Goal: Task Accomplishment & Management: Manage account settings

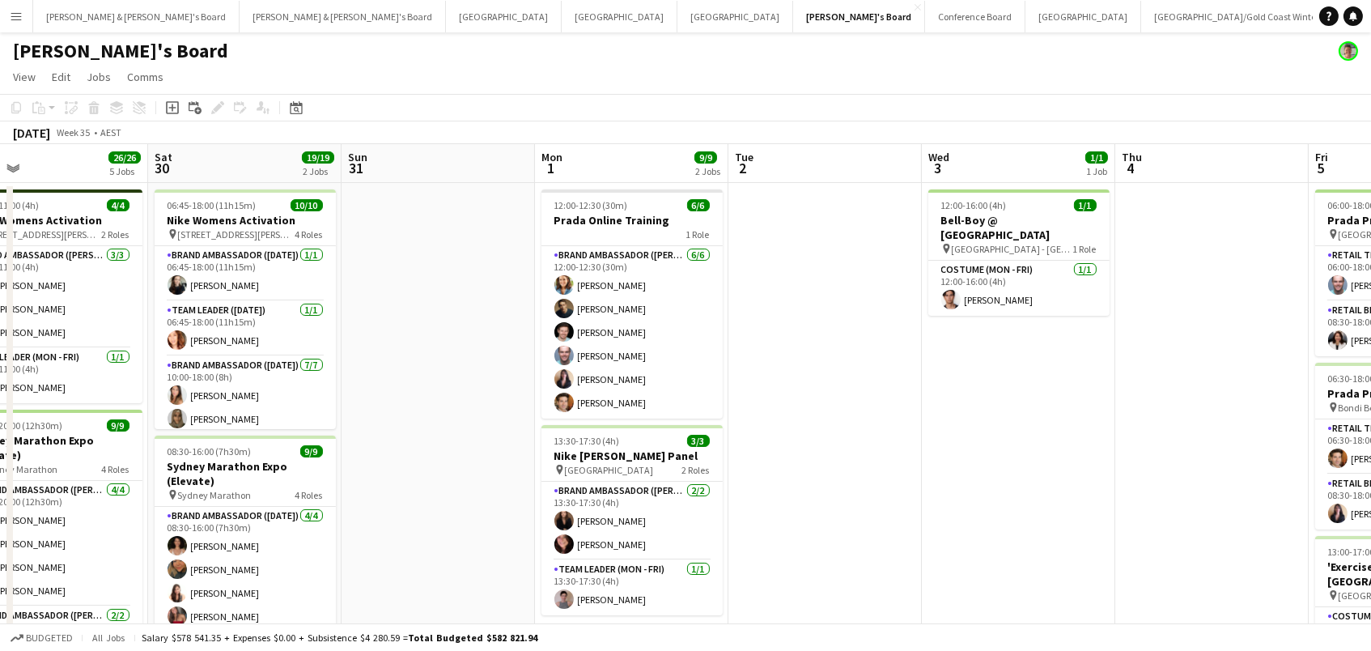
scroll to position [0, 417]
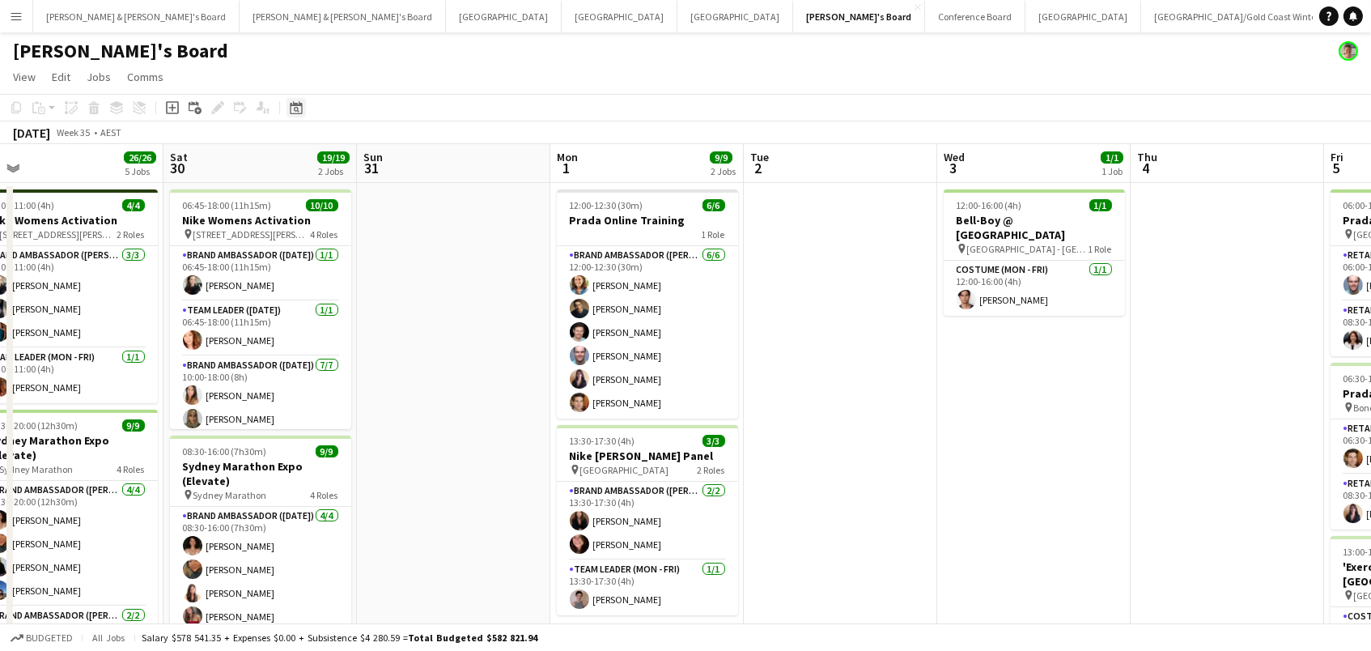
click at [297, 111] on icon at bounding box center [297, 110] width 6 height 6
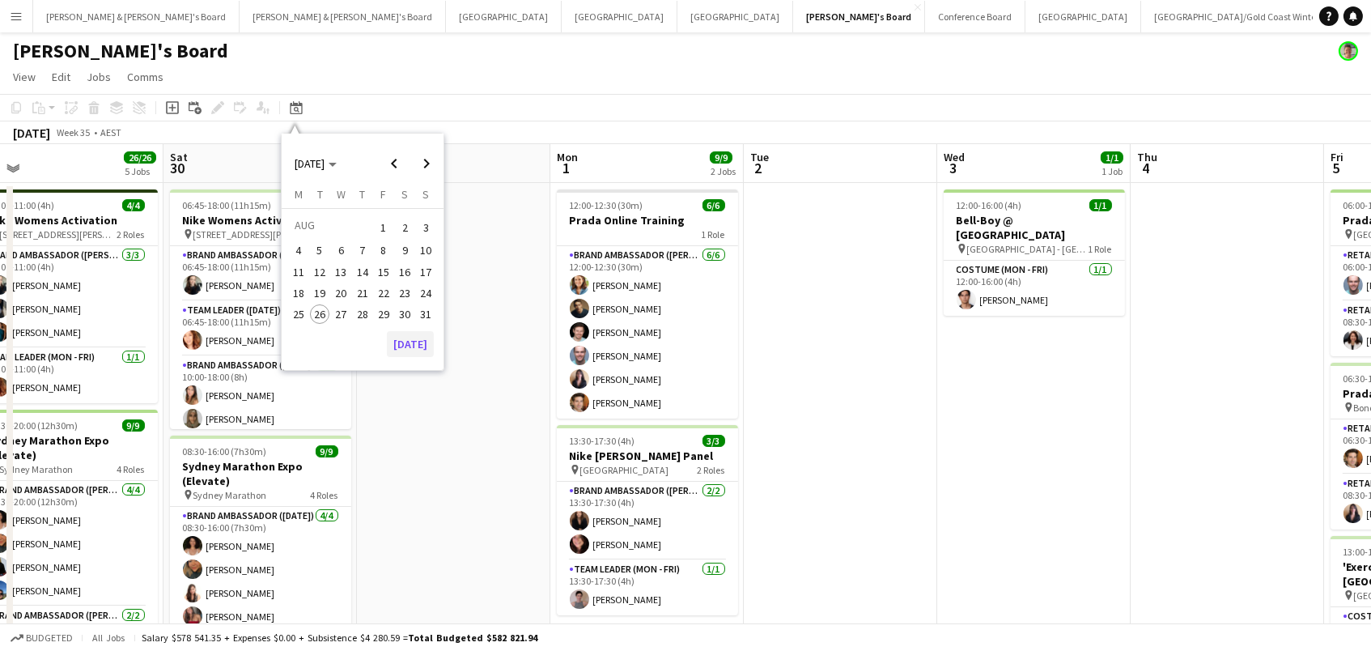
click at [410, 344] on button "[DATE]" at bounding box center [410, 344] width 47 height 26
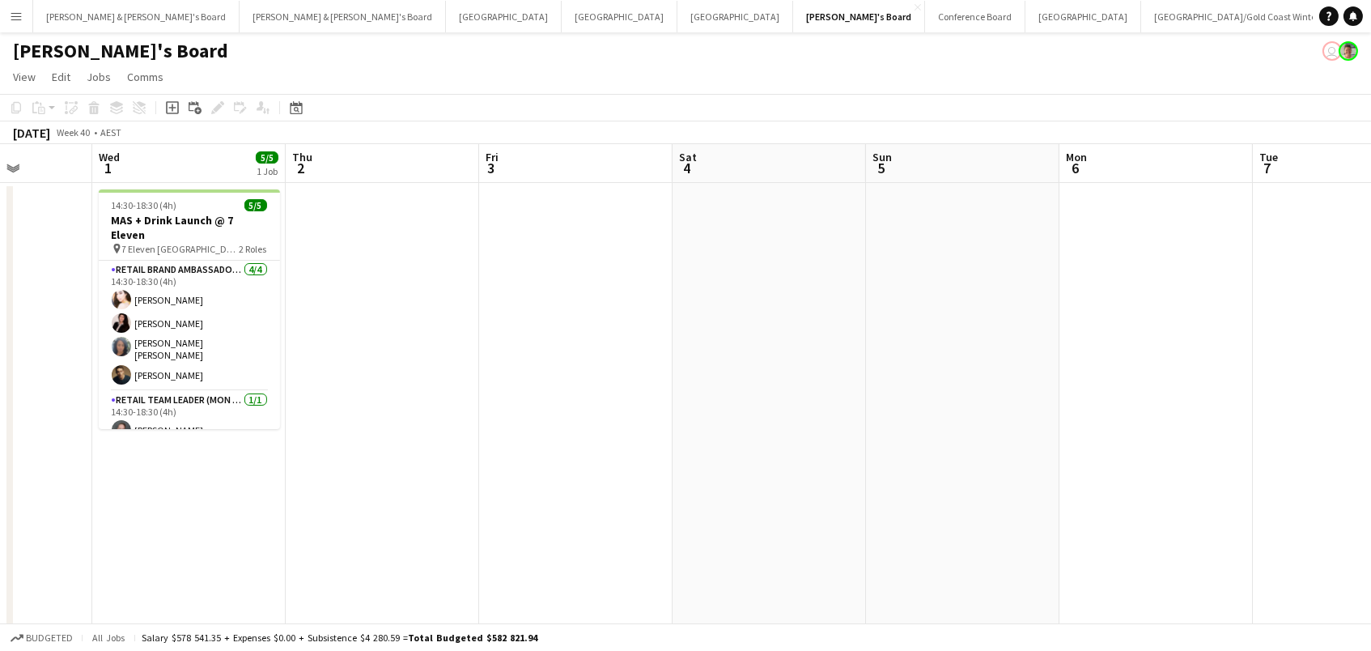
scroll to position [0, 669]
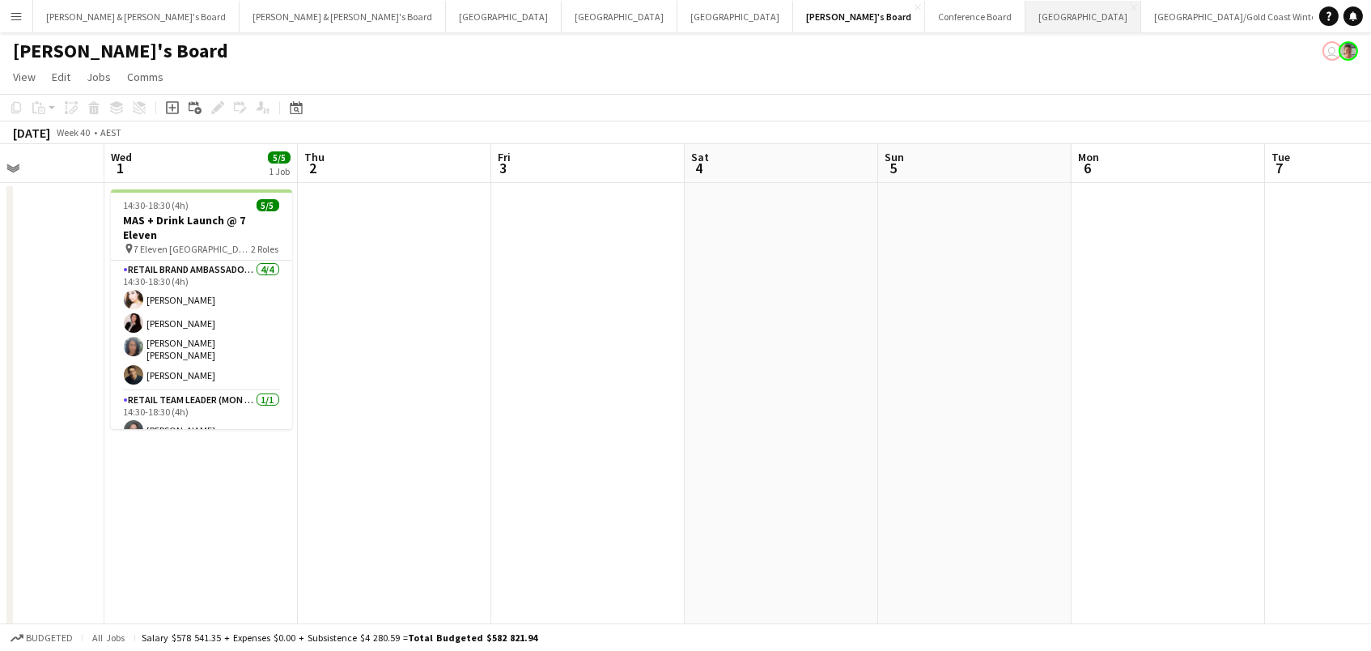
click at [1025, 10] on button "Sydney Close" at bounding box center [1083, 17] width 116 height 32
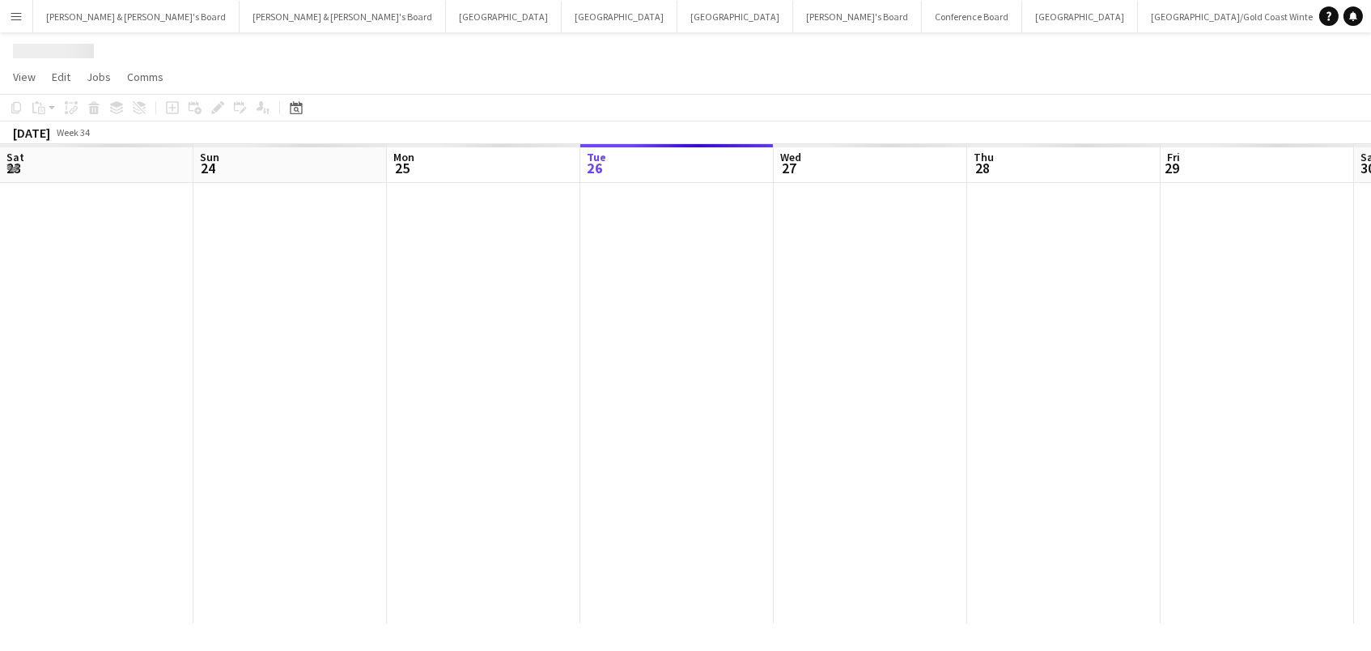
scroll to position [0, 386]
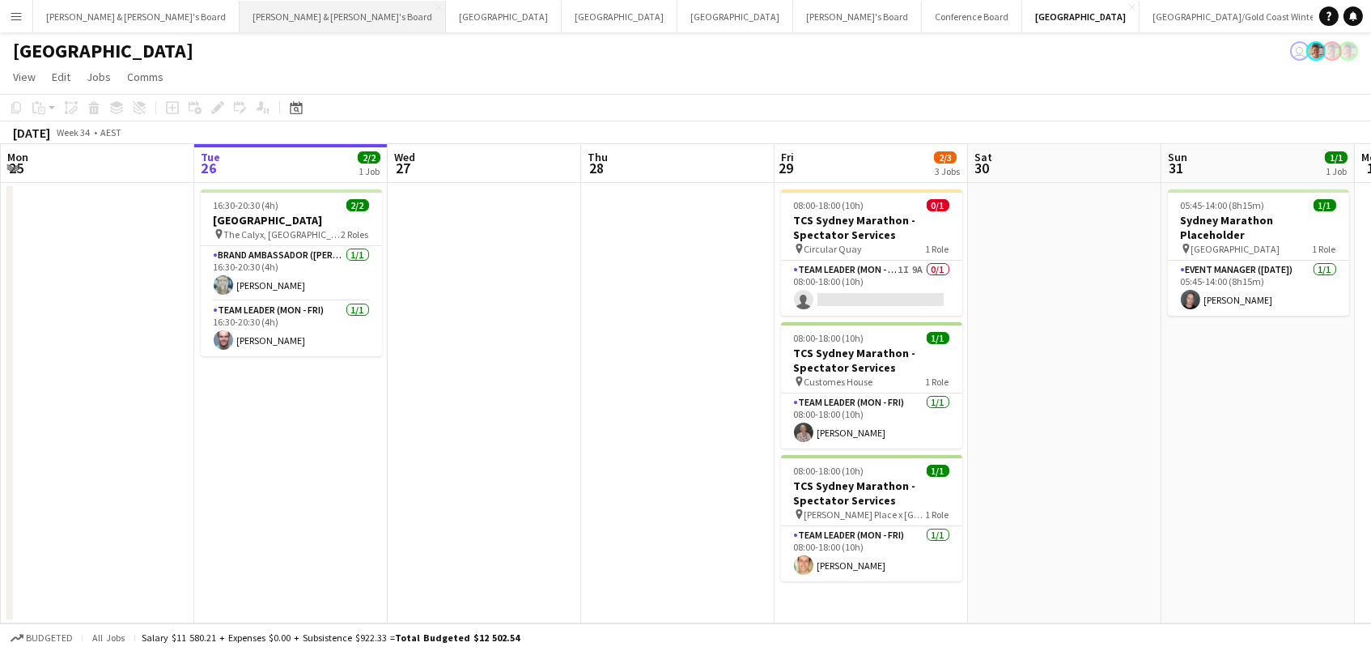
click at [240, 25] on button "James & Arrence's Board Close" at bounding box center [343, 17] width 206 height 32
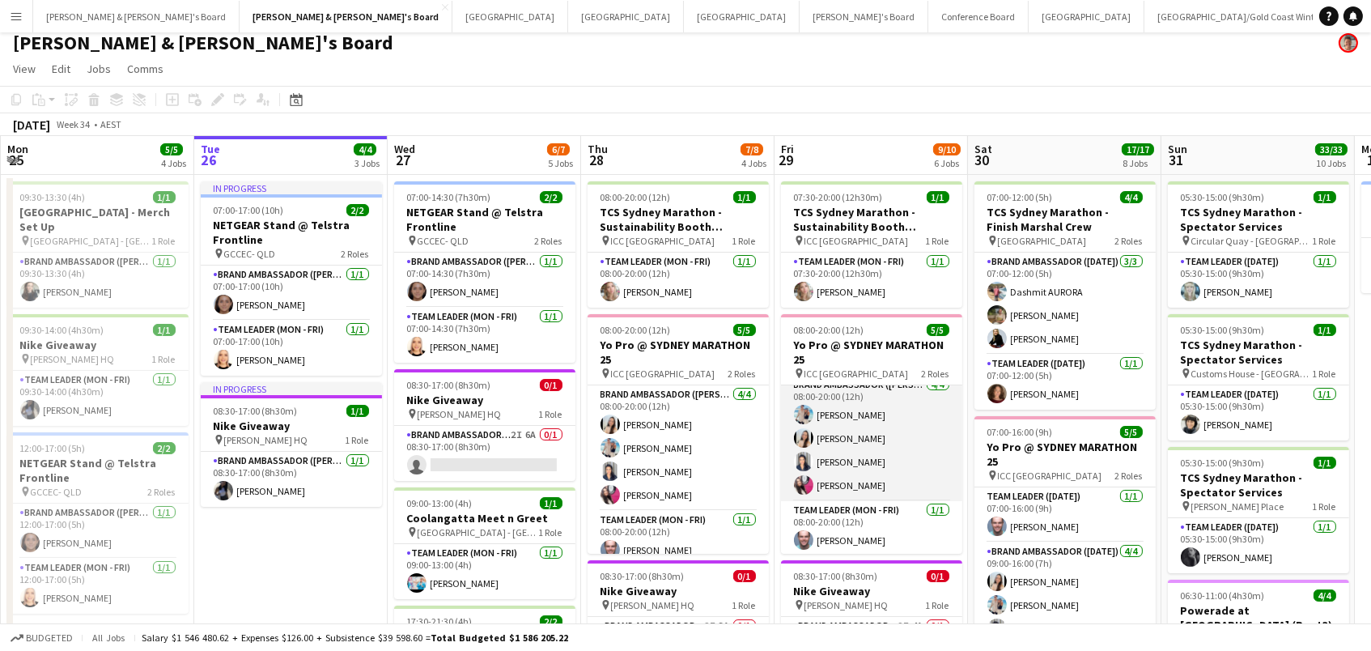
scroll to position [20, 0]
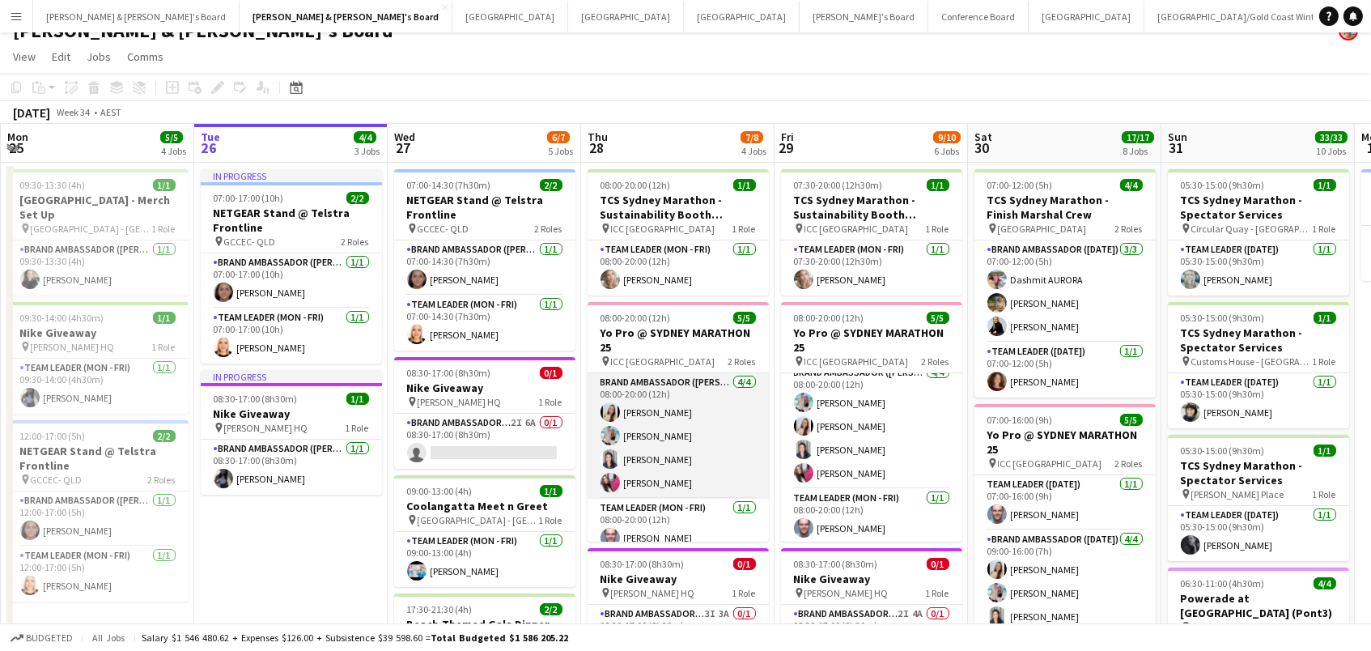
click at [718, 401] on app-card-role "Brand Ambassador (Mon - Fri) 4/4 08:00-20:00 (12h) Jessica Amancio Fudimura Ant…" at bounding box center [677, 435] width 181 height 125
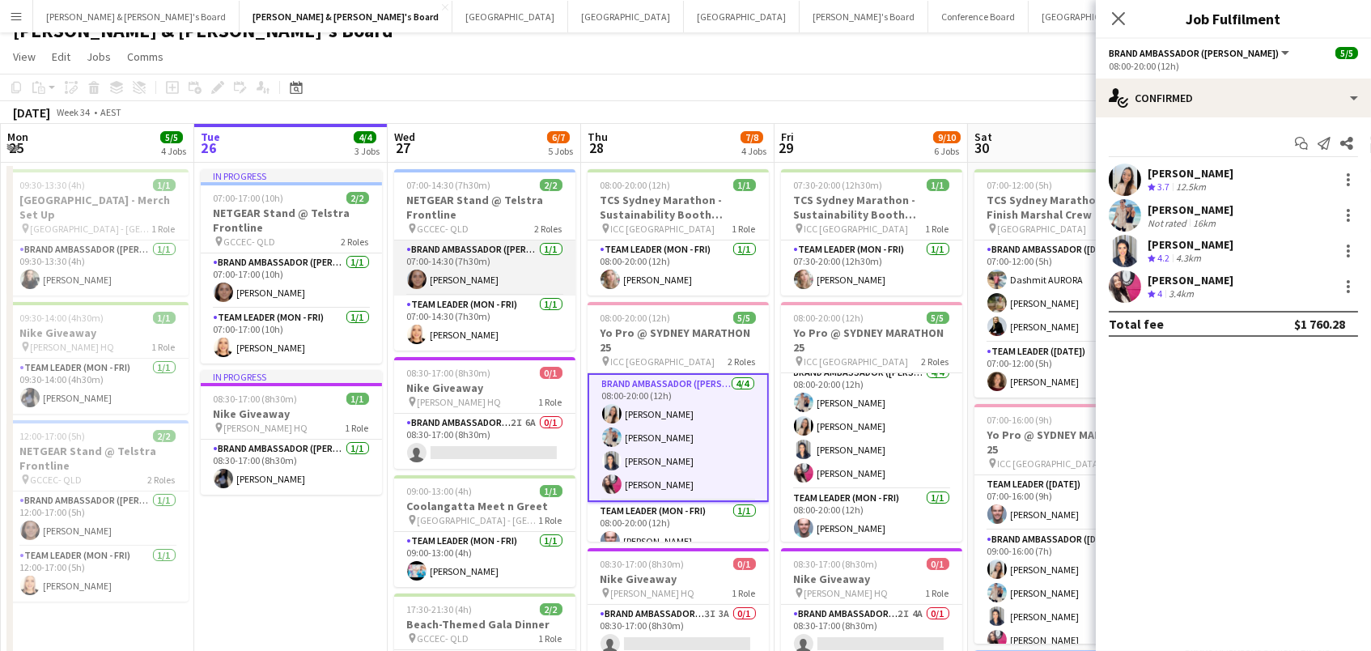
scroll to position [26, 0]
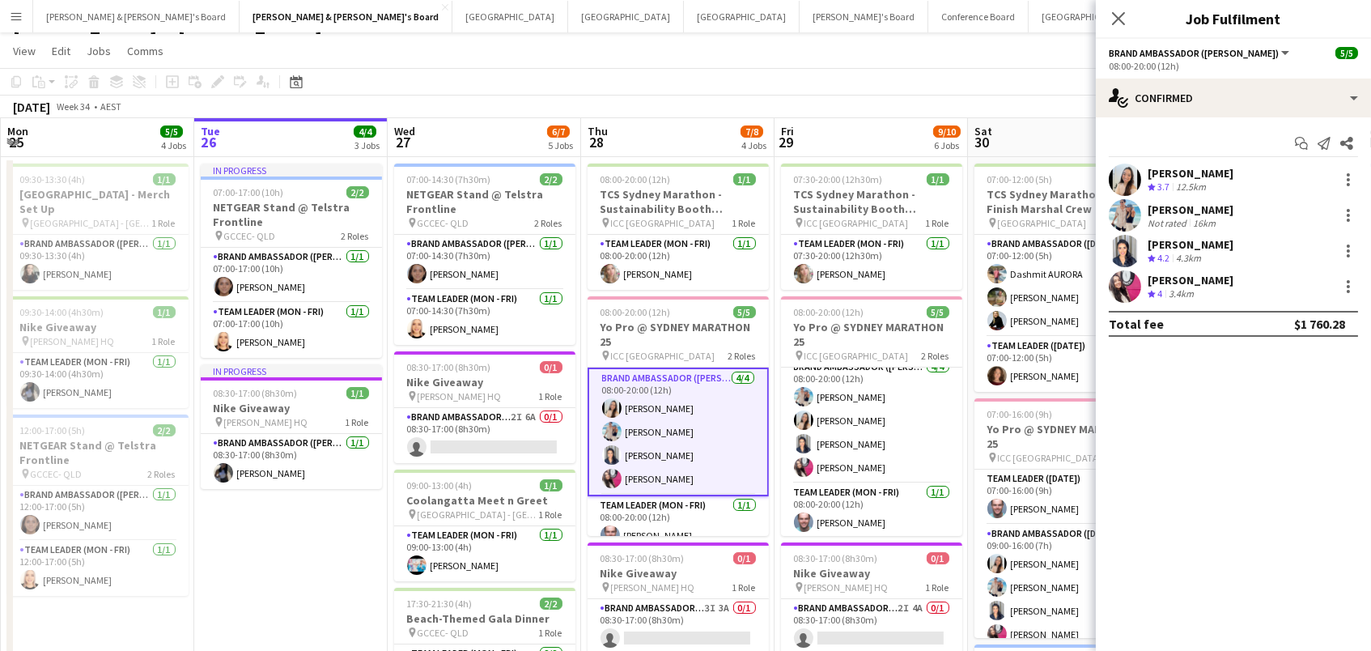
click at [511, 52] on app-page-menu "View Day view expanded Day view collapsed Month view Date picker Jump to today …" at bounding box center [685, 52] width 1371 height 31
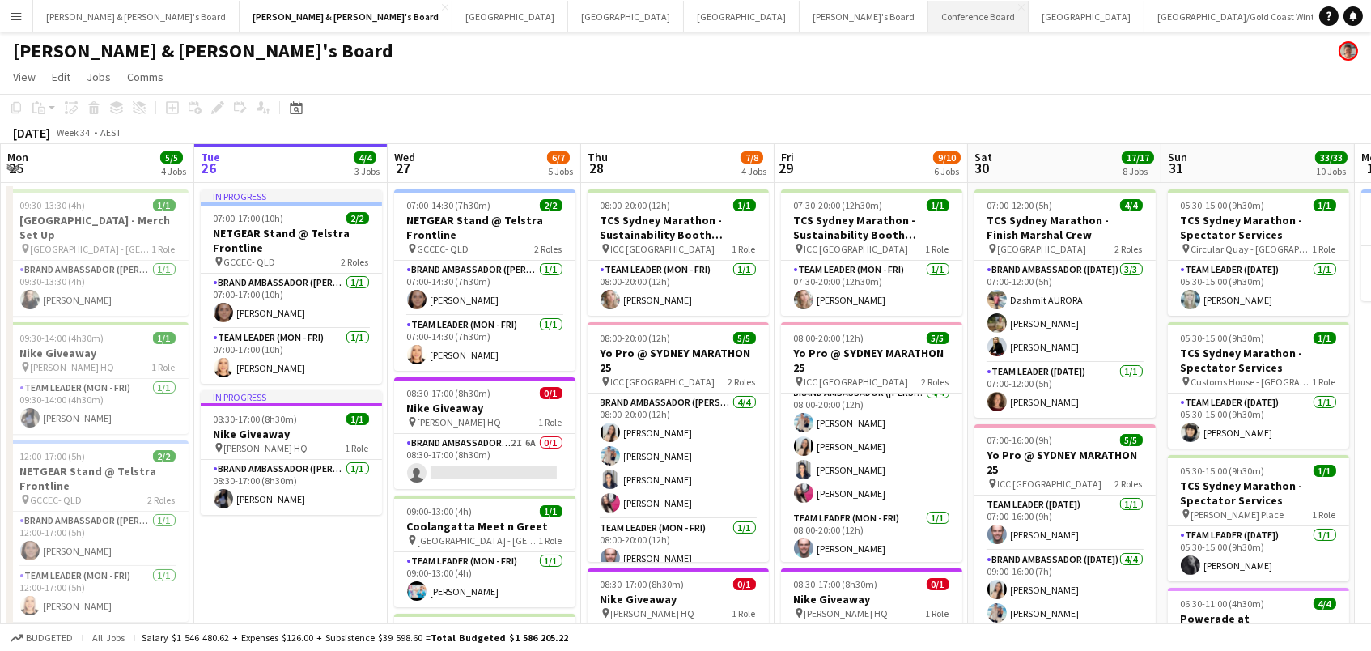
scroll to position [0, 0]
click at [799, 17] on button "Tennille's Board Close" at bounding box center [863, 17] width 129 height 32
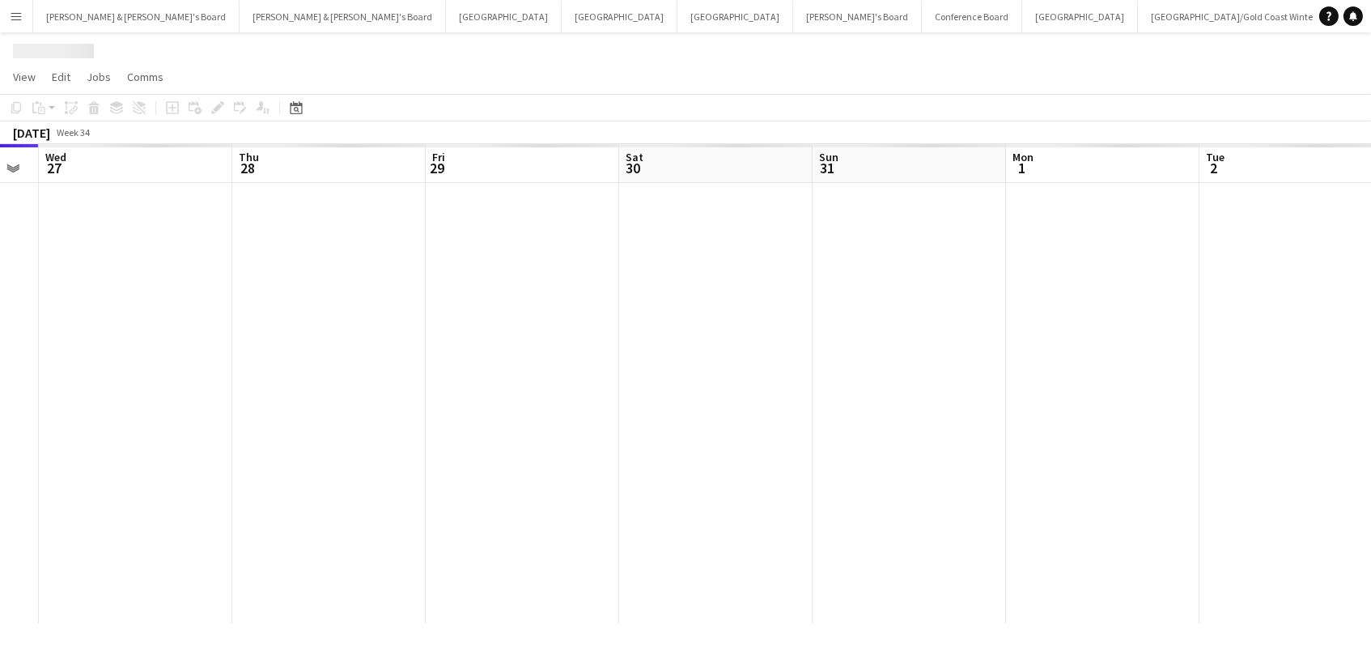
scroll to position [0, 456]
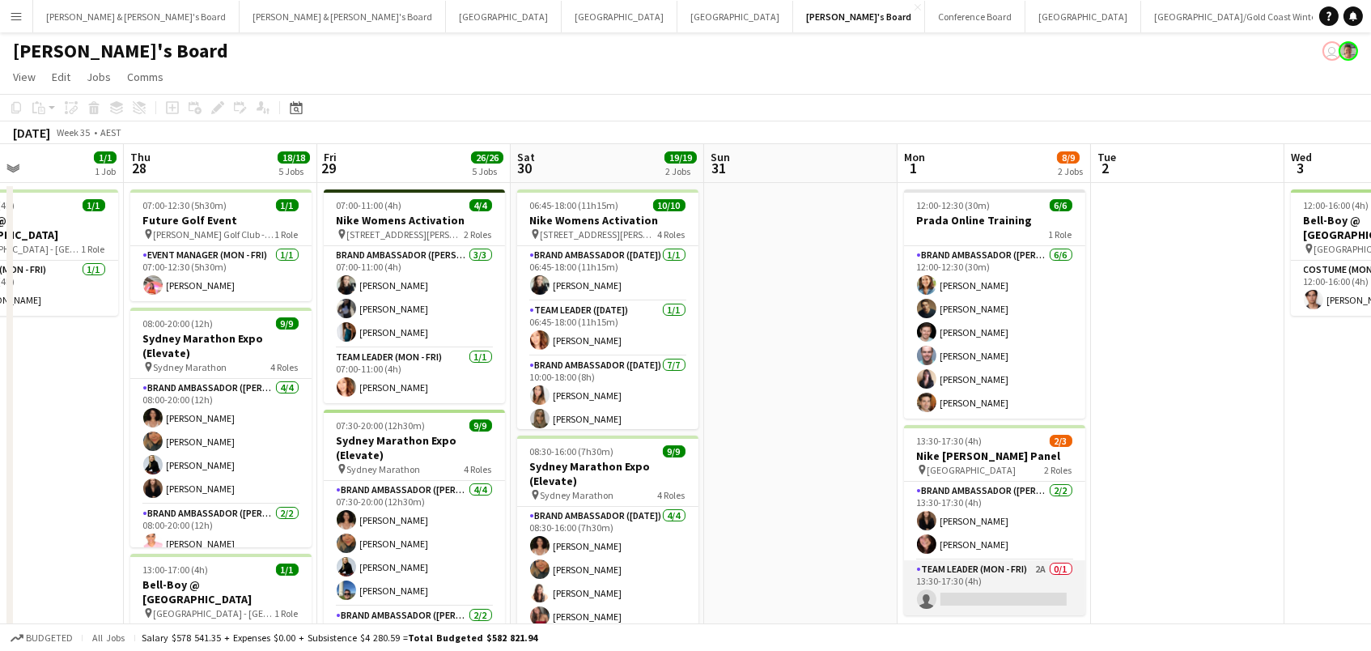
click at [985, 581] on app-card-role "Team Leader (Mon - Fri) 2A 0/1 13:30-17:30 (4h) single-neutral-actions" at bounding box center [994, 587] width 181 height 55
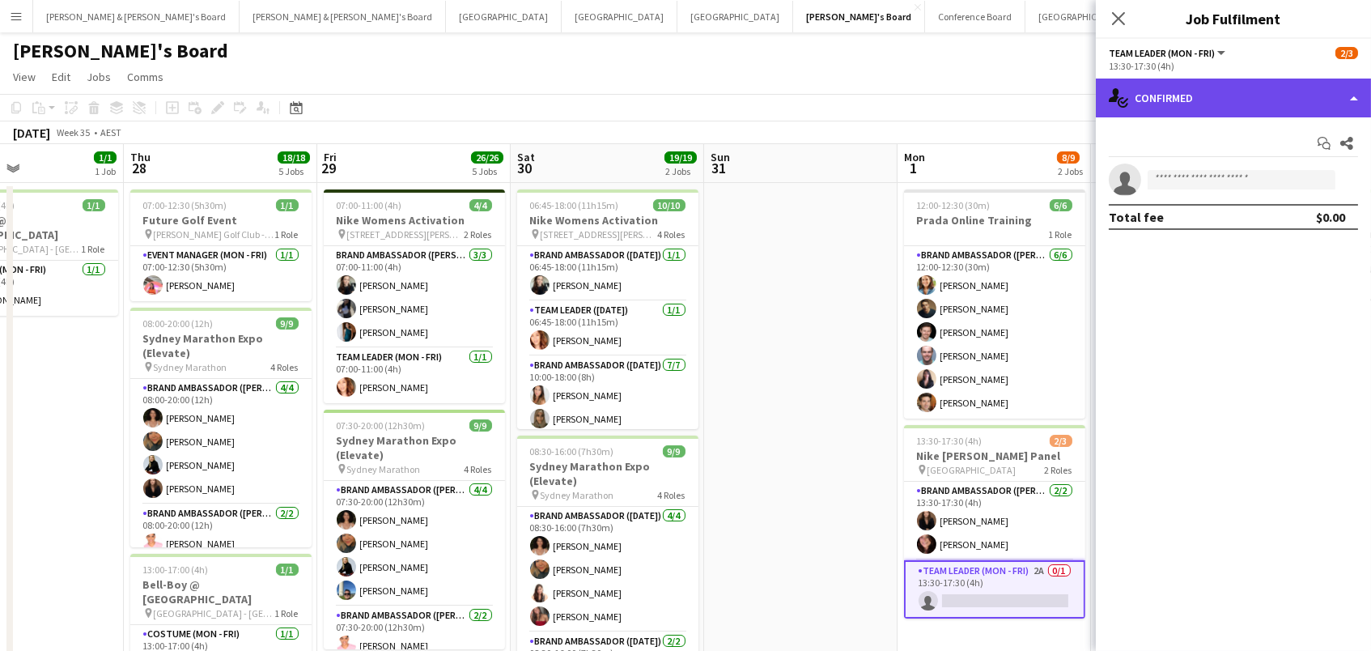
click at [1189, 95] on div "single-neutral-actions-check-2 Confirmed" at bounding box center [1233, 97] width 275 height 39
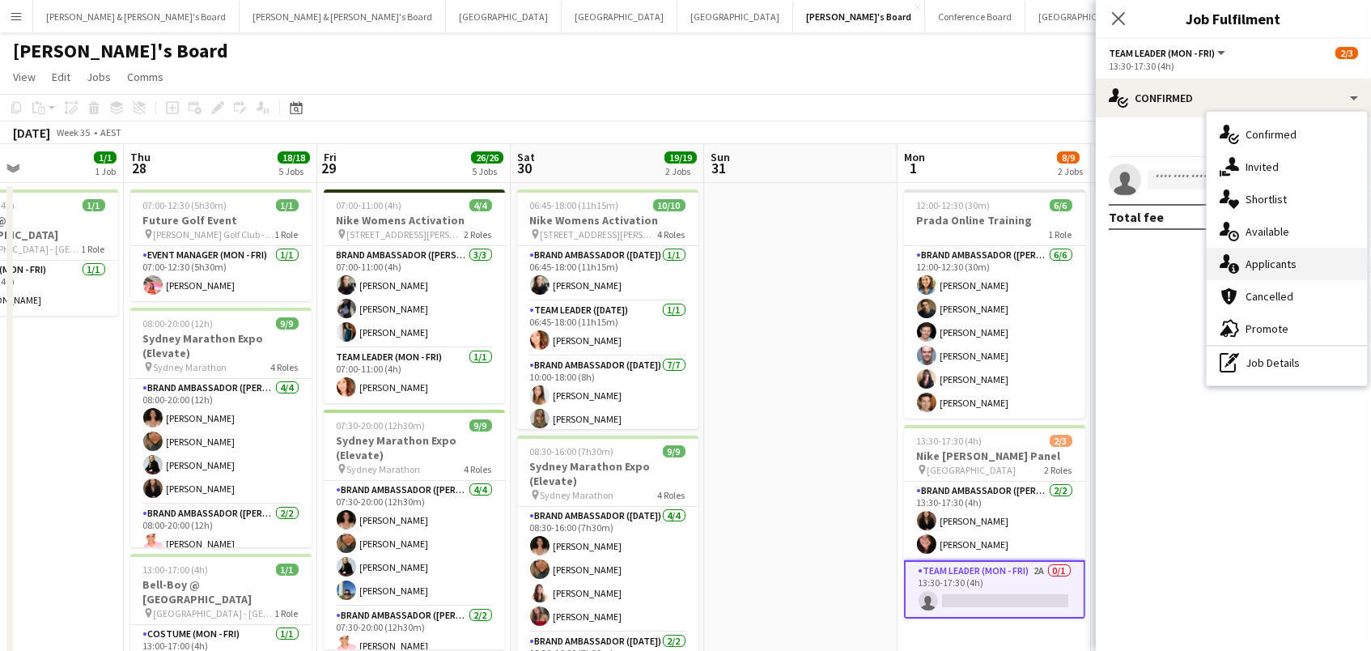
click at [1266, 268] on div "single-neutral-actions-information Applicants" at bounding box center [1286, 264] width 160 height 32
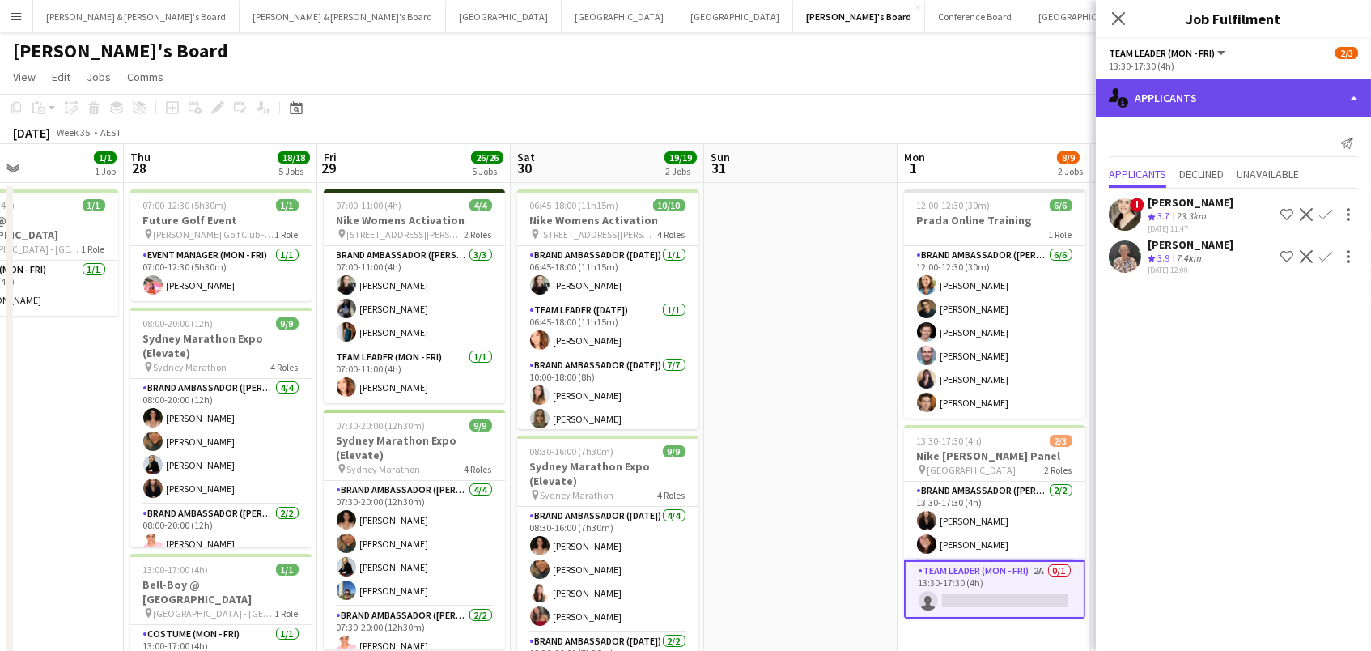
click at [1244, 90] on div "single-neutral-actions-information Applicants" at bounding box center [1233, 97] width 275 height 39
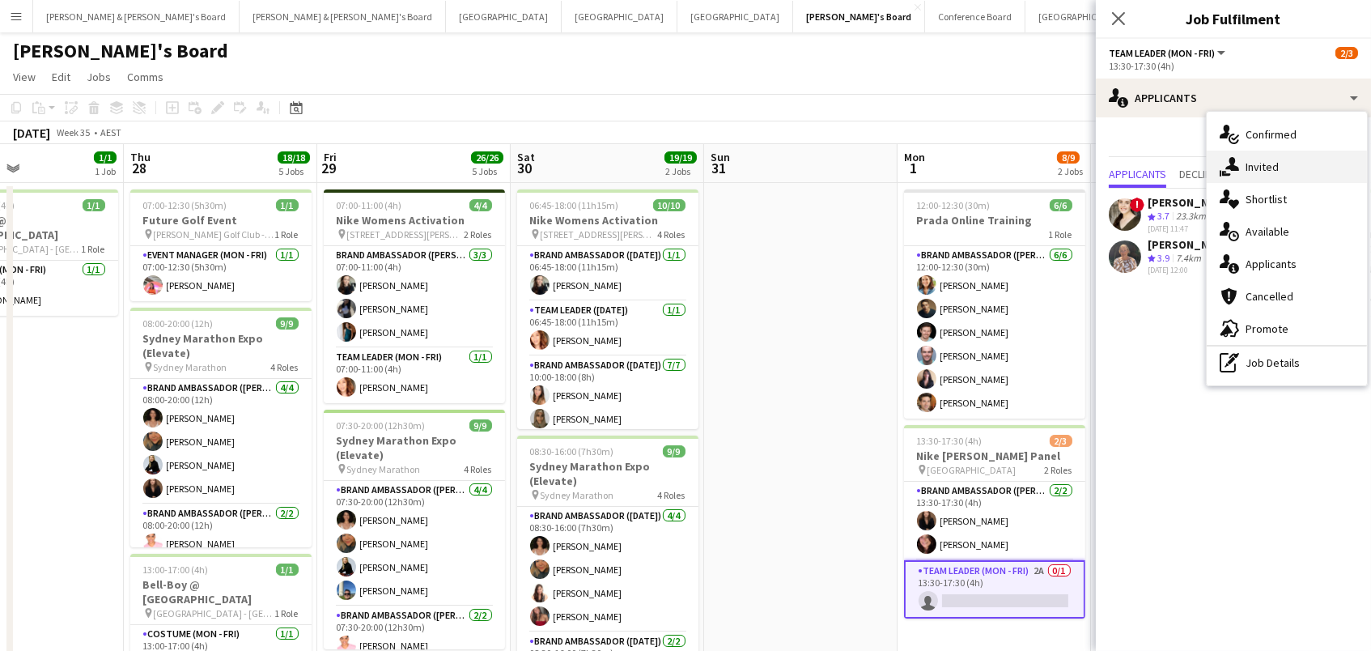
click at [1319, 172] on div "single-neutral-actions-share-1 Invited" at bounding box center [1286, 167] width 160 height 32
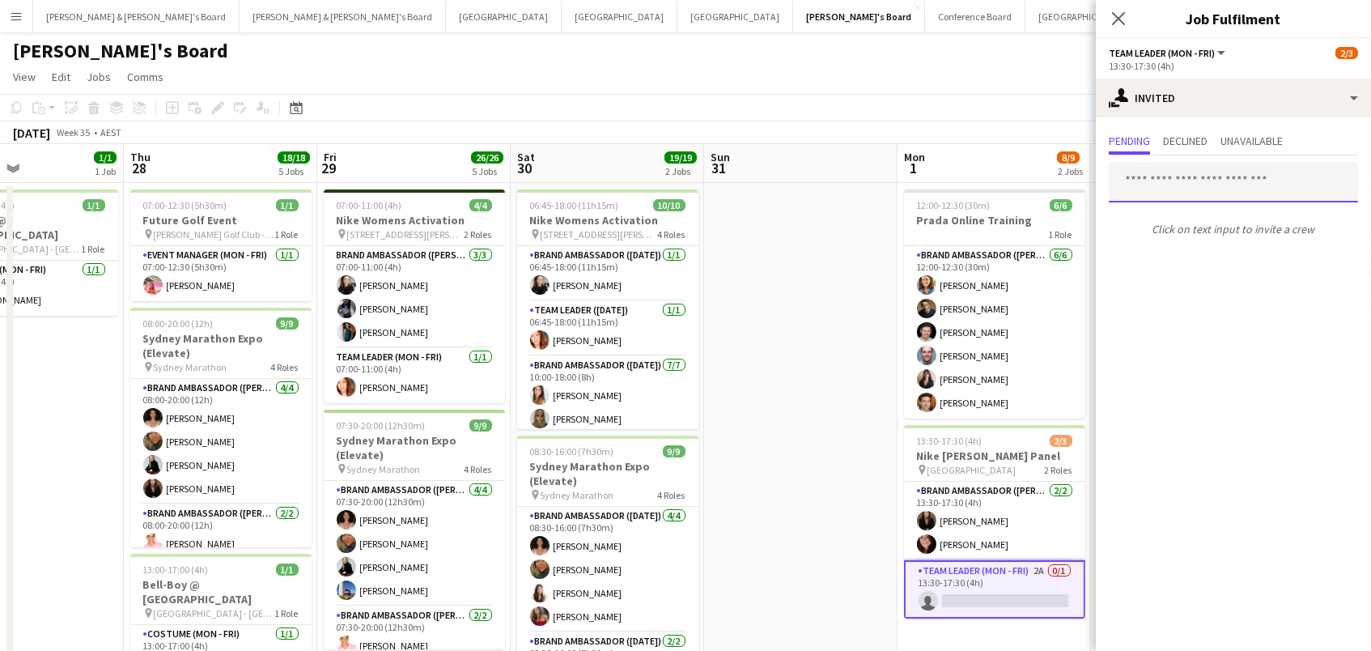
click at [1196, 181] on input "text" at bounding box center [1233, 182] width 249 height 40
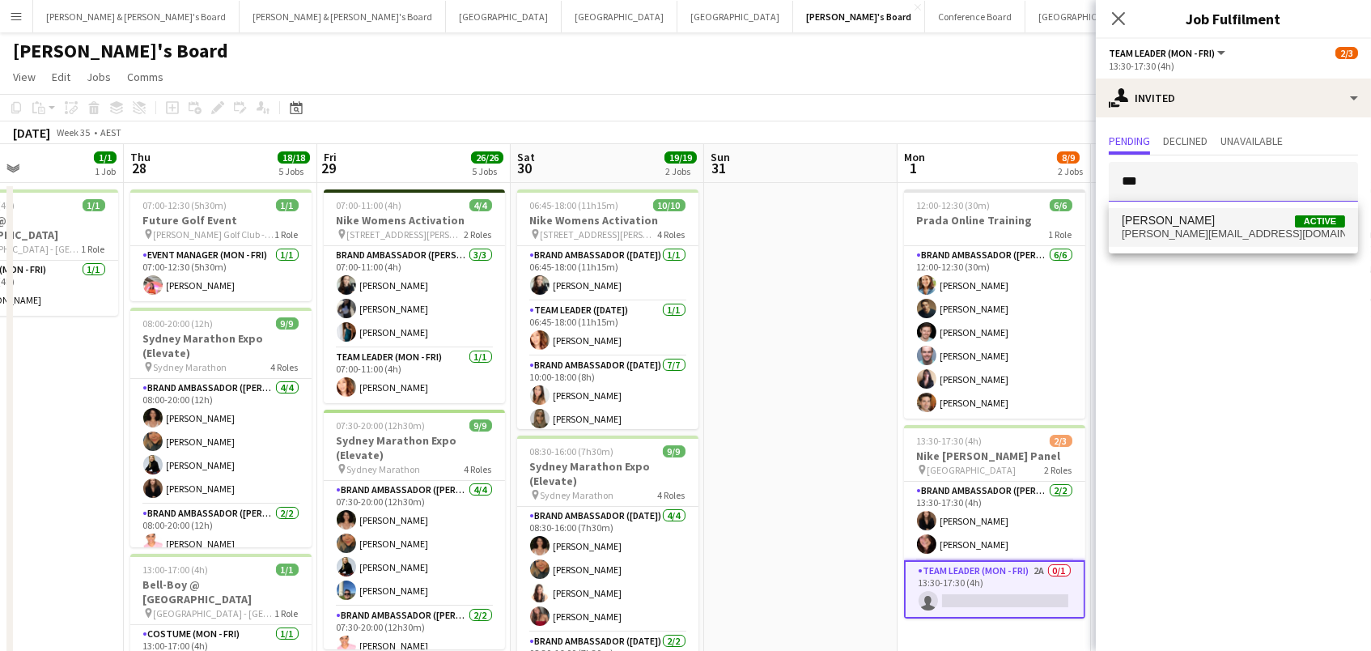
type input "***"
click at [1215, 227] on span "melanie.goh82@gmail.com" at bounding box center [1232, 233] width 223 height 13
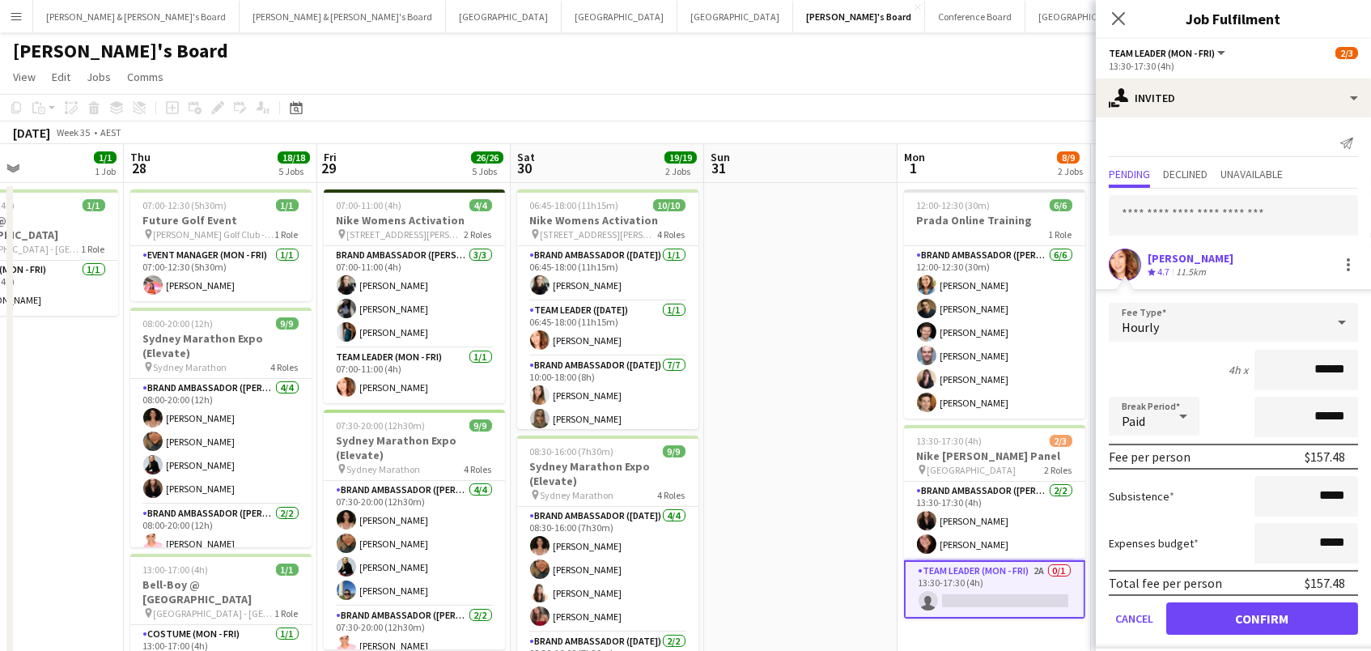
click at [1261, 616] on button "Confirm" at bounding box center [1262, 618] width 192 height 32
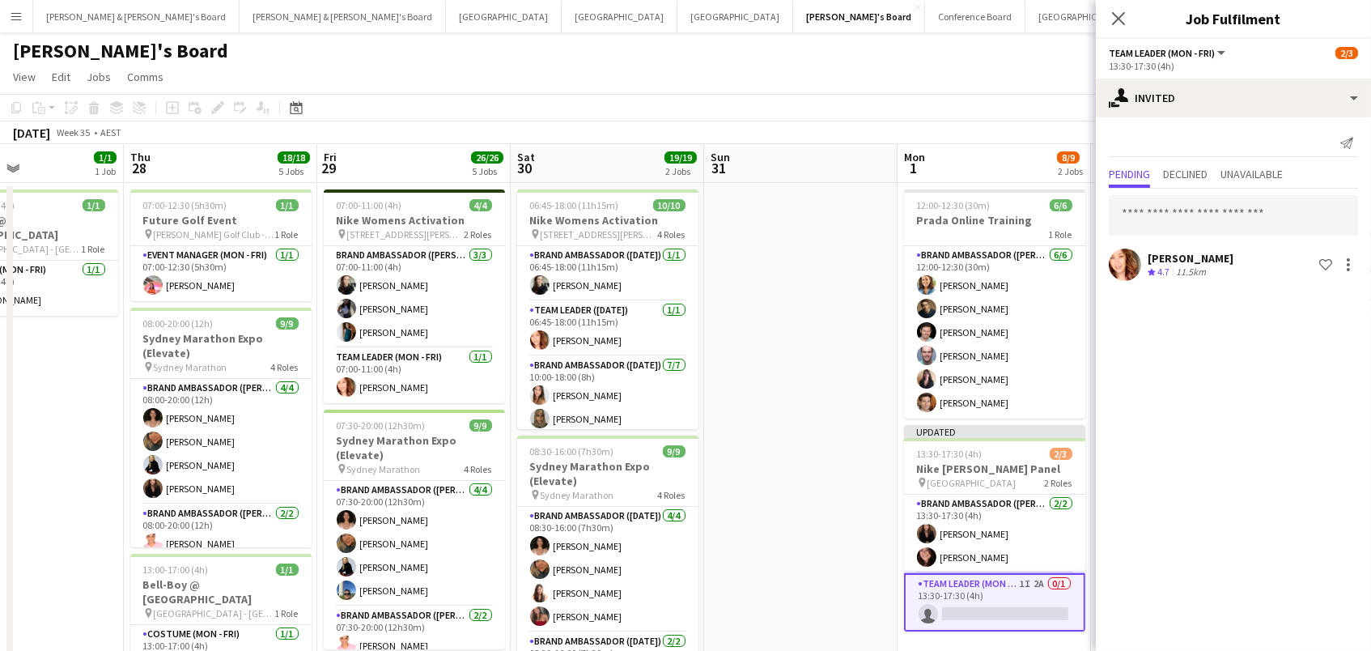
click at [867, 94] on app-toolbar "Copy Paste Paste Command V Paste with crew Command Shift V Paste linked Job [GE…" at bounding box center [685, 108] width 1371 height 28
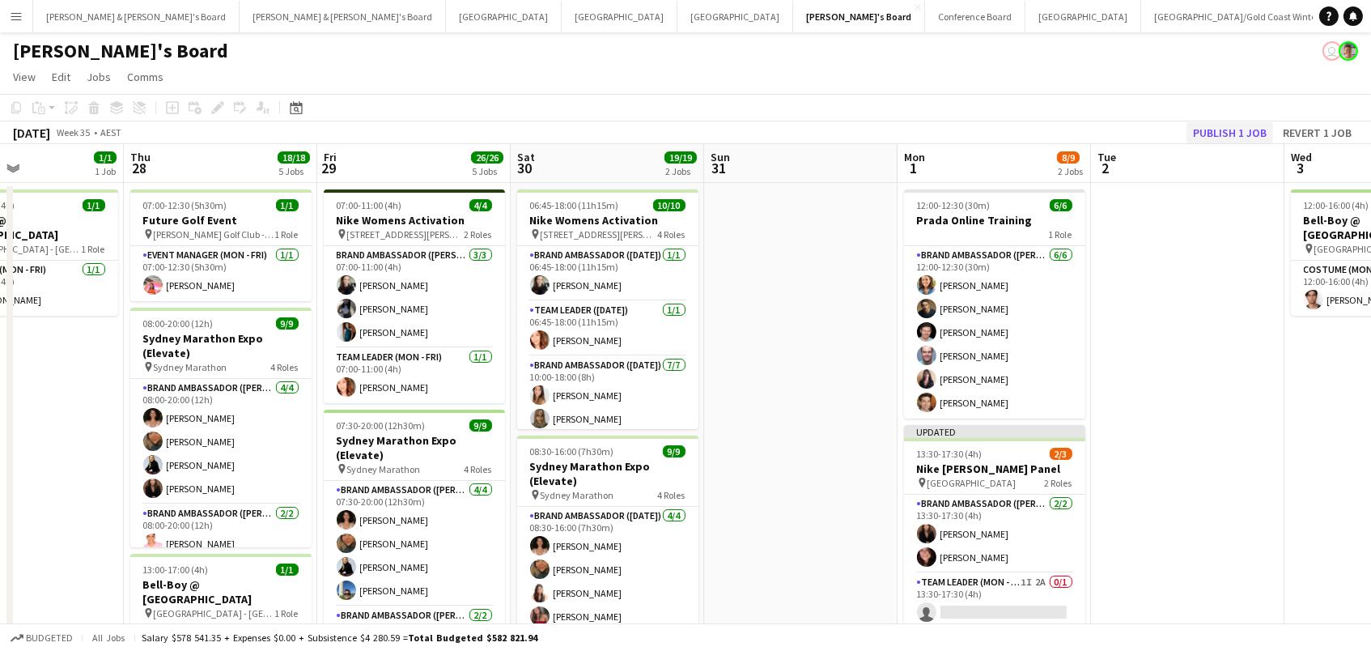
click at [1221, 131] on button "Publish 1 job" at bounding box center [1229, 132] width 87 height 21
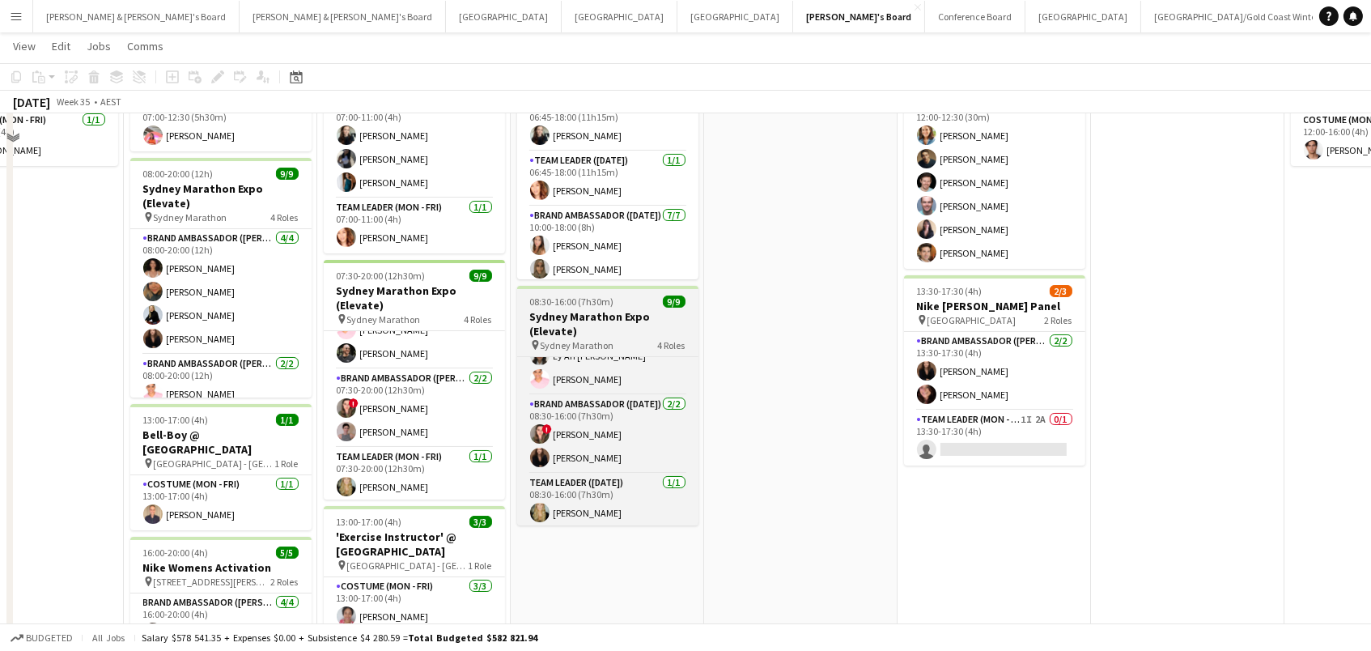
scroll to position [255, 0]
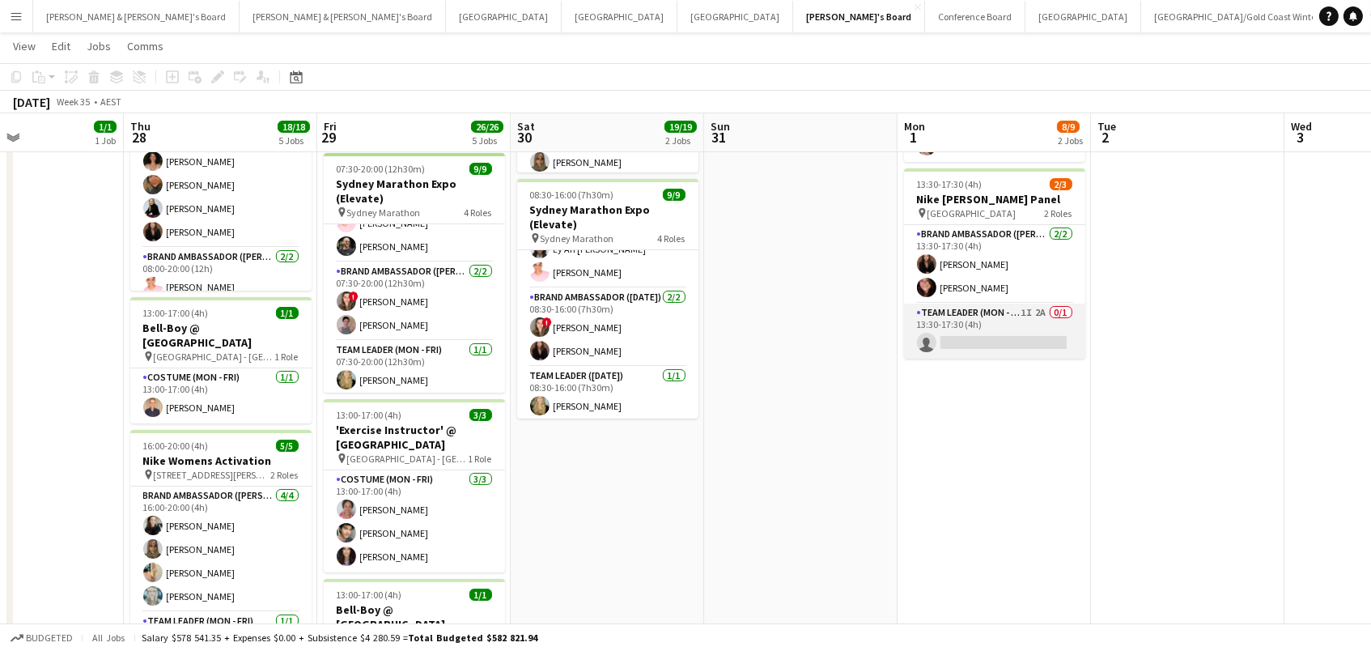
click at [998, 333] on app-card-role "Team Leader (Mon - Fri) 1I 2A 0/1 13:30-17:30 (4h) single-neutral-actions" at bounding box center [994, 330] width 181 height 55
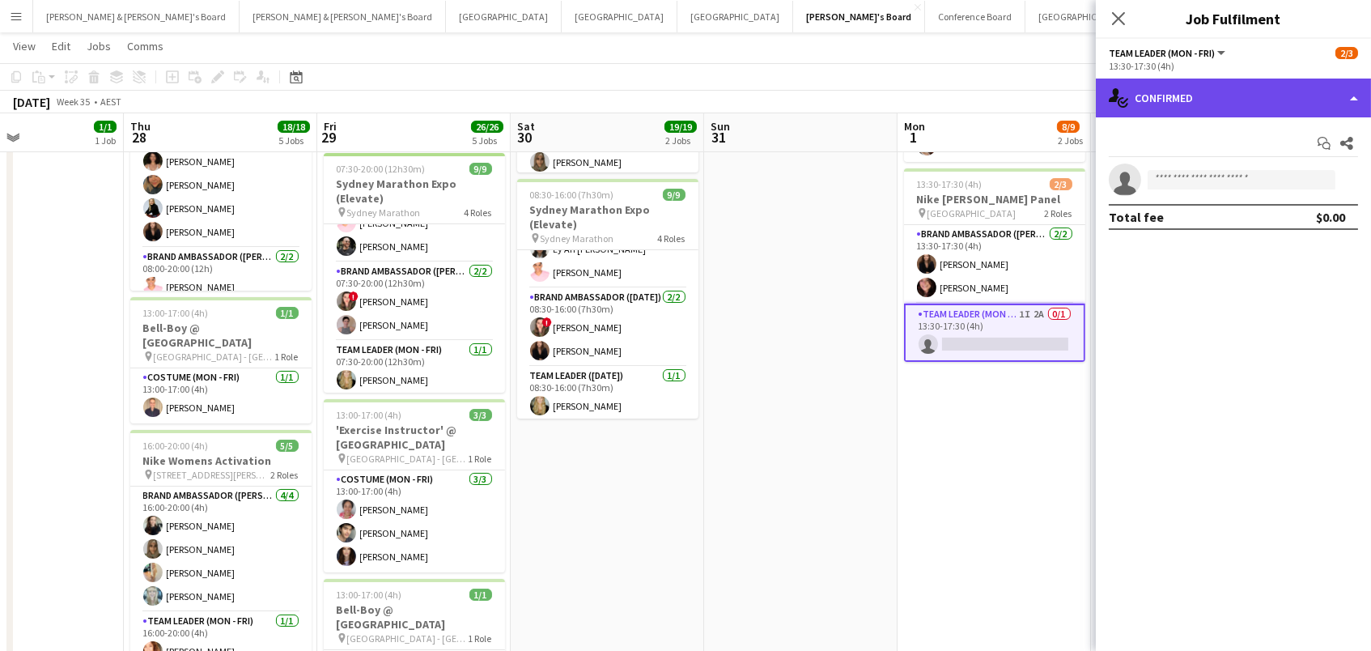
click at [1206, 98] on div "single-neutral-actions-check-2 Confirmed" at bounding box center [1233, 97] width 275 height 39
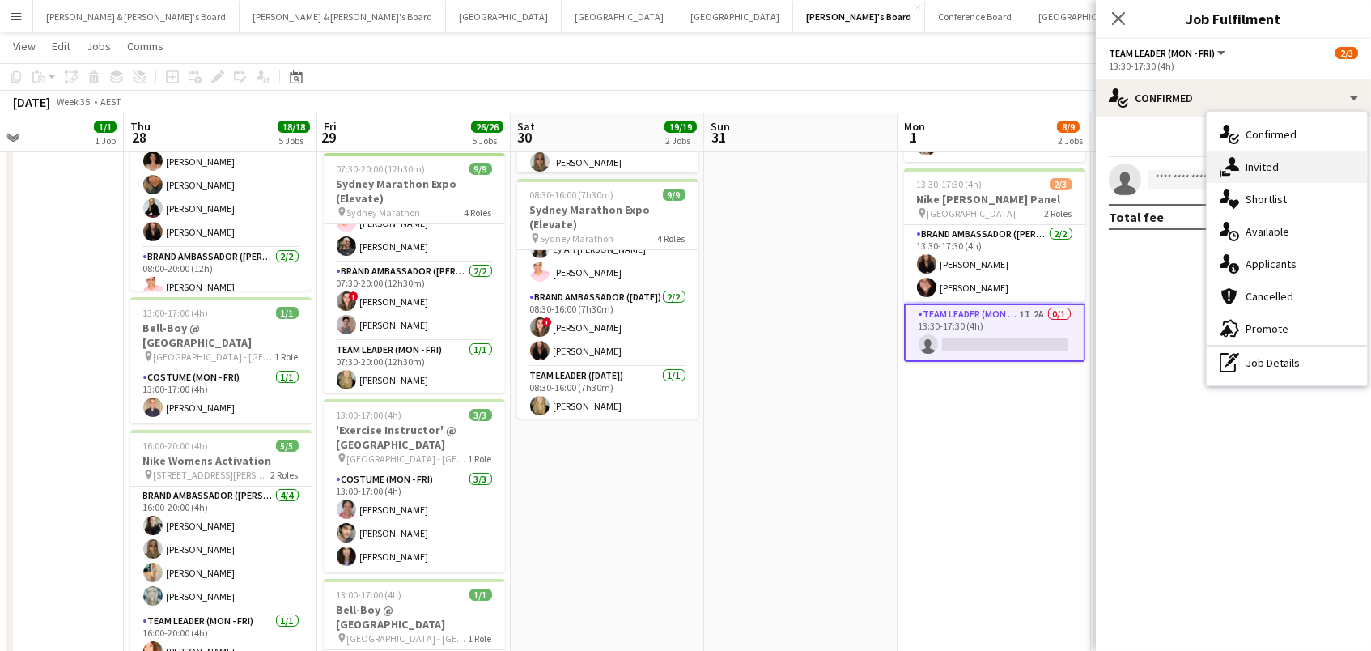
click at [1245, 161] on div "single-neutral-actions-share-1 Invited" at bounding box center [1286, 167] width 160 height 32
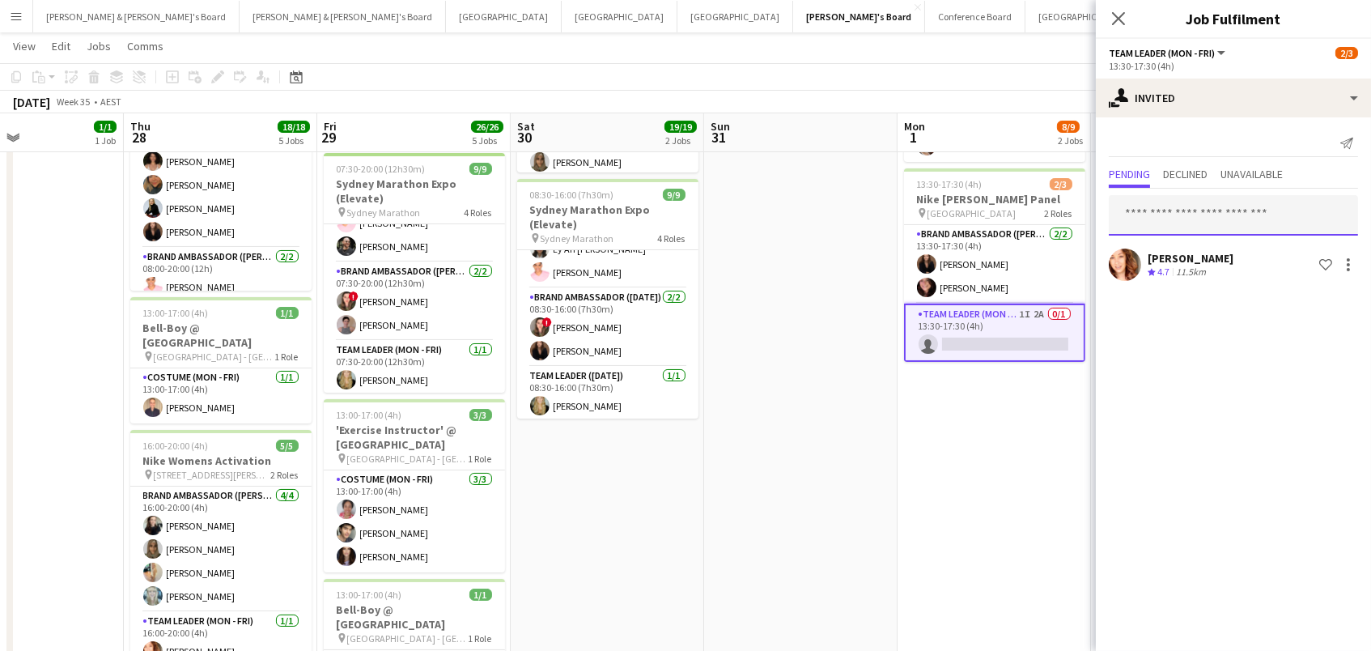
click at [1151, 212] on input "text" at bounding box center [1233, 215] width 249 height 40
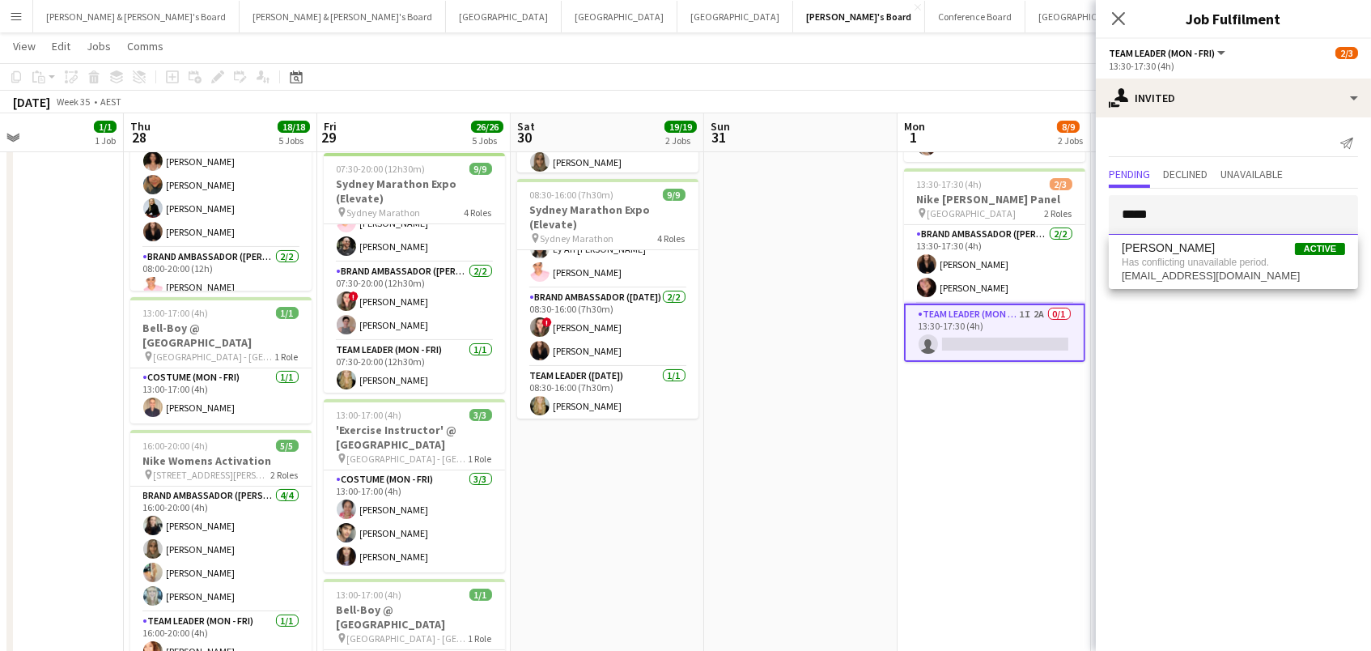
drag, startPoint x: 1185, startPoint y: 214, endPoint x: 954, endPoint y: 166, distance: 236.5
click at [954, 166] on body "Menu Boards Boards Boards All jobs Status Workforce Workforce My Workforce Recr…" at bounding box center [685, 387] width 1371 height 1284
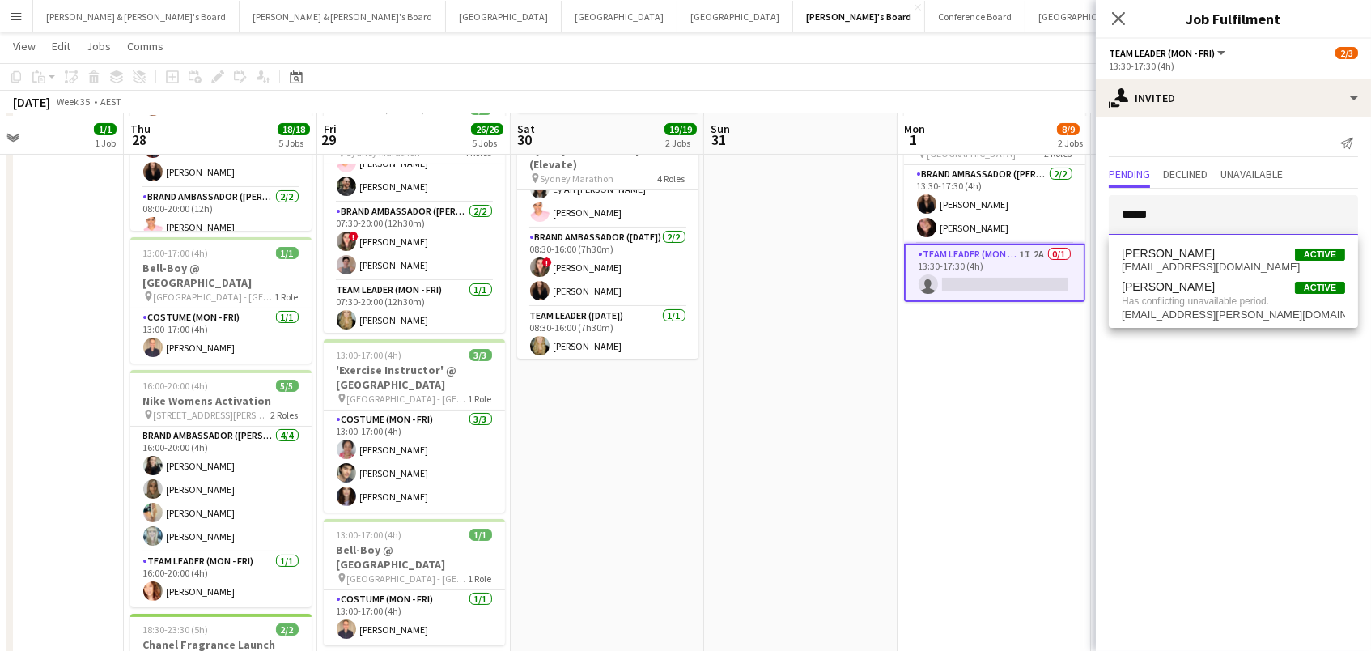
scroll to position [317, 0]
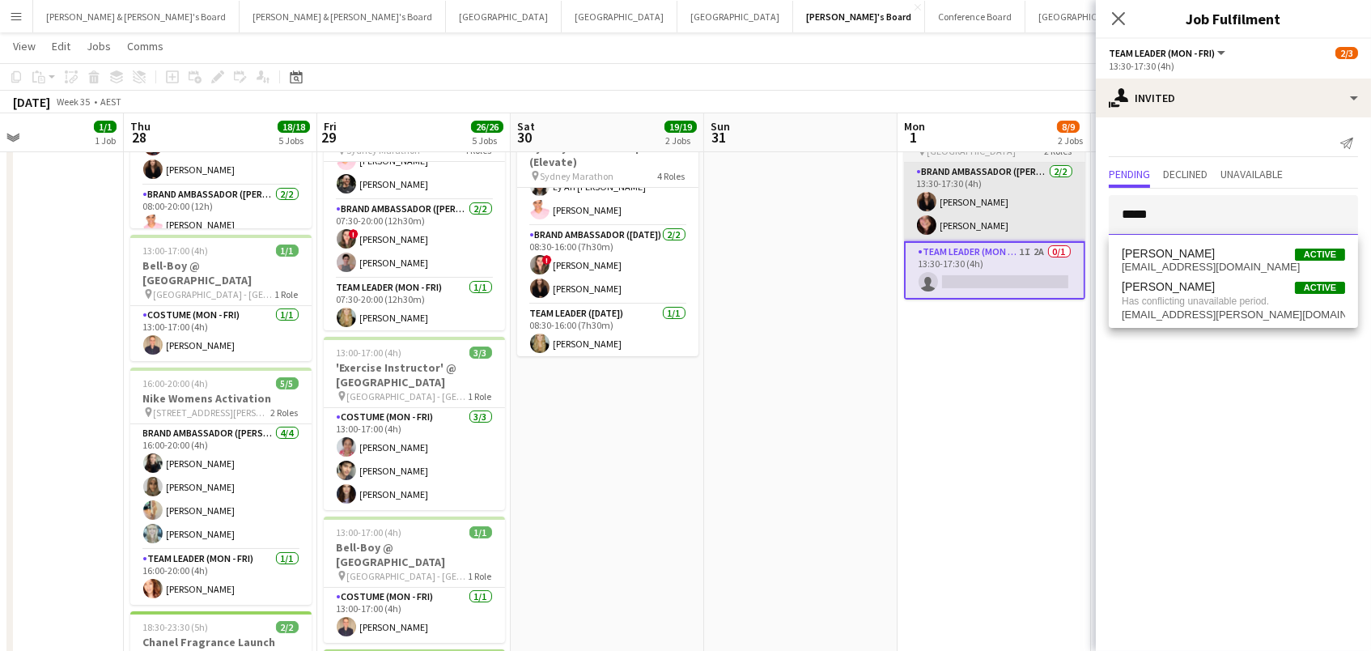
drag, startPoint x: 1162, startPoint y: 209, endPoint x: 1015, endPoint y: 207, distance: 146.5
click at [1015, 207] on body "Menu Boards Boards Boards All jobs Status Workforce Workforce My Workforce Recr…" at bounding box center [685, 325] width 1371 height 1284
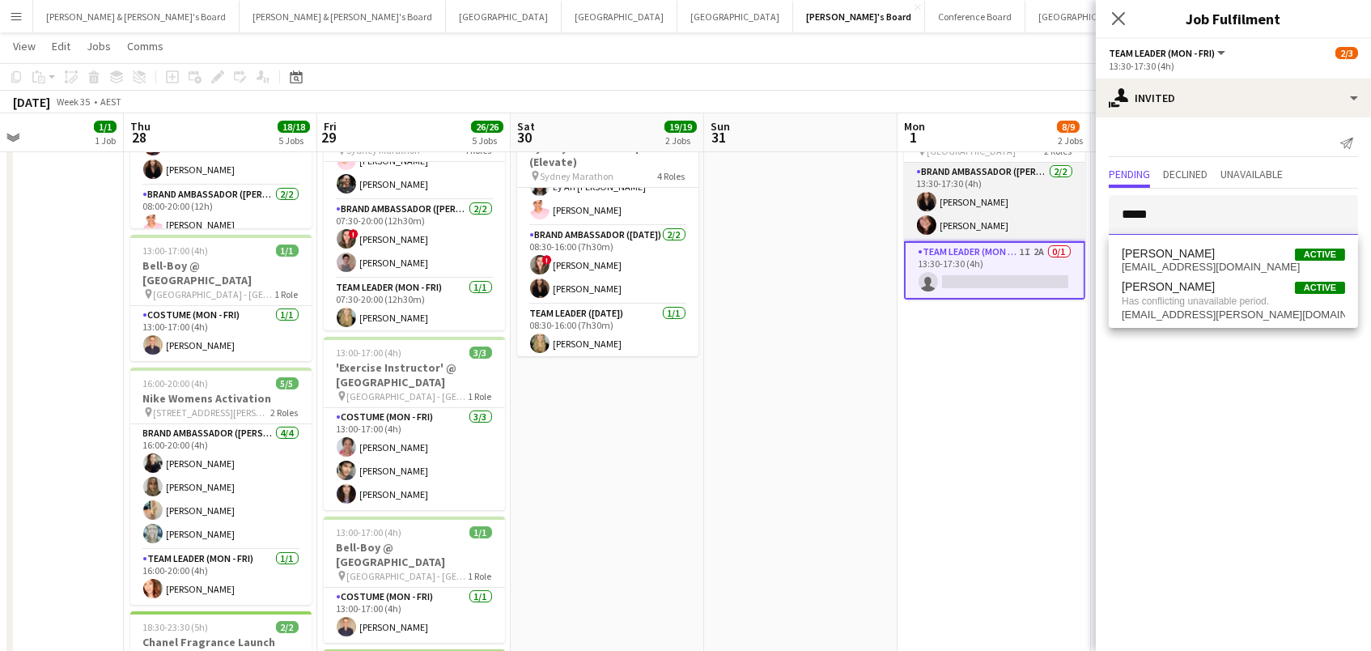
type input "******"
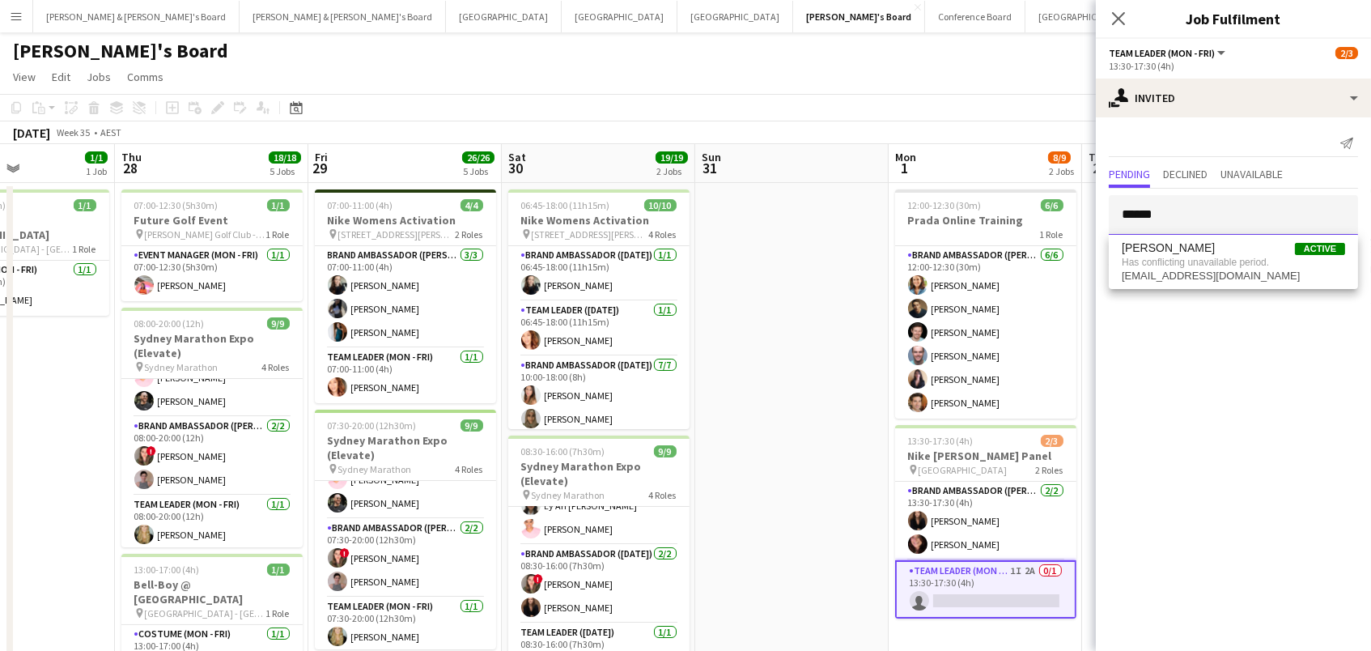
scroll to position [0, 464]
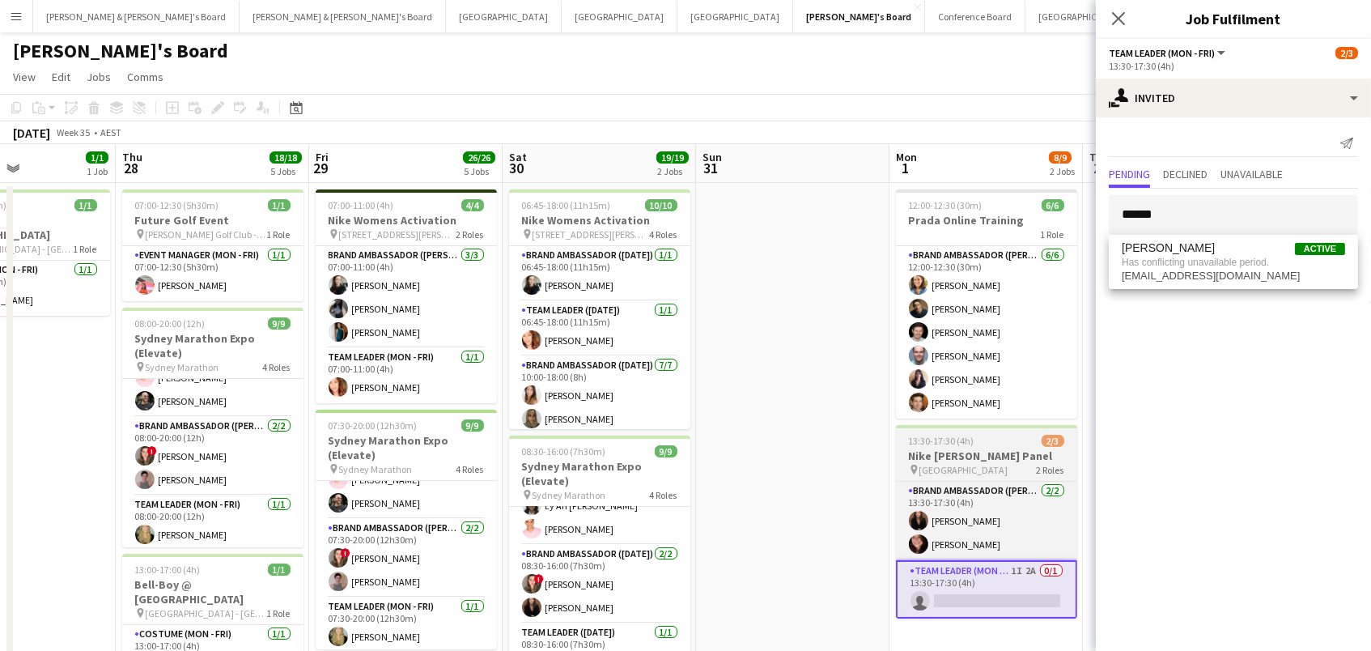
click at [956, 451] on h3 "Nike [PERSON_NAME] Panel" at bounding box center [986, 455] width 181 height 15
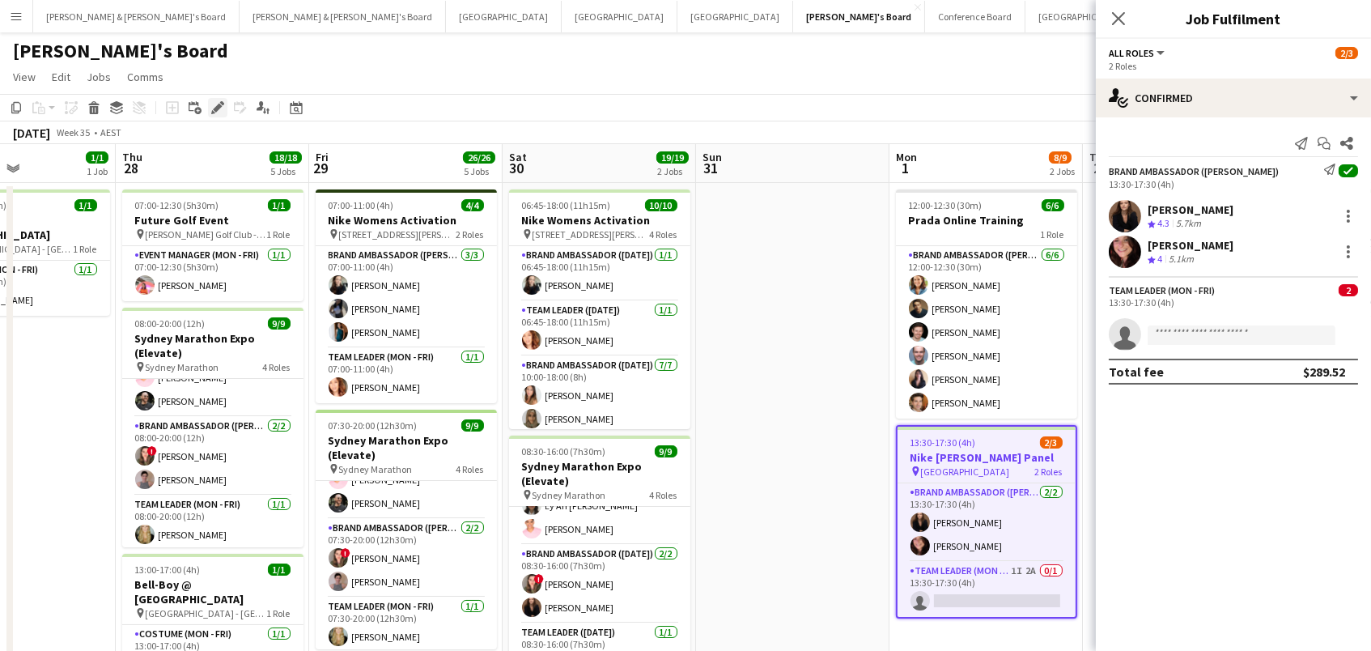
click at [208, 101] on div "Edit" at bounding box center [217, 107] width 19 height 19
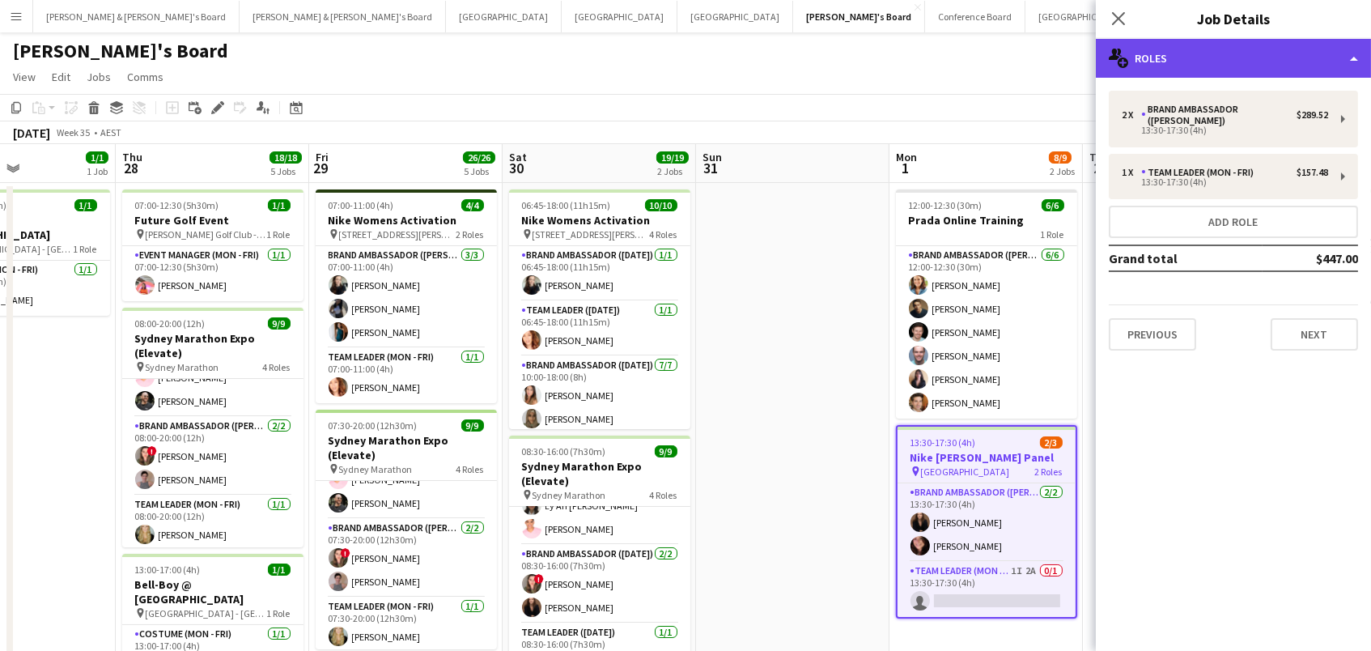
click at [1134, 54] on div "multiple-users-add Roles" at bounding box center [1233, 58] width 275 height 39
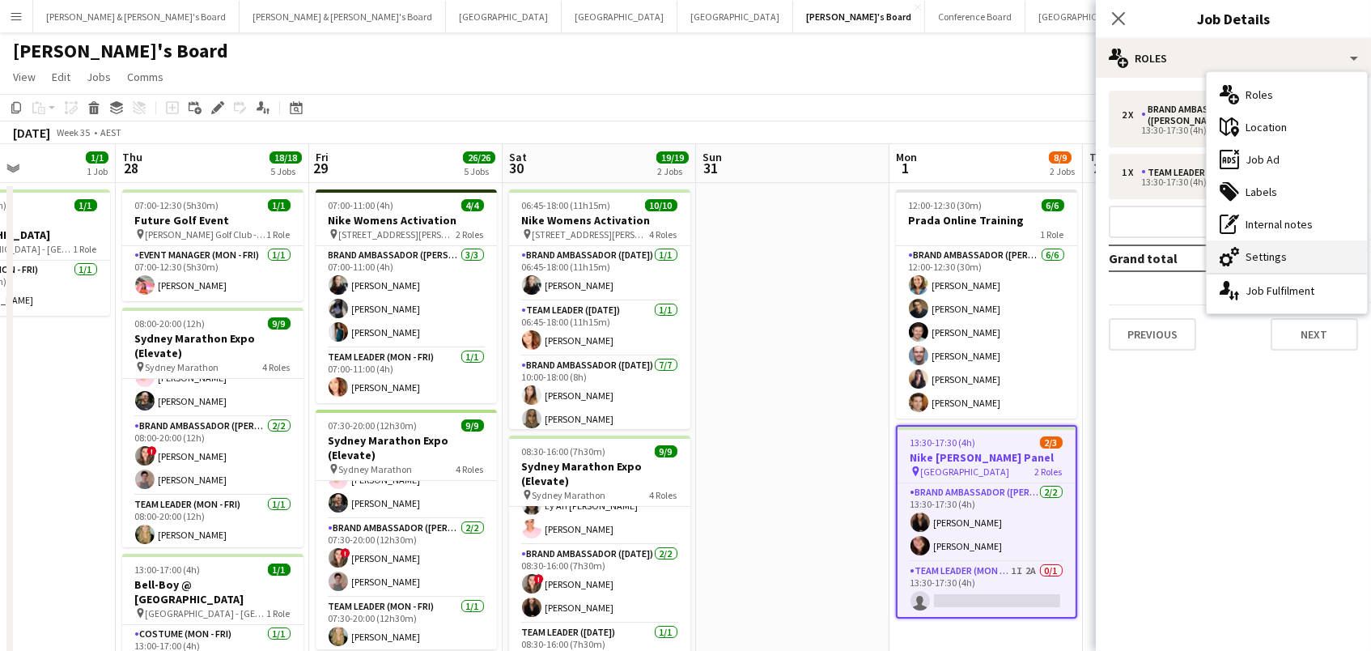
click at [1236, 265] on icon "cog-double-3" at bounding box center [1228, 256] width 19 height 19
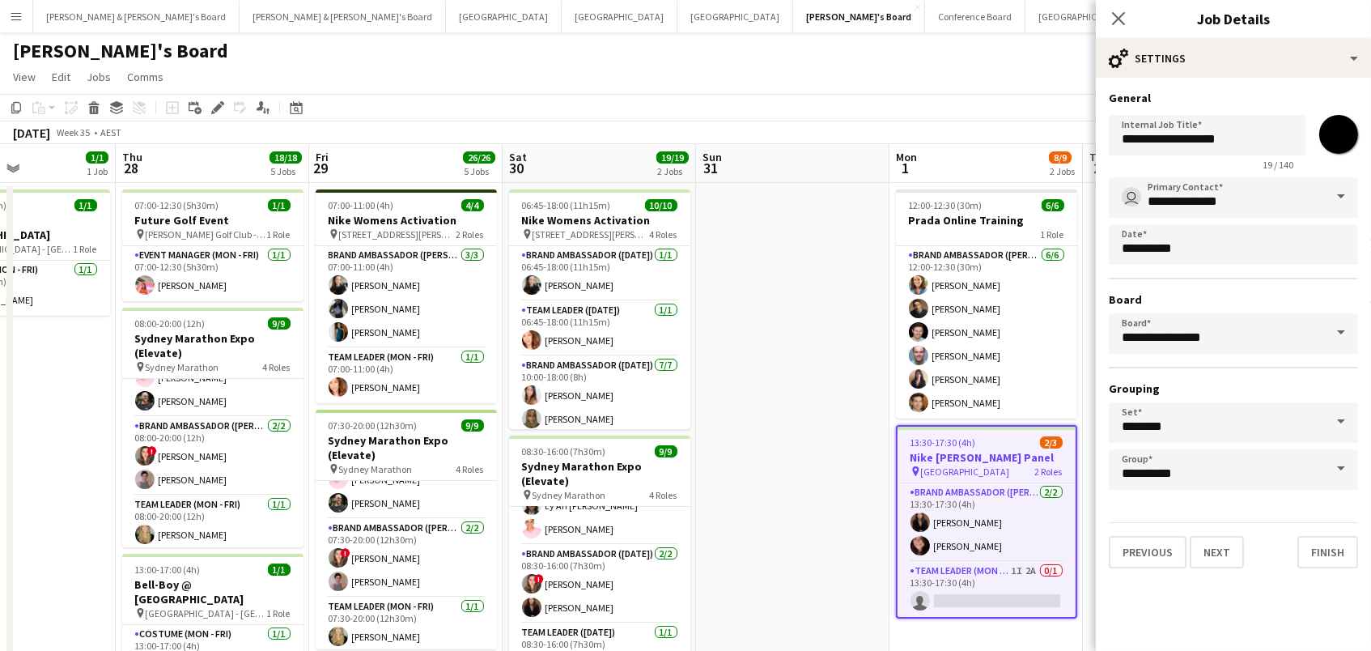
click at [1345, 121] on input "*******" at bounding box center [1338, 134] width 58 height 58
type input "*******"
click at [884, 77] on app-page-menu "View Day view expanded Day view collapsed Month view Date picker Jump to today …" at bounding box center [685, 78] width 1371 height 31
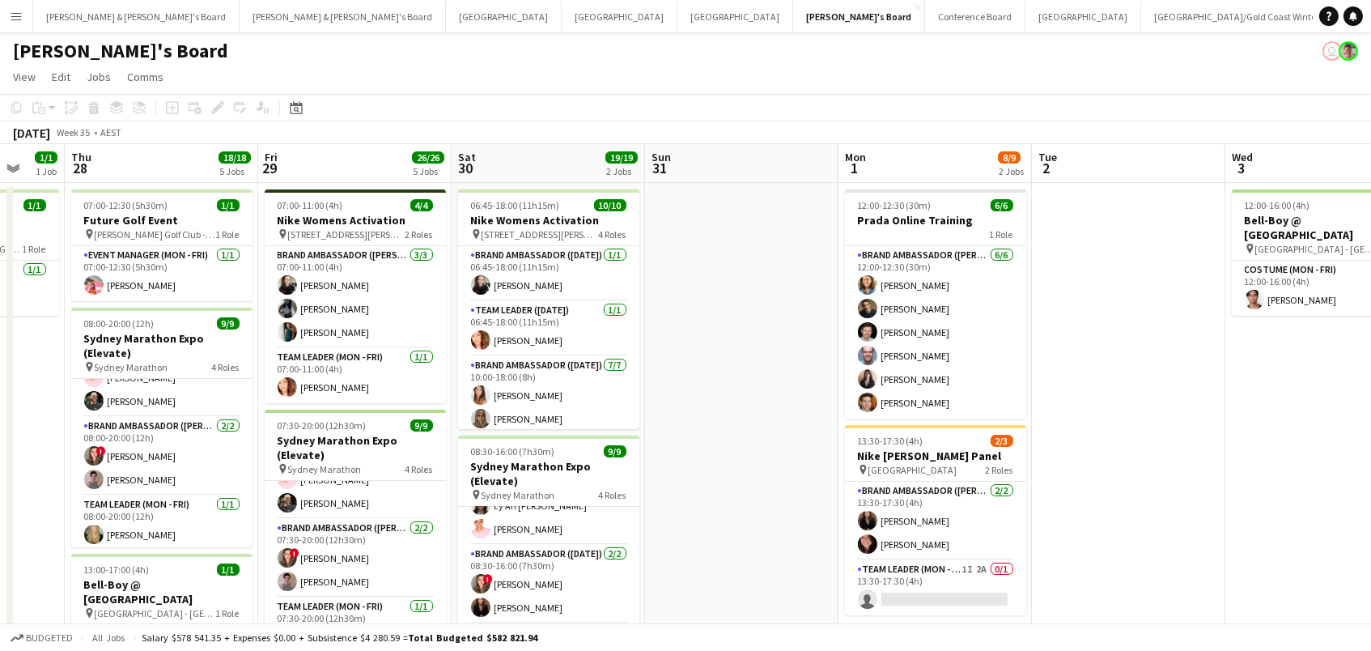
scroll to position [0, 545]
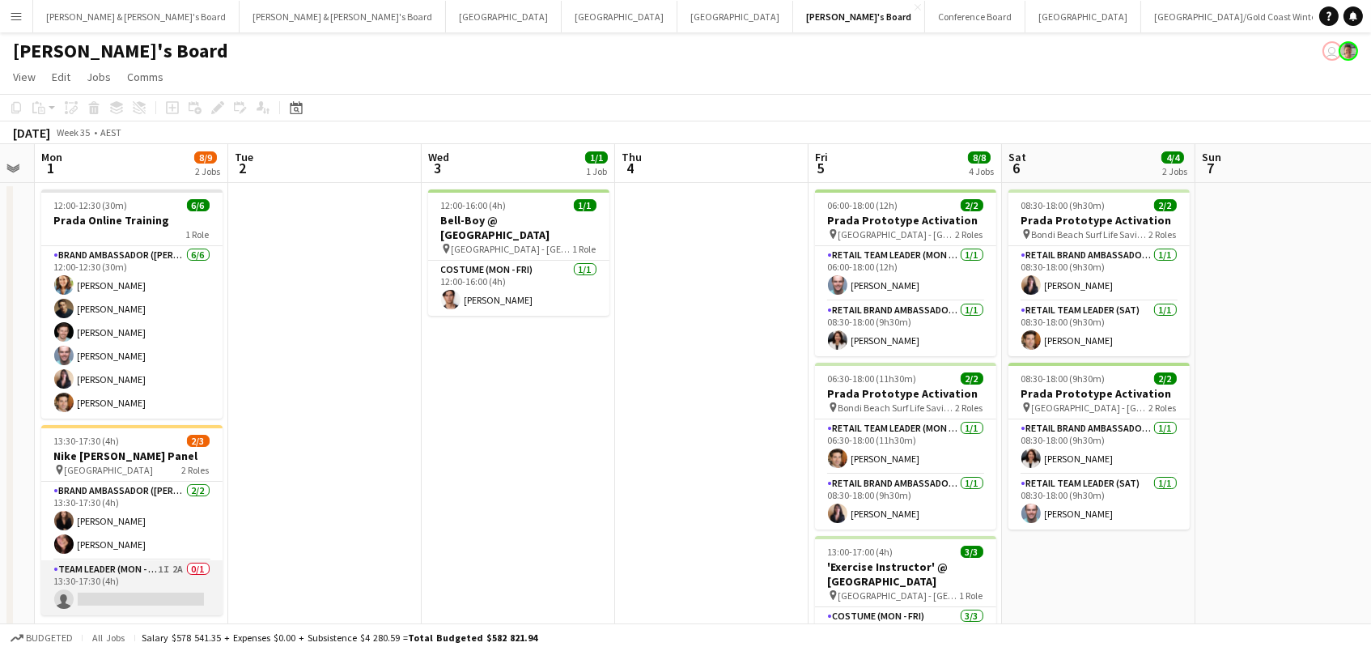
click at [133, 592] on app-card-role "Team Leader (Mon - Fri) 1I 2A 0/1 13:30-17:30 (4h) single-neutral-actions" at bounding box center [131, 587] width 181 height 55
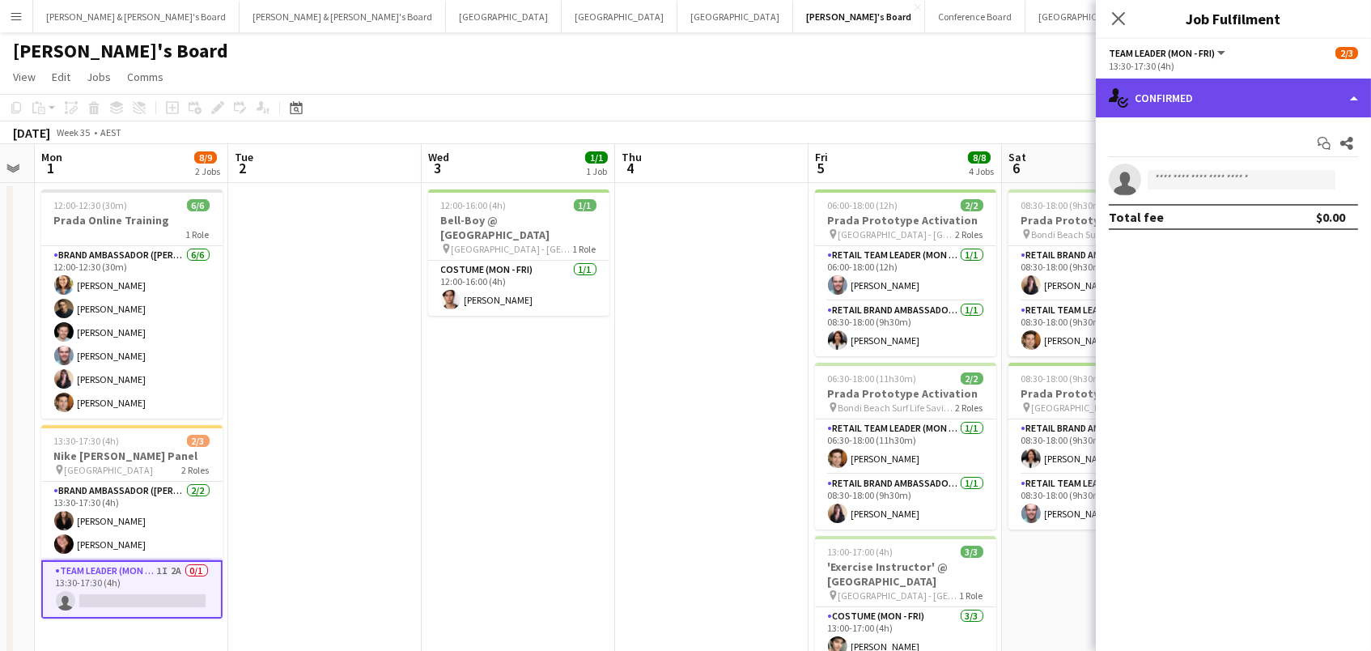
click at [1204, 93] on div "single-neutral-actions-check-2 Confirmed" at bounding box center [1233, 97] width 275 height 39
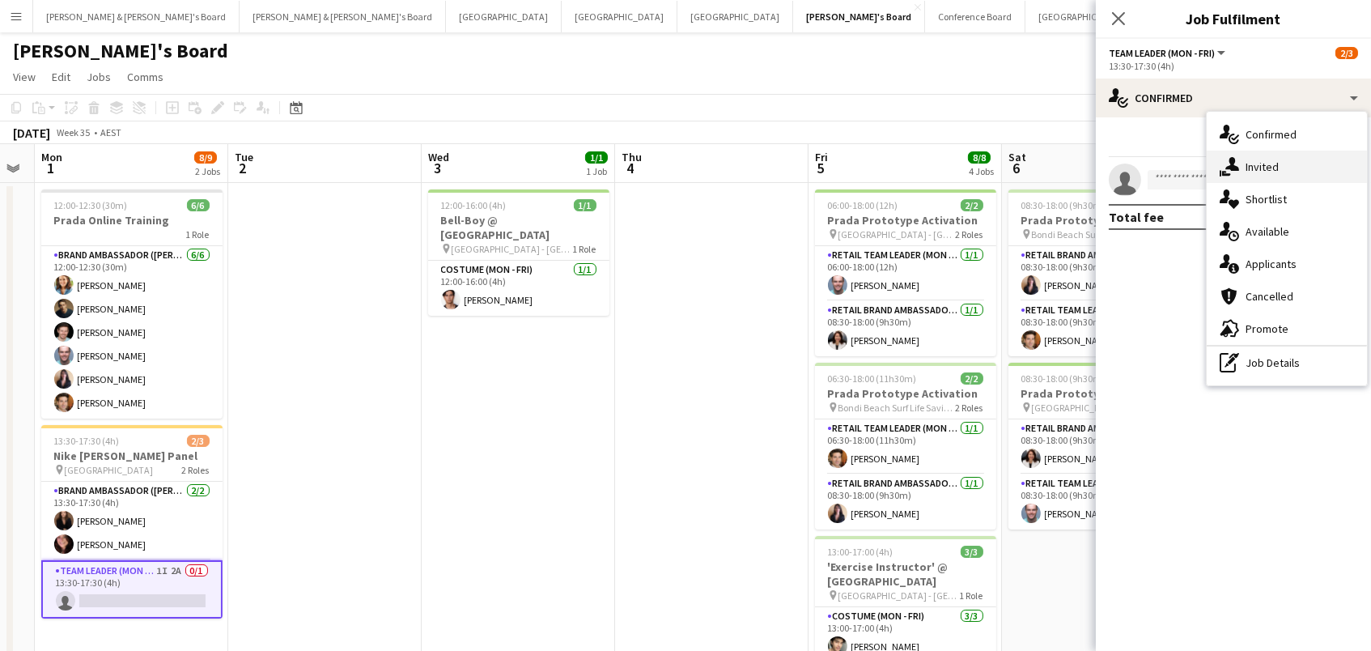
click at [1258, 163] on div "single-neutral-actions-share-1 Invited" at bounding box center [1286, 167] width 160 height 32
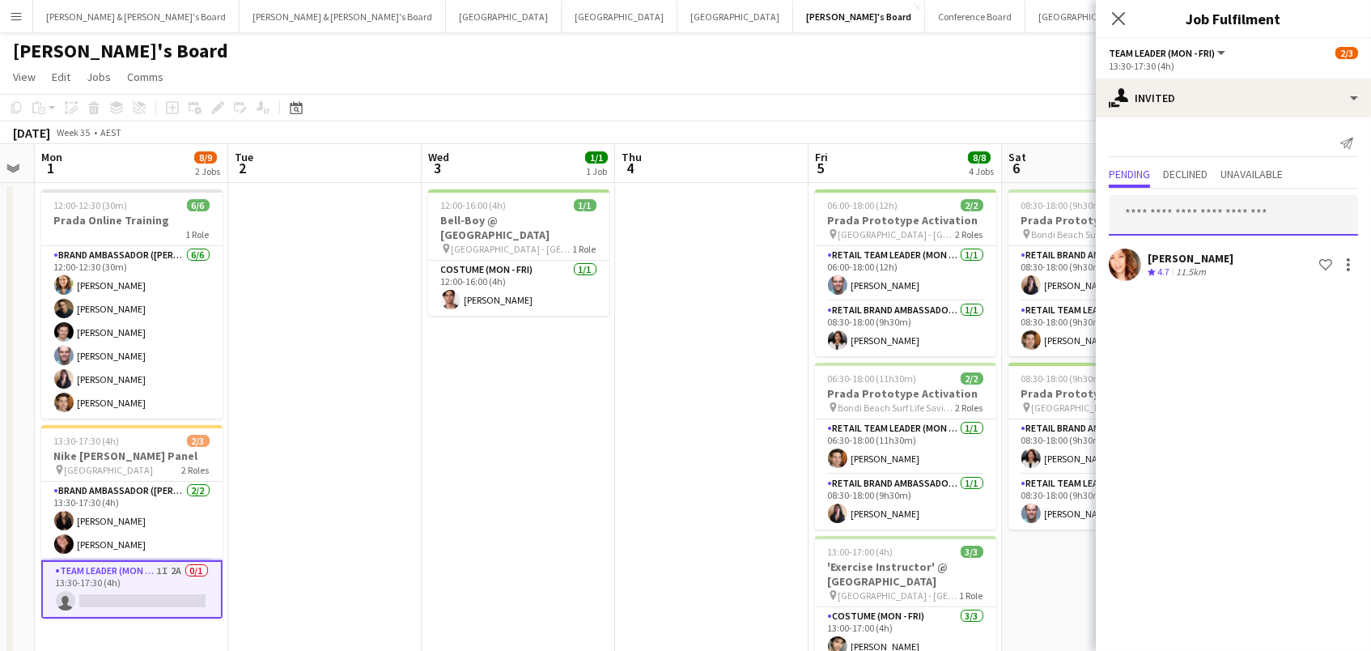
click at [1179, 213] on input "text" at bounding box center [1233, 215] width 249 height 40
type input "******"
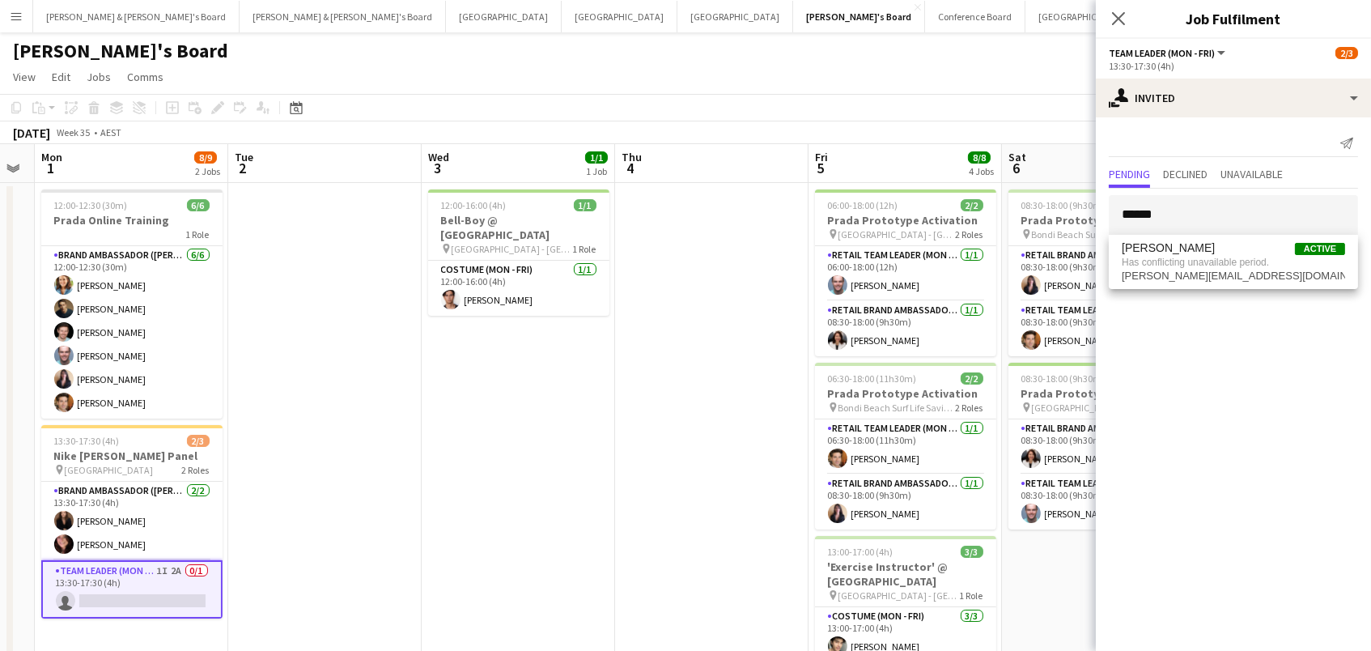
click at [921, 104] on app-toolbar "Copy Paste Paste Command V Paste with crew Command Shift V Paste linked Job Del…" at bounding box center [685, 108] width 1371 height 28
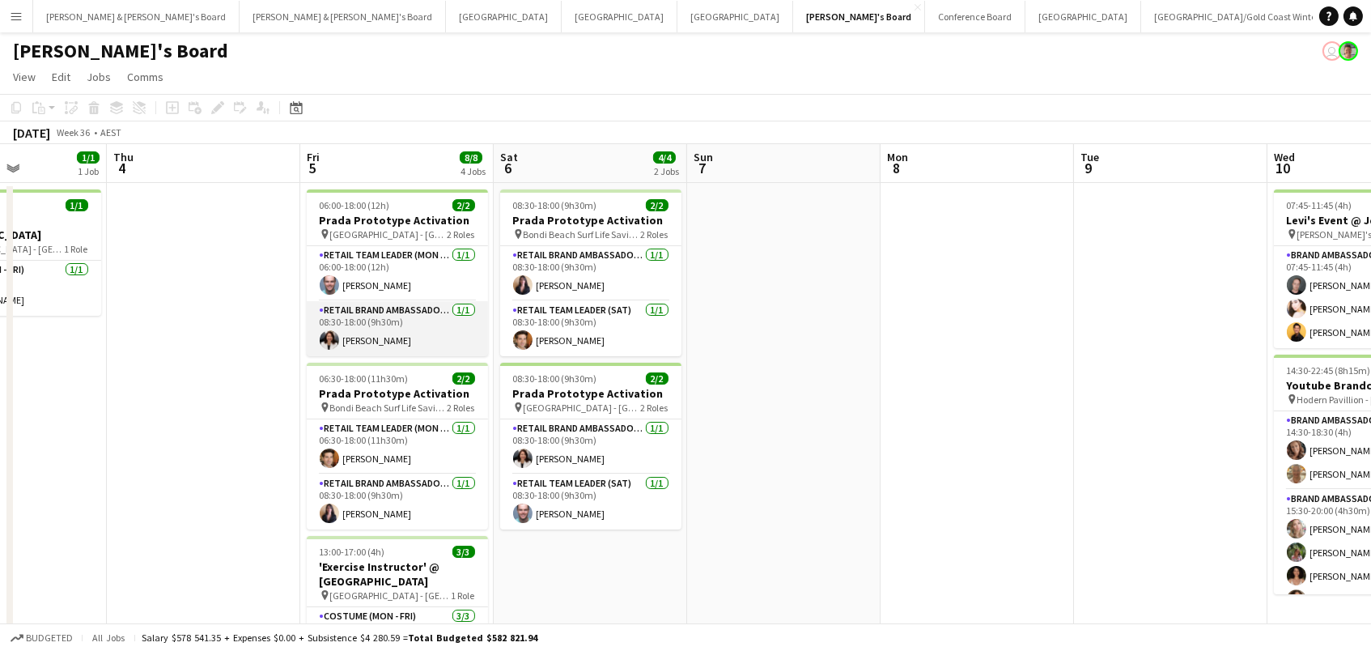
scroll to position [0, 547]
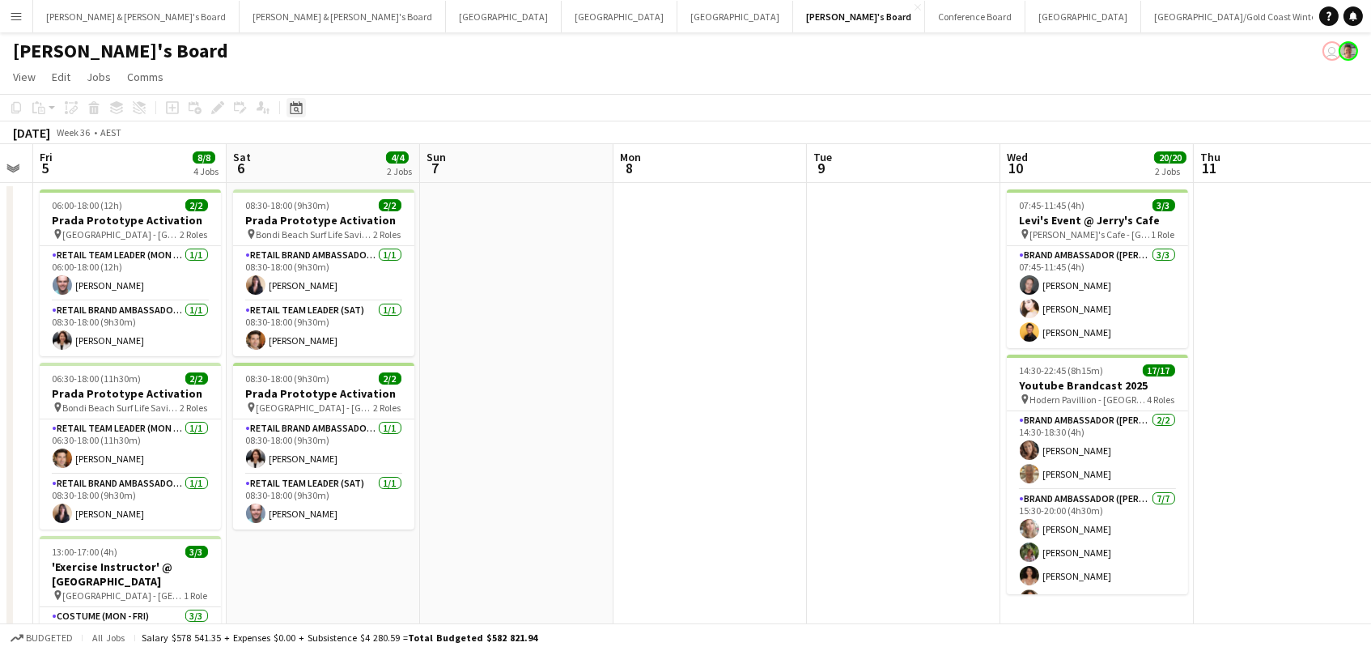
drag, startPoint x: 287, startPoint y: 96, endPoint x: 297, endPoint y: 104, distance: 12.6
click at [287, 98] on div "Date picker" at bounding box center [295, 107] width 19 height 19
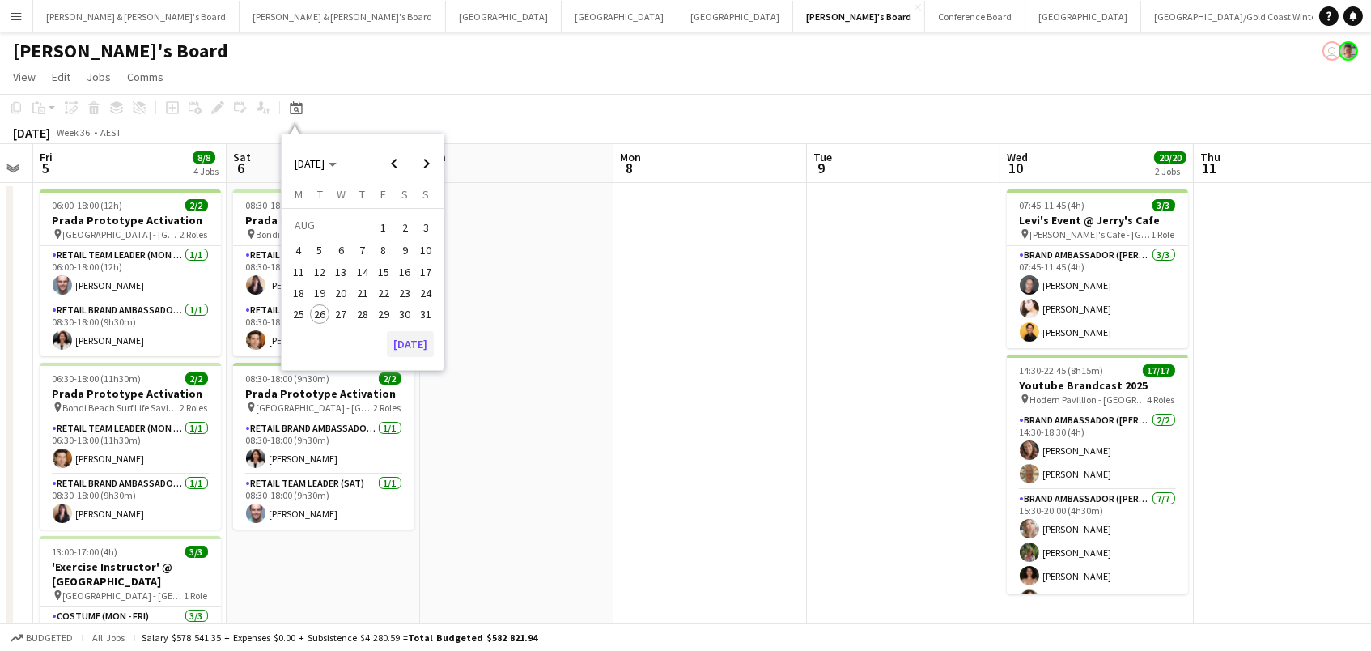
click at [412, 350] on button "[DATE]" at bounding box center [410, 344] width 47 height 26
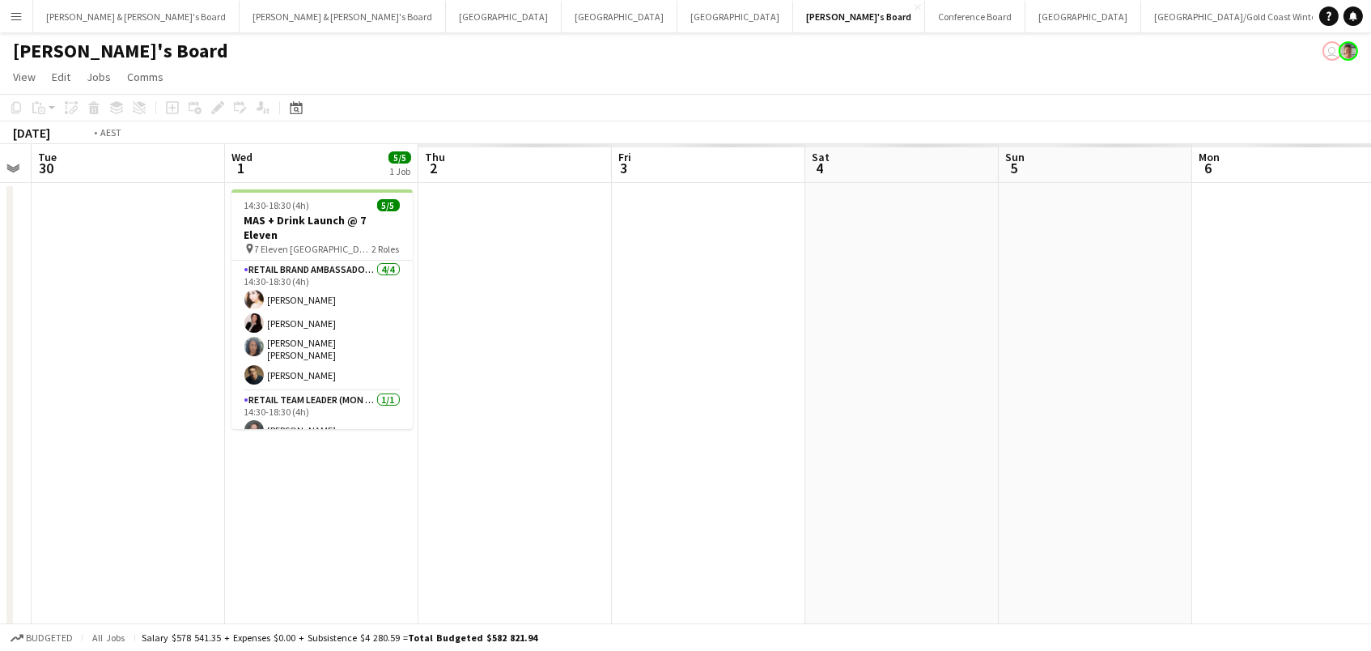
scroll to position [0, 469]
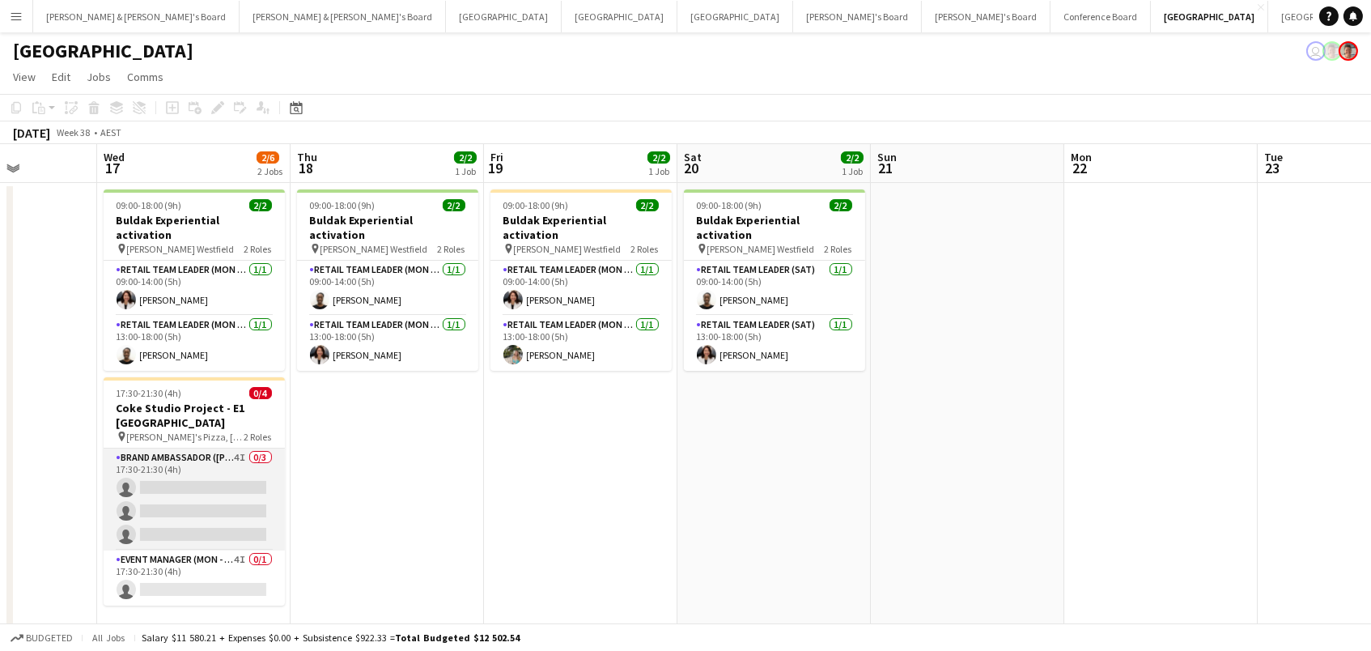
scroll to position [0, 485]
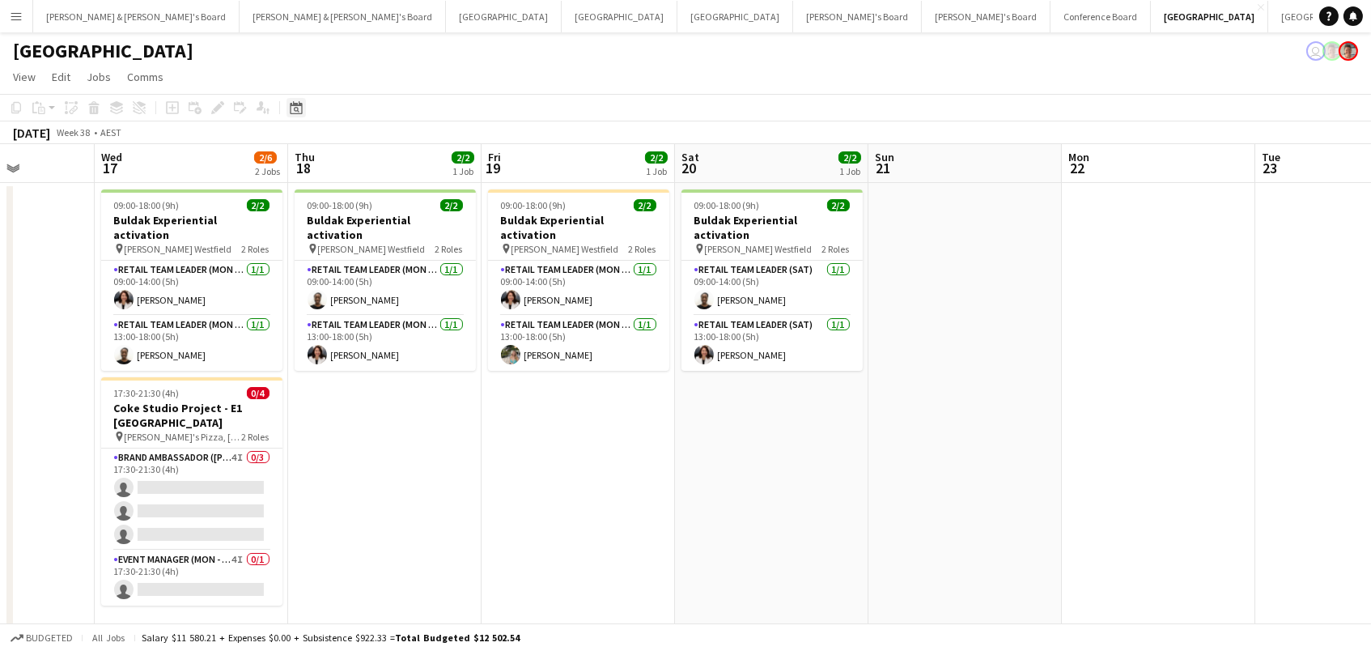
click at [290, 110] on icon "Date picker" at bounding box center [296, 107] width 13 height 13
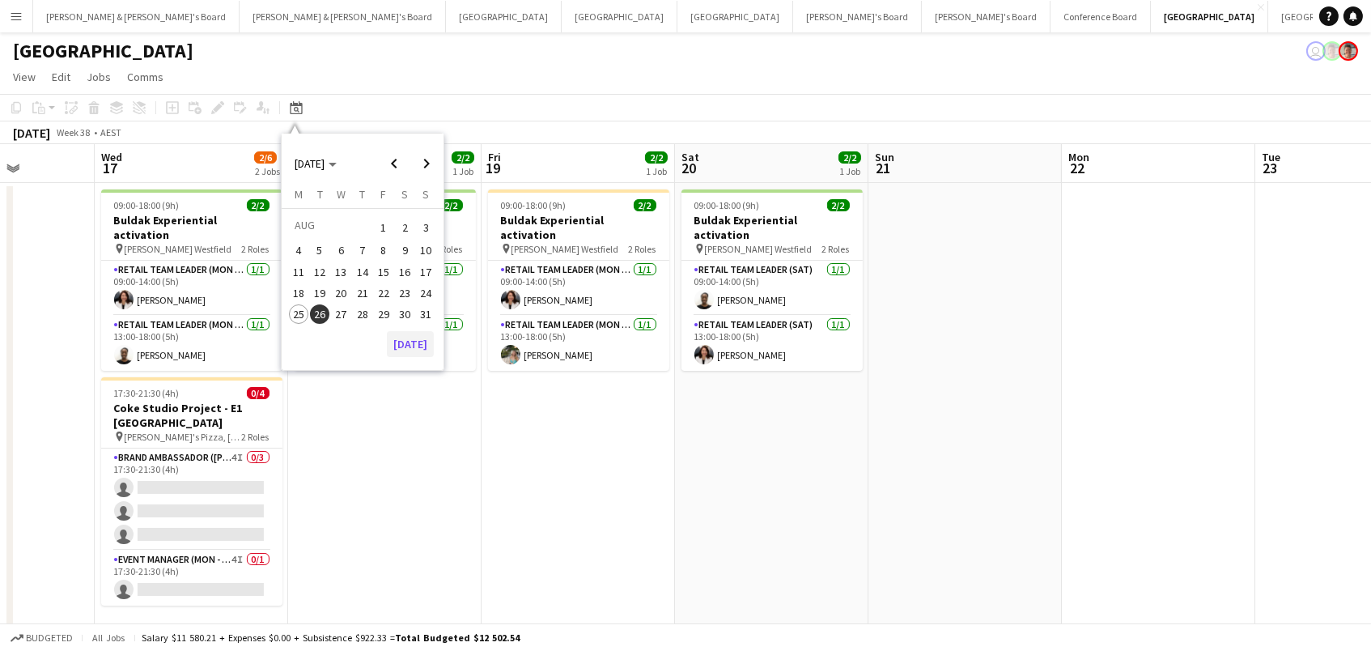
click at [406, 341] on button "[DATE]" at bounding box center [410, 344] width 47 height 26
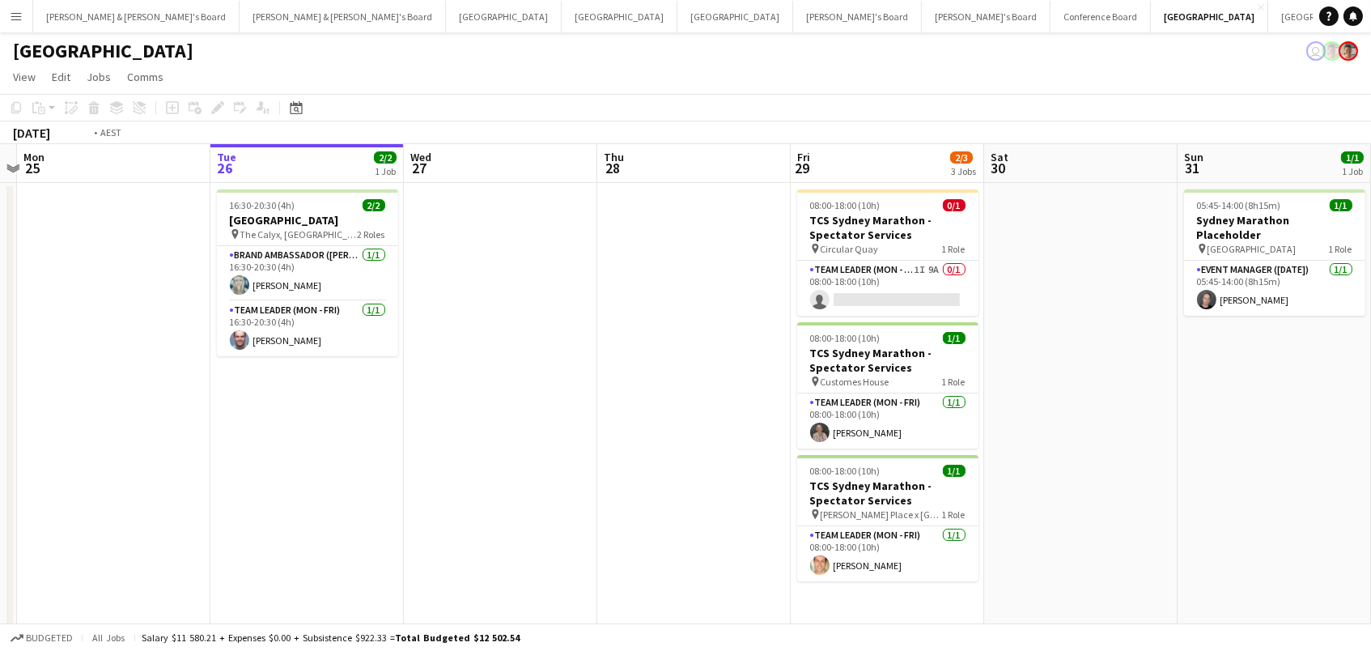
scroll to position [0, 779]
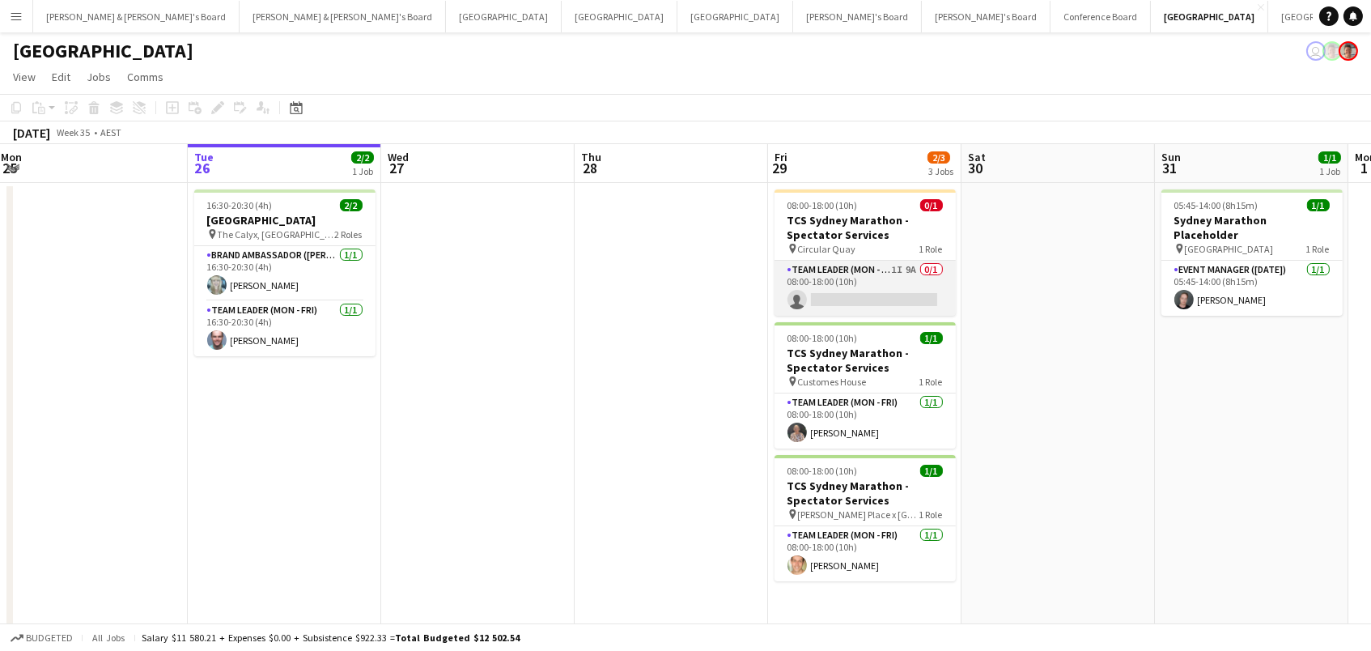
click at [939, 283] on app-card-role "Team Leader (Mon - Fri) 1I 9A 0/1 08:00-18:00 (10h) single-neutral-actions" at bounding box center [864, 288] width 181 height 55
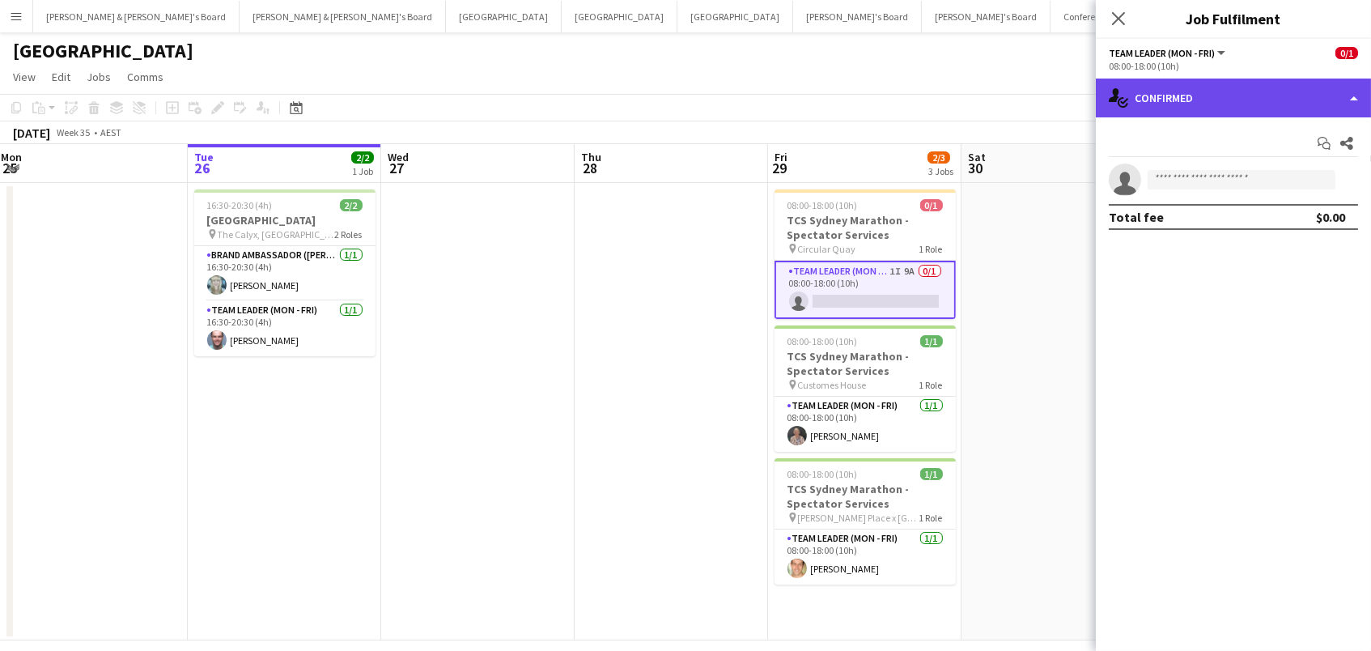
click at [1188, 93] on div "single-neutral-actions-check-2 Confirmed" at bounding box center [1233, 97] width 275 height 39
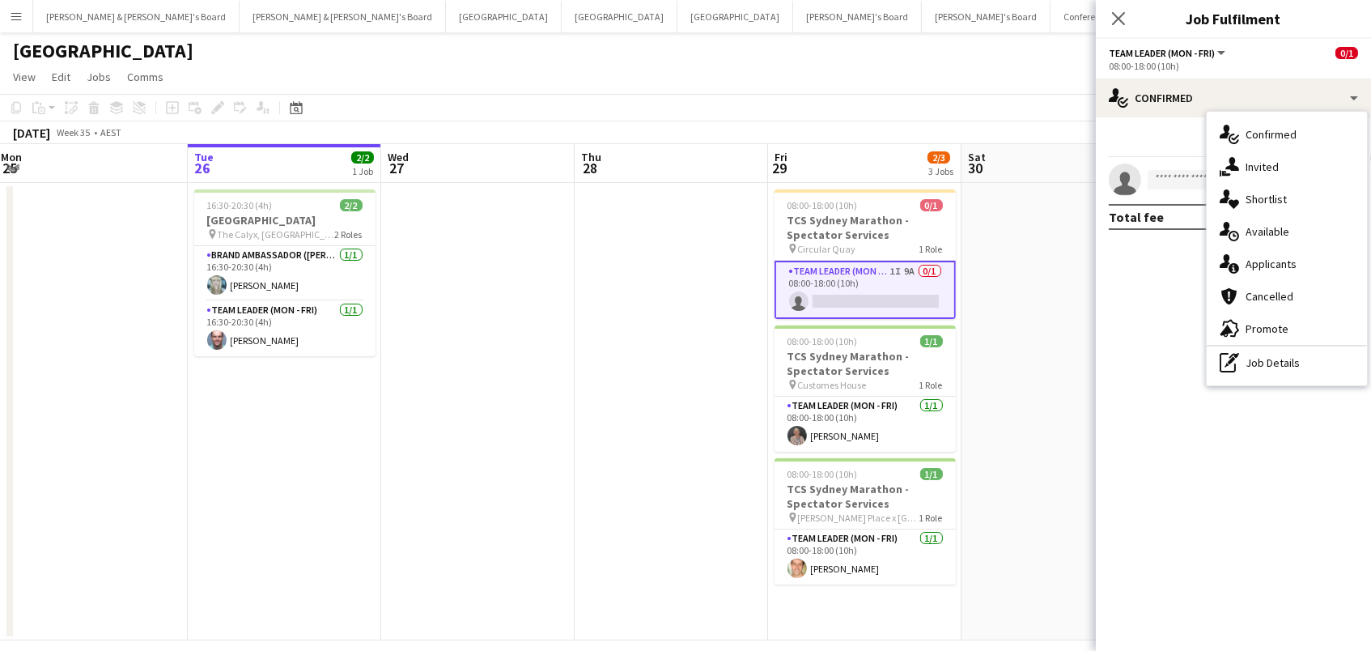
click at [1253, 170] on div "single-neutral-actions-share-1 Invited" at bounding box center [1286, 167] width 160 height 32
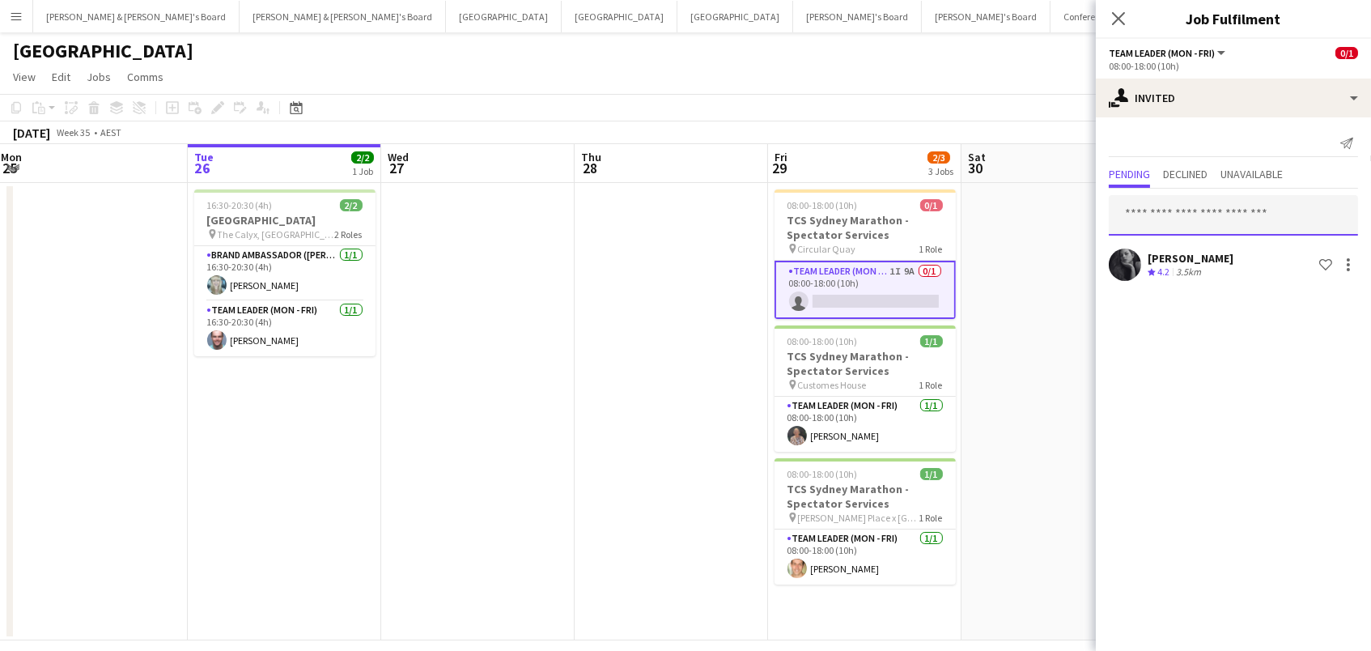
click at [1219, 209] on input "text" at bounding box center [1233, 215] width 249 height 40
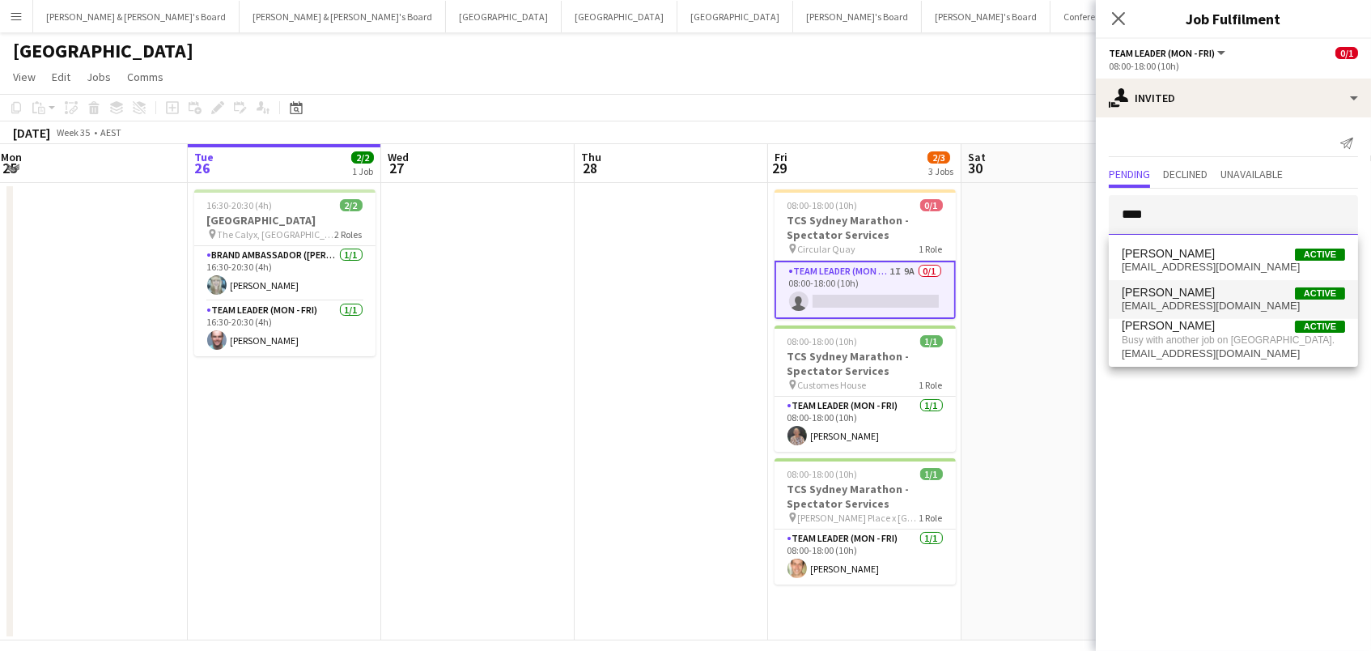
scroll to position [0, 1]
type input "****"
click at [1207, 288] on span "Michael Katz Active" at bounding box center [1232, 293] width 223 height 14
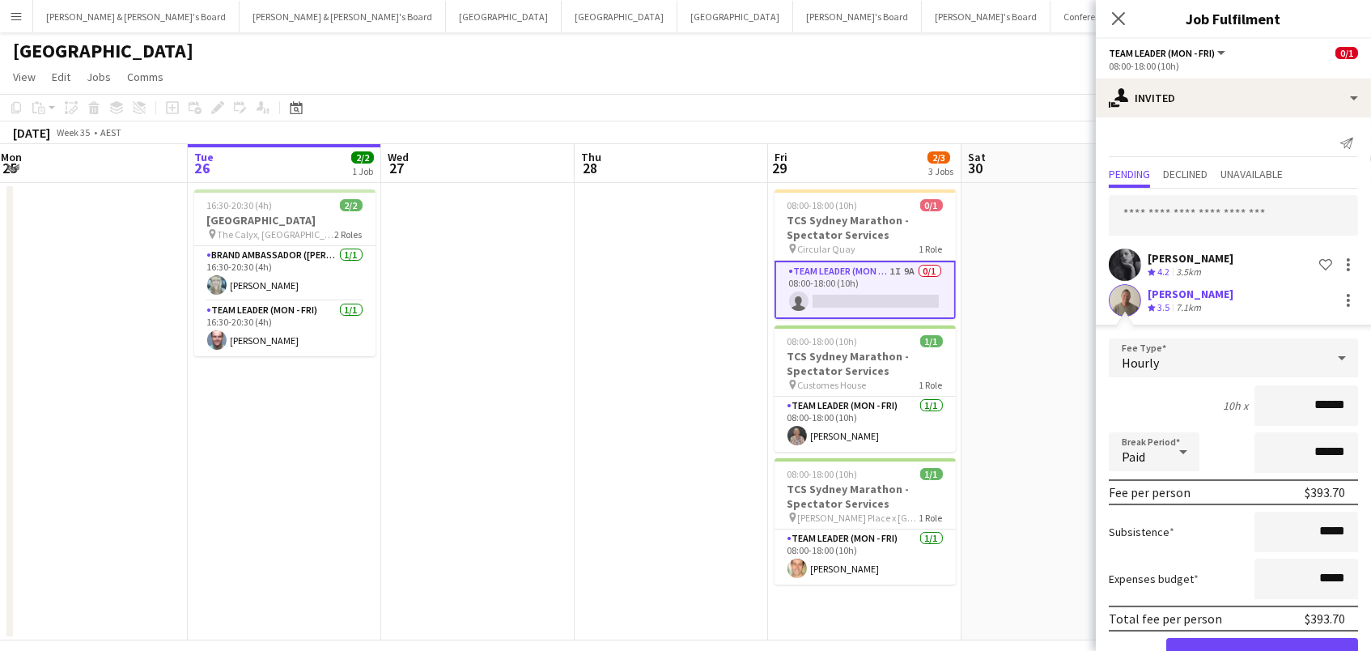
click at [1261, 650] on button "Confirm" at bounding box center [1262, 654] width 192 height 32
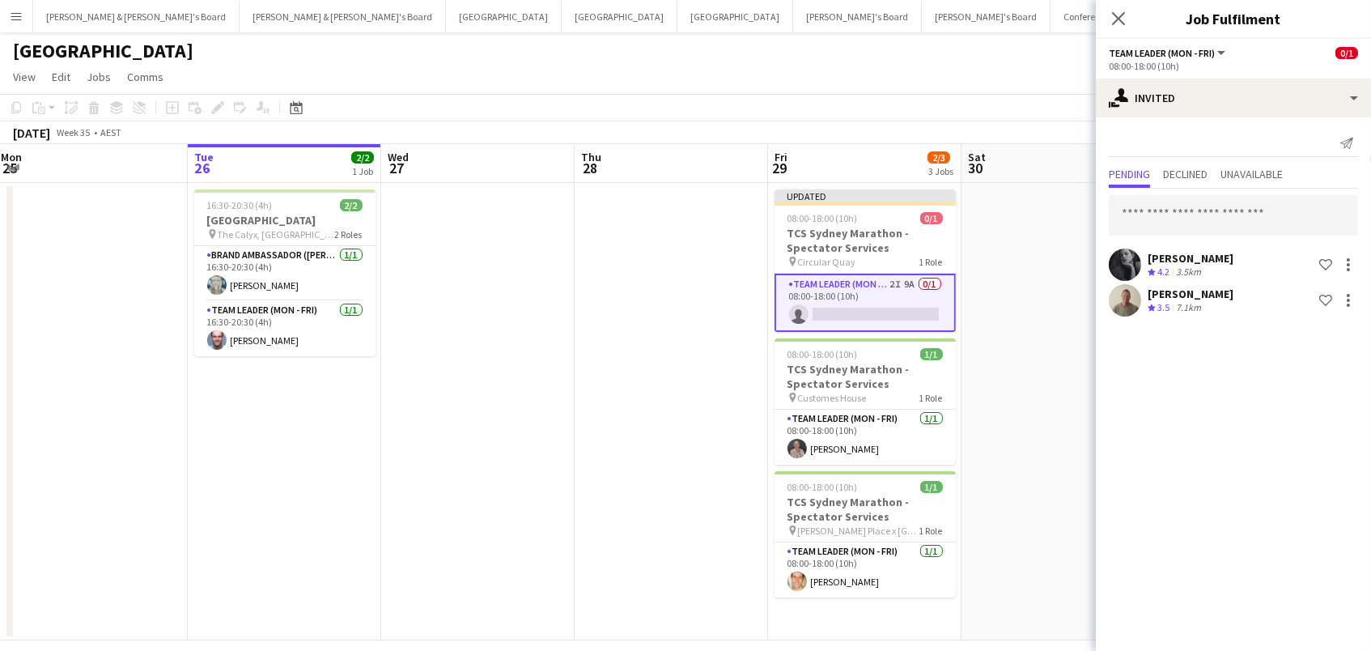
scroll to position [6, 0]
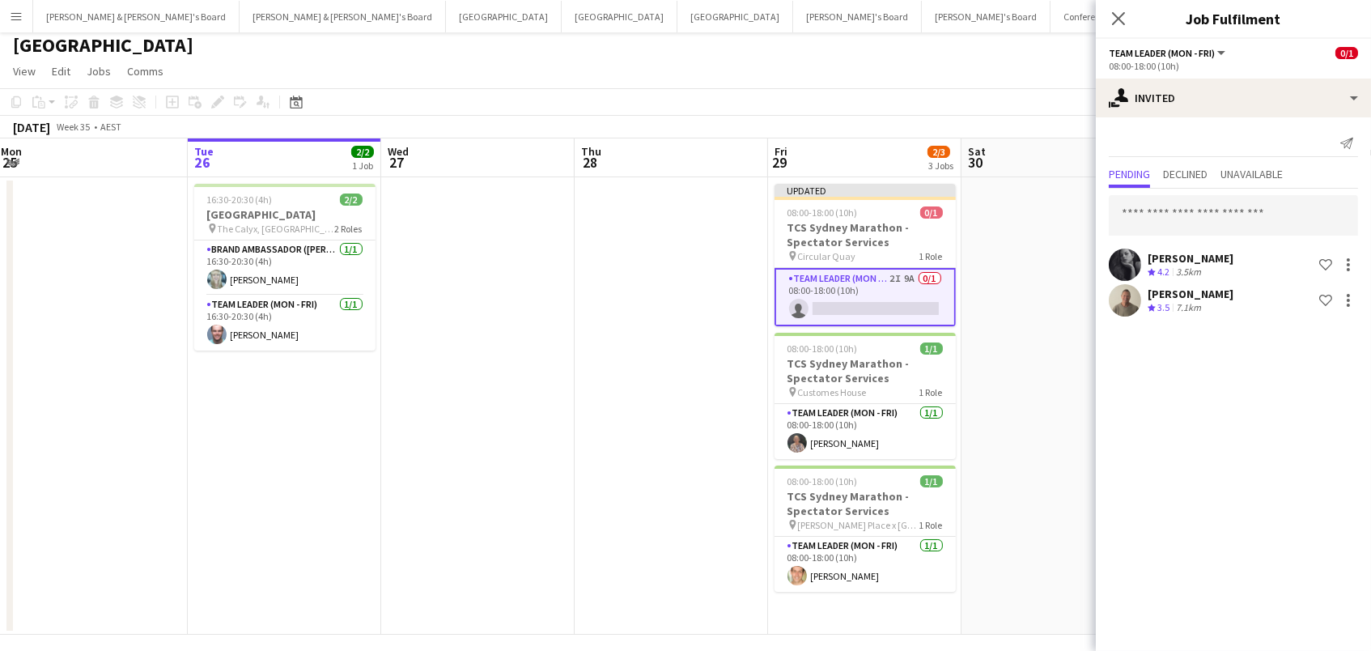
click at [1038, 276] on app-date-cell at bounding box center [1057, 405] width 193 height 457
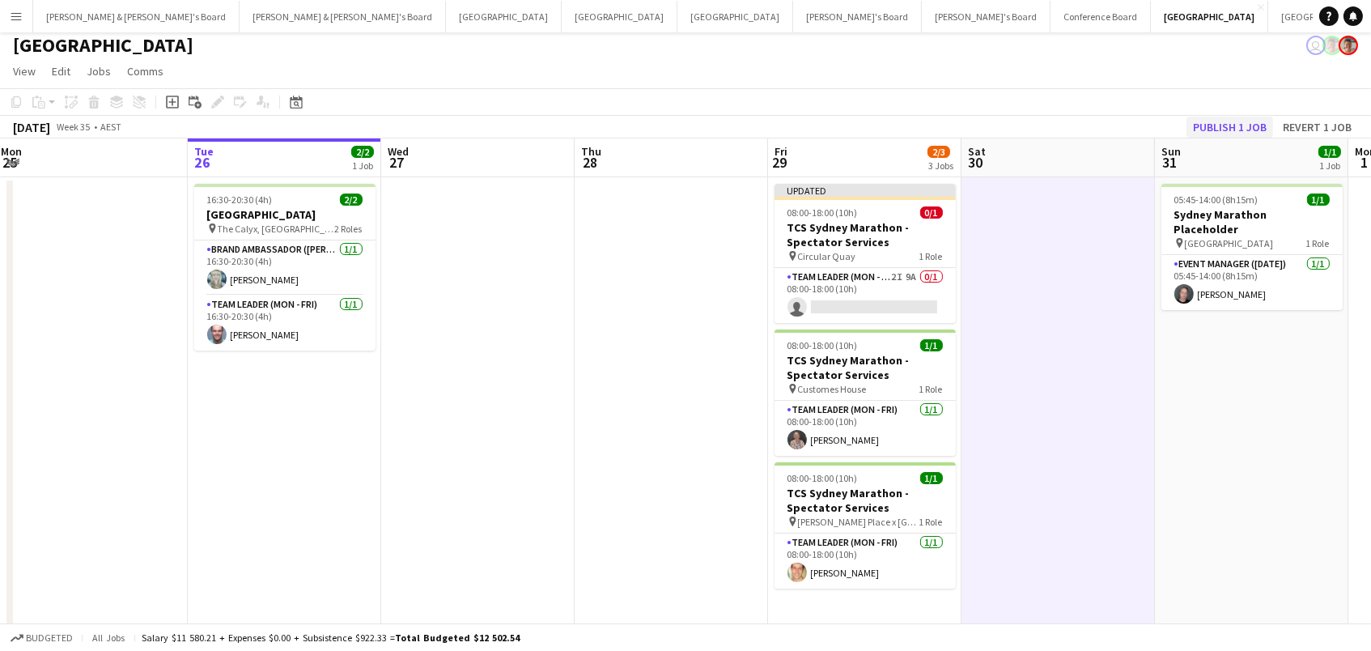
click at [1198, 123] on button "Publish 1 job" at bounding box center [1229, 127] width 87 height 21
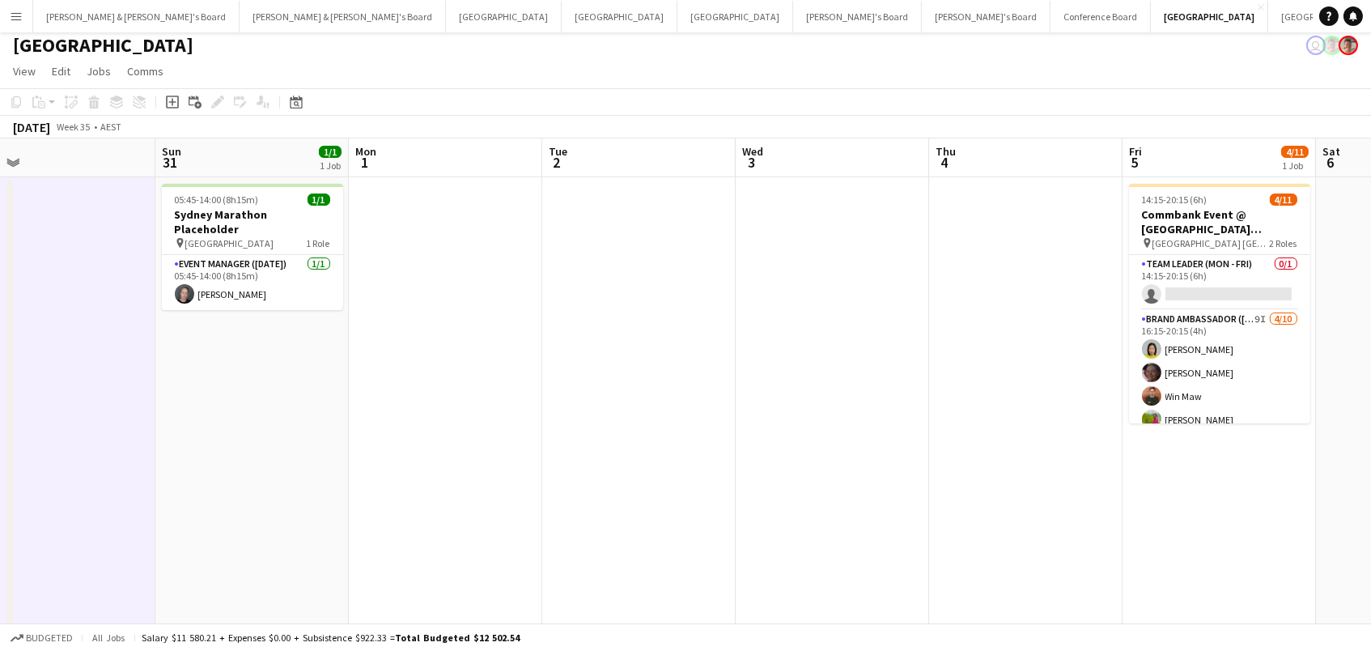
scroll to position [0, 619]
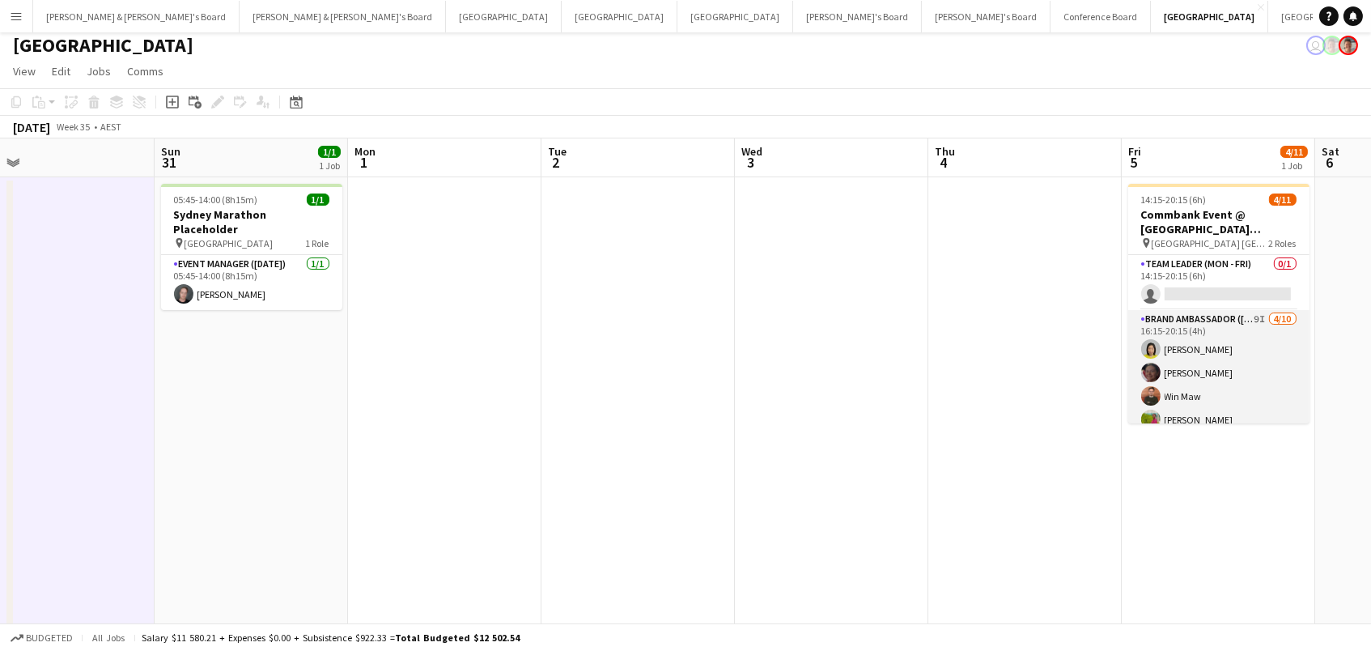
click at [1194, 358] on app-card-role "Brand Ambassador (Mon - Fri) 9I [DATE] 16:15-20:15 (4h) [PERSON_NAME] Win Maw […" at bounding box center [1218, 443] width 181 height 266
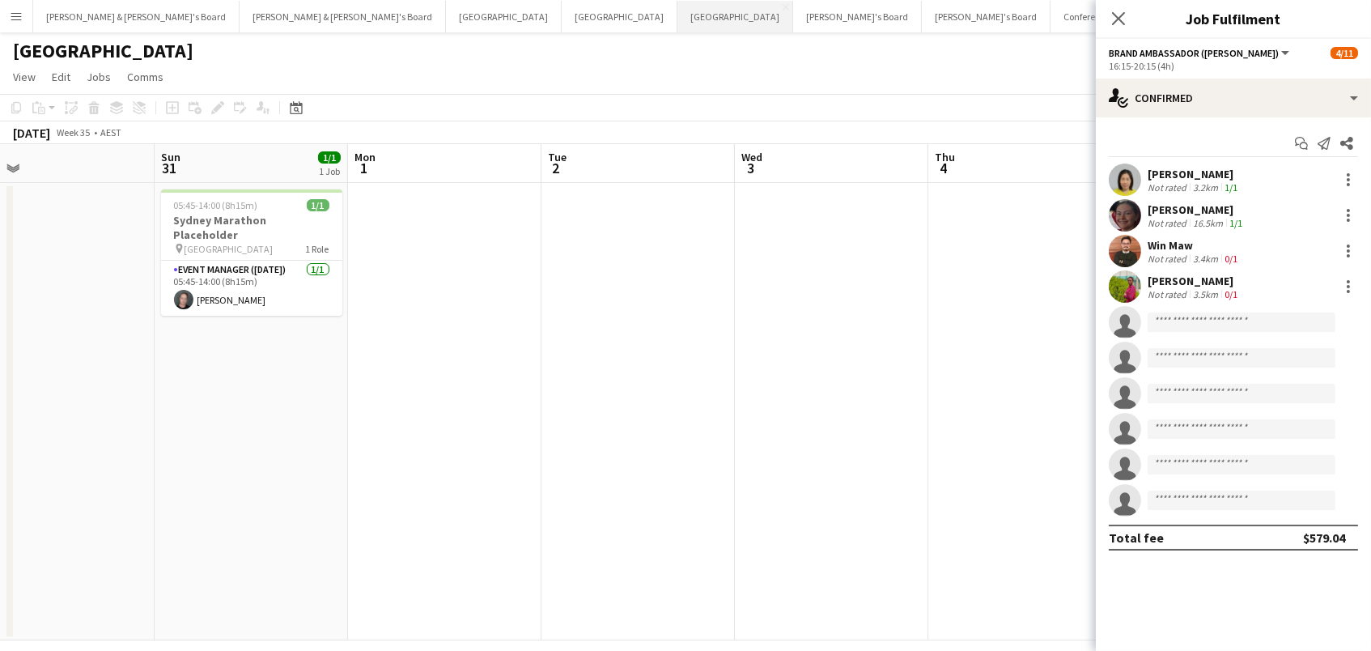
scroll to position [0, 0]
click at [1116, 12] on icon "Close pop-in" at bounding box center [1117, 18] width 15 height 15
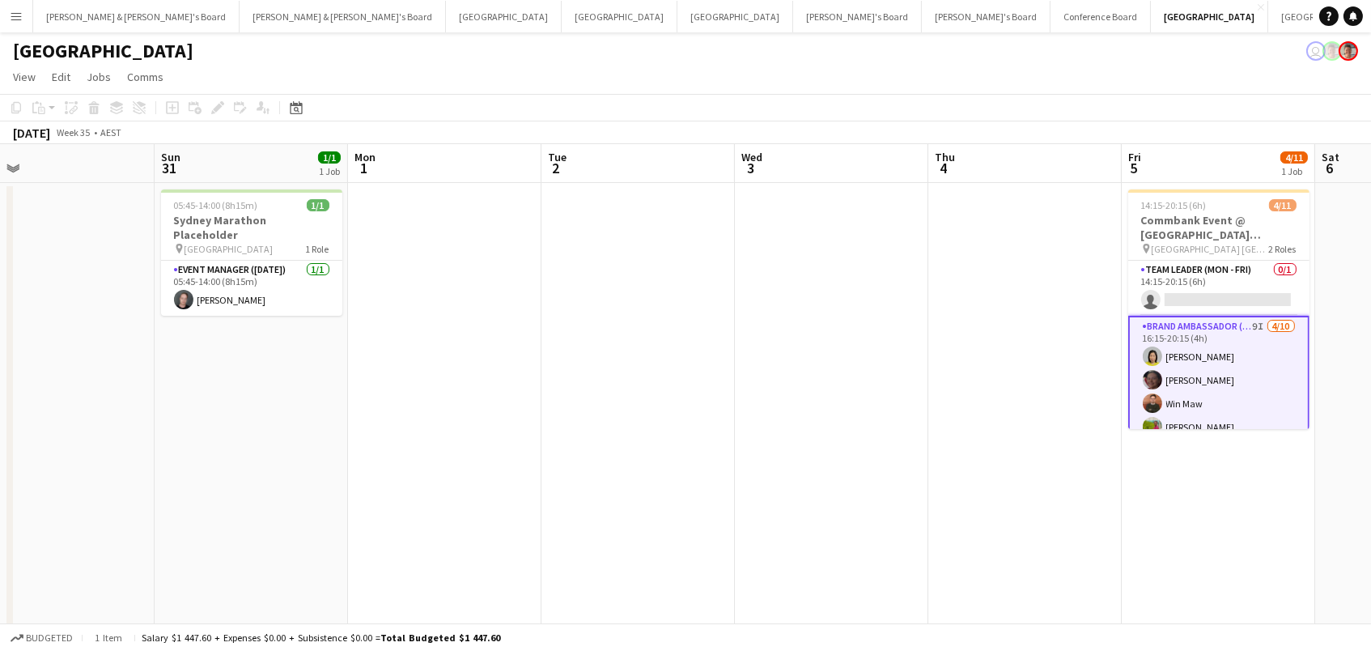
click at [1266, 320] on app-card-role "Brand Ambassador (Mon - Fri) 9I [DATE] 16:15-20:15 (4h) [PERSON_NAME] Win Maw […" at bounding box center [1218, 450] width 181 height 269
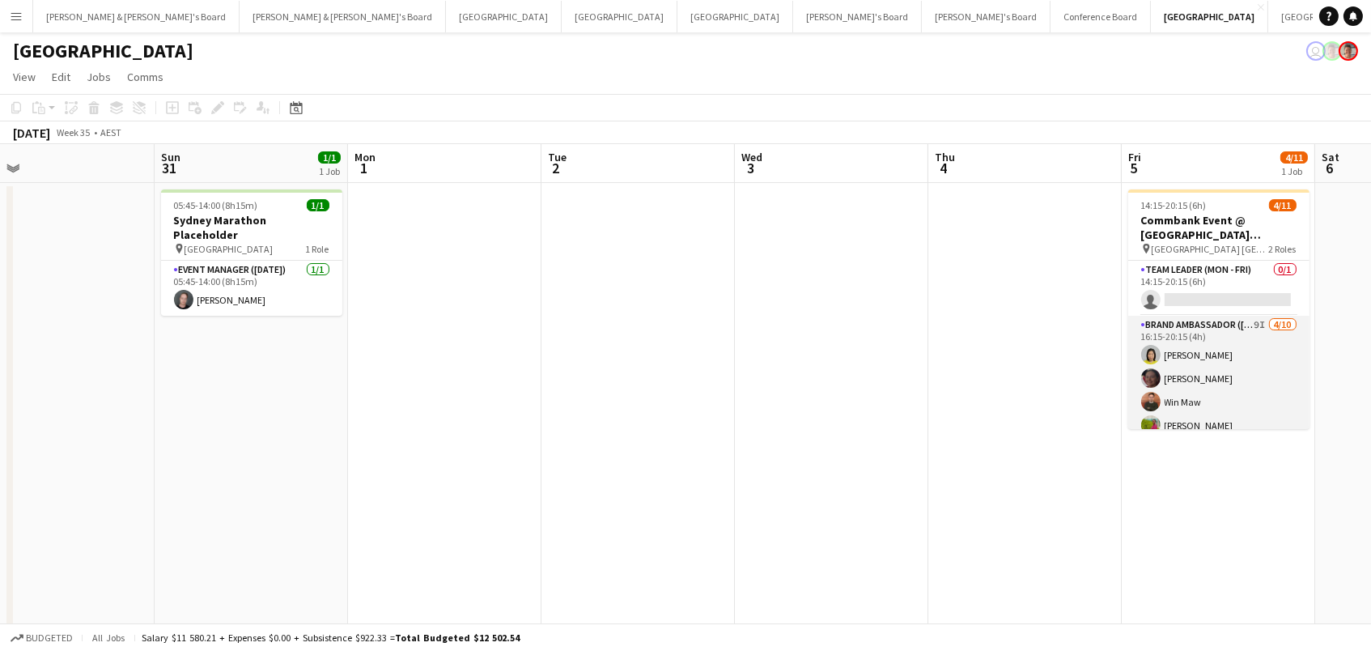
click at [1266, 320] on app-card-role "Brand Ambassador (Mon - Fri) 9I [DATE] 16:15-20:15 (4h) [PERSON_NAME] Win Maw […" at bounding box center [1218, 449] width 181 height 266
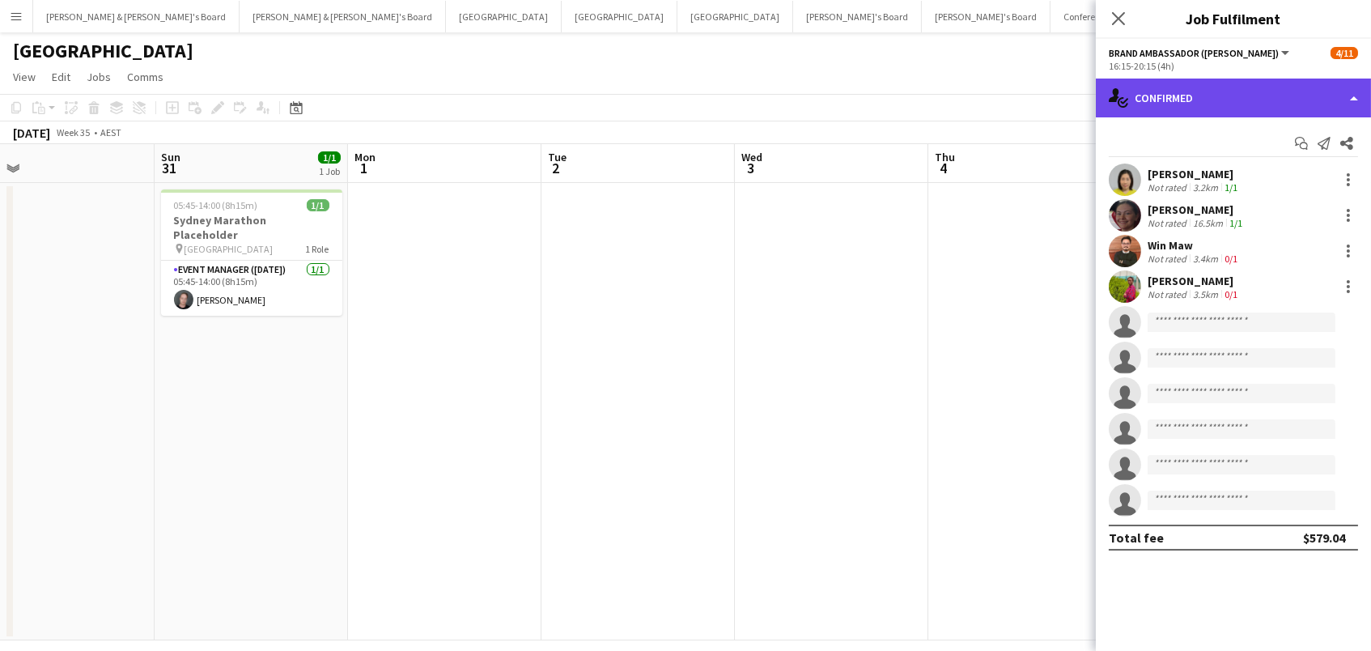
click at [1172, 87] on div "single-neutral-actions-check-2 Confirmed" at bounding box center [1233, 97] width 275 height 39
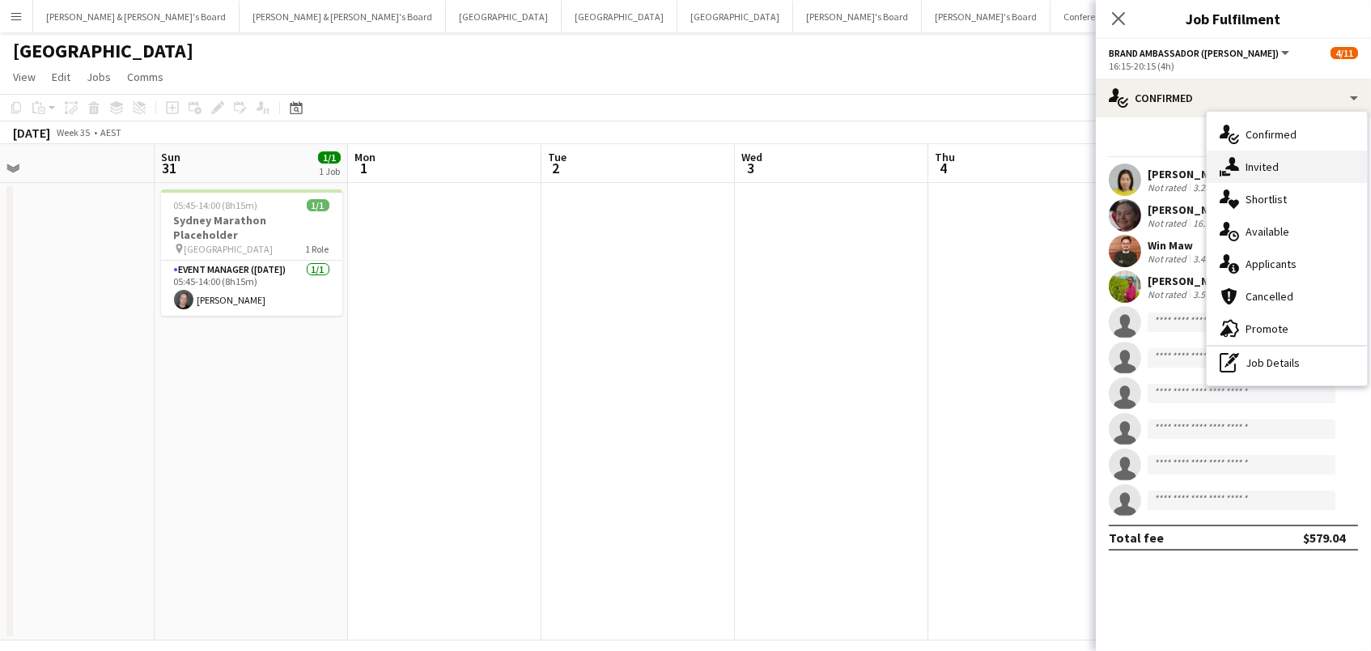
click at [1250, 176] on div "single-neutral-actions-share-1 Invited" at bounding box center [1286, 167] width 160 height 32
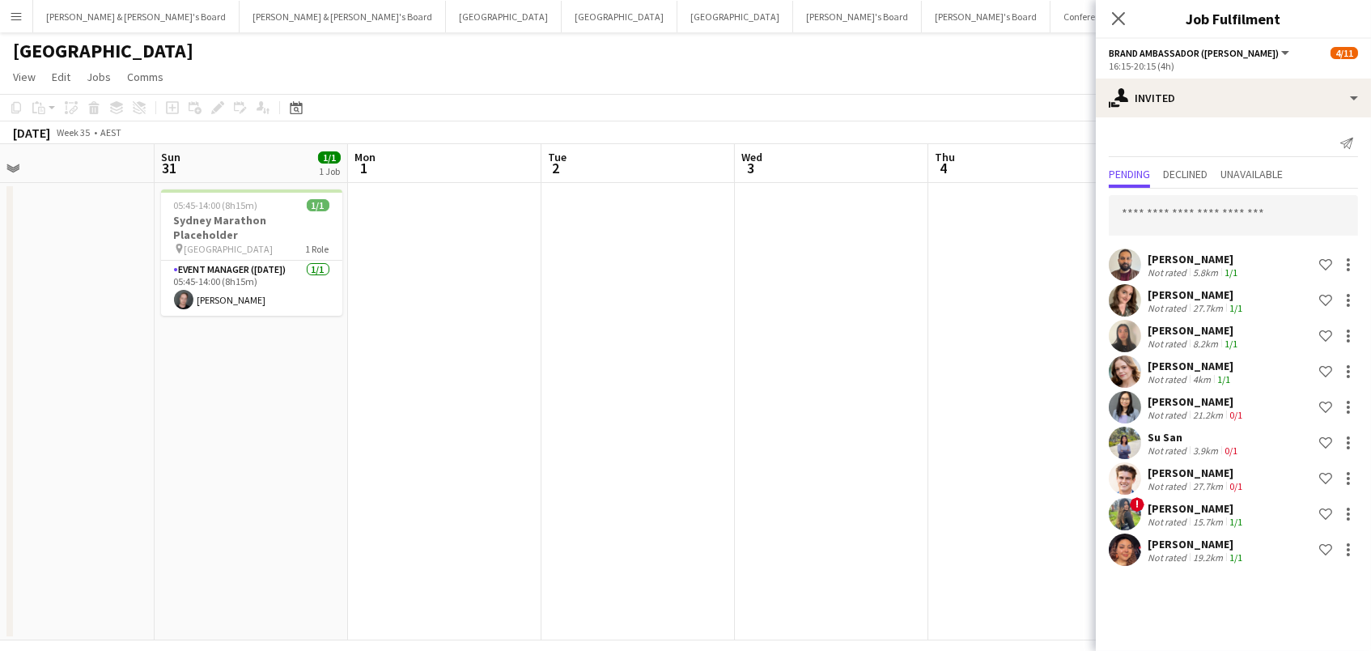
click at [1187, 290] on div "[PERSON_NAME]" at bounding box center [1196, 294] width 98 height 15
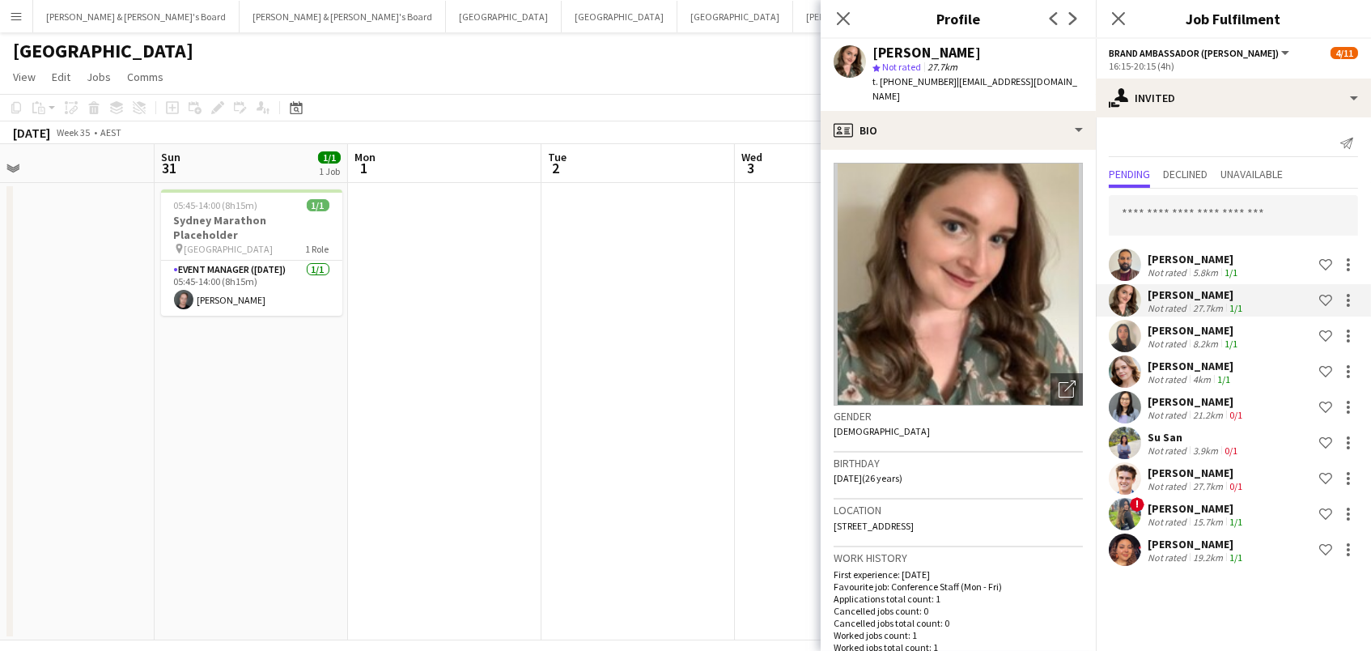
drag, startPoint x: 1033, startPoint y: 82, endPoint x: 948, endPoint y: 78, distance: 85.0
click at [948, 78] on div "Natalie Branch star Not rated 27.7km t. +610490359484 | nat@branches.id.au" at bounding box center [957, 75] width 275 height 72
copy span "nat@branches.id.au"
click at [655, 325] on app-date-cell at bounding box center [637, 411] width 193 height 457
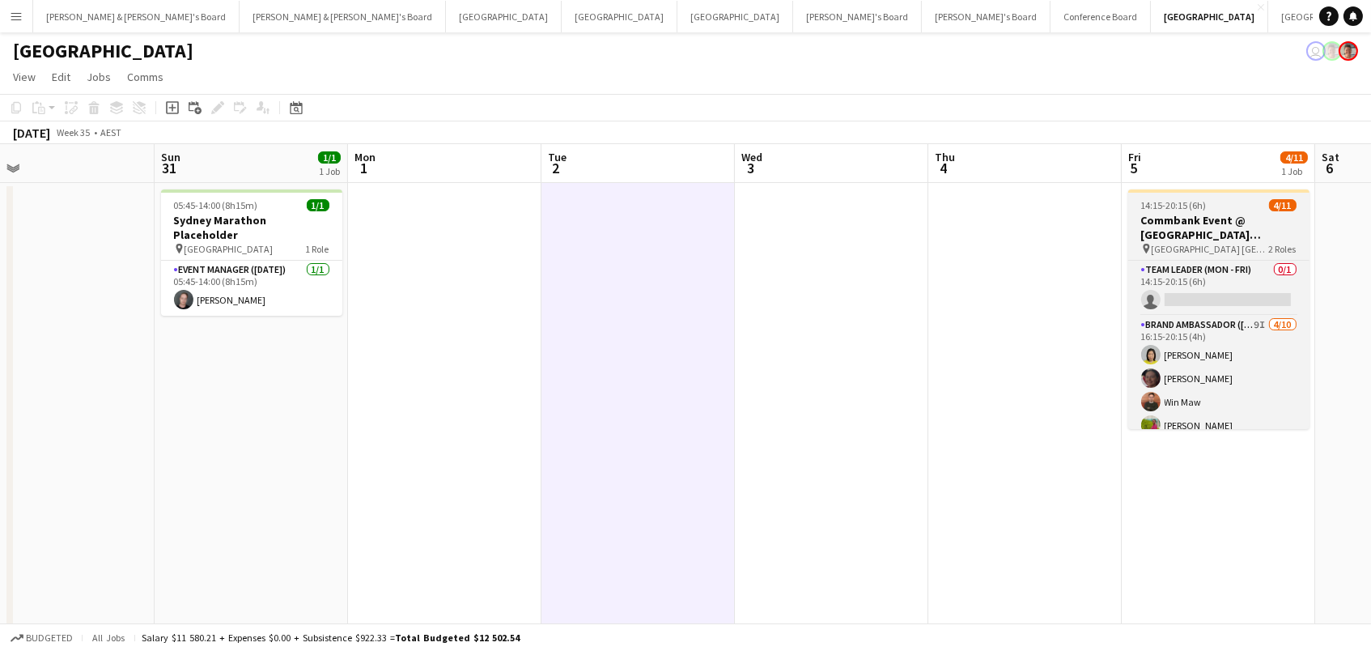
click at [1159, 208] on span "14:15-20:15 (6h)" at bounding box center [1174, 205] width 66 height 12
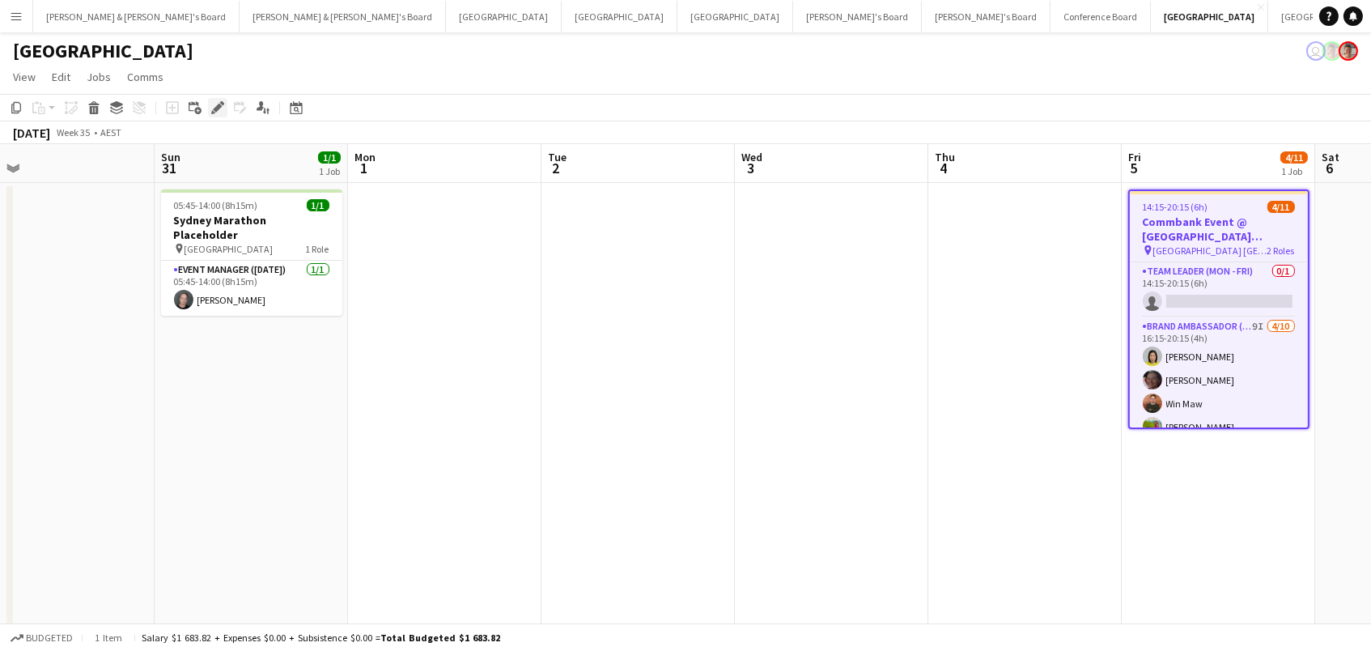
click at [218, 106] on icon at bounding box center [217, 108] width 9 height 9
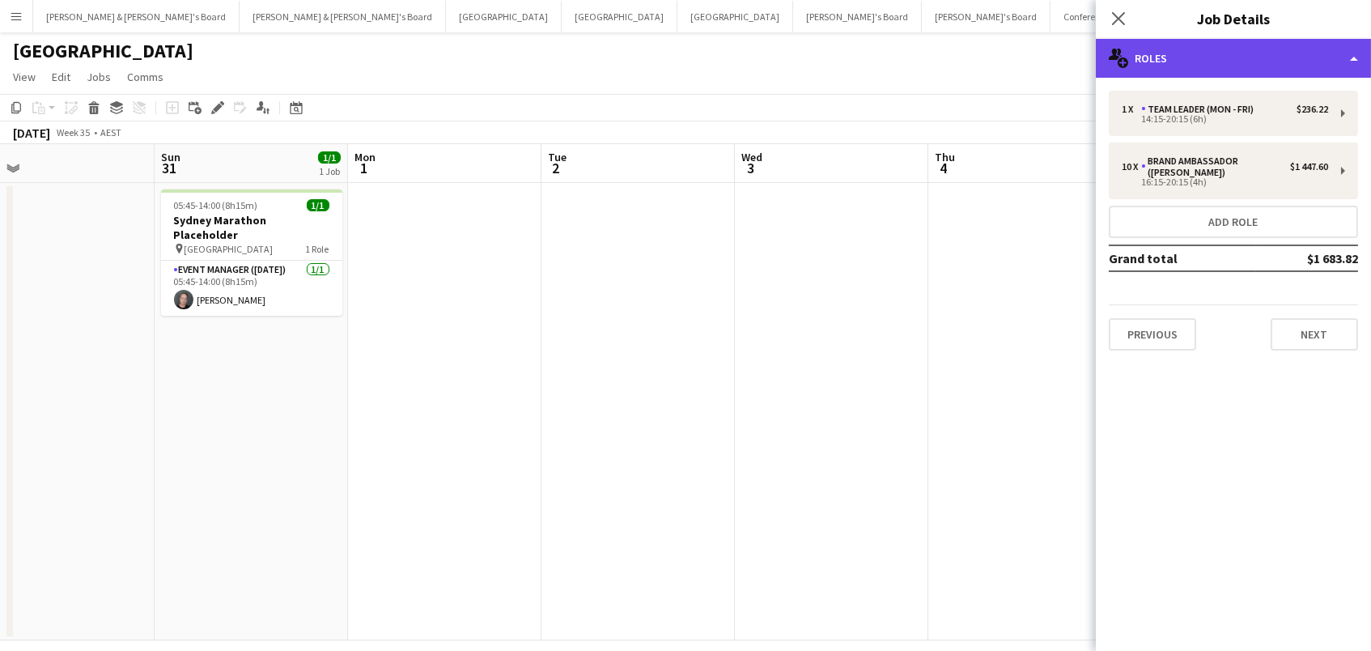
click at [1278, 57] on div "multiple-users-add Roles" at bounding box center [1233, 58] width 275 height 39
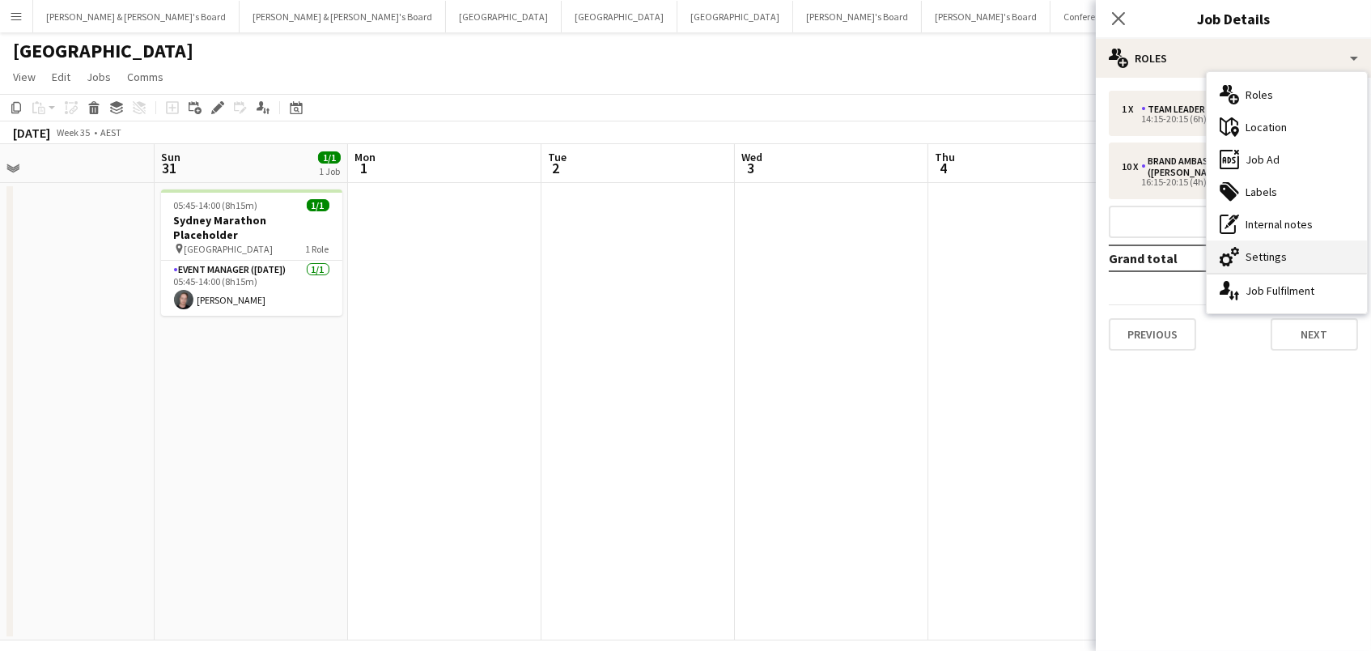
click at [1287, 263] on div "cog-double-3 Settings" at bounding box center [1286, 256] width 160 height 32
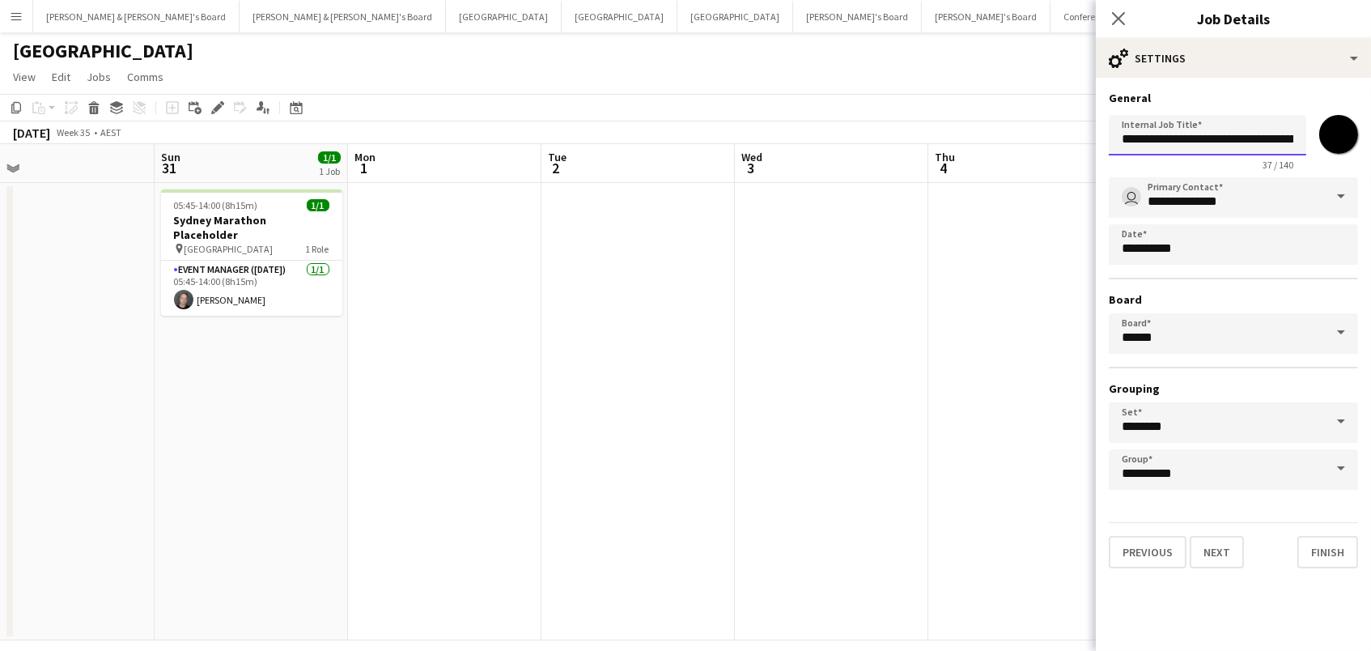
click at [1278, 139] on input "**********" at bounding box center [1207, 135] width 197 height 40
click at [876, 477] on app-date-cell at bounding box center [831, 411] width 193 height 457
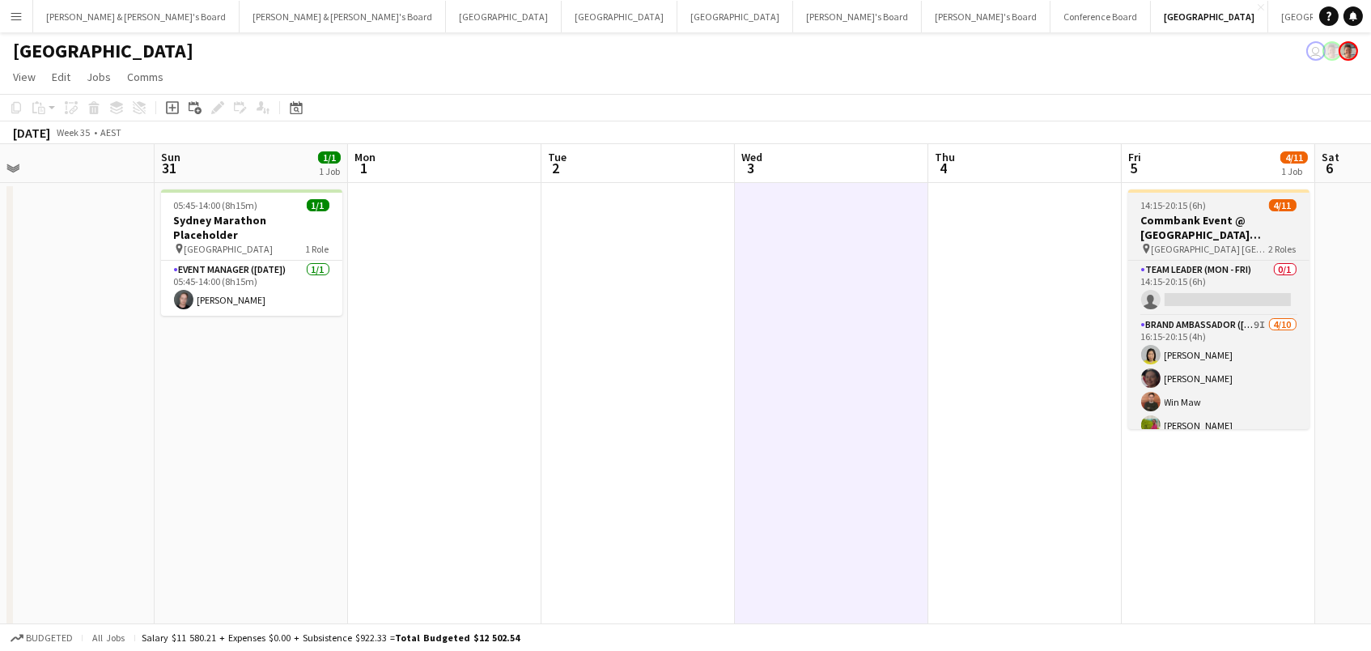
click at [1243, 204] on div "14:15-20:15 (6h) 4/11" at bounding box center [1218, 205] width 181 height 12
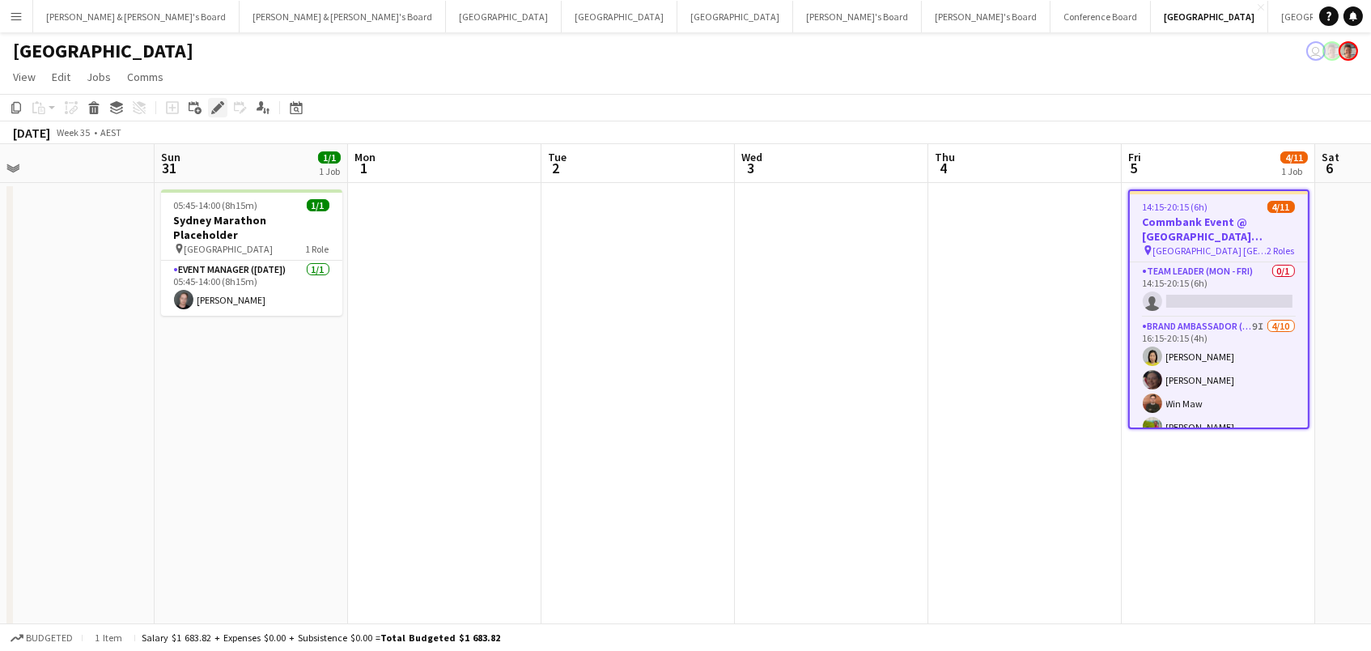
click at [214, 105] on icon "Edit" at bounding box center [217, 107] width 13 height 13
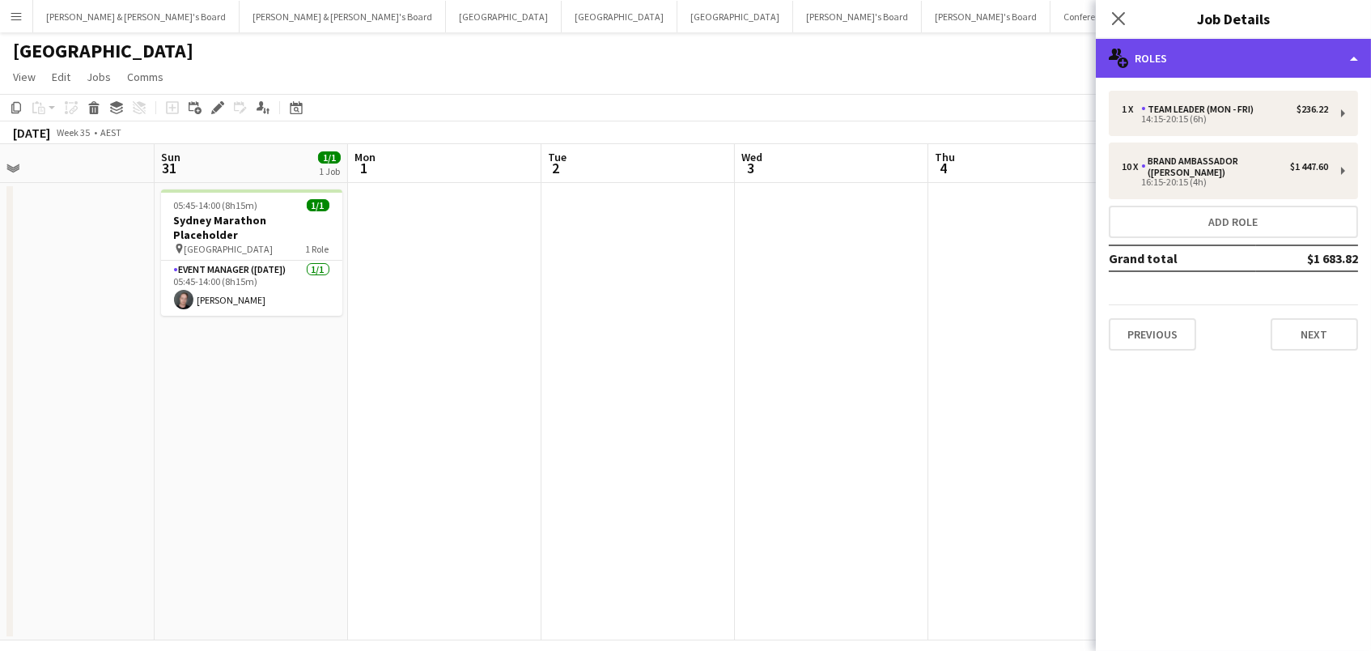
click at [1274, 52] on div "multiple-users-add Roles" at bounding box center [1233, 58] width 275 height 39
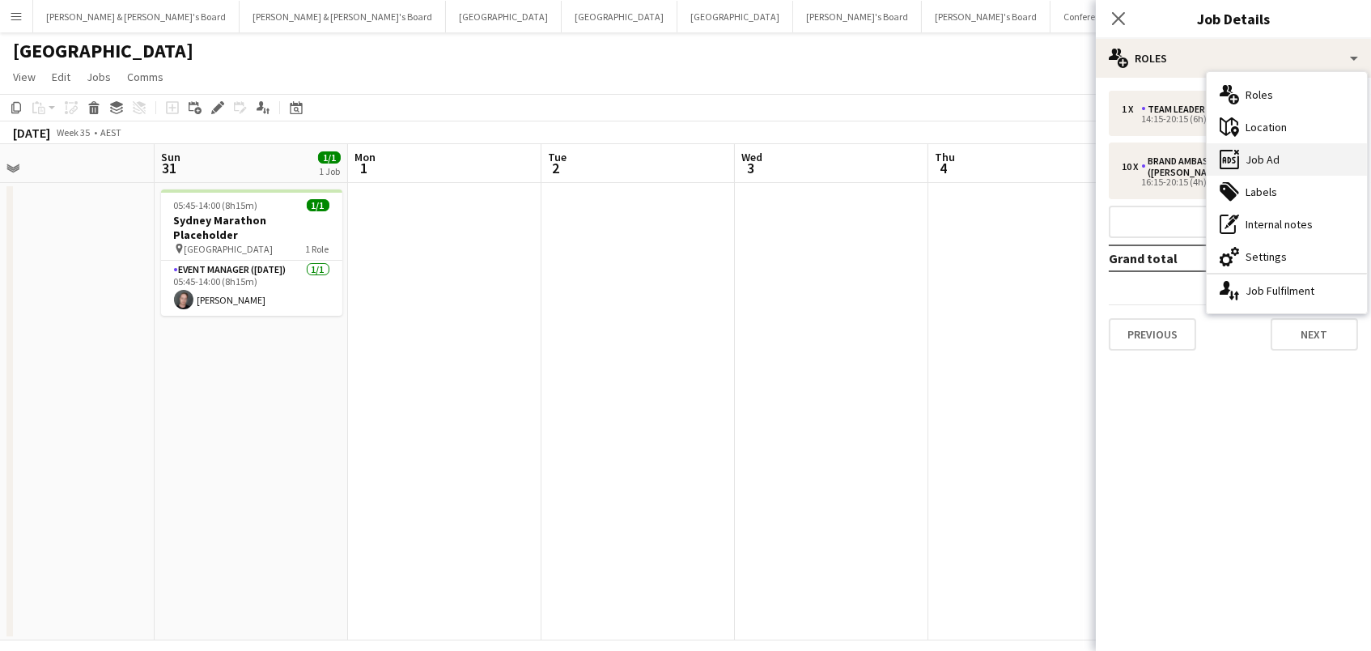
click at [1317, 168] on div "ads-window Job Ad" at bounding box center [1286, 159] width 160 height 32
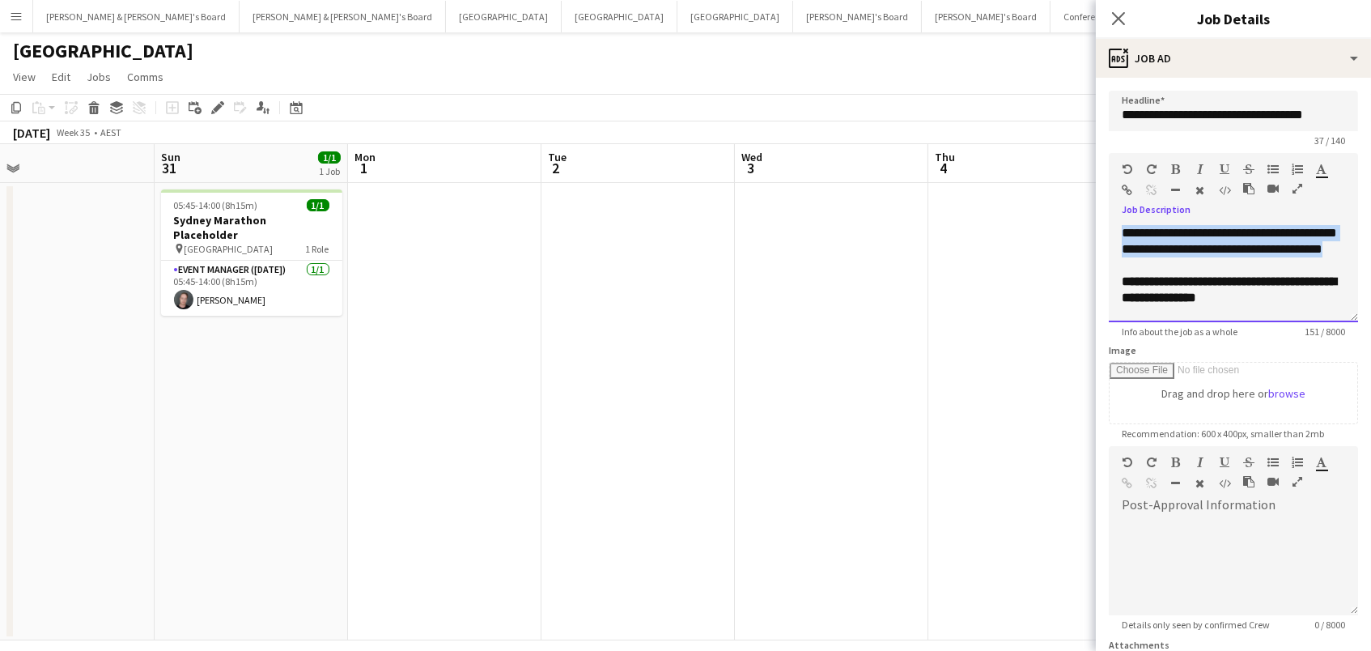
drag, startPoint x: 1164, startPoint y: 257, endPoint x: 1037, endPoint y: 223, distance: 132.5
click at [1037, 223] on body "Menu Boards Boards Boards All jobs Status Workforce Workforce My Workforce Recr…" at bounding box center [685, 334] width 1371 height 668
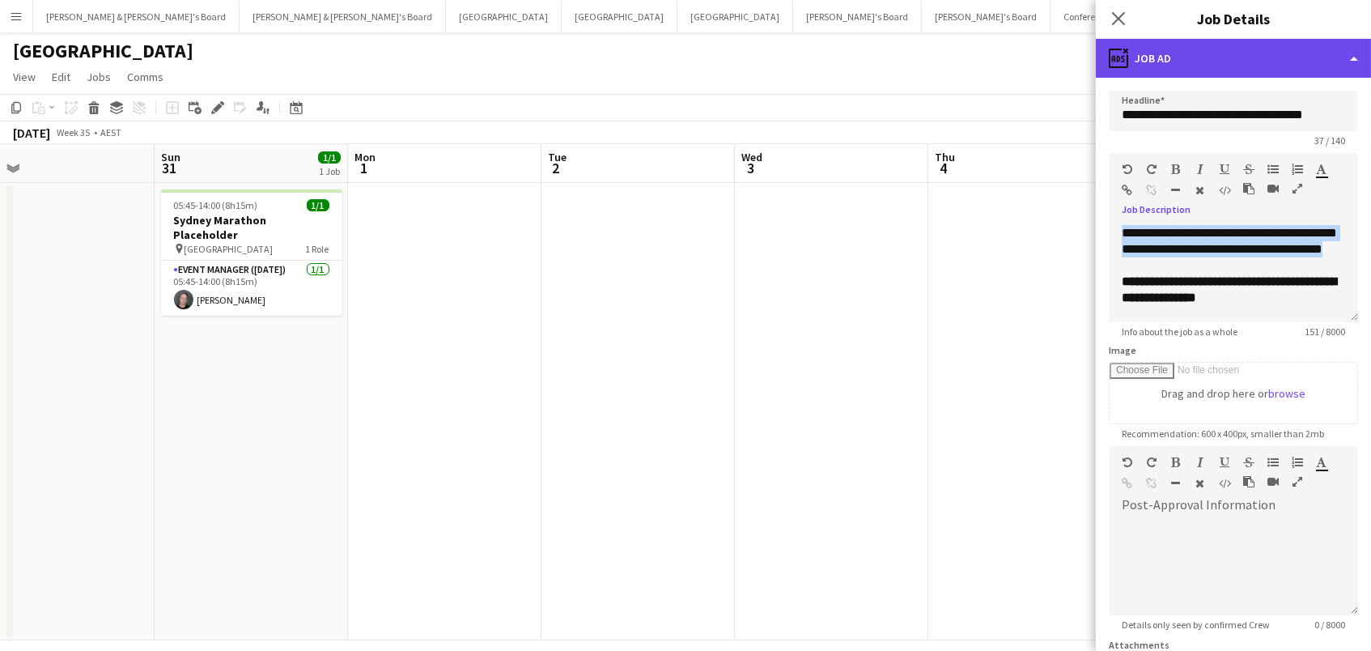
click at [1215, 68] on div "ads-window Job Ad" at bounding box center [1233, 58] width 275 height 39
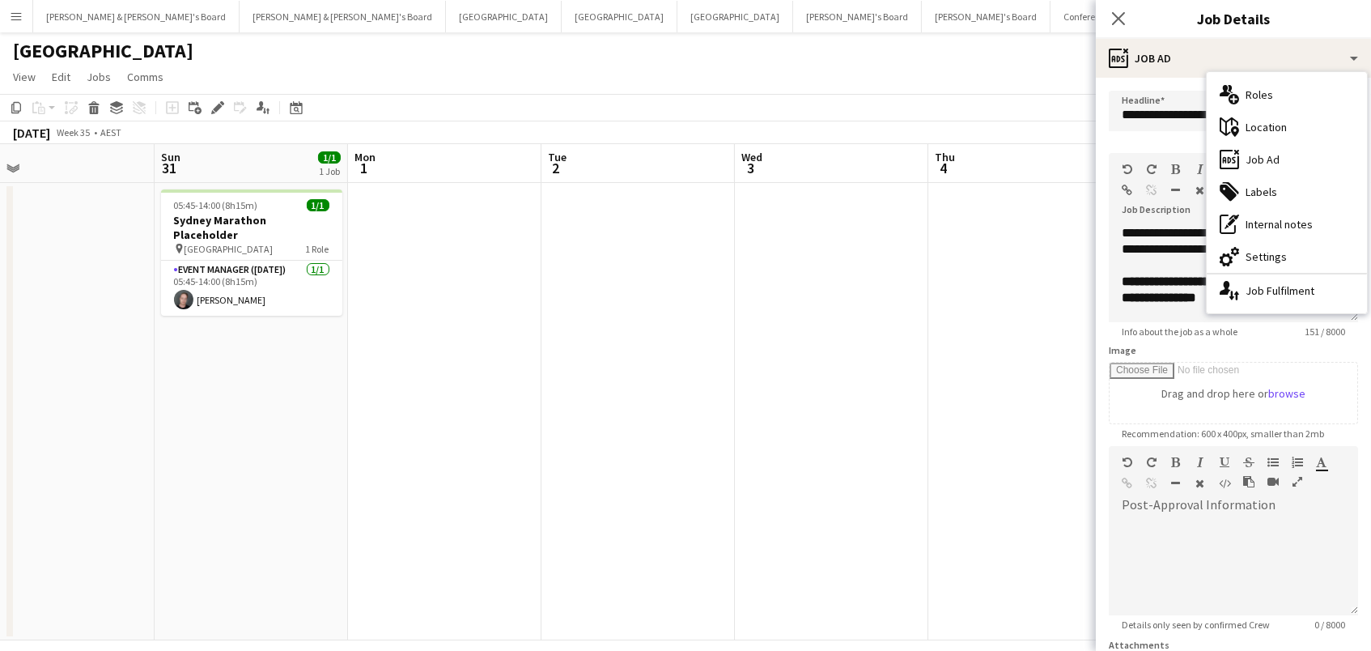
click at [834, 248] on app-date-cell at bounding box center [831, 411] width 193 height 457
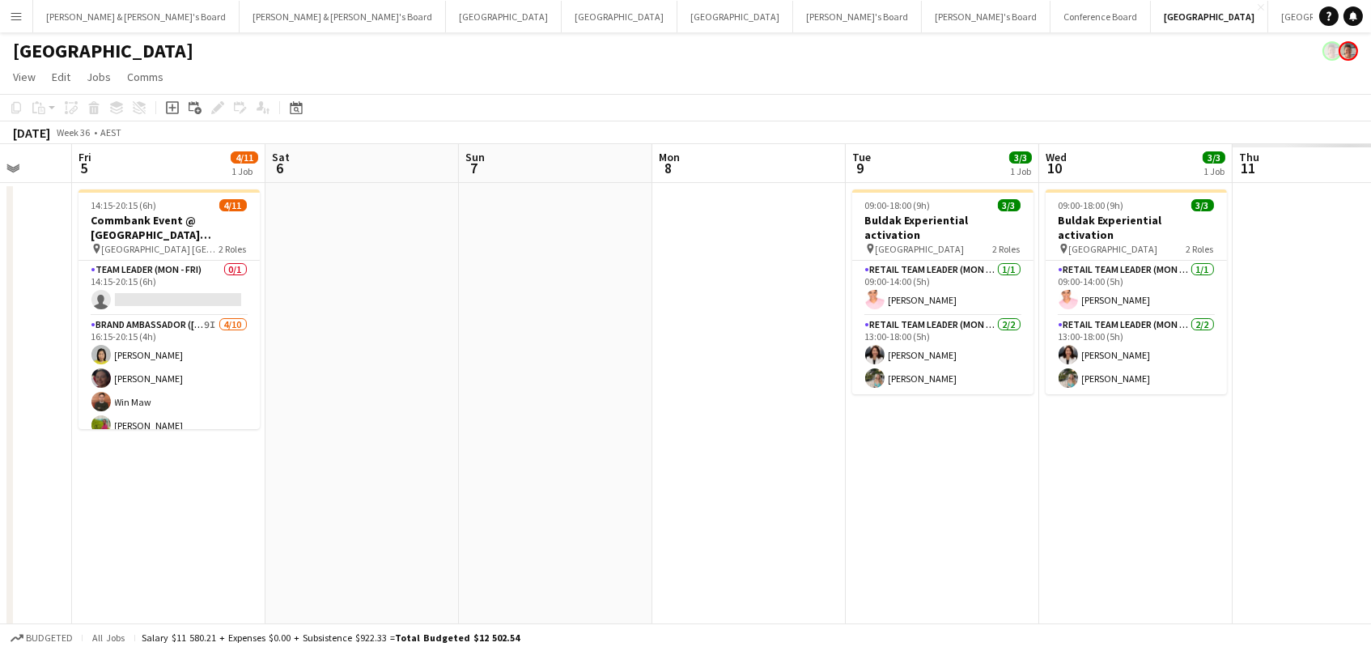
scroll to position [0, 477]
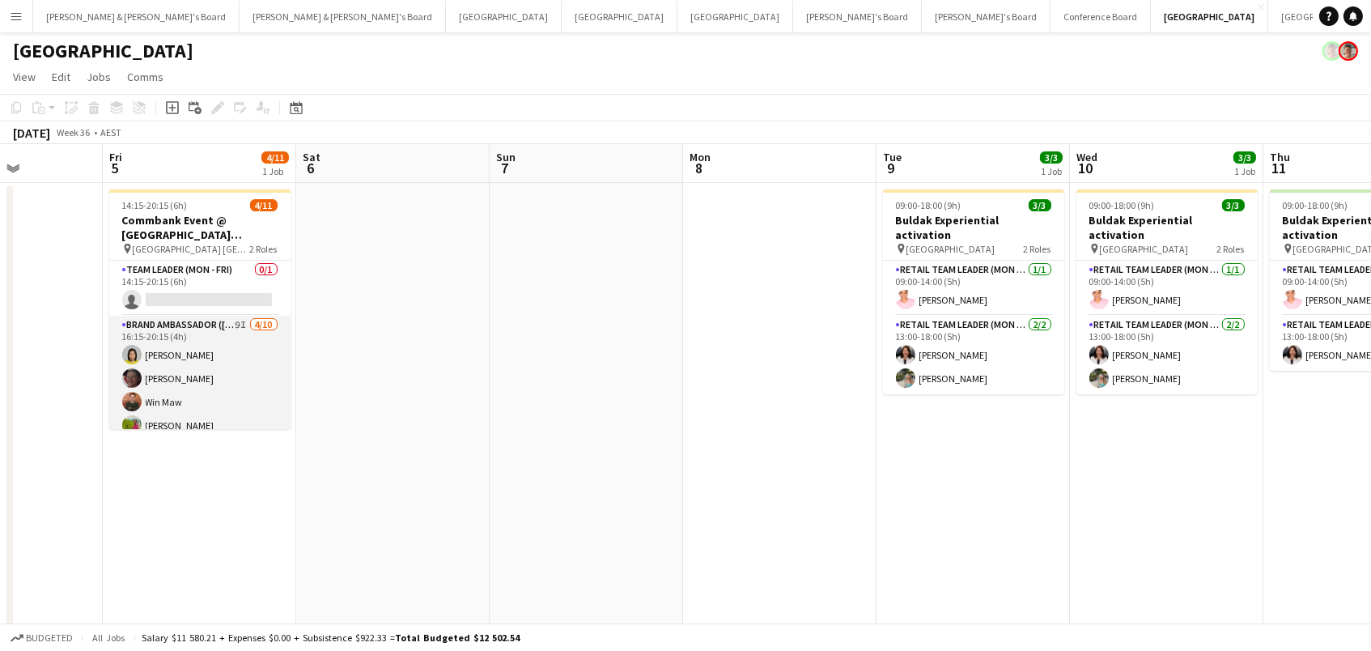
click at [180, 392] on app-card-role "Brand Ambassador (Mon - Fri) 9I [DATE] 16:15-20:15 (4h) [PERSON_NAME] Win Maw […" at bounding box center [199, 449] width 181 height 266
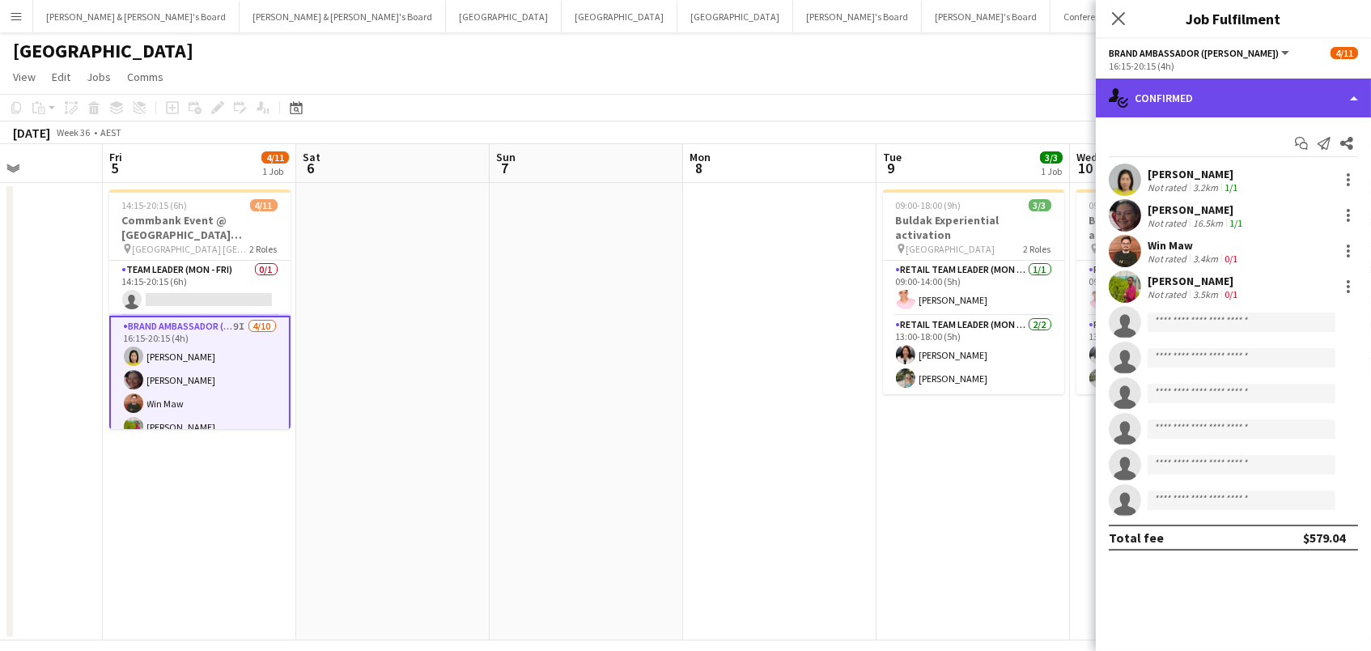
click at [1308, 90] on div "single-neutral-actions-check-2 Confirmed" at bounding box center [1233, 97] width 275 height 39
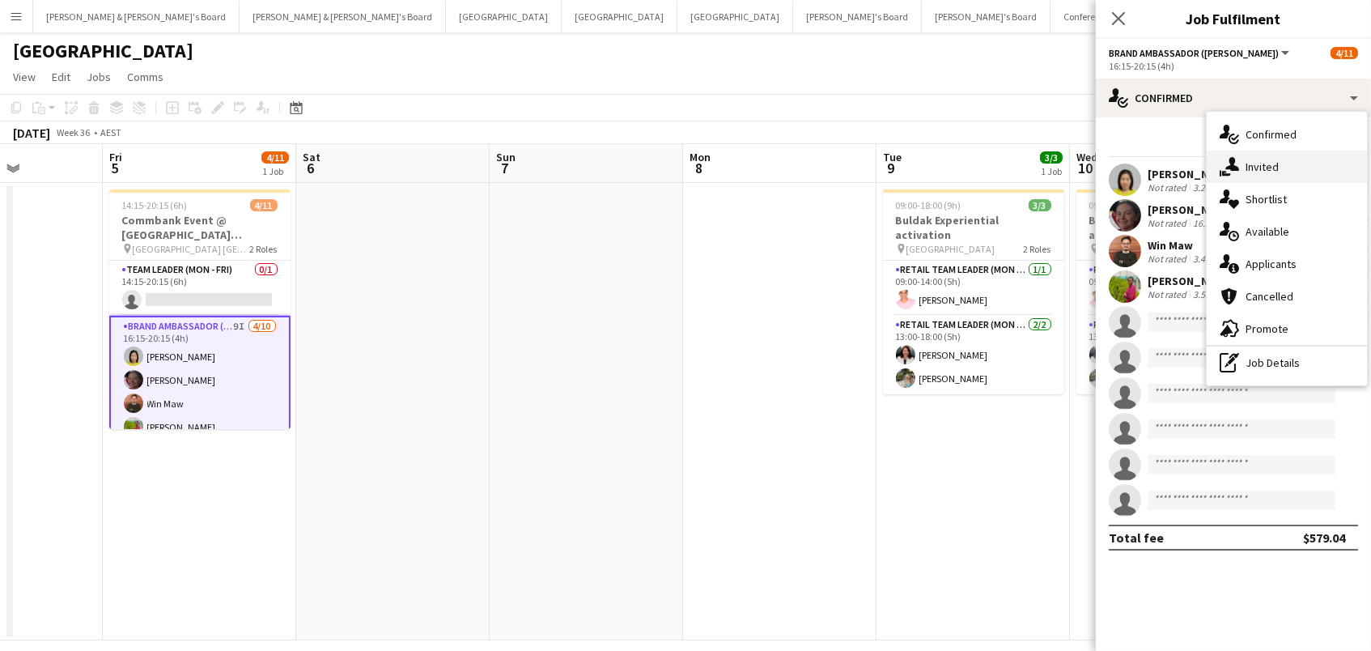
click at [1338, 176] on div "single-neutral-actions-share-1 Invited" at bounding box center [1286, 167] width 160 height 32
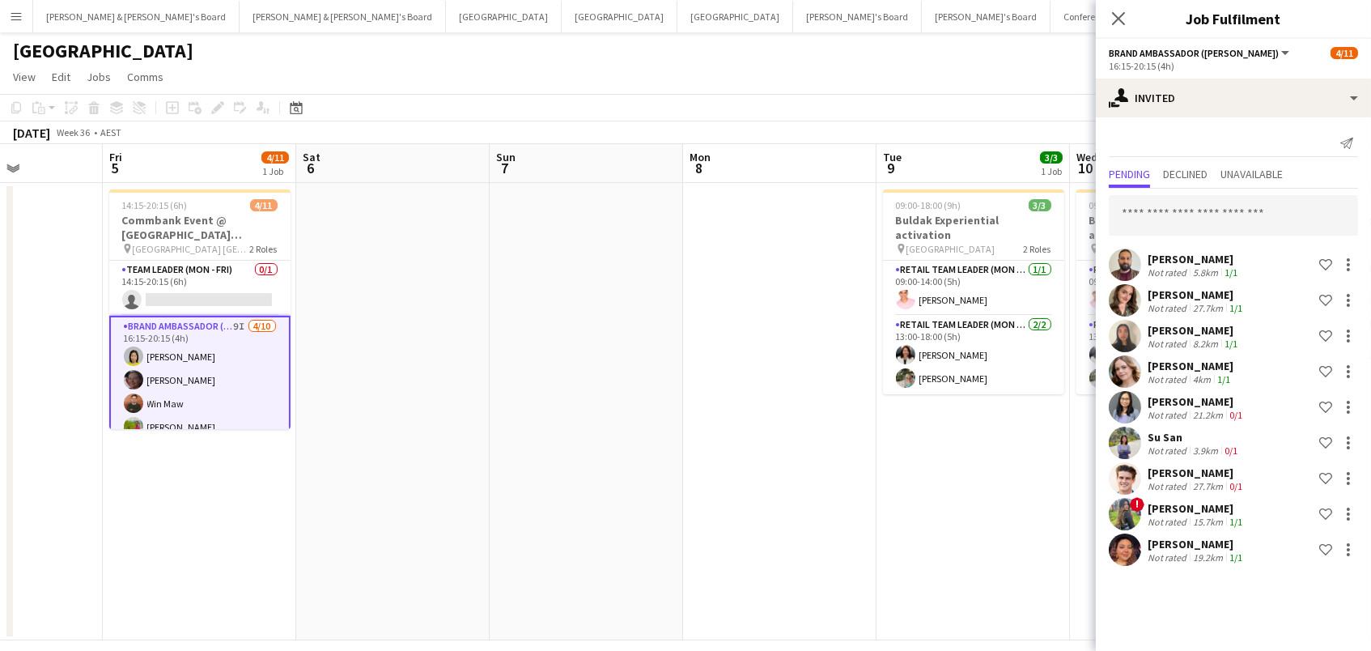
click at [1183, 262] on div "[PERSON_NAME]" at bounding box center [1193, 259] width 93 height 15
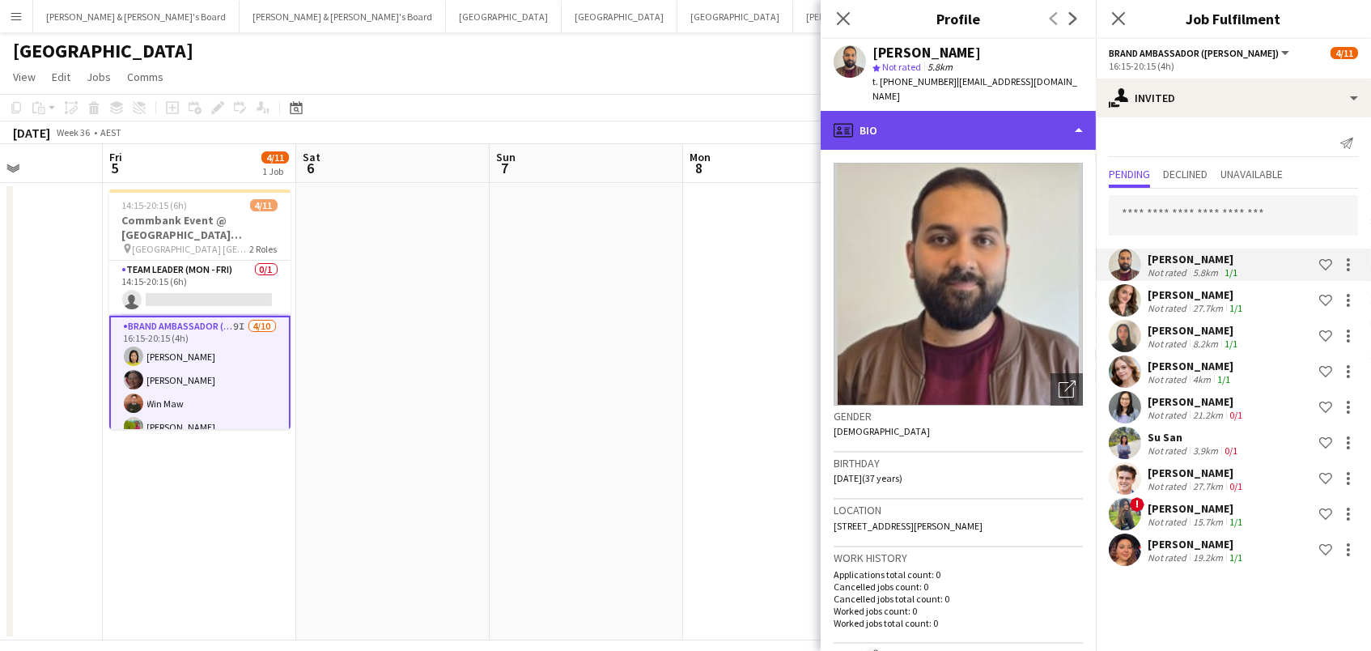
click at [1055, 111] on div "profile Bio" at bounding box center [957, 130] width 275 height 39
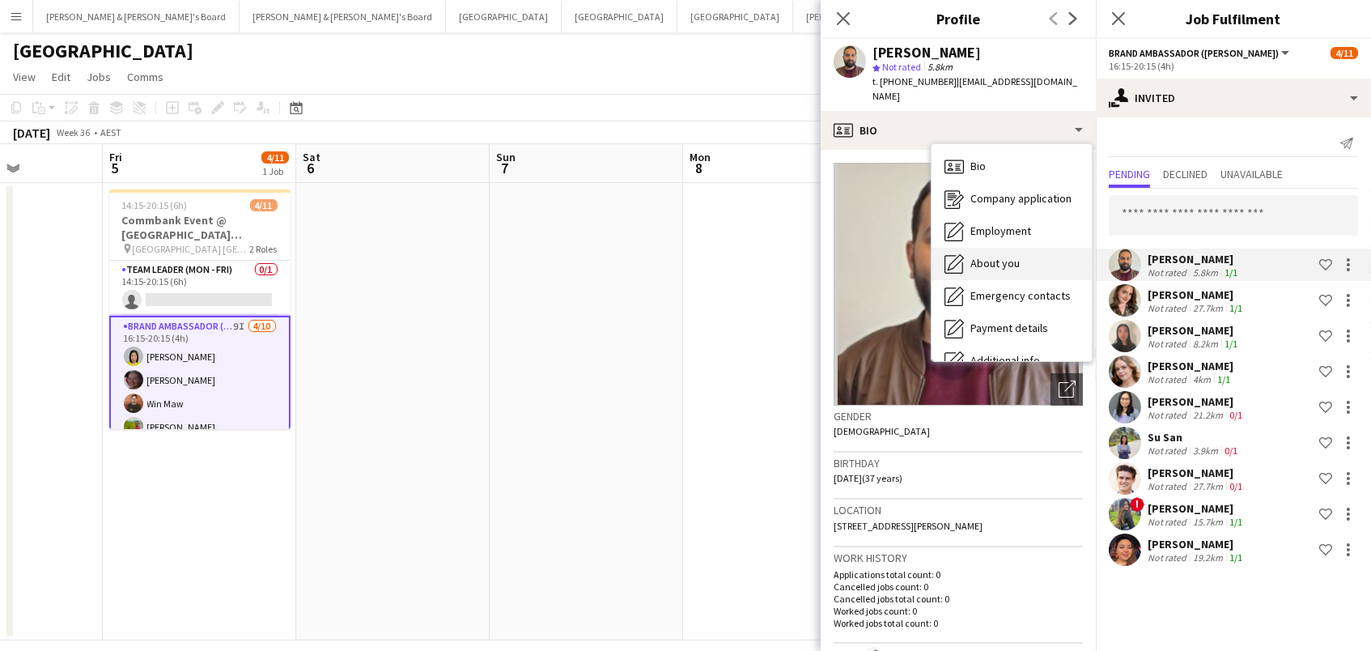
click at [1055, 257] on div "About you About you" at bounding box center [1011, 264] width 160 height 32
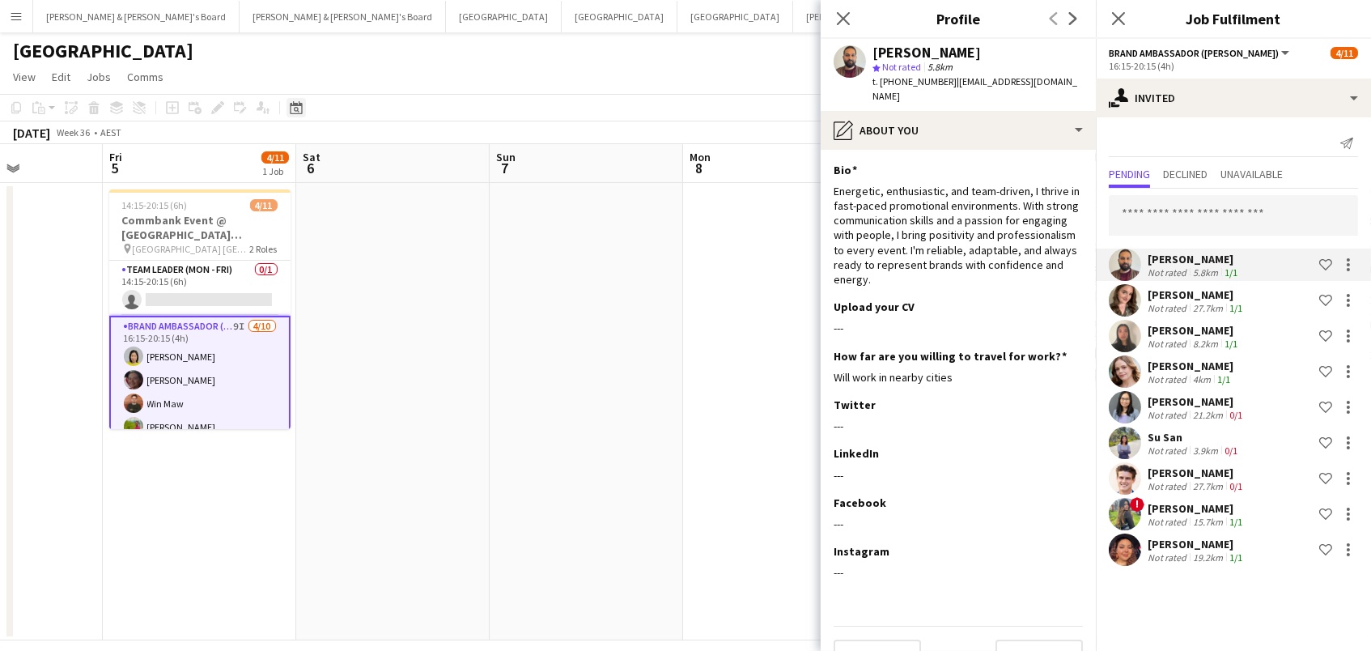
click at [290, 114] on div "Date picker" at bounding box center [295, 107] width 19 height 19
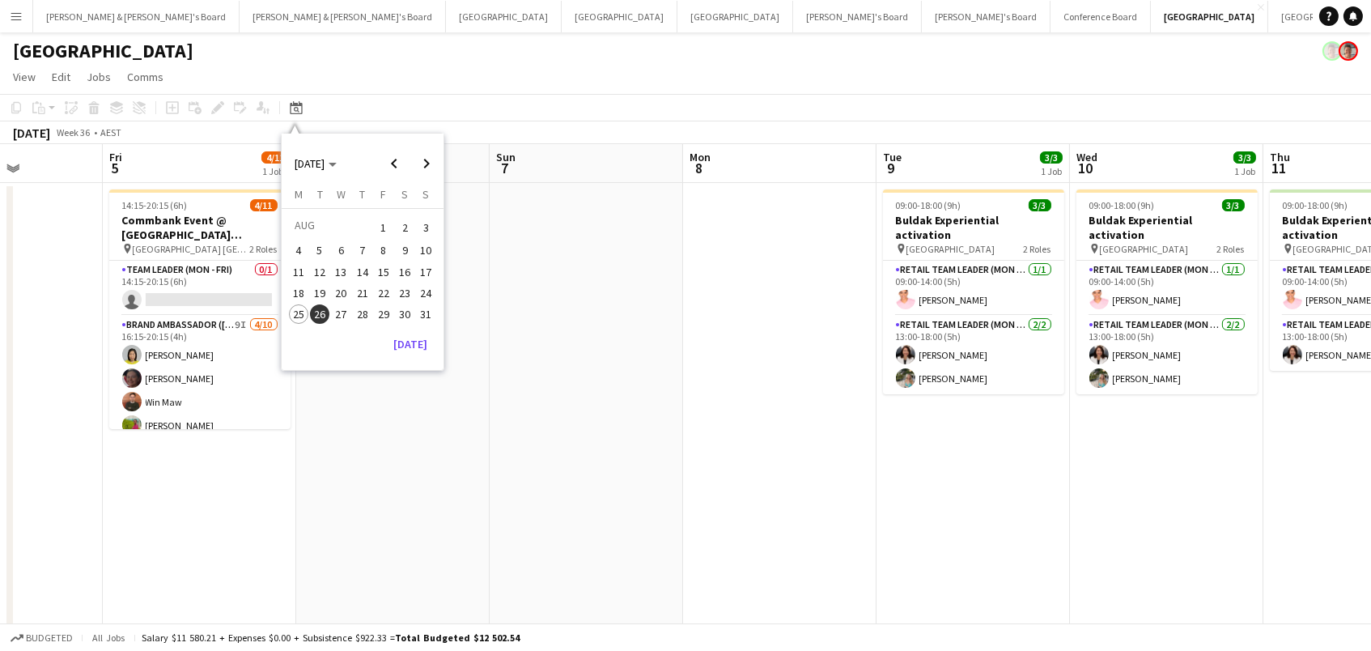
click at [425, 311] on span "31" at bounding box center [426, 313] width 19 height 19
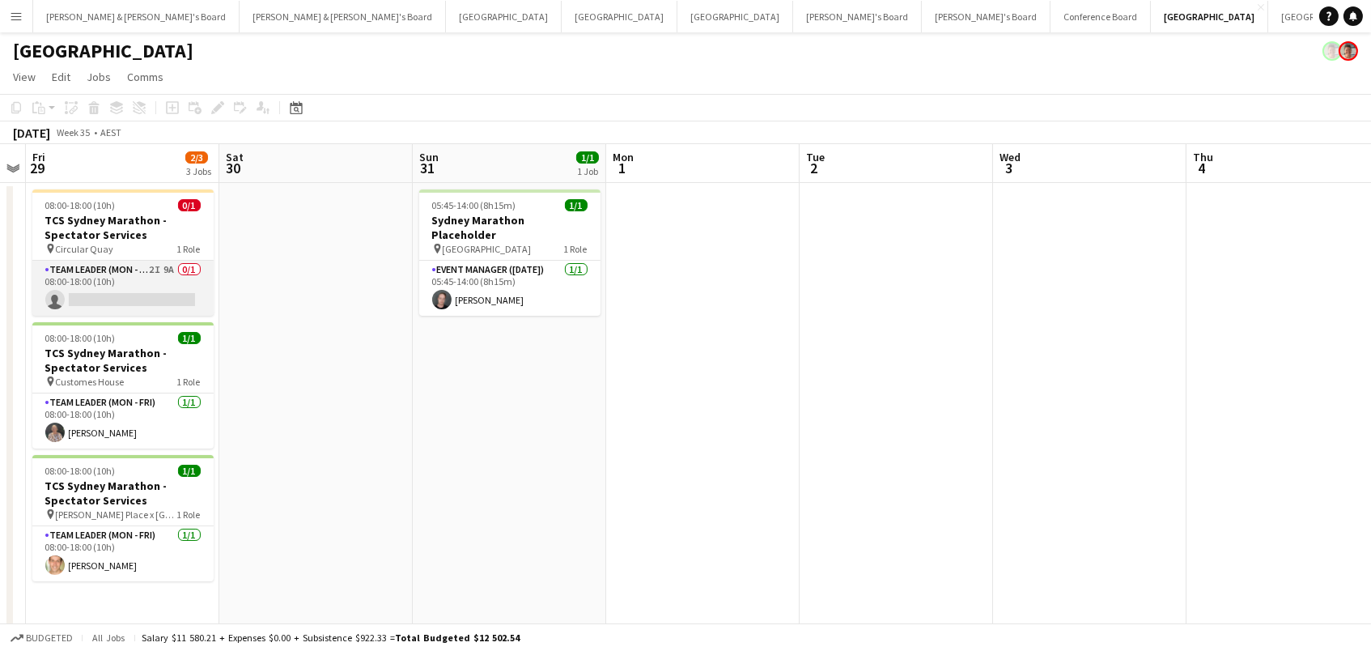
click at [172, 272] on app-card-role "Team Leader (Mon - Fri) 2I 9A 0/1 08:00-18:00 (10h) single-neutral-actions" at bounding box center [122, 288] width 181 height 55
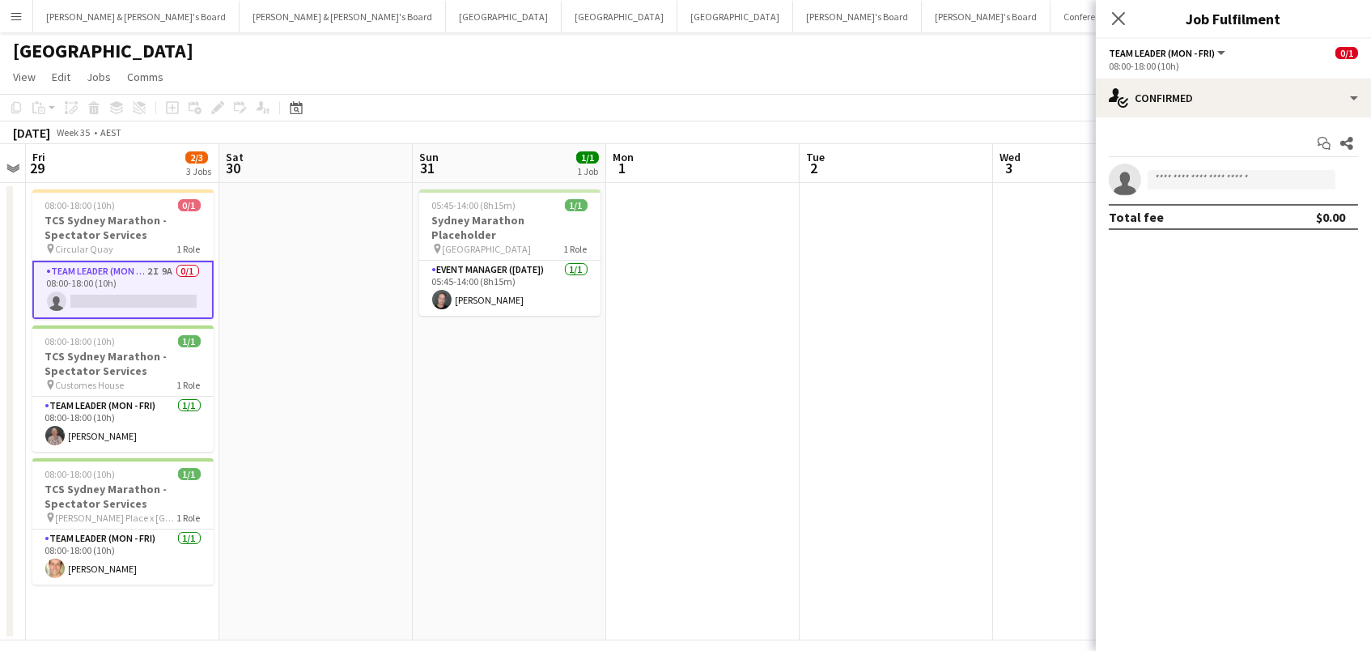
click at [255, 251] on app-date-cell at bounding box center [315, 411] width 193 height 457
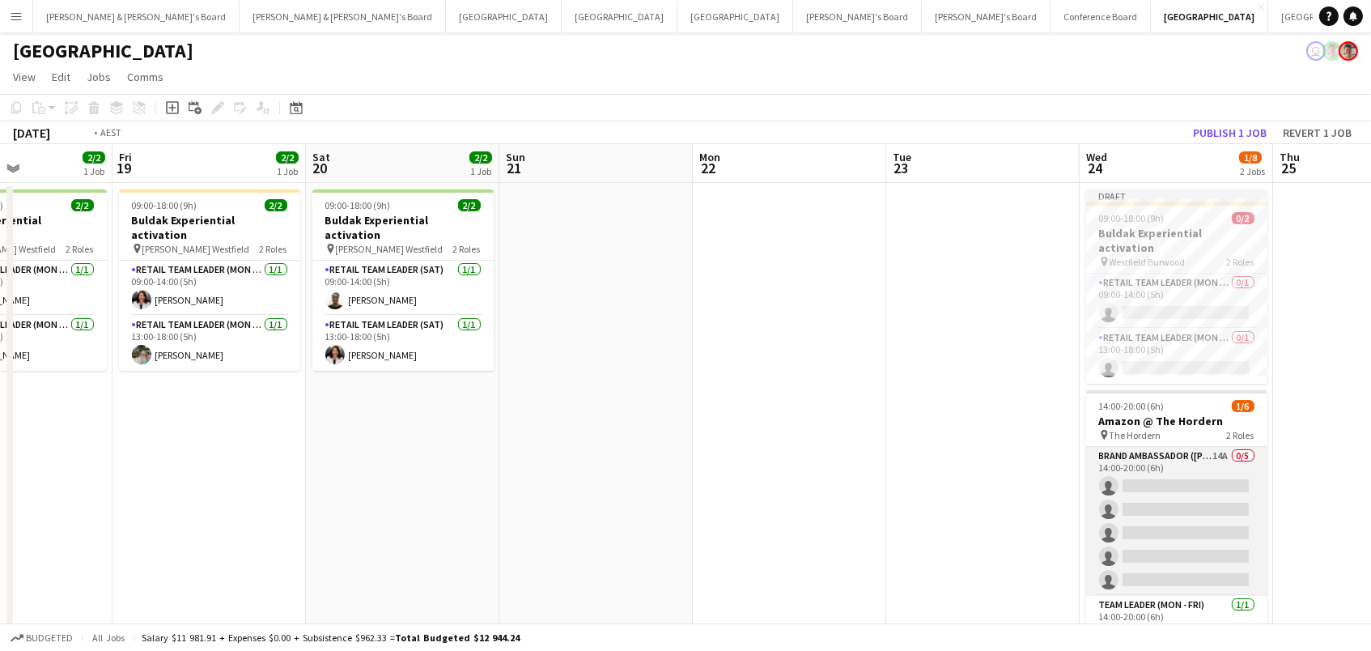
scroll to position [0, 534]
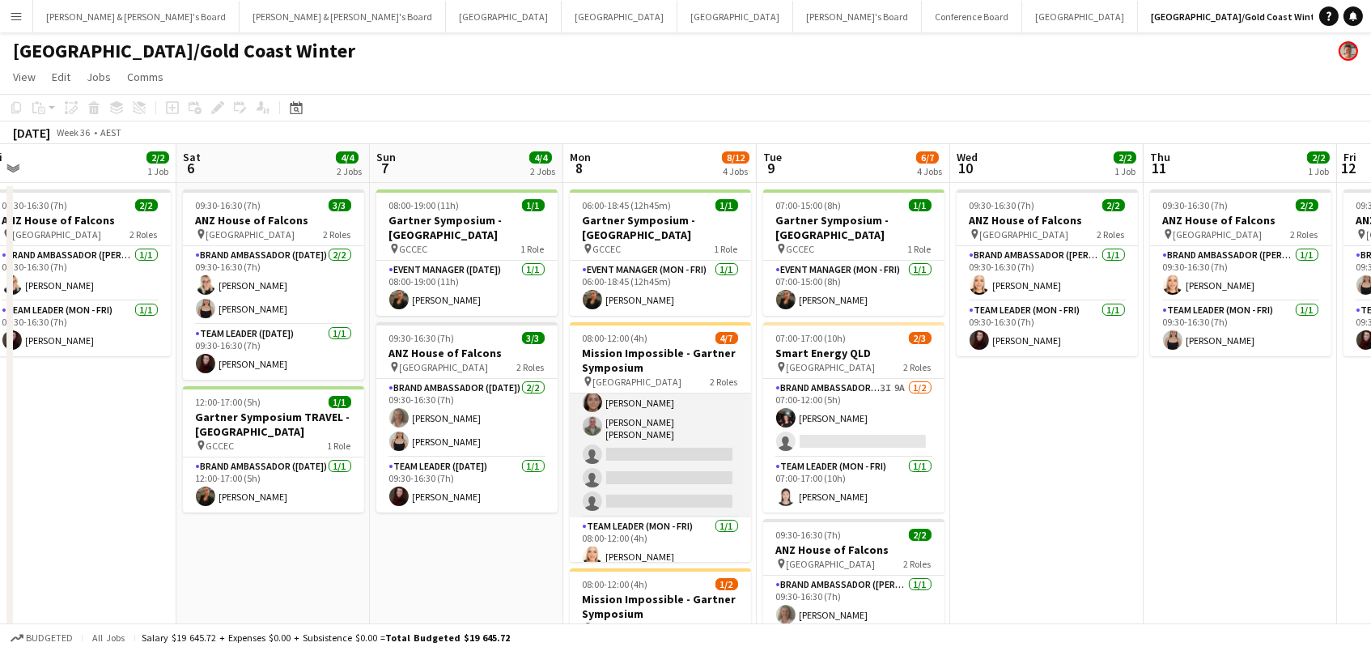
scroll to position [57, 0]
click at [660, 473] on app-card-role "Brand Ambassador (Mon - Fri) 7I 4A [DATE] 08:00-12:00 (4h) [PERSON_NAME] ter [P…" at bounding box center [660, 427] width 181 height 182
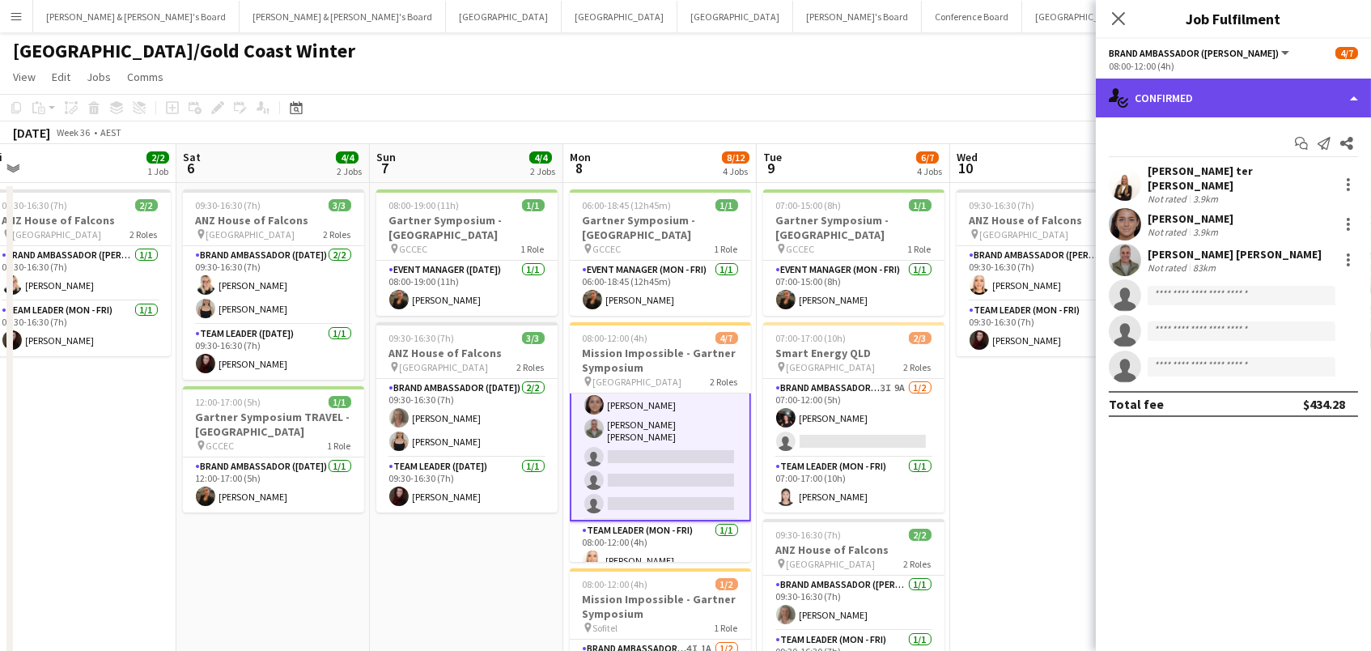
click at [1185, 83] on div "single-neutral-actions-check-2 Confirmed" at bounding box center [1233, 97] width 275 height 39
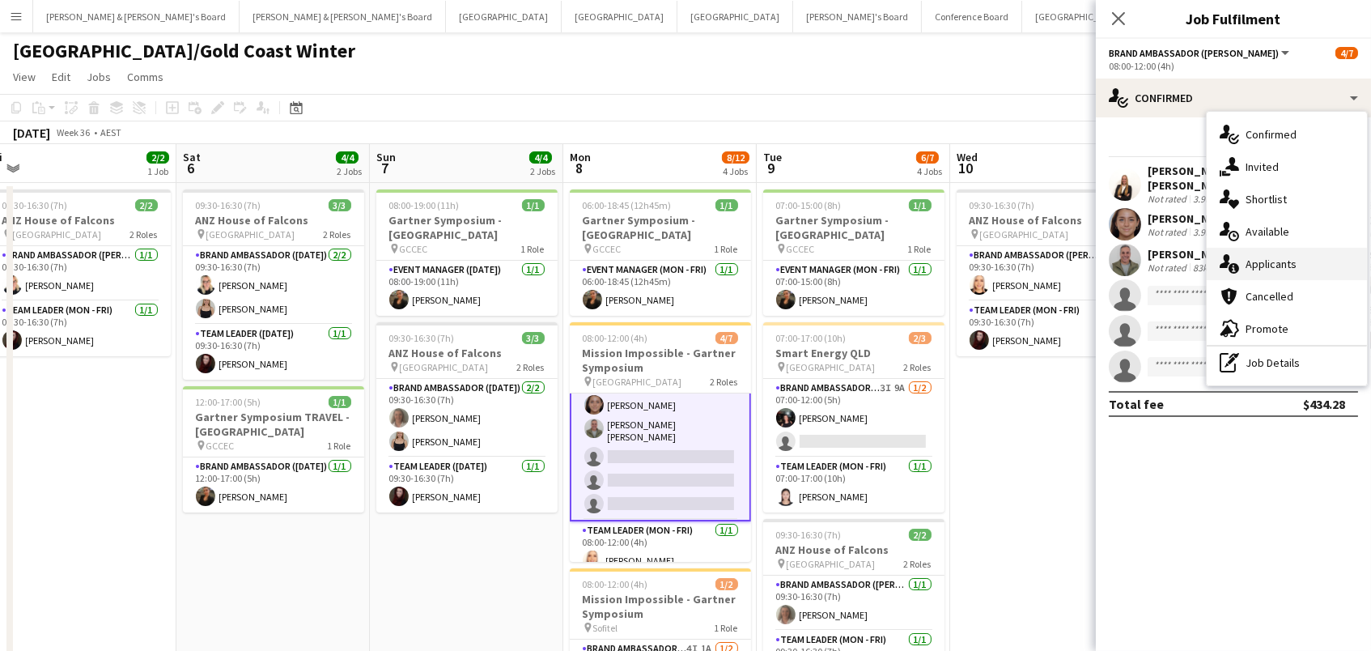
click at [1266, 265] on div "single-neutral-actions-information Applicants" at bounding box center [1286, 264] width 160 height 32
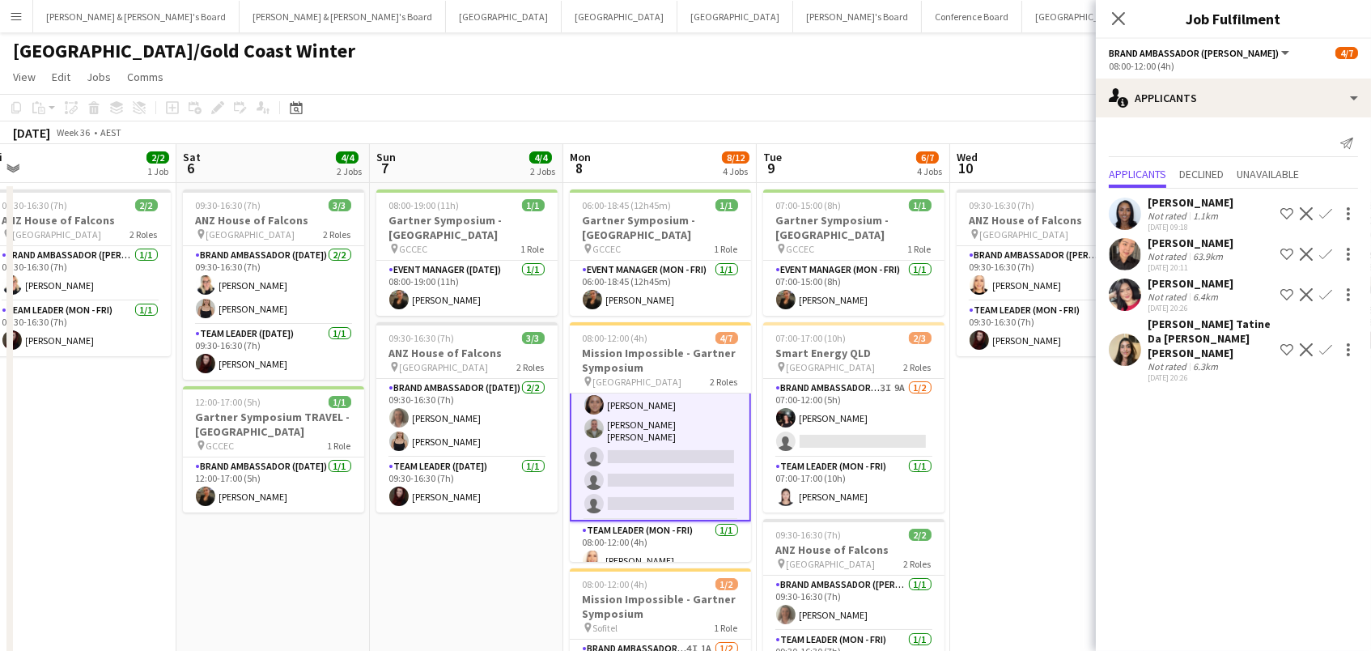
click at [1173, 373] on div "[DATE] 20:26" at bounding box center [1210, 377] width 126 height 11
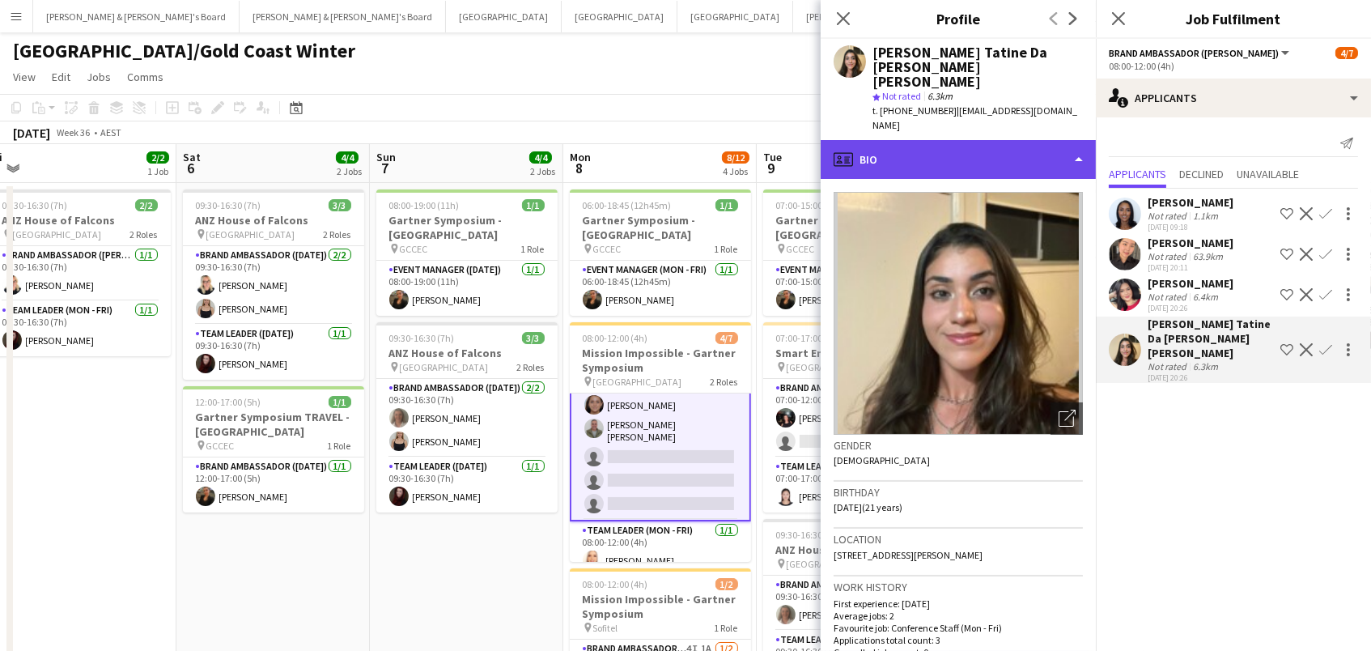
click at [980, 140] on div "profile Bio" at bounding box center [957, 159] width 275 height 39
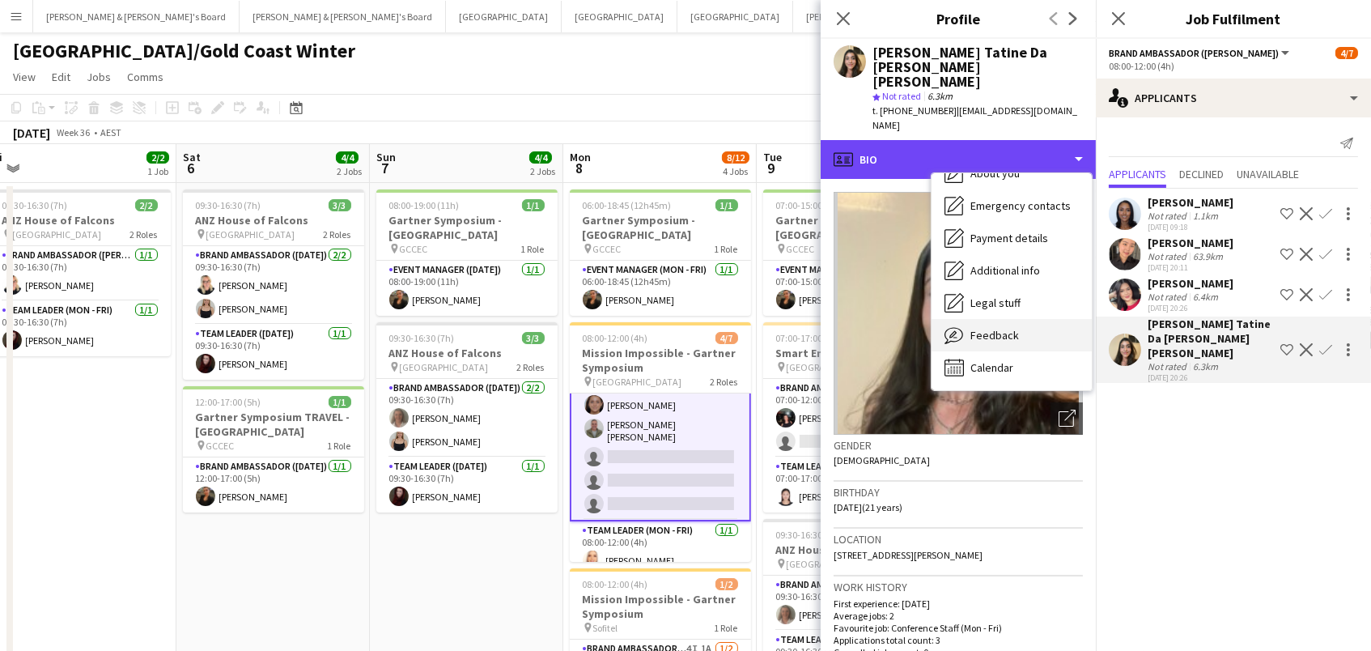
scroll to position [119, 0]
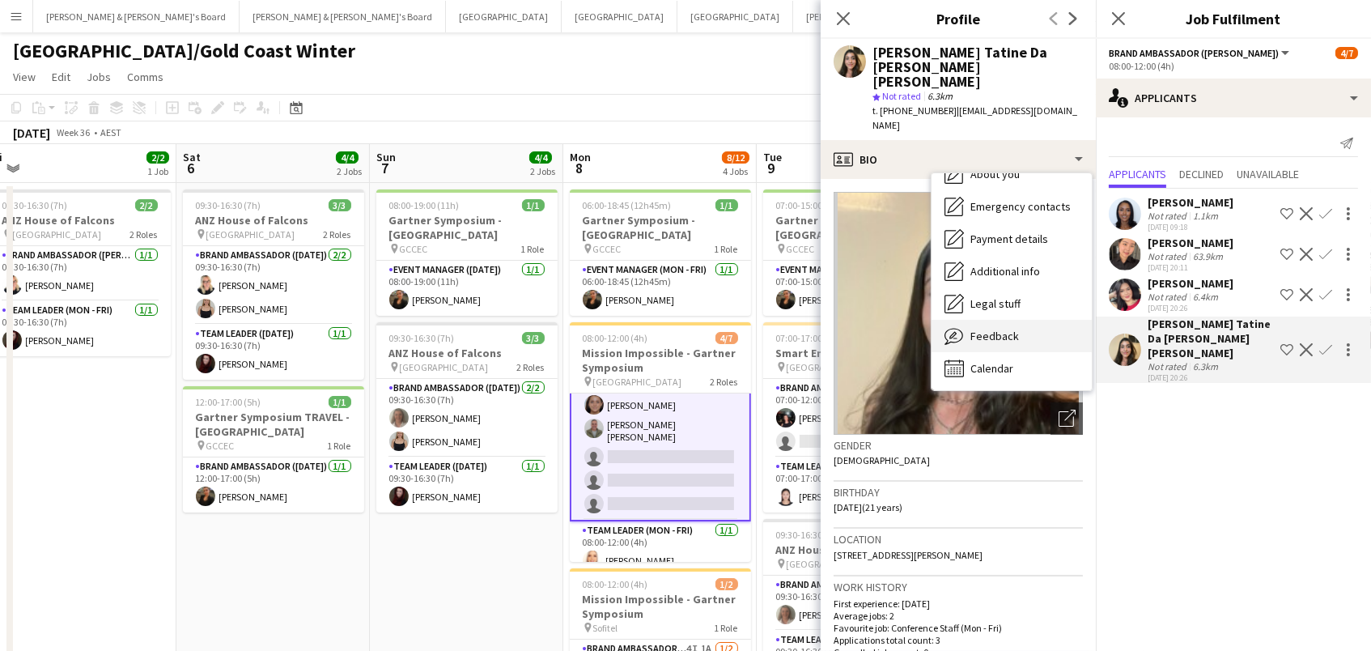
click at [1006, 329] on span "Feedback" at bounding box center [994, 336] width 49 height 15
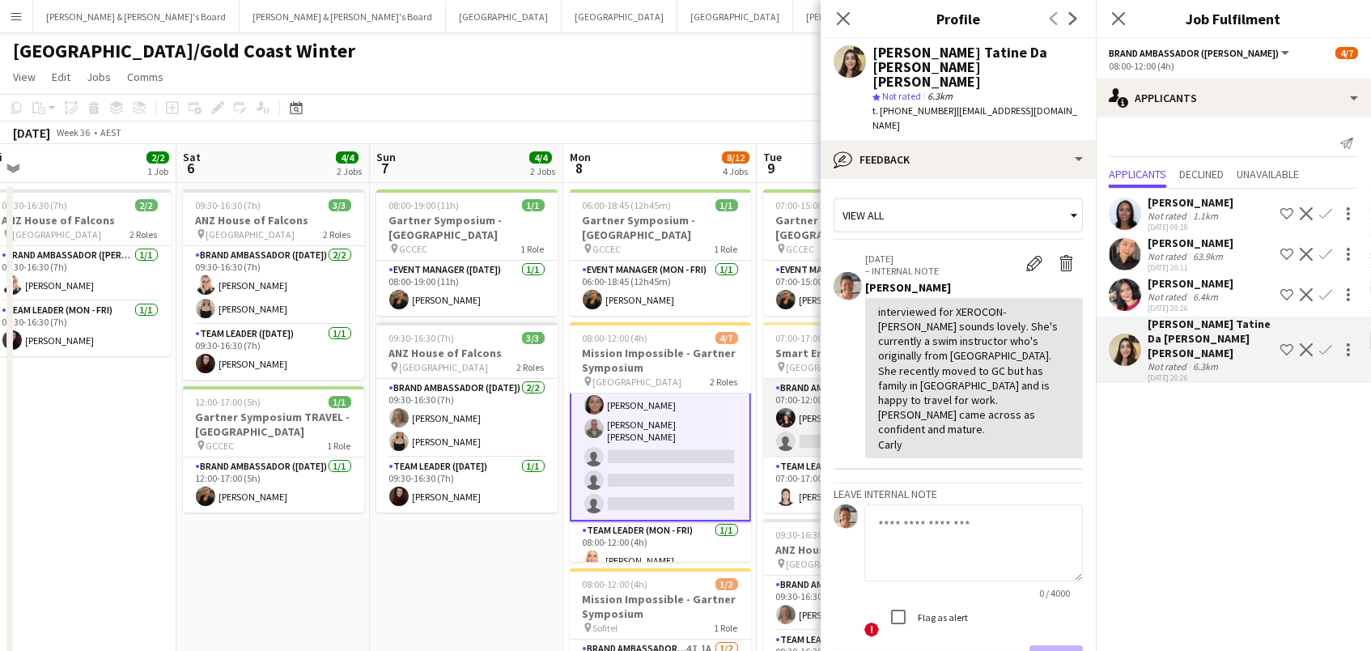
click at [792, 418] on app-user-avatar at bounding box center [785, 417] width 19 height 19
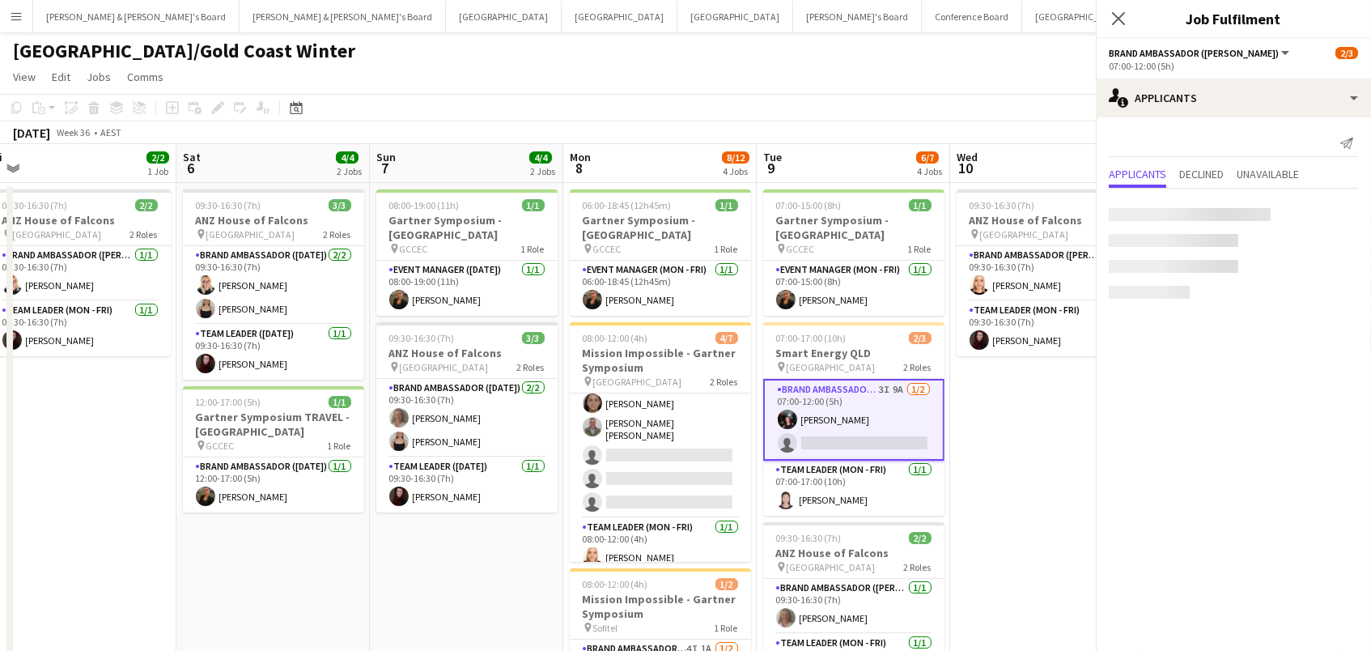
scroll to position [0, 596]
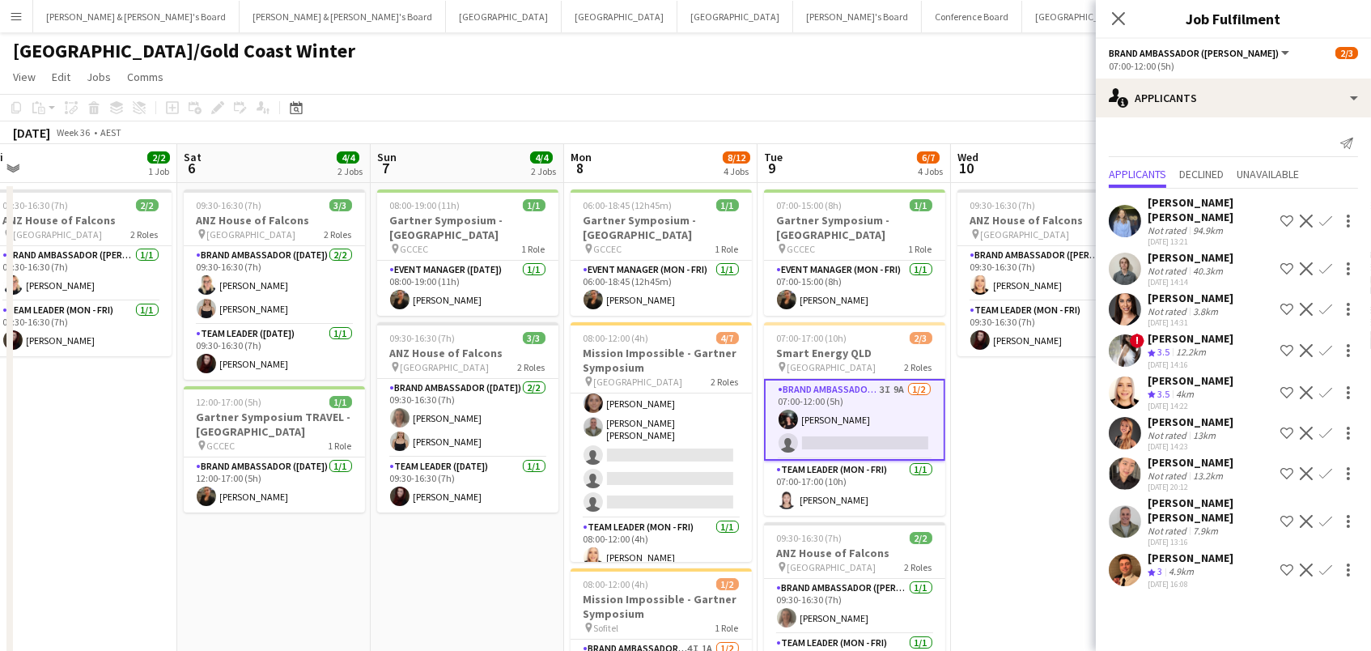
click at [1329, 426] on app-icon "Confirm" at bounding box center [1325, 432] width 13 height 13
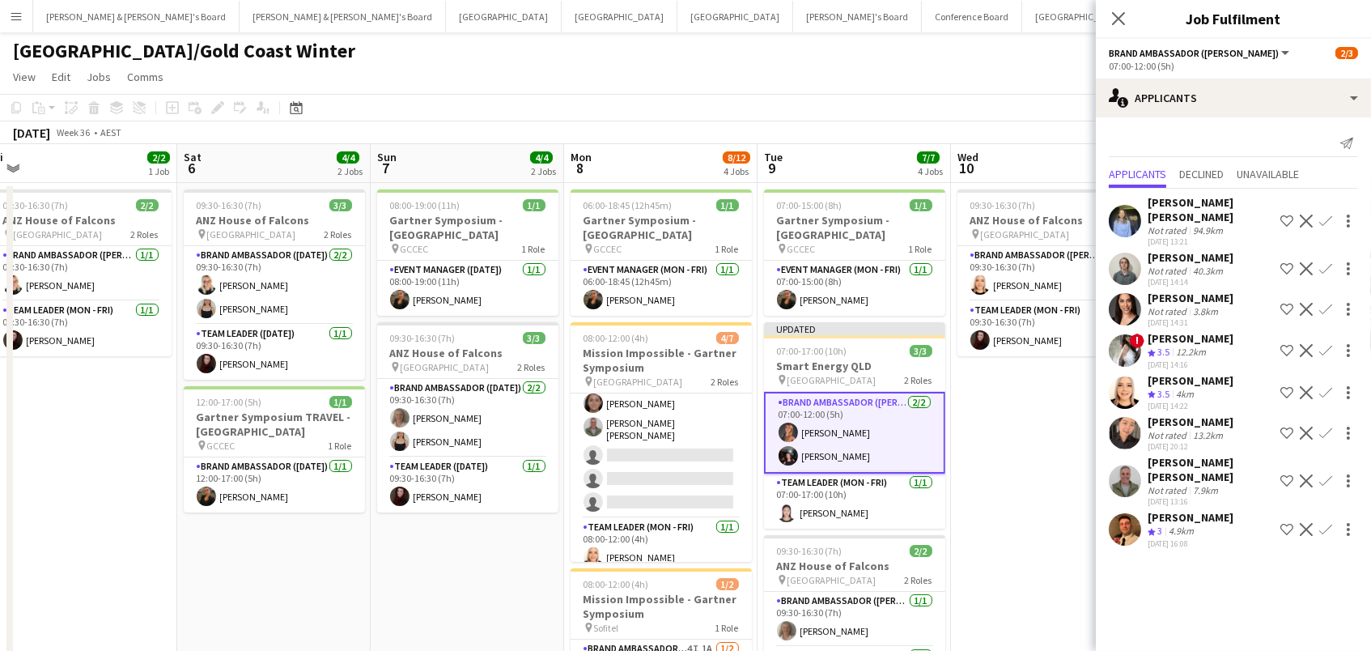
click at [915, 52] on div "[GEOGRAPHIC_DATA]/Gold Coast Winter" at bounding box center [685, 47] width 1371 height 31
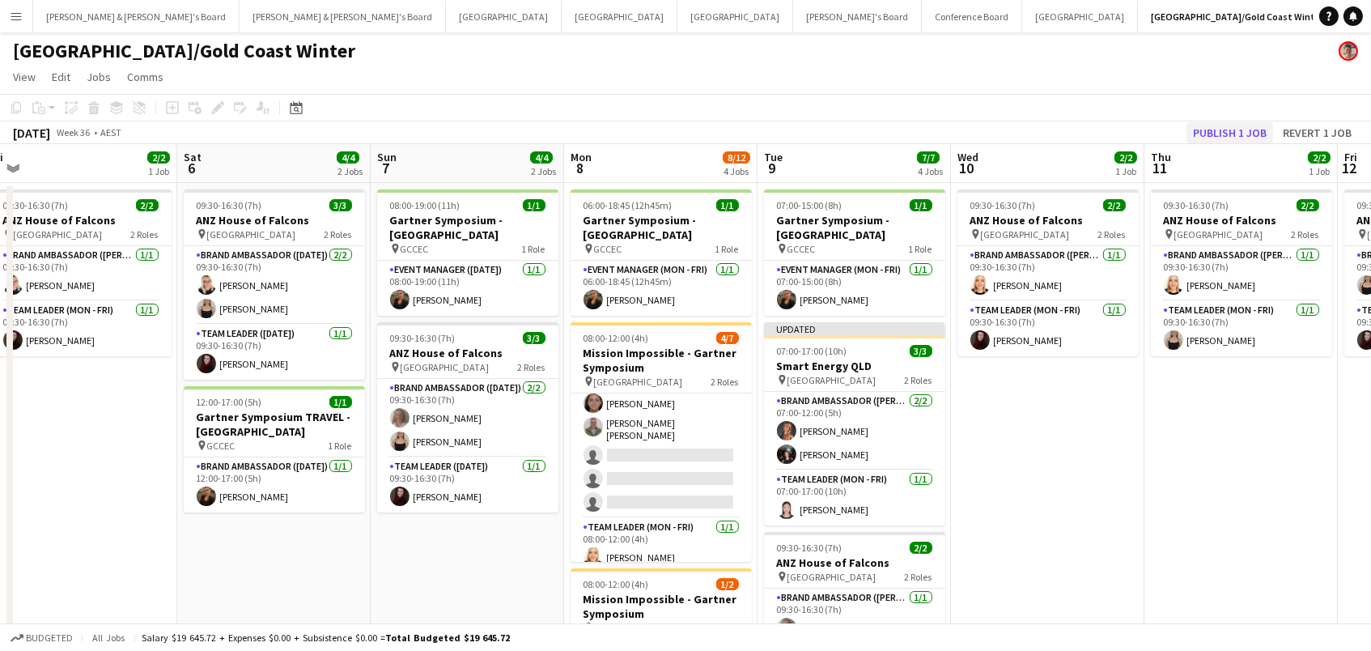
click at [1210, 138] on button "Publish 1 job" at bounding box center [1229, 132] width 87 height 21
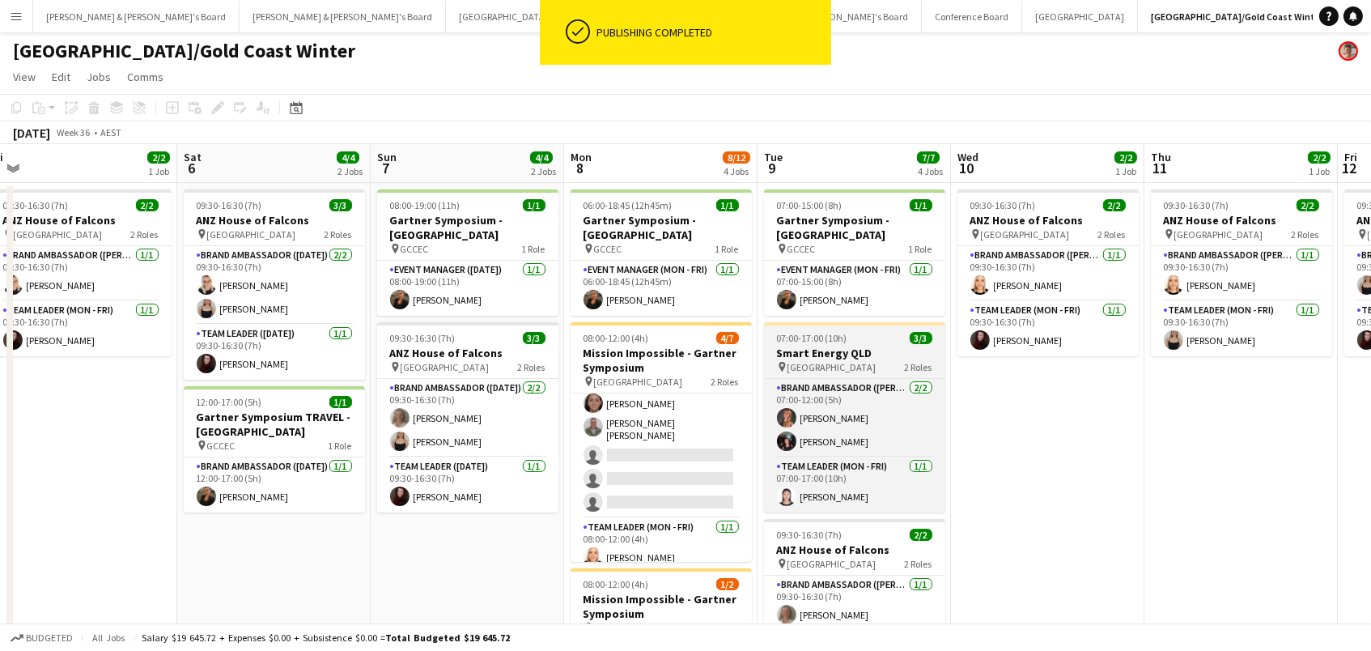
click at [797, 361] on span "[GEOGRAPHIC_DATA]" at bounding box center [831, 367] width 89 height 12
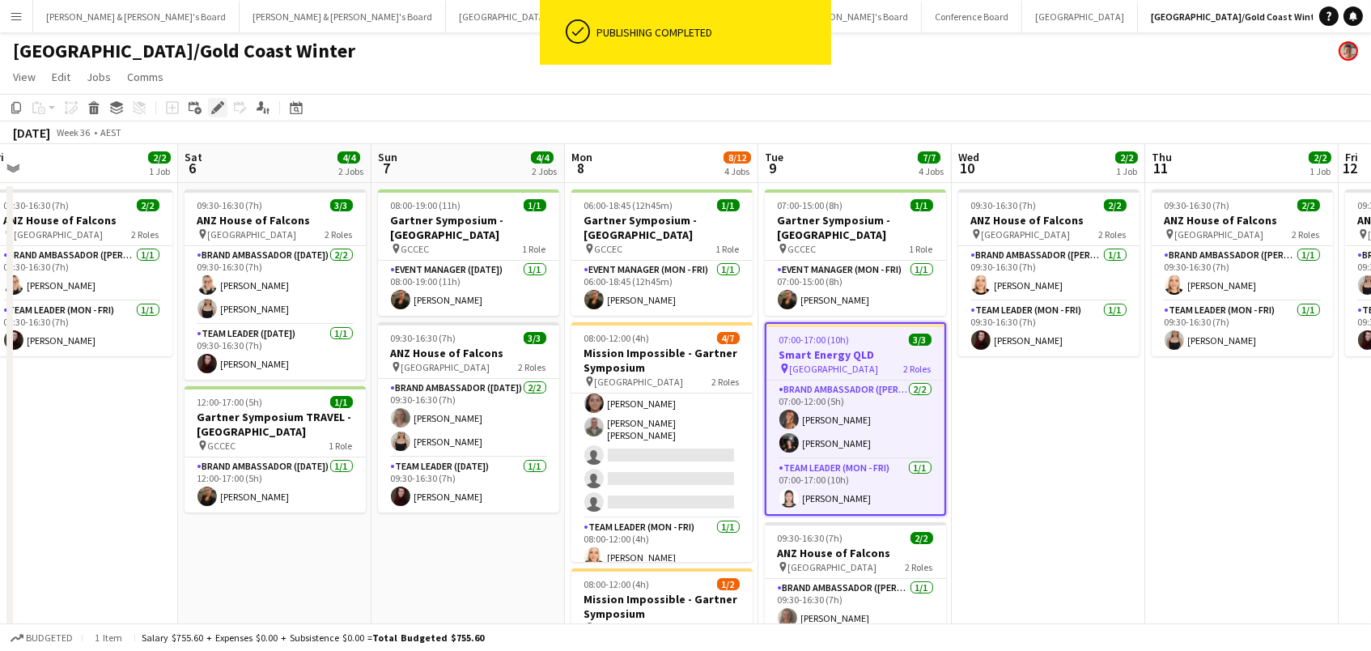
click at [220, 103] on icon at bounding box center [222, 103] width 4 height 4
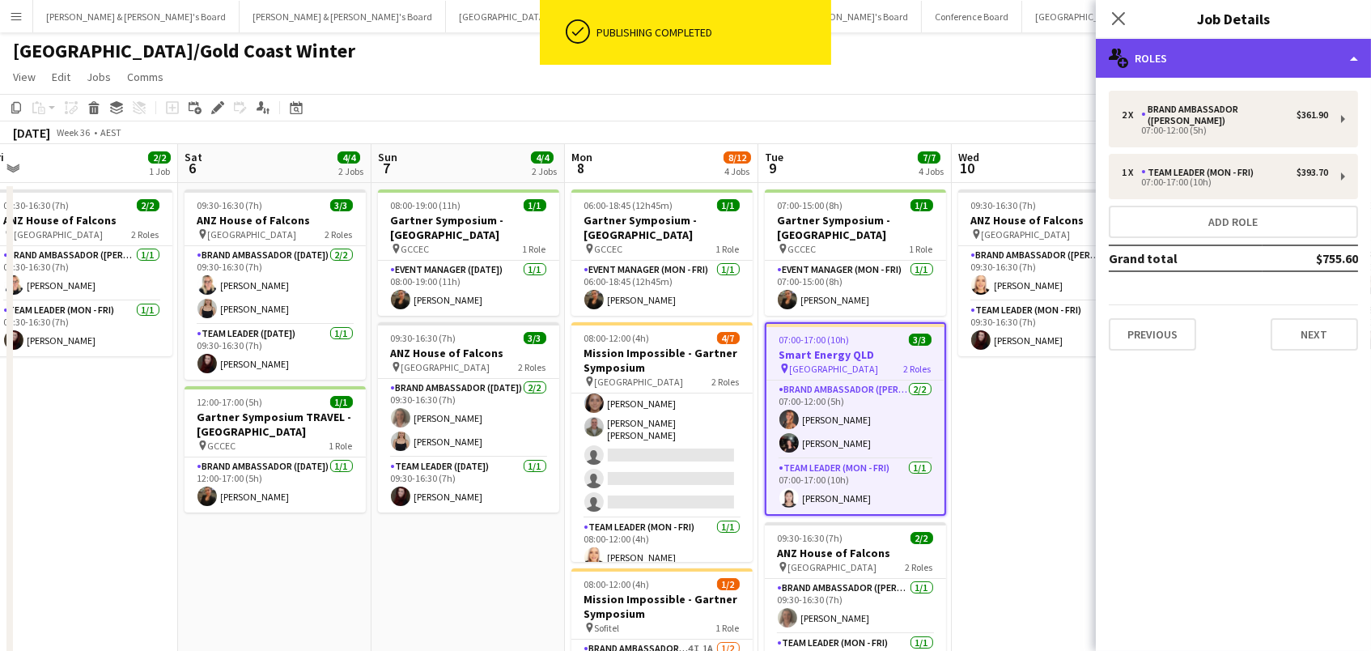
click at [1307, 64] on div "multiple-users-add Roles" at bounding box center [1233, 58] width 275 height 39
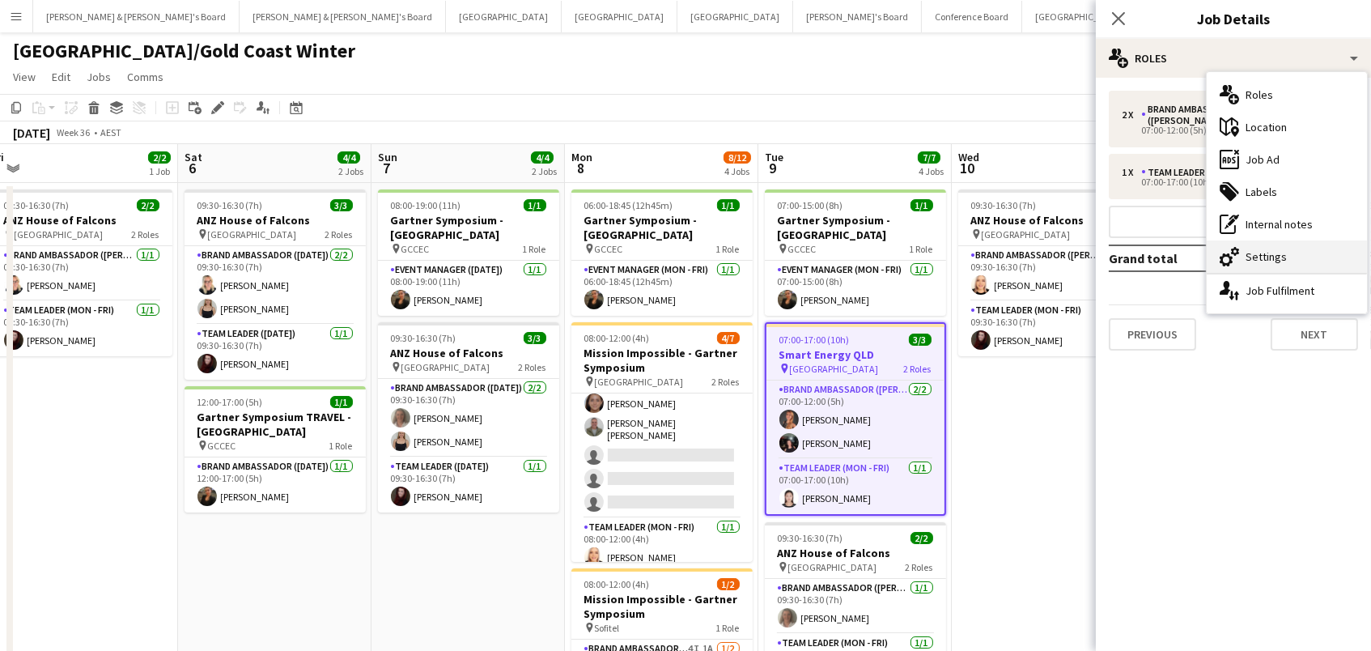
click at [1334, 257] on div "cog-double-3 Settings" at bounding box center [1286, 256] width 160 height 32
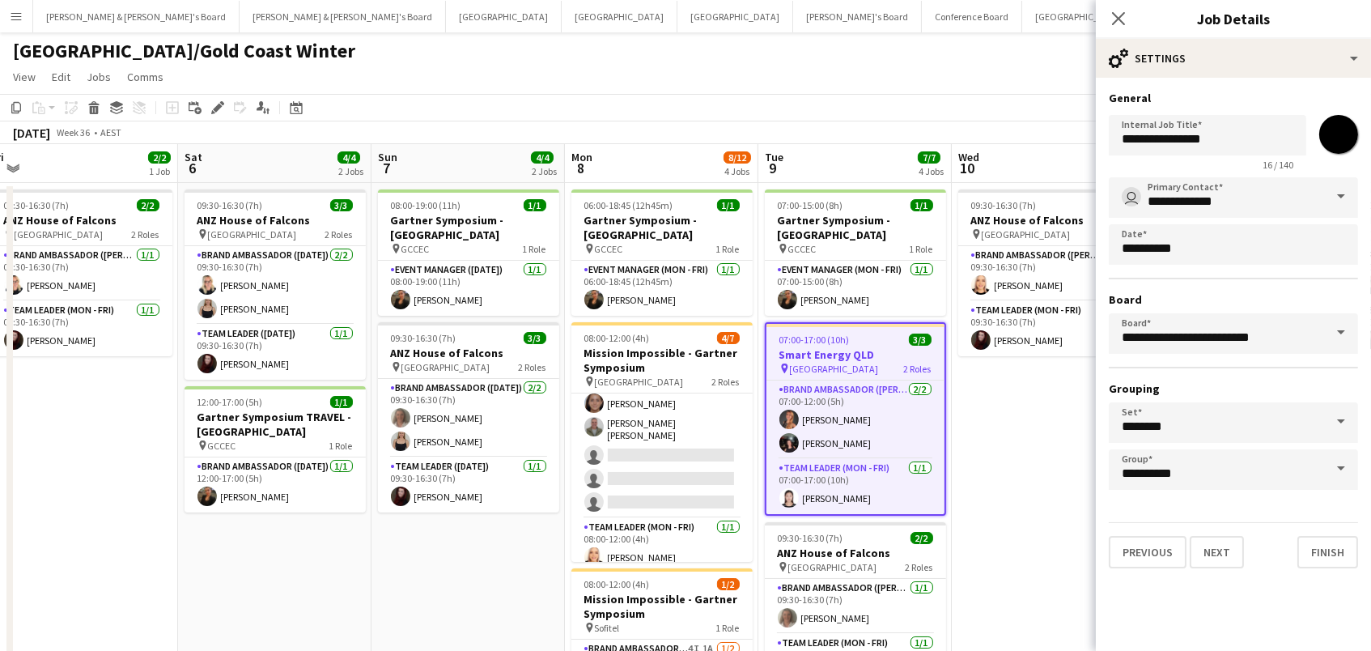
click at [1338, 135] on input "*******" at bounding box center [1338, 134] width 58 height 58
type input "*******"
click at [997, 98] on app-toolbar "Copy Paste Paste Command V Paste with crew Command Shift V Paste linked Job [GE…" at bounding box center [685, 108] width 1371 height 28
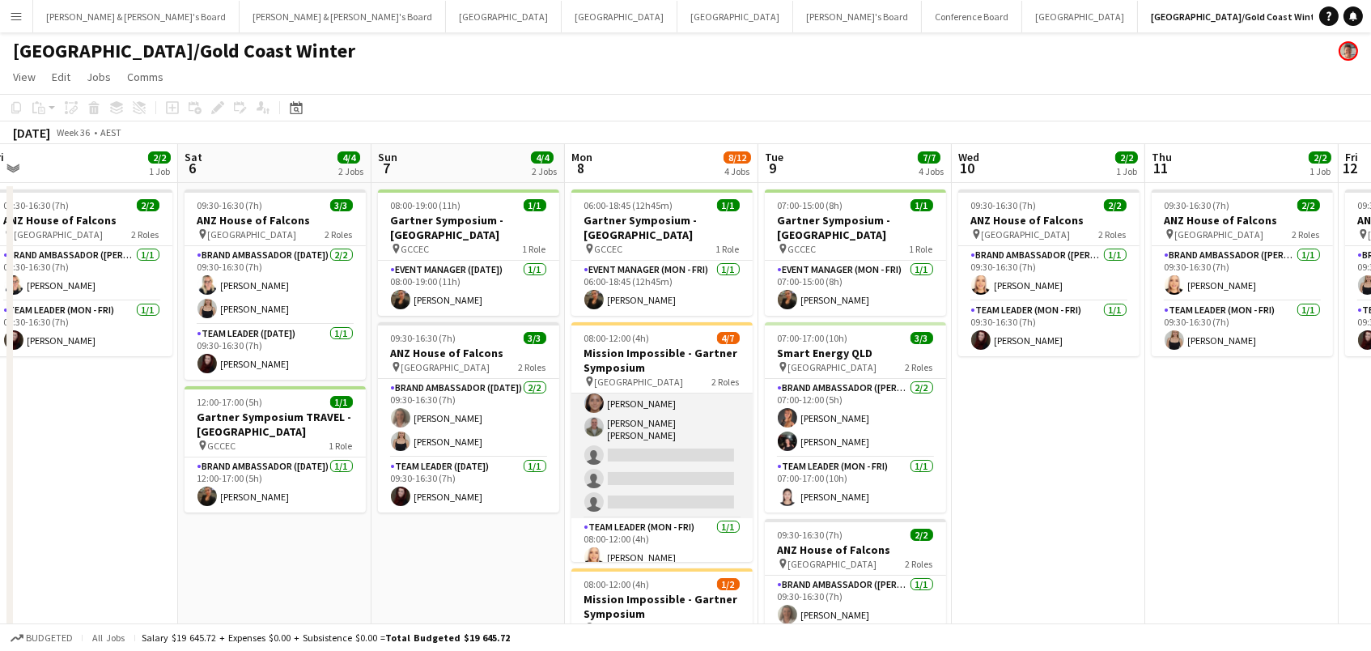
click at [661, 475] on app-card-role "Brand Ambassador (Mon - Fri) 7I 4A 3/6 08:00-12:00 (4h) Raquel ter Haar Leyre G…" at bounding box center [661, 427] width 181 height 182
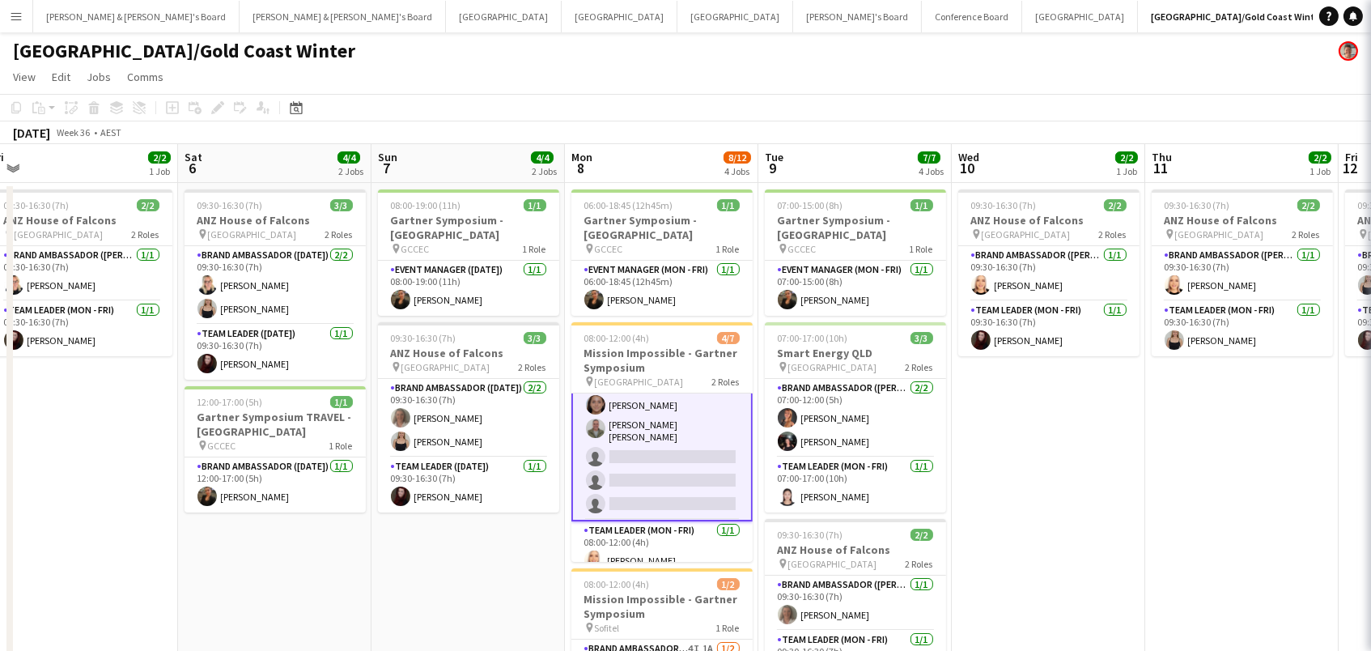
scroll to position [0, 594]
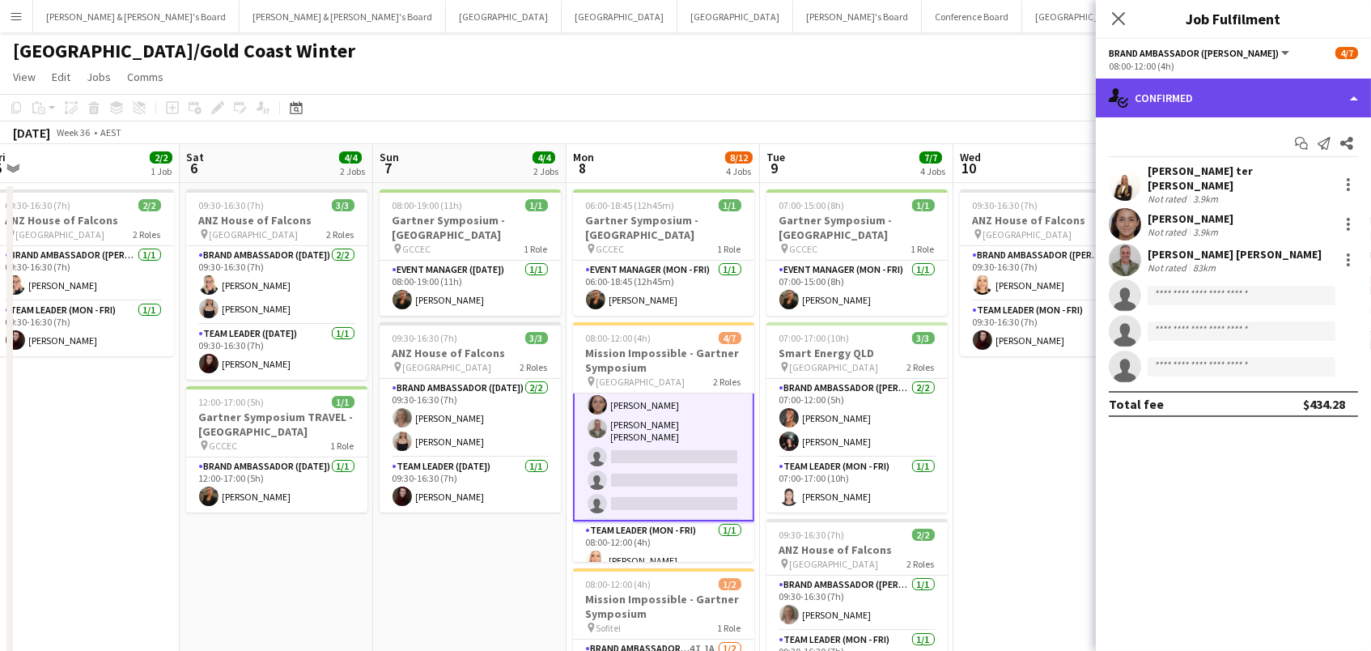
click at [1162, 96] on div "single-neutral-actions-check-2 Confirmed" at bounding box center [1233, 97] width 275 height 39
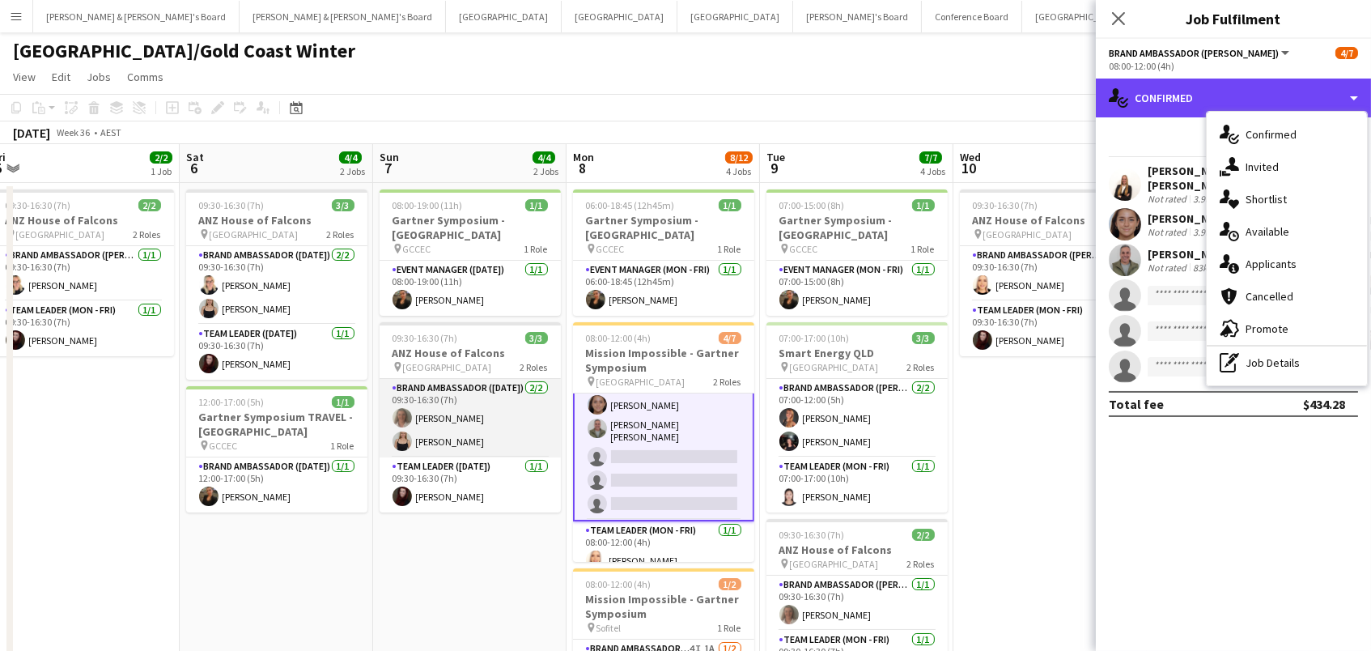
scroll to position [146, 0]
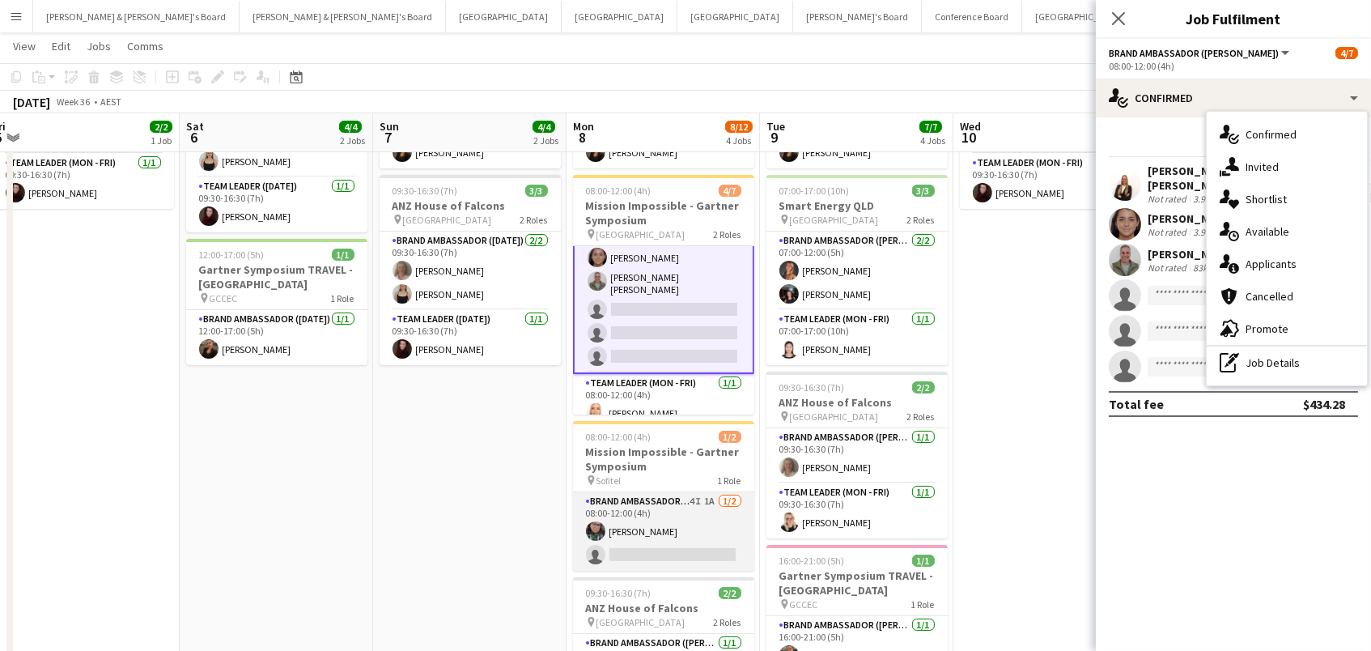
click at [680, 537] on app-card-role "Brand Ambassador (Mon - Fri) 4I 1A 1/2 08:00-12:00 (4h) Beatriz Barreto single-…" at bounding box center [663, 531] width 181 height 78
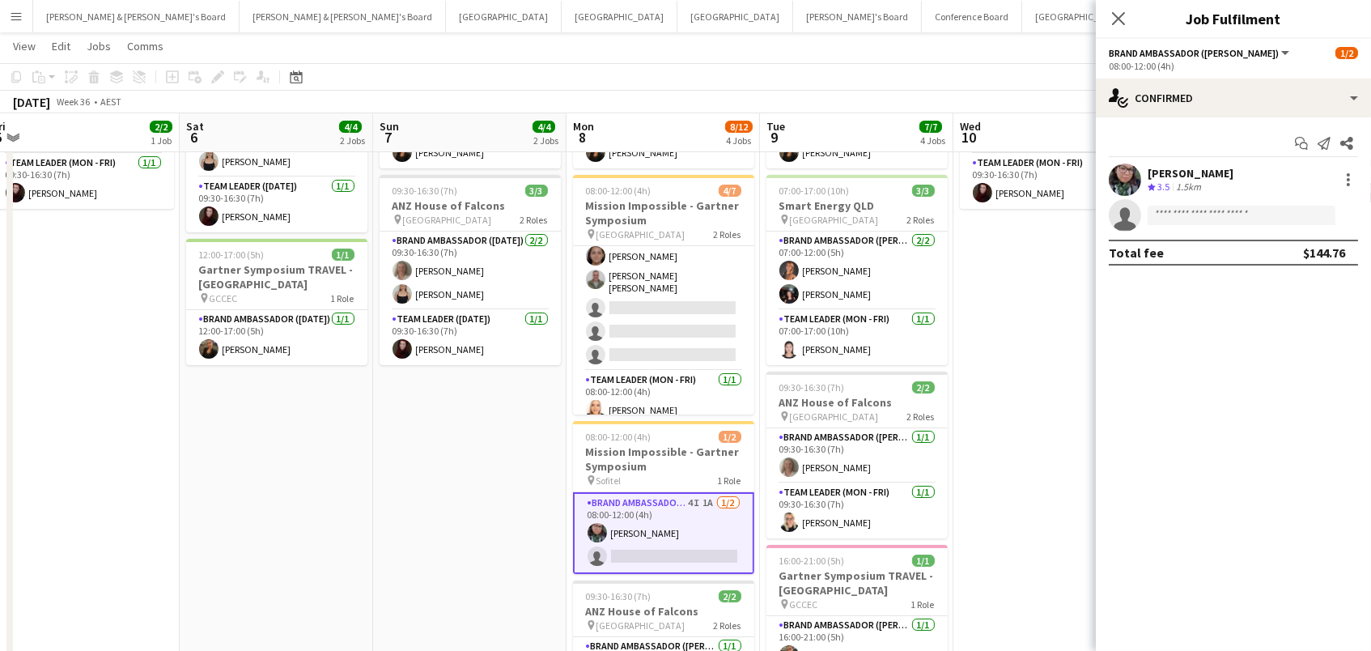
click at [1304, 117] on div "Start chat Send notification Share Beatriz Barreto Crew rating 3.5 1.5km single…" at bounding box center [1233, 197] width 275 height 161
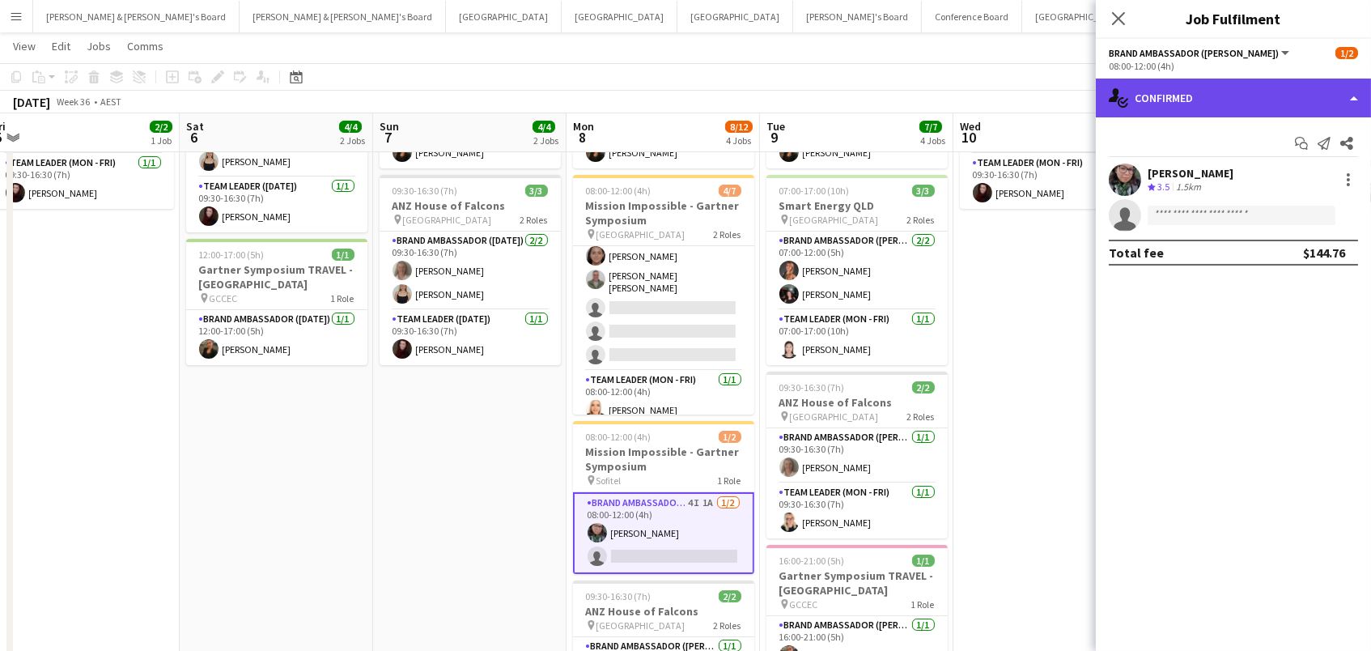
click at [1303, 100] on div "single-neutral-actions-check-2 Confirmed" at bounding box center [1233, 97] width 275 height 39
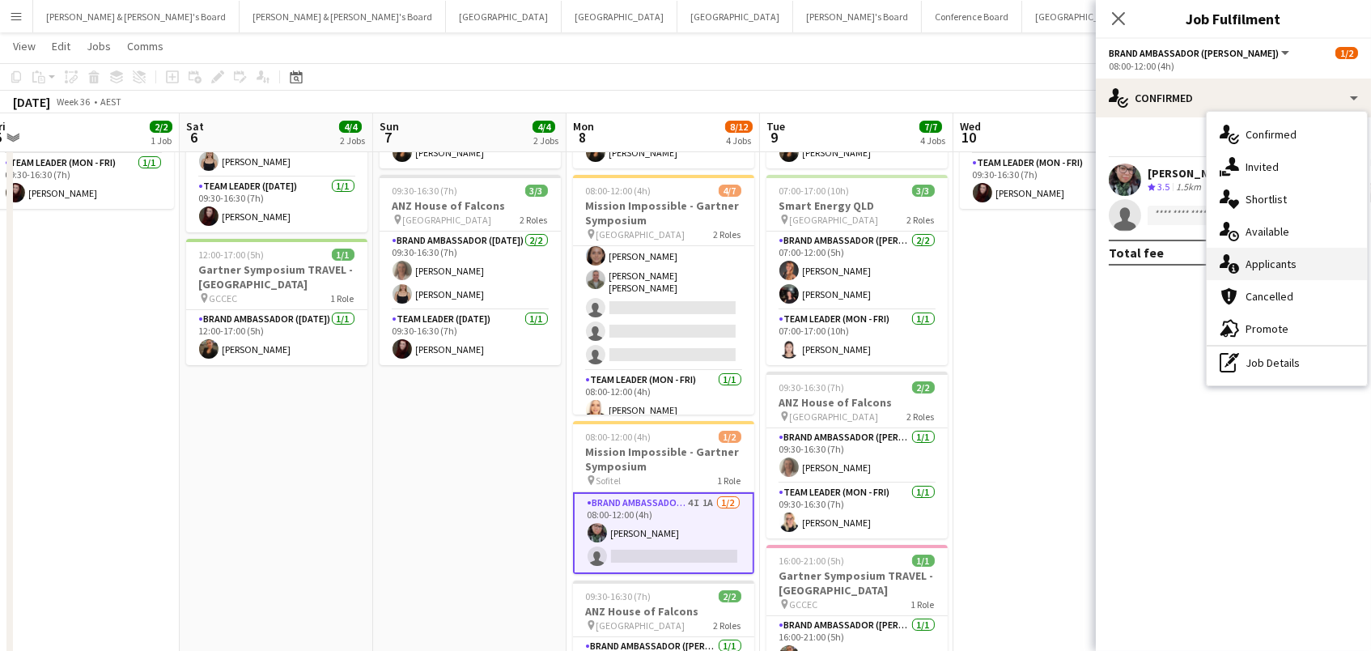
click at [1293, 261] on div "single-neutral-actions-information Applicants" at bounding box center [1286, 264] width 160 height 32
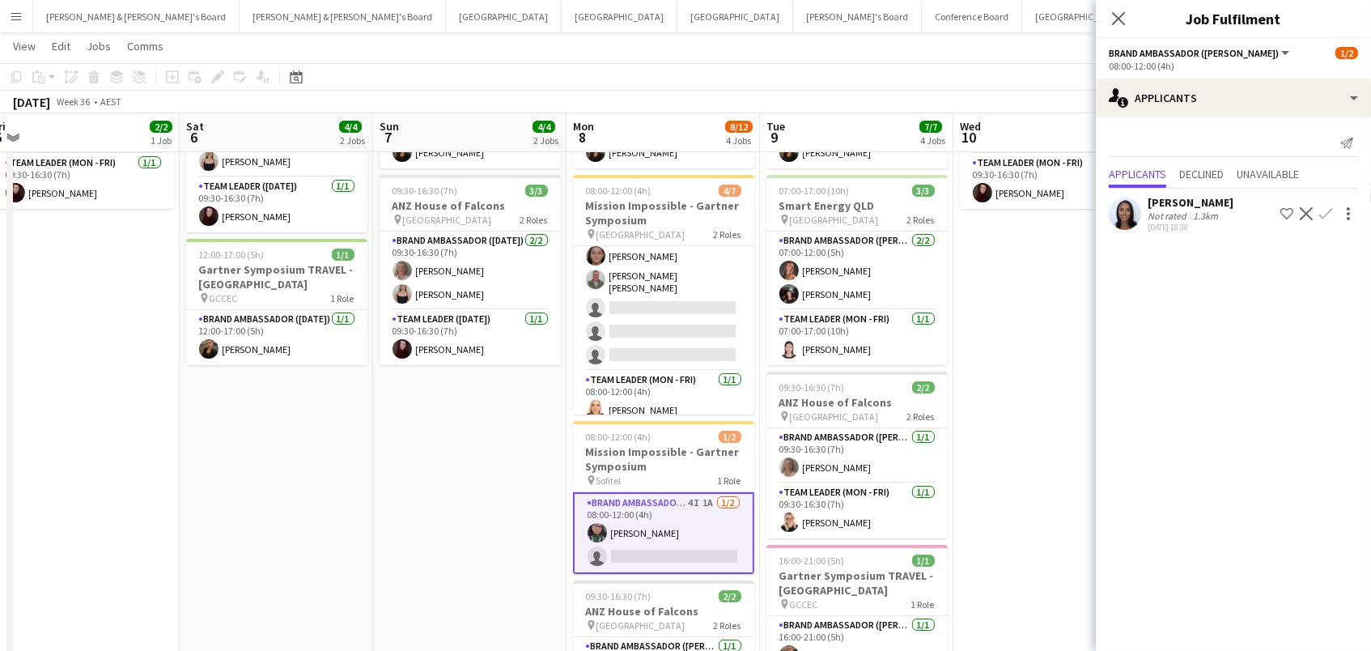
click at [1204, 210] on div "[PERSON_NAME]" at bounding box center [1190, 202] width 86 height 15
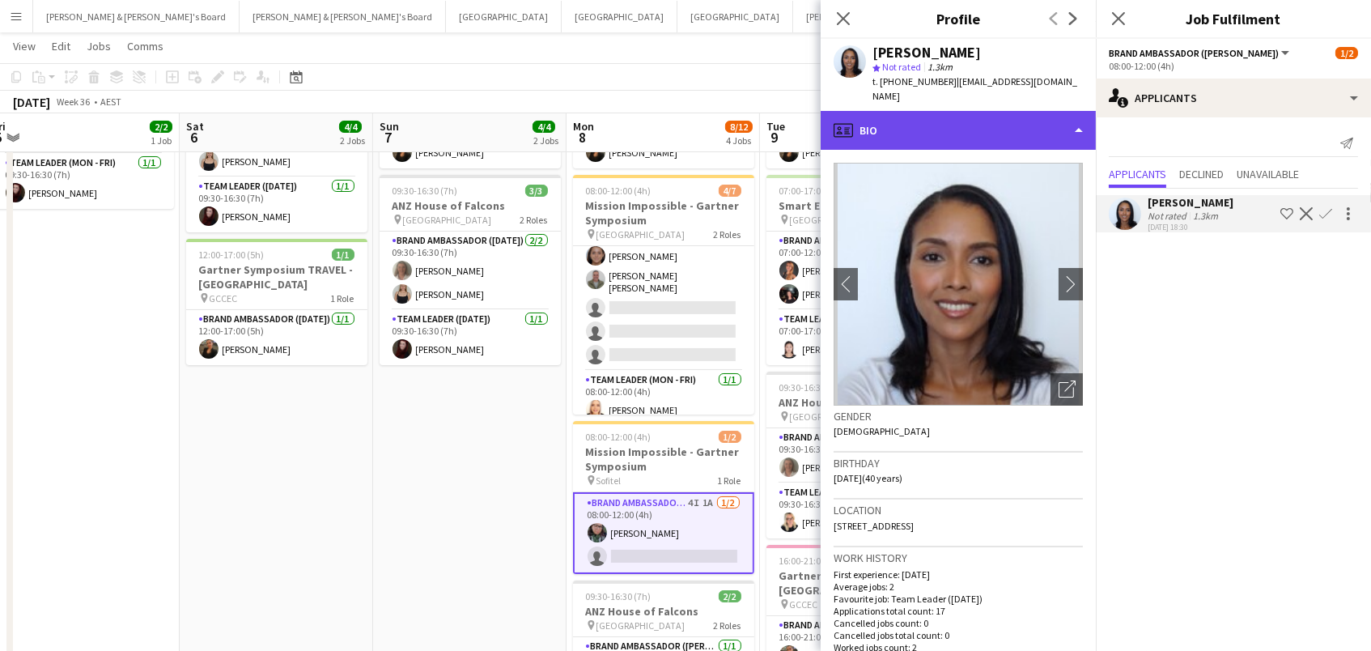
click at [952, 111] on div "profile Bio" at bounding box center [957, 130] width 275 height 39
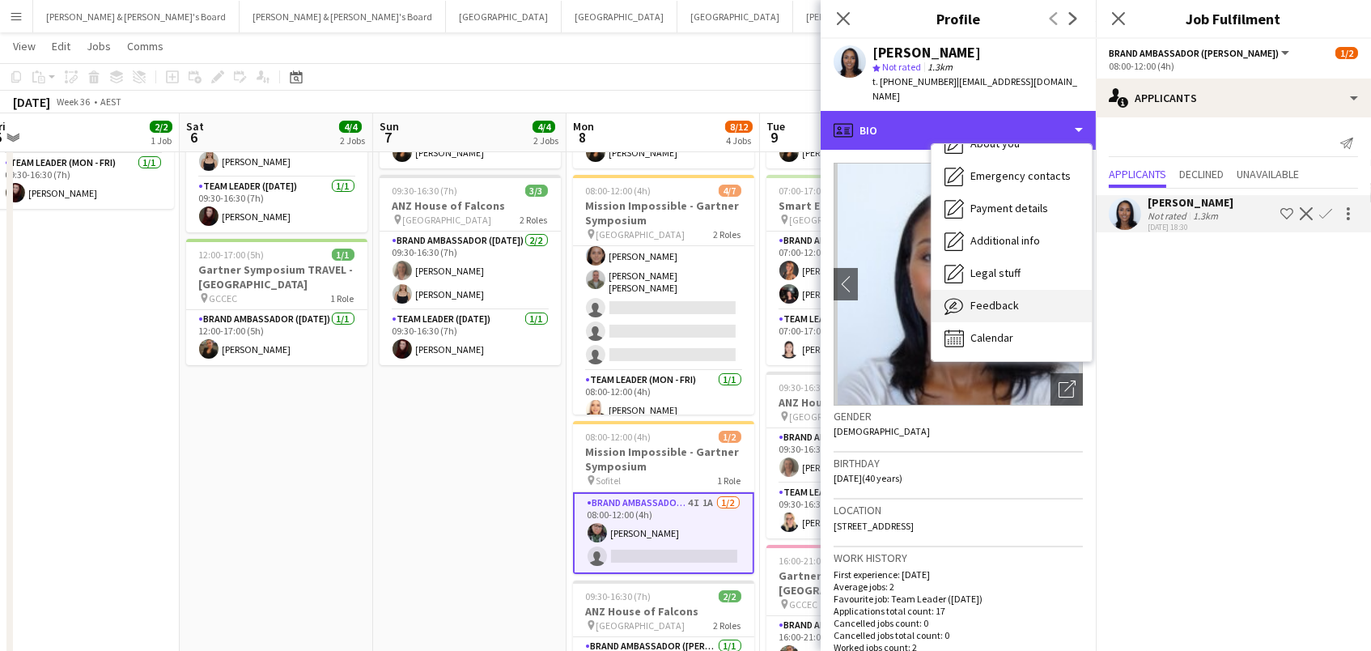
scroll to position [120, 0]
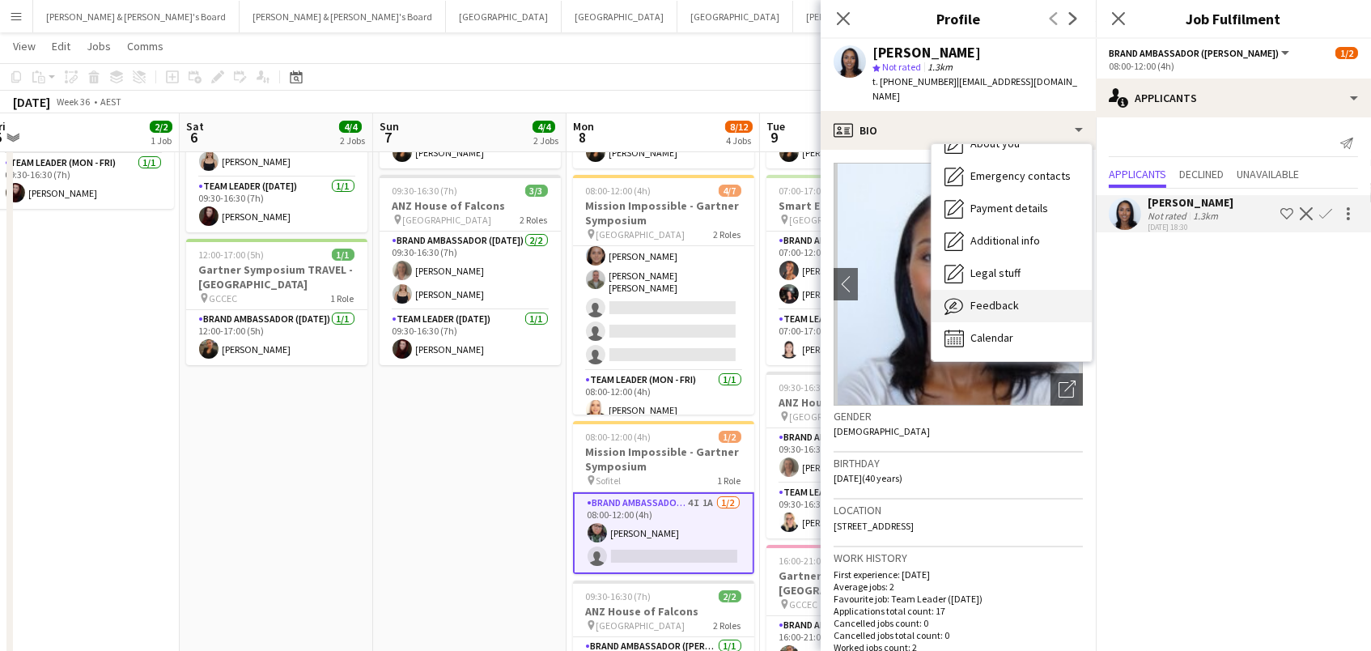
click at [997, 290] on div "Feedback Feedback" at bounding box center [1011, 306] width 160 height 32
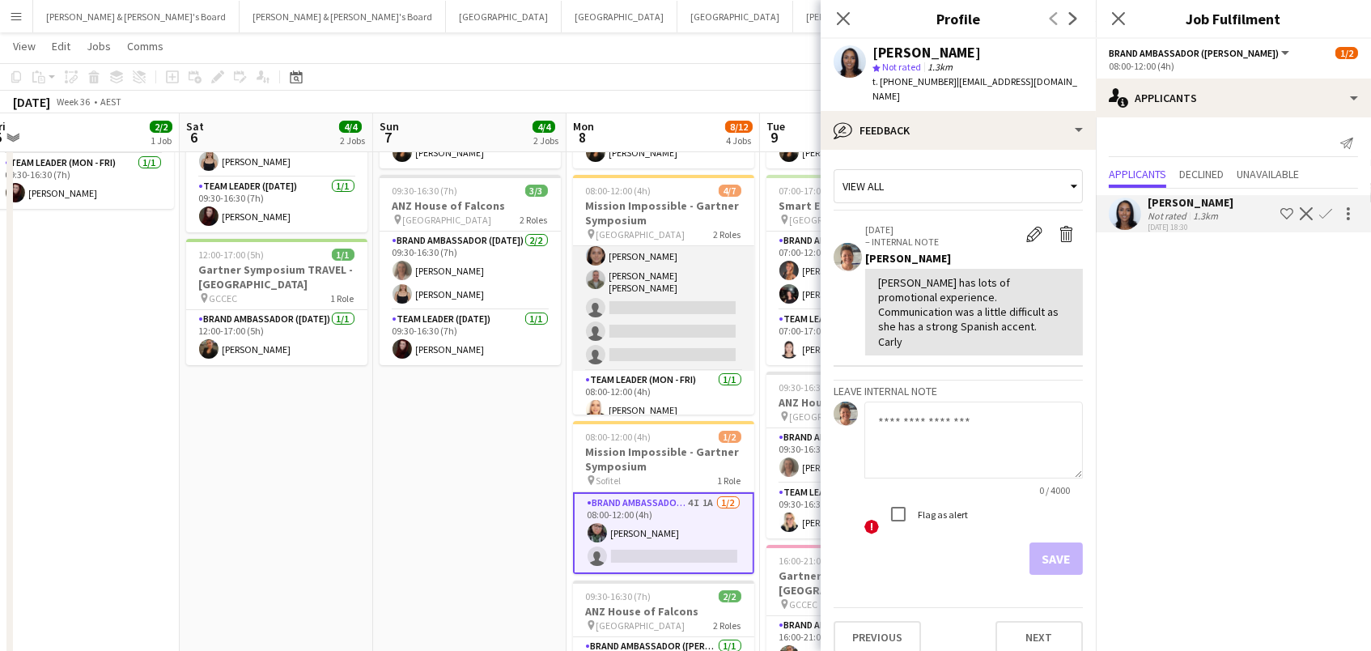
click at [667, 277] on app-card-role "Brand Ambassador (Mon - Fri) 7I 4A 3/6 08:00-12:00 (4h) Raquel ter Haar Leyre G…" at bounding box center [663, 280] width 181 height 182
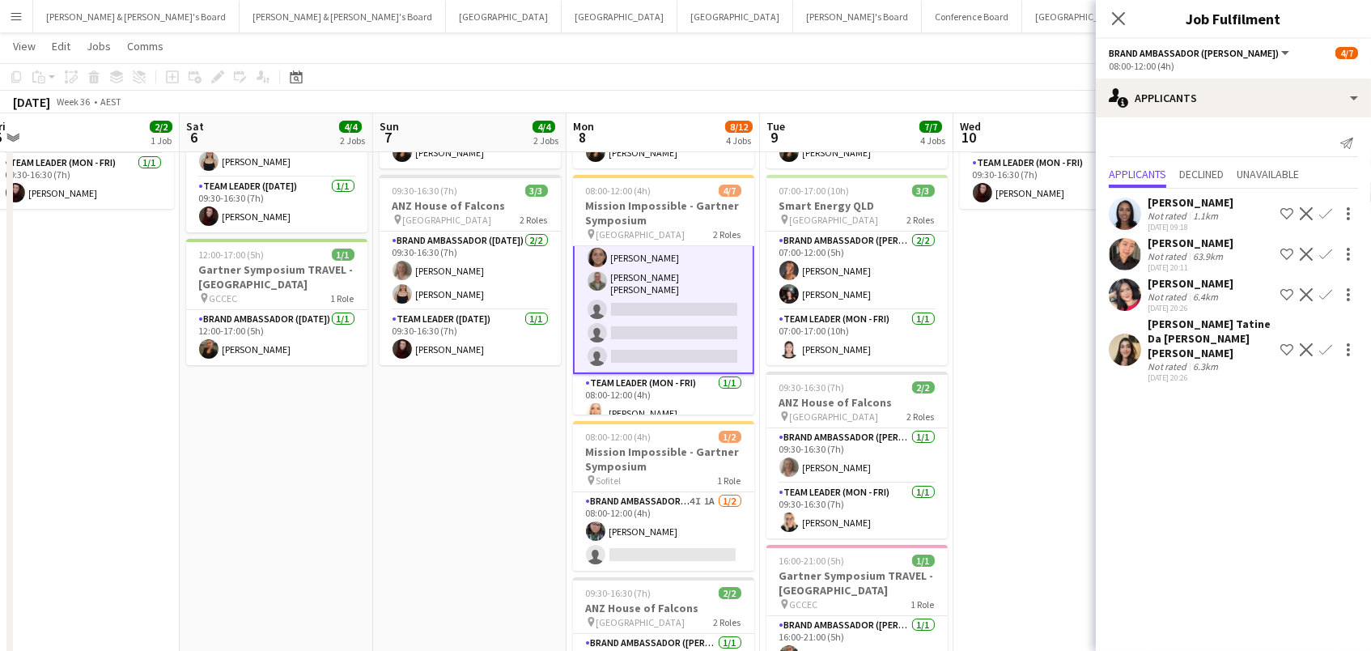
click at [1172, 273] on div "[DATE] 20:11" at bounding box center [1190, 267] width 86 height 11
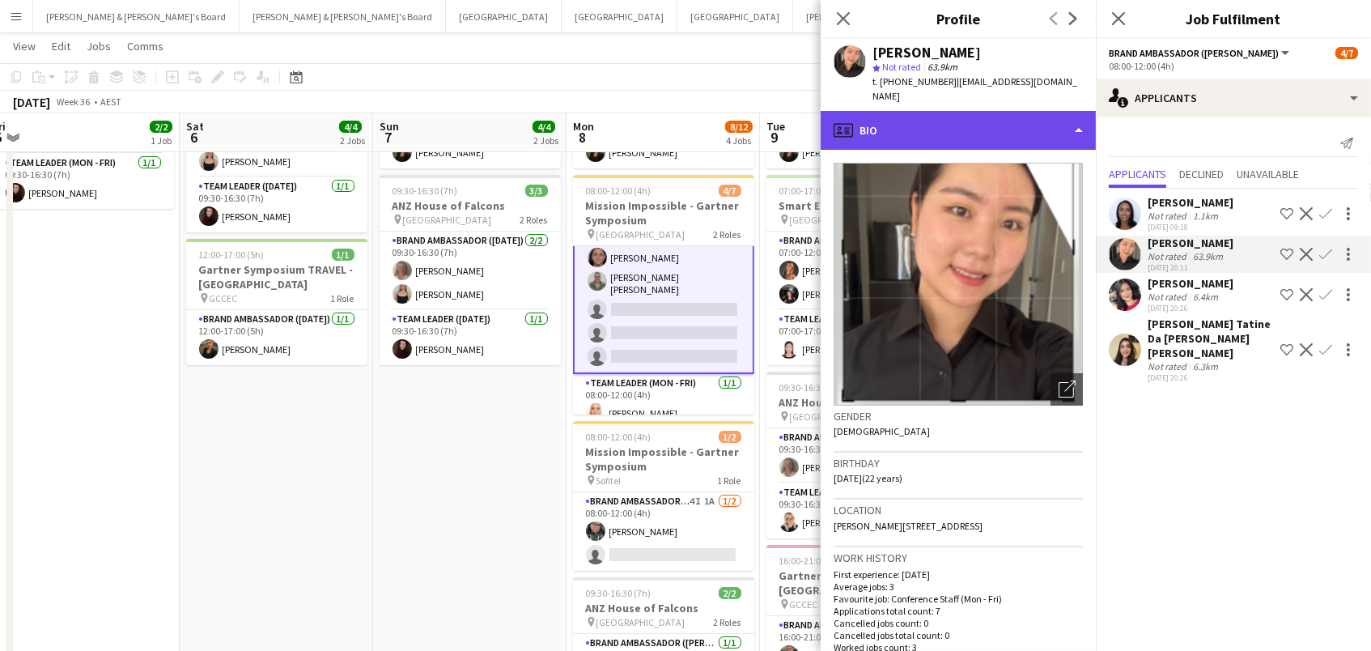
click at [1006, 125] on div "profile Bio" at bounding box center [957, 130] width 275 height 39
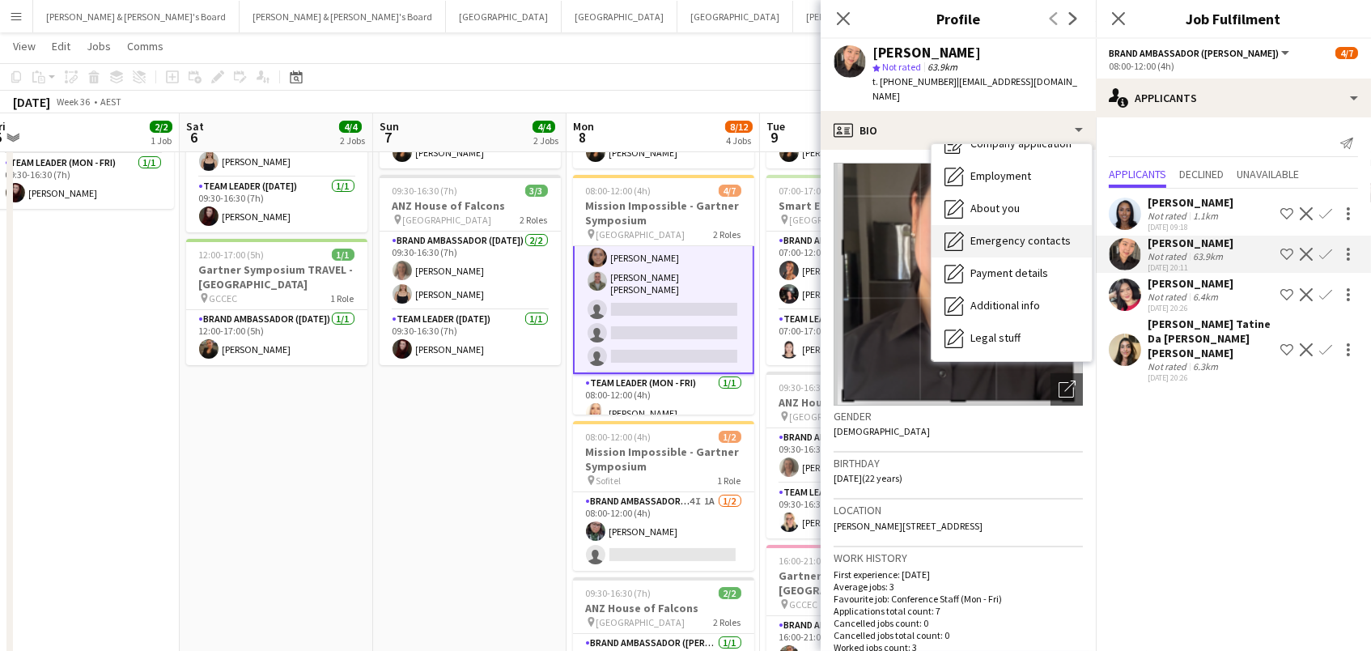
click at [1016, 354] on div "Feedback Feedback" at bounding box center [1011, 370] width 160 height 32
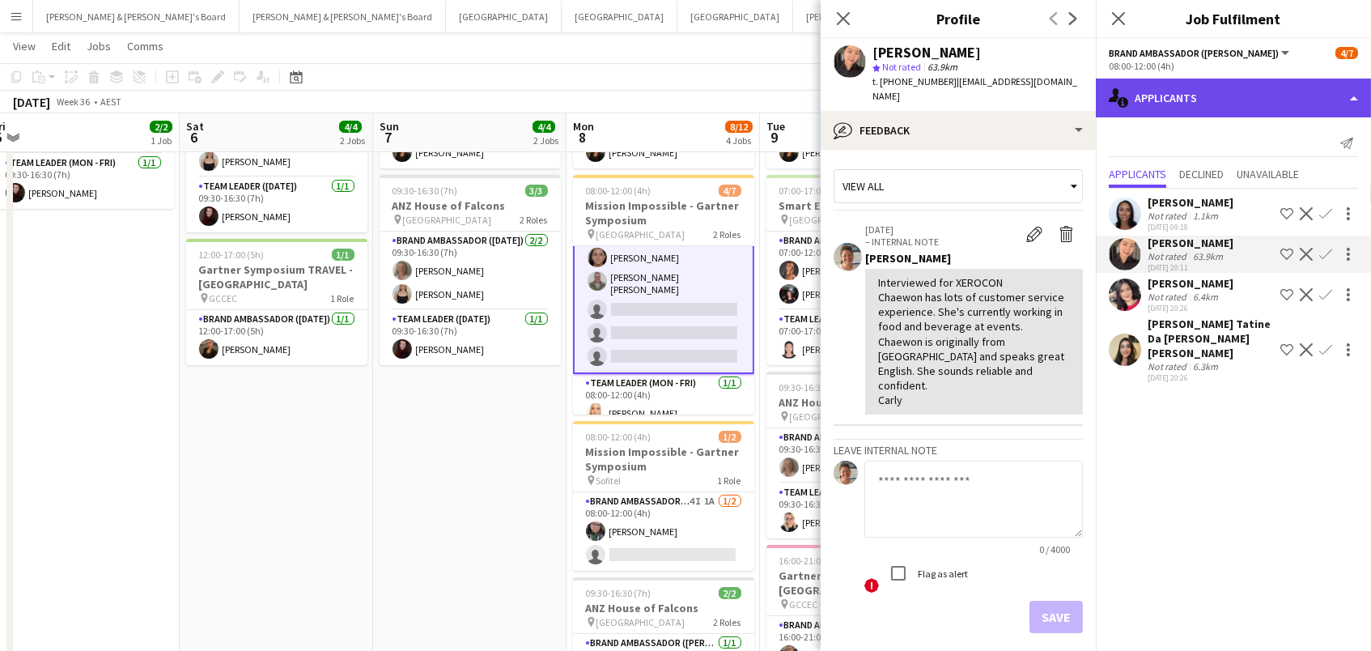
click at [1188, 93] on div "single-neutral-actions-information Applicants" at bounding box center [1233, 97] width 275 height 39
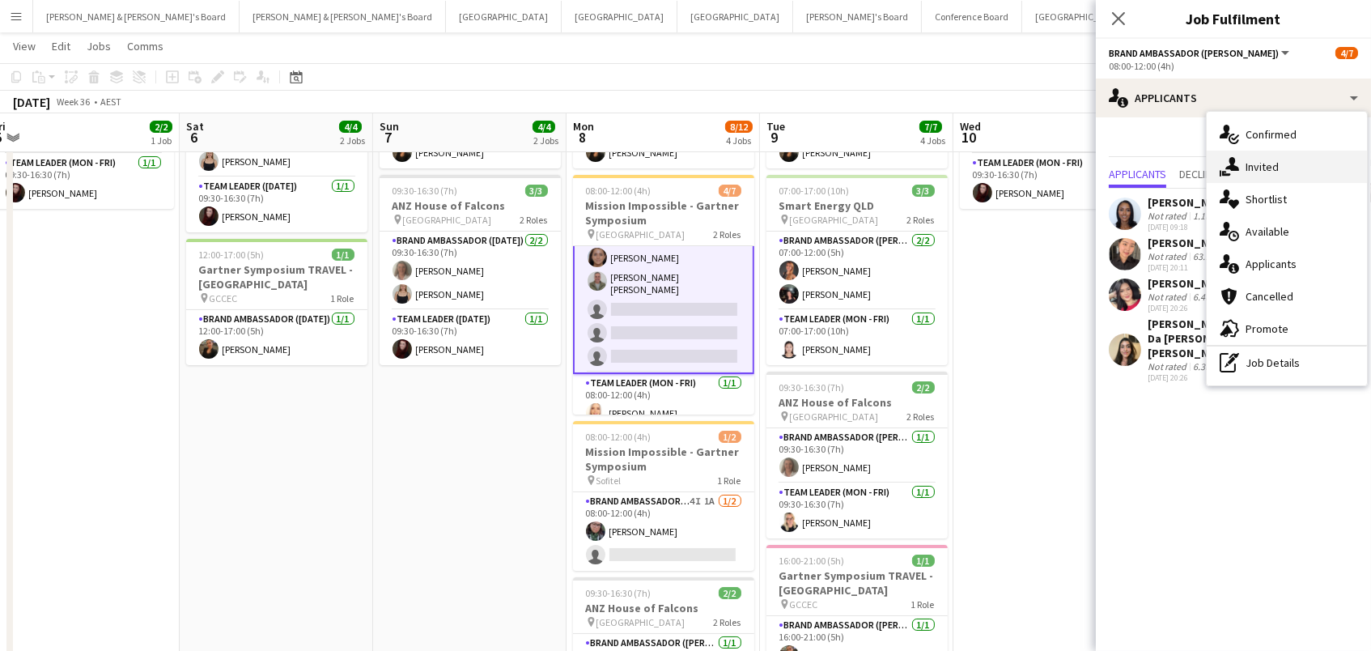
click at [1258, 169] on div "single-neutral-actions-share-1 Invited" at bounding box center [1286, 167] width 160 height 32
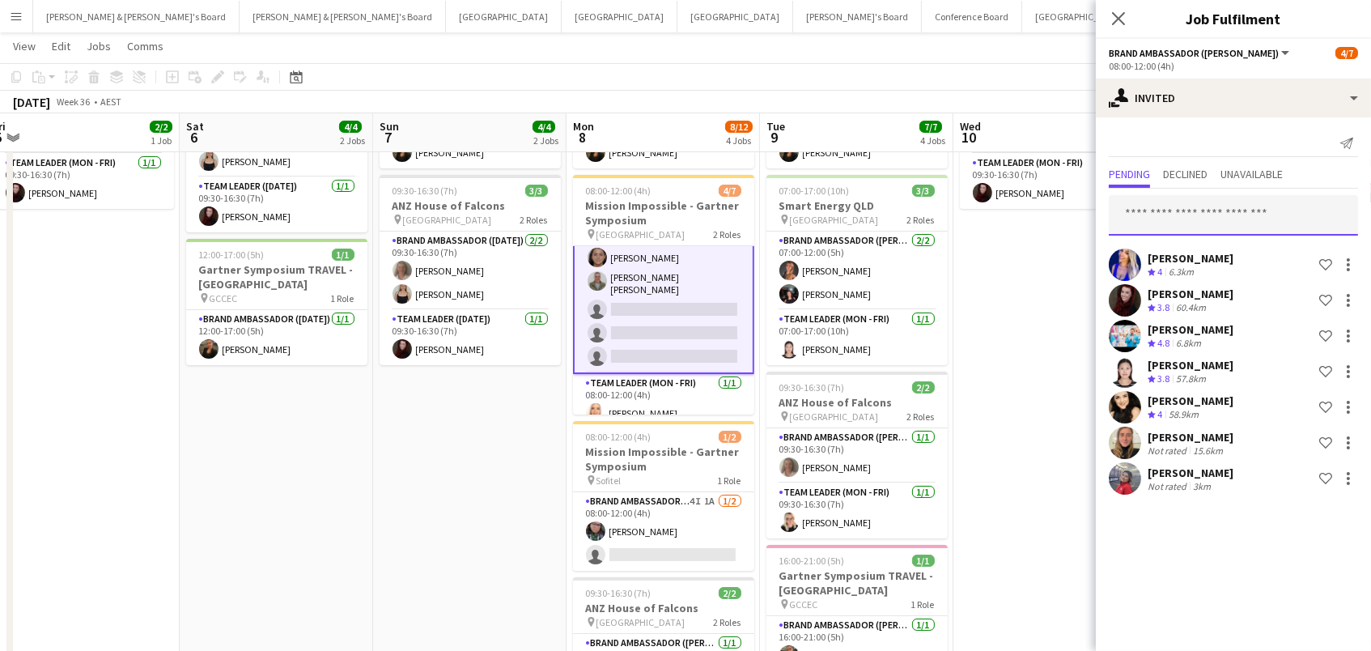
click at [1236, 206] on input "text" at bounding box center [1233, 215] width 249 height 40
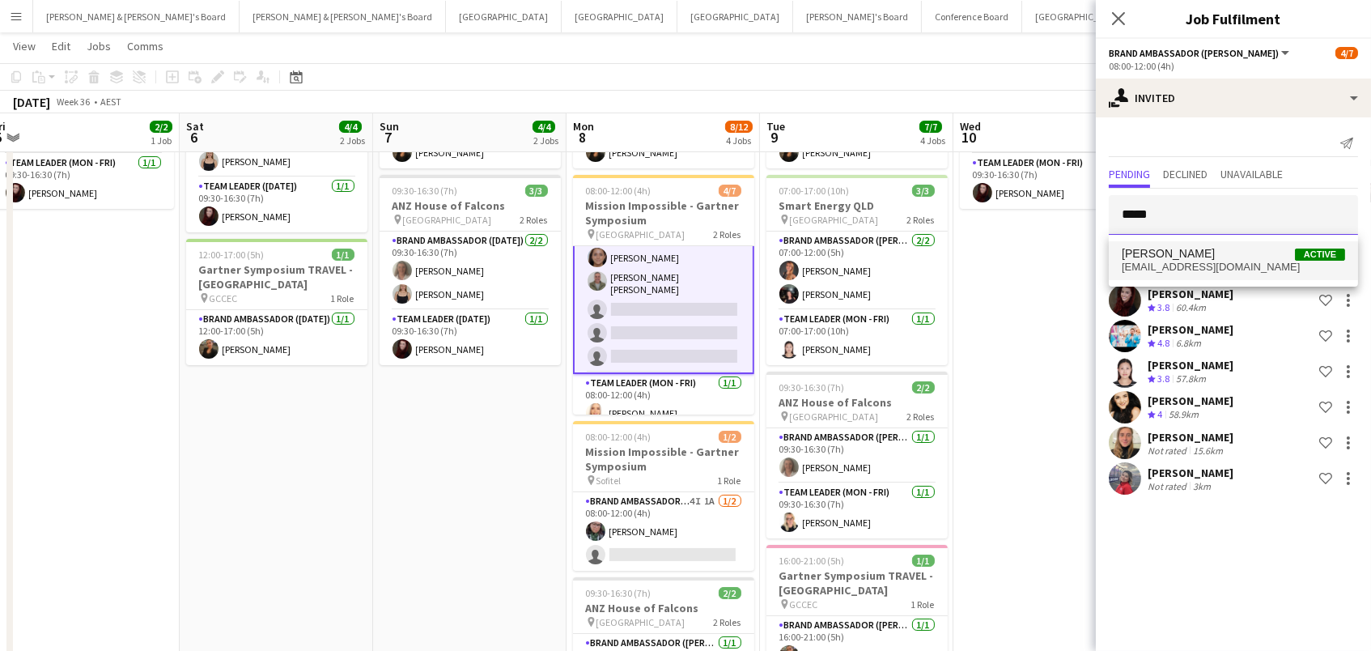
type input "*****"
click at [1226, 268] on span "haleycobb@rocketmail.com" at bounding box center [1232, 267] width 223 height 13
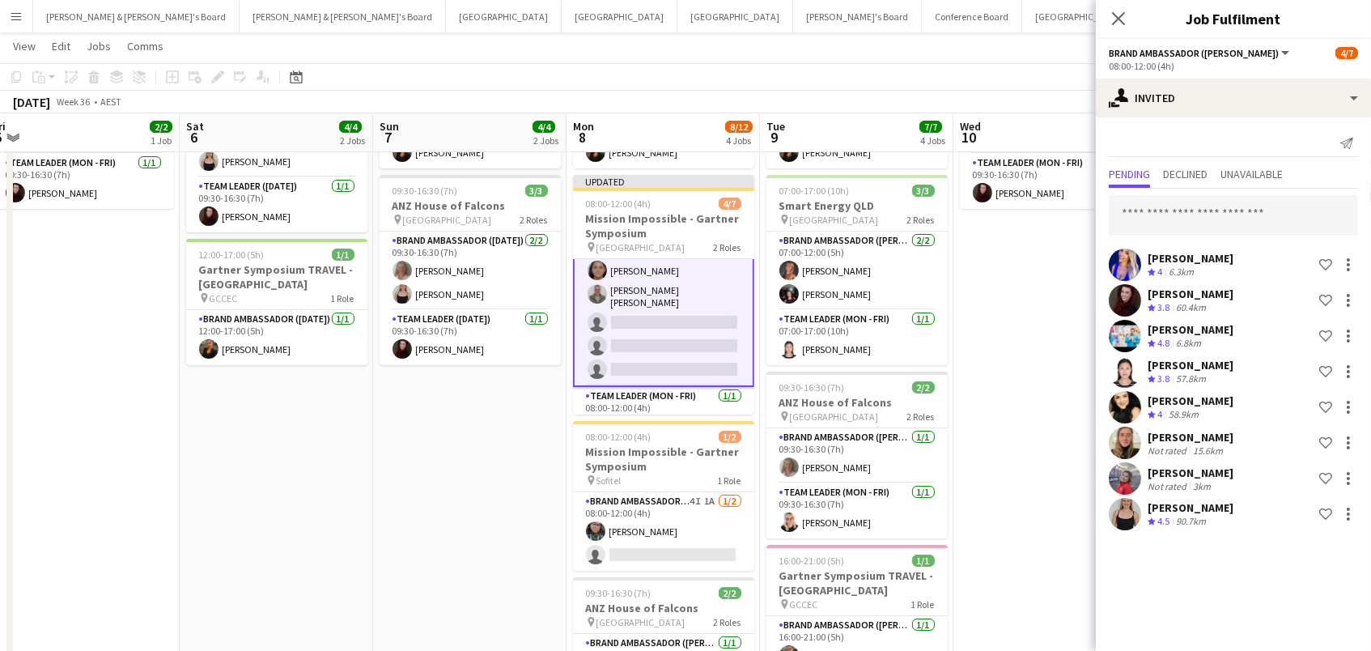
click at [1070, 74] on app-toolbar "Copy Paste Paste Command V Paste with crew Command Shift V Paste linked Job Del…" at bounding box center [685, 77] width 1371 height 28
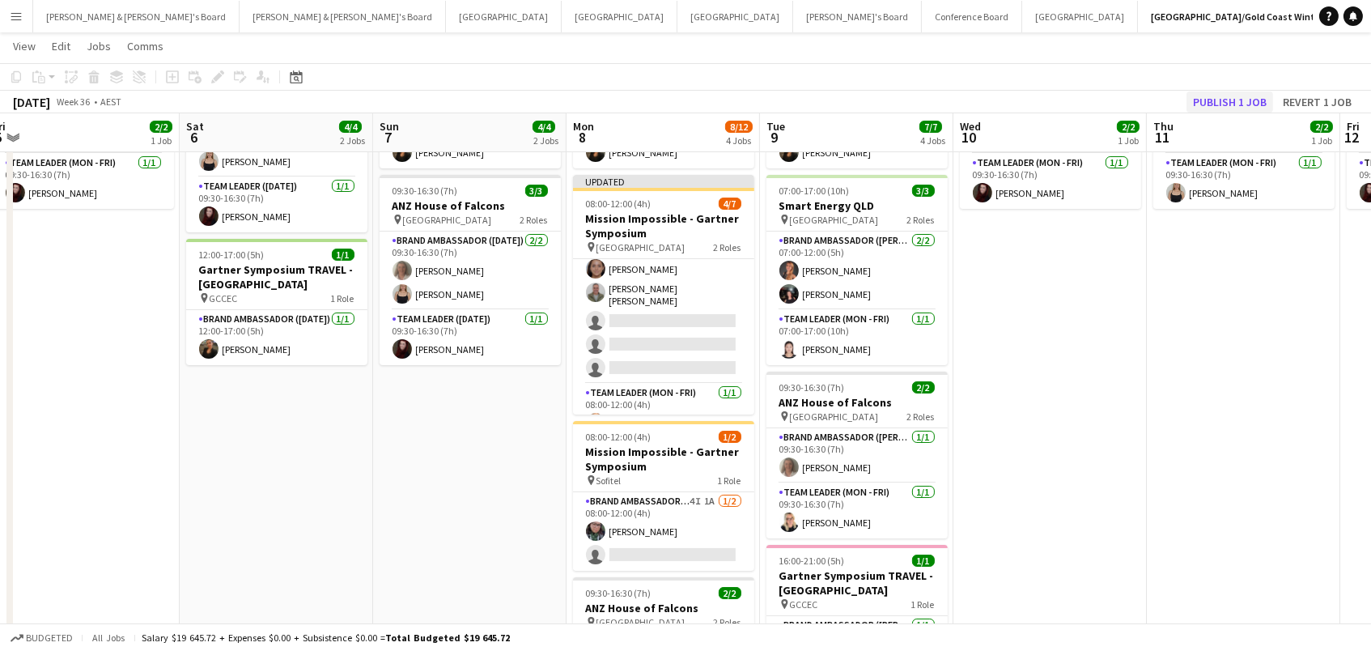
click at [1217, 96] on button "Publish 1 job" at bounding box center [1229, 101] width 87 height 21
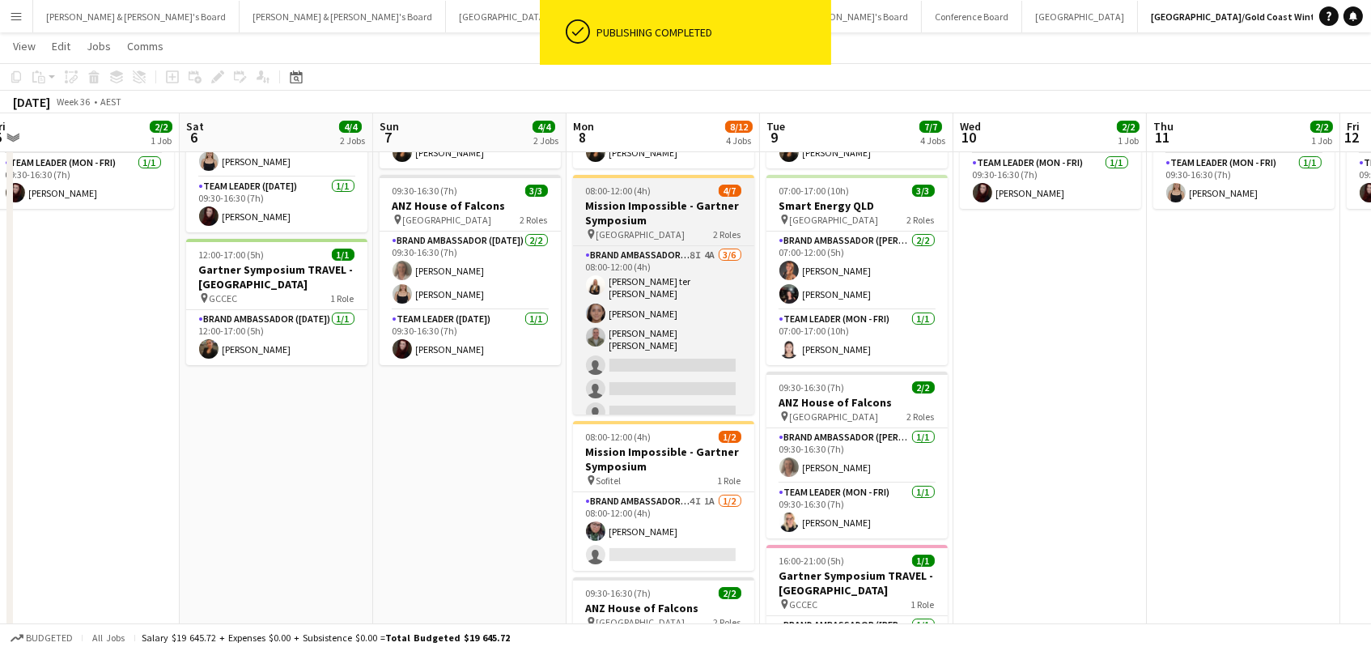
click at [635, 319] on app-card-role "Brand Ambassador (Mon - Fri) 8I 4A 3/6 08:00-12:00 (4h) Raquel ter Haar Leyre G…" at bounding box center [663, 337] width 181 height 182
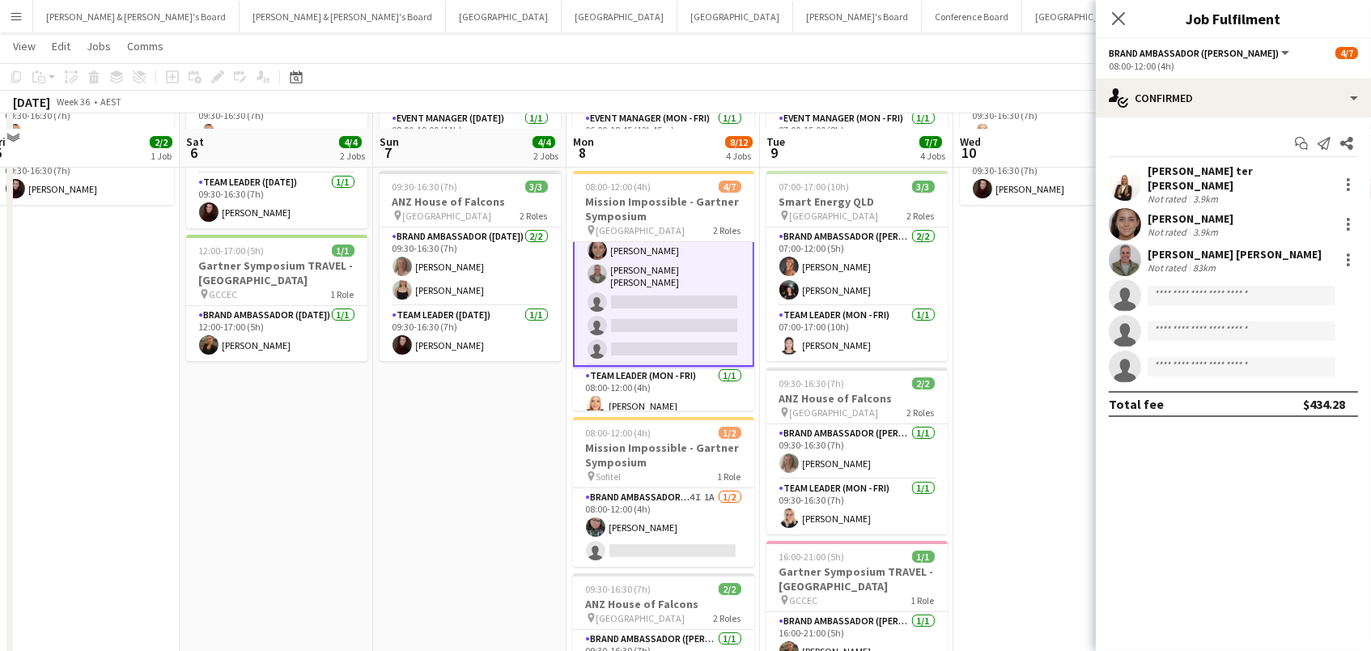
scroll to position [165, 0]
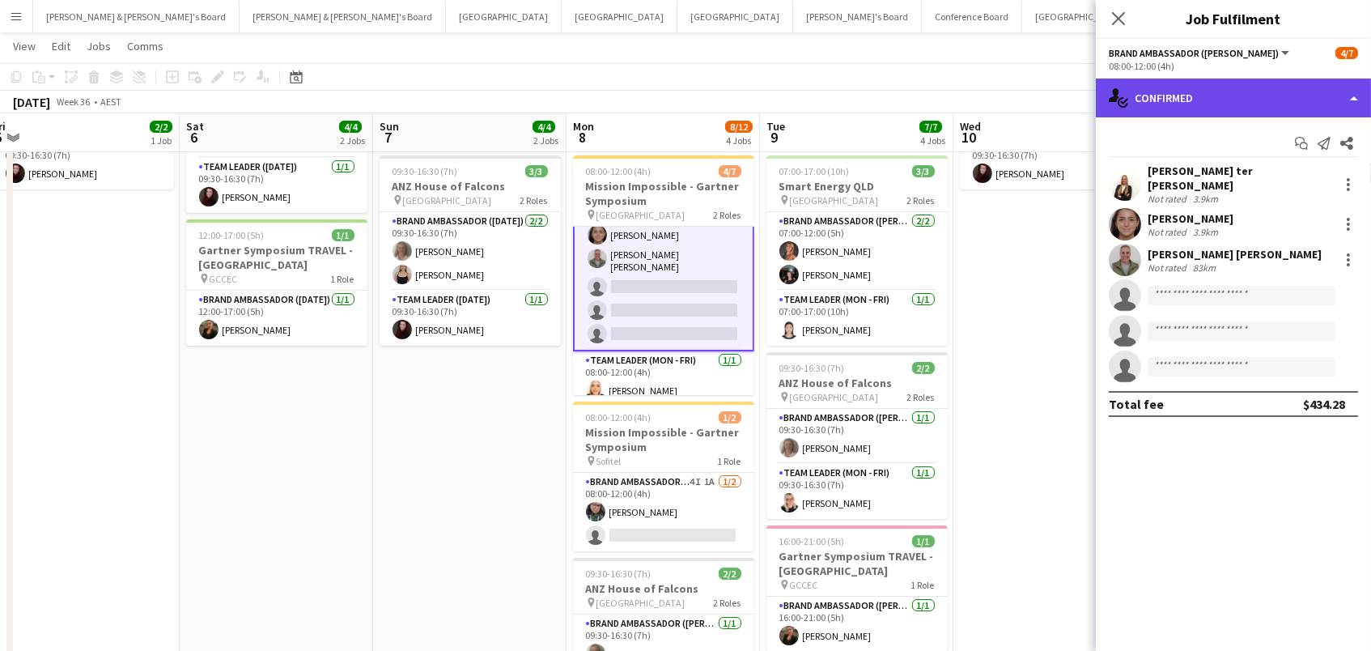
click at [1259, 96] on div "single-neutral-actions-check-2 Confirmed" at bounding box center [1233, 97] width 275 height 39
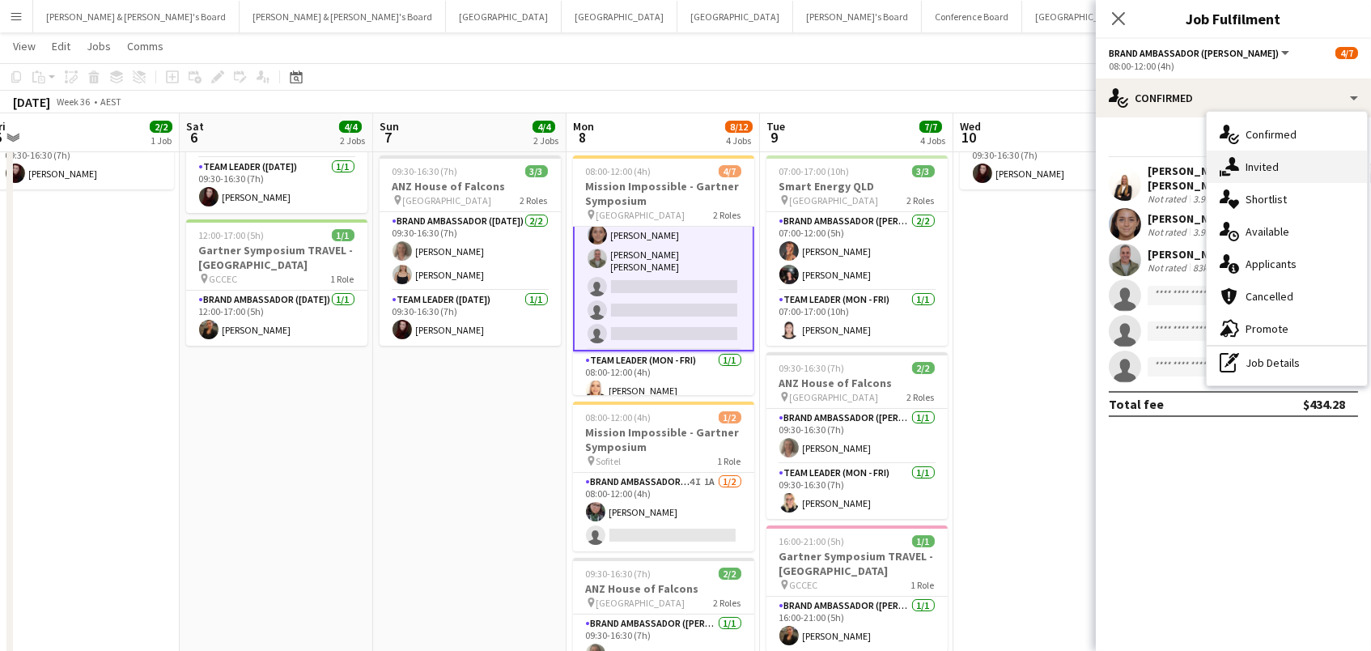
click at [1257, 157] on div "single-neutral-actions-share-1 Invited" at bounding box center [1286, 167] width 160 height 32
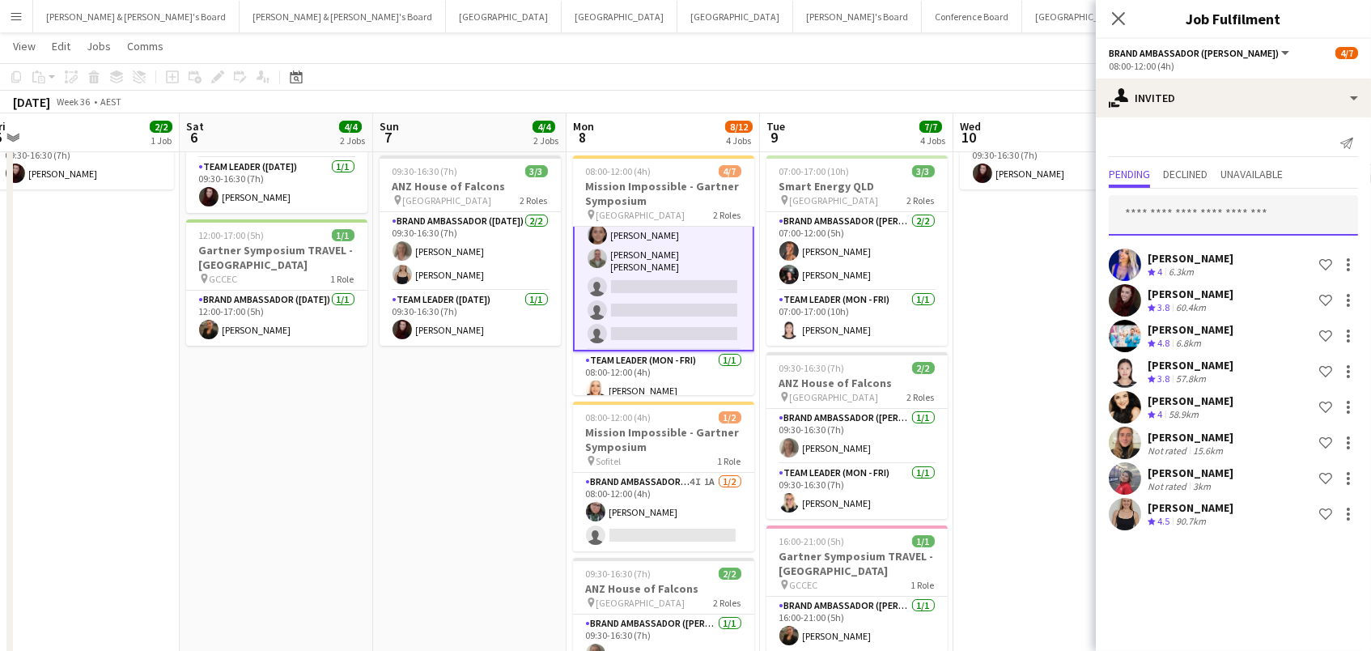
click at [1184, 208] on input "text" at bounding box center [1233, 215] width 249 height 40
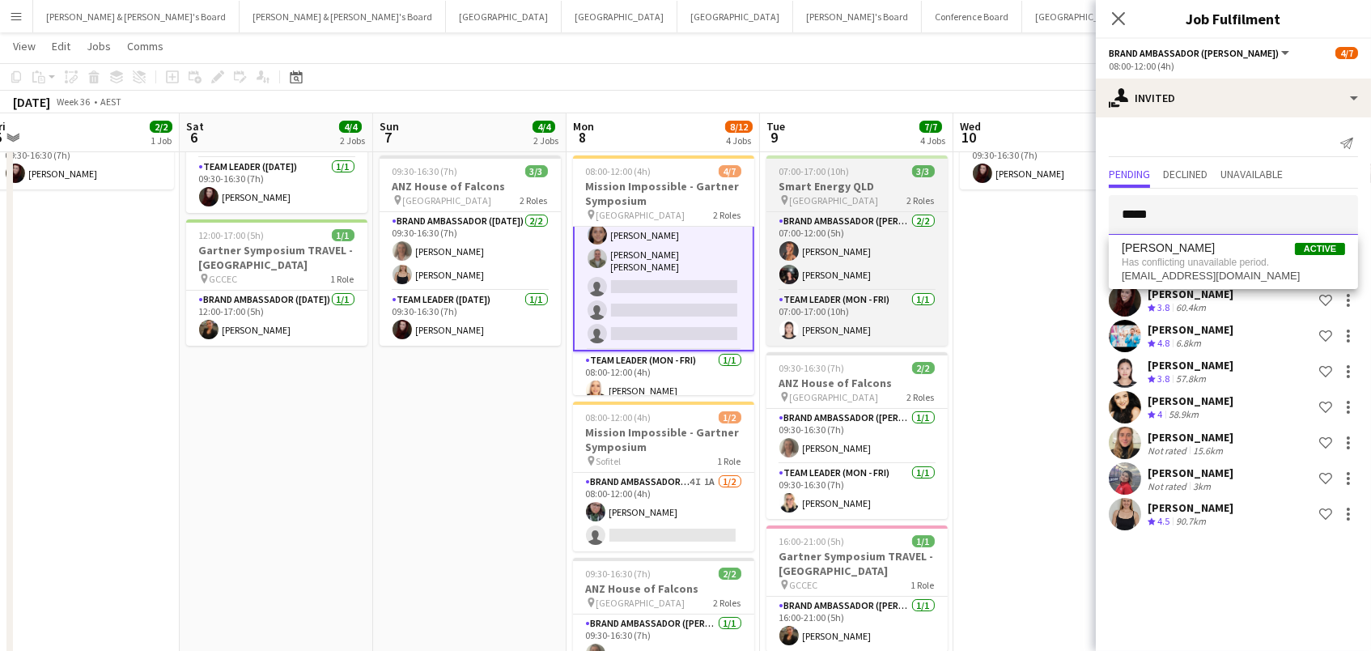
drag, startPoint x: 1173, startPoint y: 213, endPoint x: 942, endPoint y: 174, distance: 234.7
click at [942, 174] on body "Menu Boards Boards Boards All jobs Status Workforce Workforce My Workforce Recr…" at bounding box center [685, 311] width 1371 height 953
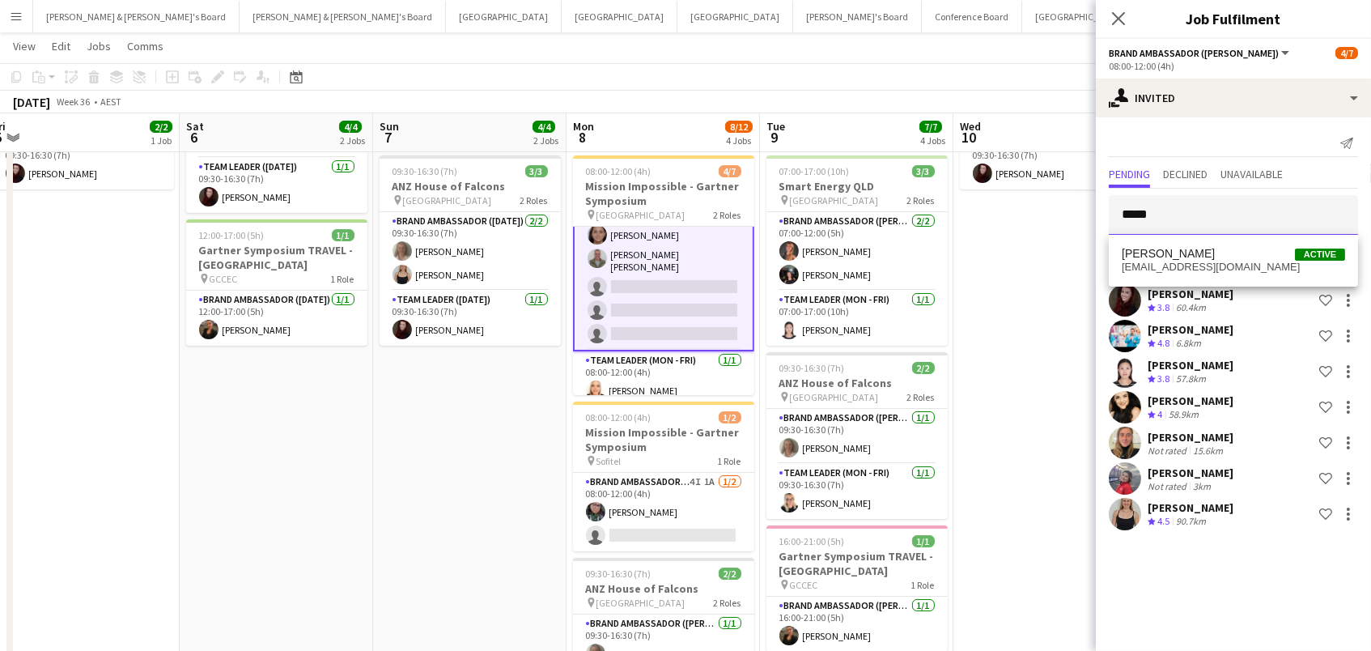
type input "*****"
drag, startPoint x: 1215, startPoint y: 219, endPoint x: 1207, endPoint y: 270, distance: 51.5
click at [1207, 270] on span "rchaplin1983@gmail.com" at bounding box center [1232, 267] width 223 height 13
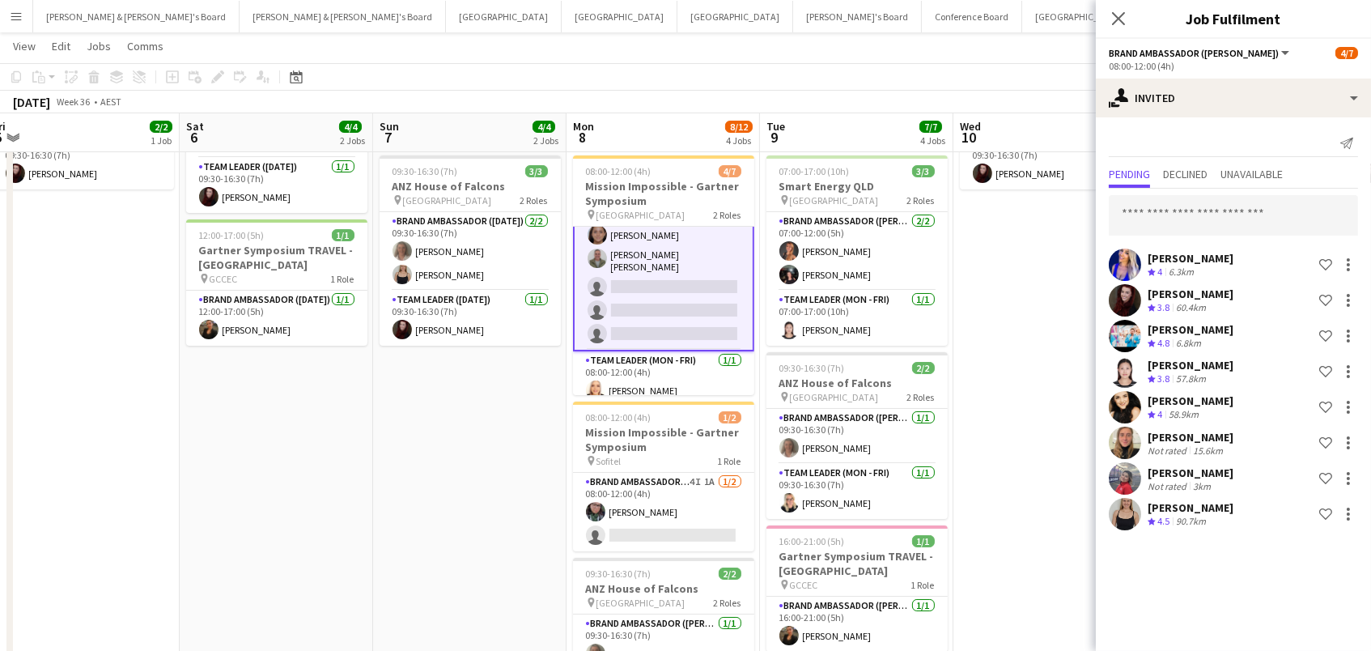
scroll to position [10, 0]
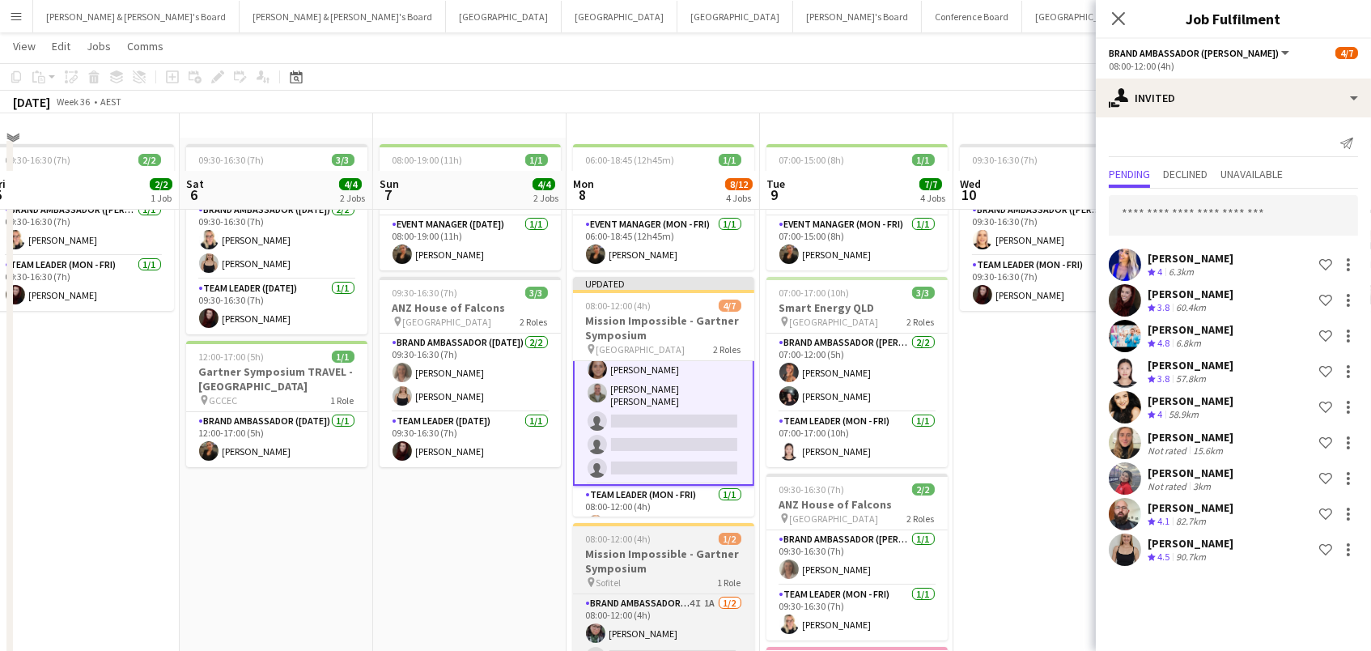
scroll to position [101, 0]
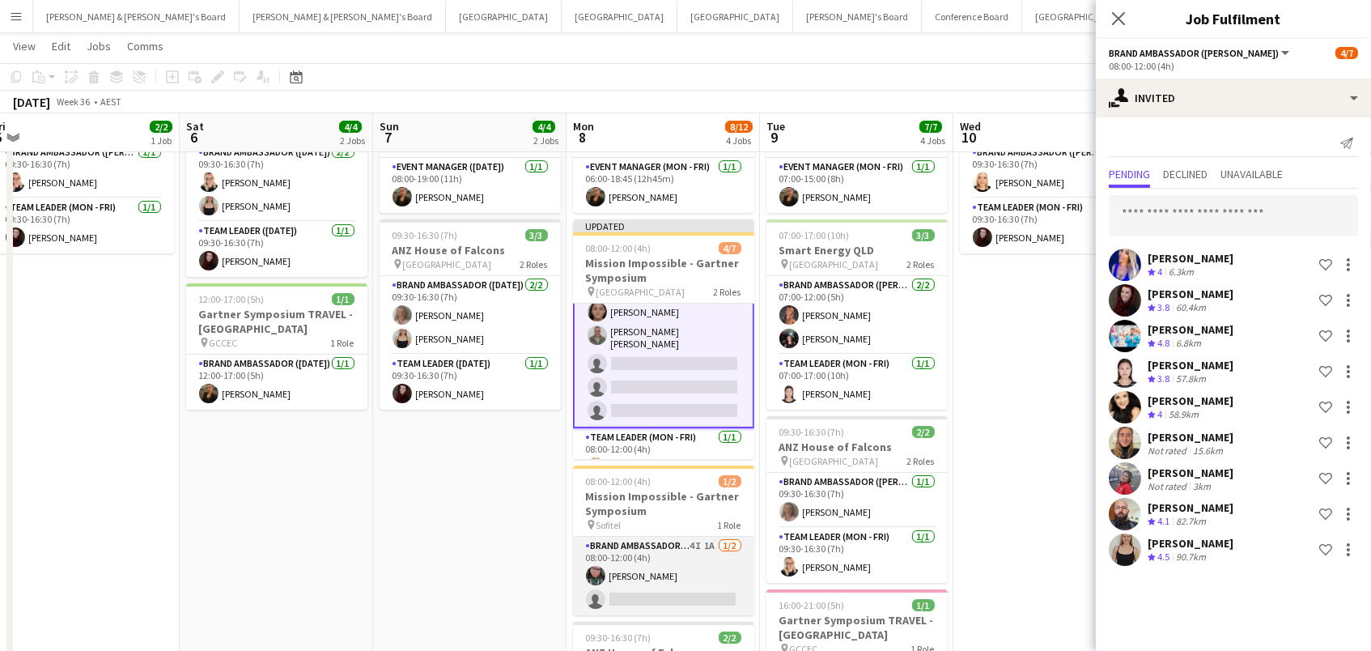
click at [626, 570] on app-card-role "Brand Ambassador (Mon - Fri) 4I 1A 1/2 08:00-12:00 (4h) Beatriz Barreto single-…" at bounding box center [663, 575] width 181 height 78
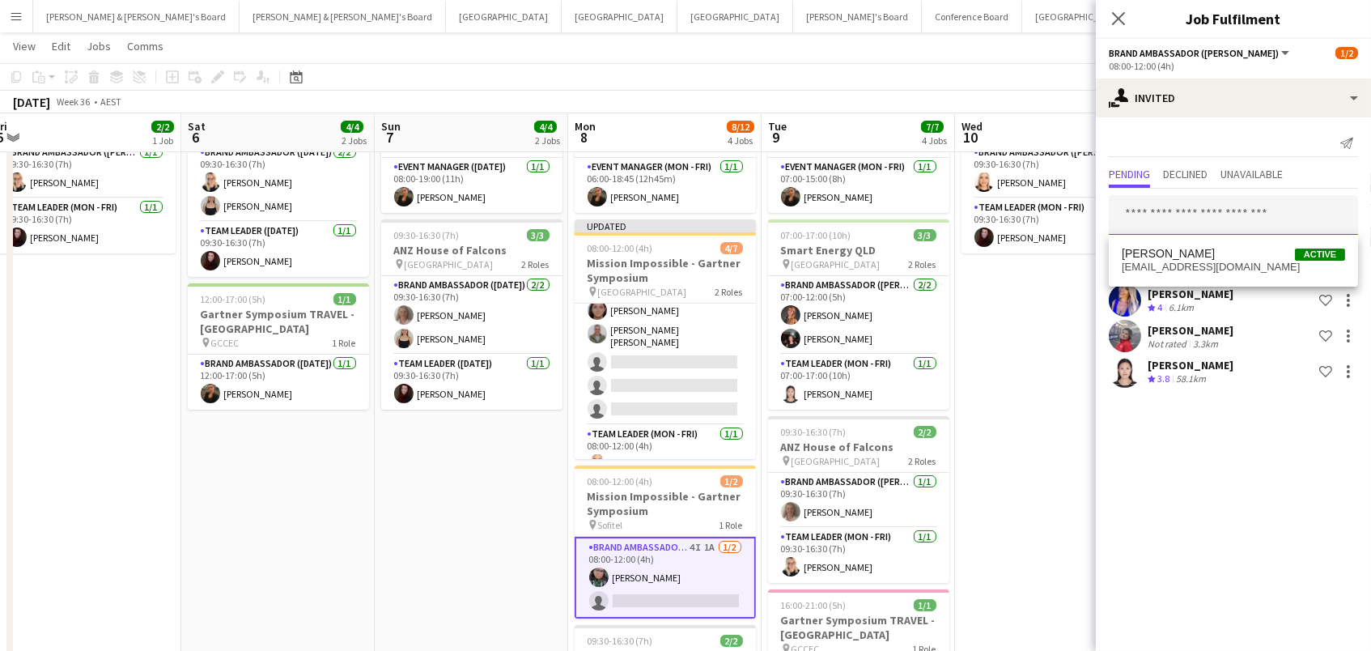
click at [1172, 213] on input "text" at bounding box center [1233, 215] width 249 height 40
type input "*****"
click at [1162, 262] on span "rchaplin1983@gmail.com" at bounding box center [1232, 267] width 223 height 13
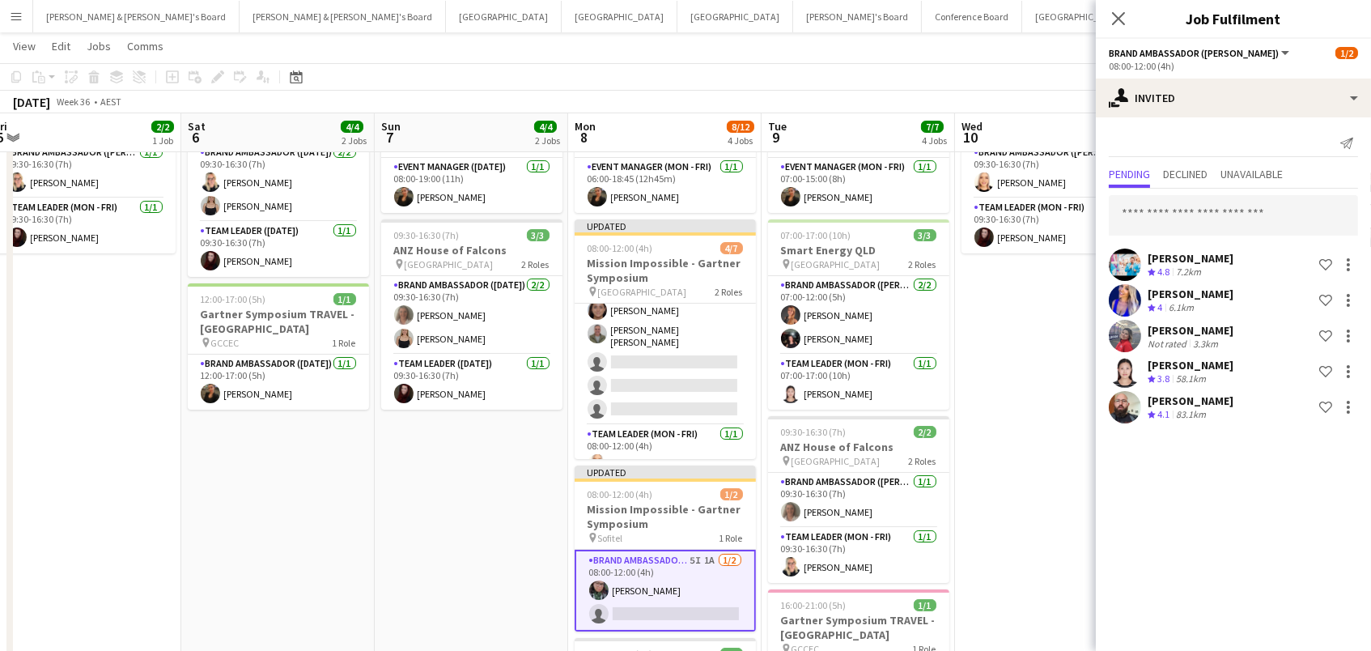
click at [1041, 72] on app-toolbar "Copy Paste Paste Command V Paste with crew Command Shift V Paste linked Job Del…" at bounding box center [685, 77] width 1371 height 28
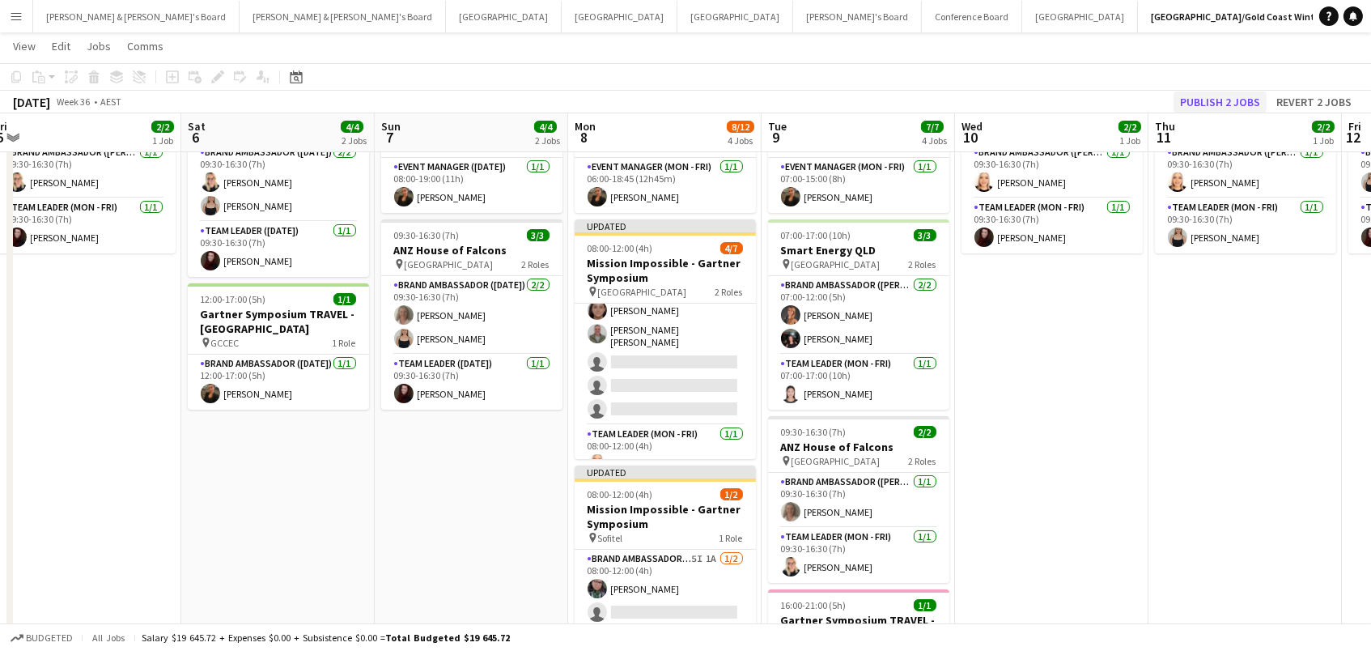
click at [1207, 95] on button "Publish 2 jobs" at bounding box center [1219, 101] width 93 height 21
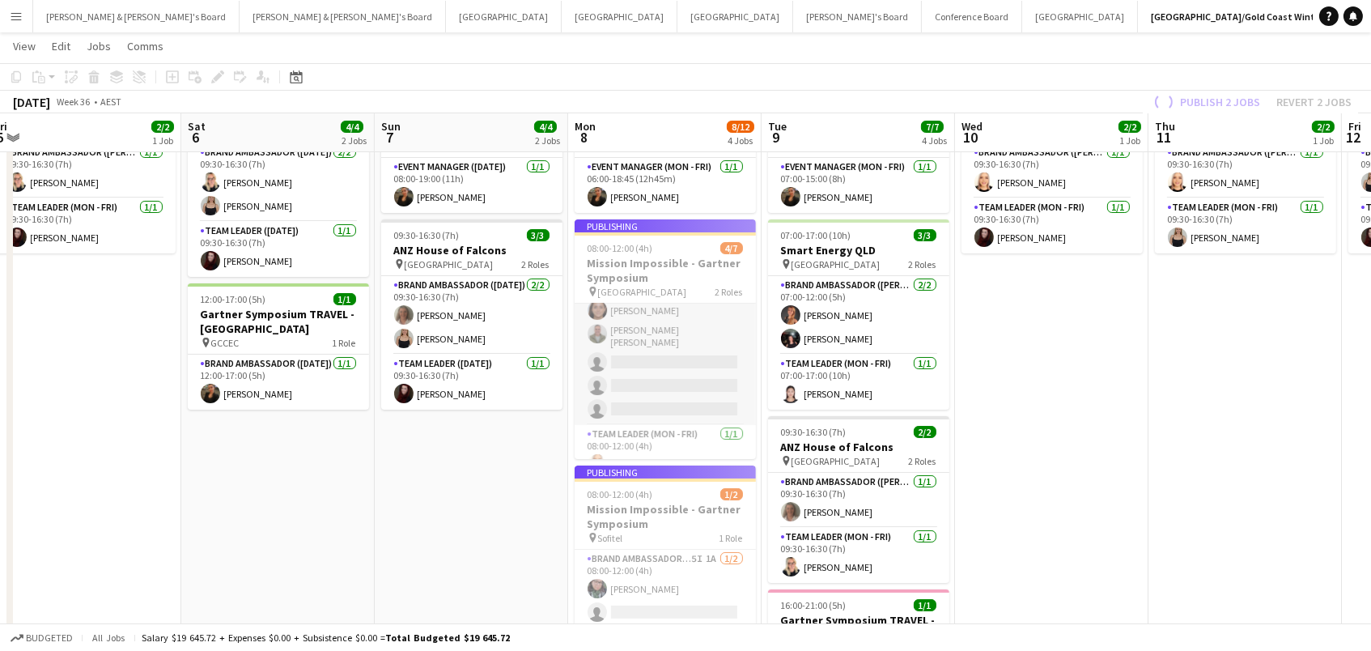
scroll to position [57, 0]
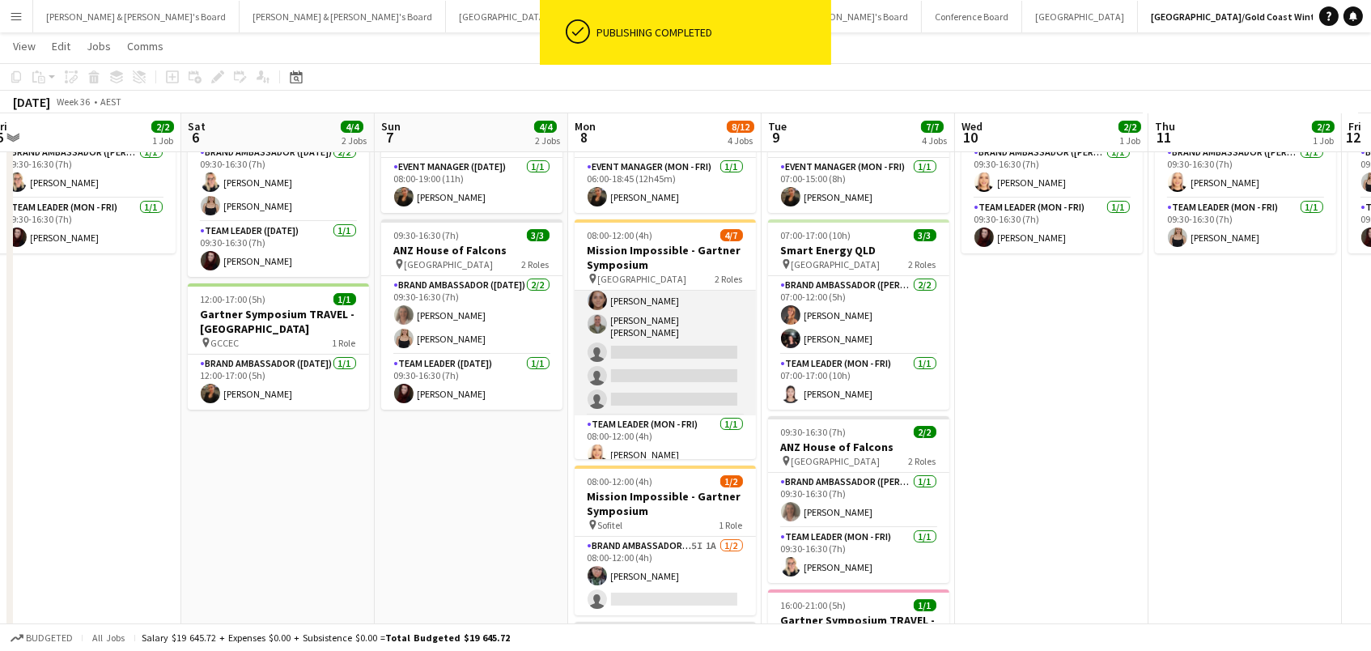
click at [657, 329] on app-card-role "Brand Ambassador (Mon - Fri) 9I 4A 3/6 08:00-12:00 (4h) Raquel ter Haar Leyre G…" at bounding box center [664, 324] width 181 height 182
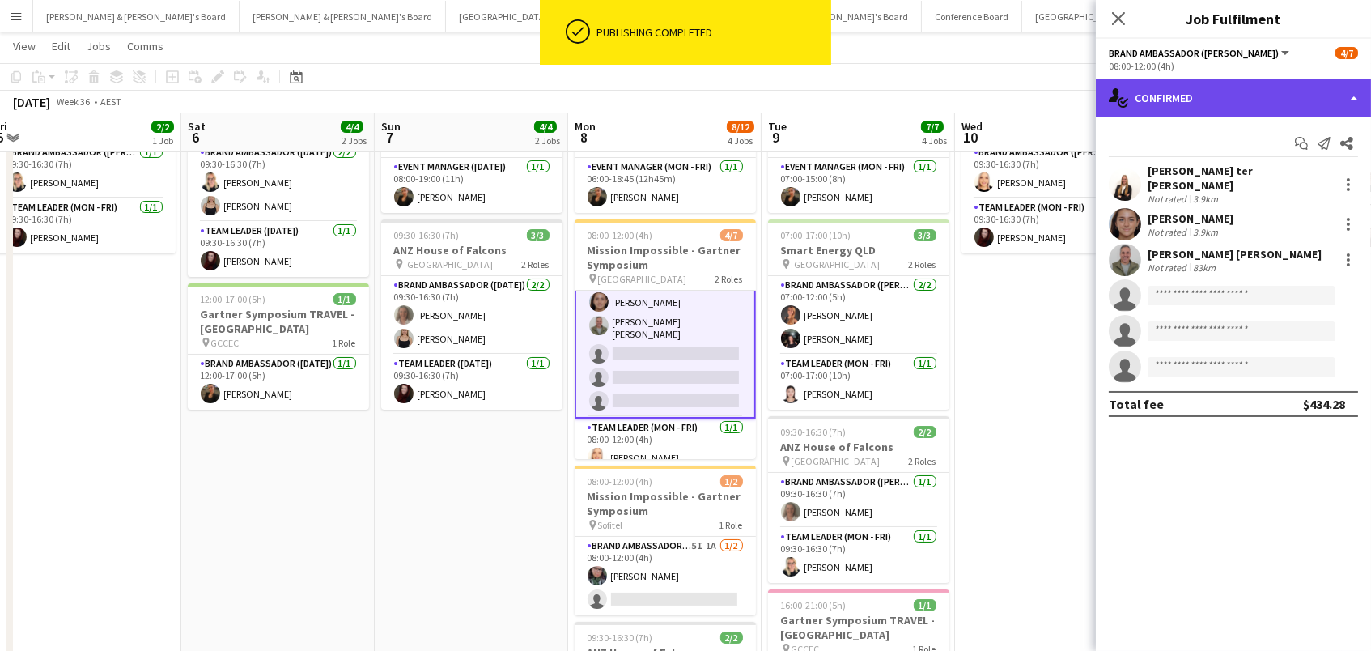
click at [1145, 95] on div "single-neutral-actions-check-2 Confirmed" at bounding box center [1233, 97] width 275 height 39
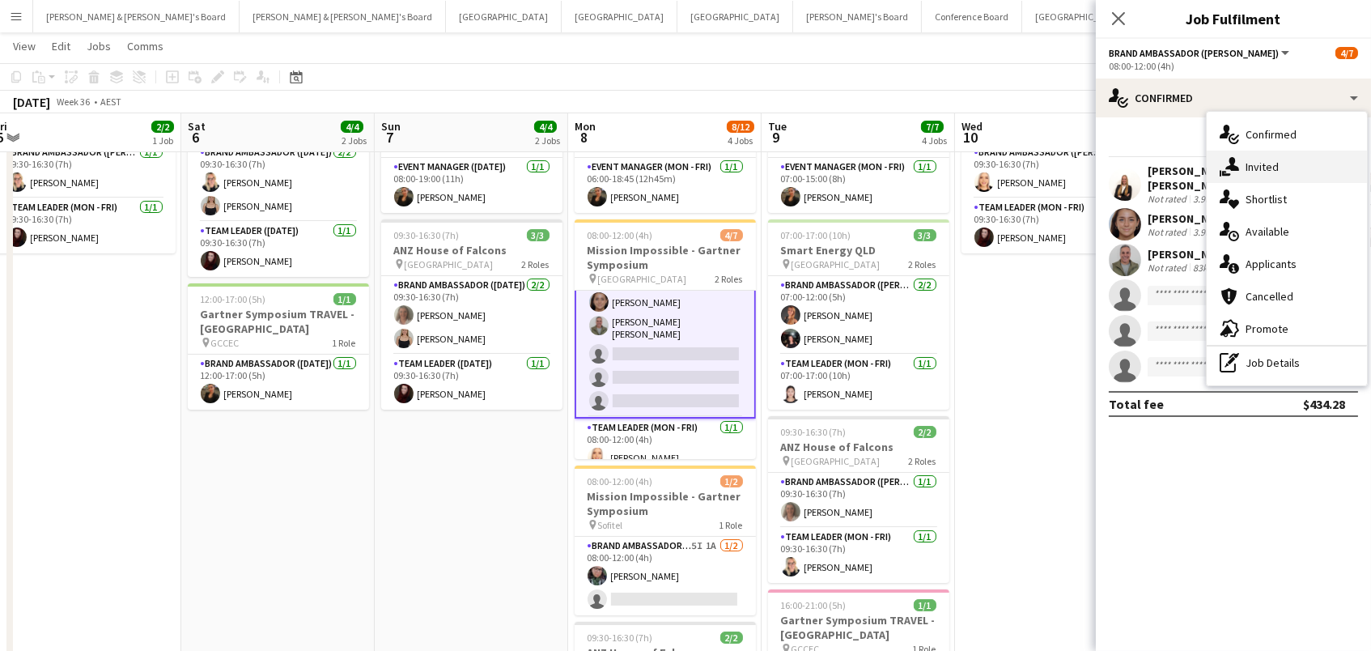
click at [1254, 160] on div "single-neutral-actions-share-1 Invited" at bounding box center [1286, 167] width 160 height 32
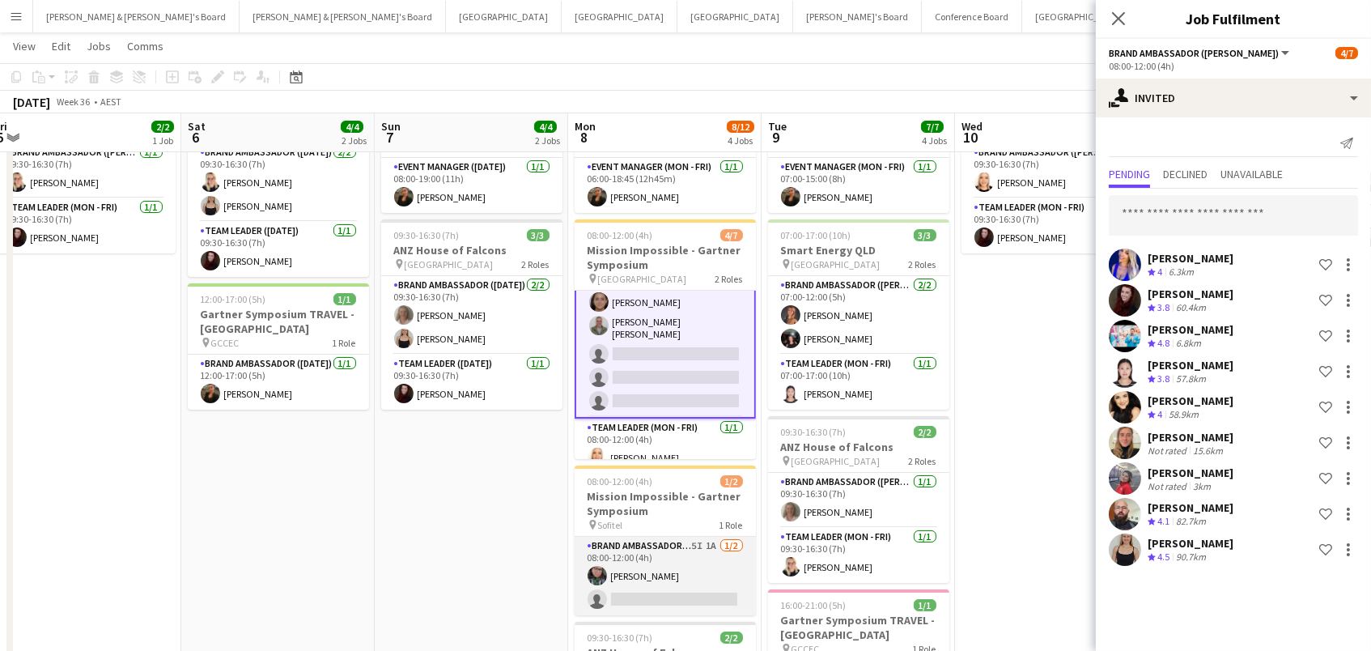
click at [716, 570] on app-card-role "Brand Ambassador (Mon - Fri) 5I 1A 1/2 08:00-12:00 (4h) Beatriz Barreto single-…" at bounding box center [664, 575] width 181 height 78
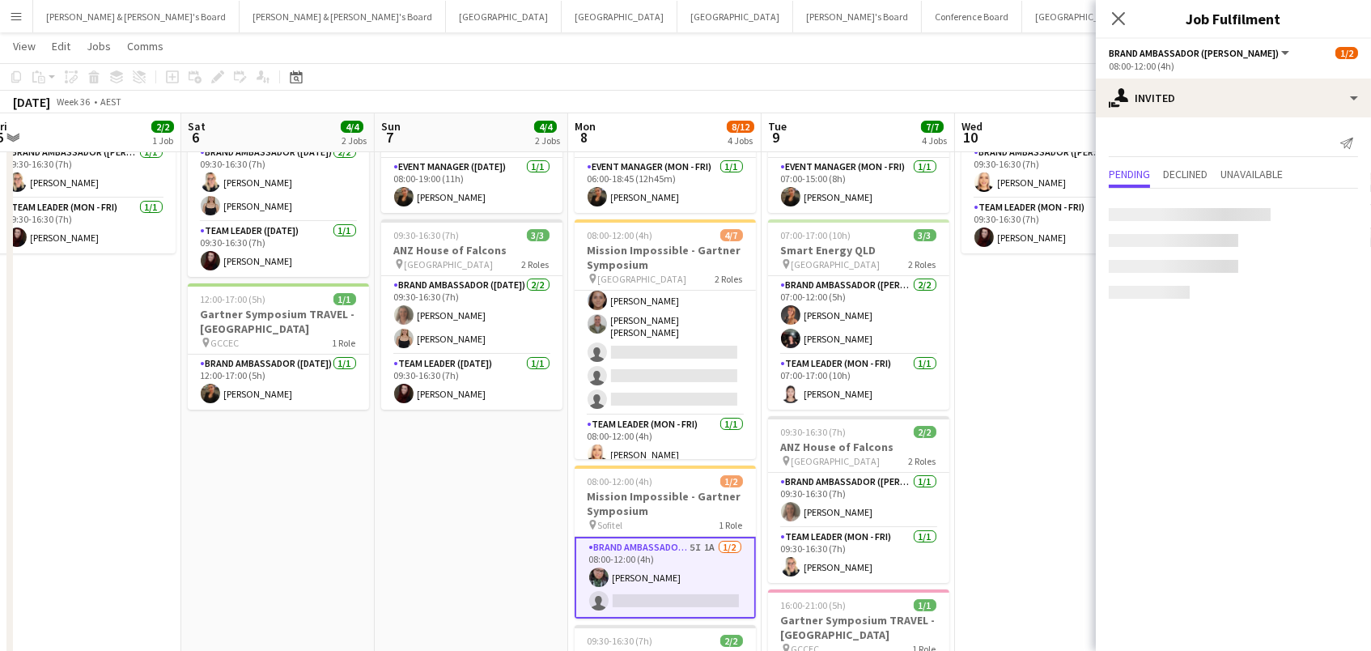
scroll to position [0, 591]
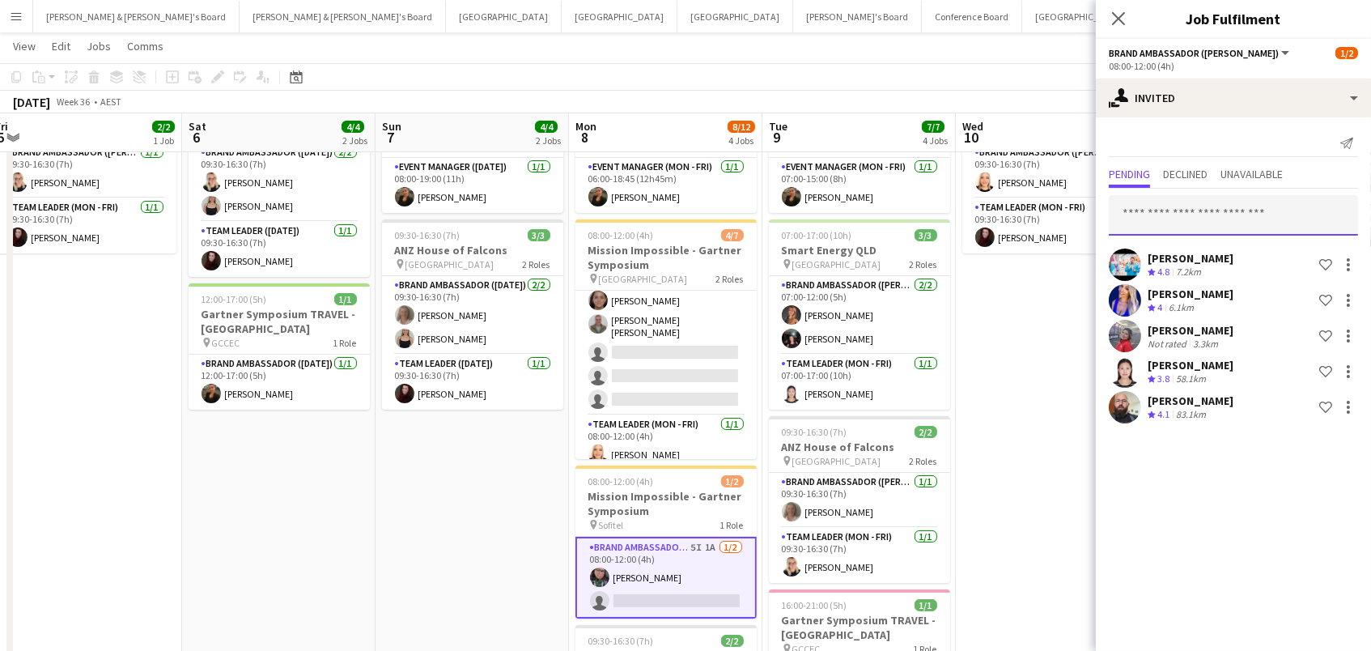
click at [1175, 216] on input "text" at bounding box center [1233, 215] width 249 height 40
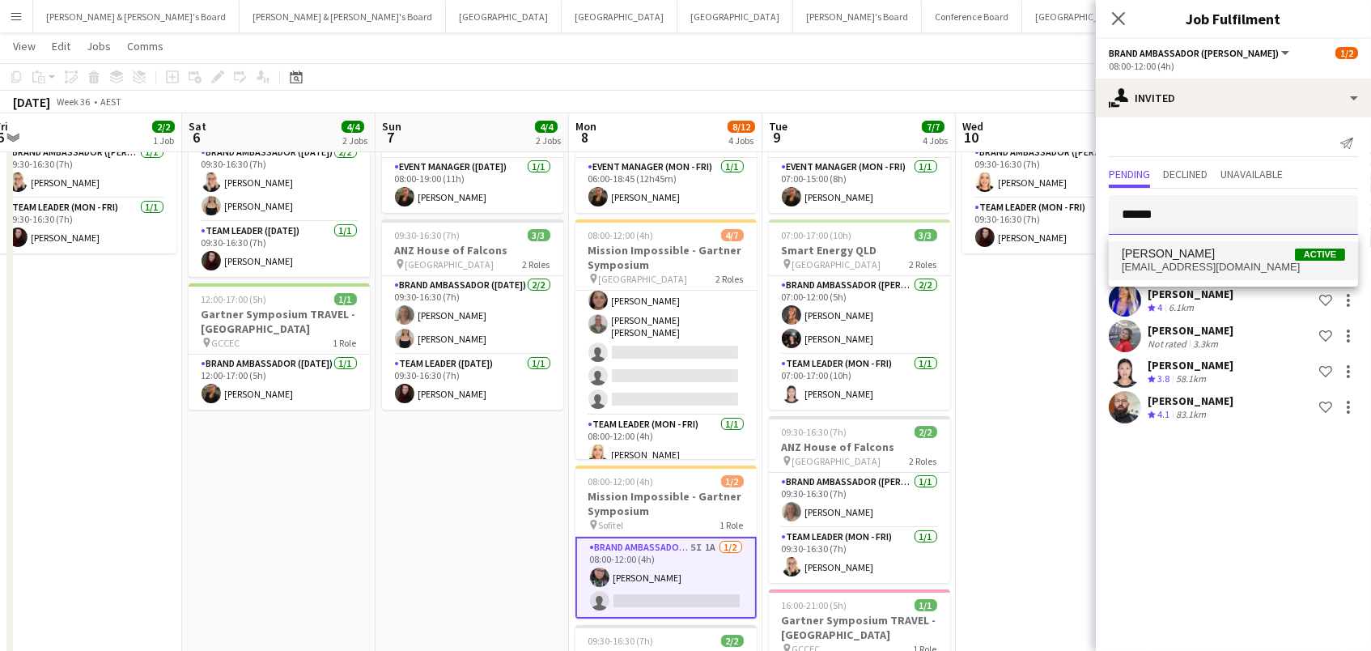
type input "******"
click at [1185, 261] on span "leeticiaschwab@gmail.com" at bounding box center [1232, 267] width 223 height 13
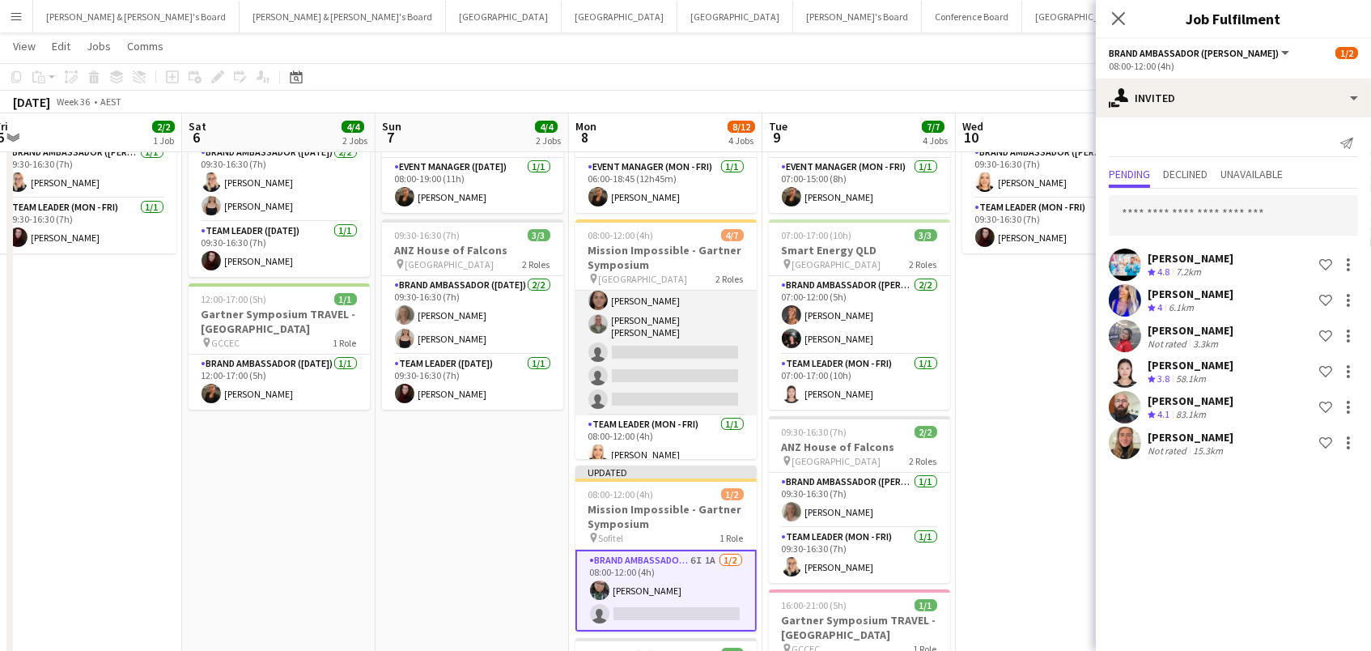
scroll to position [0, 591]
click at [621, 346] on app-card-role "Brand Ambassador (Mon - Fri) 9I 4A 3/6 08:00-12:00 (4h) Raquel ter Haar Leyre G…" at bounding box center [666, 324] width 181 height 182
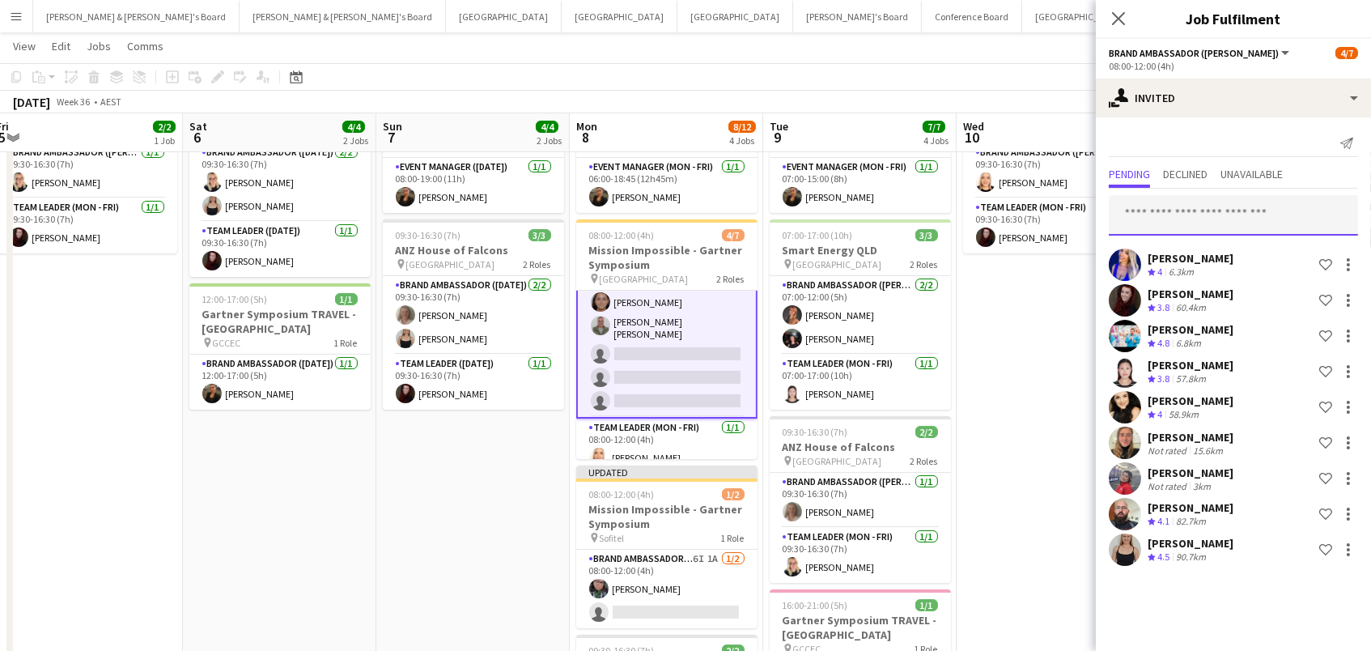
click at [1126, 209] on input "text" at bounding box center [1233, 215] width 249 height 40
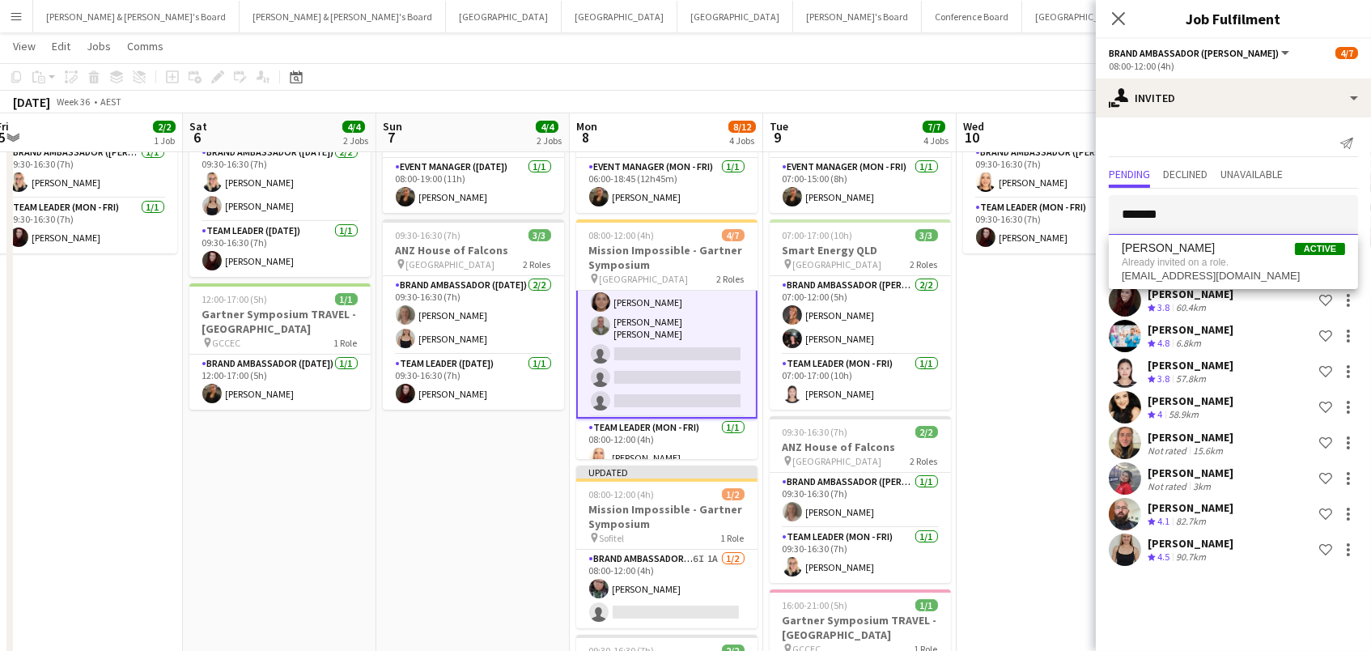
type input "*******"
drag, startPoint x: 1153, startPoint y: 210, endPoint x: 1027, endPoint y: 74, distance: 185.5
click at [1027, 74] on app-toolbar "Copy Paste Paste Command V Paste with crew Command Shift V Paste linked Job Del…" at bounding box center [685, 77] width 1371 height 28
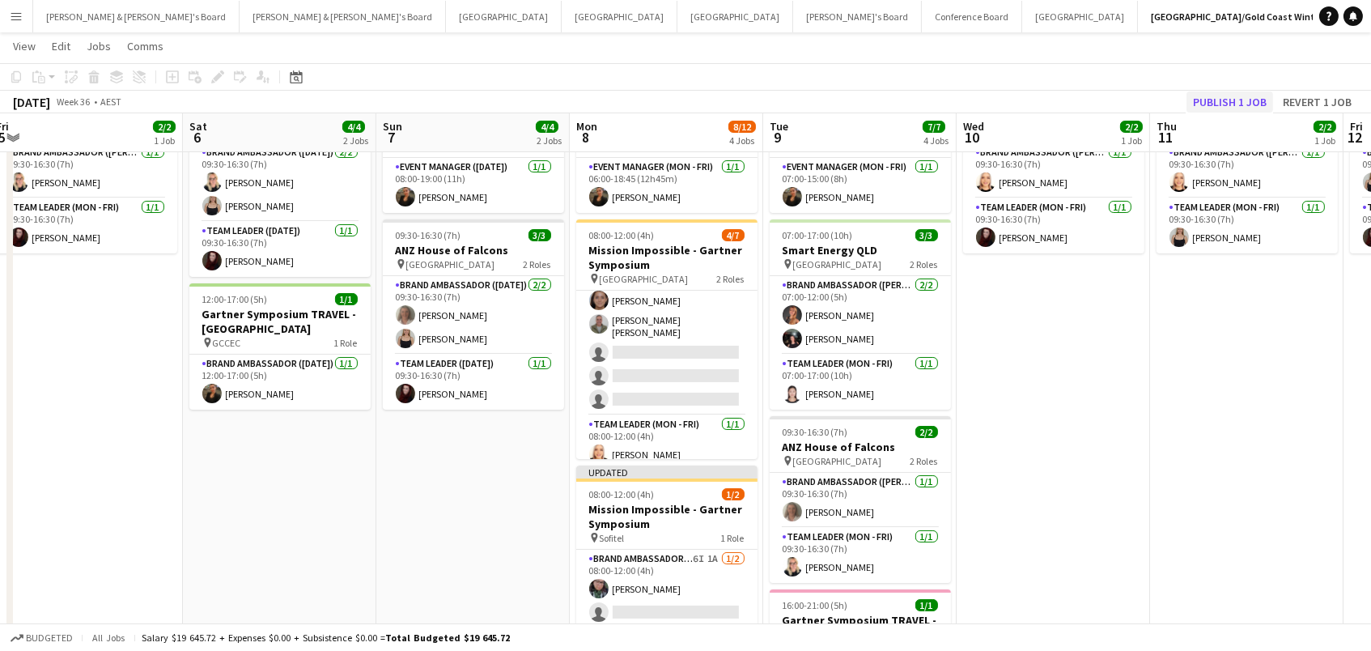
click at [1238, 94] on button "Publish 1 job" at bounding box center [1229, 101] width 87 height 21
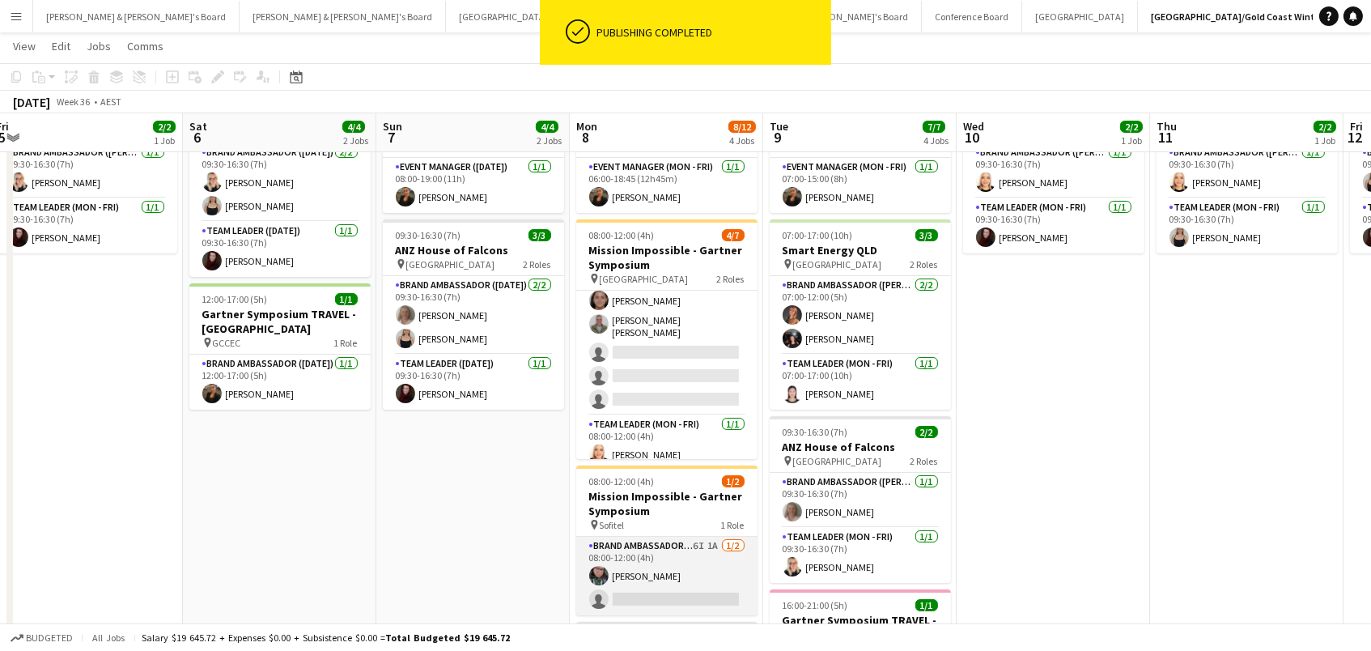
click at [643, 578] on app-card-role "Brand Ambassador (Mon - Fri) 6I 1A 1/2 08:00-12:00 (4h) Beatriz Barreto single-…" at bounding box center [666, 575] width 181 height 78
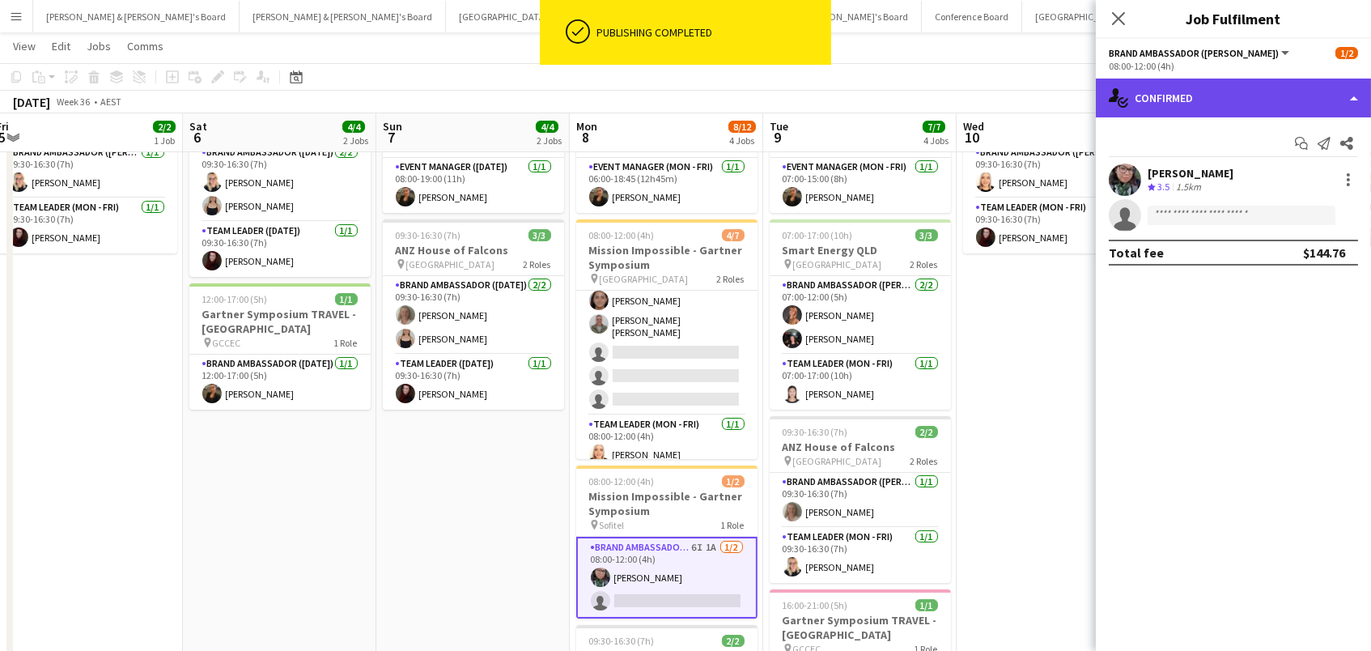
click at [1222, 96] on div "single-neutral-actions-check-2 Confirmed" at bounding box center [1233, 97] width 275 height 39
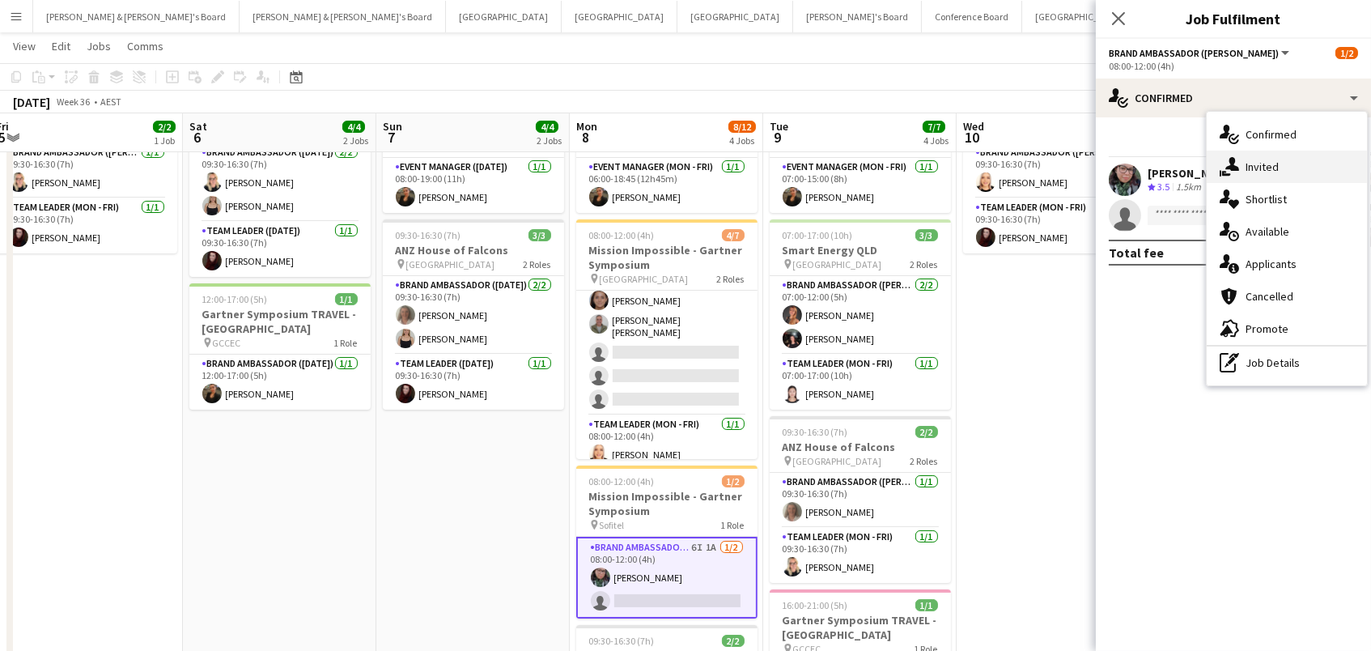
click at [1253, 170] on div "single-neutral-actions-share-1 Invited" at bounding box center [1286, 167] width 160 height 32
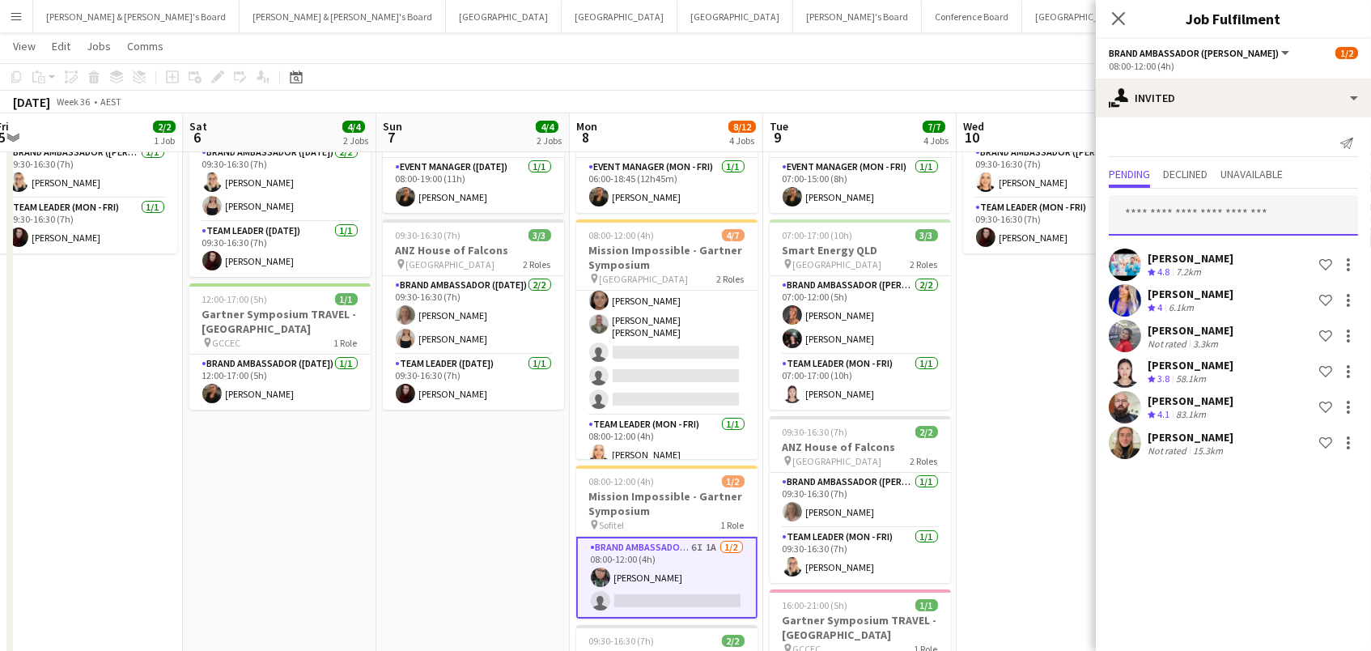
click at [1173, 207] on input "text" at bounding box center [1233, 215] width 249 height 40
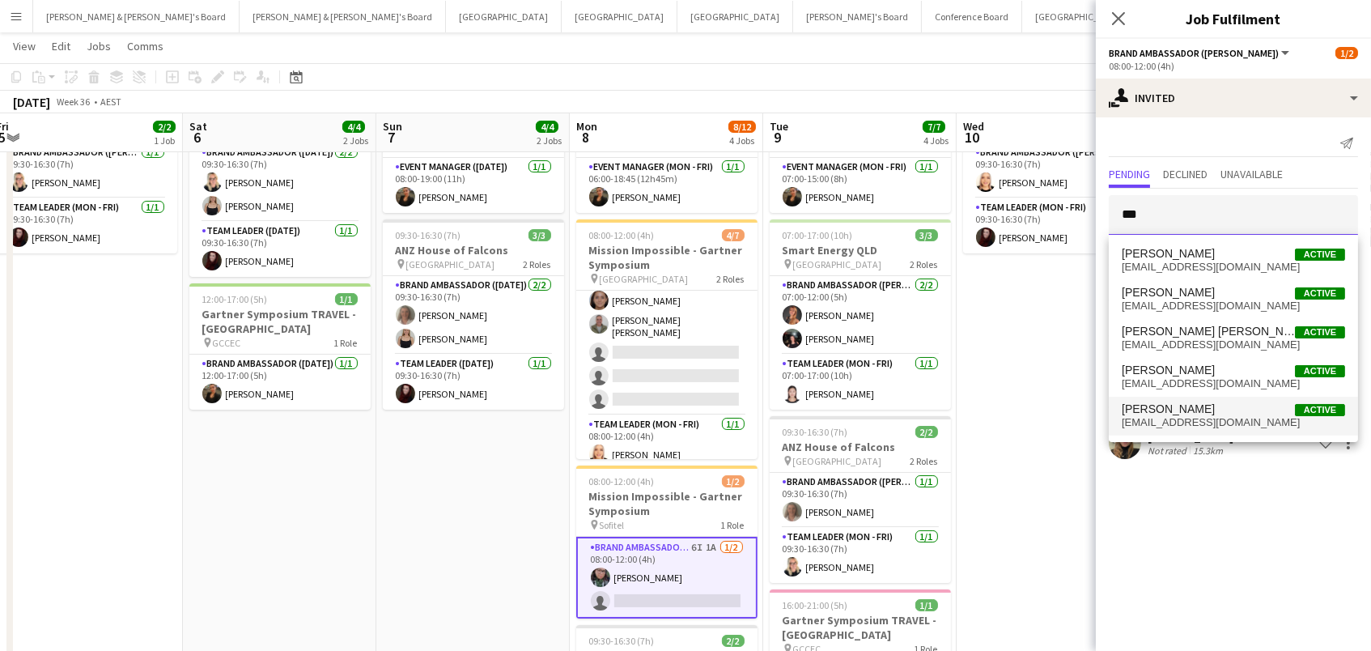
type input "***"
click at [1163, 422] on span "gabriellakochhann@gmail.com" at bounding box center [1232, 422] width 223 height 13
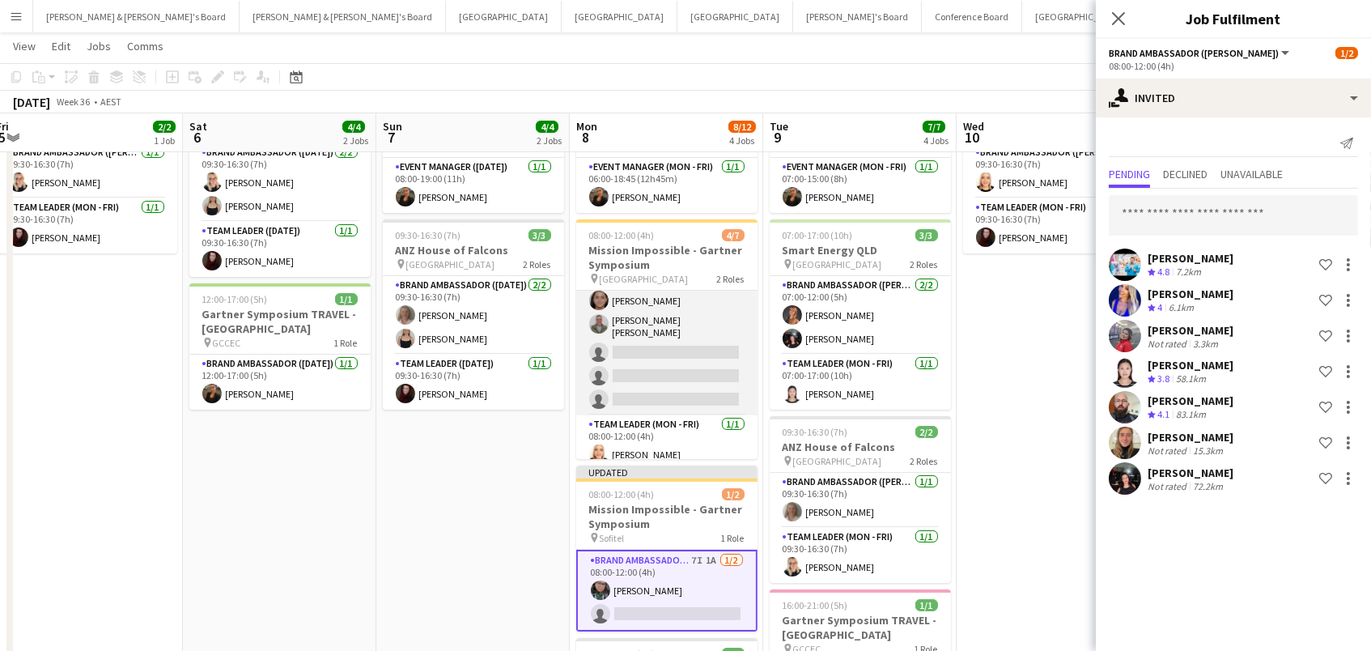
click at [697, 391] on app-card-role "Brand Ambassador (Mon - Fri) 9I 4A 3/6 08:00-12:00 (4h) Raquel ter Haar Leyre G…" at bounding box center [666, 324] width 181 height 182
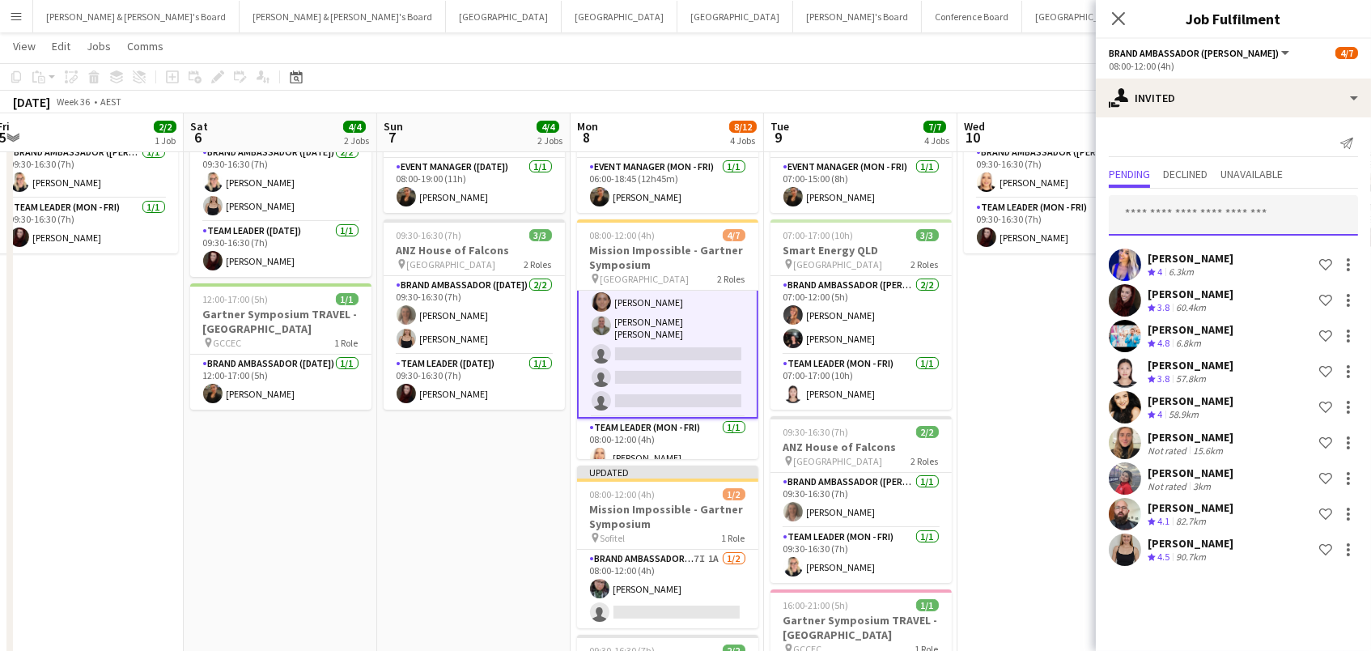
click at [1177, 206] on input "text" at bounding box center [1233, 215] width 249 height 40
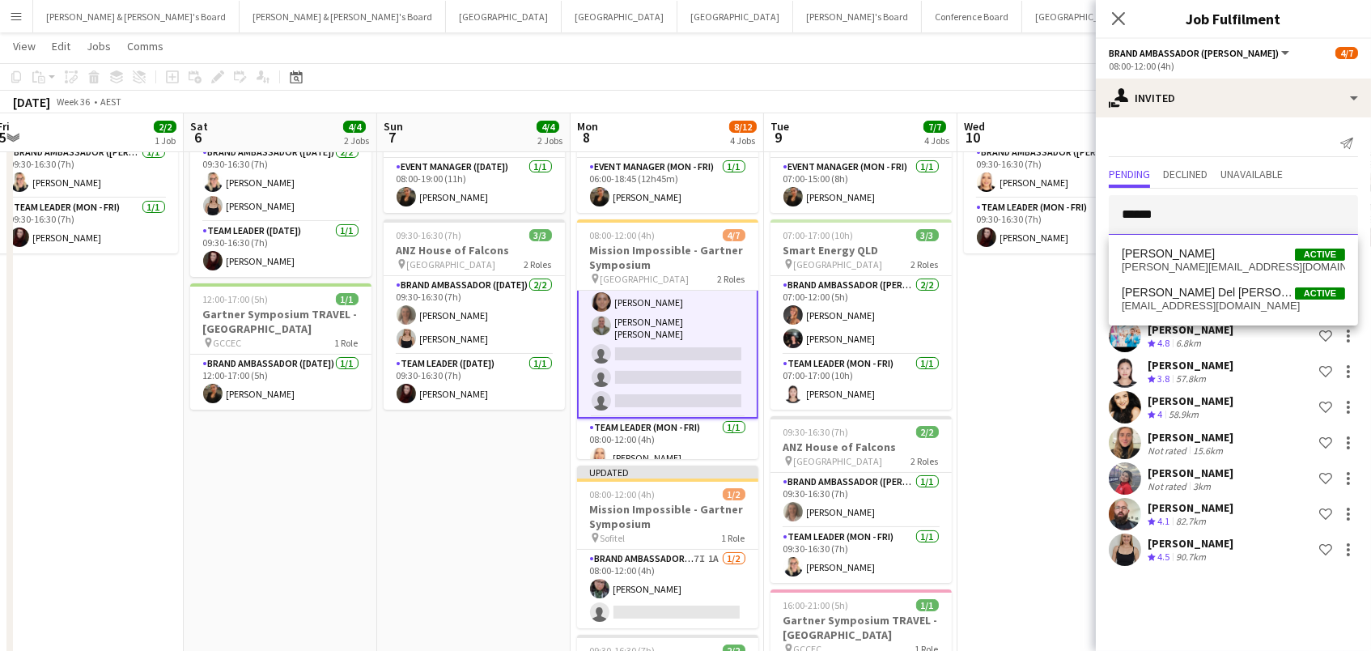
type input "******"
drag, startPoint x: 1177, startPoint y: 207, endPoint x: 1200, endPoint y: 295, distance: 91.1
click at [1200, 295] on span "[PERSON_NAME] Del [PERSON_NAME]" at bounding box center [1207, 293] width 173 height 14
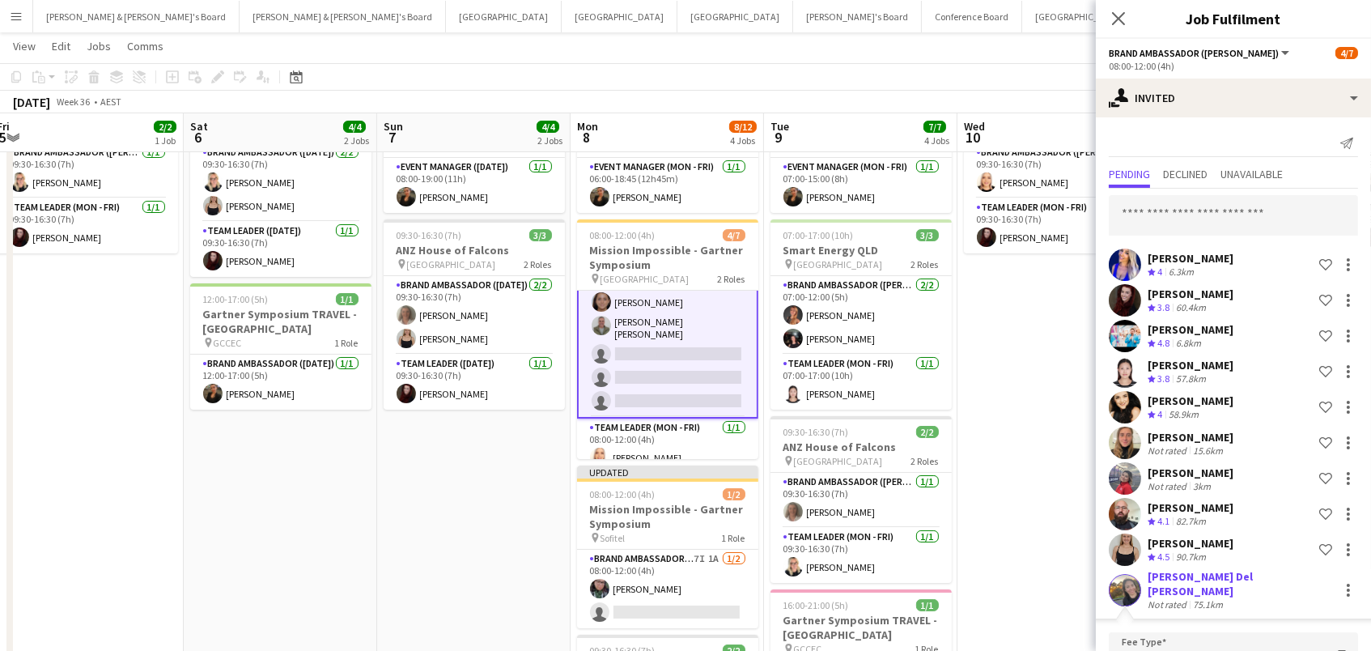
scroll to position [305, 0]
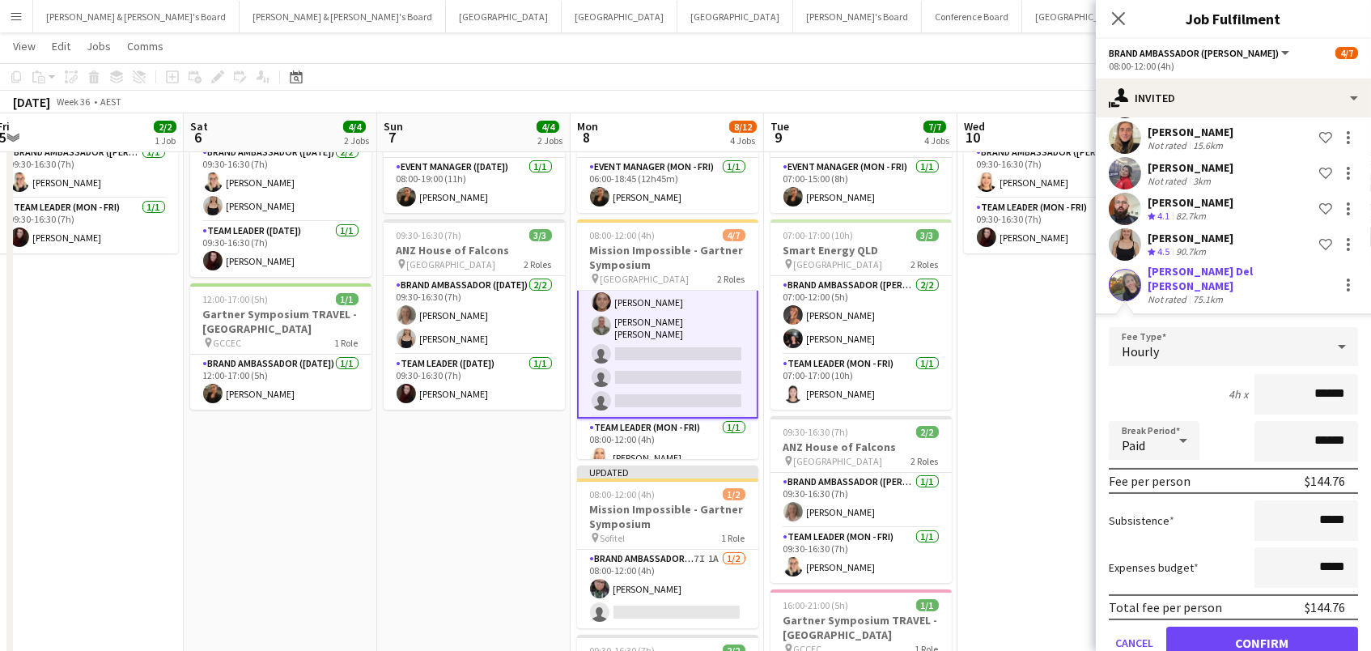
click at [1261, 630] on button "Confirm" at bounding box center [1262, 642] width 192 height 32
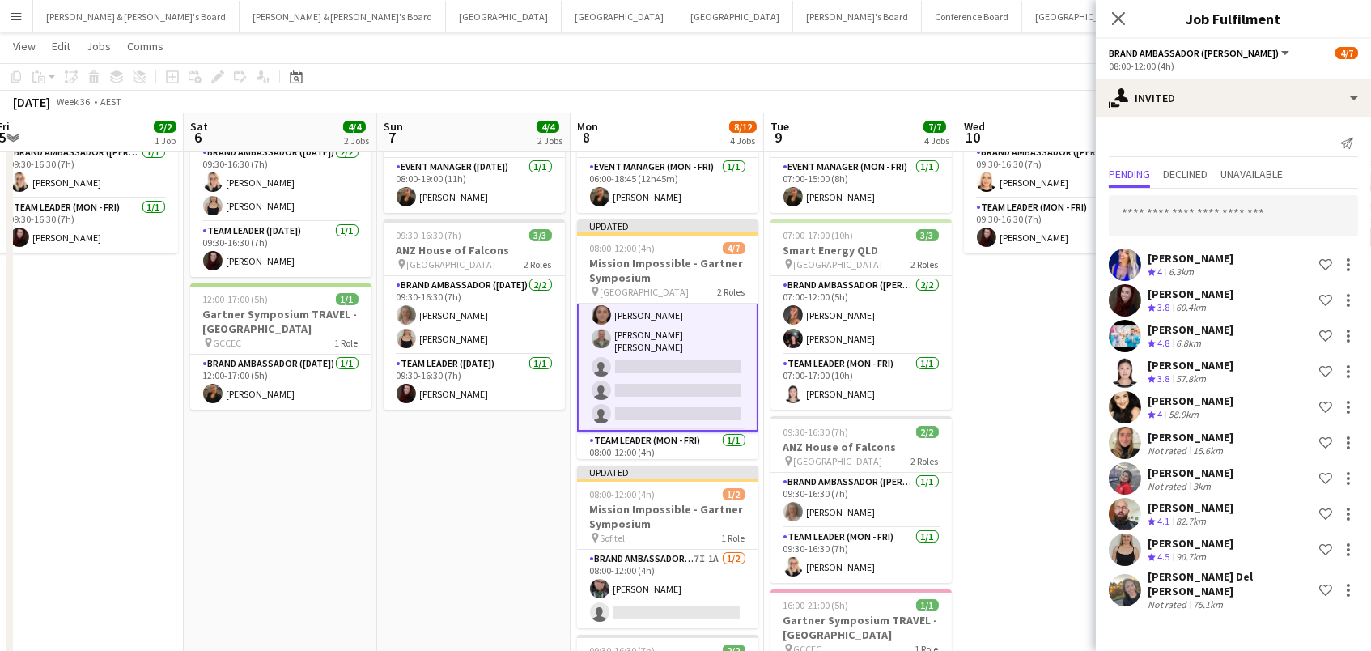
click at [1017, 77] on app-toolbar "Copy Paste Paste Command V Paste with crew Command Shift V Paste linked Job Del…" at bounding box center [685, 77] width 1371 height 28
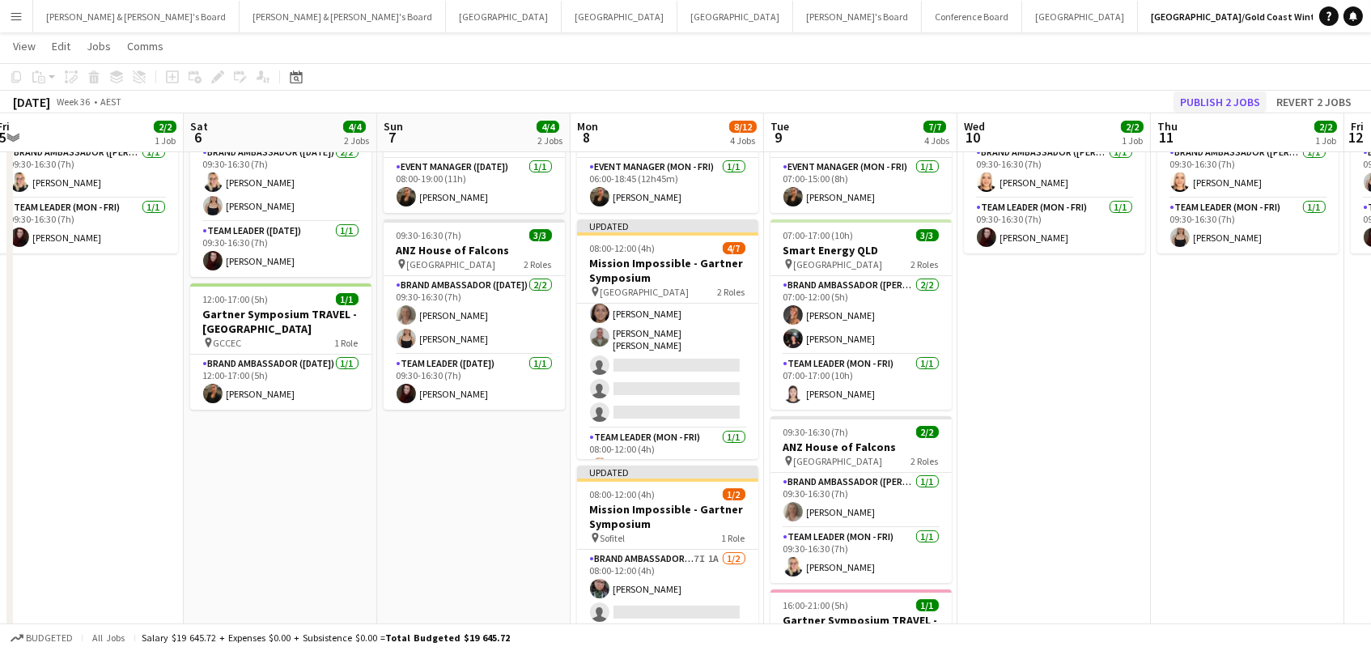
click at [1205, 99] on button "Publish 2 jobs" at bounding box center [1219, 101] width 93 height 21
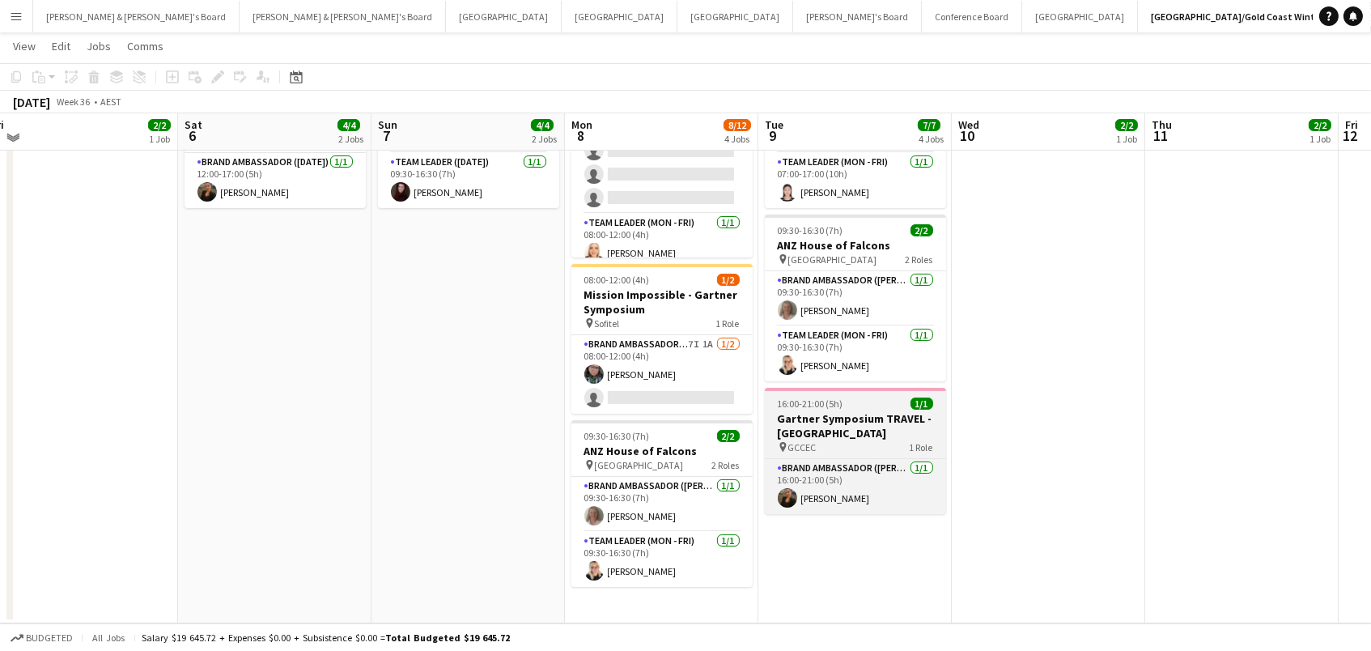
scroll to position [301, 0]
click at [859, 442] on div "pin GCCEC 1 Role" at bounding box center [855, 448] width 181 height 13
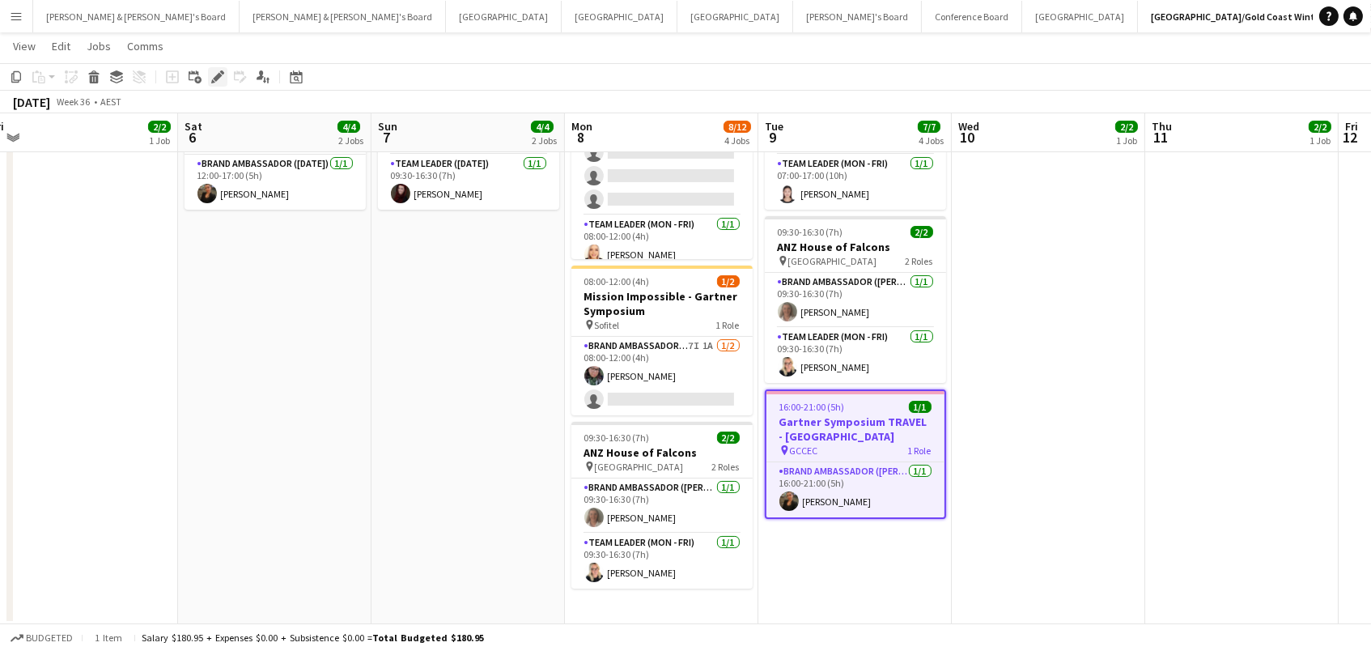
click at [214, 79] on icon "Edit" at bounding box center [217, 76] width 13 height 13
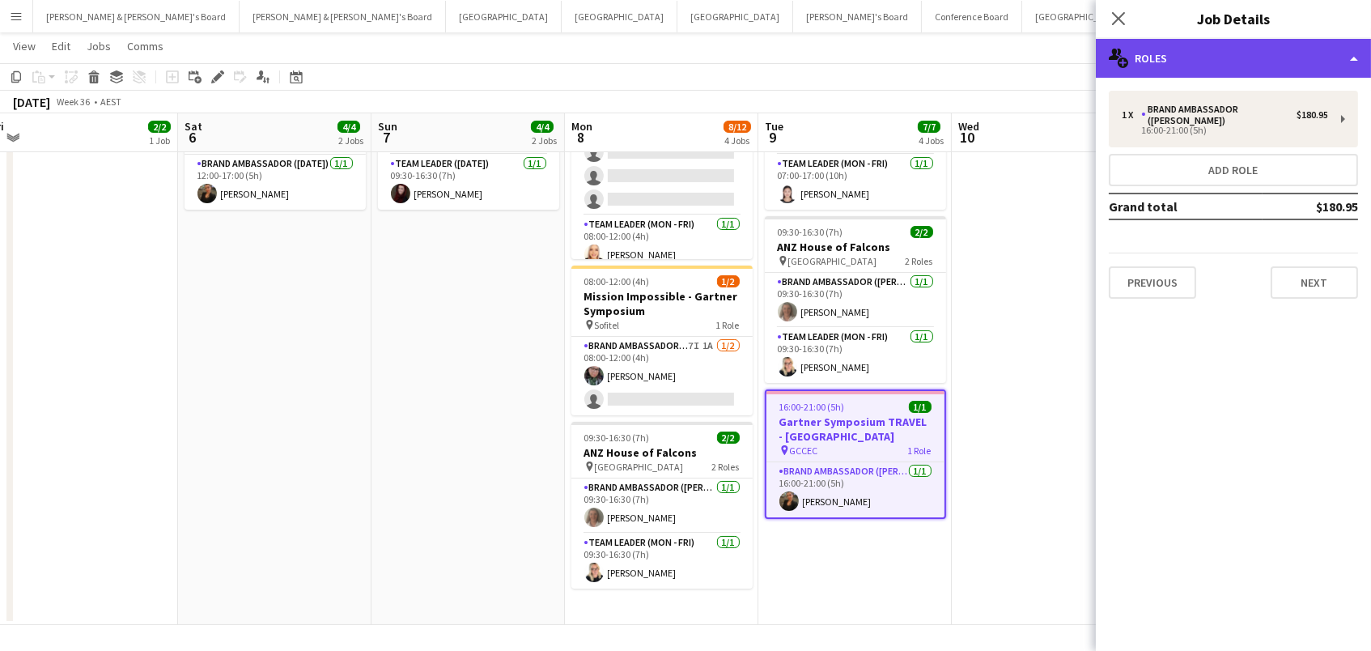
click at [1162, 45] on div "multiple-users-add Roles" at bounding box center [1233, 58] width 275 height 39
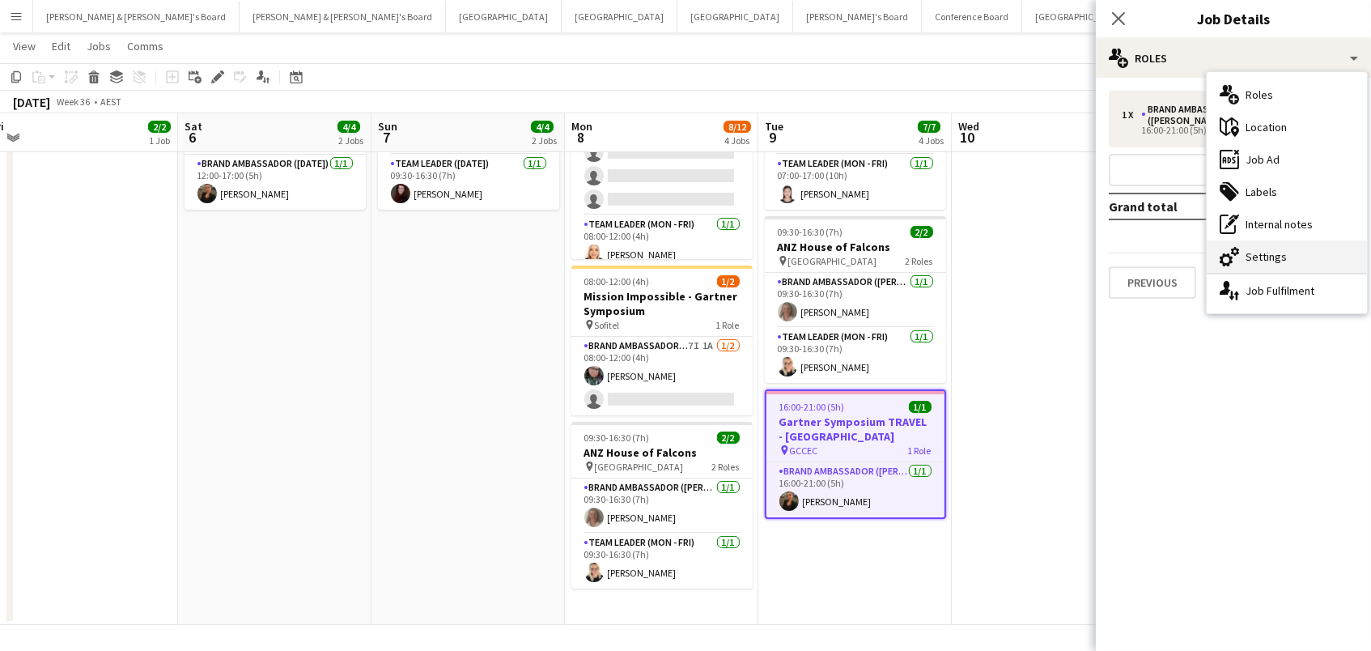
click at [1254, 262] on div "cog-double-3 Settings" at bounding box center [1286, 256] width 160 height 32
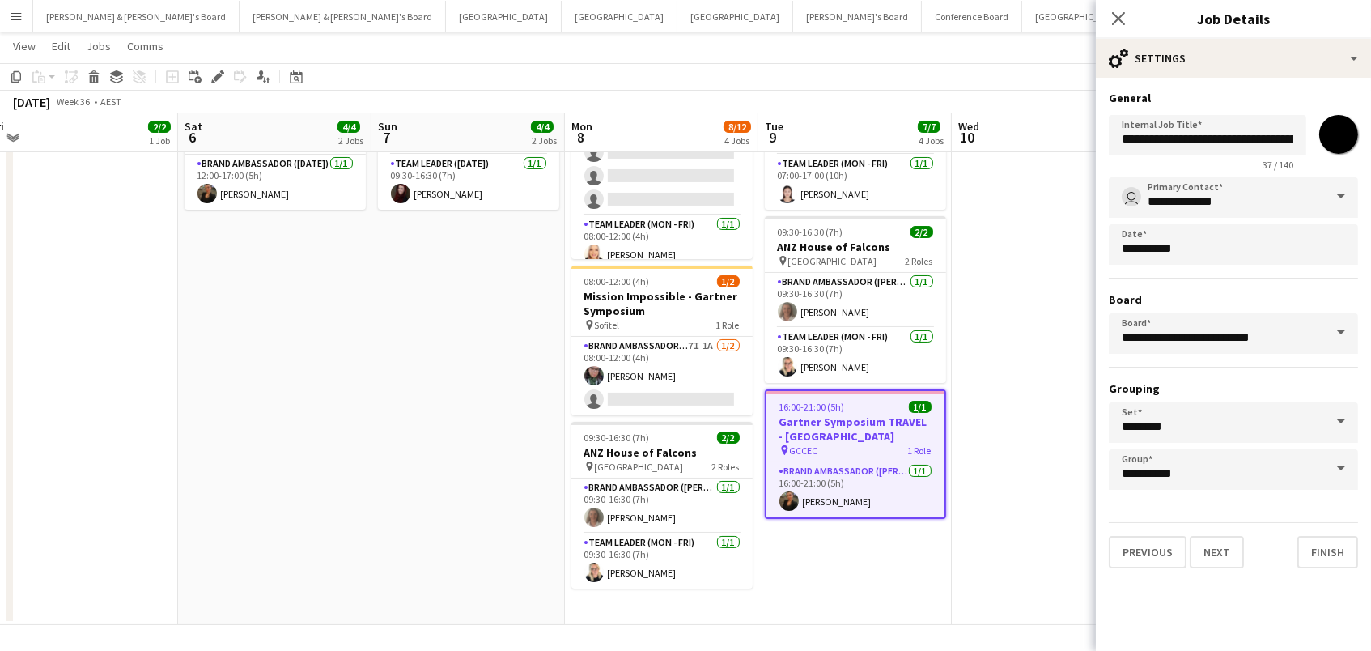
click at [1350, 144] on input "*******" at bounding box center [1338, 134] width 58 height 58
type input "*******"
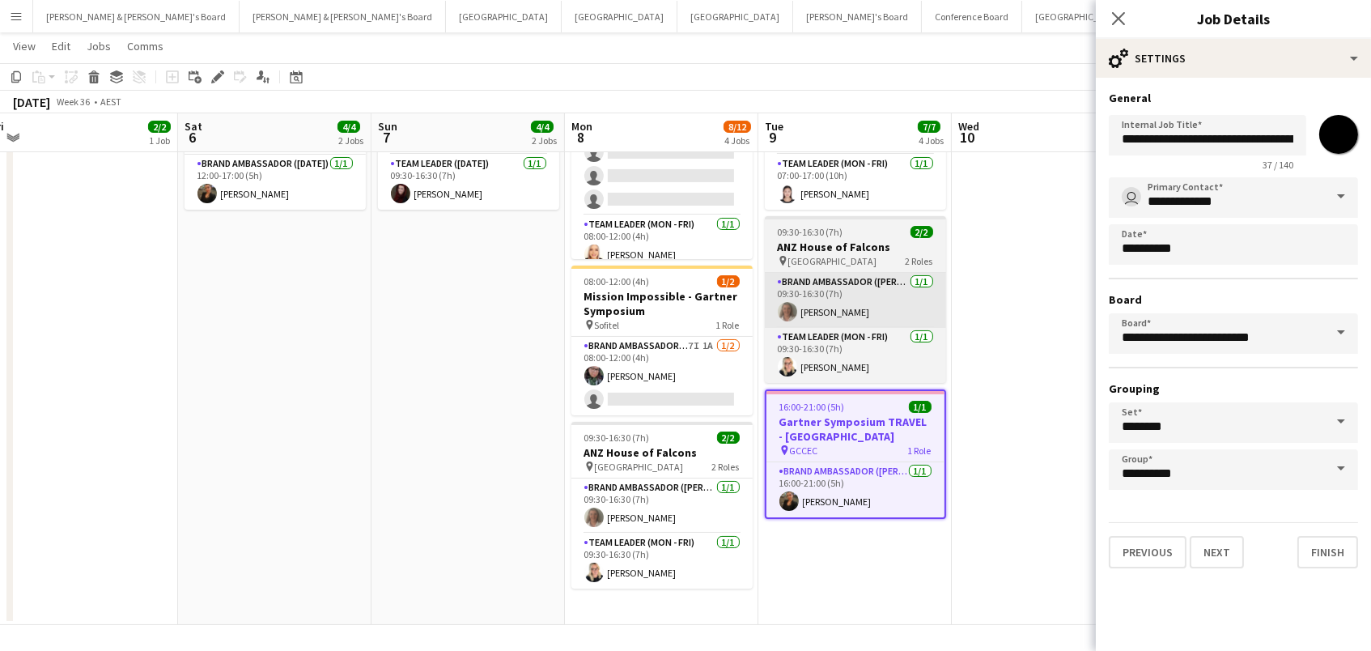
click at [939, 299] on app-card-role "Brand Ambassador (Mon - Fri) 1/1 09:30-16:30 (7h) Lesley Merriman" at bounding box center [855, 300] width 181 height 55
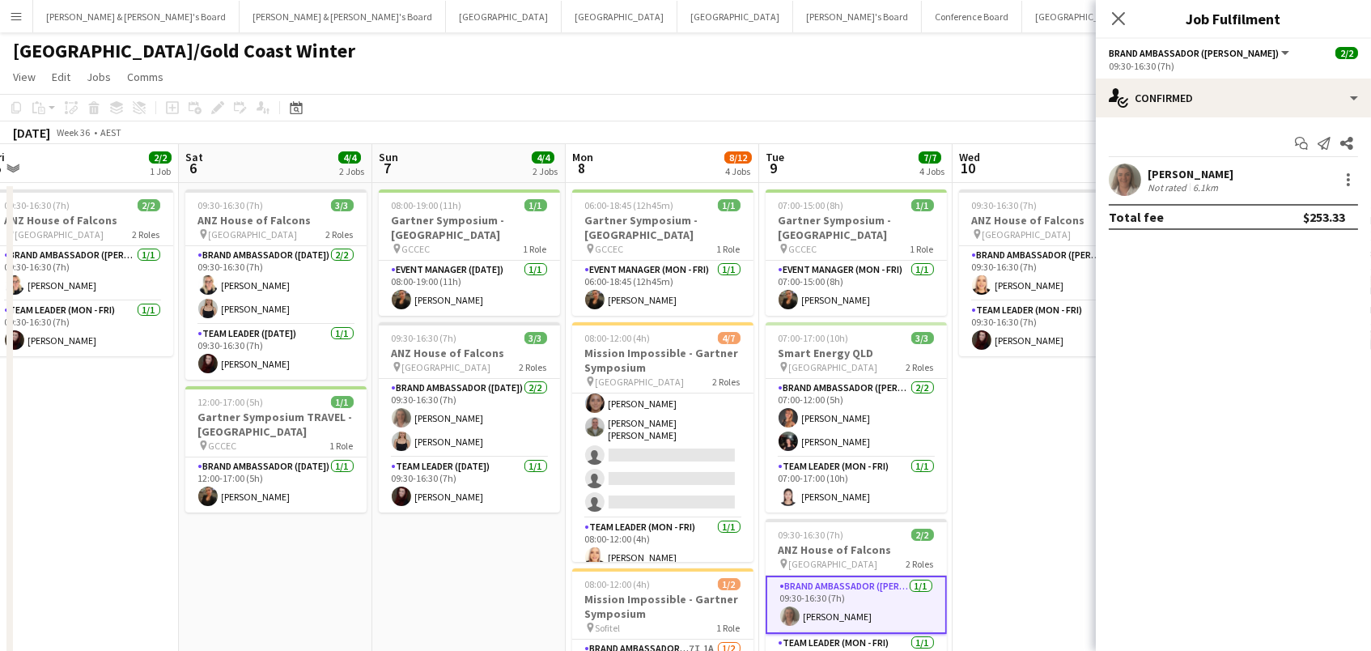
scroll to position [0, 0]
click at [986, 95] on app-toolbar "Copy Paste Paste Command V Paste with crew Command Shift V Paste linked Job Del…" at bounding box center [685, 108] width 1371 height 28
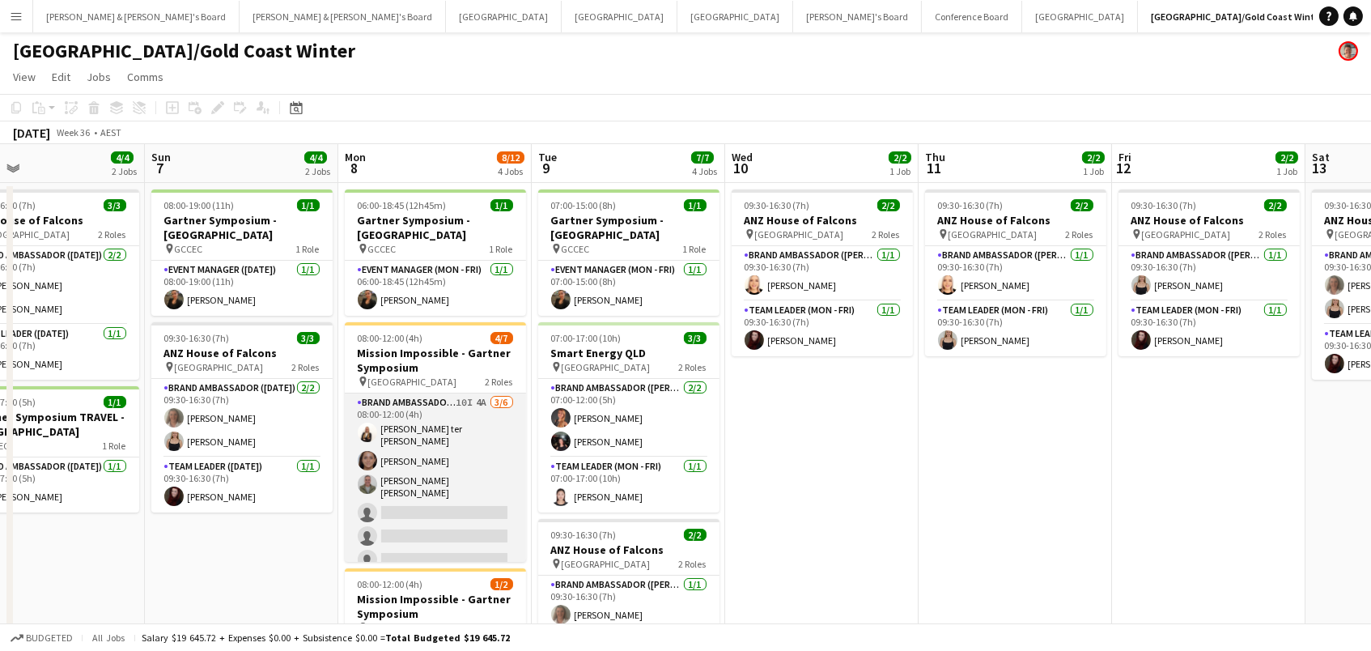
scroll to position [0, 435]
click at [471, 511] on app-card-role "Brand Ambassador (Mon - Fri) 10I 4A 3/6 08:00-12:00 (4h) Raquel ter Haar Leyre …" at bounding box center [436, 484] width 181 height 182
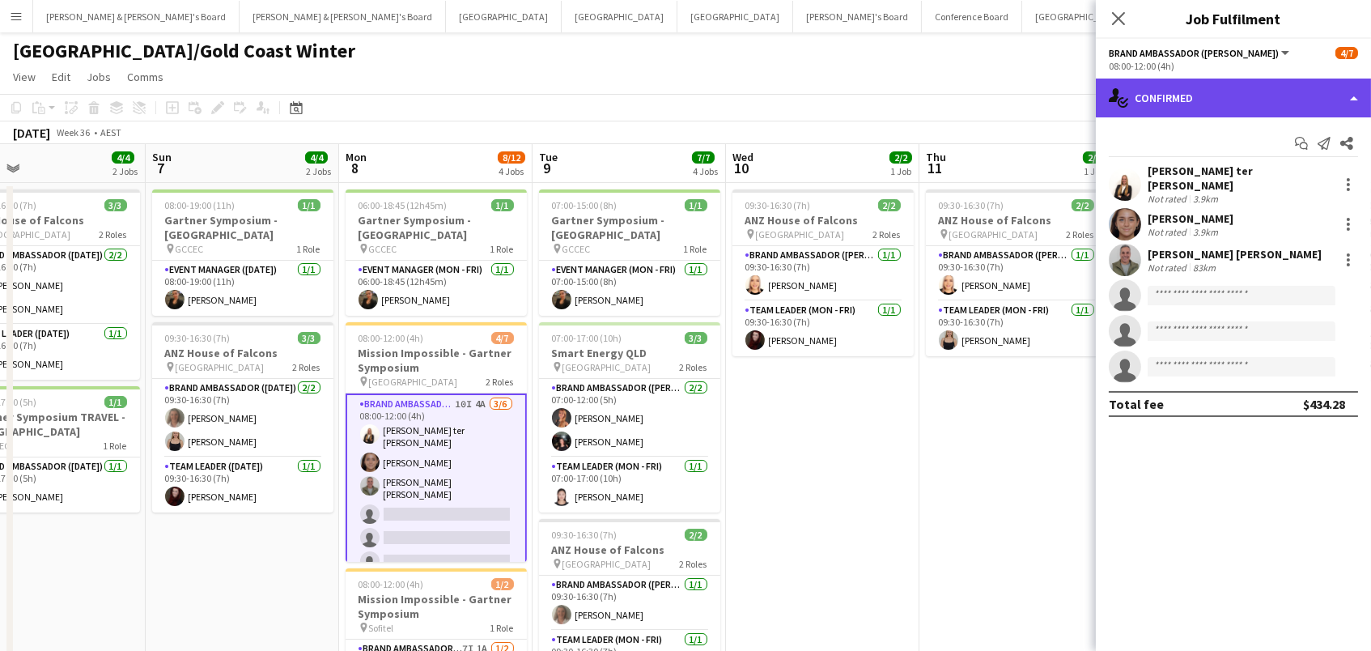
click at [1298, 79] on div "single-neutral-actions-check-2 Confirmed" at bounding box center [1233, 97] width 275 height 39
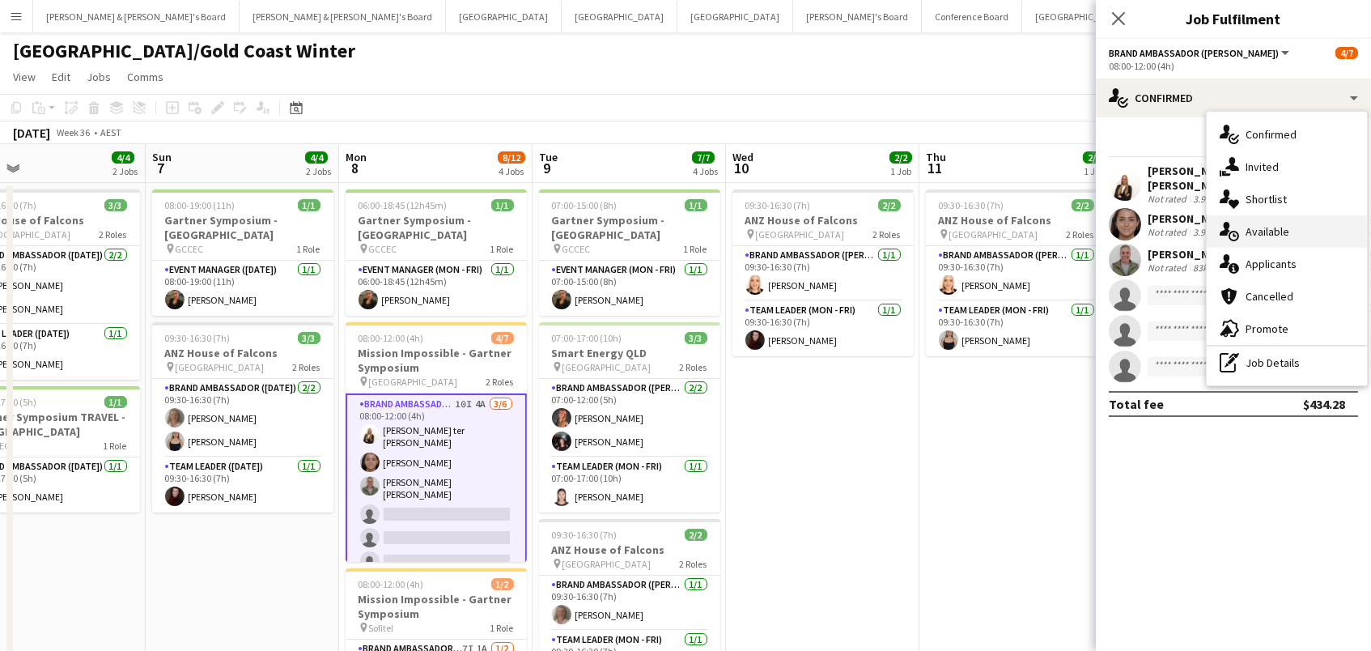
click at [1304, 242] on div "single-neutral-actions-upload Available" at bounding box center [1286, 231] width 160 height 32
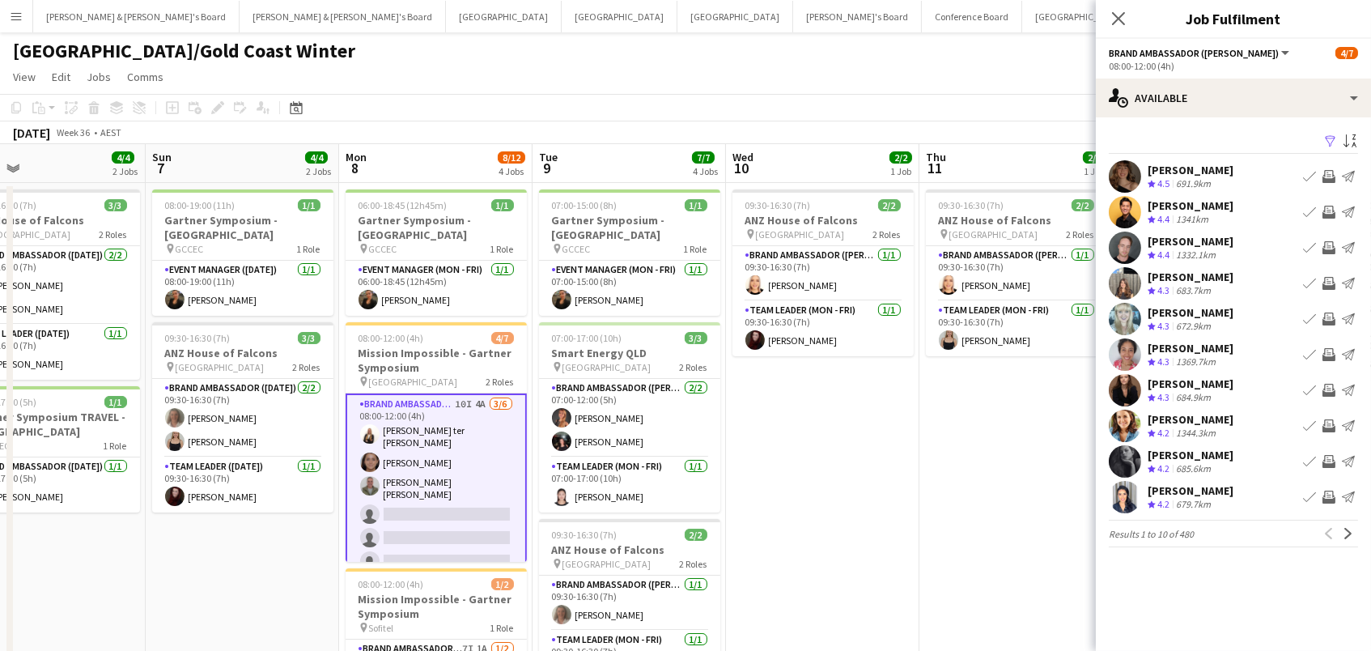
click at [1329, 138] on app-icon "Filter" at bounding box center [1330, 141] width 13 height 15
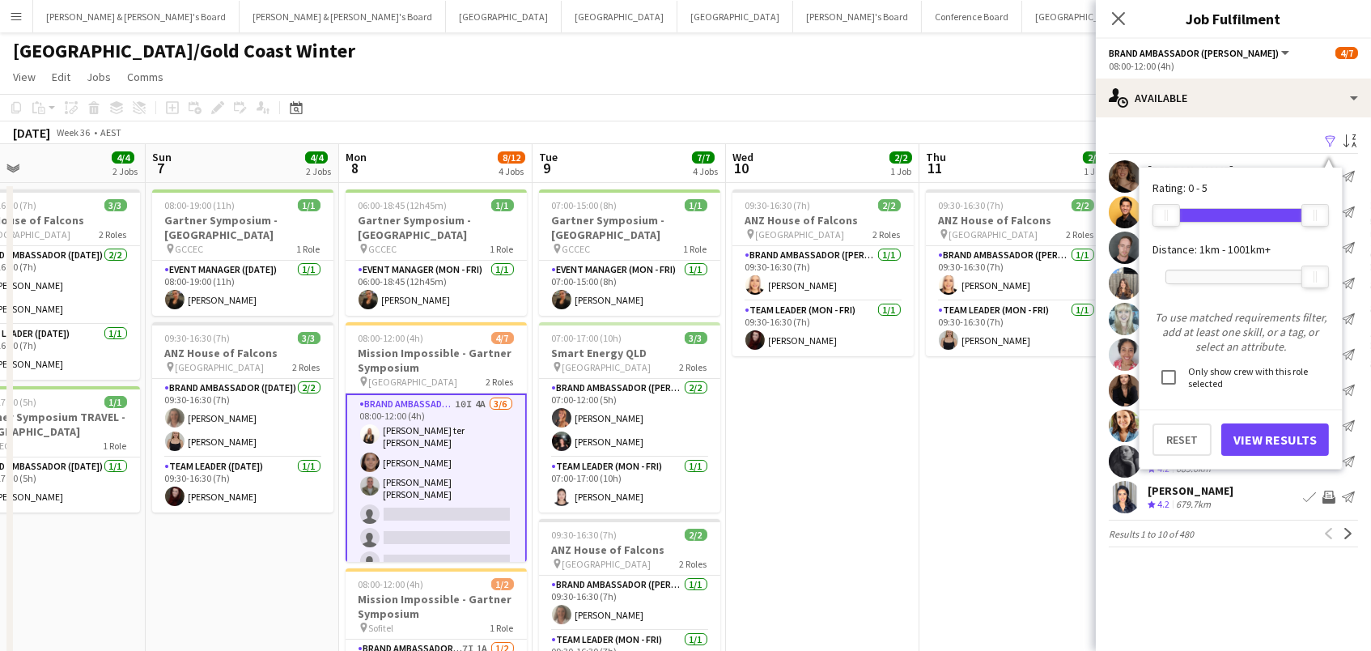
click at [1227, 281] on div at bounding box center [1240, 276] width 149 height 13
click at [1250, 436] on button "View Results" at bounding box center [1275, 439] width 108 height 32
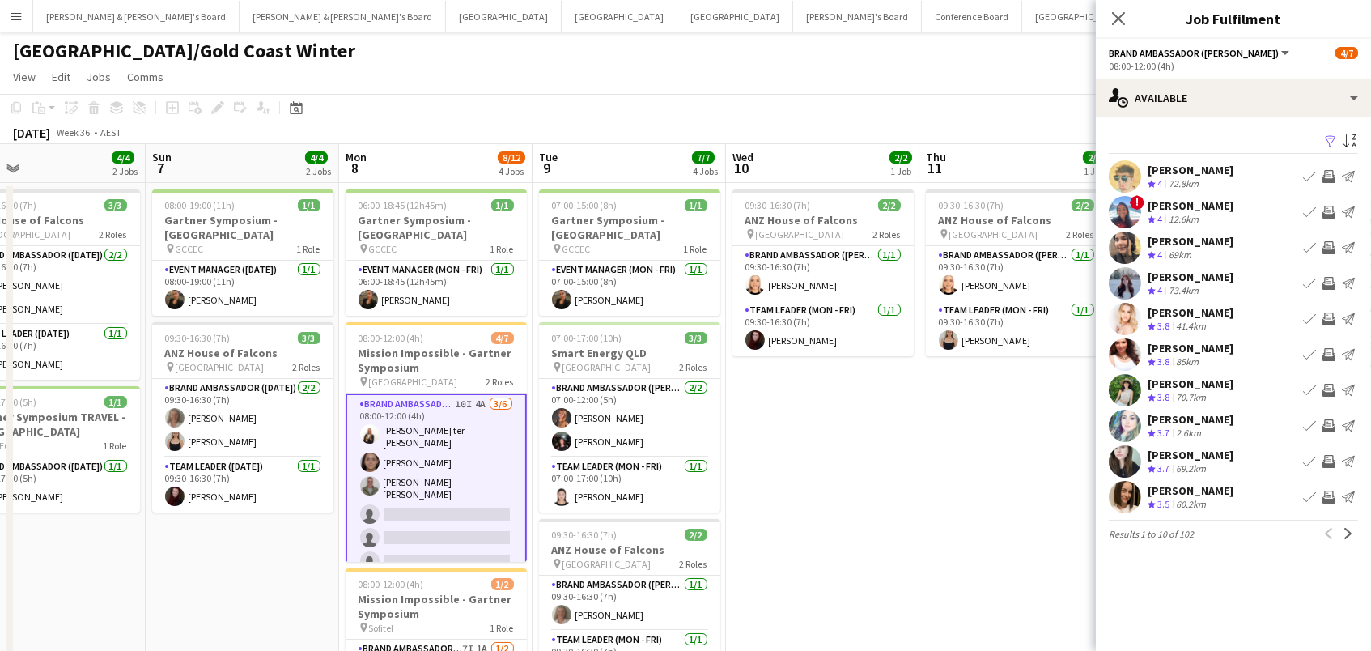
click at [1329, 351] on app-icon "Invite crew" at bounding box center [1328, 354] width 13 height 13
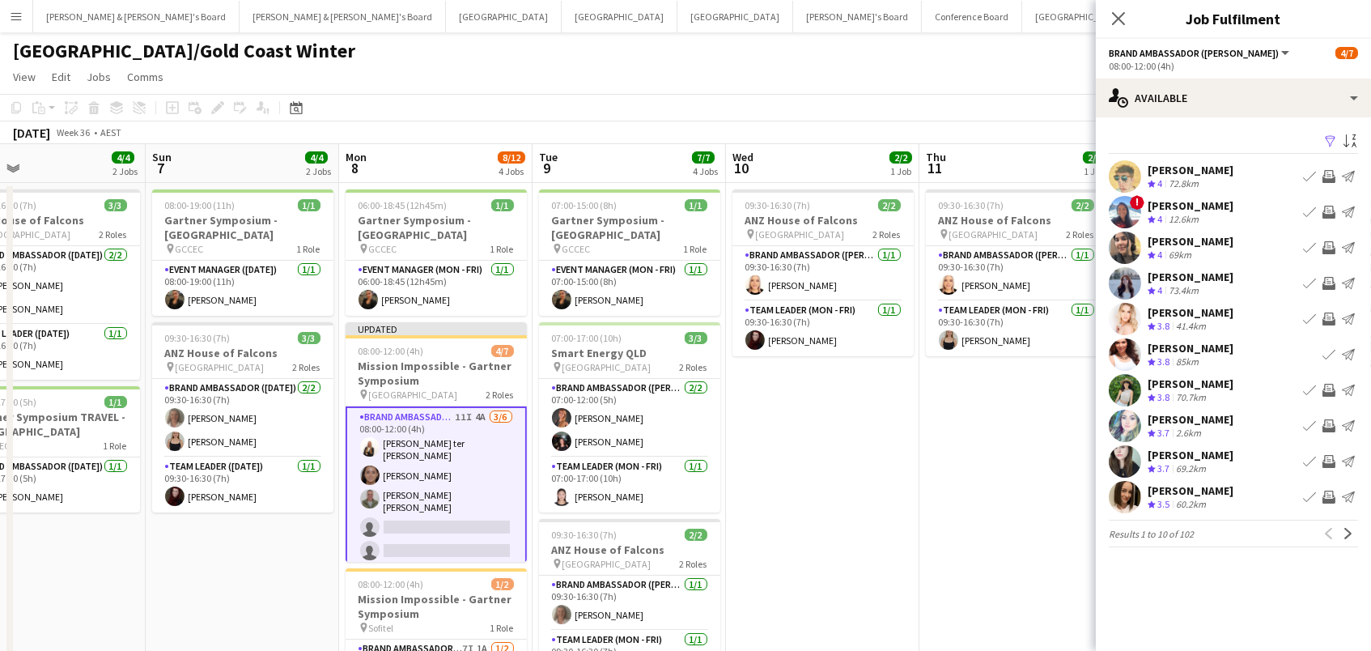
click at [1329, 427] on app-icon "Invite crew" at bounding box center [1328, 425] width 13 height 13
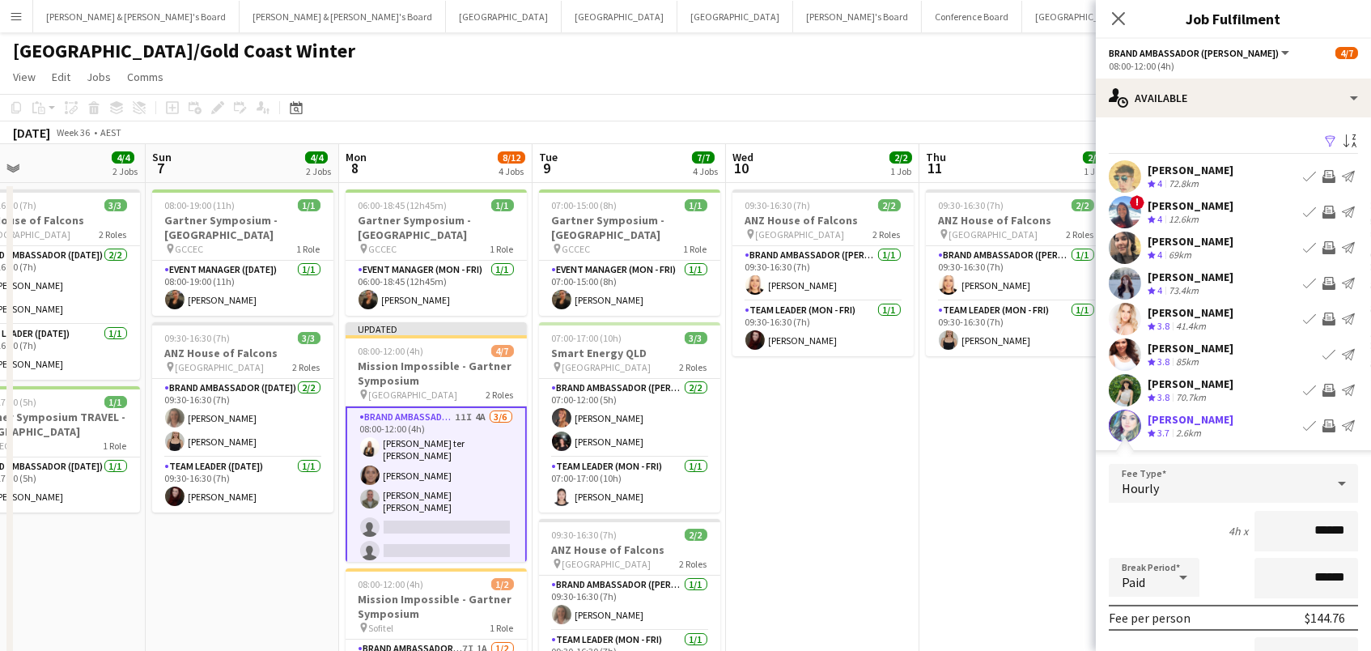
click at [1329, 173] on app-icon "Invite crew" at bounding box center [1328, 176] width 13 height 13
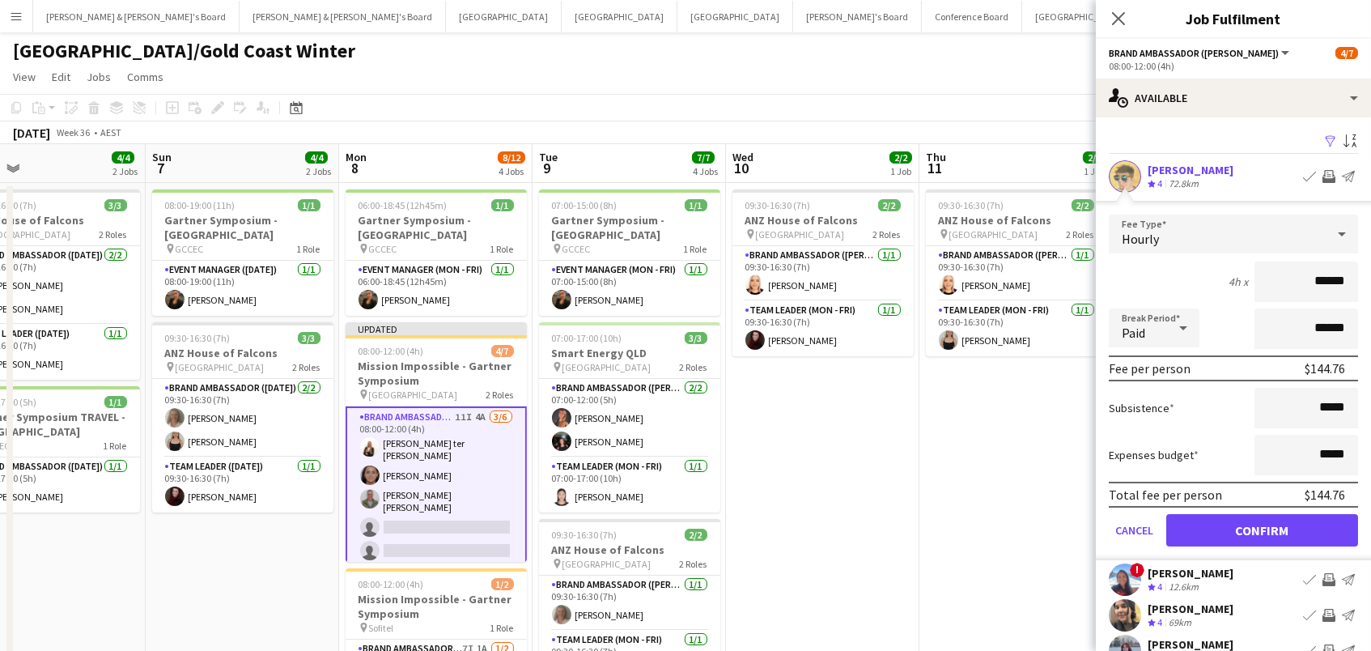
click at [1261, 528] on button "Confirm" at bounding box center [1262, 530] width 192 height 32
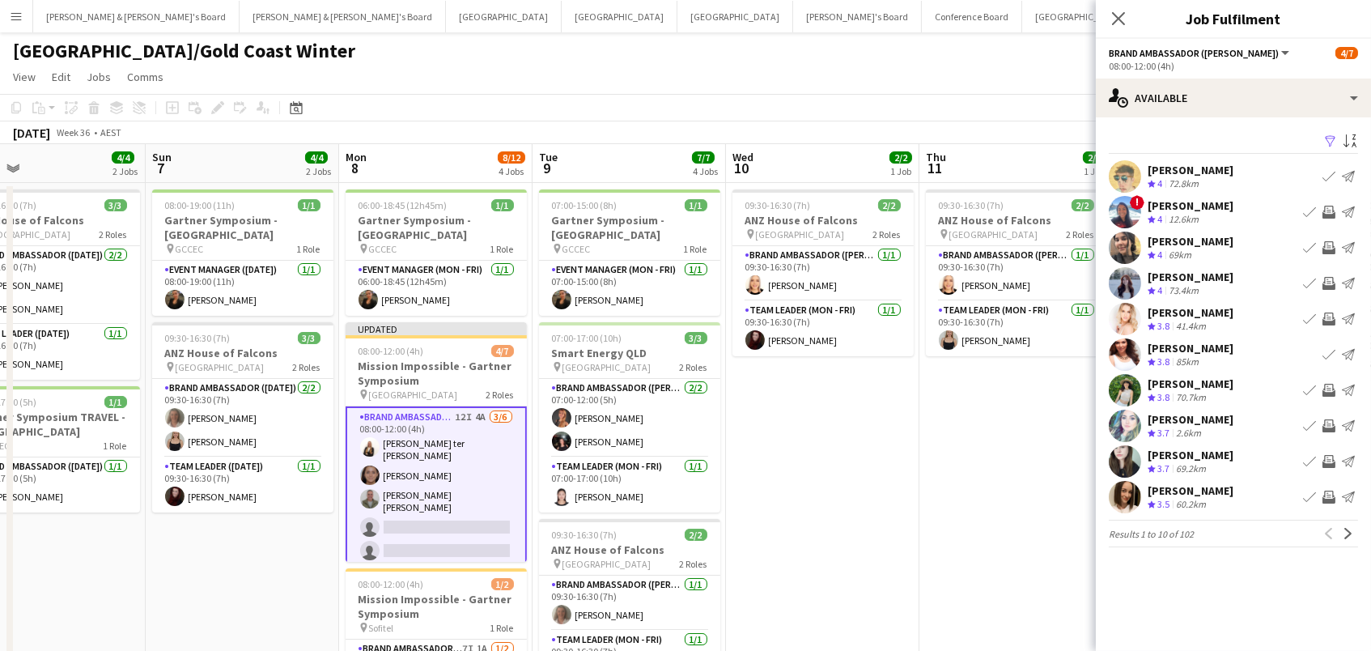
click at [1329, 241] on app-icon "Invite crew" at bounding box center [1328, 247] width 13 height 13
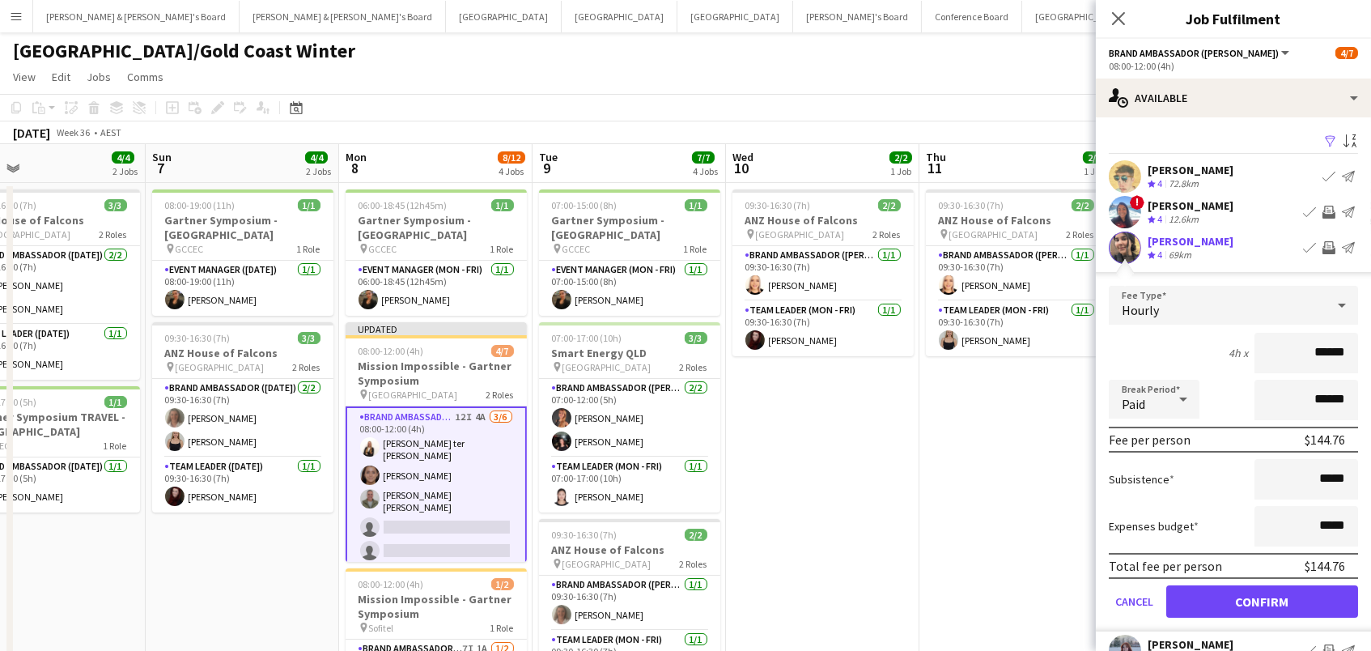
click at [1261, 599] on button "Confirm" at bounding box center [1262, 601] width 192 height 32
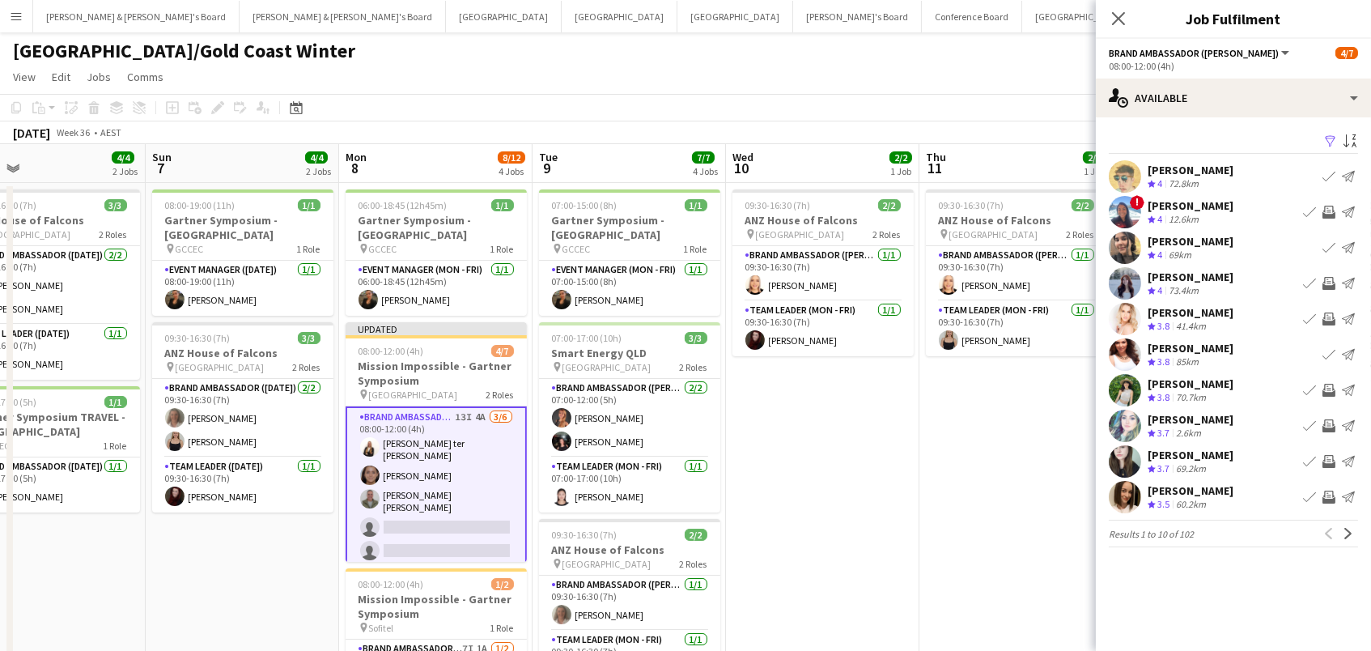
click at [1336, 282] on button "Invite crew" at bounding box center [1328, 282] width 19 height 19
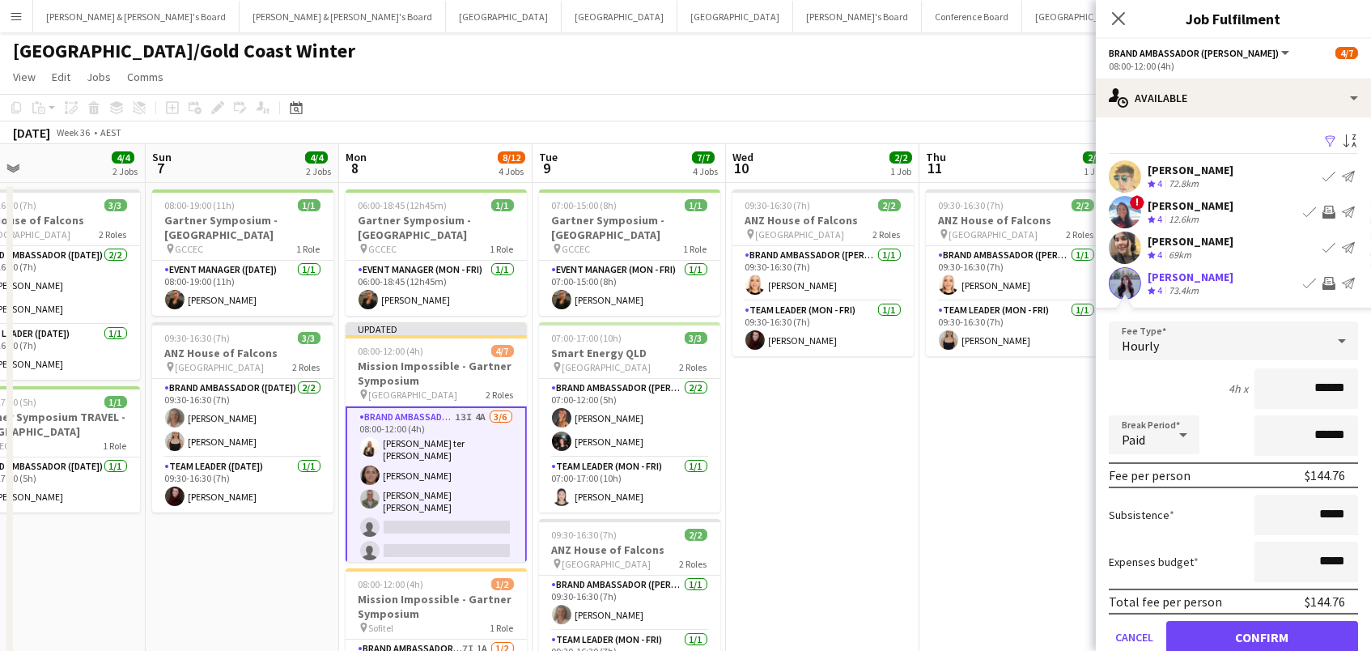
click at [1261, 634] on button "Confirm" at bounding box center [1262, 637] width 192 height 32
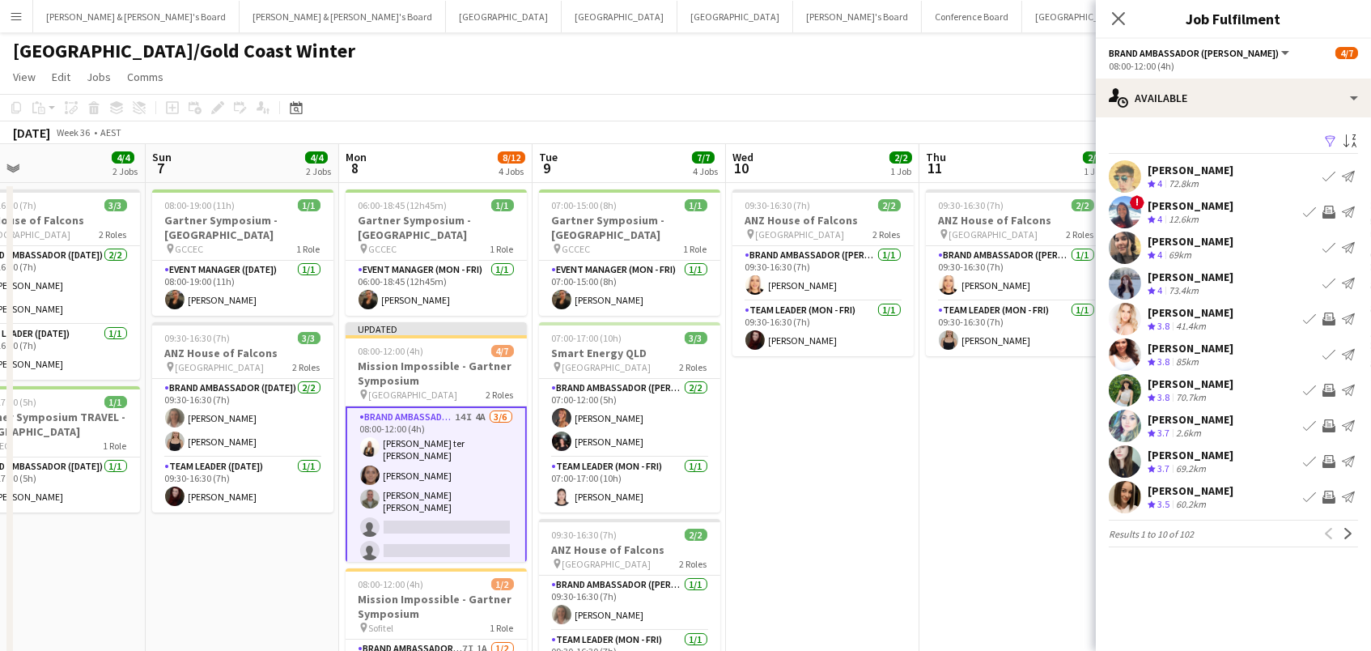
click at [1328, 460] on app-icon "Invite crew" at bounding box center [1328, 461] width 13 height 13
click at [1329, 494] on app-icon "Invite crew" at bounding box center [1328, 496] width 13 height 13
click at [1351, 533] on app-icon "Next" at bounding box center [1347, 533] width 11 height 11
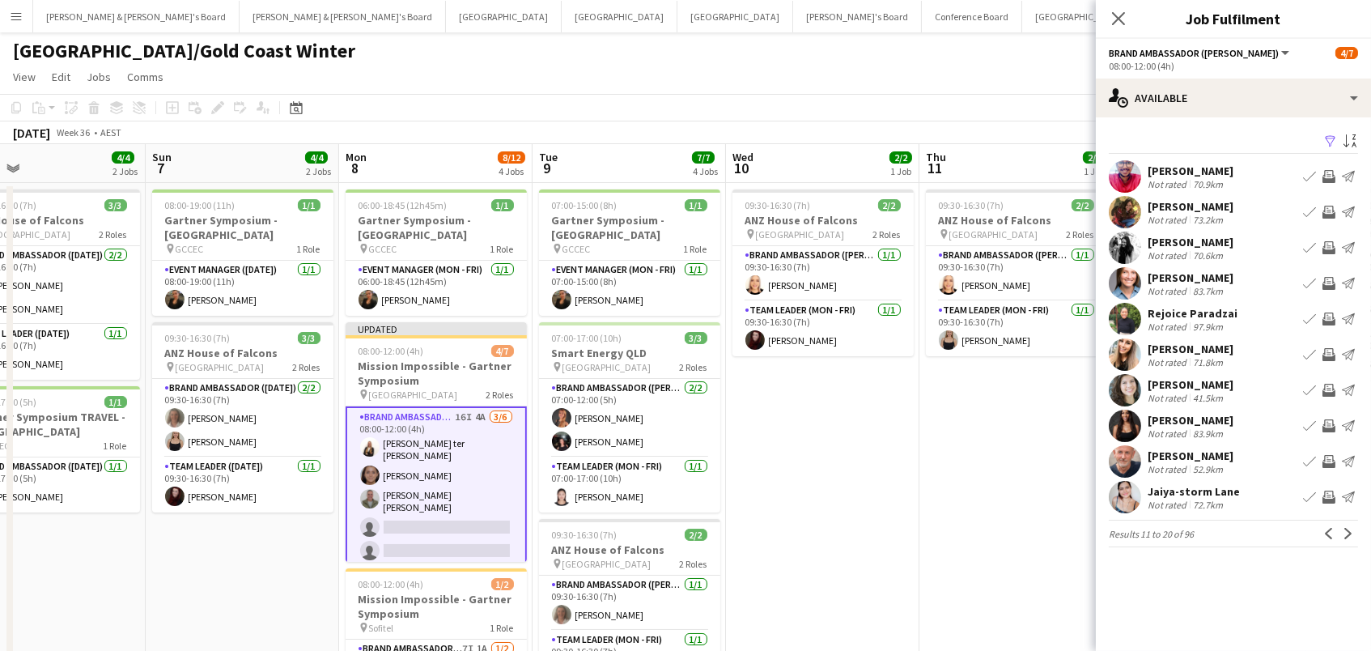
click at [1330, 206] on app-icon "Invite crew" at bounding box center [1328, 212] width 13 height 13
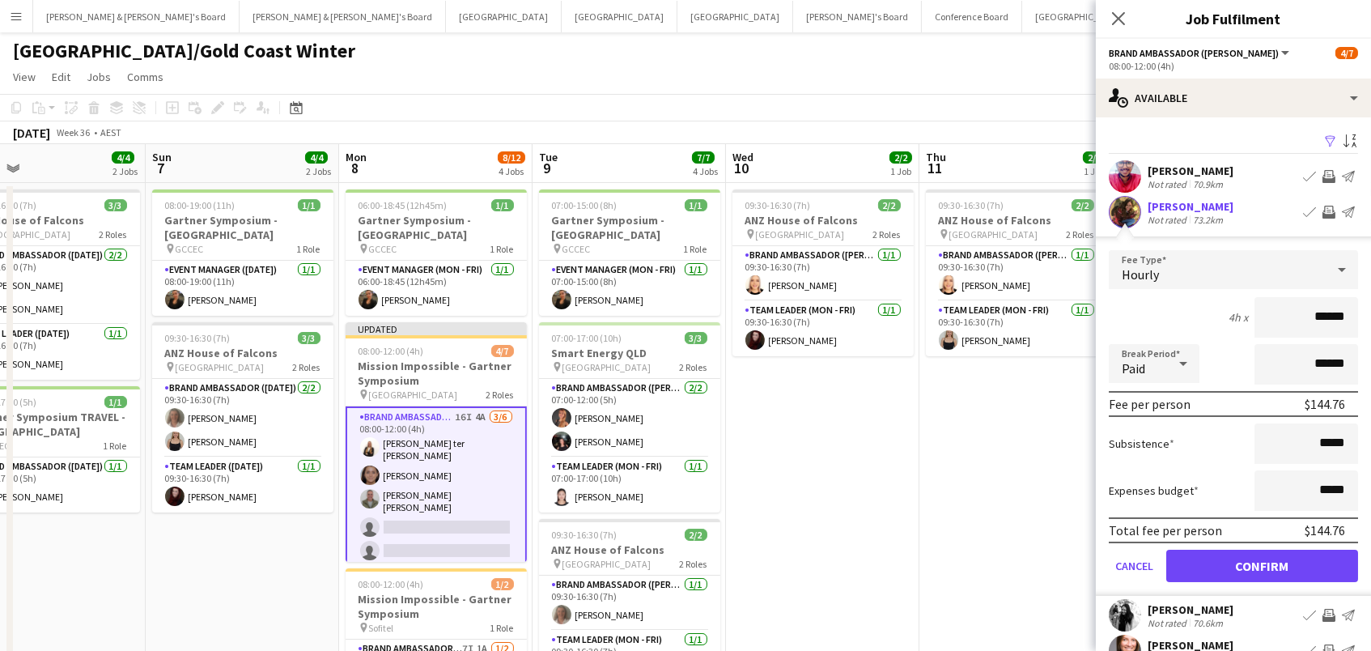
click at [1261, 563] on button "Confirm" at bounding box center [1262, 565] width 192 height 32
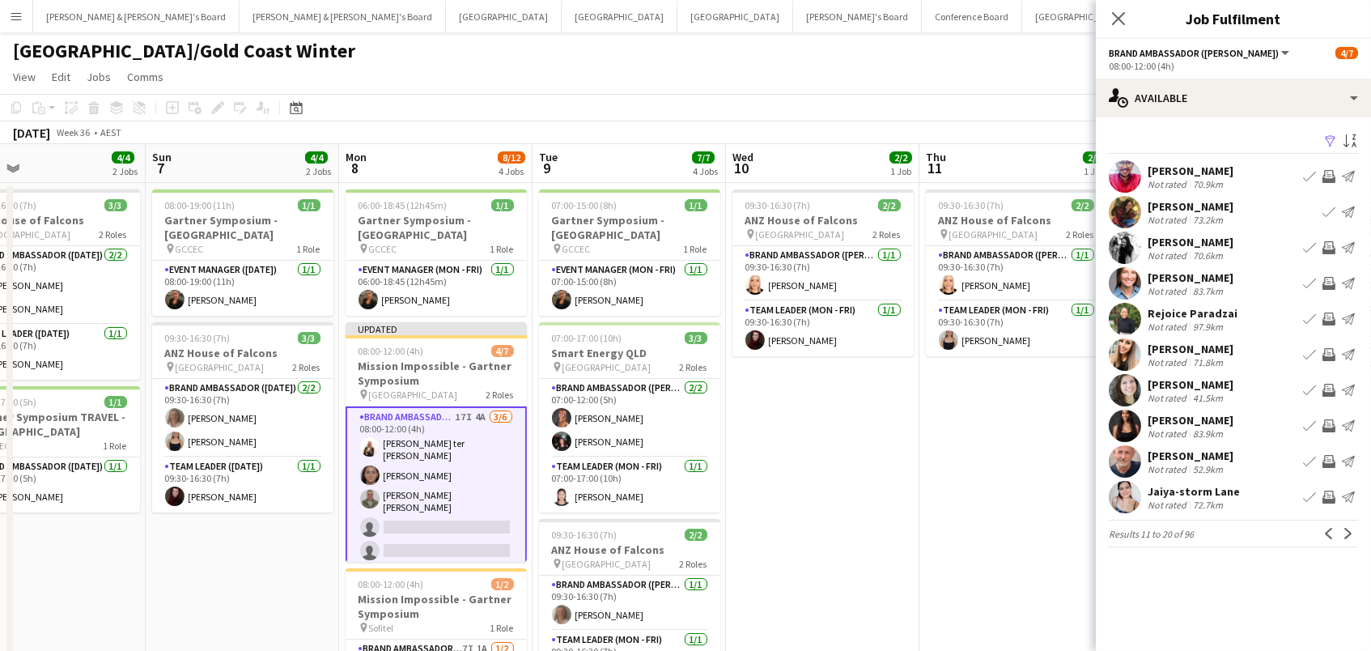
click at [1328, 282] on app-icon "Invite crew" at bounding box center [1328, 283] width 13 height 13
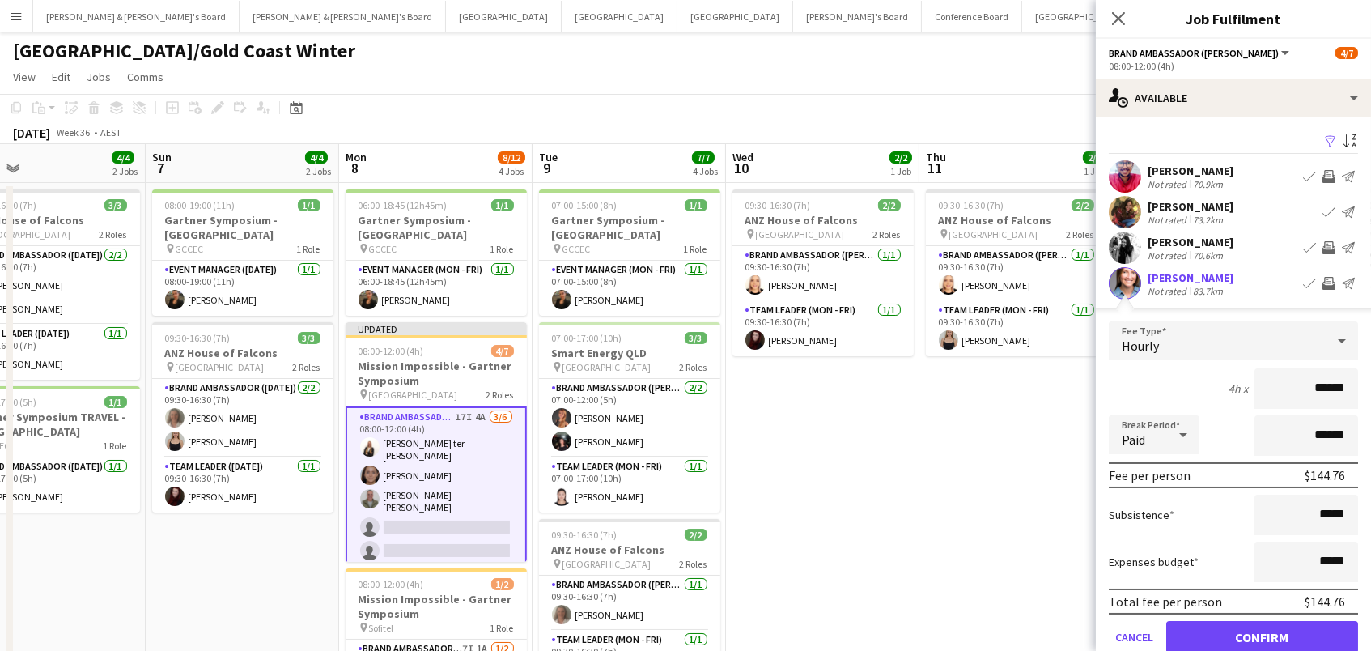
click at [1261, 634] on button "Confirm" at bounding box center [1262, 637] width 192 height 32
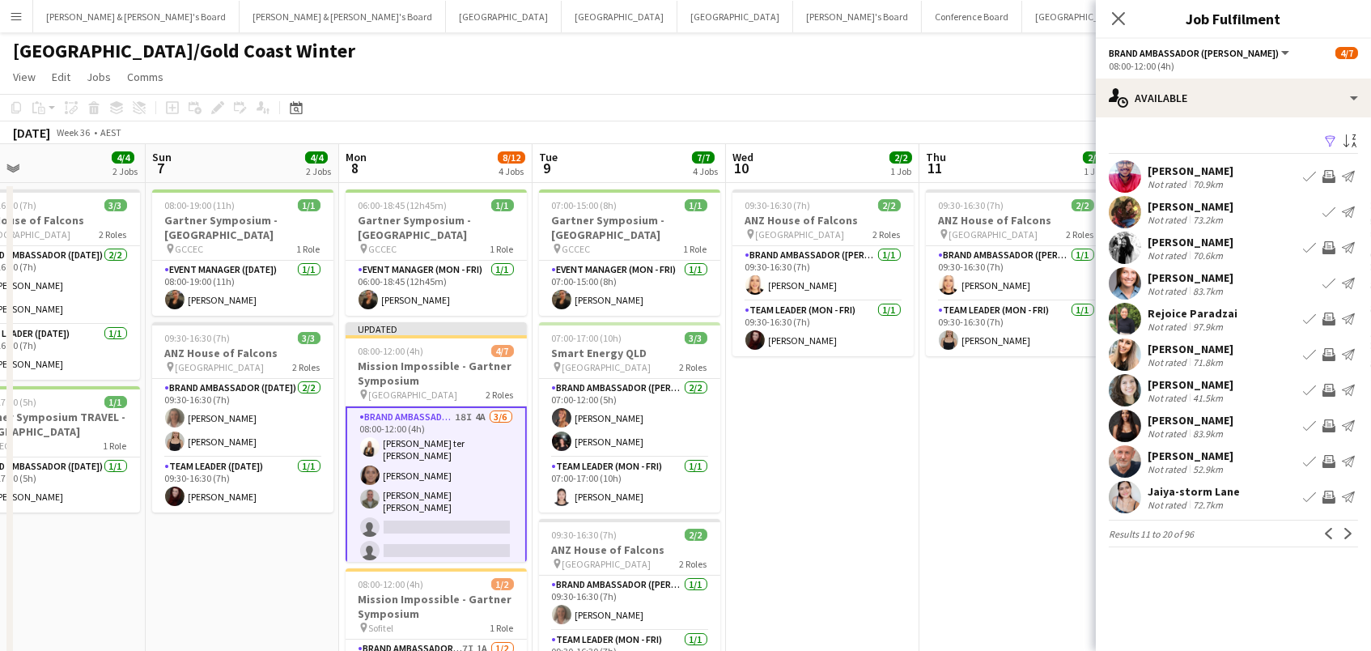
click at [1325, 354] on app-icon "Invite crew" at bounding box center [1328, 354] width 13 height 13
click at [1333, 387] on app-icon "Invite crew" at bounding box center [1328, 390] width 13 height 13
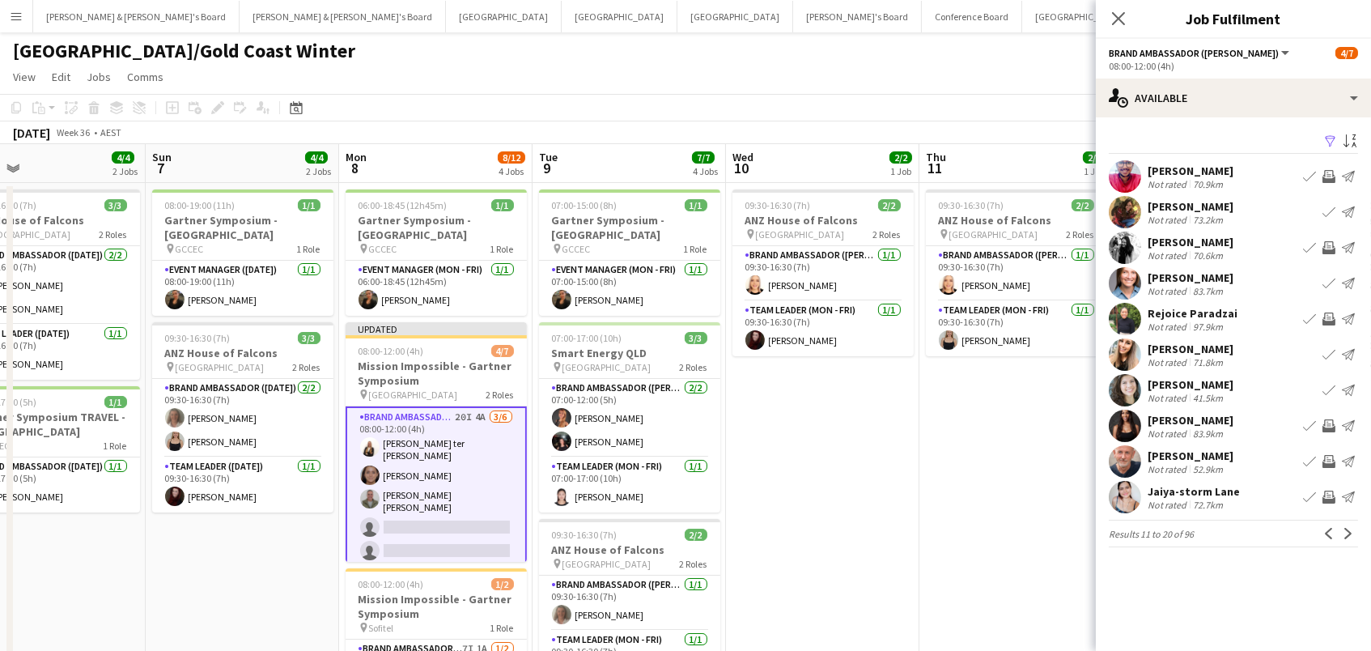
click at [1329, 457] on app-icon "Invite crew" at bounding box center [1328, 461] width 13 height 13
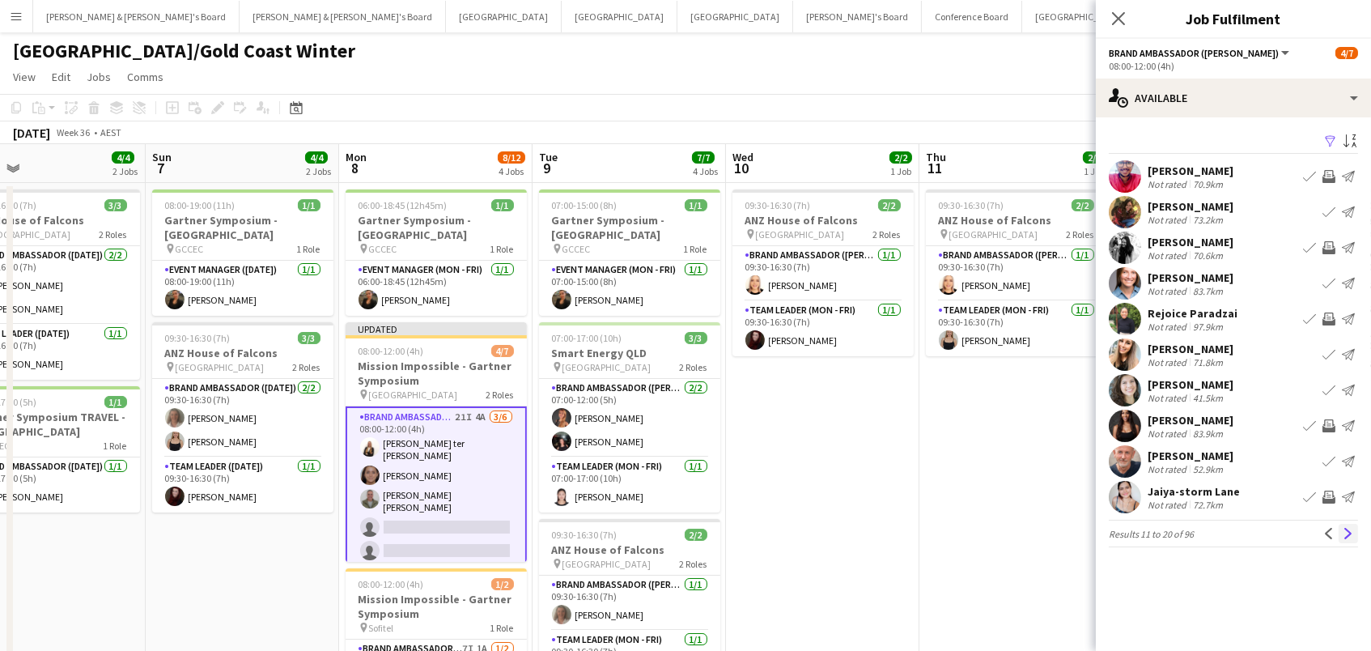
click at [1342, 533] on app-icon "Next" at bounding box center [1347, 533] width 11 height 11
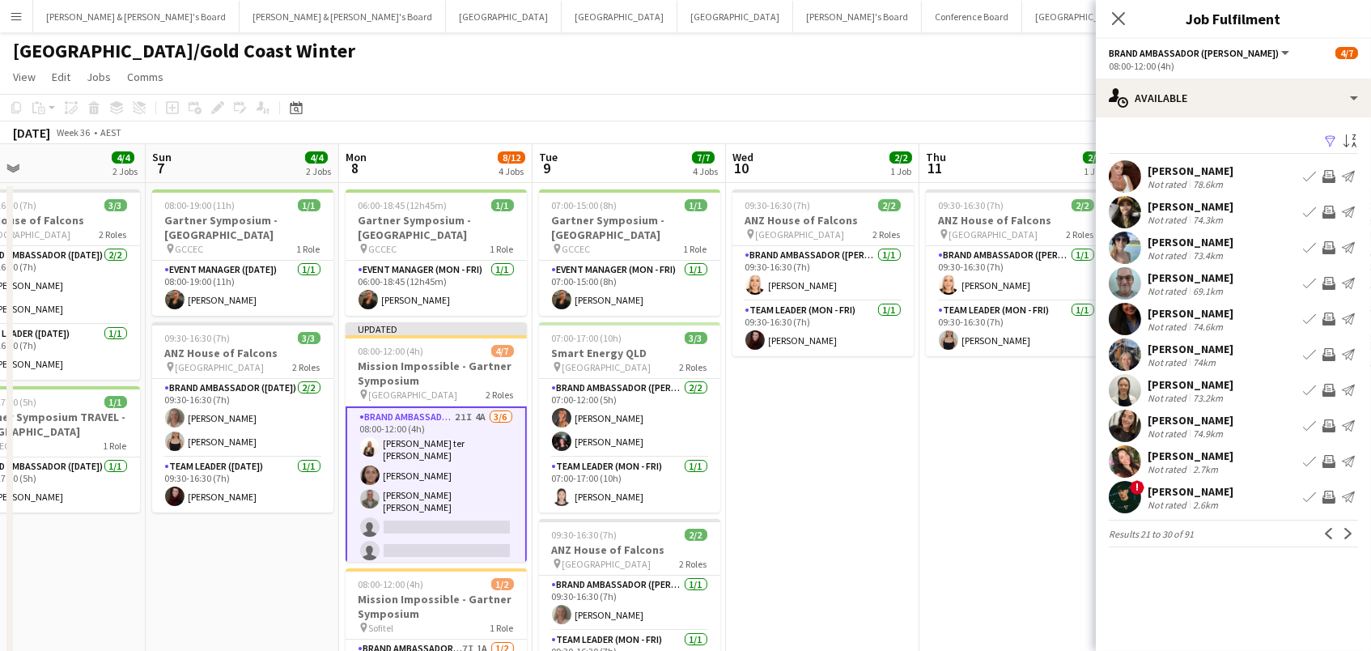
click at [1330, 176] on app-icon "Invite crew" at bounding box center [1328, 176] width 13 height 13
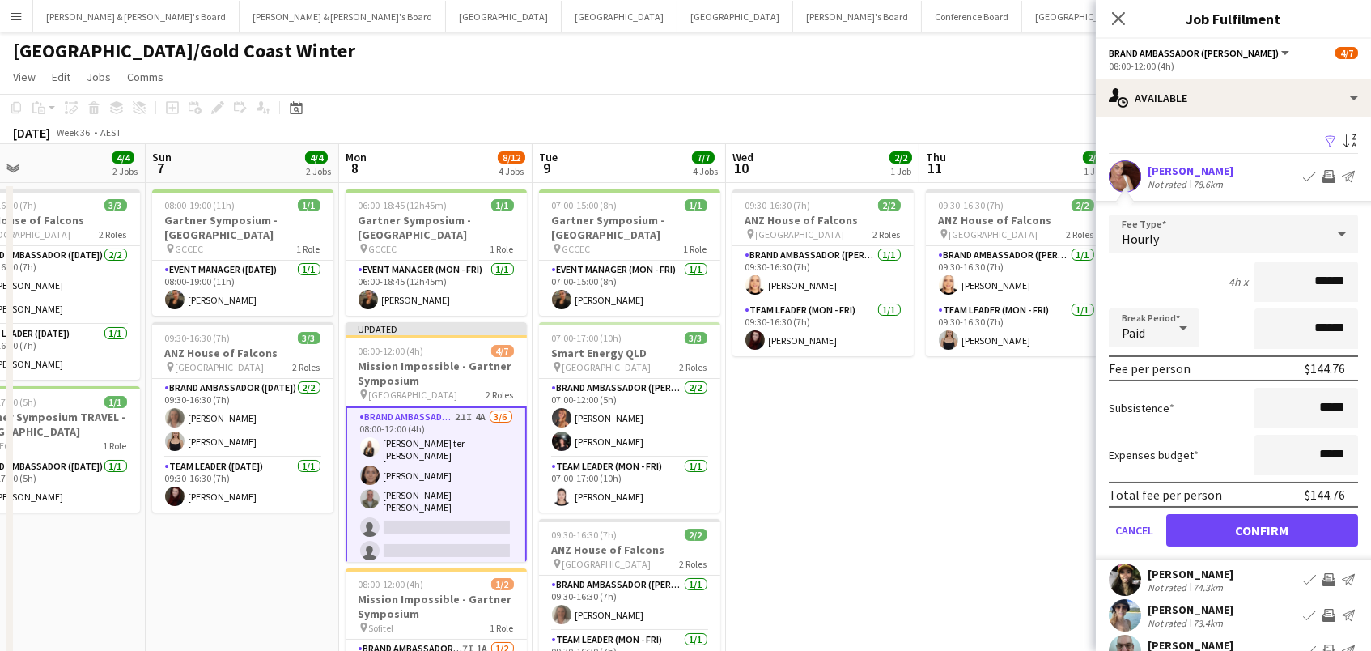
click at [1261, 528] on button "Confirm" at bounding box center [1262, 530] width 192 height 32
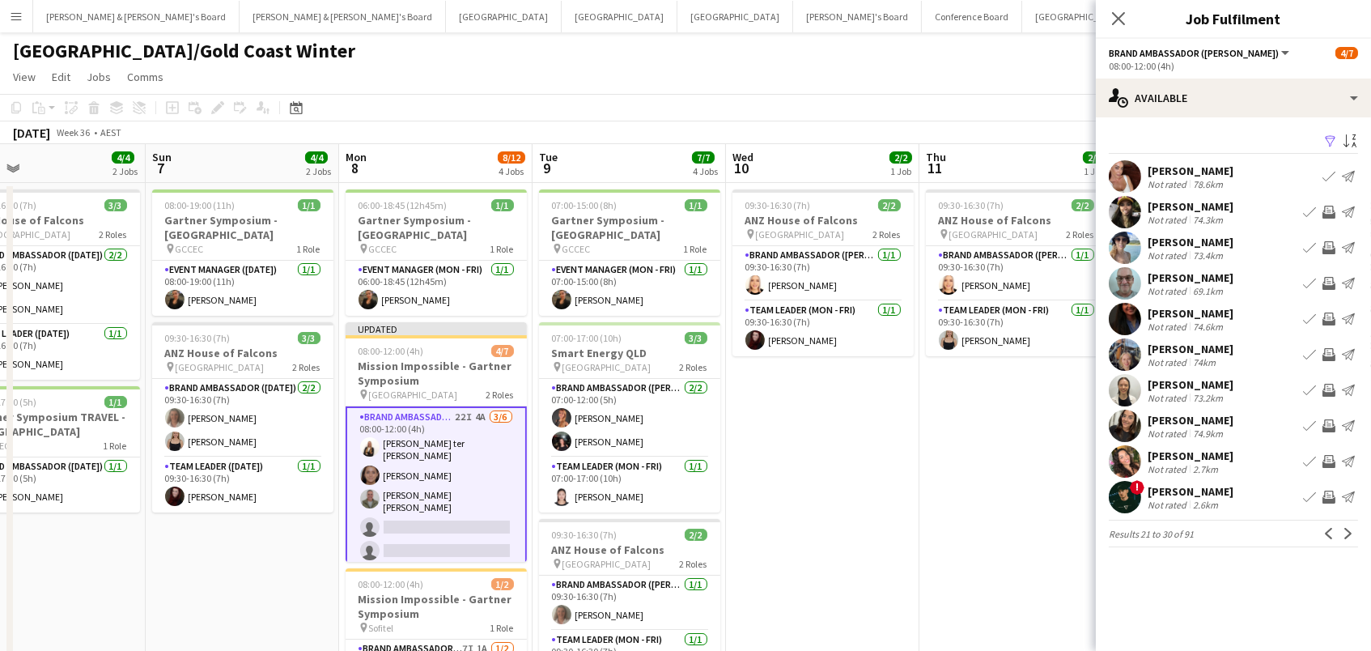
click at [1328, 210] on app-icon "Invite crew" at bounding box center [1328, 212] width 13 height 13
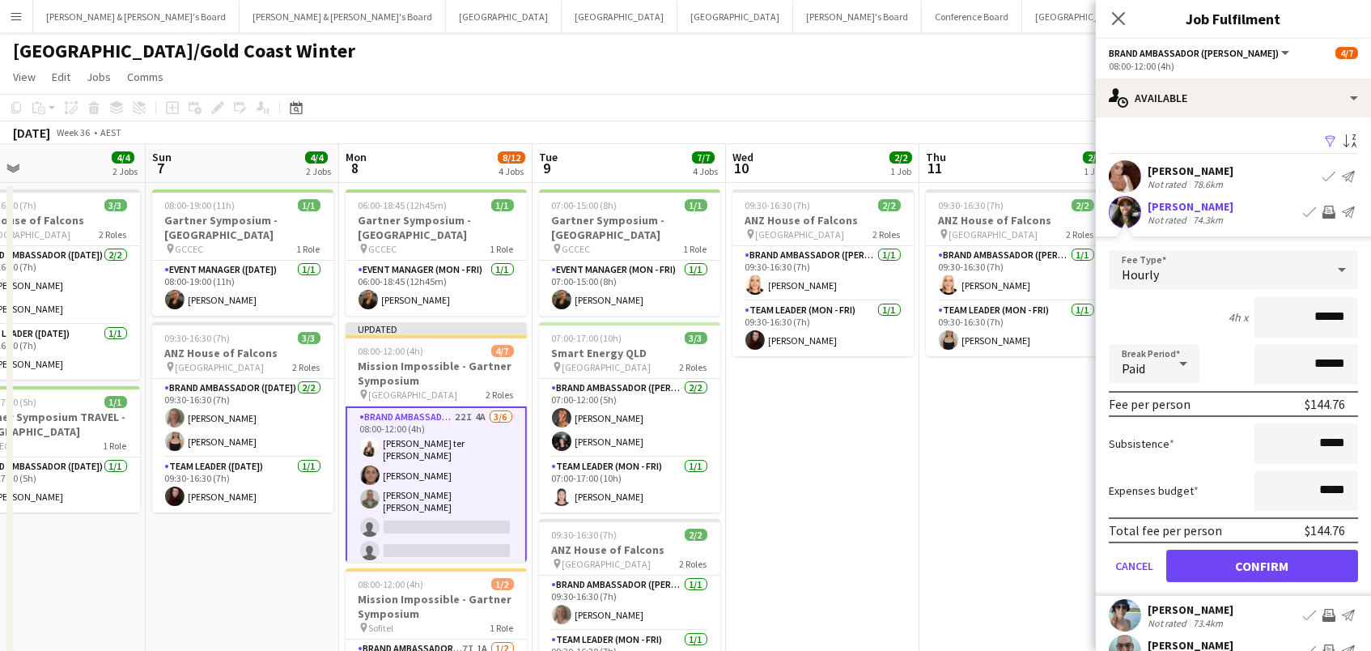
click at [1261, 563] on button "Confirm" at bounding box center [1262, 565] width 192 height 32
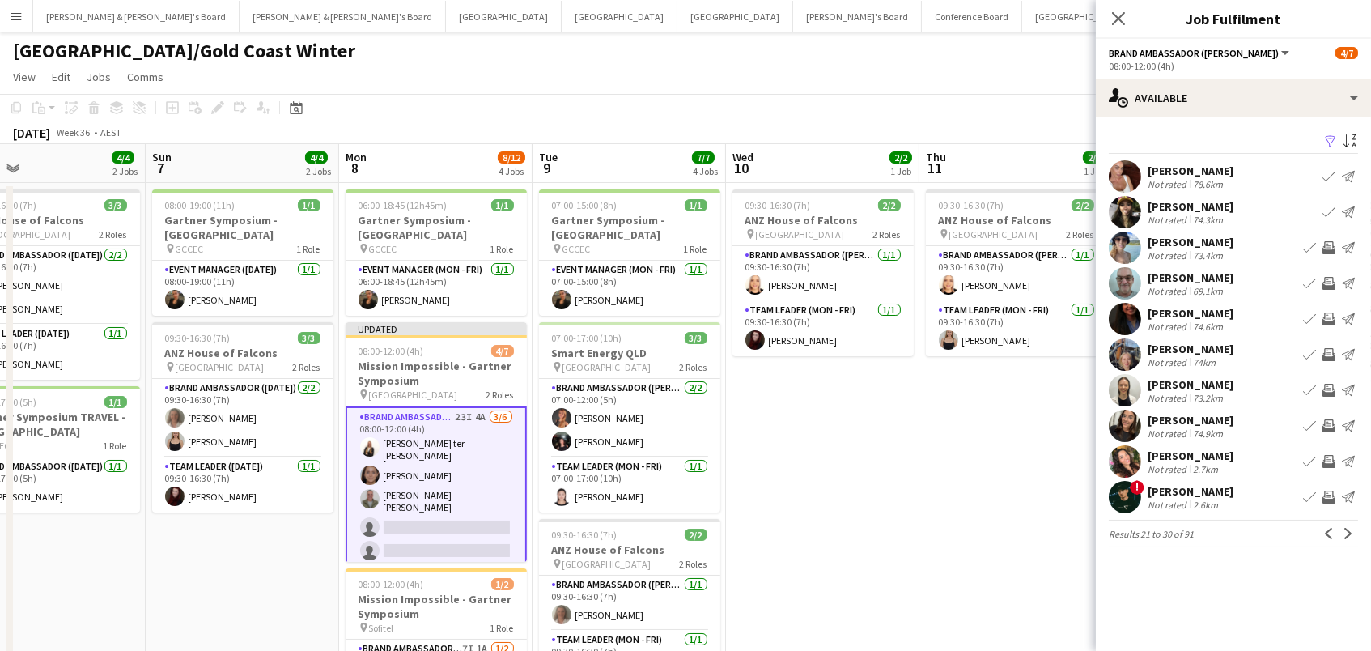
click at [1329, 426] on app-icon "Invite crew" at bounding box center [1328, 425] width 13 height 13
click at [1350, 524] on button "Next" at bounding box center [1347, 533] width 19 height 19
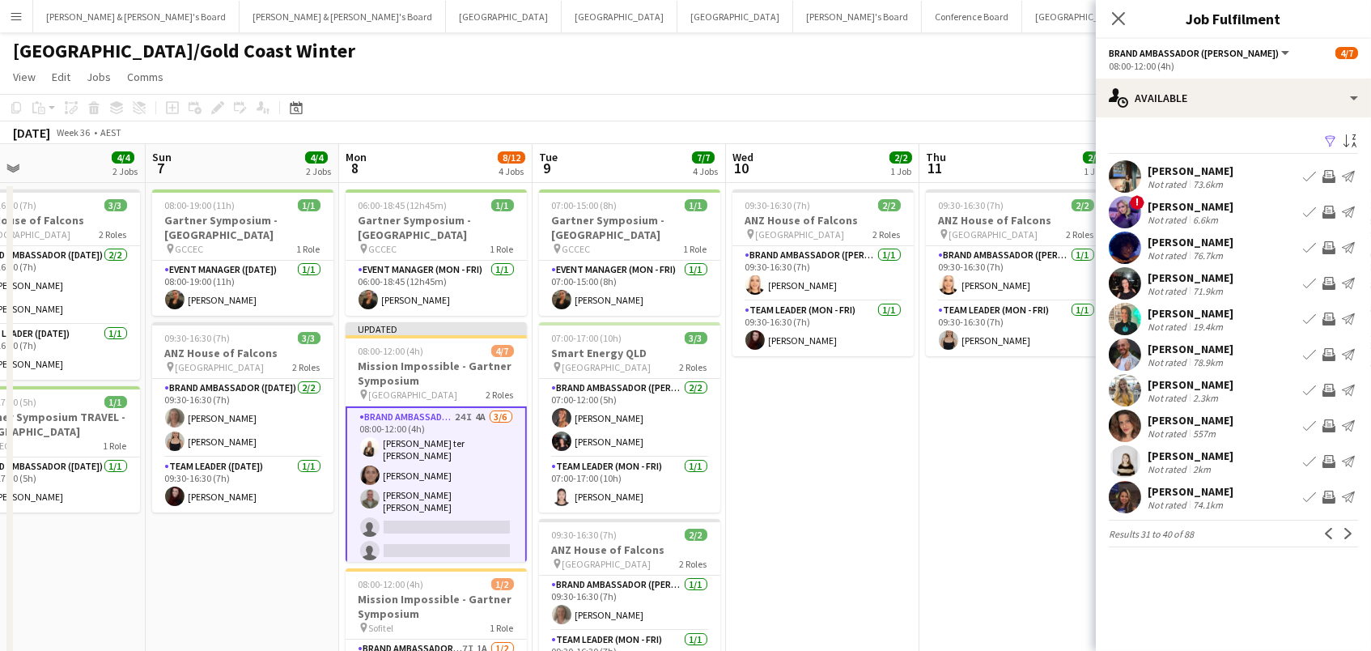
click at [1330, 277] on app-icon "Invite crew" at bounding box center [1328, 283] width 13 height 13
click at [1329, 248] on app-icon "Invite crew" at bounding box center [1328, 247] width 13 height 13
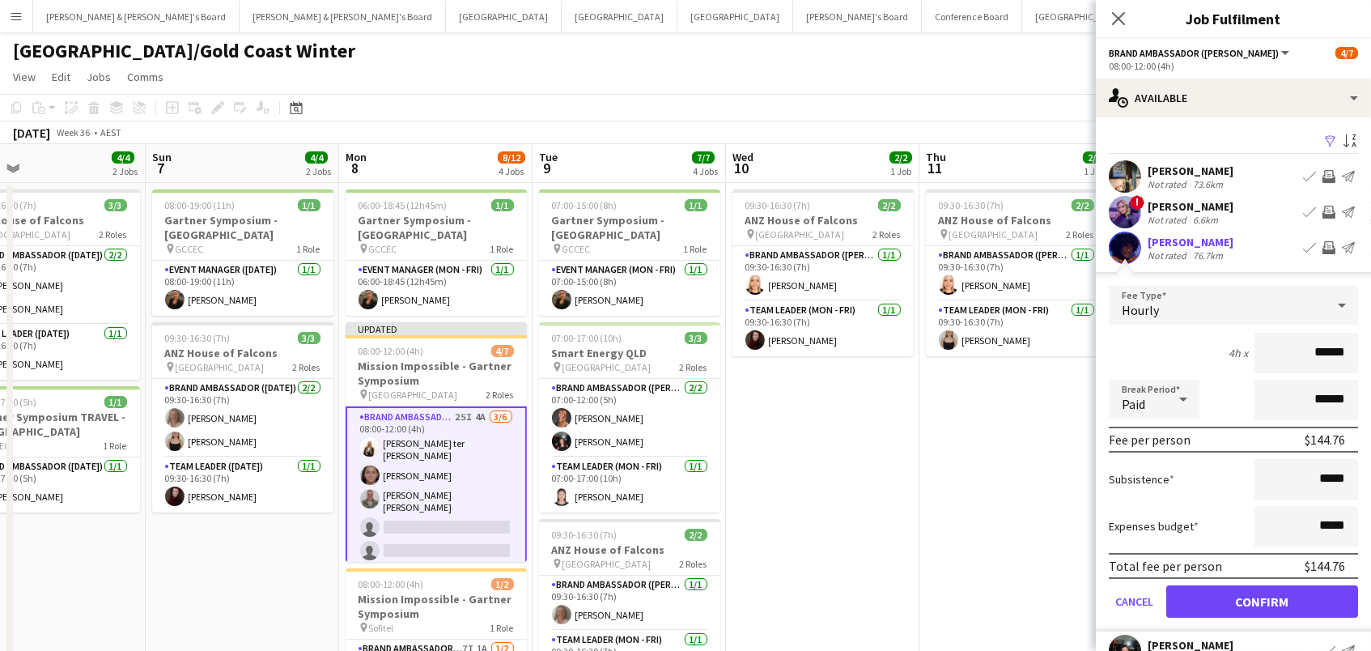
click at [1261, 599] on button "Confirm" at bounding box center [1262, 601] width 192 height 32
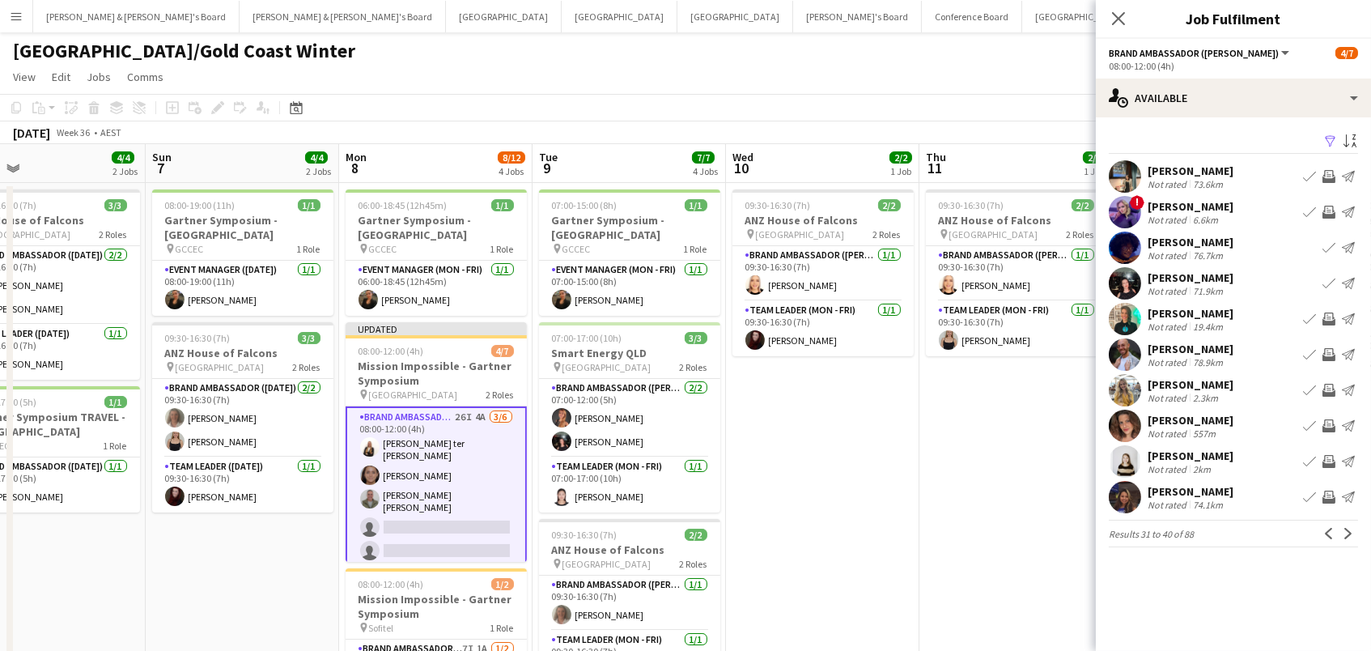
click at [1333, 316] on app-icon "Invite crew" at bounding box center [1328, 318] width 13 height 13
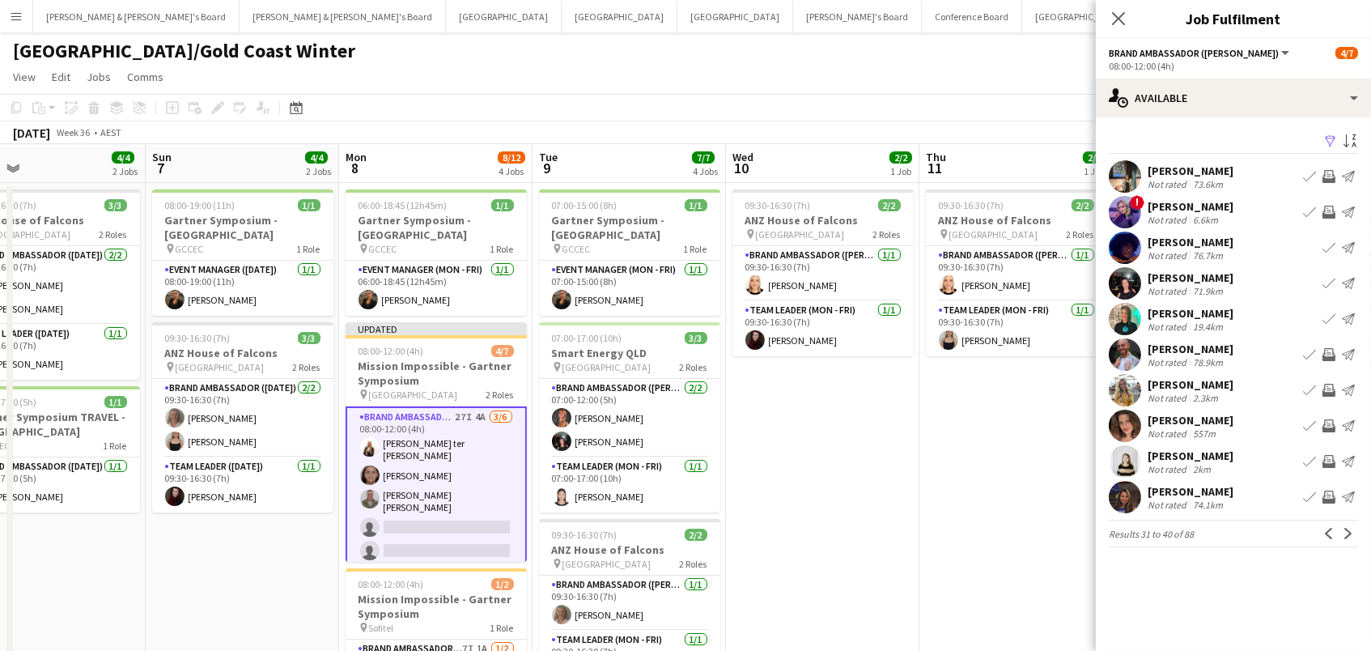
click at [1328, 349] on app-icon "Invite crew" at bounding box center [1328, 354] width 13 height 13
click at [1349, 532] on app-icon "Next" at bounding box center [1347, 533] width 11 height 11
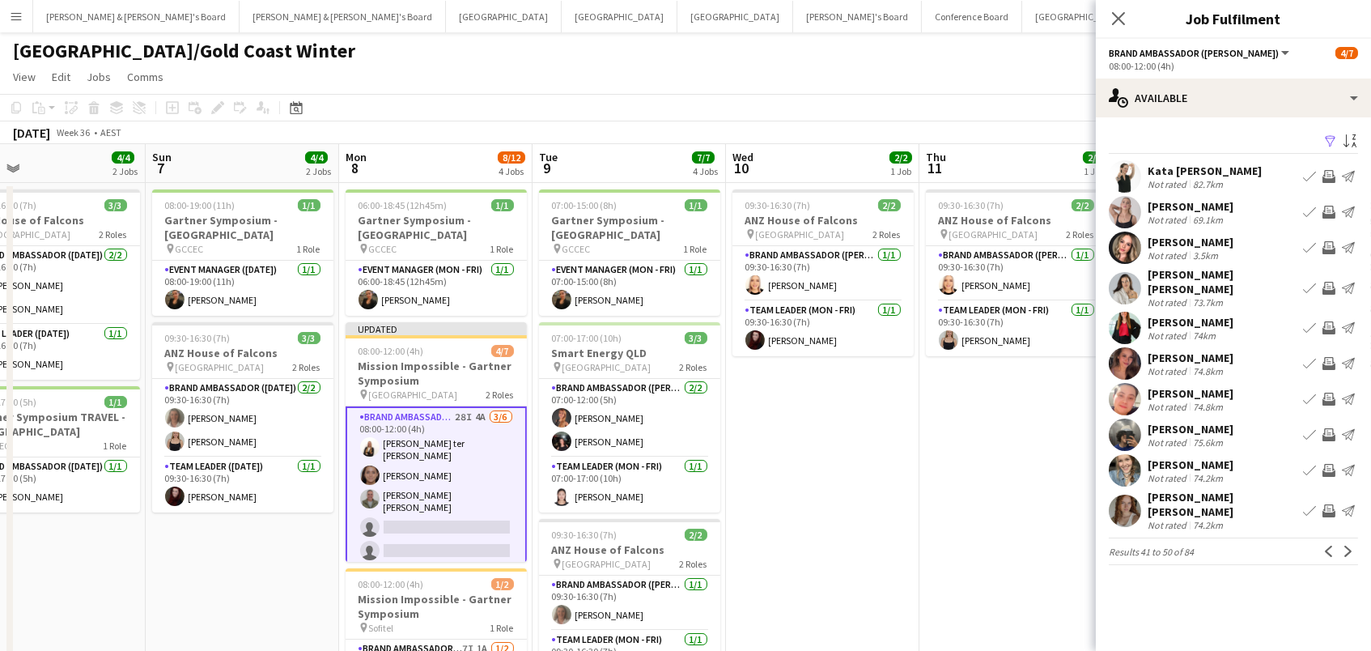
click at [1326, 212] on app-icon "Invite crew" at bounding box center [1328, 212] width 13 height 13
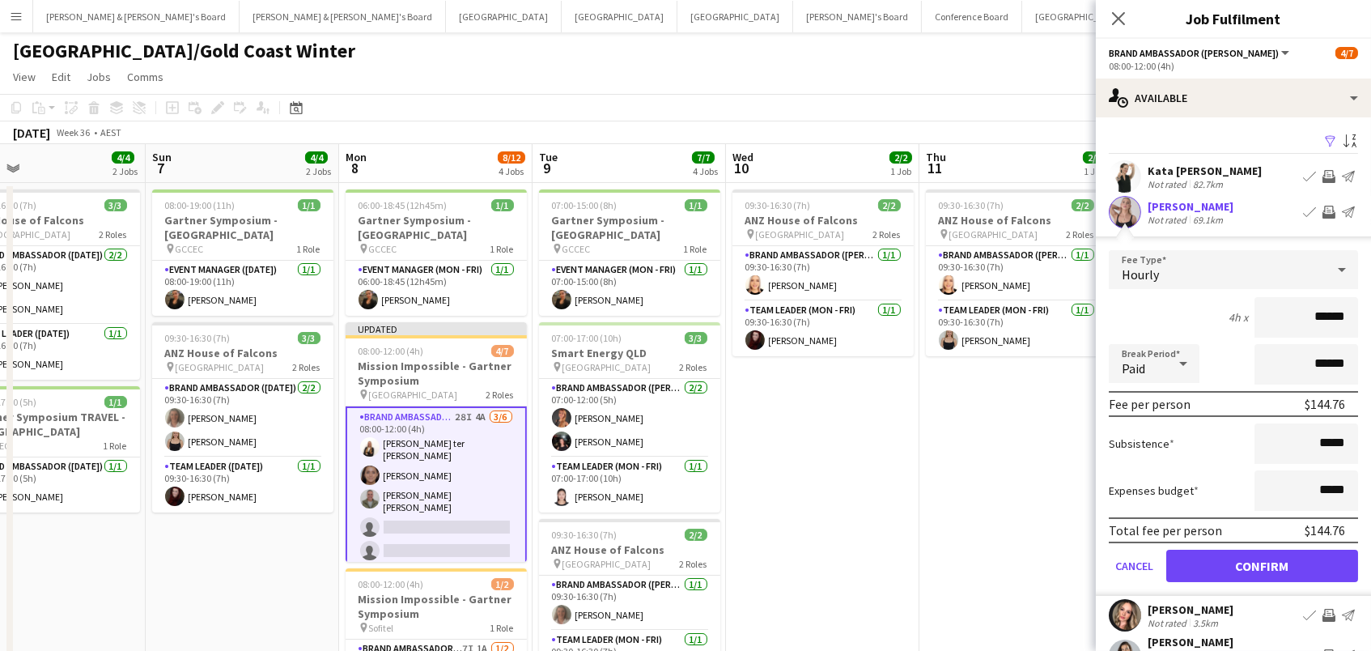
click at [1261, 563] on button "Confirm" at bounding box center [1262, 565] width 192 height 32
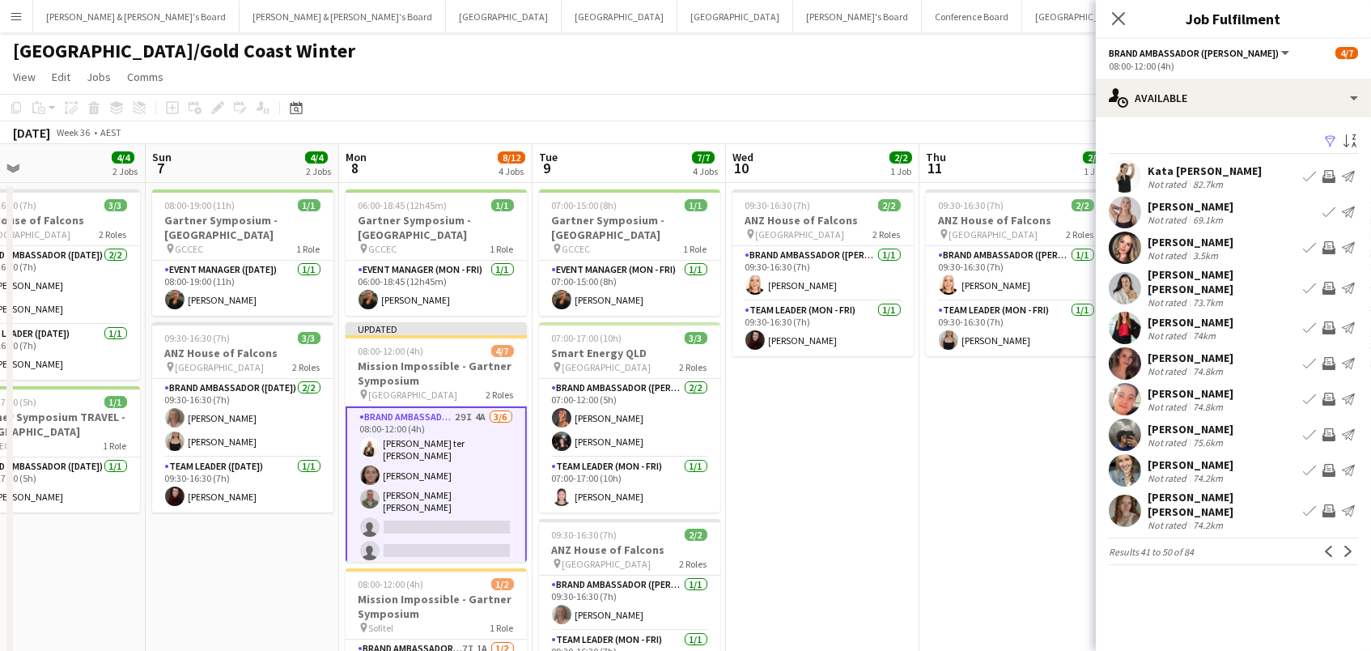
click at [1328, 428] on app-icon "Invite crew" at bounding box center [1328, 434] width 13 height 13
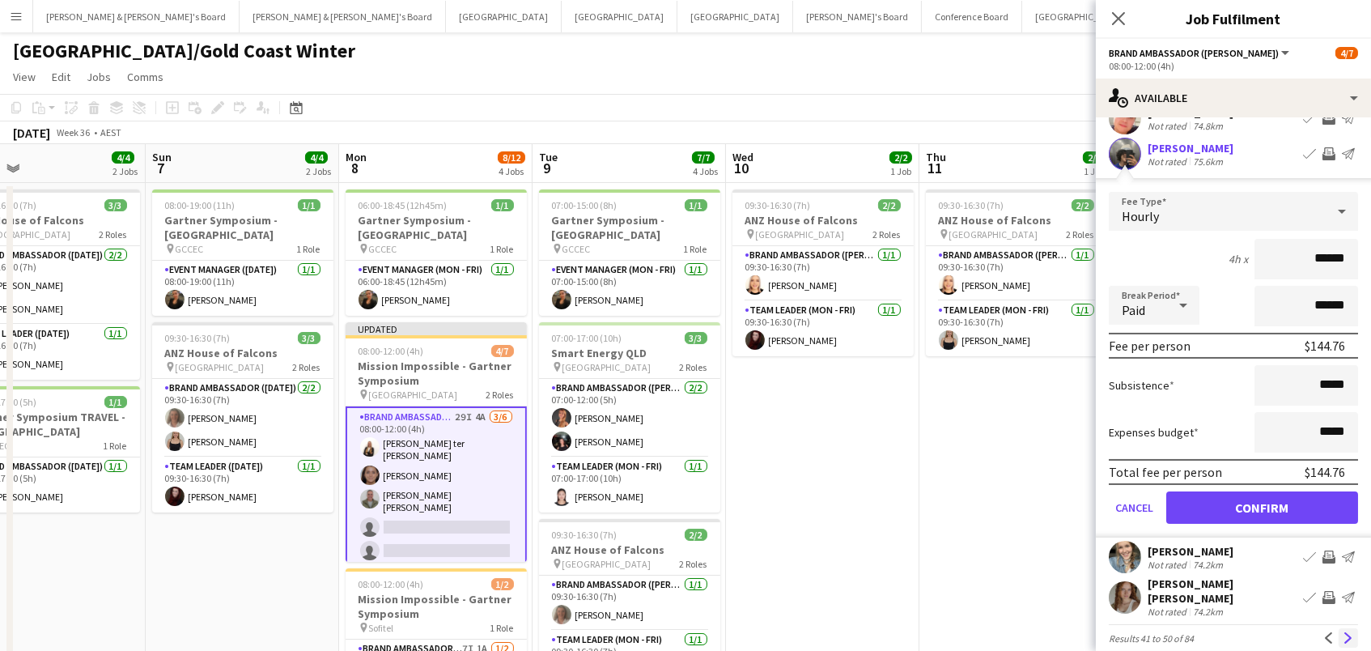
scroll to position [279, 0]
click at [1350, 634] on app-icon "Next" at bounding box center [1347, 639] width 11 height 11
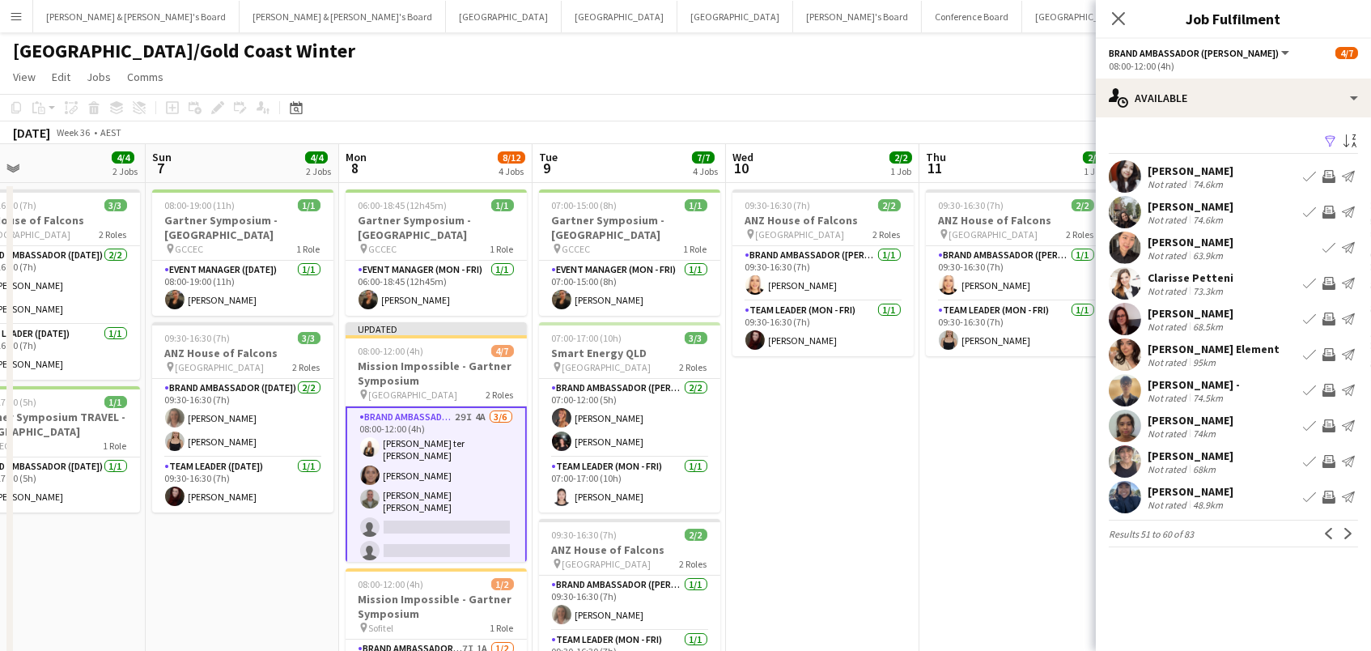
click at [1013, 42] on div "[GEOGRAPHIC_DATA]/Gold Coast Winter" at bounding box center [685, 47] width 1371 height 31
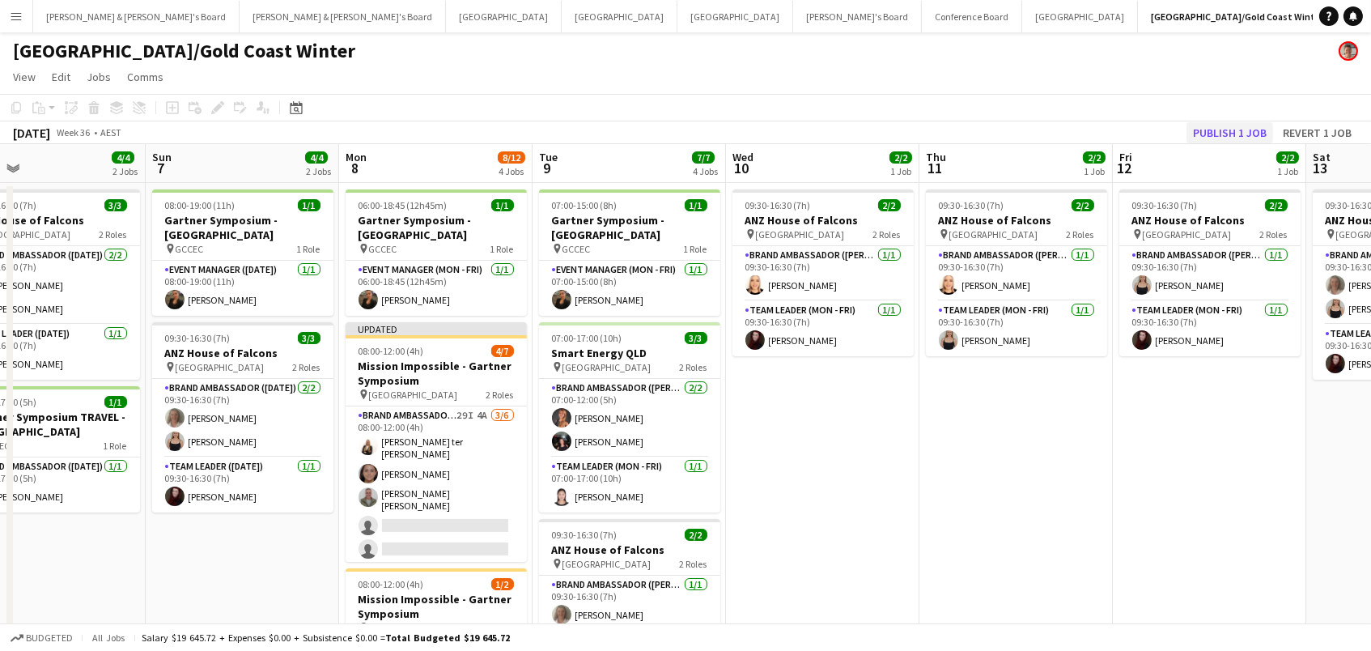
click at [1250, 125] on button "Publish 1 job" at bounding box center [1229, 132] width 87 height 21
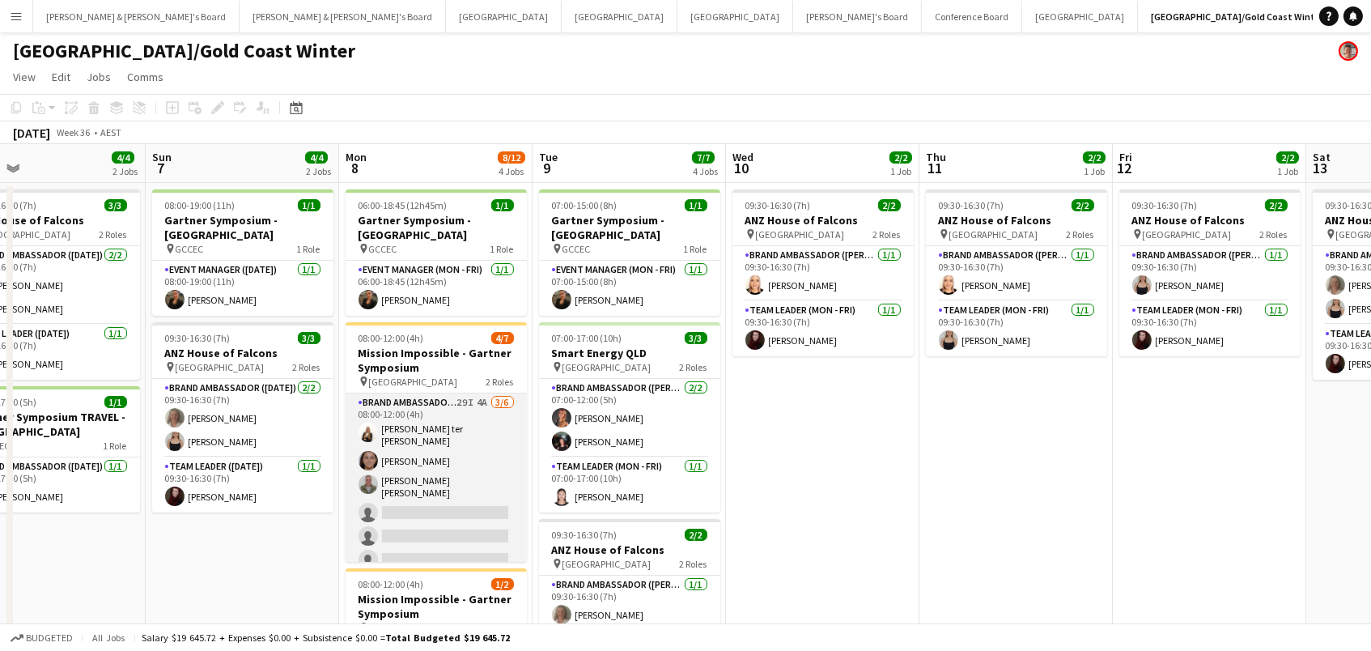
click at [452, 498] on app-card-role "Brand Ambassador (Mon - Fri) 29I 4A 3/6 08:00-12:00 (4h) Raquel ter Haar Leyre …" at bounding box center [436, 484] width 181 height 182
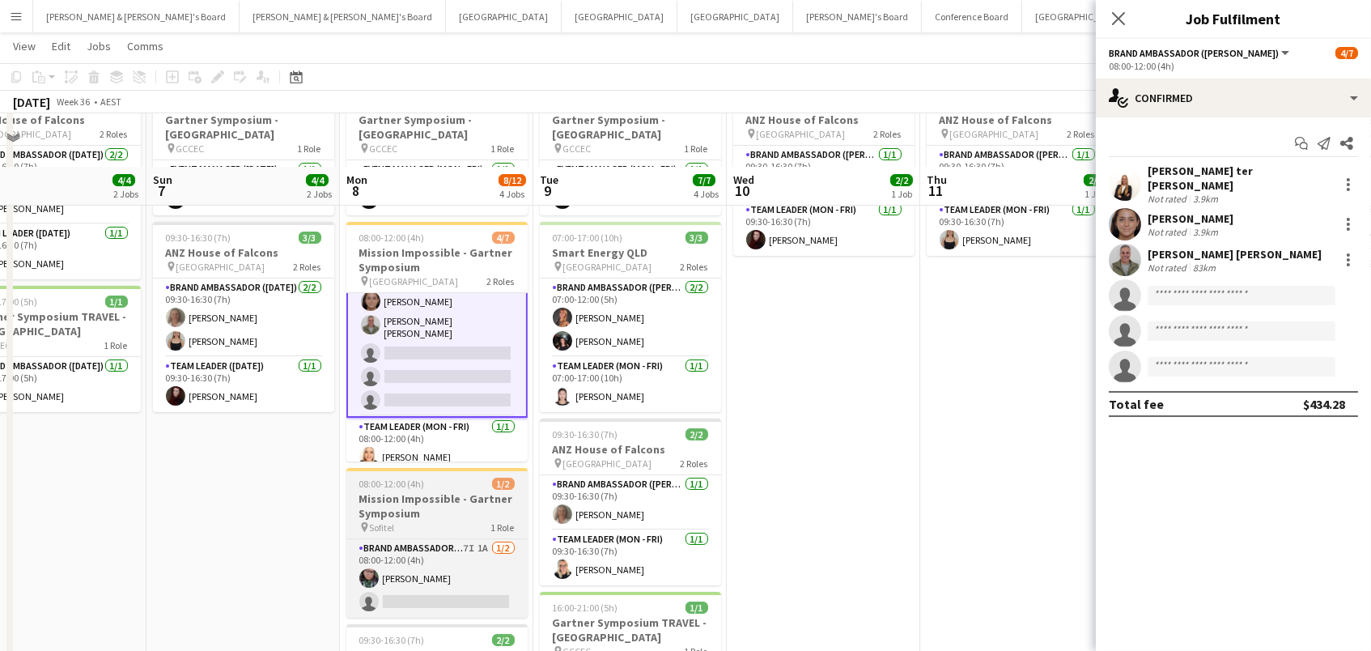
scroll to position [152, 0]
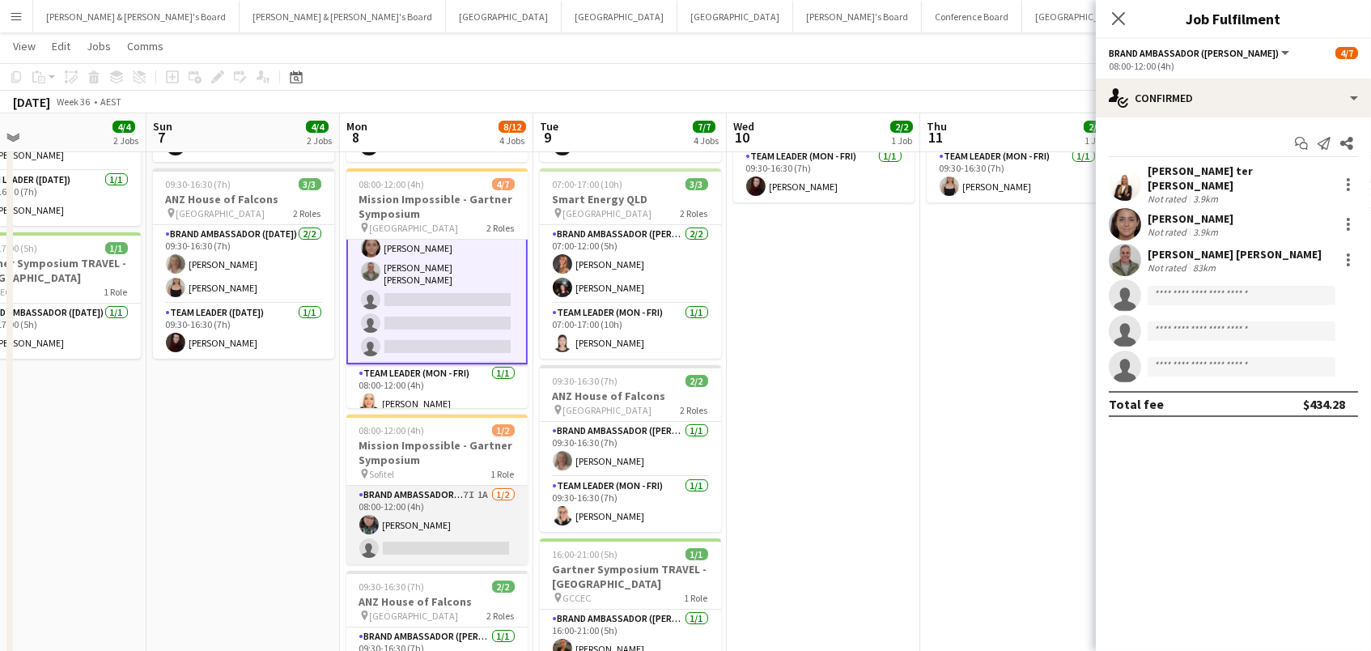
click at [455, 532] on app-card-role "Brand Ambassador (Mon - Fri) 7I 1A 1/2 08:00-12:00 (4h) Beatriz Barreto single-…" at bounding box center [436, 524] width 181 height 78
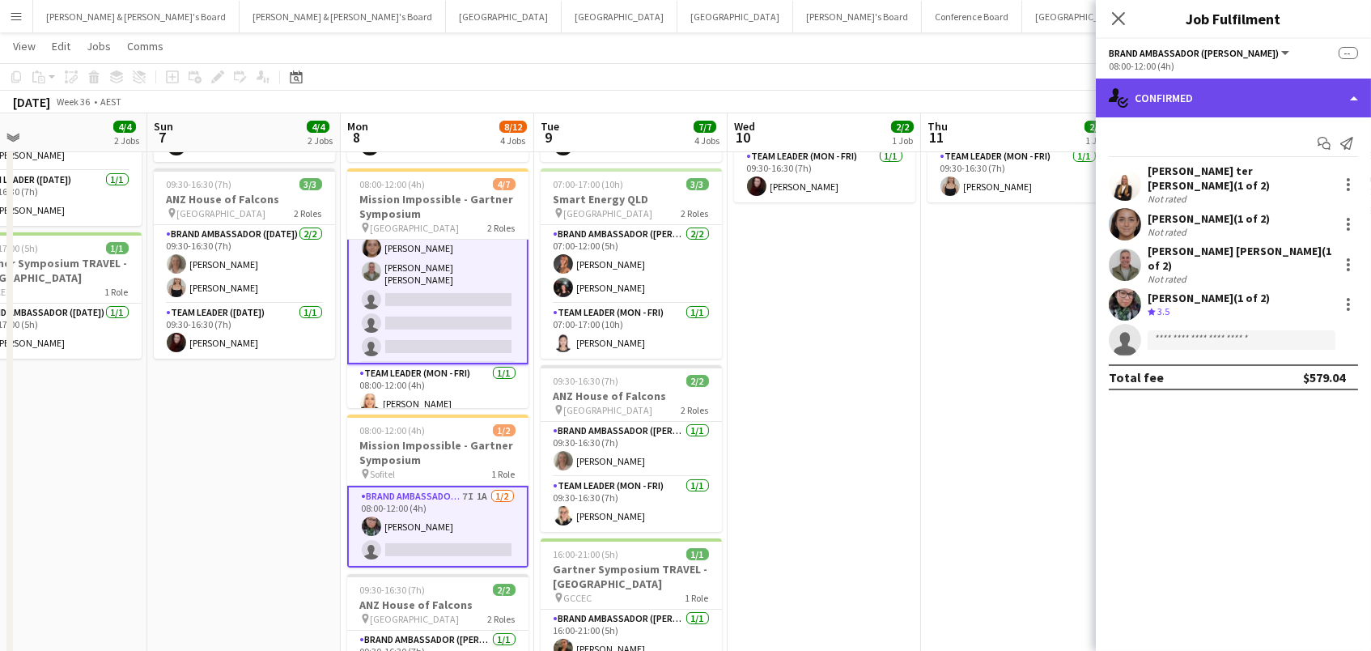
click at [1227, 91] on div "single-neutral-actions-check-2 Confirmed" at bounding box center [1233, 97] width 275 height 39
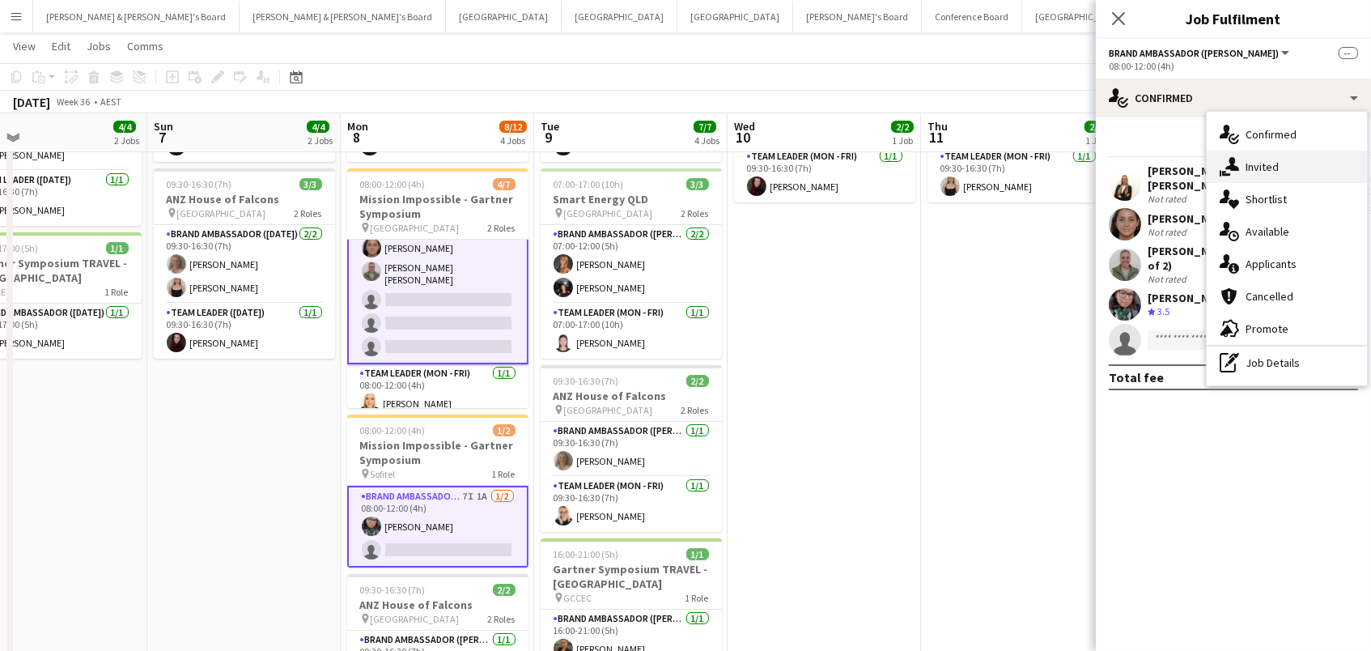
click at [1258, 155] on div "single-neutral-actions-share-1 Invited" at bounding box center [1286, 167] width 160 height 32
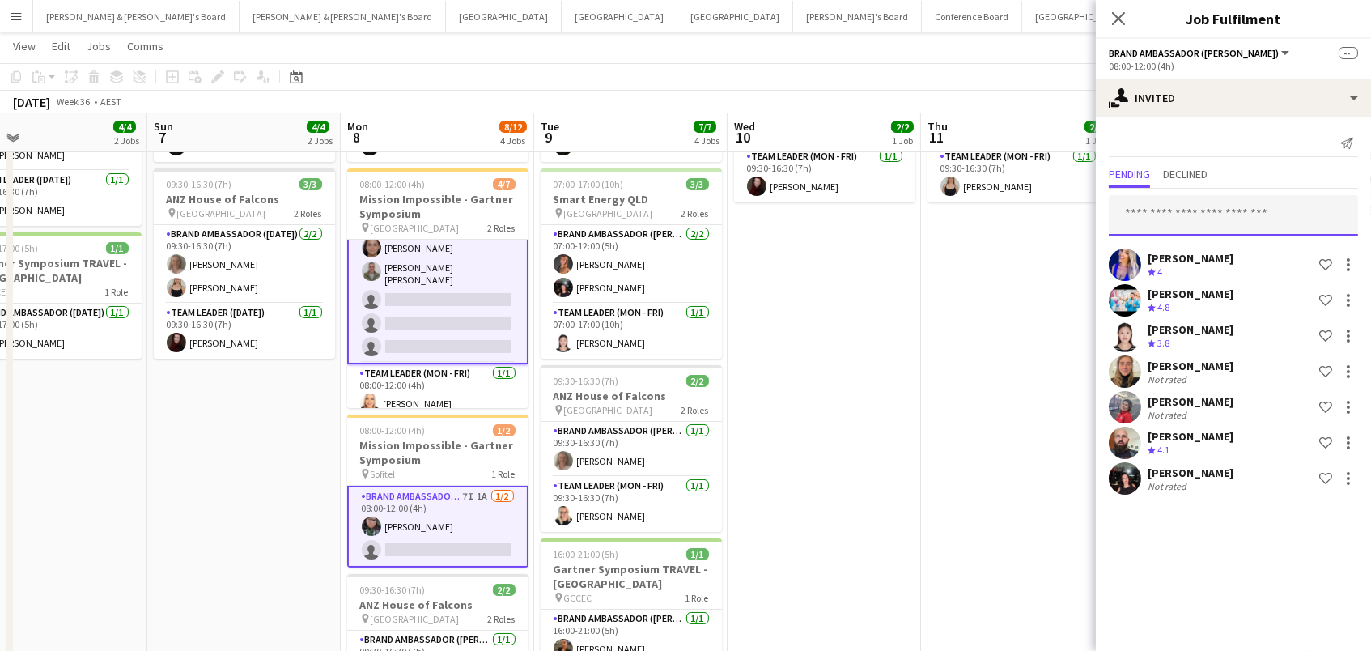
click at [1156, 218] on input "text" at bounding box center [1233, 215] width 249 height 40
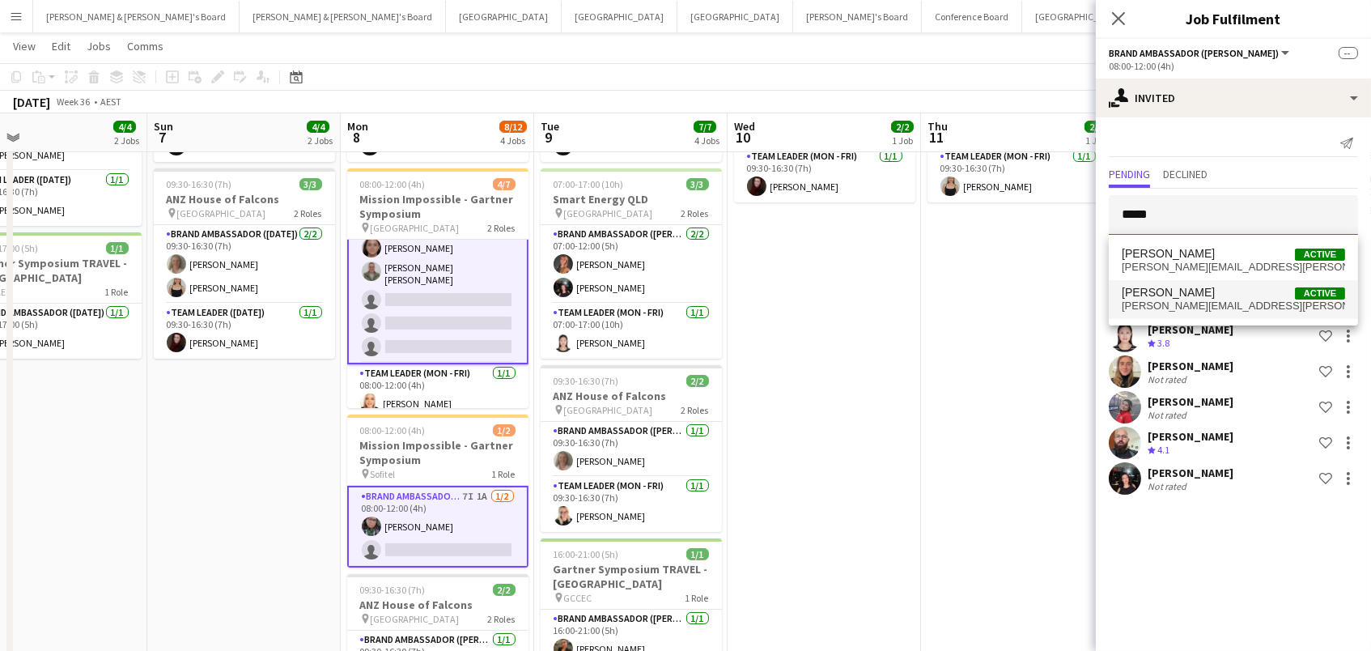
type input "****"
click at [1194, 299] on span "lisa.russell@live.com.au" at bounding box center [1232, 305] width 223 height 13
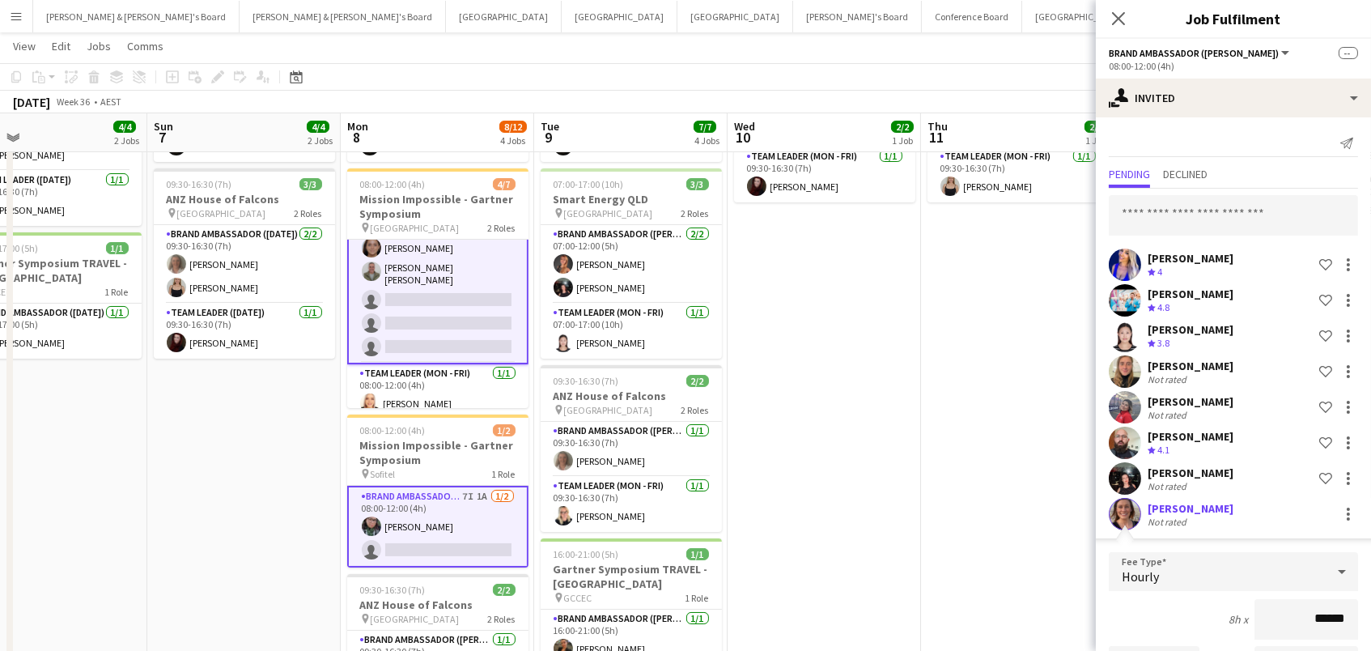
click at [1160, 519] on div "Not rated" at bounding box center [1168, 521] width 42 height 12
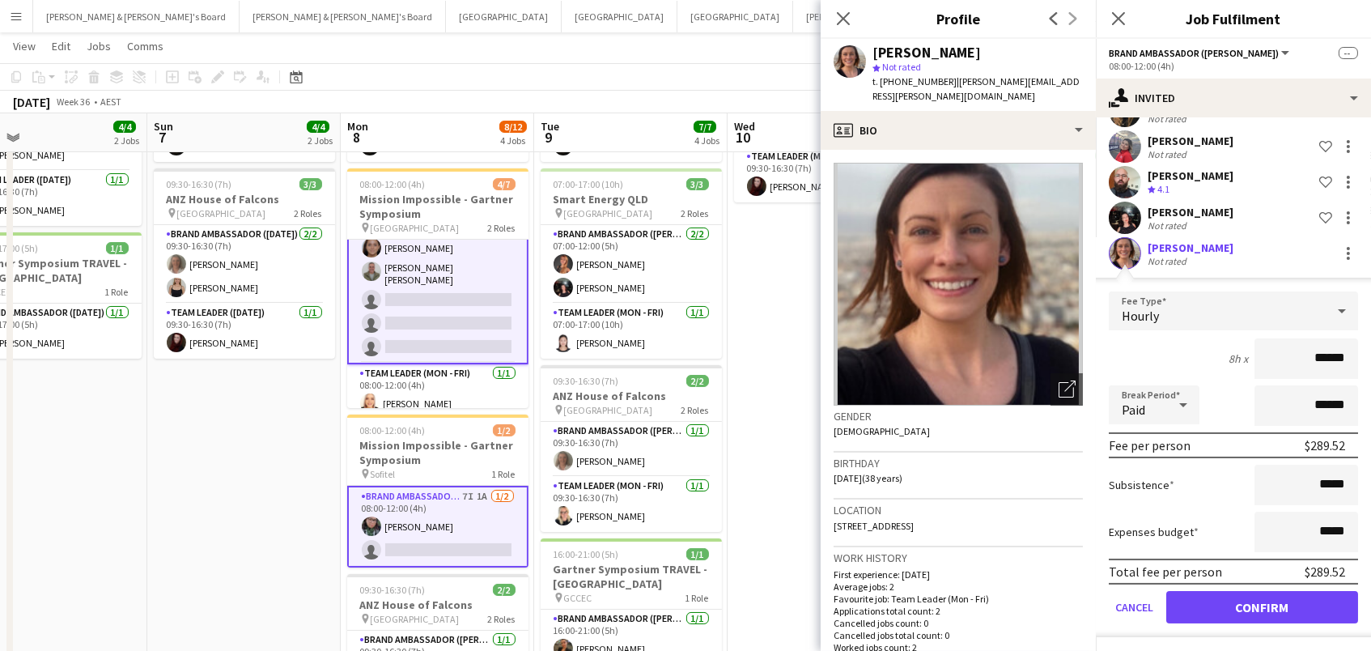
scroll to position [260, 0]
click at [1206, 612] on button "Confirm" at bounding box center [1262, 607] width 192 height 32
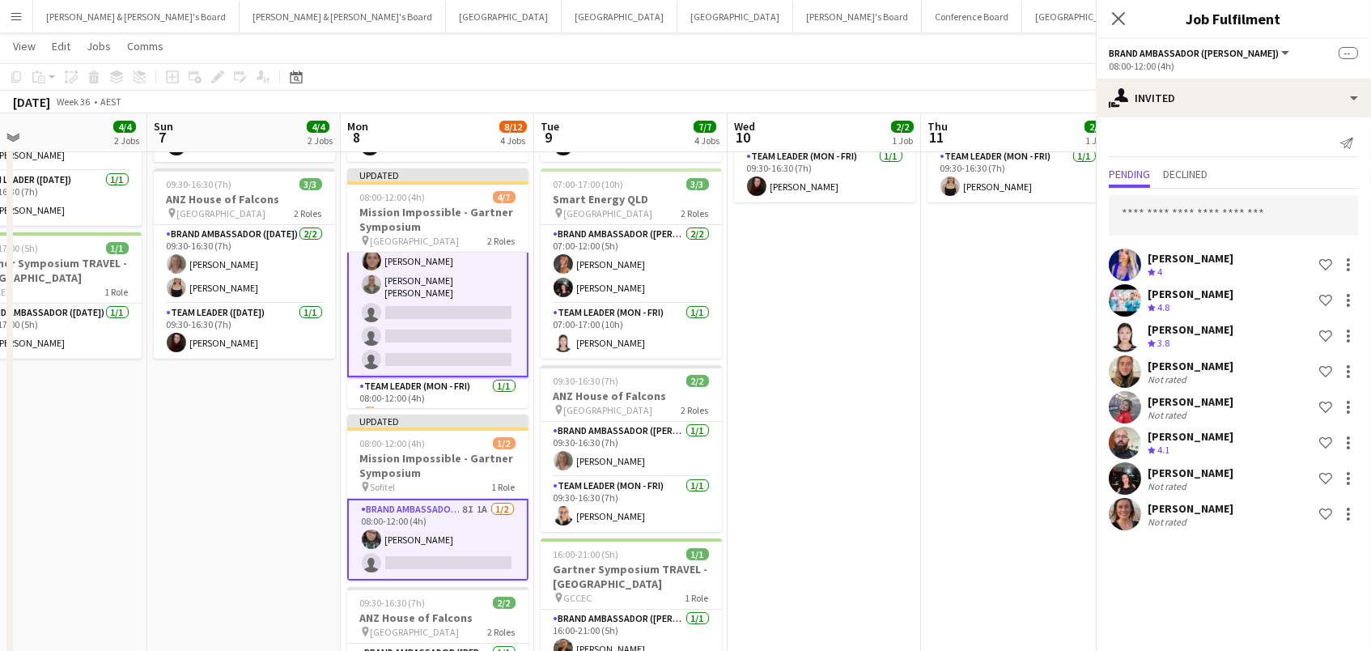
scroll to position [0, 0]
click at [1147, 515] on div "Not rated" at bounding box center [1168, 521] width 42 height 12
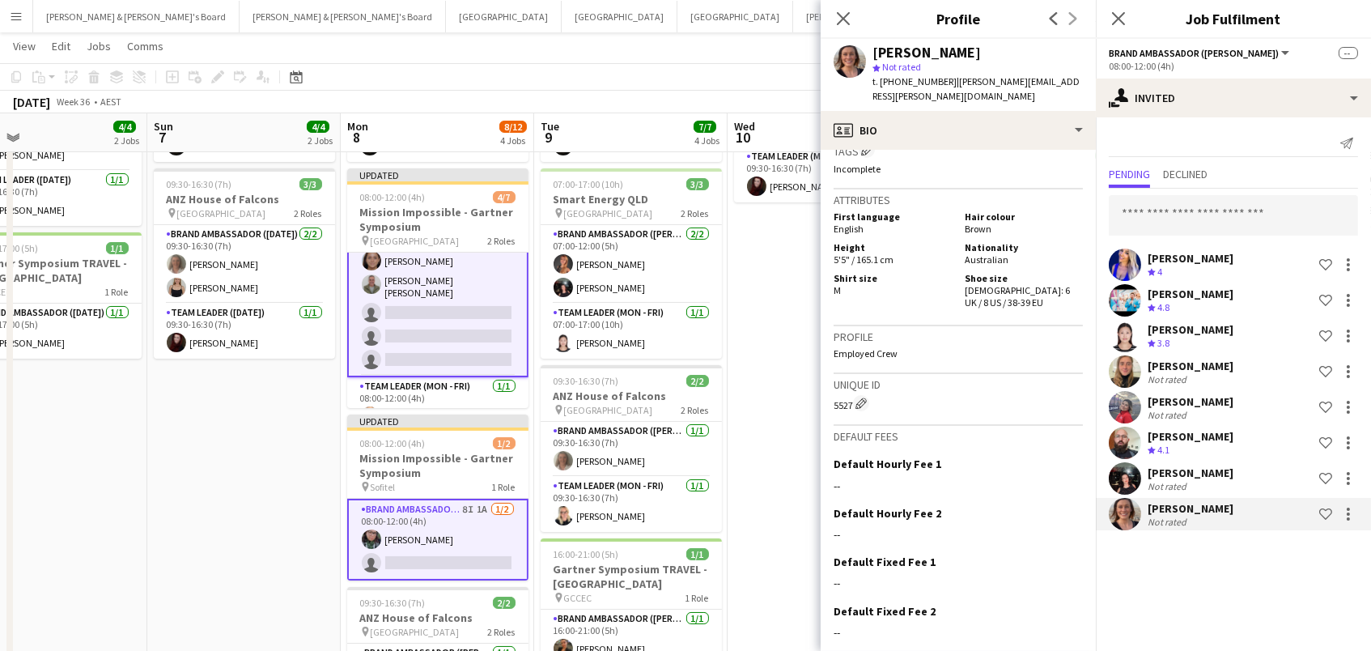
scroll to position [1004, 0]
click at [748, 300] on app-date-cell "09:30-16:30 (7h) 2/2 ANZ House of Falcons pin Brisbane 2 Roles Brand Ambassador…" at bounding box center [823, 401] width 193 height 744
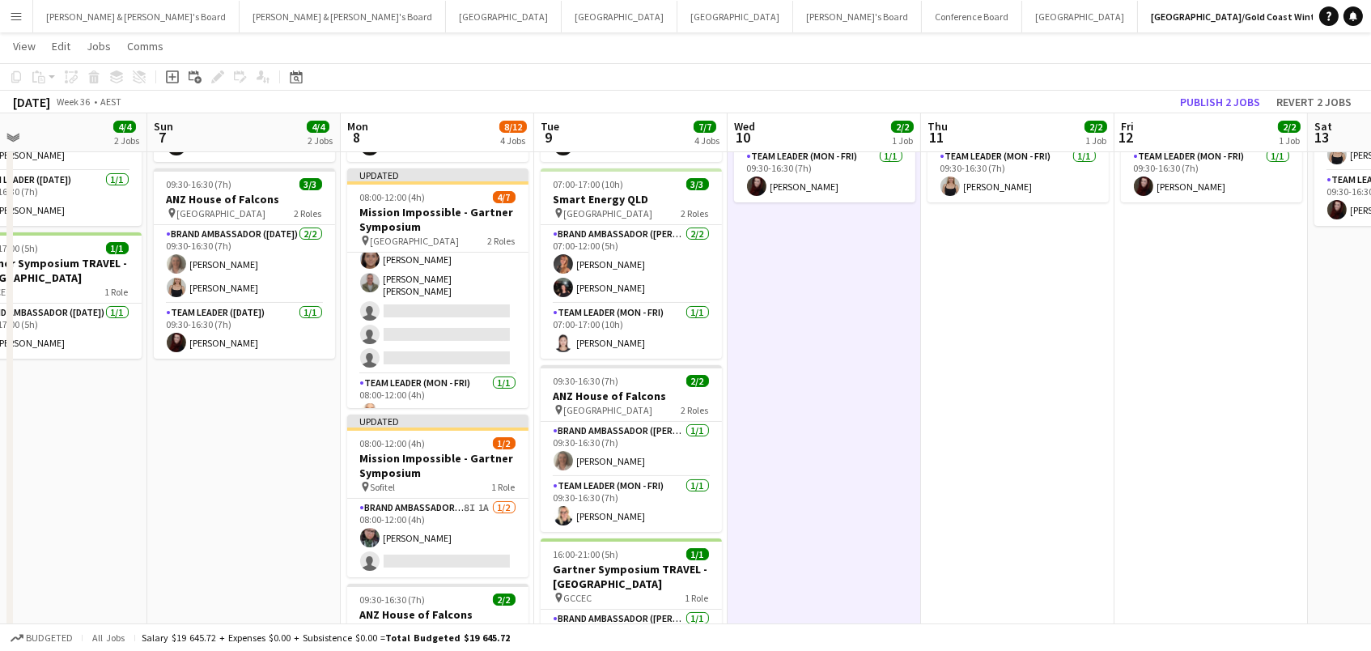
click at [1213, 88] on app-toolbar "Copy Paste Paste Command V Paste with crew Command Shift V Paste linked Job Del…" at bounding box center [685, 77] width 1371 height 28
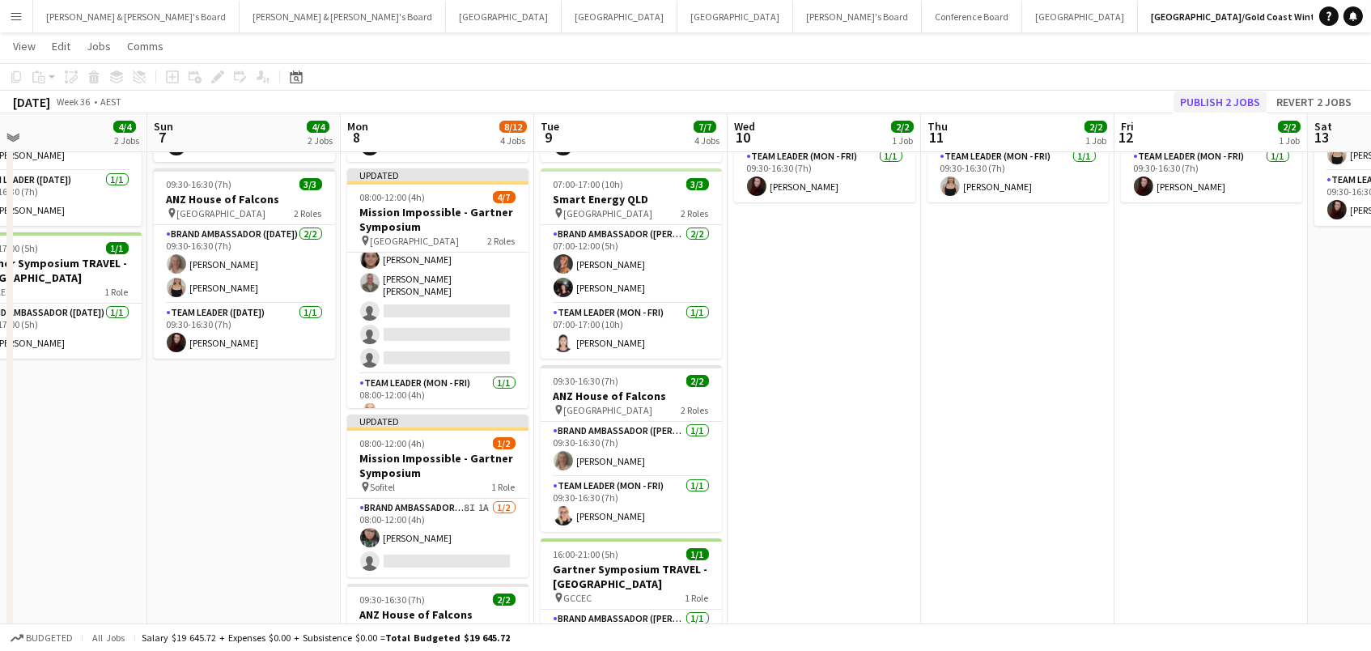
click at [1213, 95] on button "Publish 2 jobs" at bounding box center [1219, 101] width 93 height 21
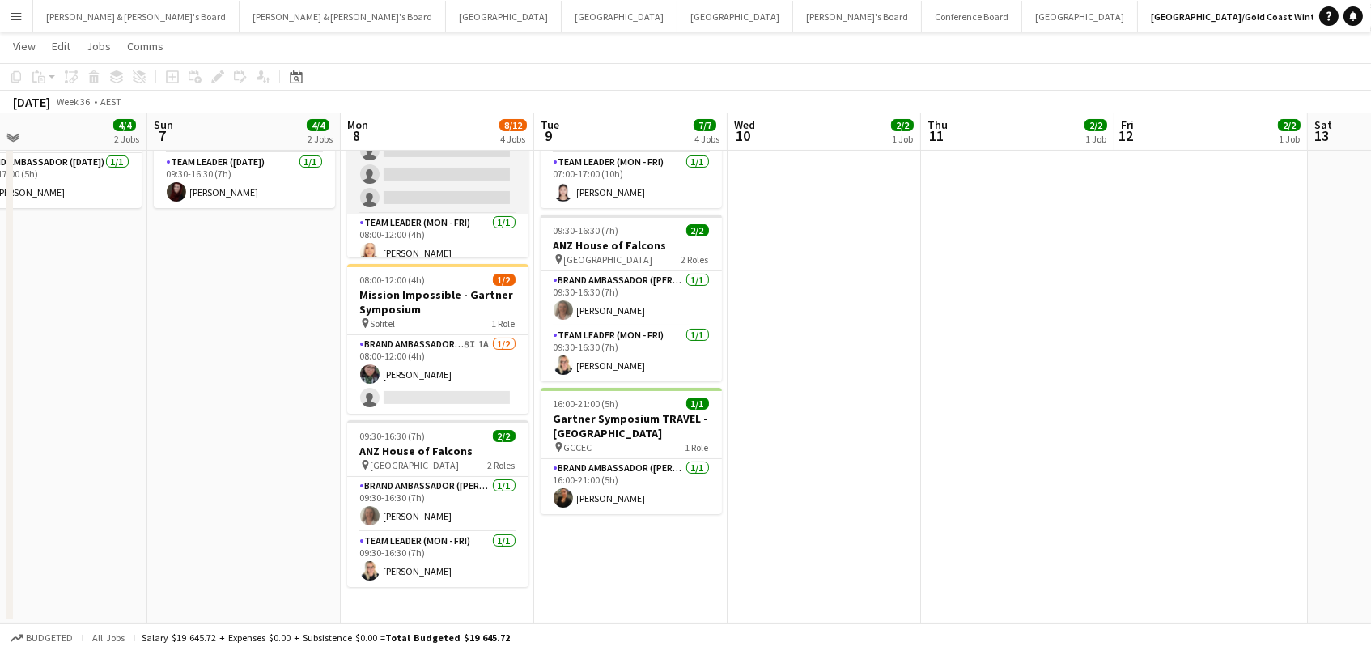
scroll to position [301, 0]
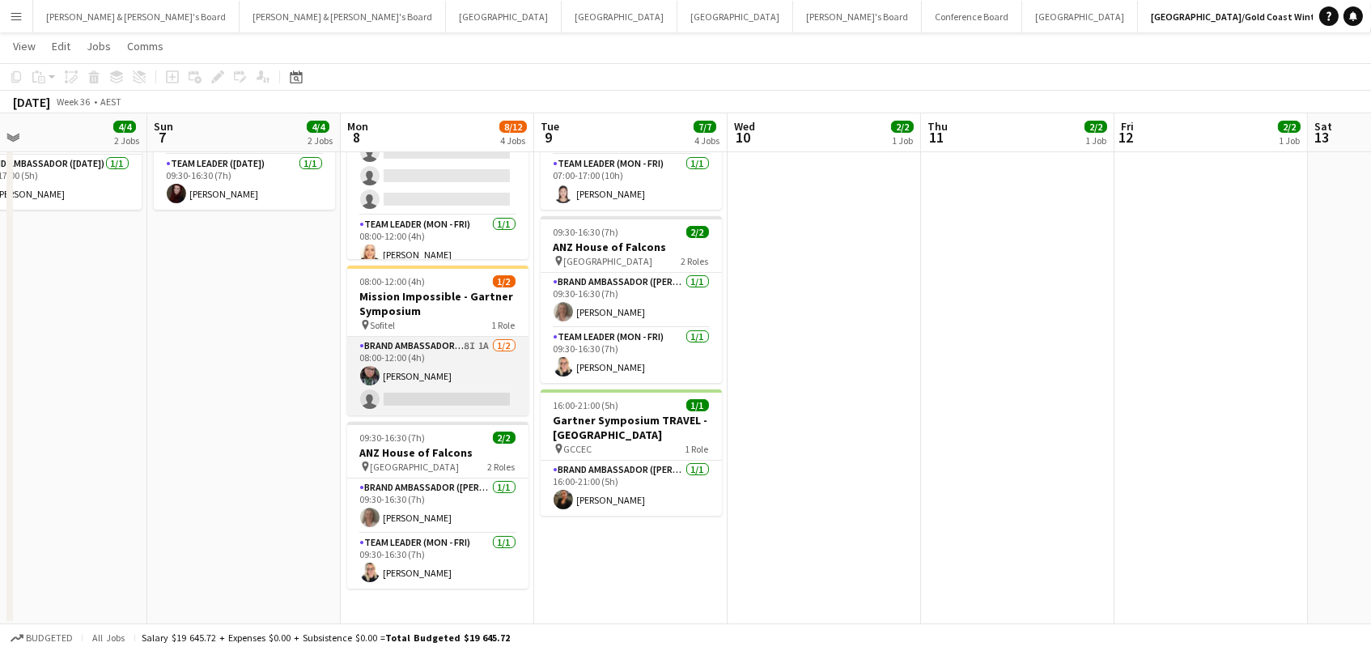
click at [412, 343] on app-card-role "Brand Ambassador (Mon - Fri) 8I 1A 1/2 08:00-12:00 (4h) Beatriz Barreto single-…" at bounding box center [437, 376] width 181 height 78
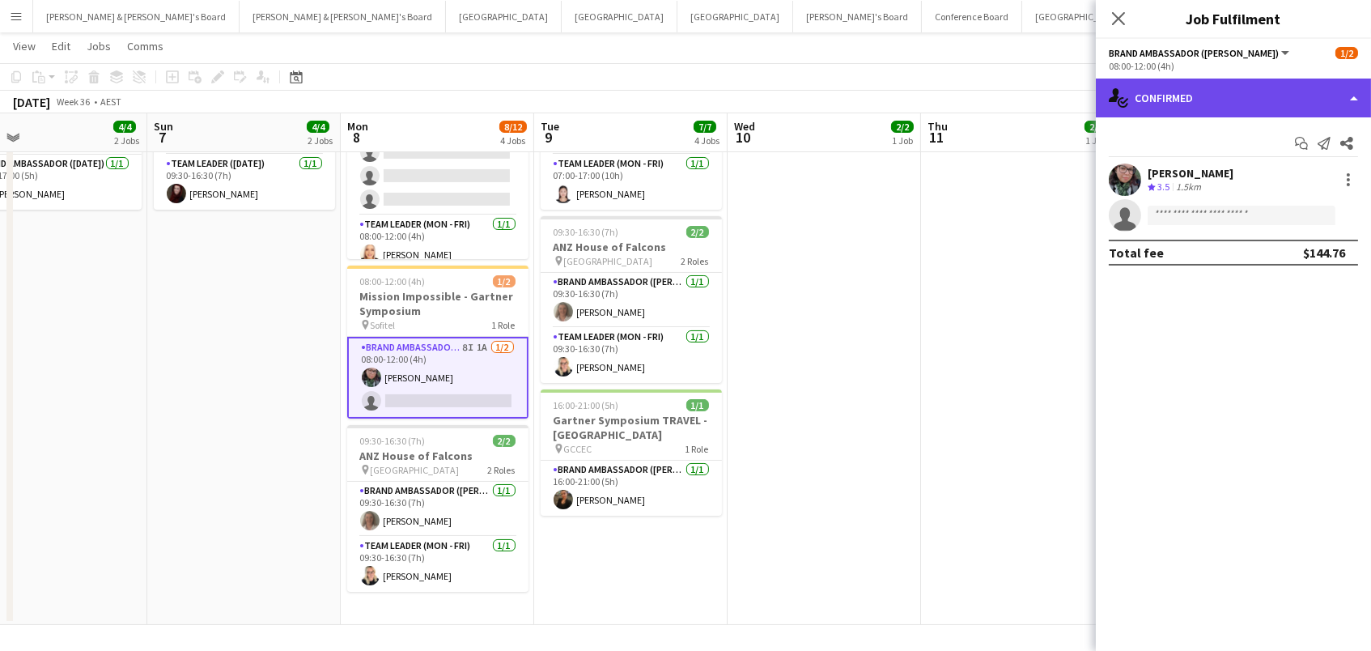
click at [1257, 100] on div "single-neutral-actions-check-2 Confirmed" at bounding box center [1233, 97] width 275 height 39
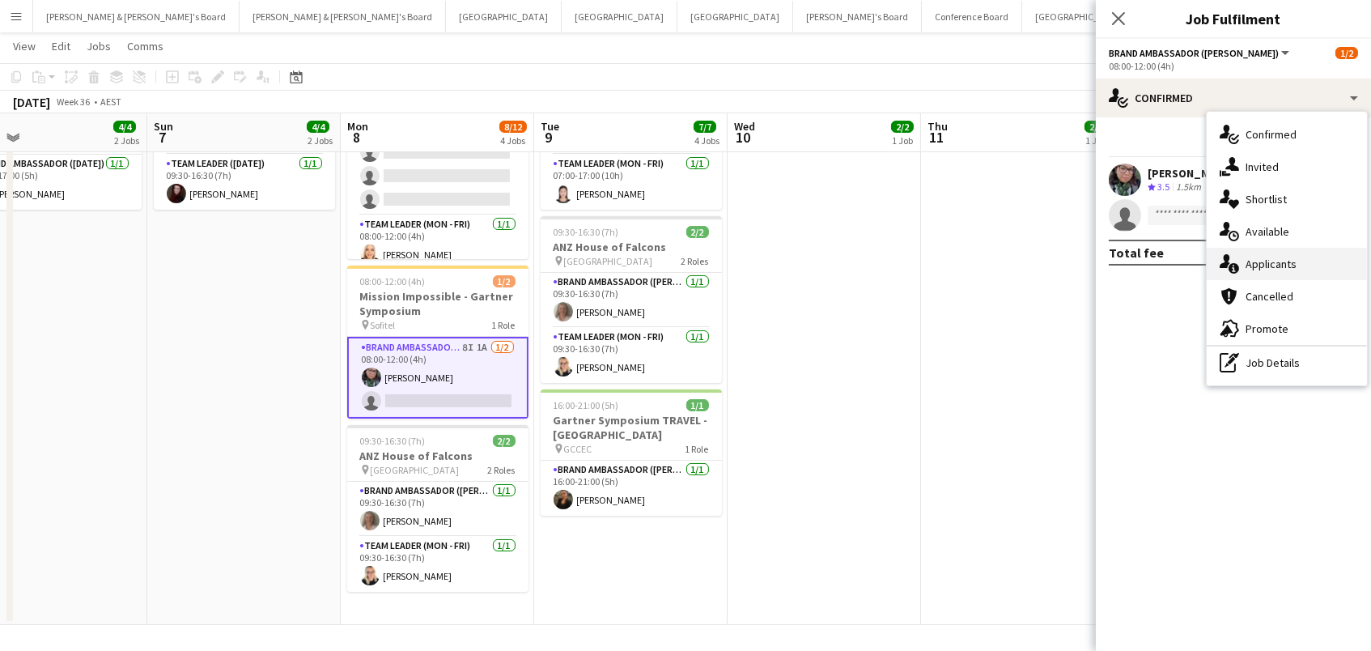
click at [1287, 265] on div "single-neutral-actions-information Applicants" at bounding box center [1286, 264] width 160 height 32
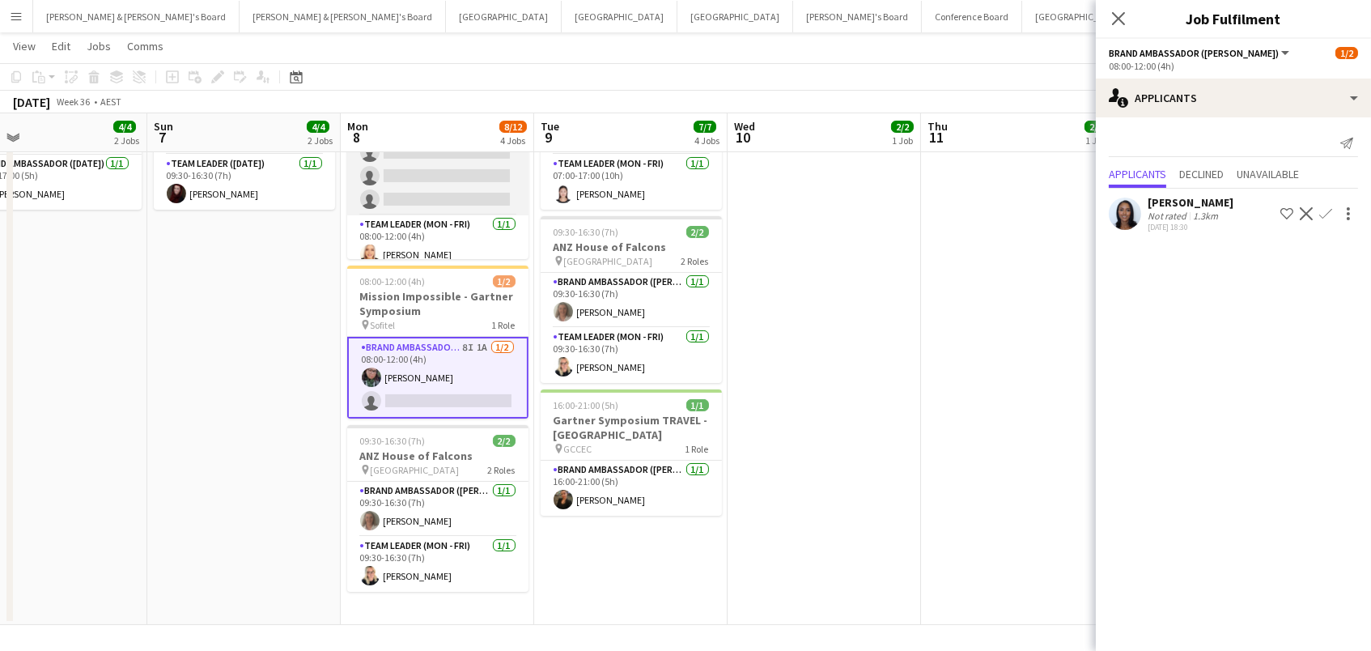
click at [468, 174] on app-card-role "Brand Ambassador (Mon - Fri) 29I 4A 3/6 08:00-12:00 (4h) Raquel ter Haar Leyre …" at bounding box center [437, 124] width 181 height 182
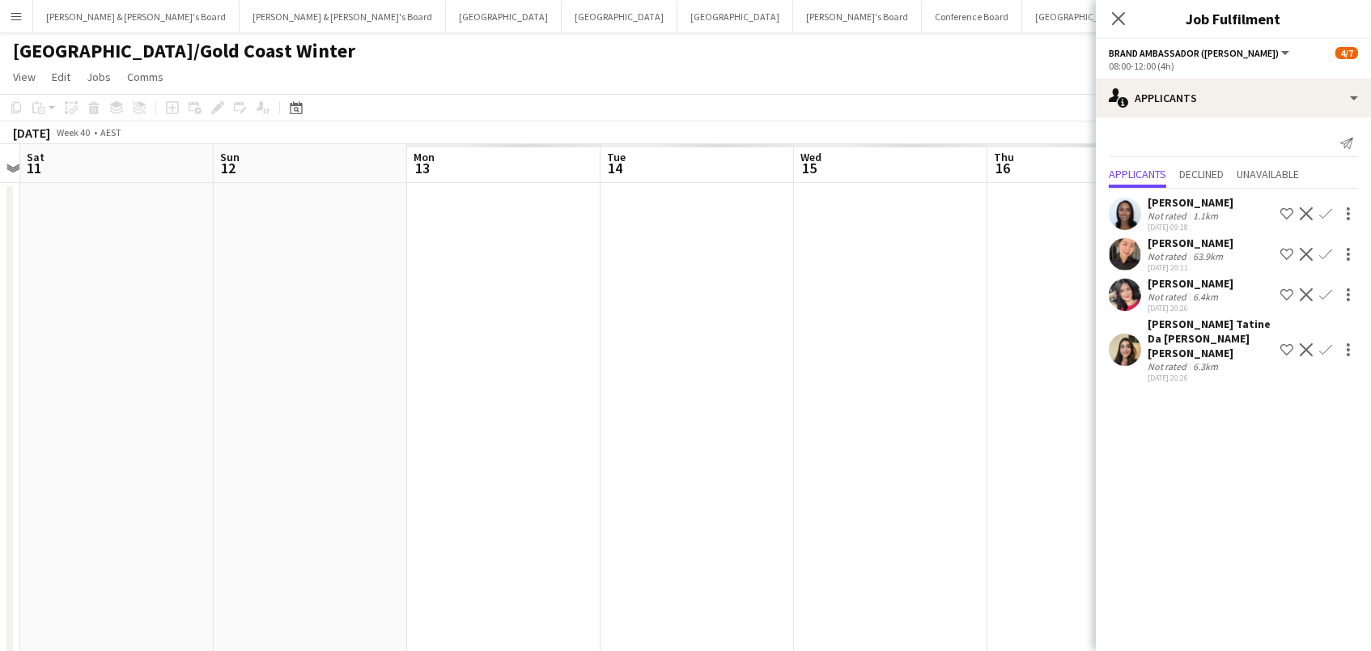
scroll to position [0, 459]
click at [793, 14] on button "Tennille's Board Close" at bounding box center [857, 17] width 129 height 32
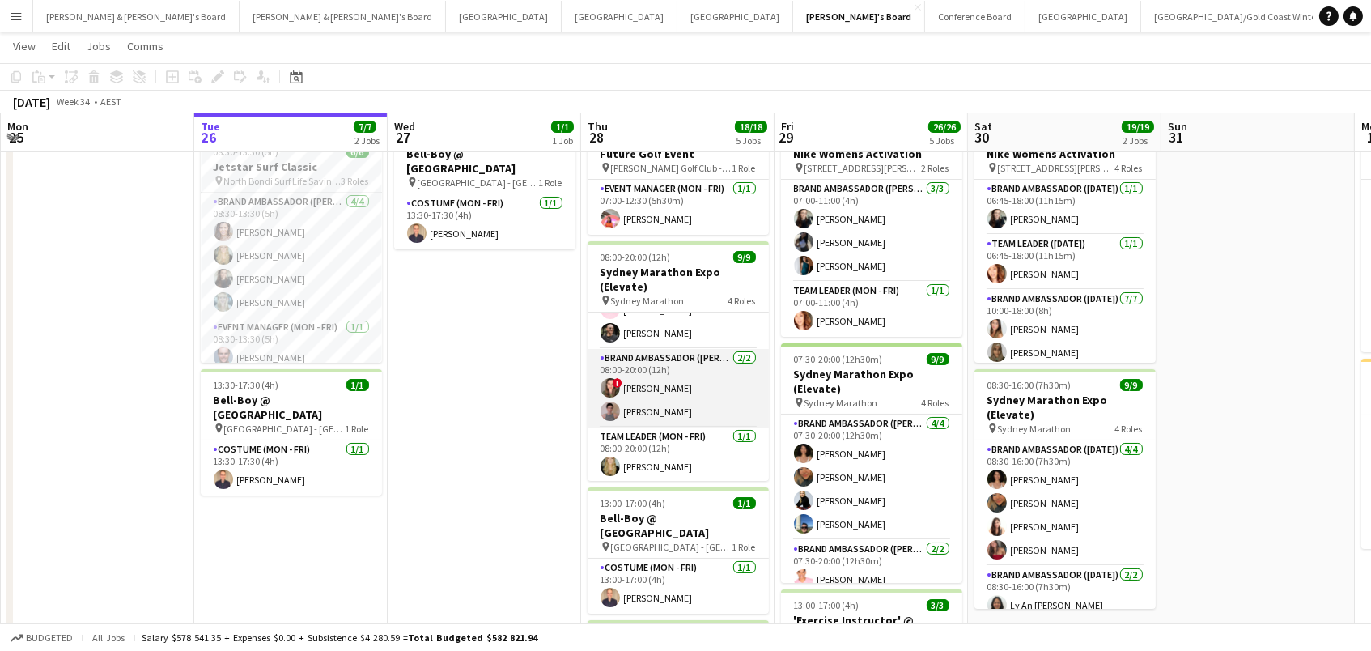
scroll to position [166, 0]
click at [1025, 23] on button "Sydney Close" at bounding box center [1083, 17] width 116 height 32
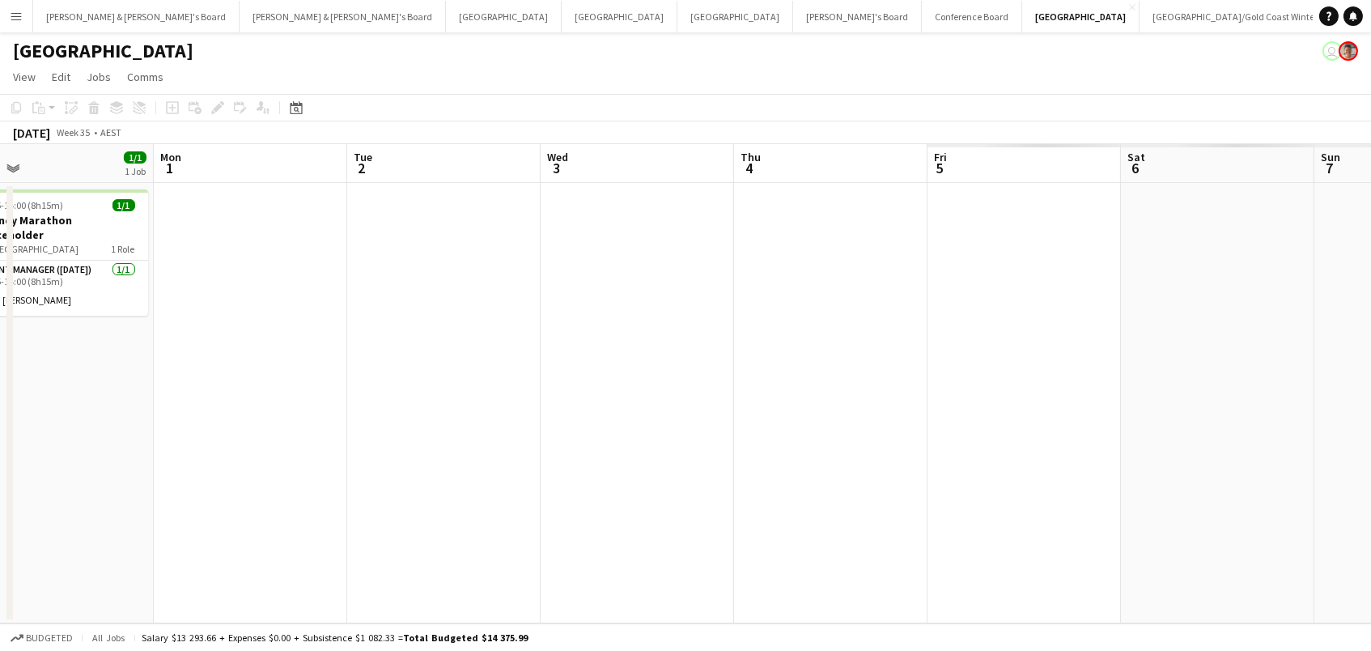
scroll to position [0, 689]
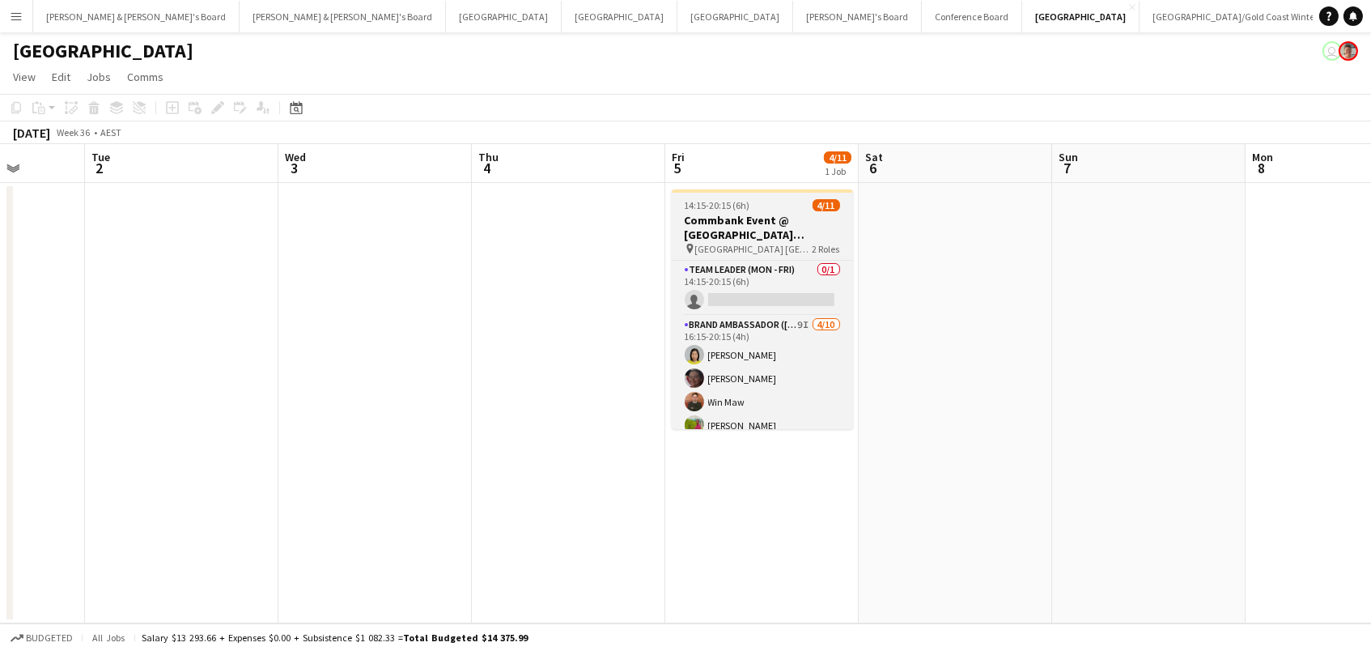
click at [738, 233] on h3 "Commbank Event @ GIO Stadium Canberra" at bounding box center [762, 227] width 181 height 29
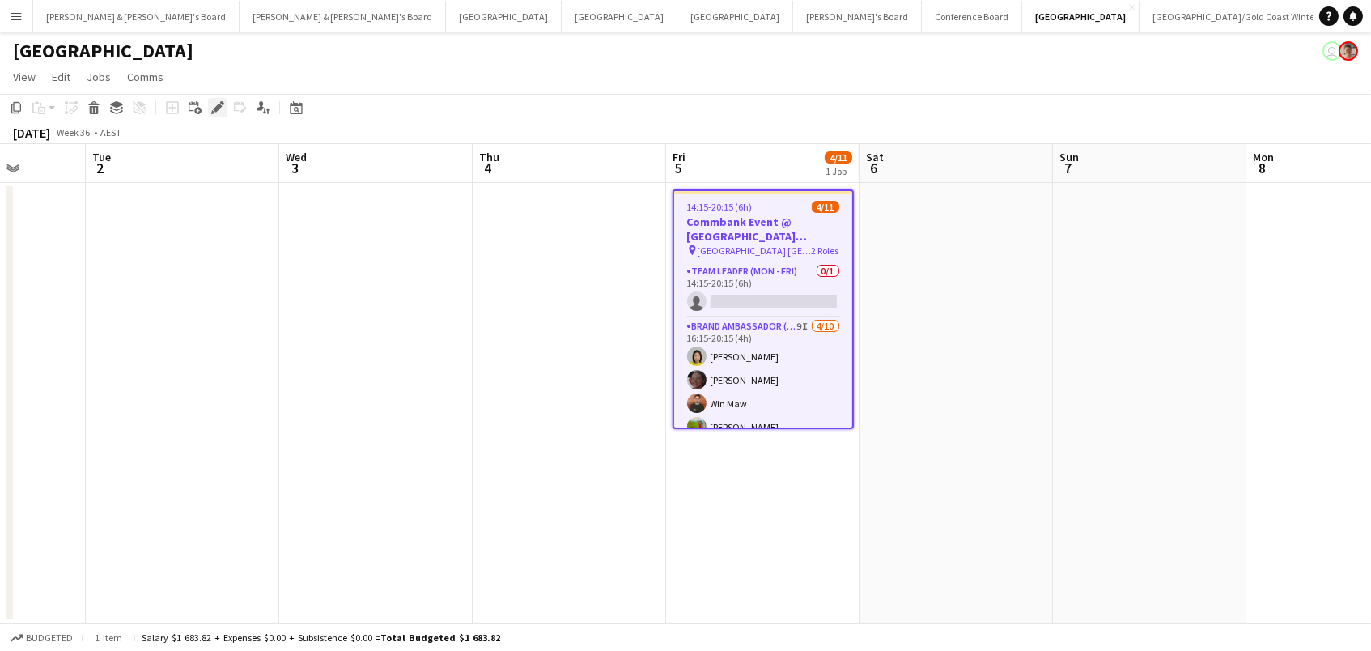
click at [211, 106] on icon "Edit" at bounding box center [217, 107] width 13 height 13
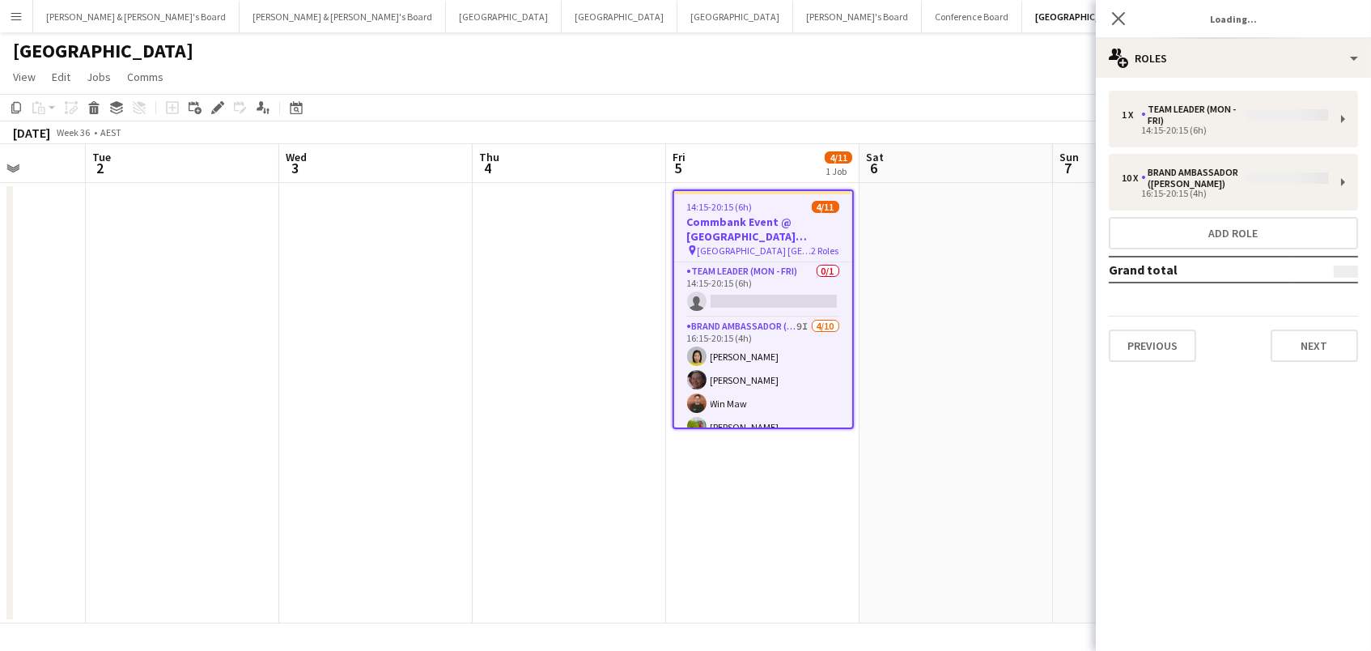
click at [1134, 160] on div "1 x Team Leader (Mon - Fri) 14:15-20:15 (6h) 10 x Brand Ambassador (Mon - Fri) …" at bounding box center [1233, 226] width 275 height 271
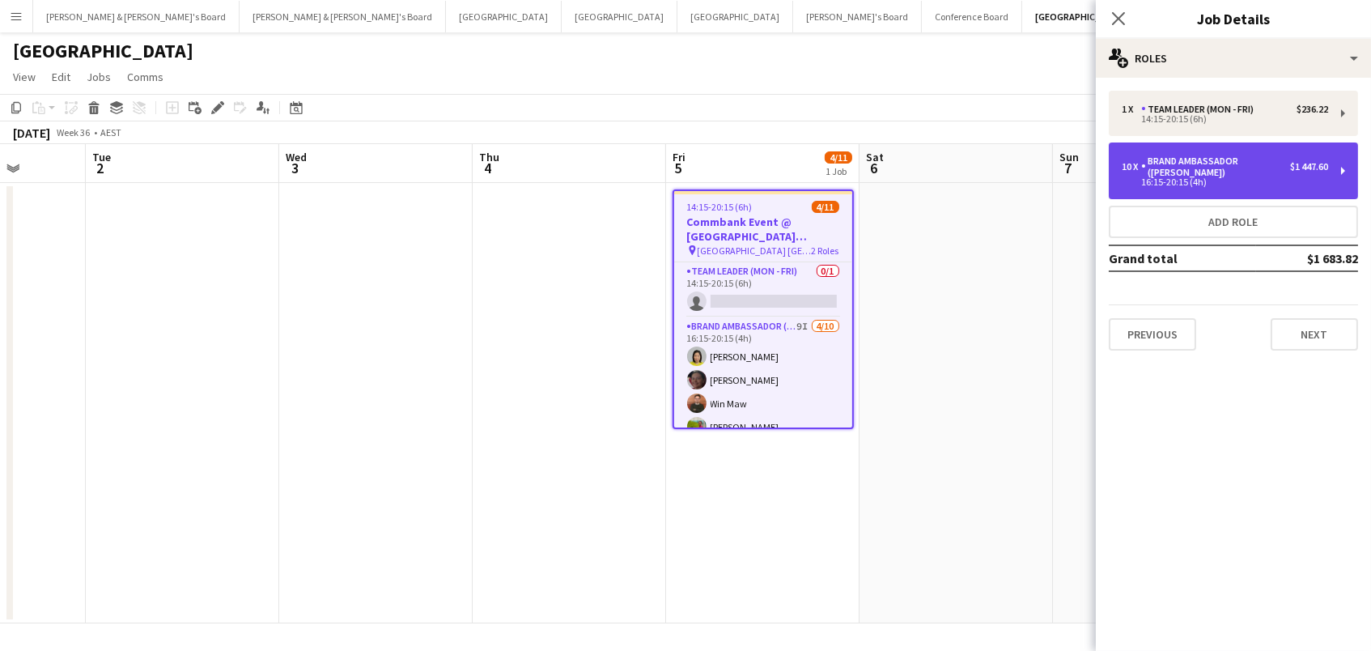
click at [1135, 180] on div "16:15-20:15 (4h)" at bounding box center [1224, 182] width 206 height 8
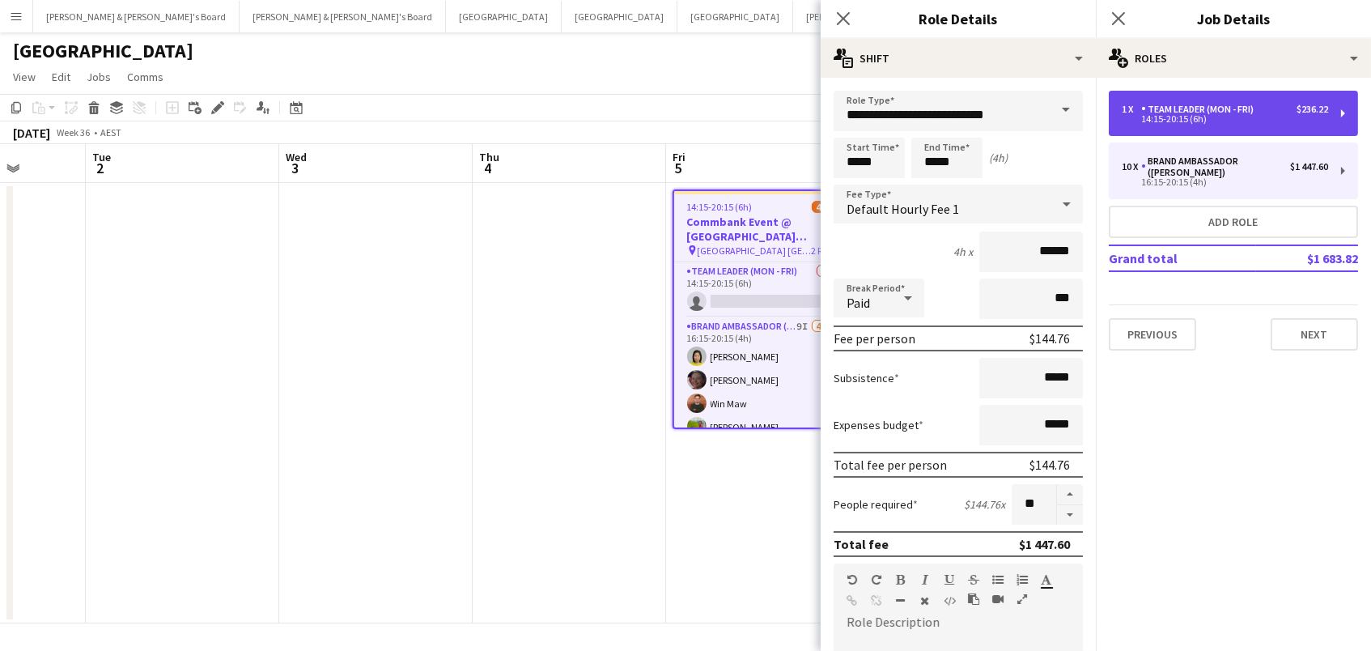
click at [1209, 112] on div "Team Leader (Mon - Fri)" at bounding box center [1200, 109] width 119 height 11
type input "**********"
type input "*****"
type input "******"
type input "*"
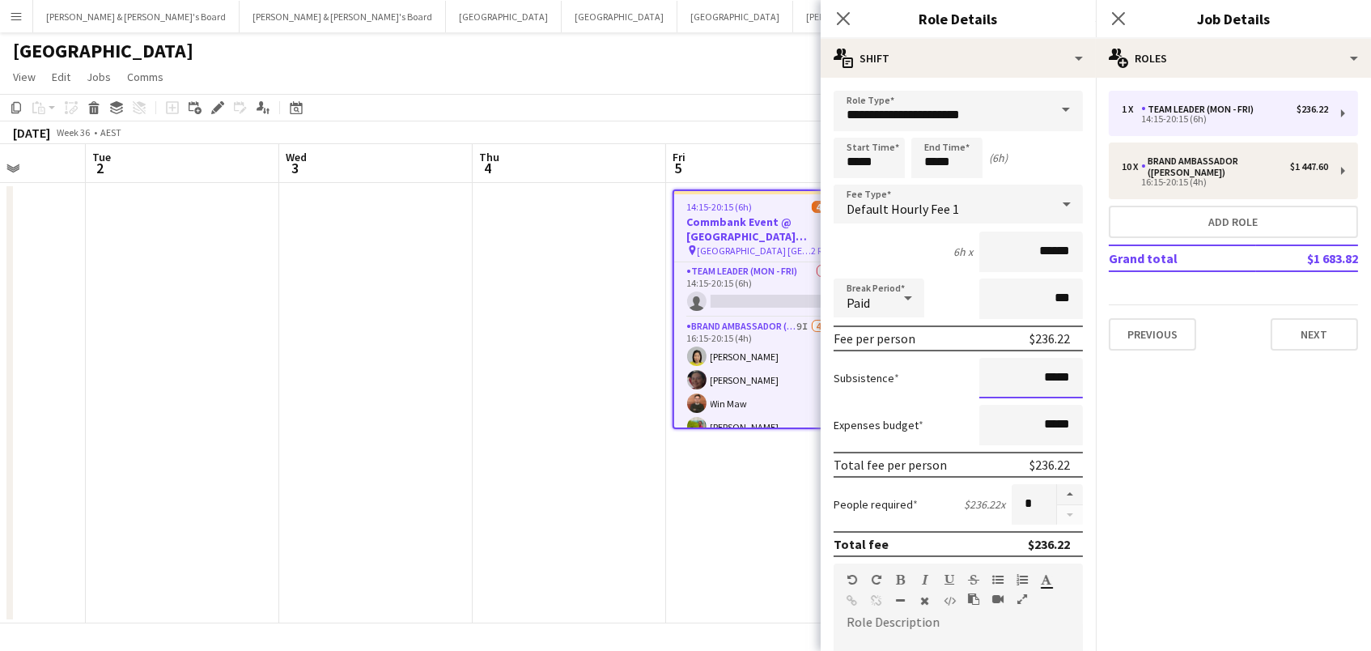
drag, startPoint x: 1075, startPoint y: 379, endPoint x: 1048, endPoint y: 376, distance: 26.8
click at [1048, 376] on input "*****" at bounding box center [1031, 378] width 104 height 40
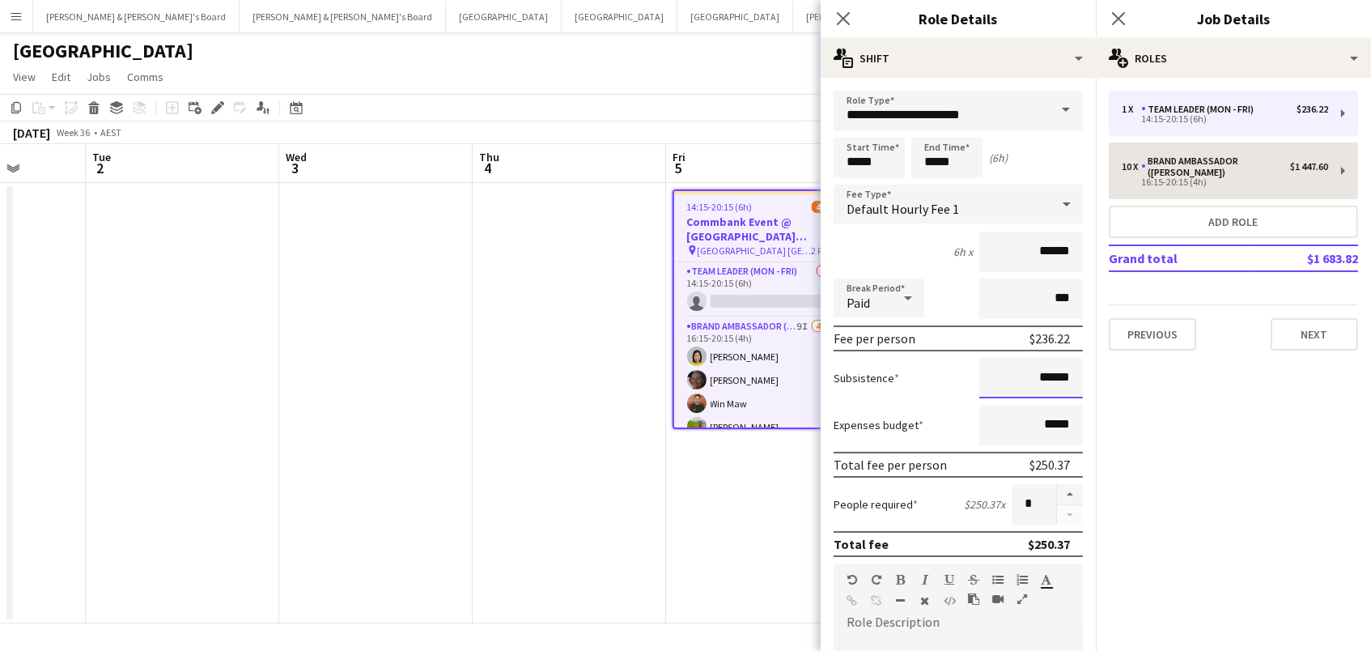
type input "******"
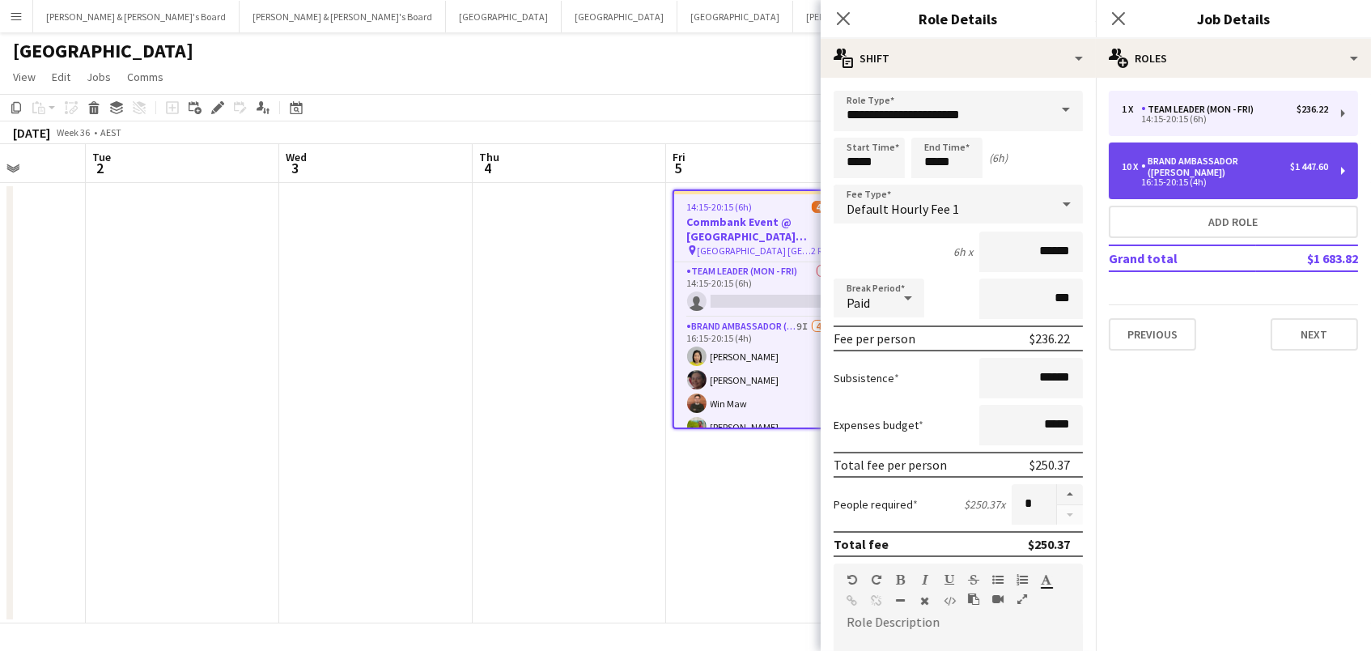
click at [1189, 167] on div "Brand Ambassador ([PERSON_NAME])" at bounding box center [1215, 166] width 149 height 23
type input "**********"
type input "*****"
type input "******"
type input "*****"
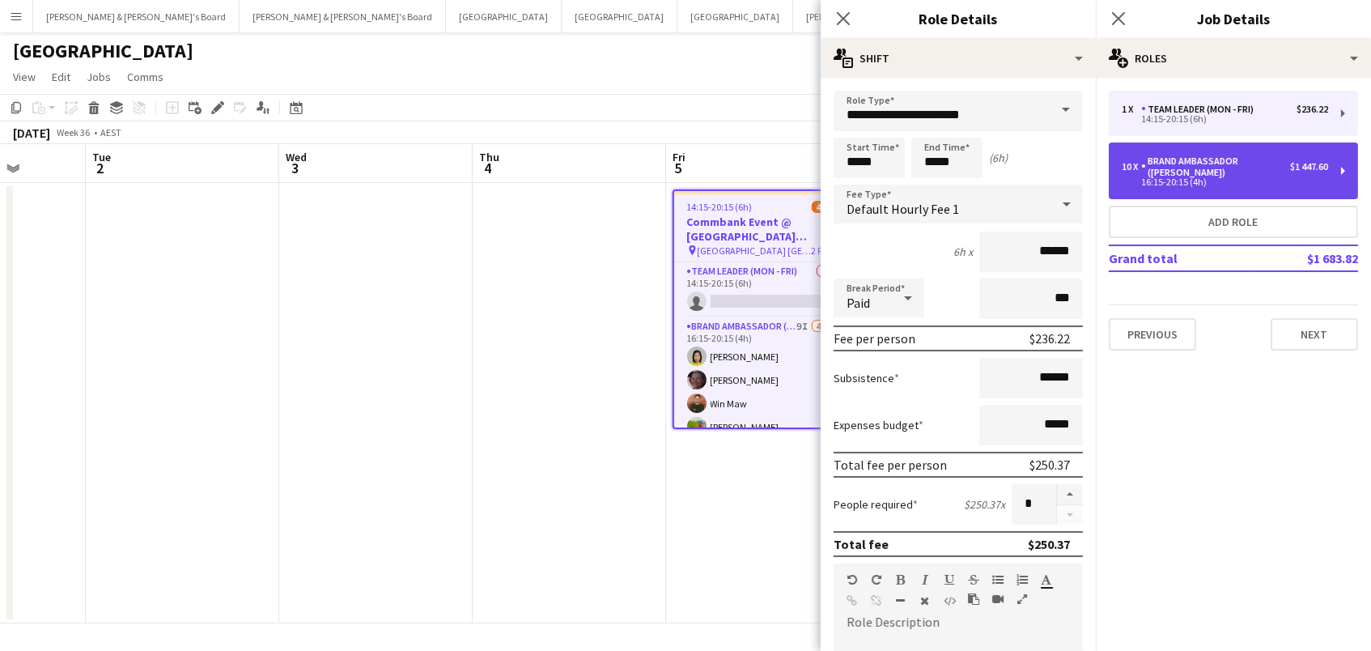
type input "**"
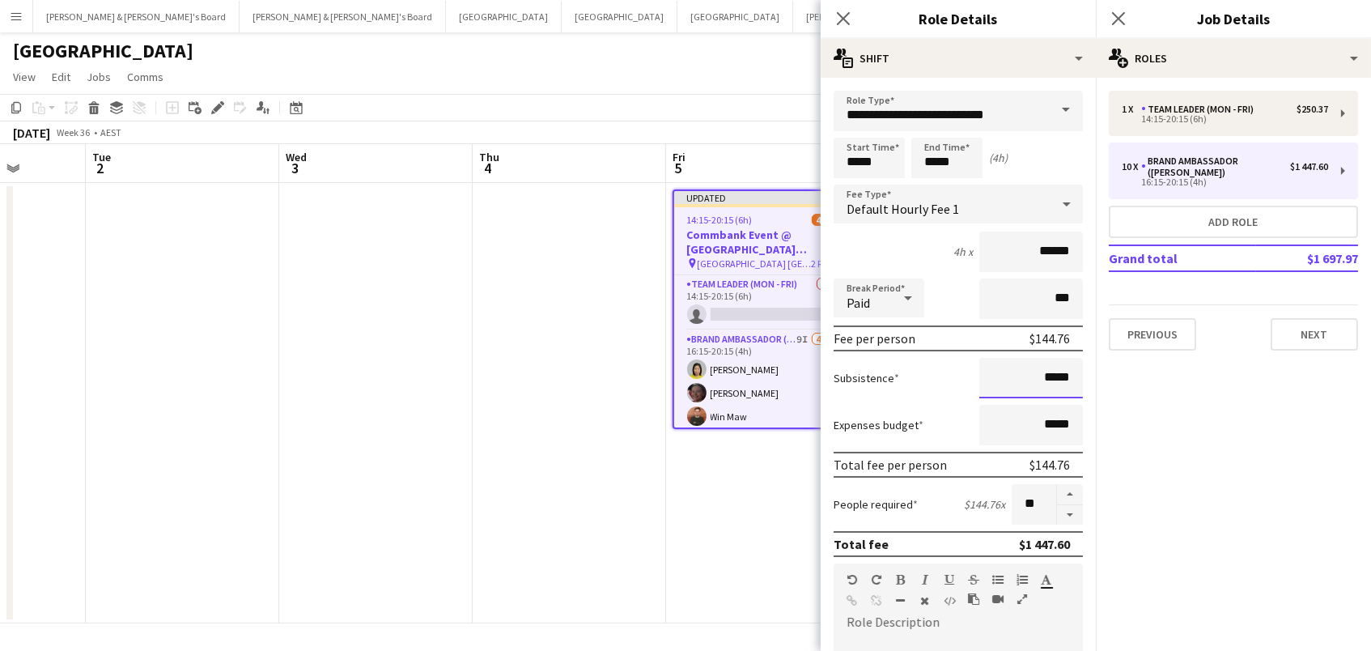
drag, startPoint x: 1076, startPoint y: 374, endPoint x: 1045, endPoint y: 370, distance: 31.0
click at [1045, 370] on input "*****" at bounding box center [1031, 378] width 104 height 40
type input "******"
click at [708, 491] on app-date-cell "Updated 14:15-20:15 (6h) 4/11 Commbank Event @ GIO Stadium Canberra pin GIO Sta…" at bounding box center [762, 403] width 193 height 440
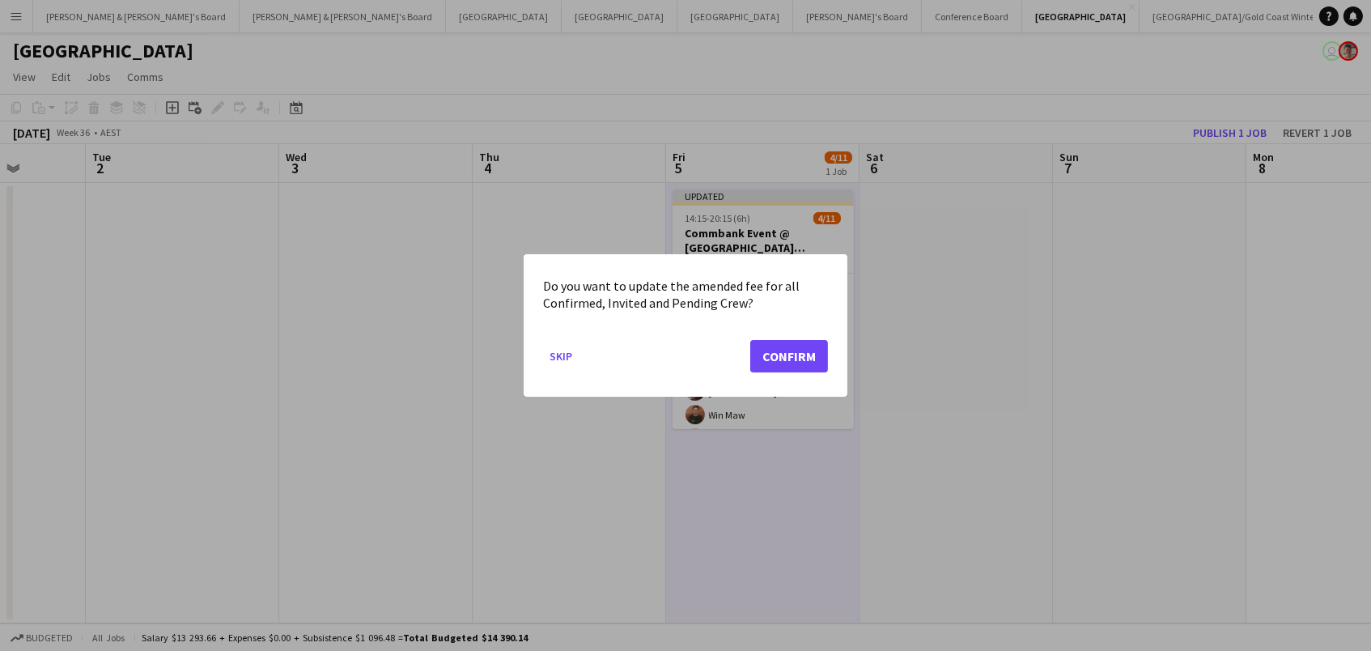
click at [810, 346] on button "Confirm" at bounding box center [789, 356] width 78 height 32
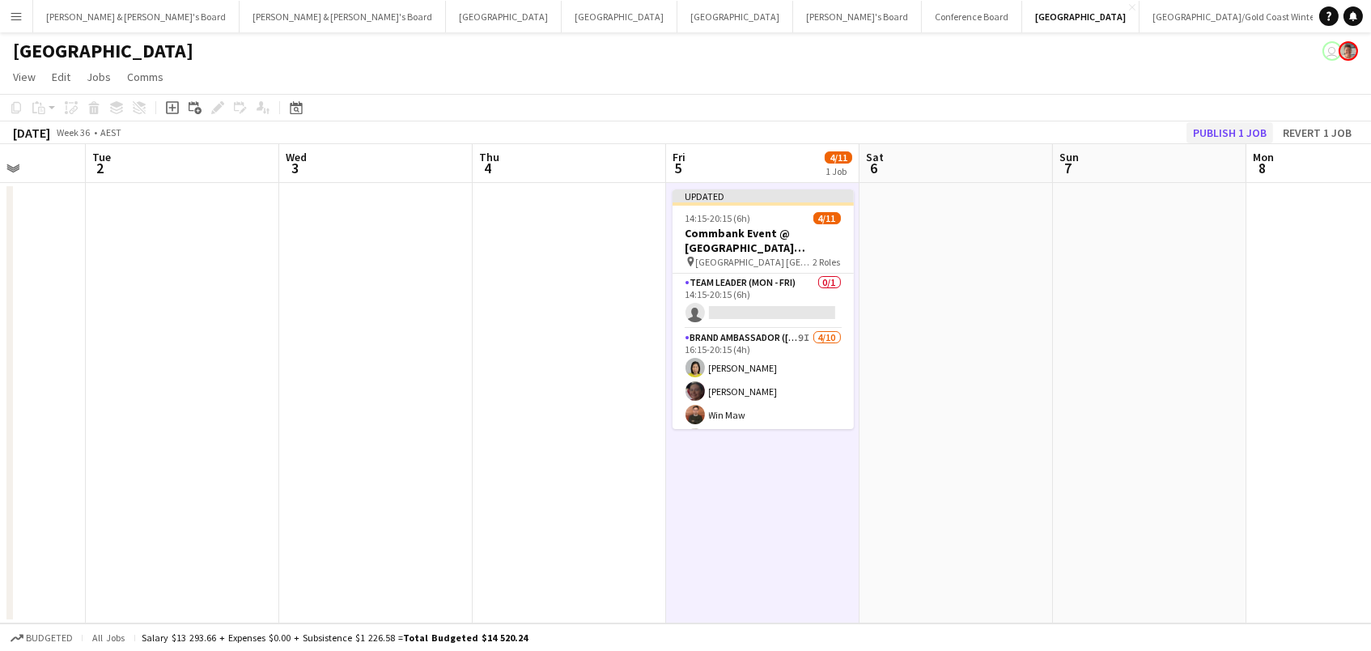
click at [1217, 139] on button "Publish 1 job" at bounding box center [1229, 132] width 87 height 21
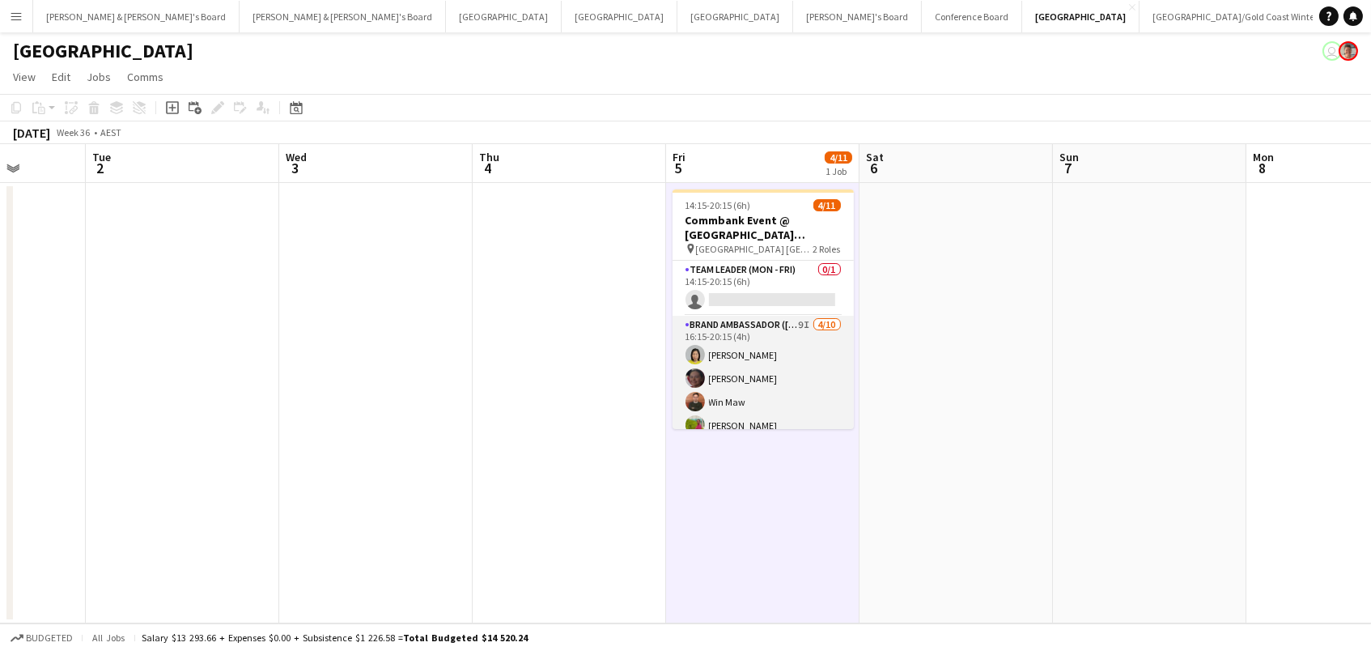
click at [791, 344] on app-card-role "Brand Ambassador (Mon - Fri) 9I 4/10 16:15-20:15 (4h) Yadana Ni Ni Elisa Lewis …" at bounding box center [762, 449] width 181 height 266
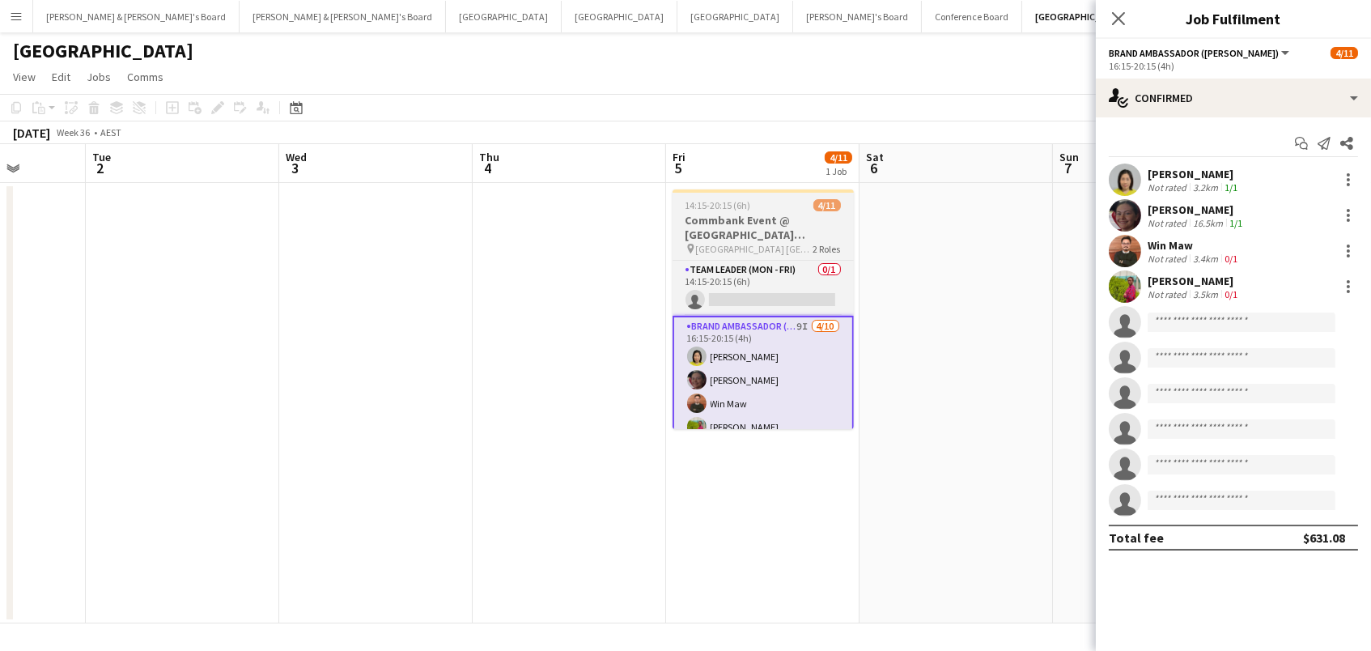
click at [700, 206] on span "14:15-20:15 (6h)" at bounding box center [718, 205] width 66 height 12
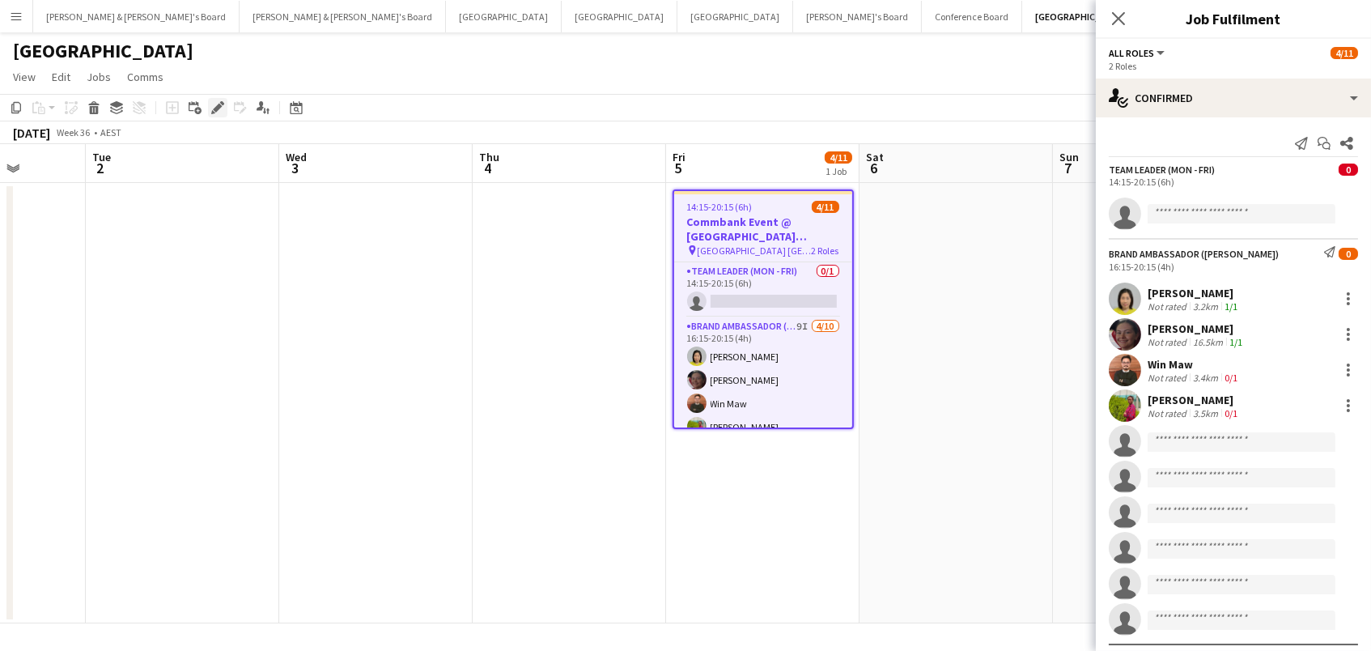
click at [218, 109] on icon "Edit" at bounding box center [217, 107] width 13 height 13
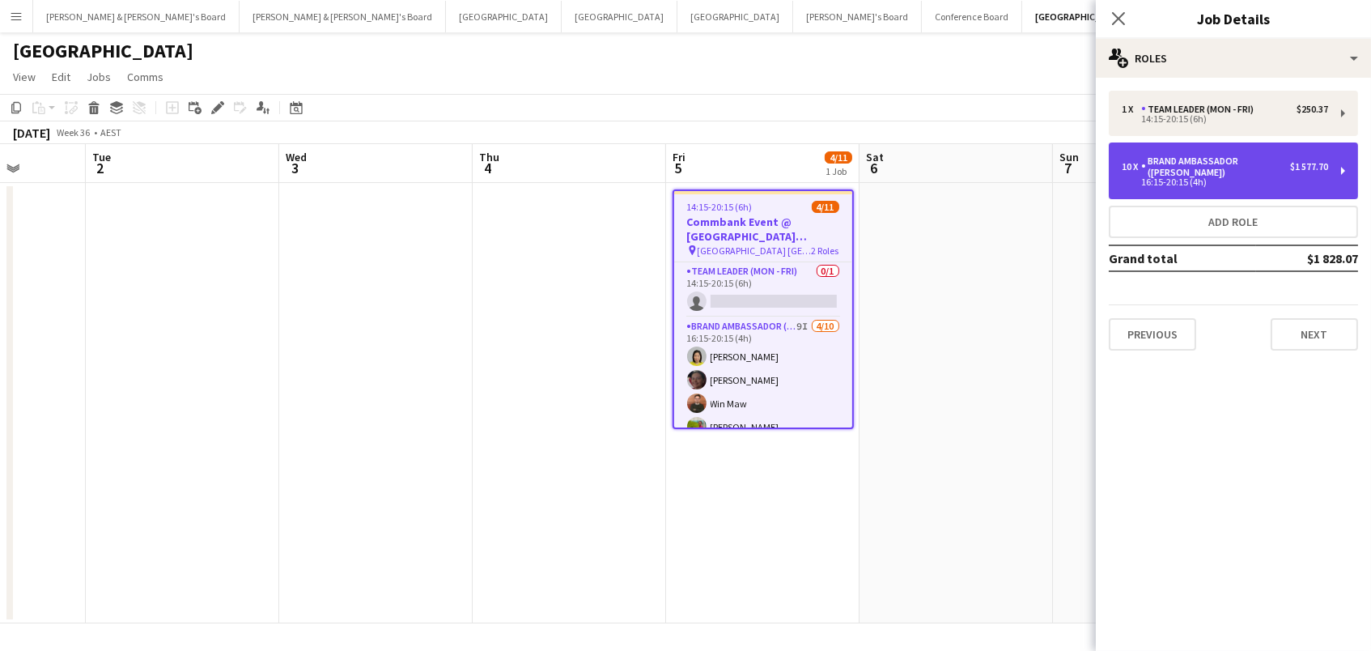
click at [1199, 176] on div "10 x Brand Ambassador (Mon - Fri) $1 577.70 16:15-20:15 (4h)" at bounding box center [1224, 170] width 206 height 31
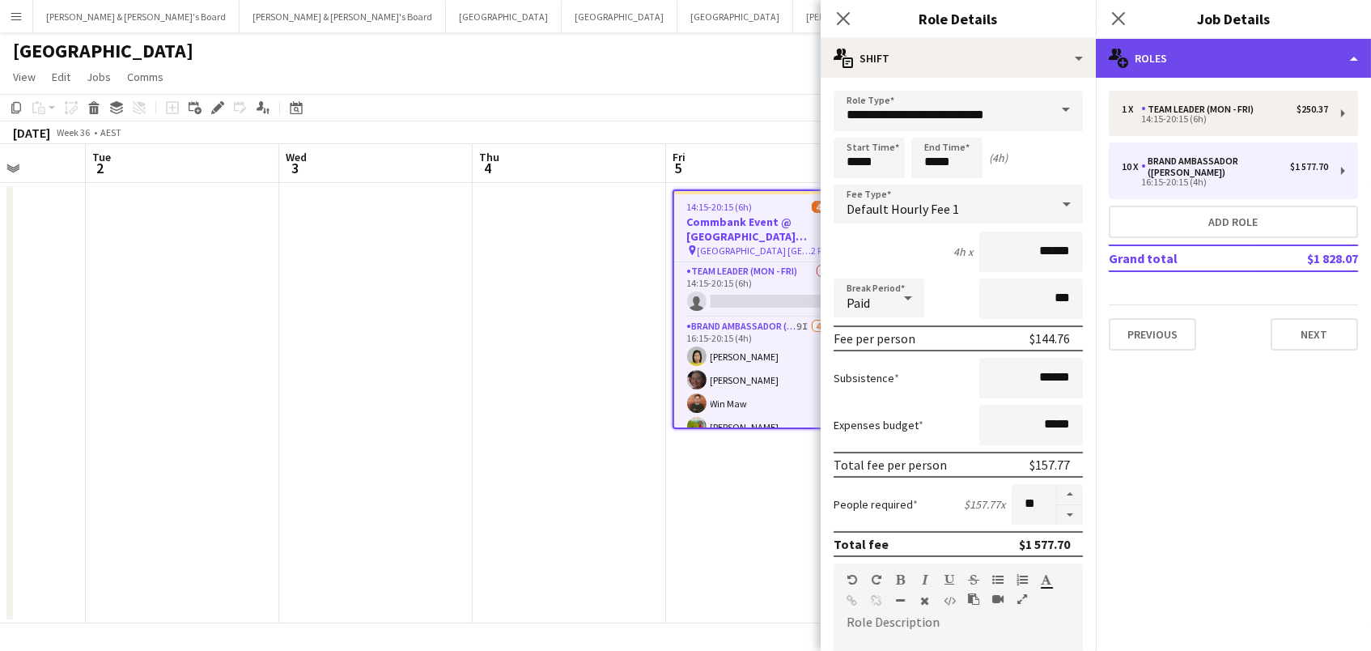
click at [1172, 61] on div "multiple-users-add Roles" at bounding box center [1233, 58] width 275 height 39
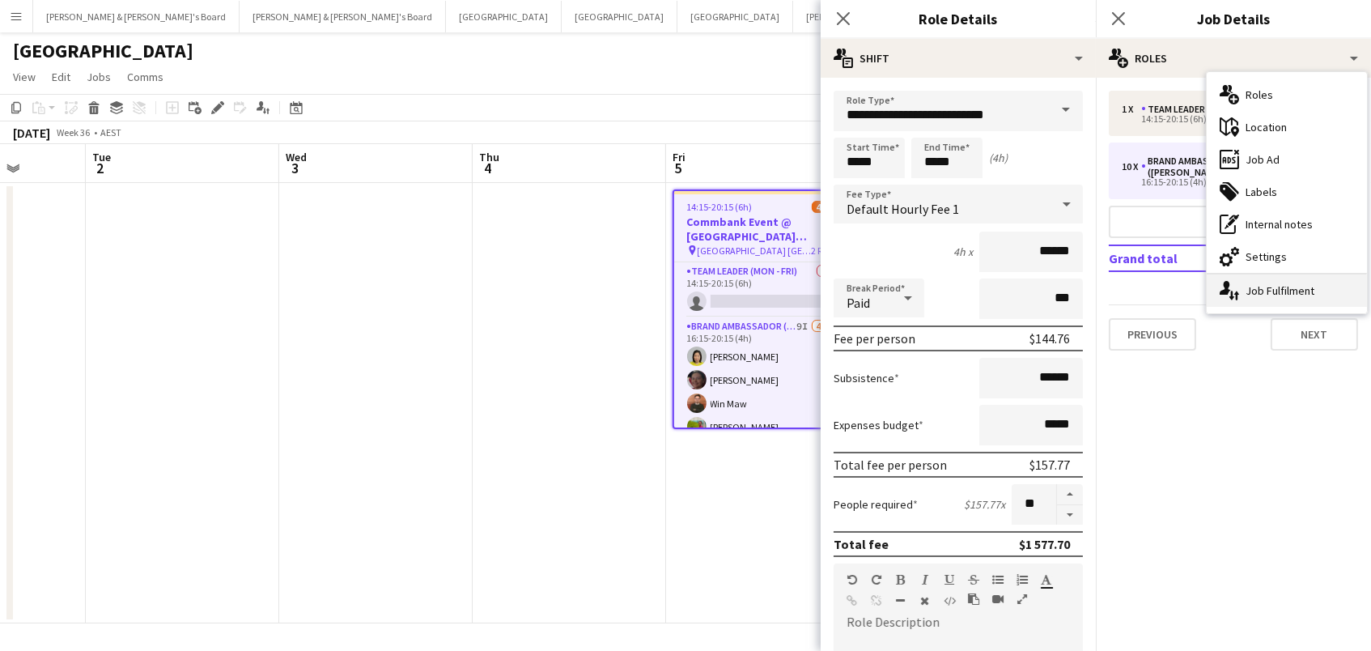
click at [1256, 276] on div "single-neutral-actions-up-down Job Fulfilment" at bounding box center [1286, 290] width 160 height 32
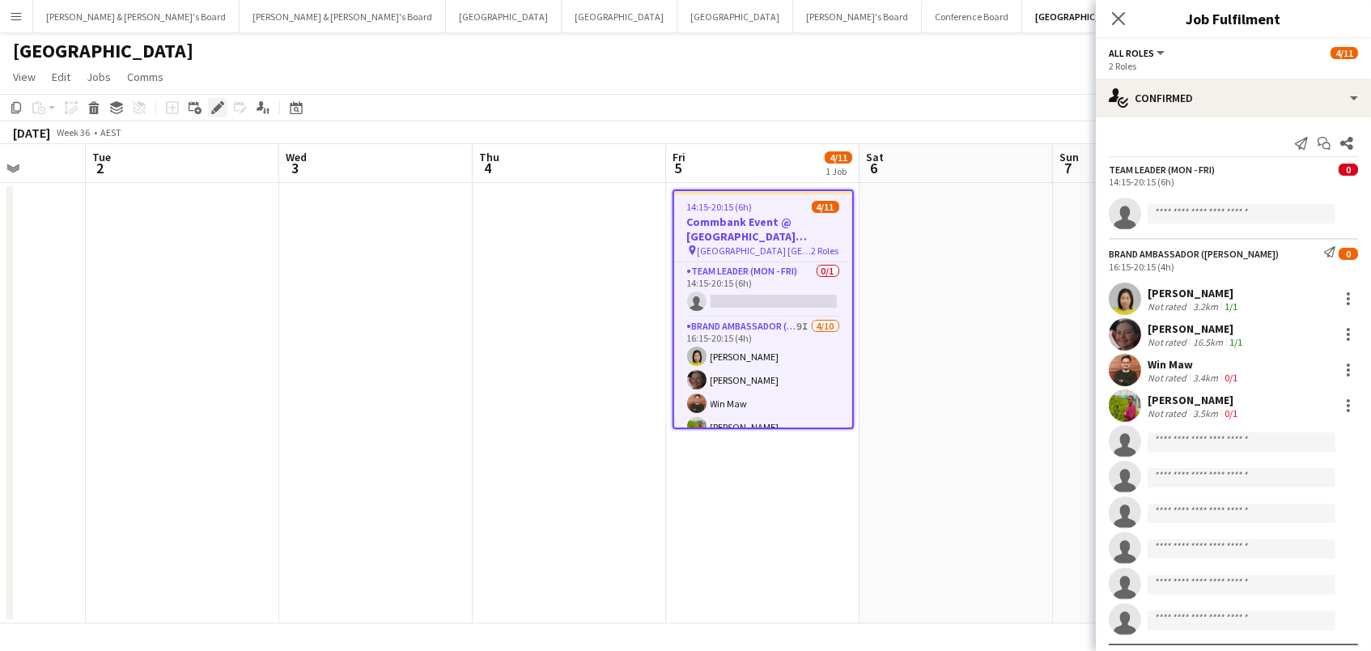
click at [212, 104] on icon "Edit" at bounding box center [217, 107] width 13 height 13
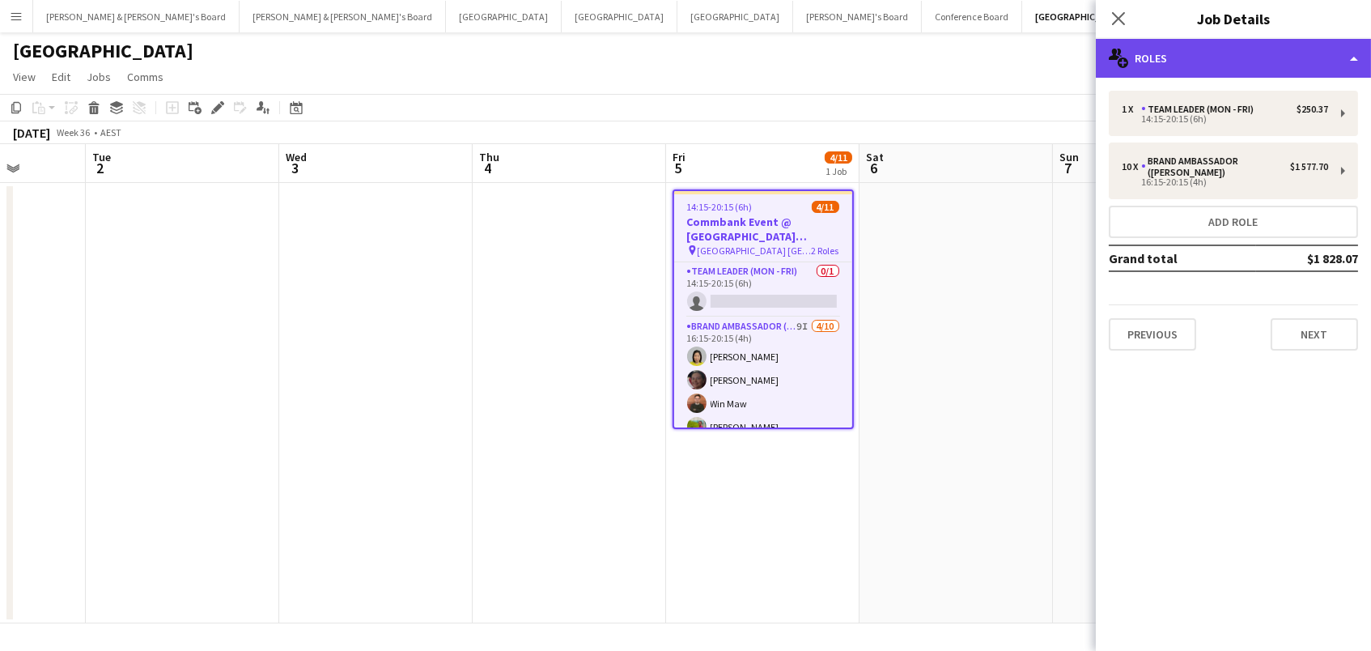
click at [1161, 61] on div "multiple-users-add Roles" at bounding box center [1233, 58] width 275 height 39
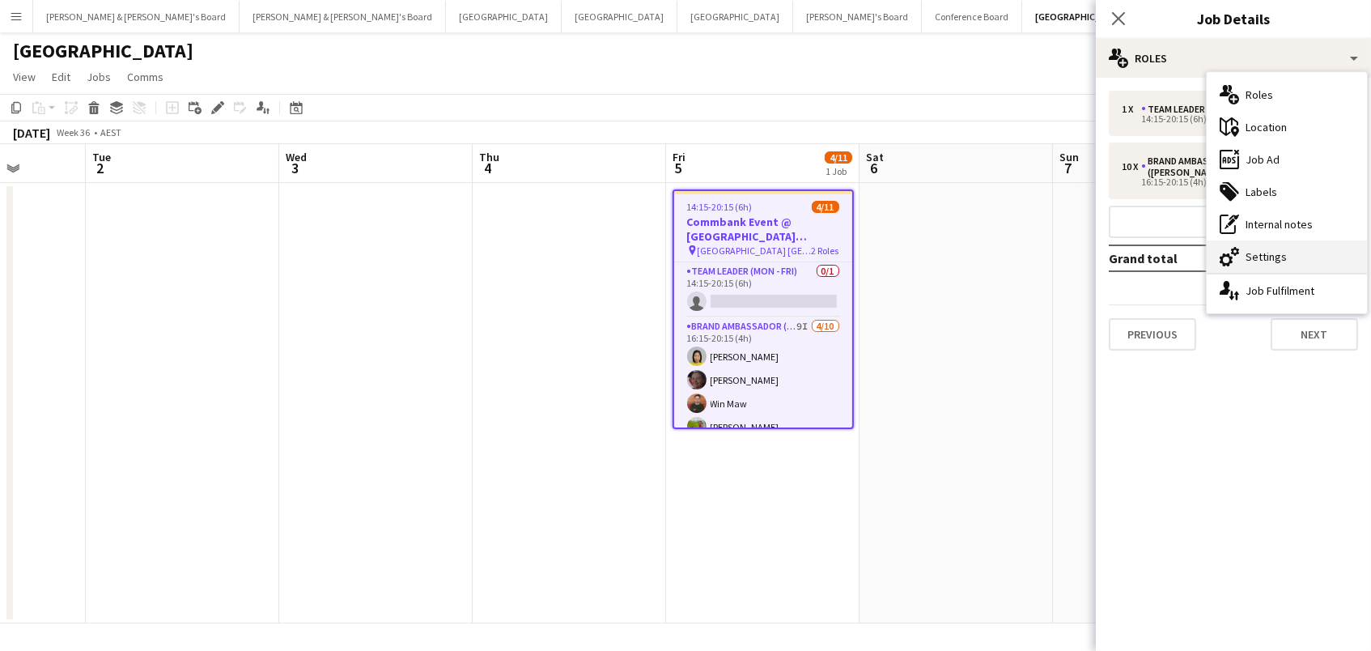
click at [1250, 261] on div "cog-double-3 Settings" at bounding box center [1286, 256] width 160 height 32
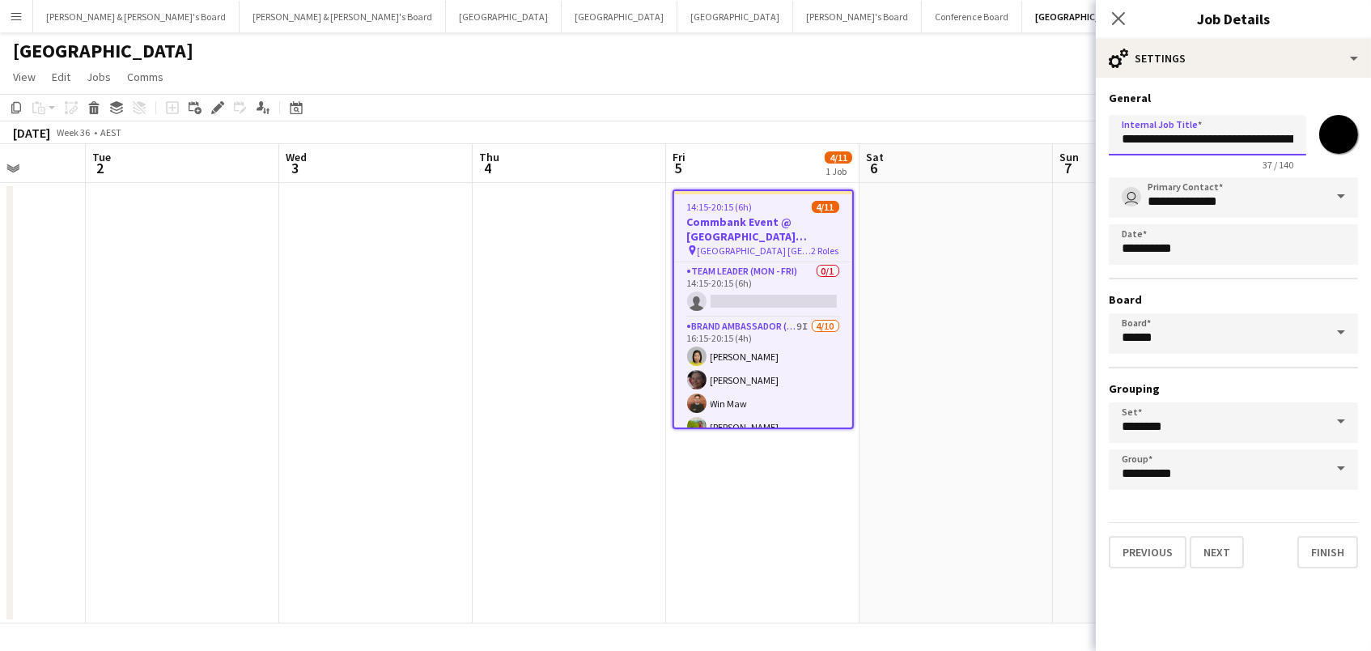
click at [1269, 133] on input "**********" at bounding box center [1207, 135] width 197 height 40
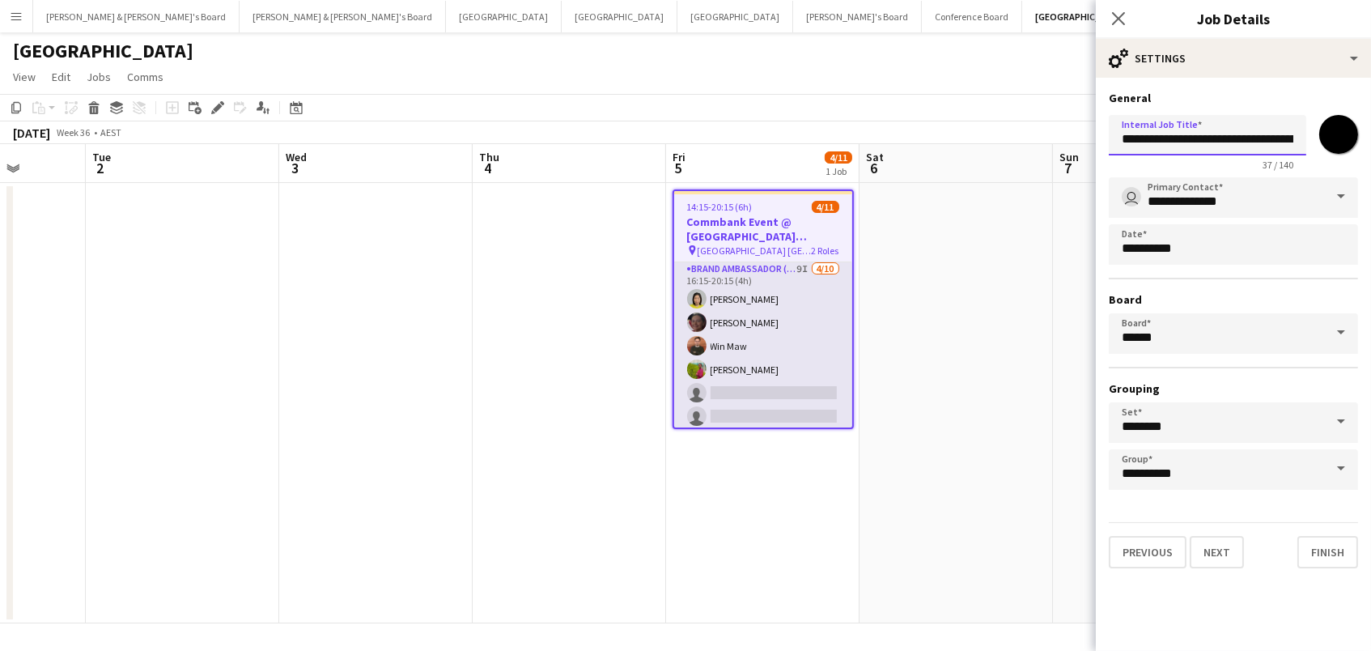
scroll to position [66, 0]
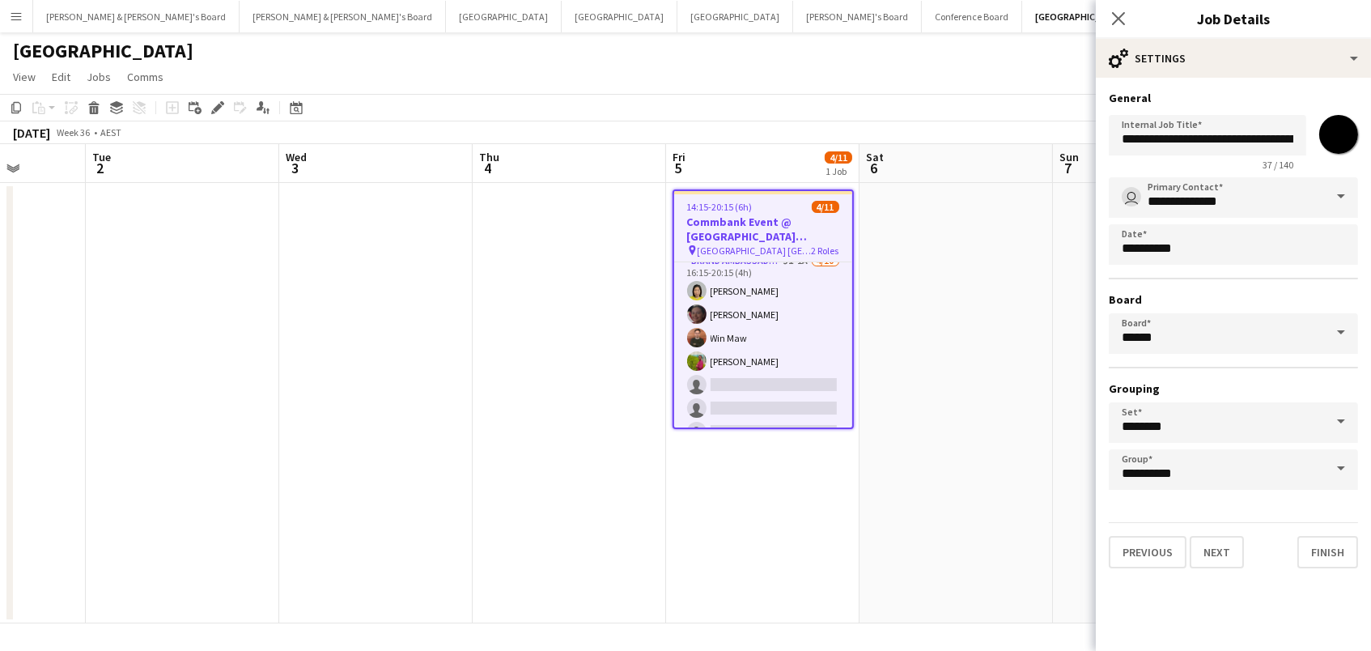
click at [702, 132] on div "September 2025 Week 36 • AEST" at bounding box center [685, 132] width 1371 height 23
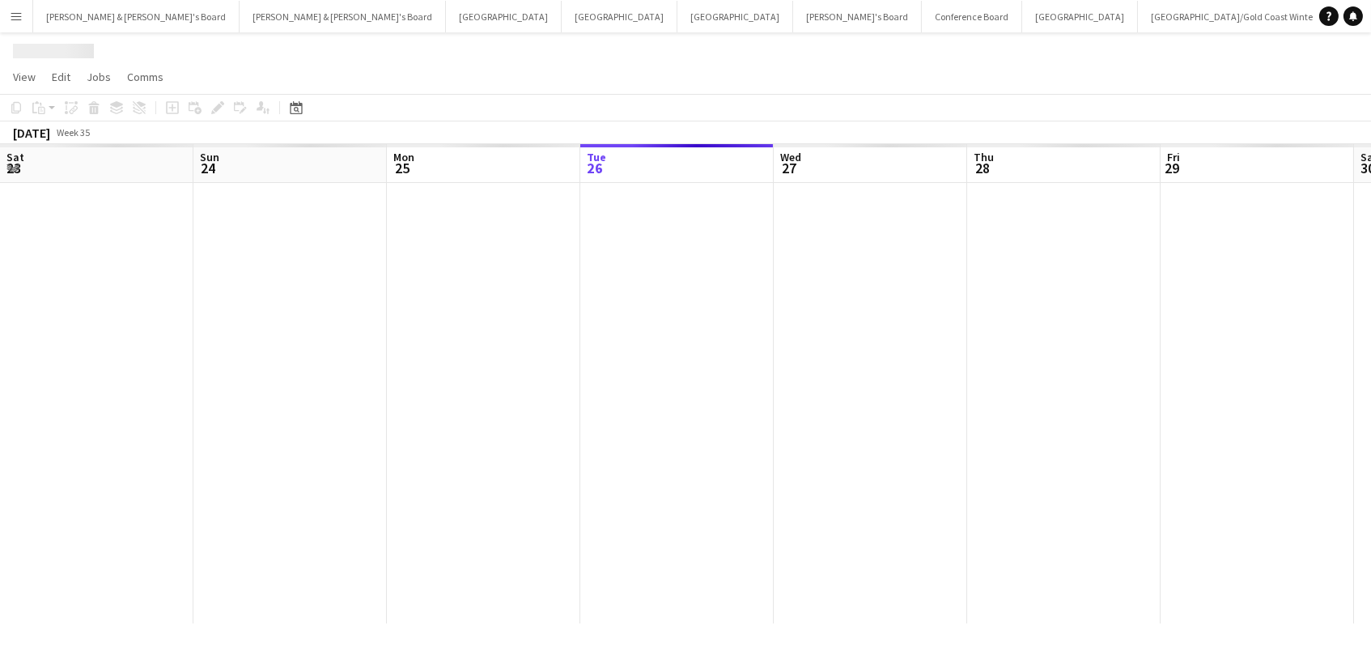
scroll to position [0, 386]
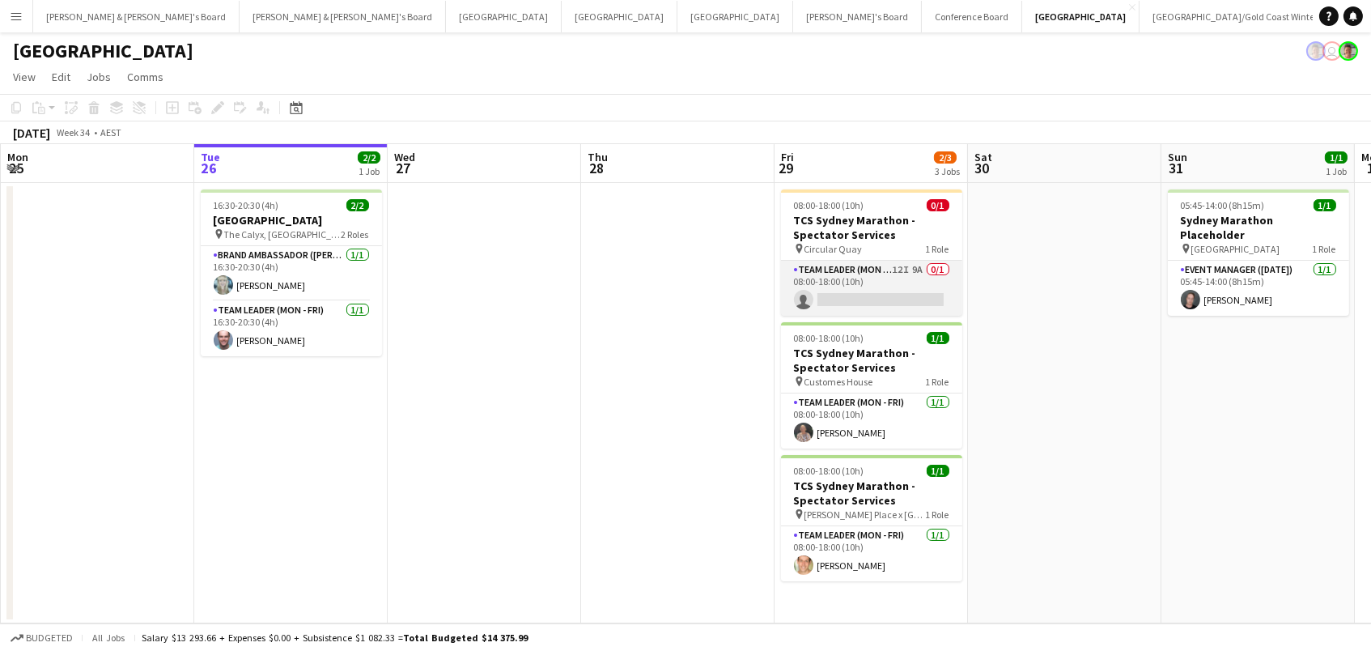
click at [908, 303] on app-card-role "Team Leader (Mon - Fri) 12I 9A 0/1 08:00-18:00 (10h) single-neutral-actions" at bounding box center [871, 288] width 181 height 55
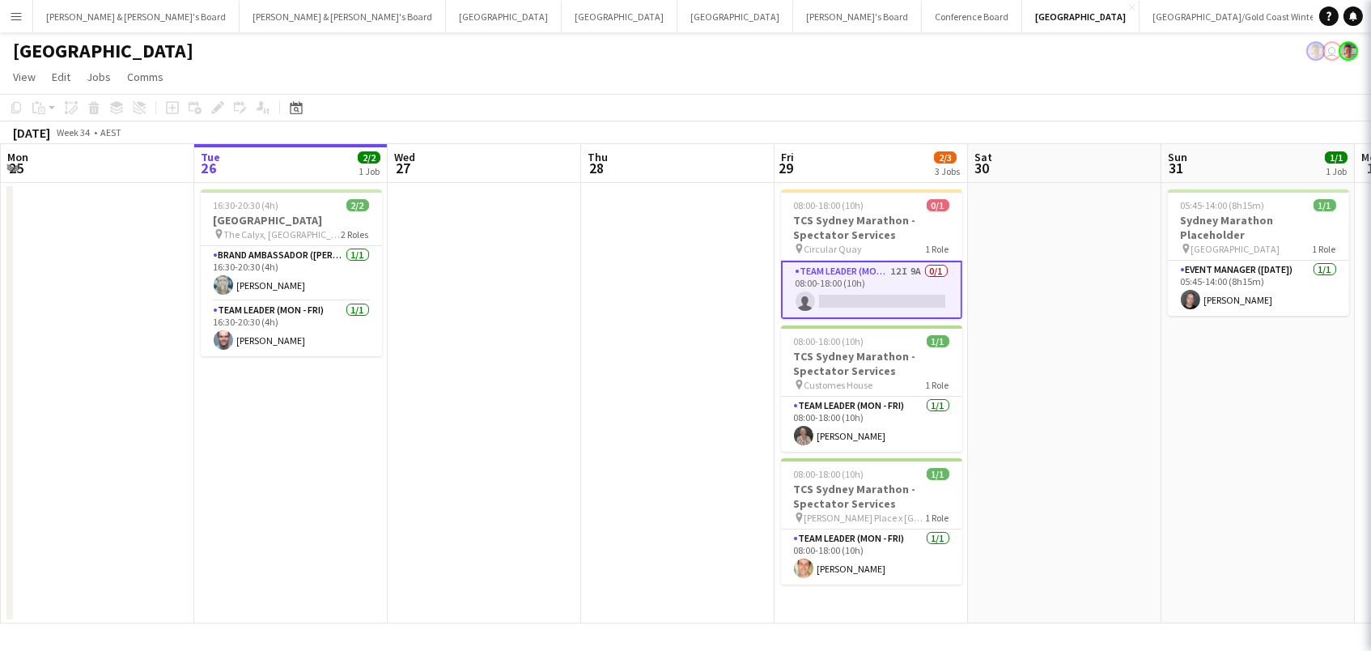
scroll to position [0, 385]
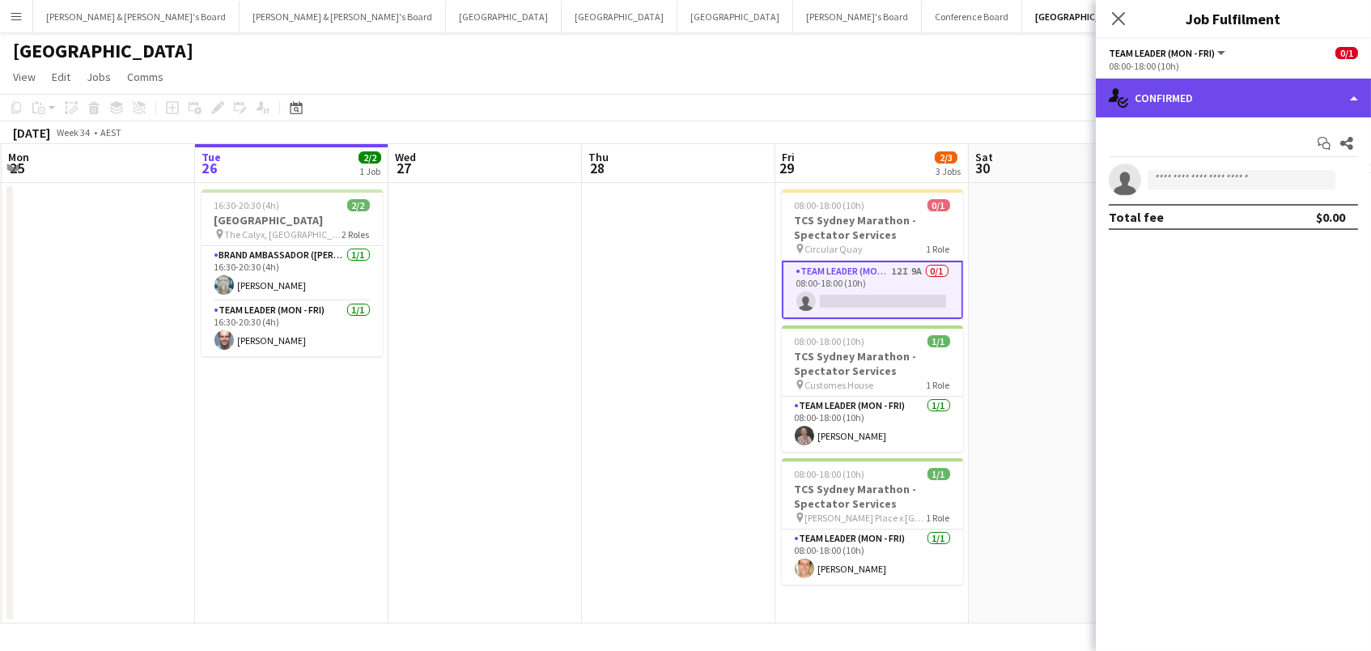
click at [1276, 91] on div "single-neutral-actions-check-2 Confirmed" at bounding box center [1233, 97] width 275 height 39
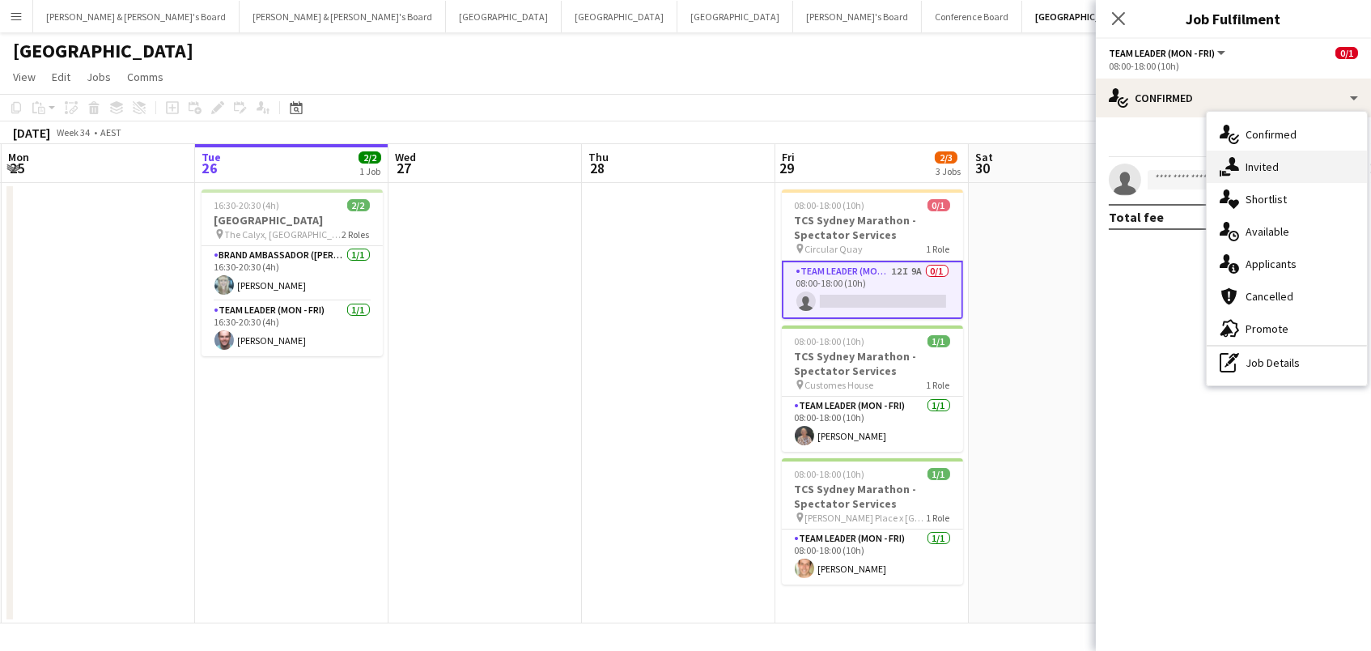
click at [1275, 165] on div "single-neutral-actions-share-1 Invited" at bounding box center [1286, 167] width 160 height 32
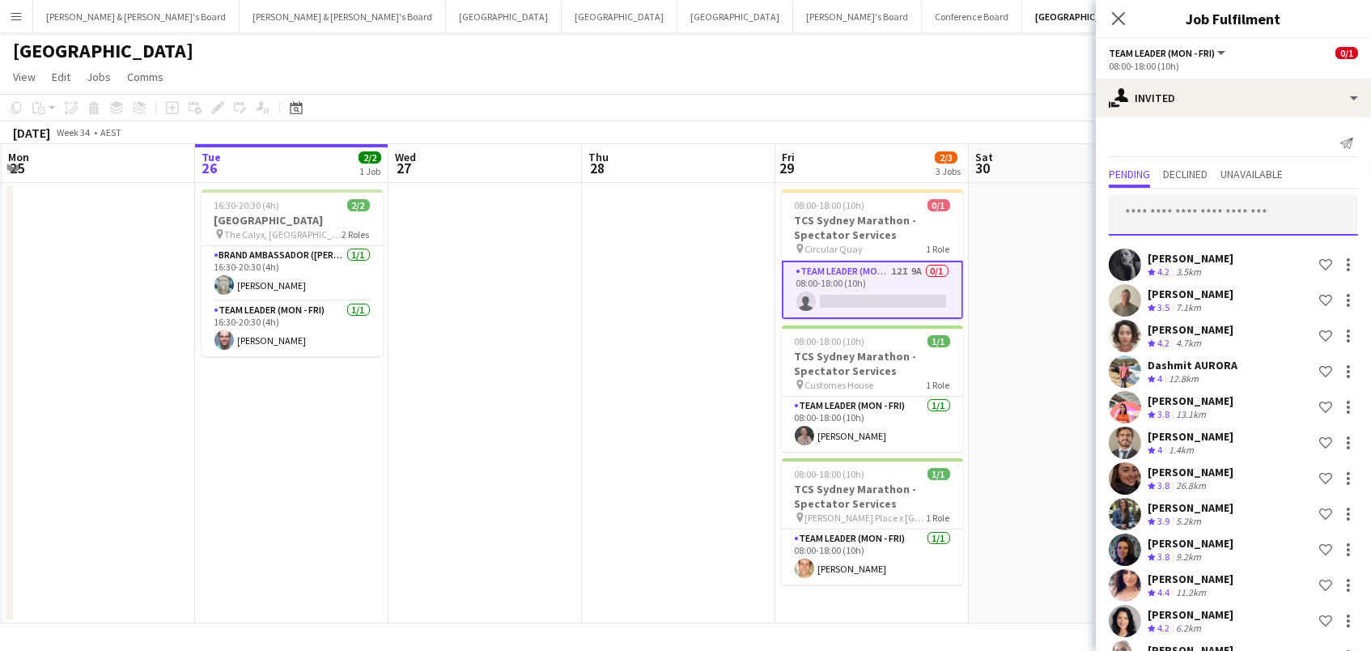
click at [1216, 212] on input "text" at bounding box center [1233, 215] width 249 height 40
type input "****"
click at [815, 85] on app-page-menu "View Day view expanded Day view collapsed Month view Date picker Jump to today …" at bounding box center [685, 78] width 1371 height 31
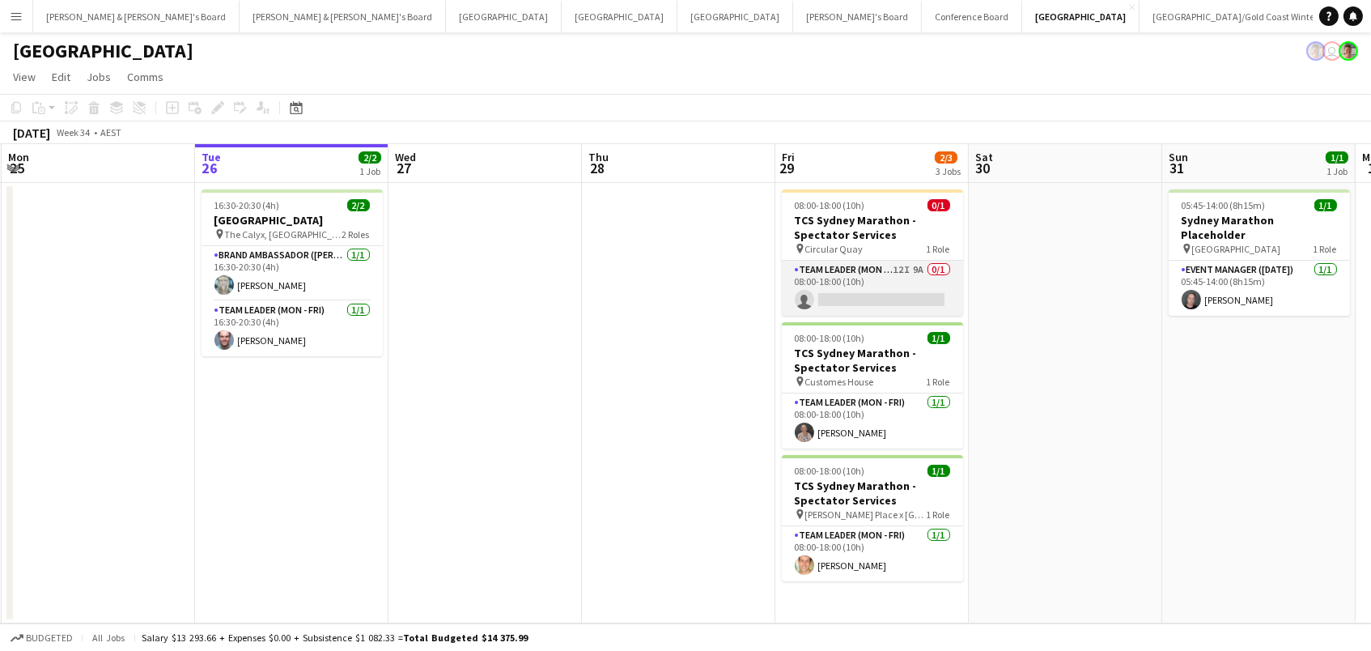
scroll to position [0, 384]
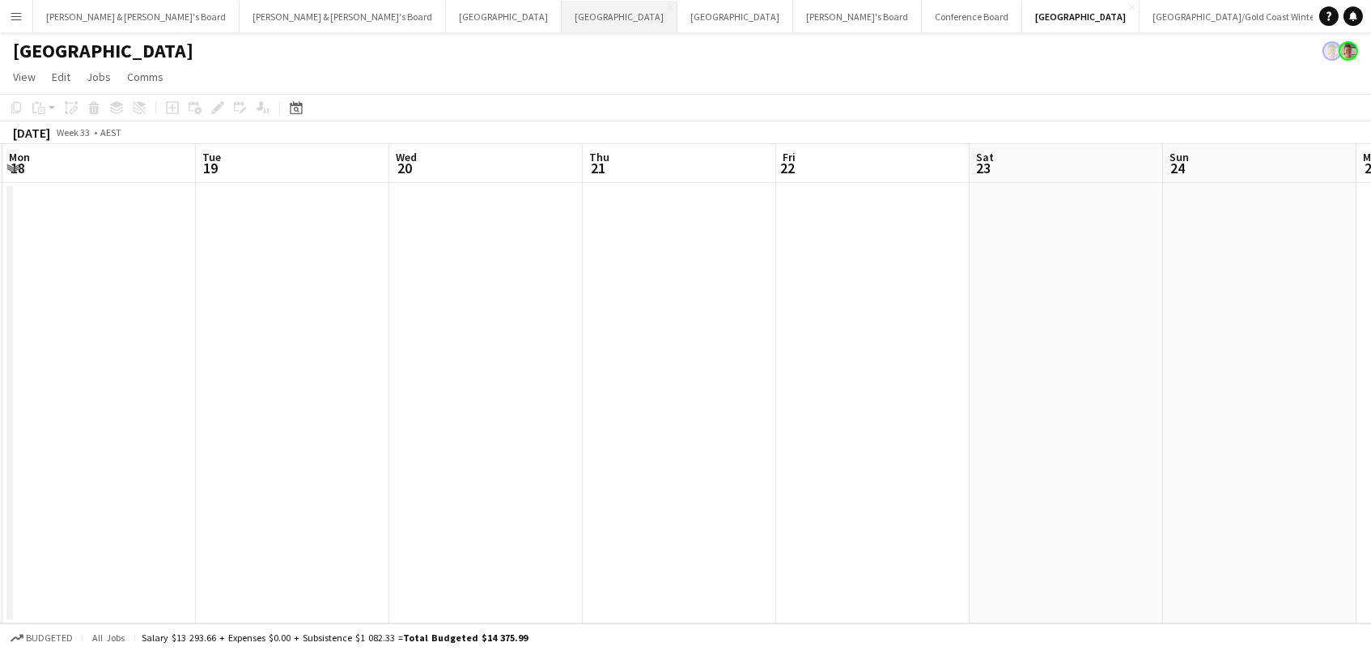
click at [562, 28] on button "Perth Close" at bounding box center [620, 17] width 116 height 32
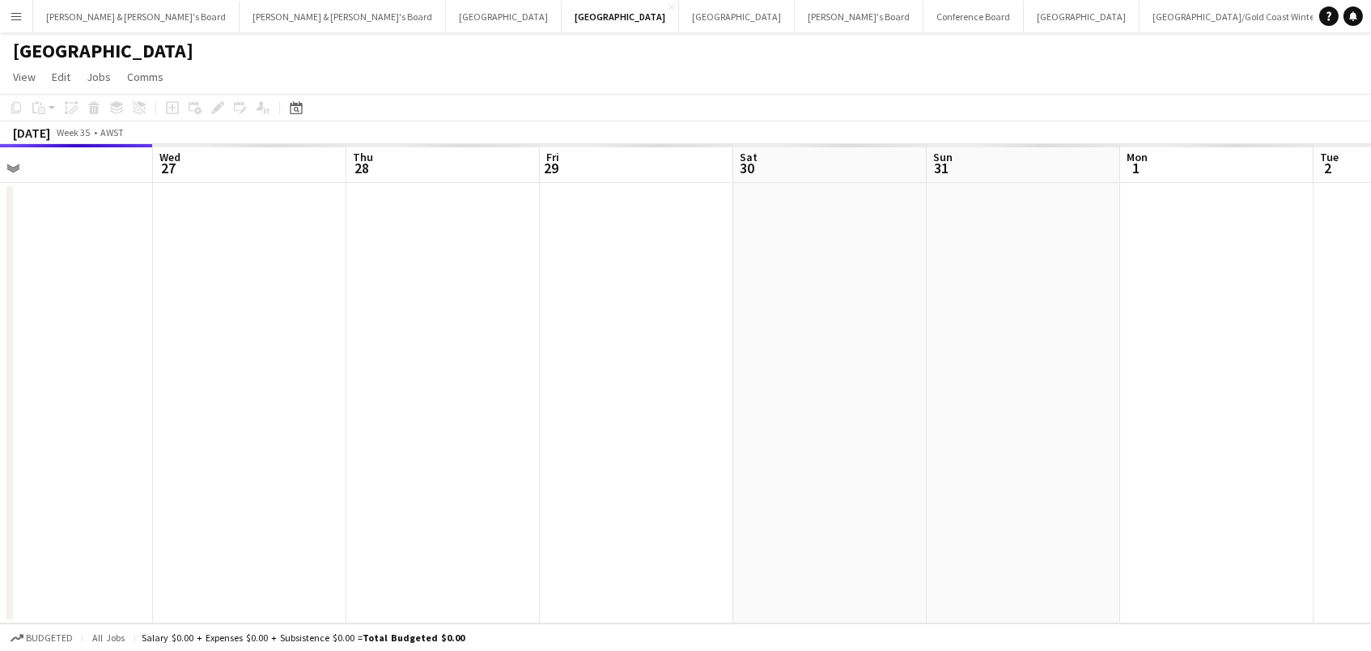
scroll to position [0, 746]
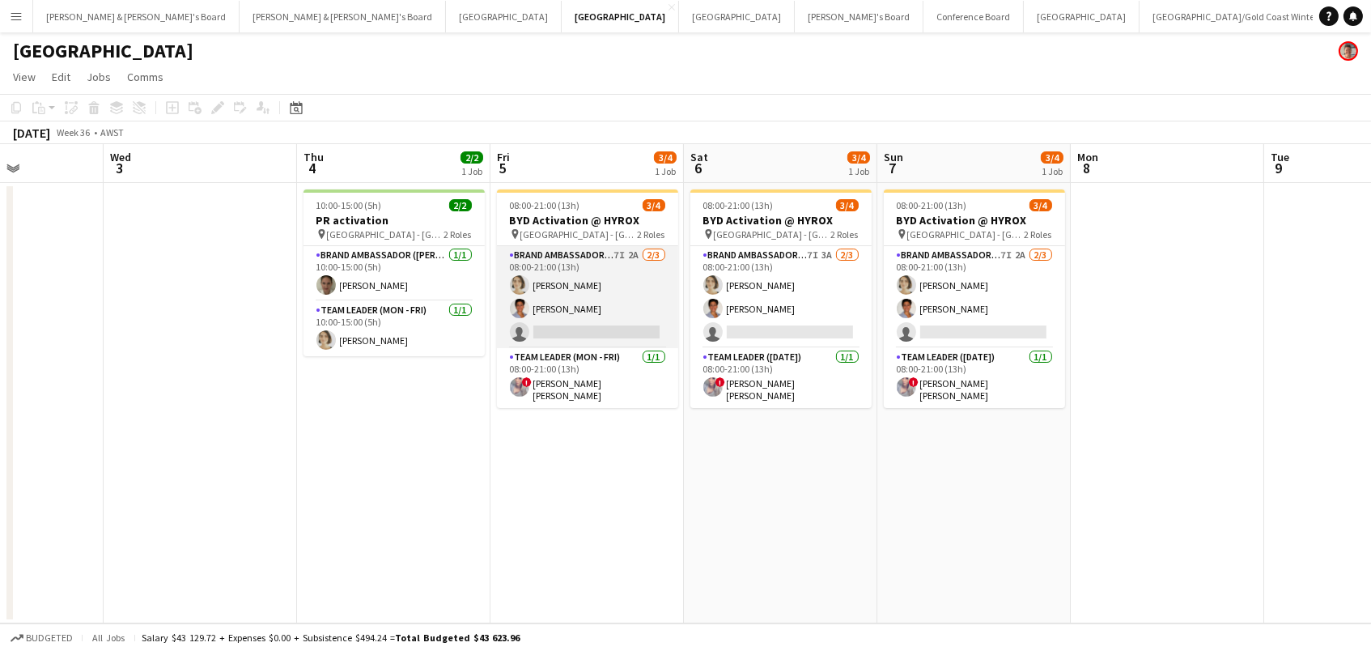
click at [616, 290] on app-card-role "Brand Ambassador (Mon - Fri) 7I 2A 2/3 08:00-21:00 (13h) Liris Weinhardt yahell…" at bounding box center [587, 297] width 181 height 102
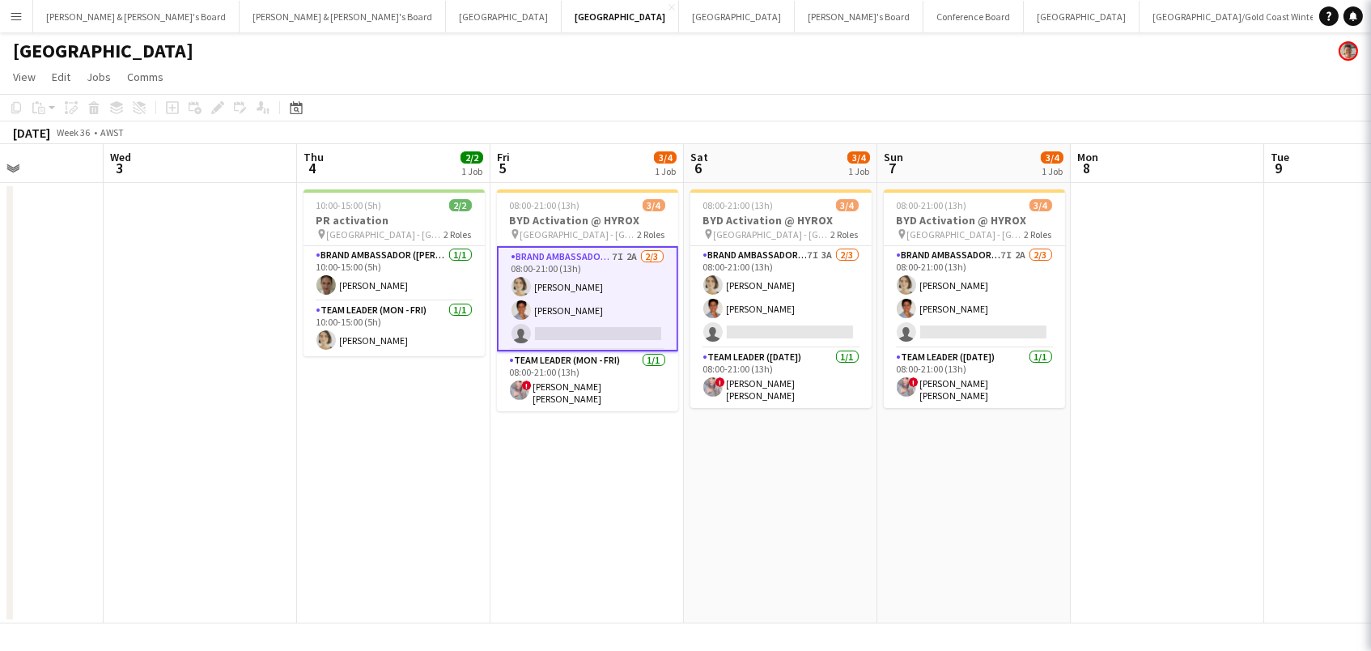
scroll to position [0, 476]
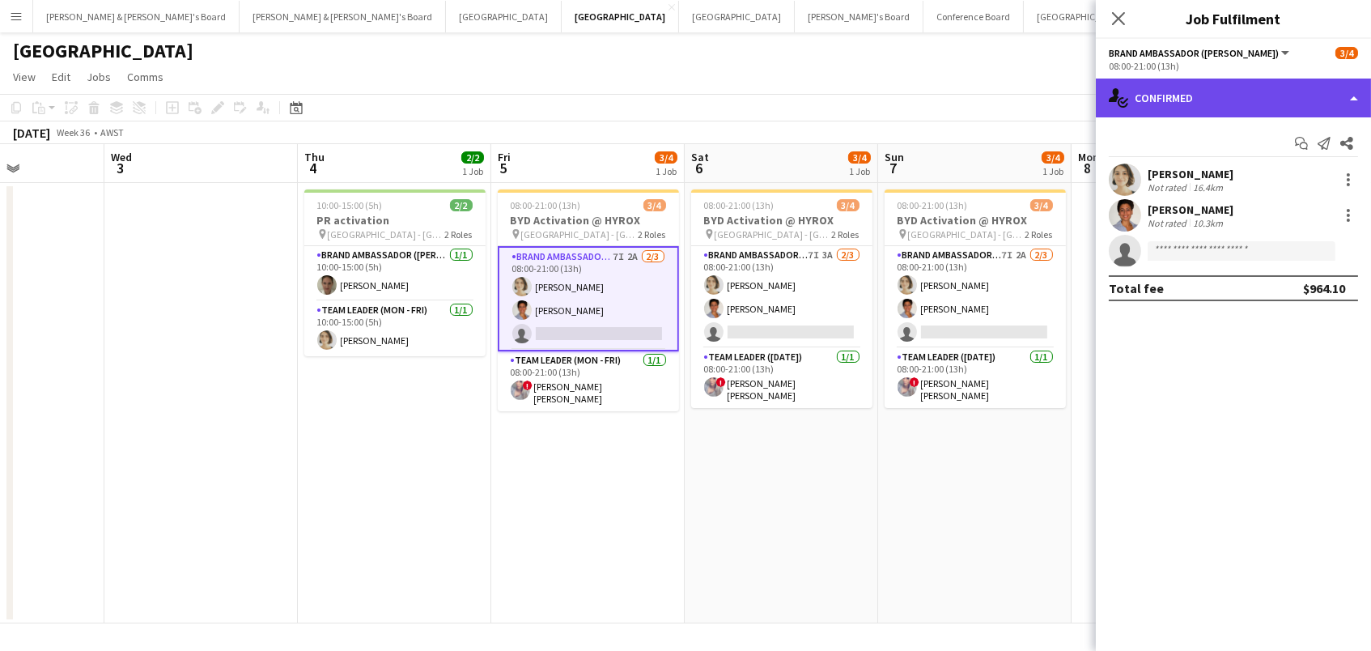
click at [1269, 89] on div "single-neutral-actions-check-2 Confirmed" at bounding box center [1233, 97] width 275 height 39
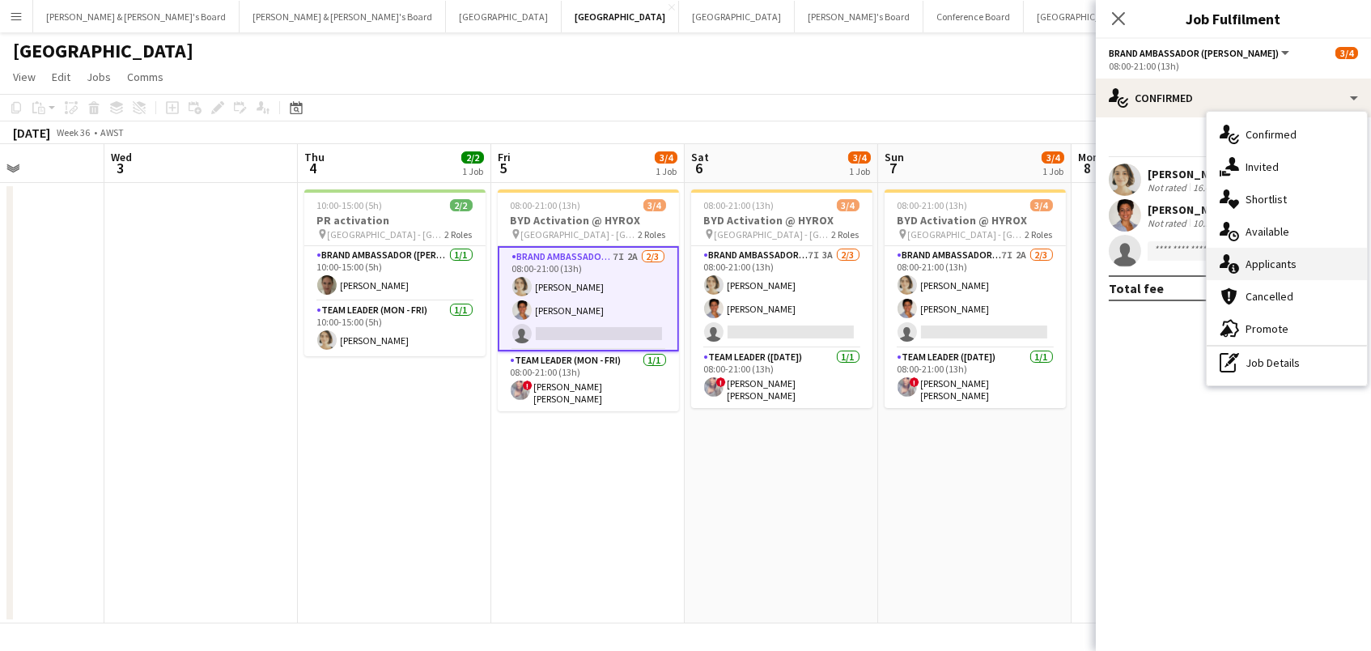
click at [1266, 262] on div "single-neutral-actions-information Applicants" at bounding box center [1286, 264] width 160 height 32
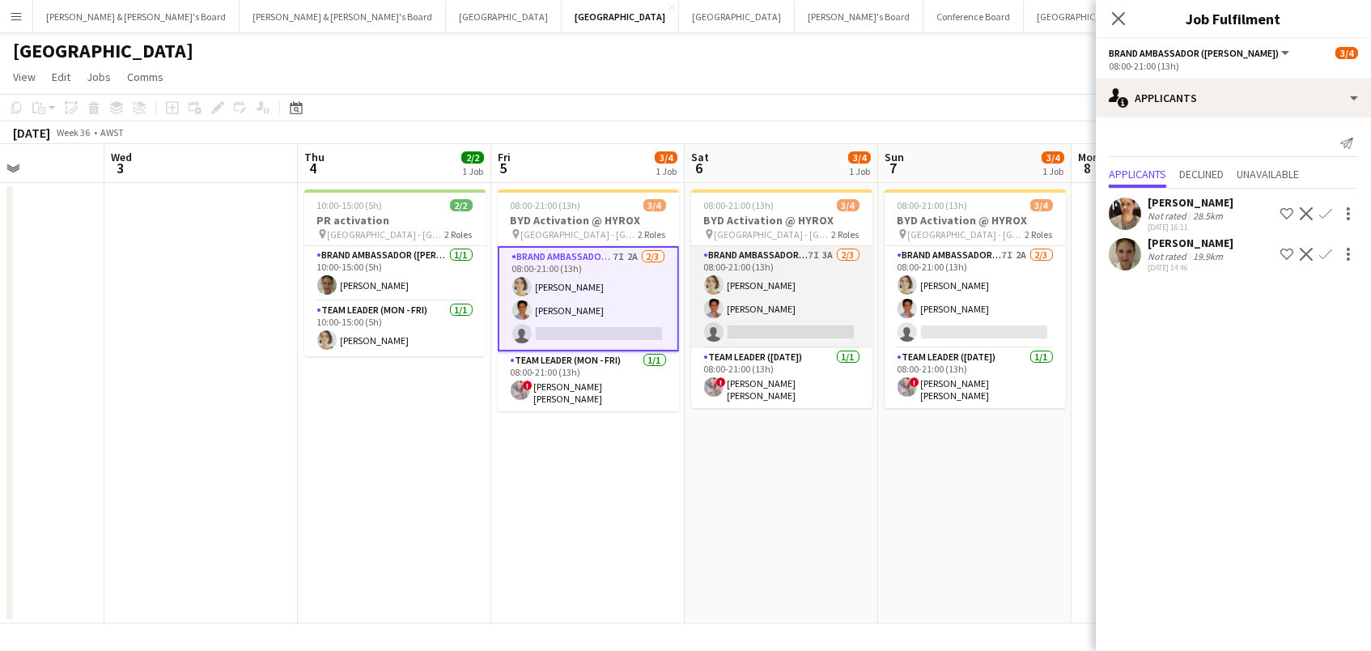
click at [789, 321] on app-card-role "Brand Ambassador (Saturday) 7I 3A 2/3 08:00-21:00 (13h) Liris Weinhardt yahelle…" at bounding box center [781, 297] width 181 height 102
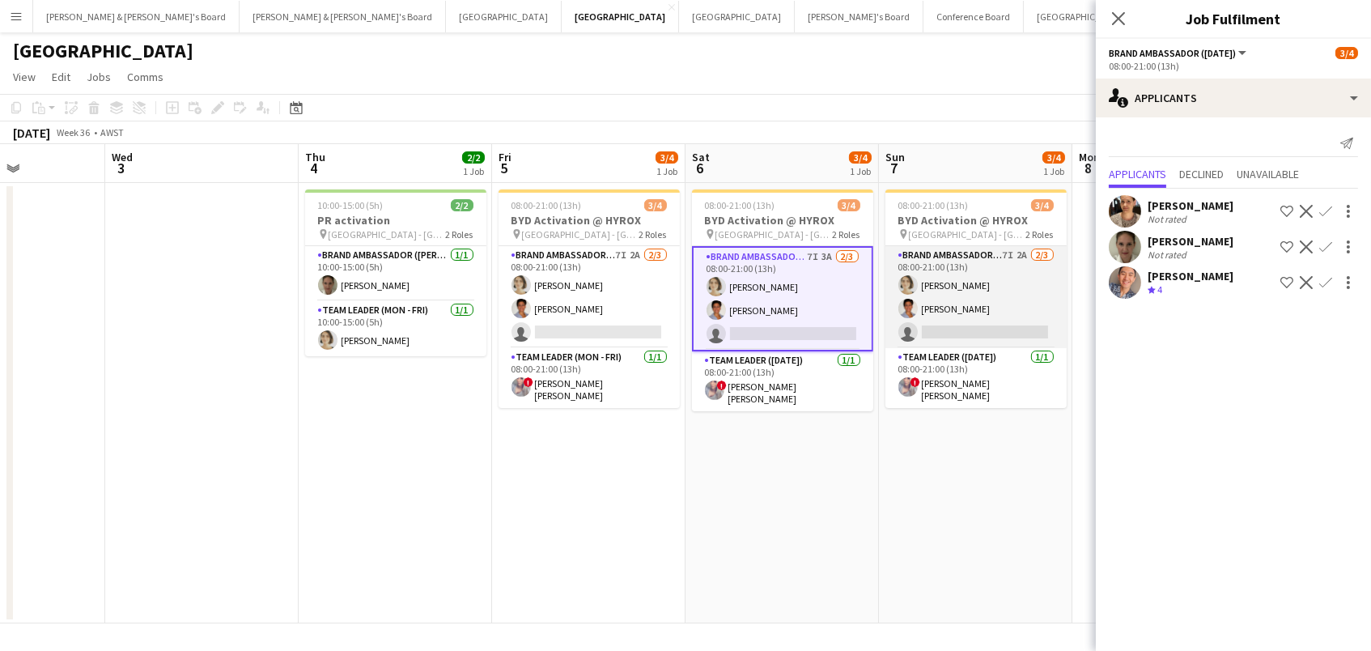
click at [990, 315] on app-card-role "Brand Ambassador (Sunday) 7I 2A 2/3 08:00-21:00 (13h) Liris Weinhardt yahelle b…" at bounding box center [975, 297] width 181 height 102
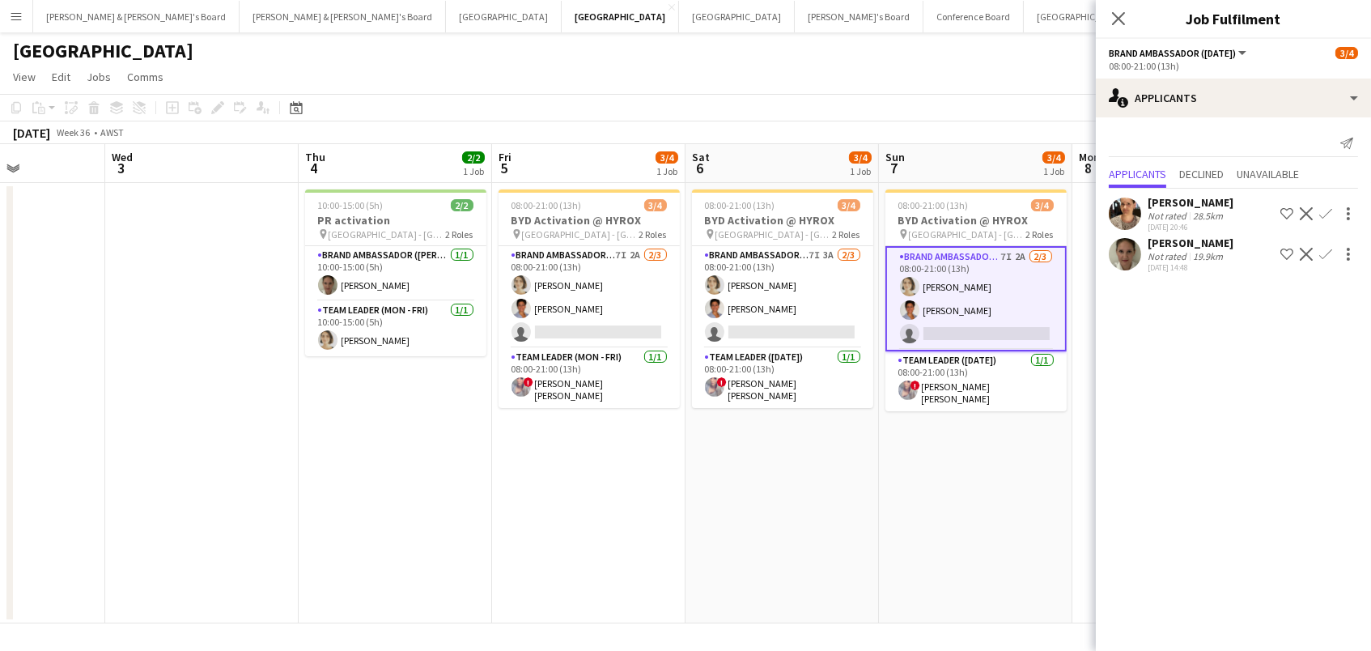
click at [617, 116] on app-toolbar "Copy Paste Paste Command V Paste with crew Command Shift V Paste linked Job Del…" at bounding box center [685, 108] width 1371 height 28
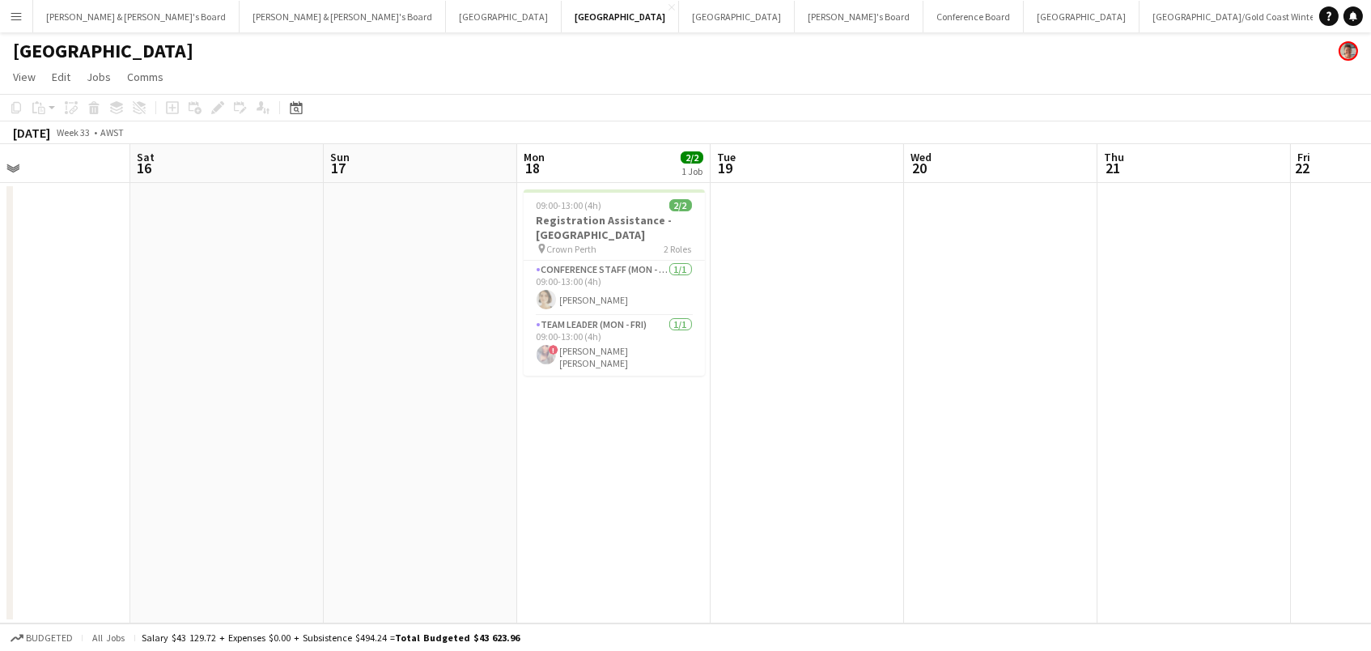
scroll to position [0, 456]
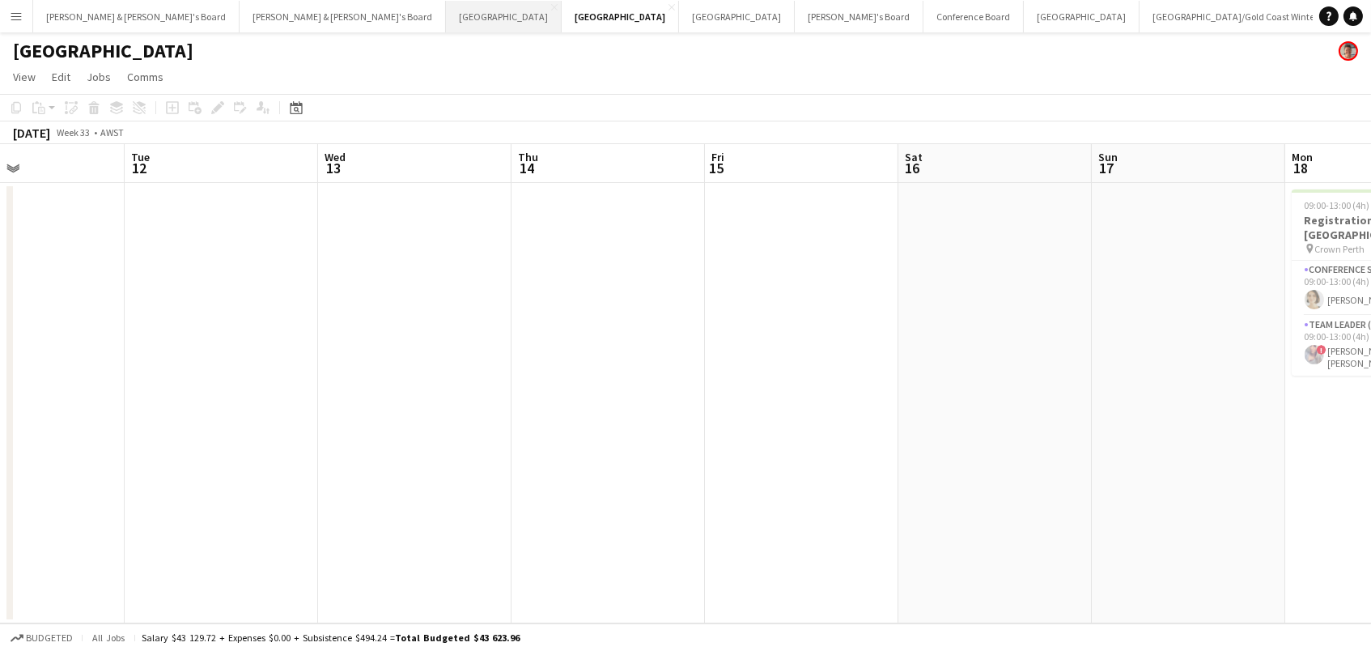
click at [446, 11] on button "Adelaide Close" at bounding box center [504, 17] width 116 height 32
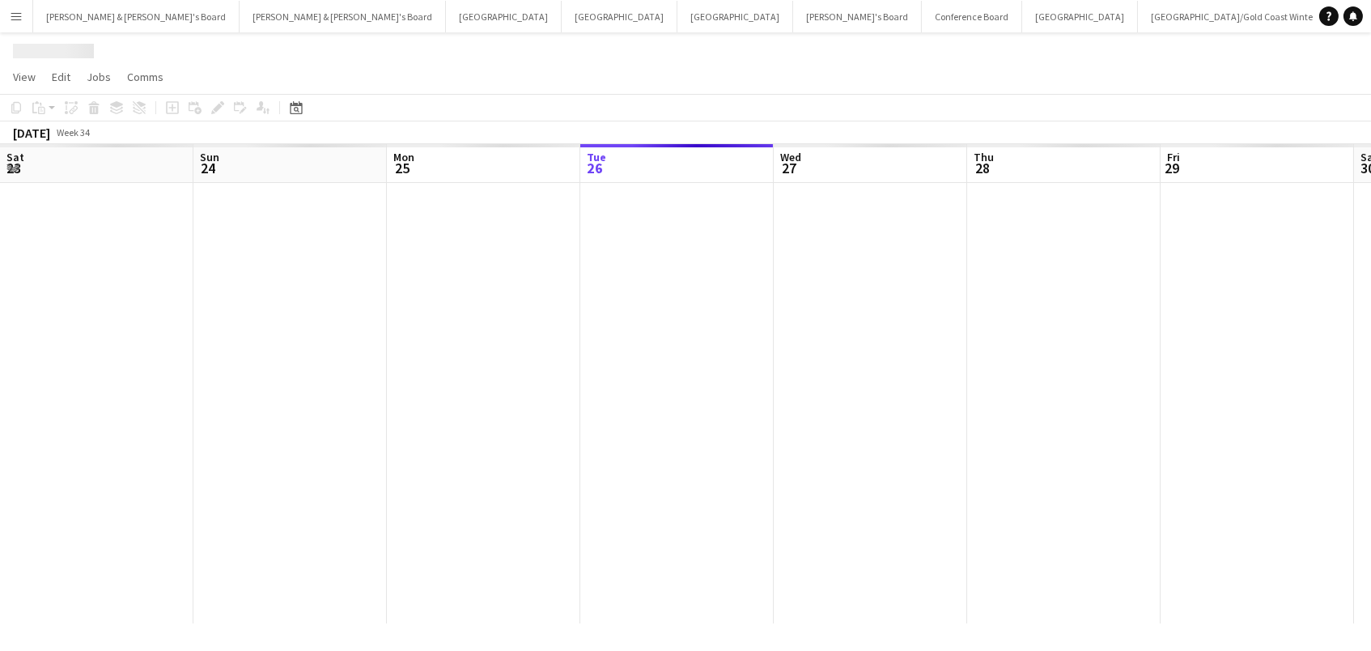
scroll to position [0, 386]
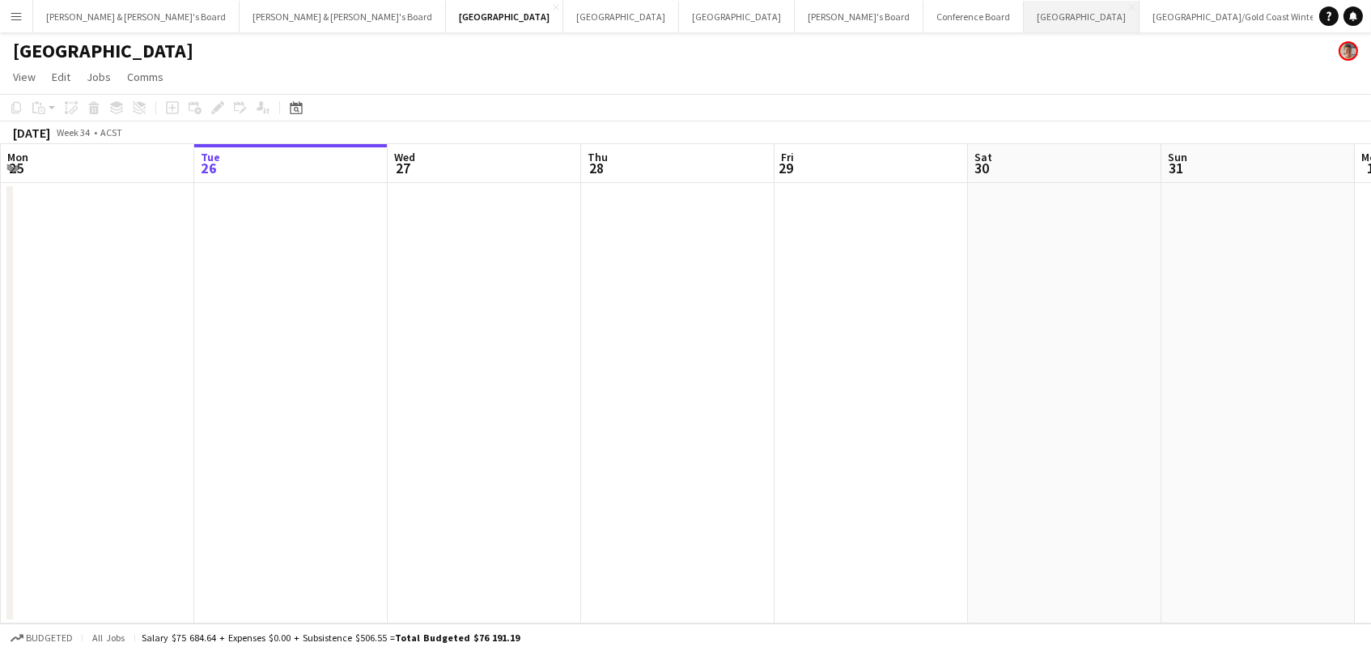
click at [1024, 15] on button "Sydney Close" at bounding box center [1082, 17] width 116 height 32
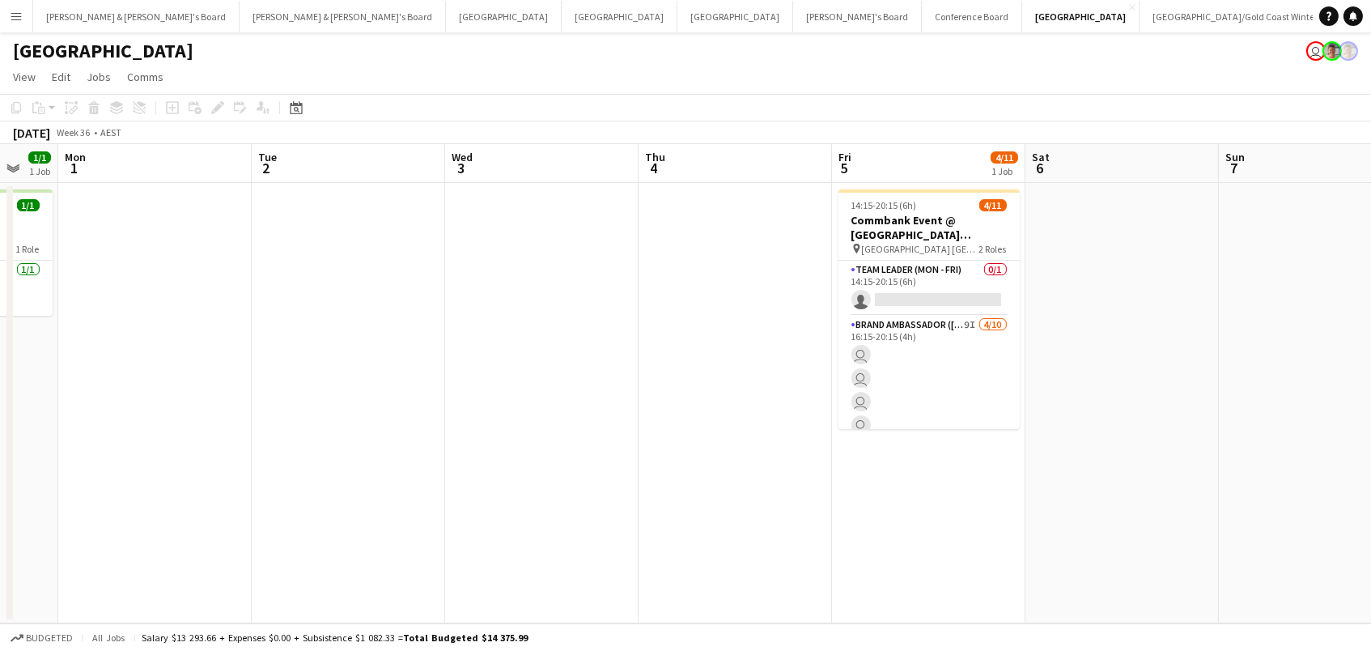
scroll to position [0, 774]
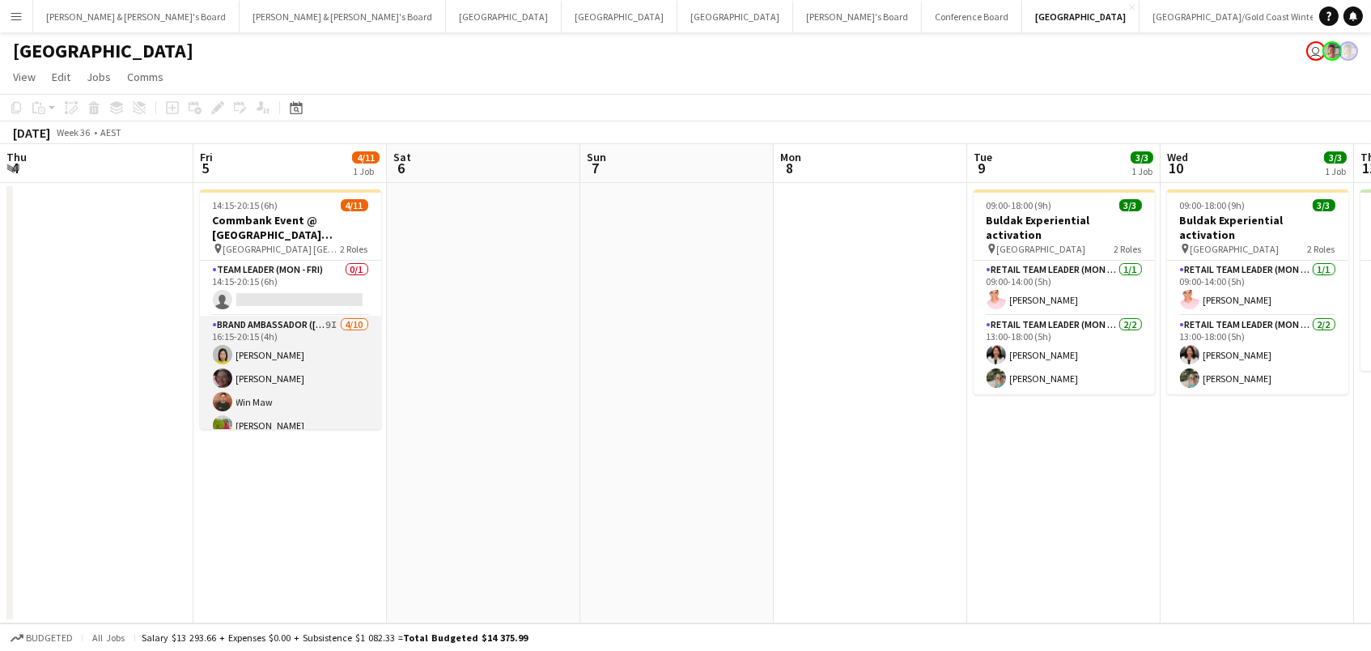
click at [303, 333] on app-card-role "Brand Ambassador (Mon - Fri) 9I 4/10 16:15-20:15 (4h) Yadana Ni Ni Elisa Lewis …" at bounding box center [290, 449] width 181 height 266
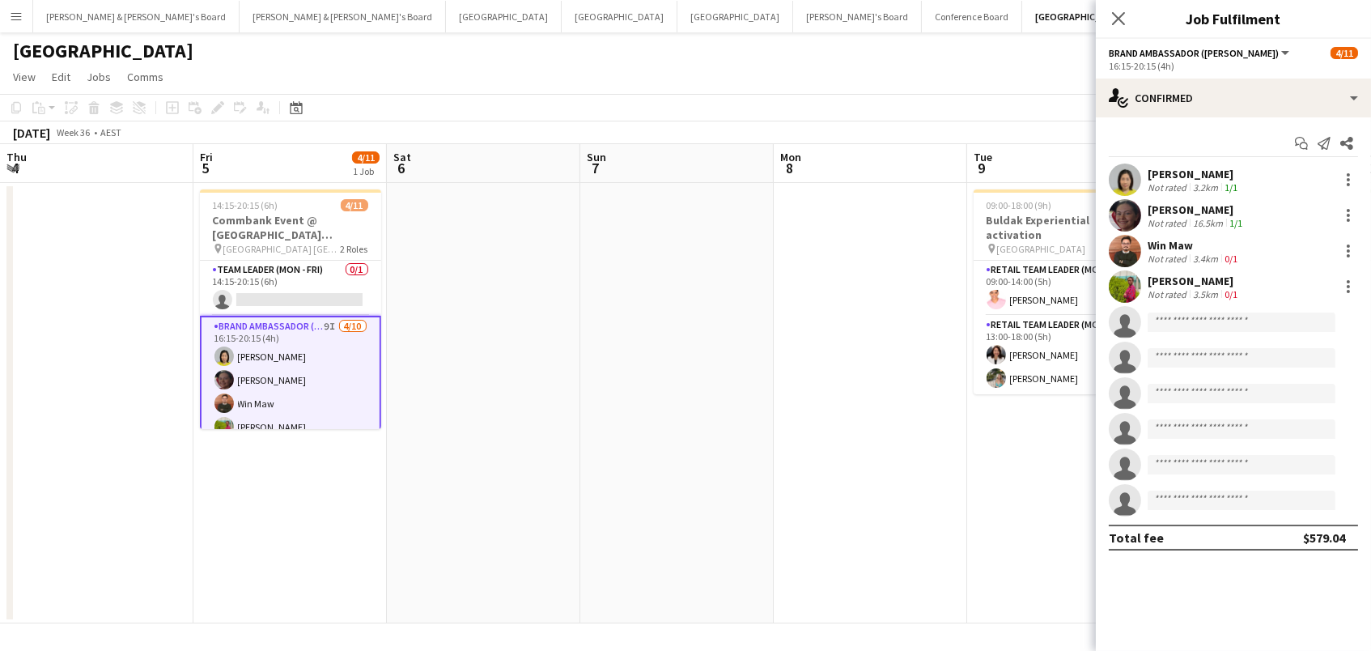
click at [929, 363] on app-date-cell at bounding box center [870, 403] width 193 height 440
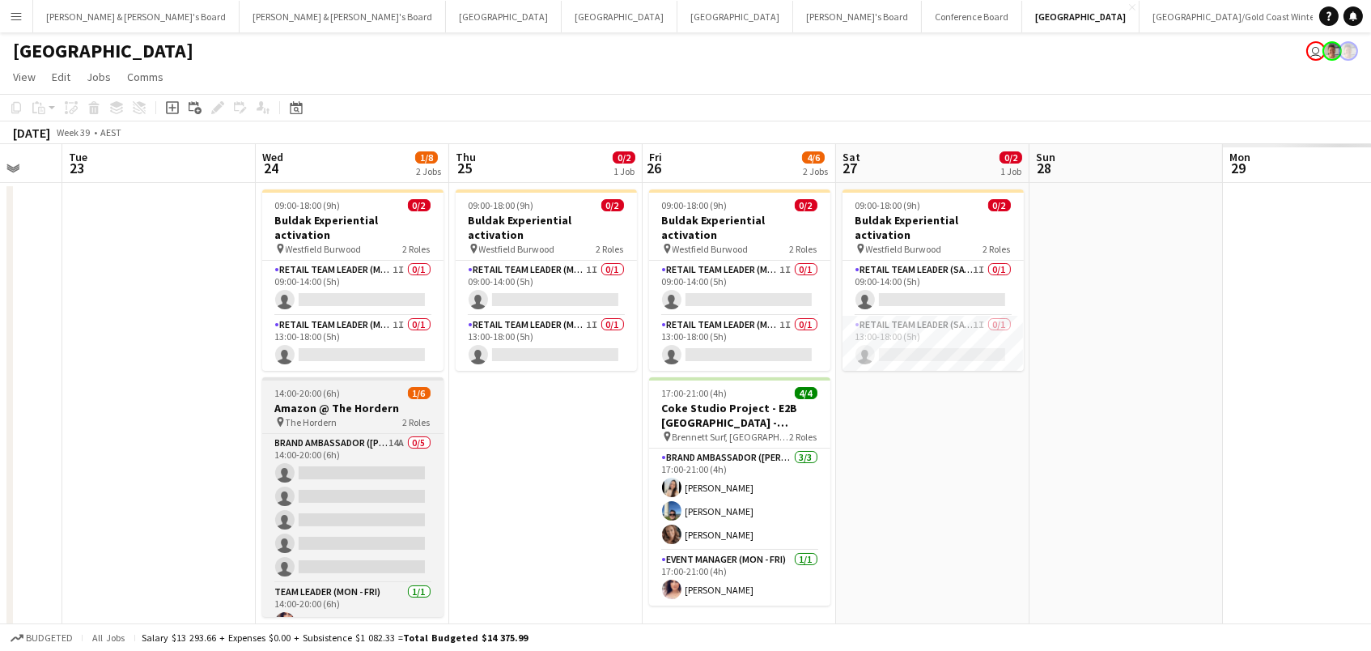
scroll to position [0, 656]
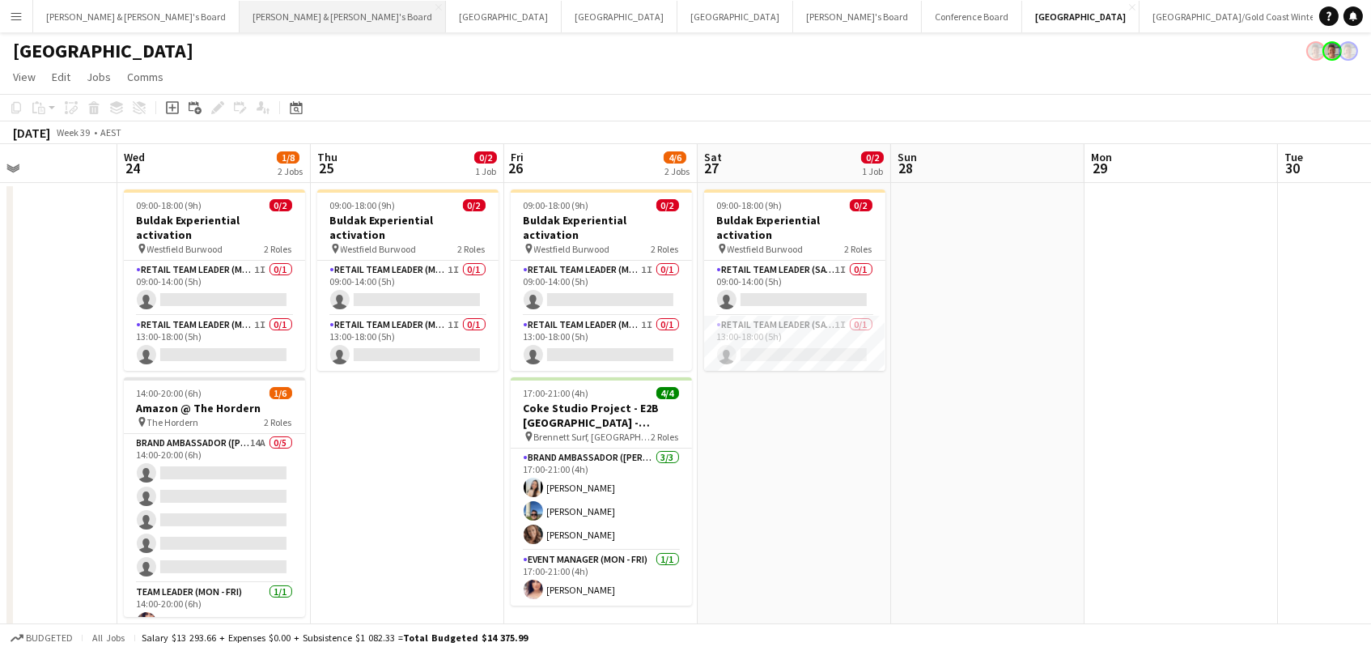
click at [240, 13] on button "James & Arrence's Board Close" at bounding box center [343, 17] width 206 height 32
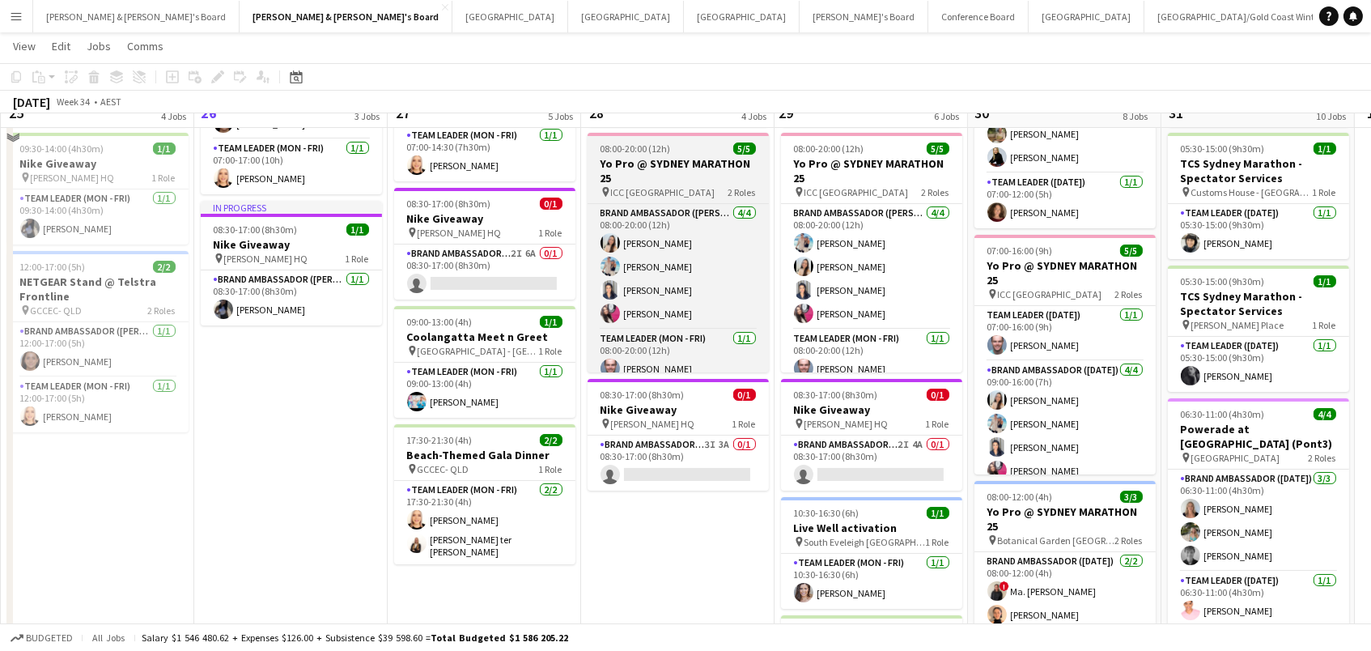
scroll to position [212, 0]
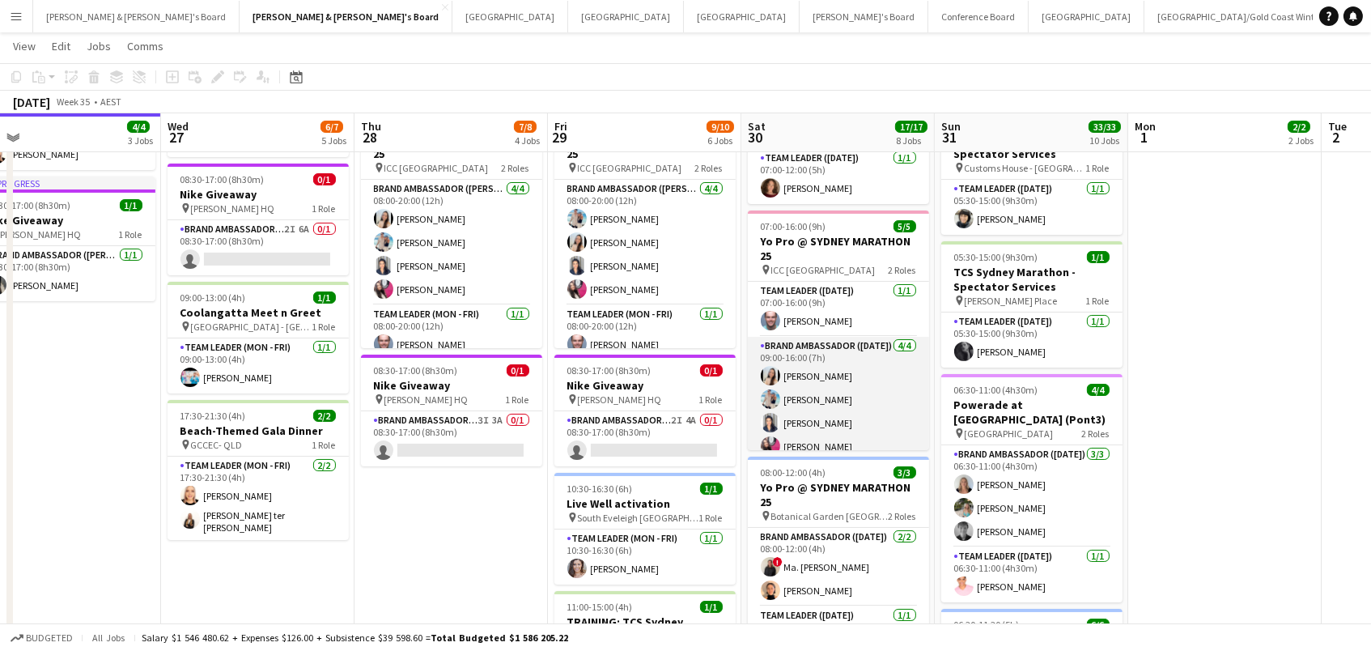
click at [792, 408] on app-card-role "Brand Ambassador (Saturday) 4/4 09:00-16:00 (7h) Jessica Amancio Fudimura Anton…" at bounding box center [838, 399] width 181 height 125
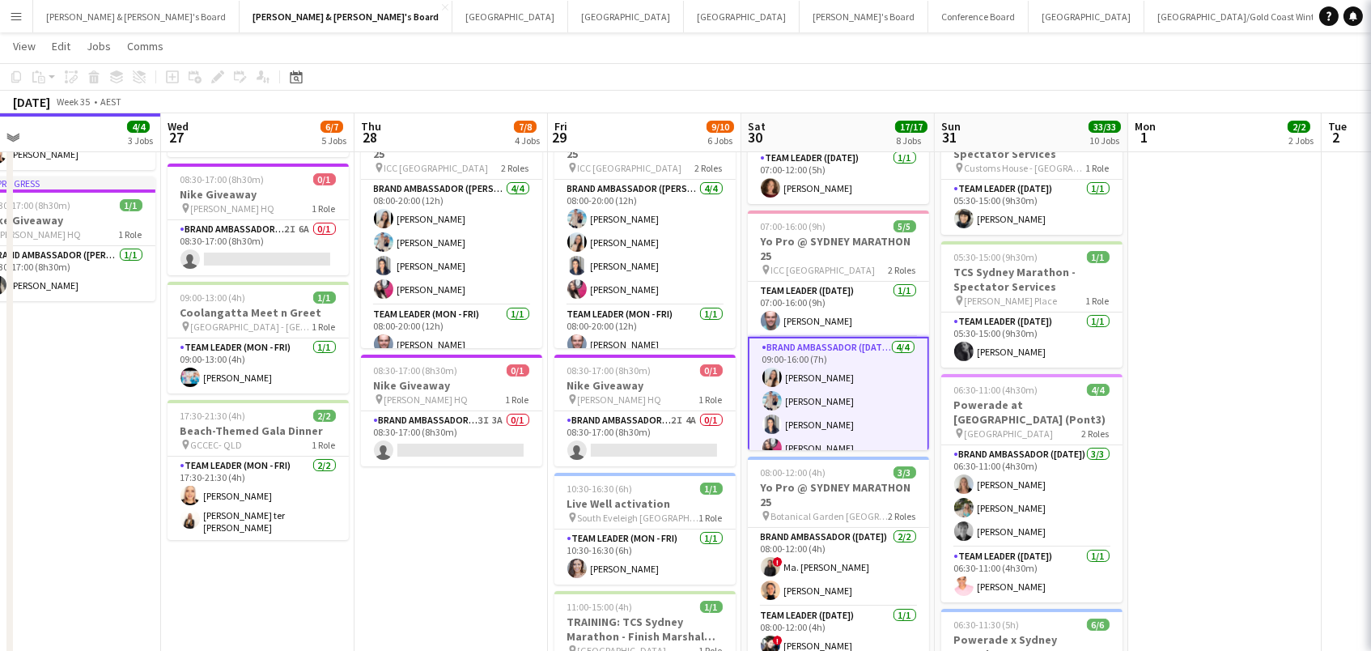
scroll to position [0, 612]
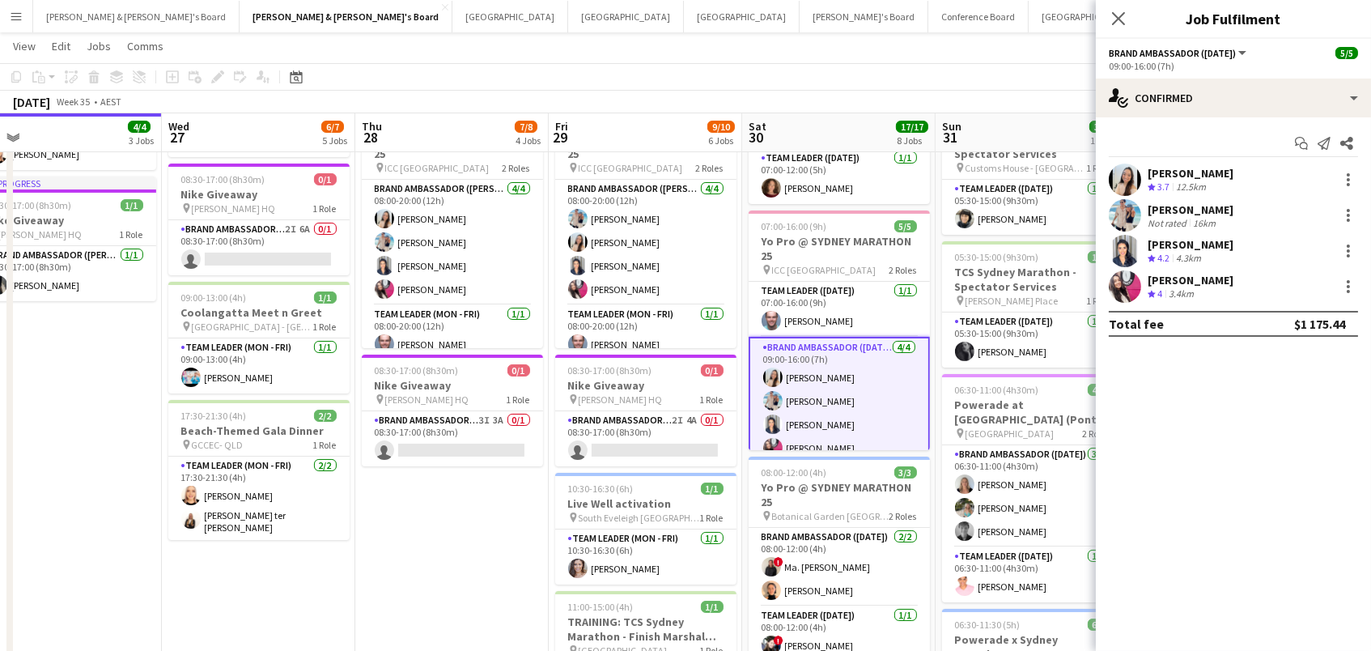
click at [1171, 174] on div "[PERSON_NAME]" at bounding box center [1190, 173] width 86 height 15
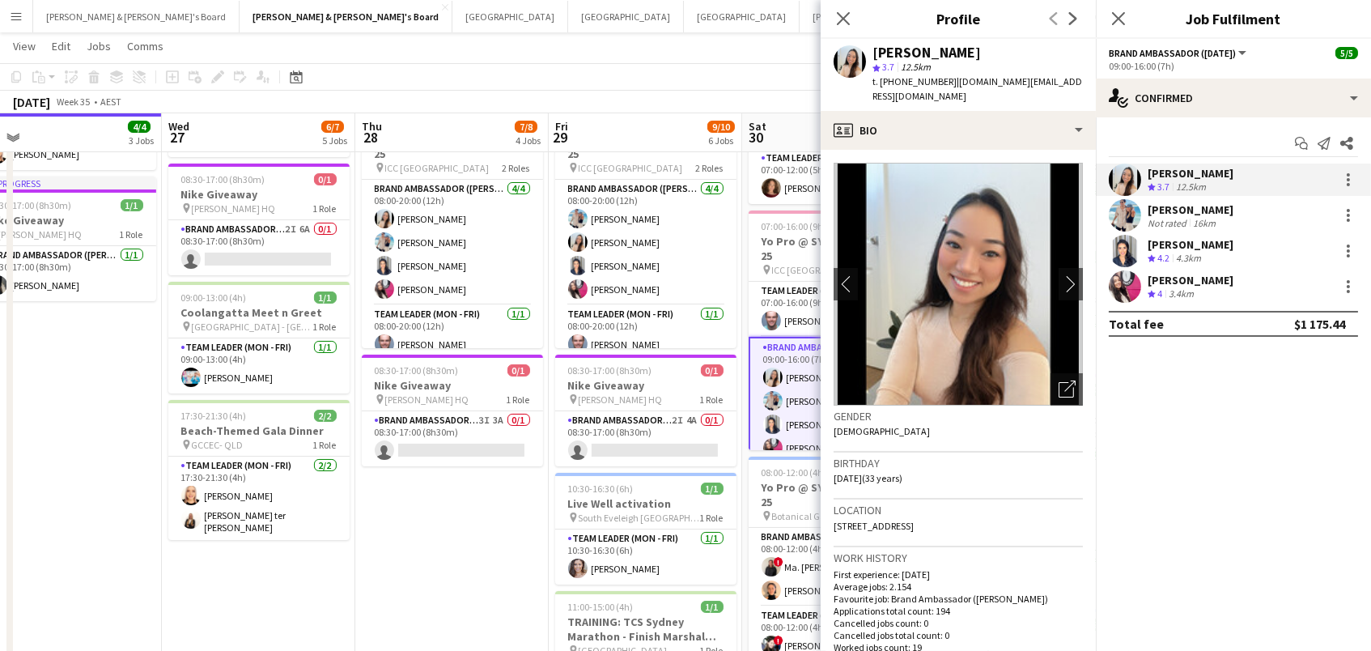
click at [914, 78] on span "t. +61420817760" at bounding box center [914, 81] width 84 height 12
copy span "61420817760"
click at [1144, 15] on button "[GEOGRAPHIC_DATA]/[GEOGRAPHIC_DATA] Winter Close" at bounding box center [1240, 17] width 192 height 32
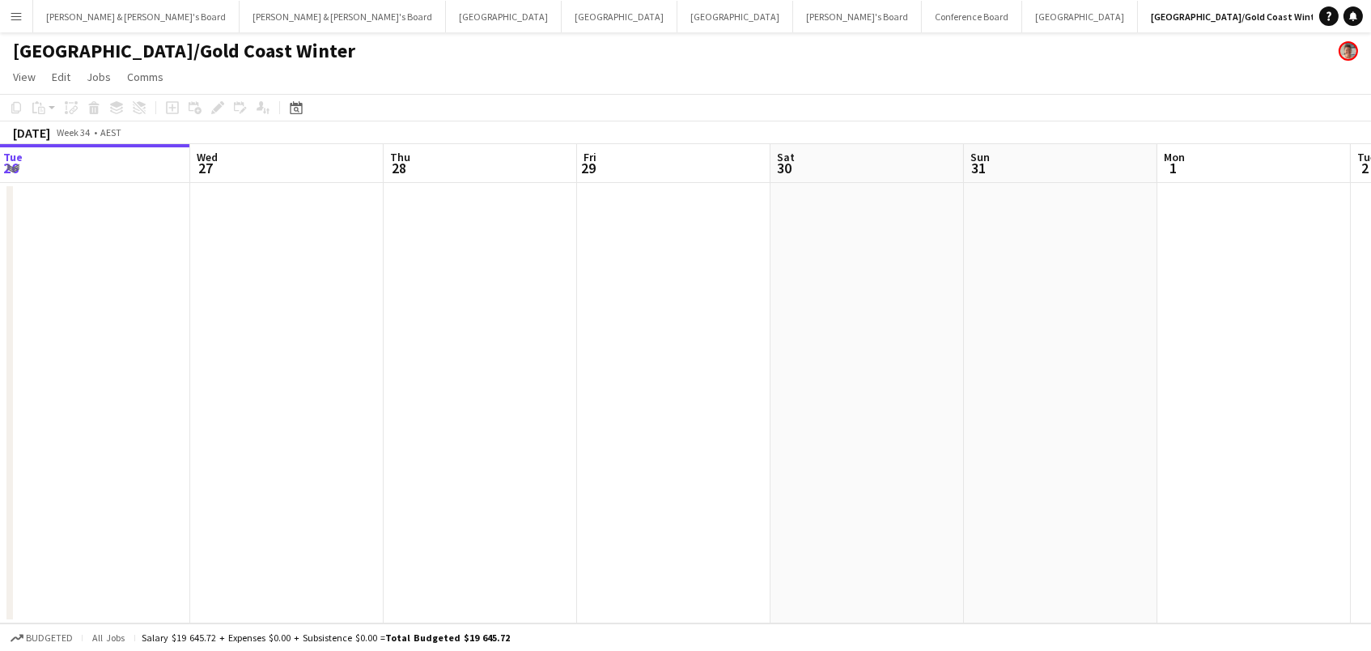
scroll to position [0, 443]
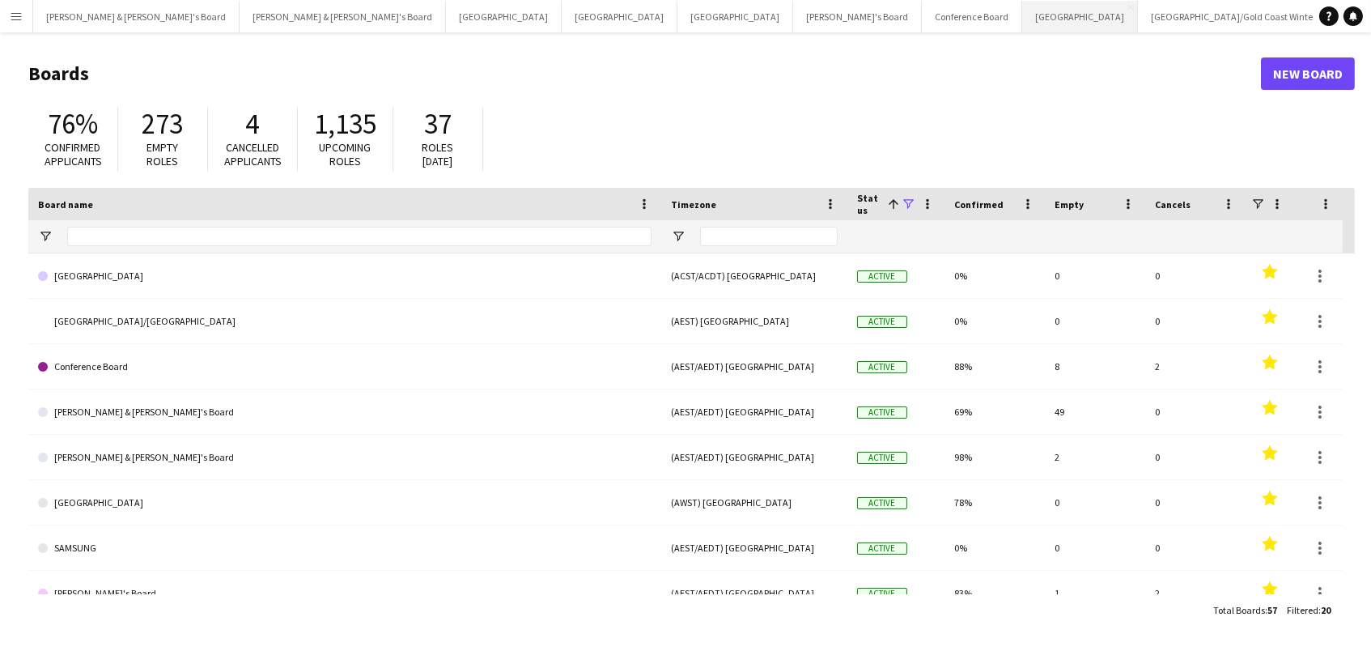
click at [1022, 12] on button "Sydney Close" at bounding box center [1080, 17] width 116 height 32
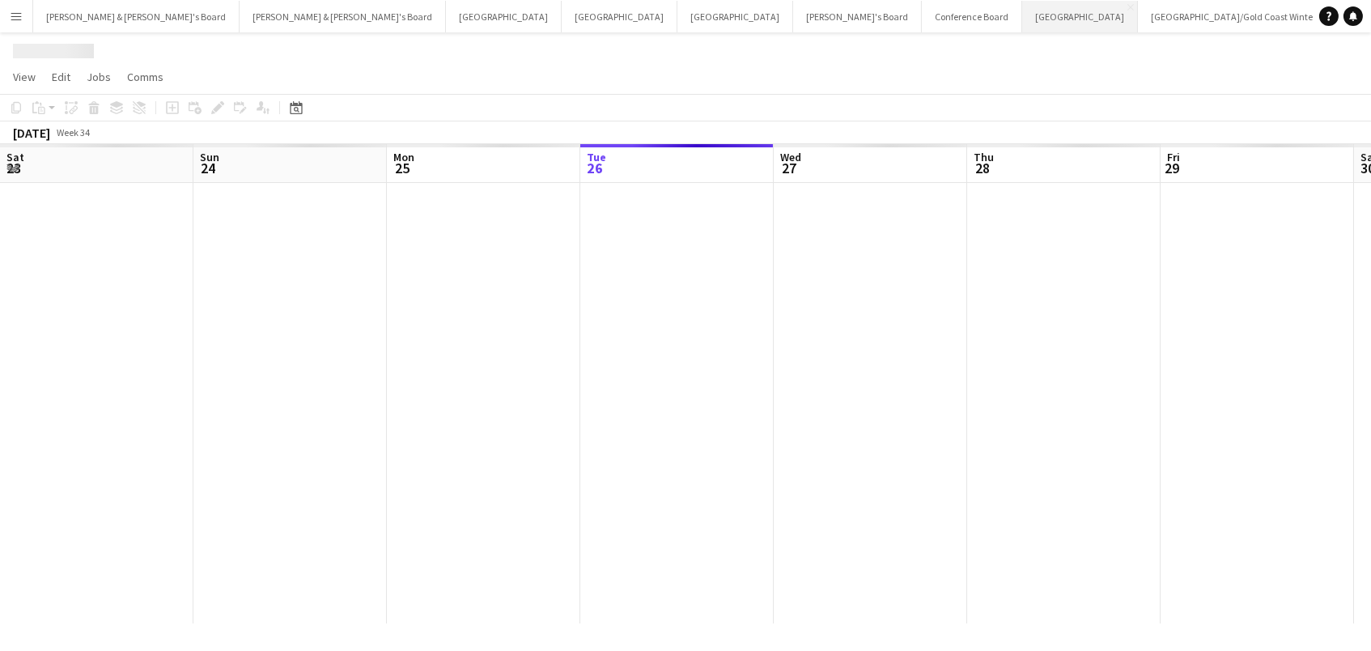
scroll to position [0, 386]
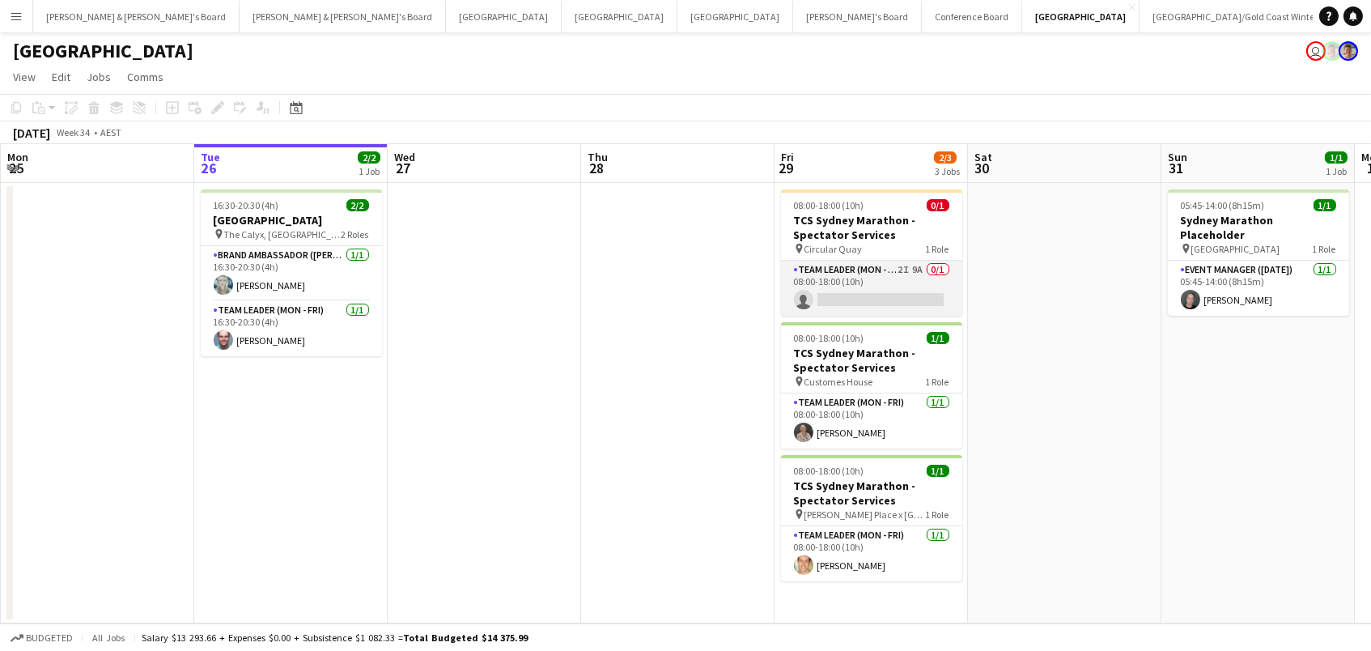
click at [888, 282] on app-card-role "Team Leader (Mon - Fri) 2I 9A 0/1 08:00-18:00 (10h) single-neutral-actions" at bounding box center [871, 288] width 181 height 55
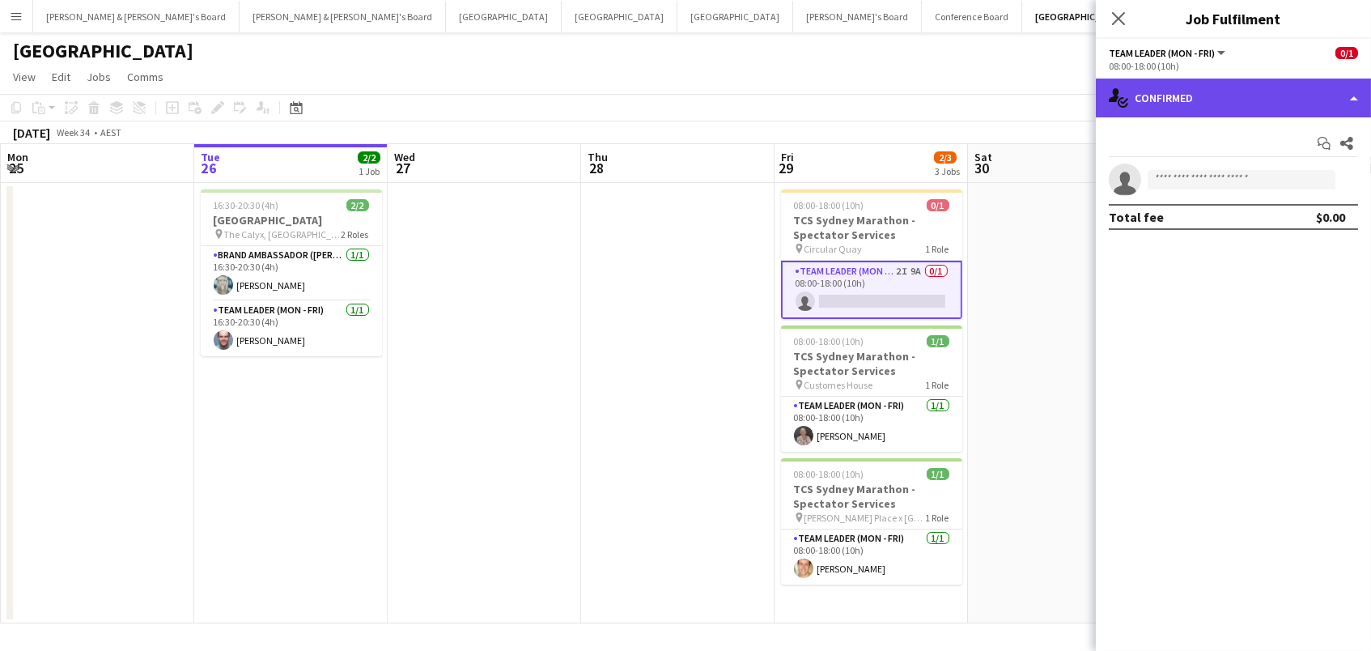
click at [1182, 112] on div "single-neutral-actions-check-2 Confirmed" at bounding box center [1233, 97] width 275 height 39
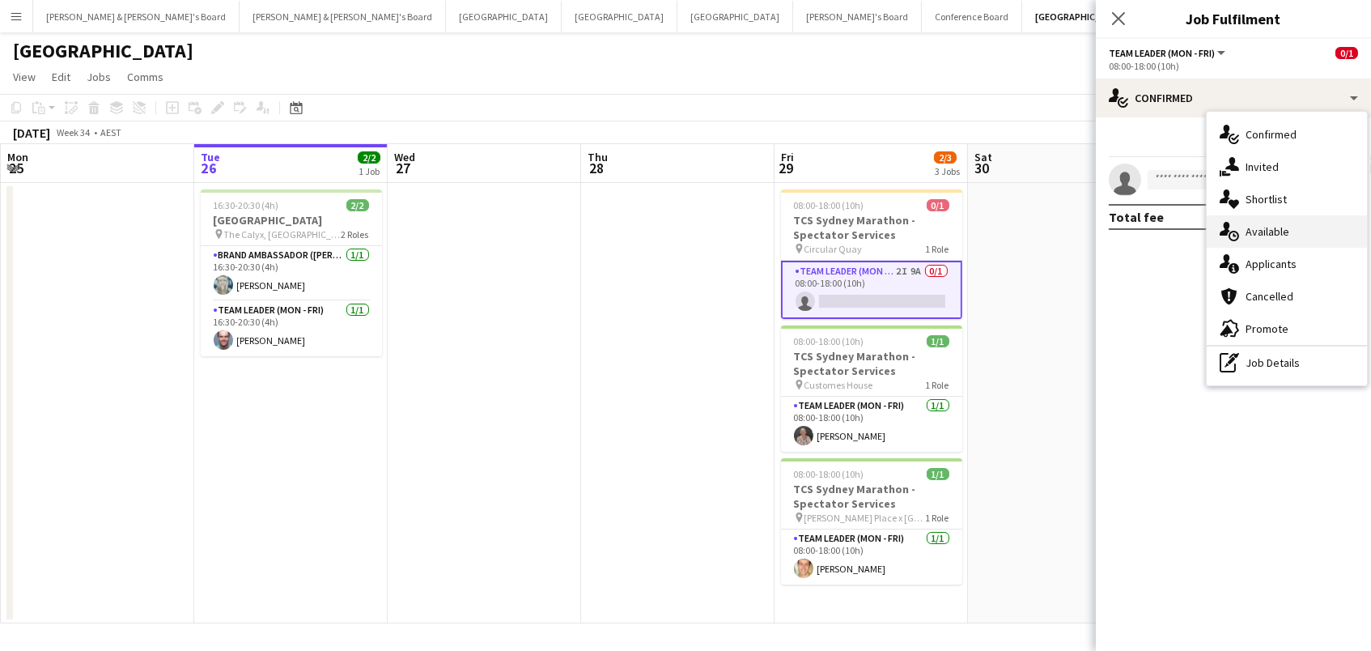
click at [1253, 242] on div "single-neutral-actions-upload Available" at bounding box center [1286, 231] width 160 height 32
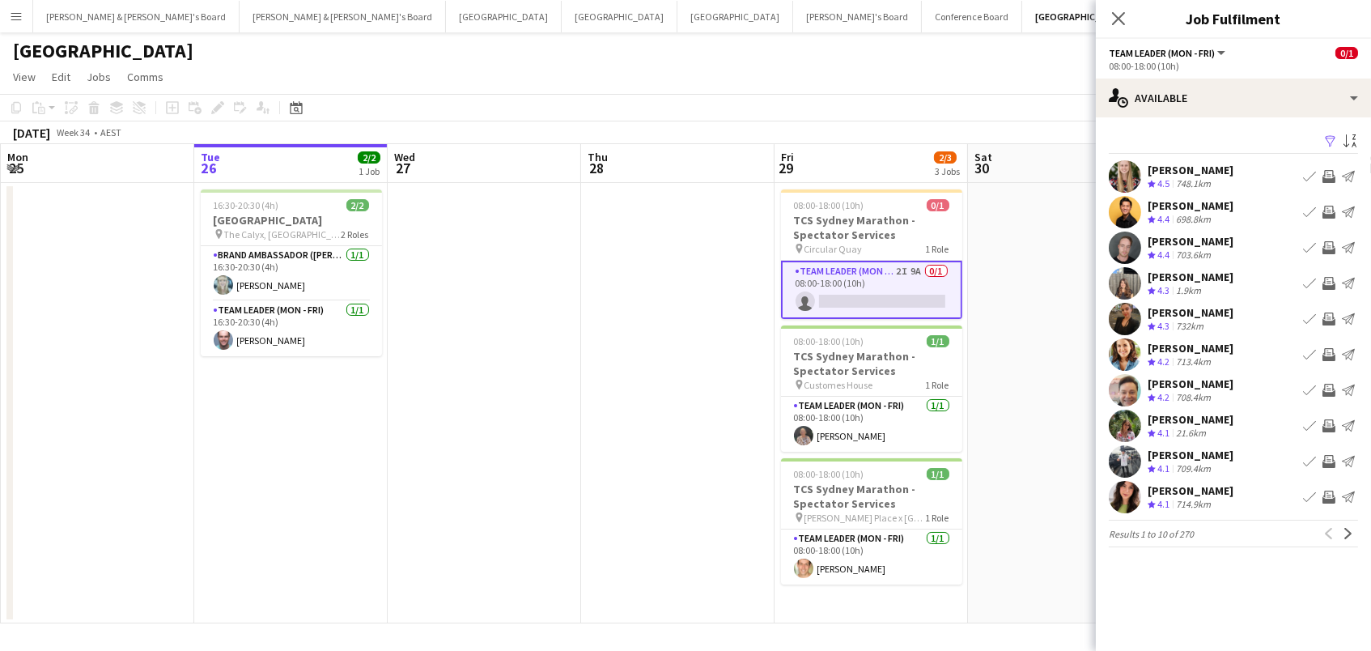
click at [1328, 137] on app-icon "Filter" at bounding box center [1330, 141] width 13 height 15
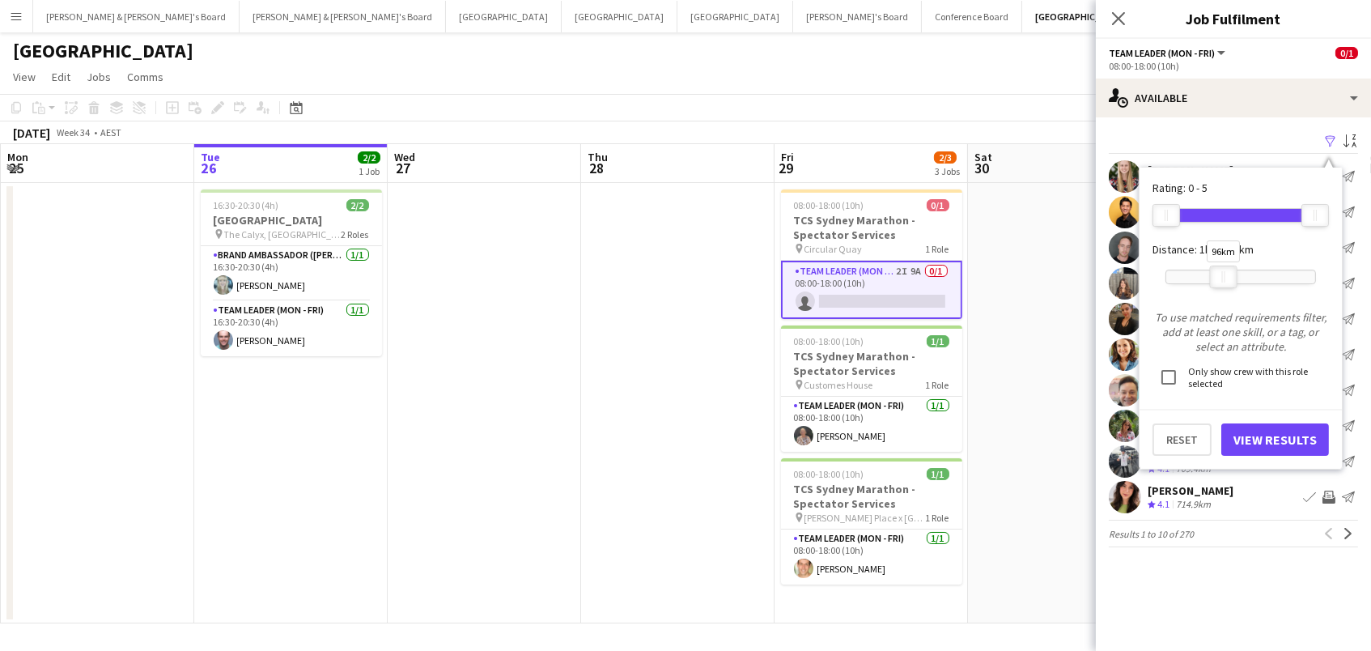
drag, startPoint x: 1315, startPoint y: 272, endPoint x: 1223, endPoint y: 272, distance: 91.4
click at [1223, 272] on div "96km" at bounding box center [1224, 276] width 28 height 23
click at [1226, 429] on button "View Results" at bounding box center [1275, 439] width 108 height 32
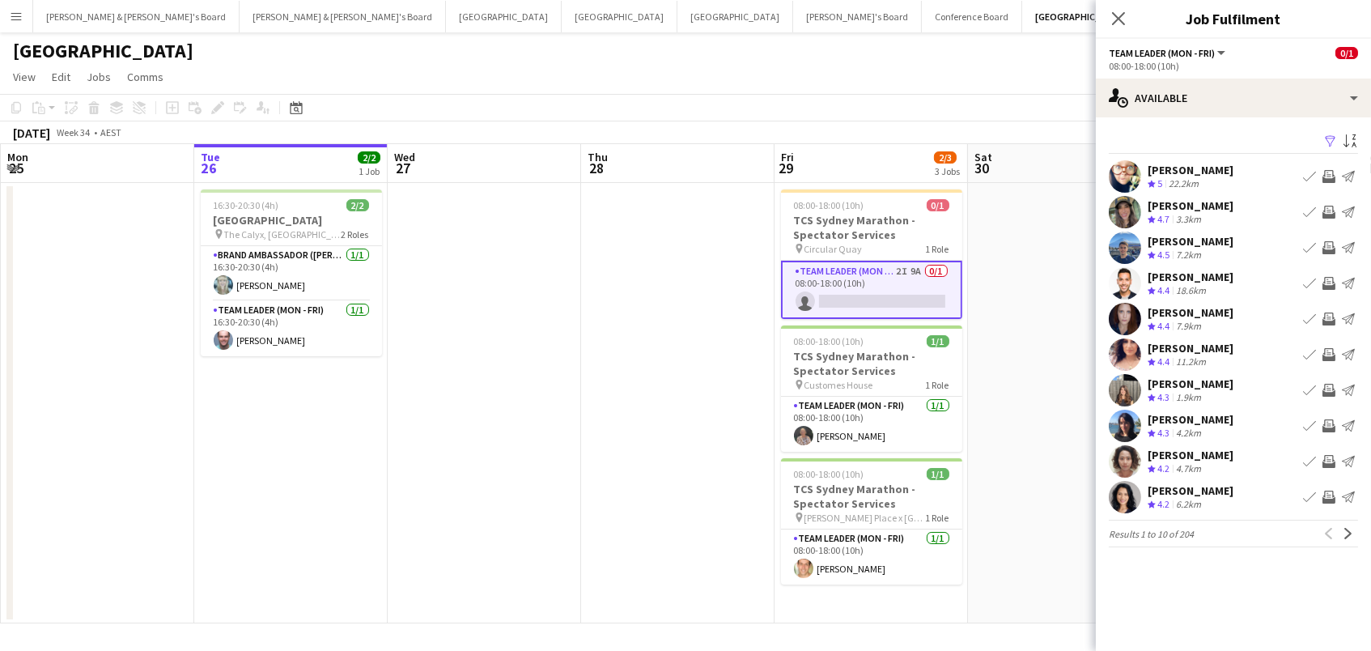
click at [1329, 350] on app-icon "Invite crew" at bounding box center [1328, 354] width 13 height 13
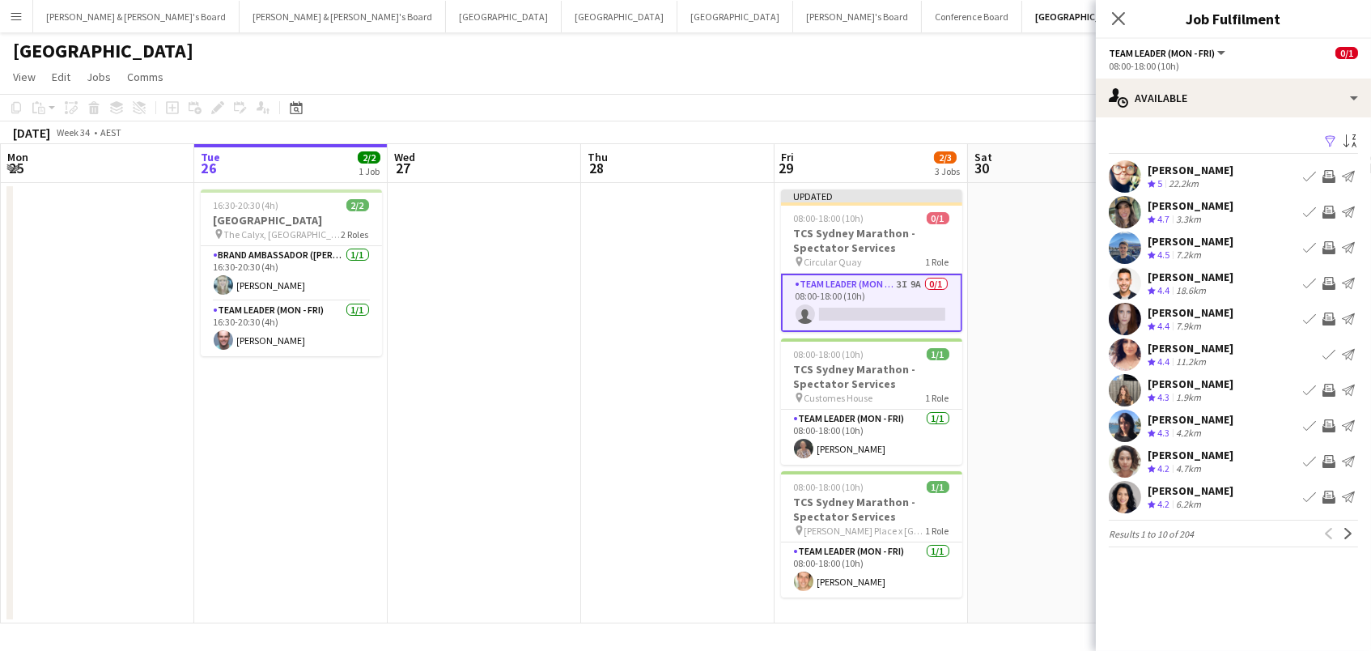
click at [1329, 493] on app-icon "Invite crew" at bounding box center [1328, 496] width 13 height 13
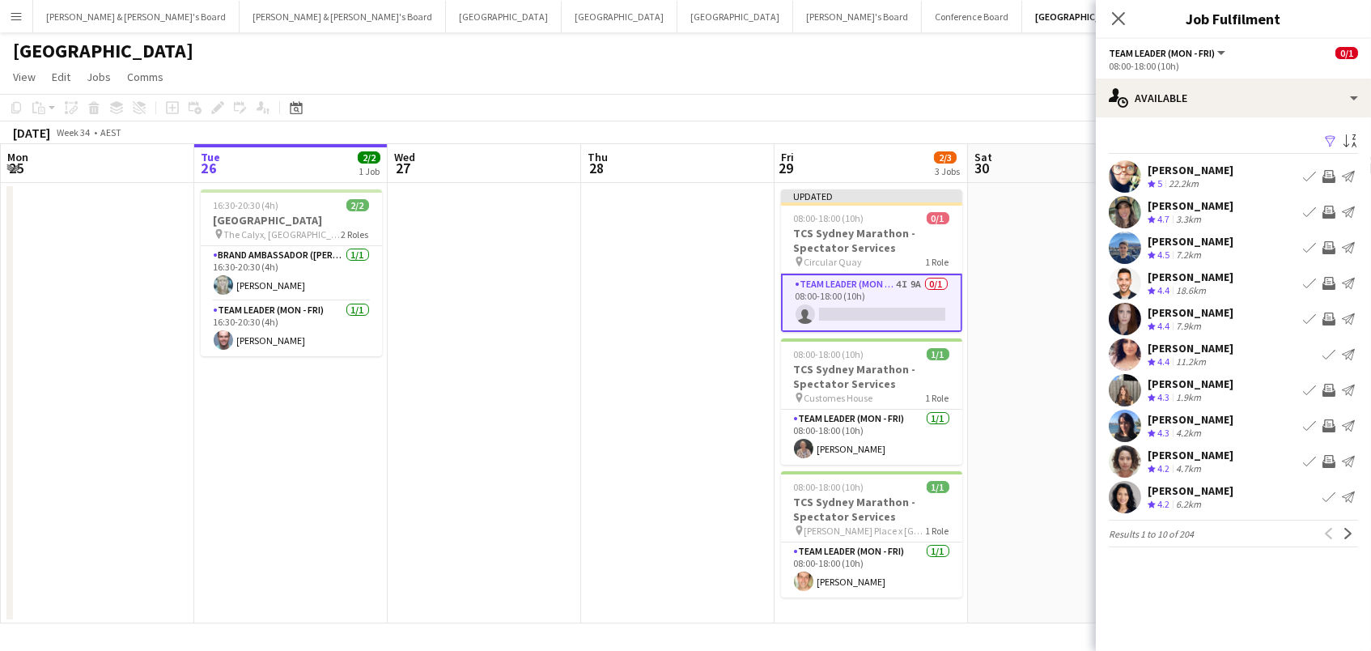
click at [1325, 461] on app-icon "Invite crew" at bounding box center [1328, 461] width 13 height 13
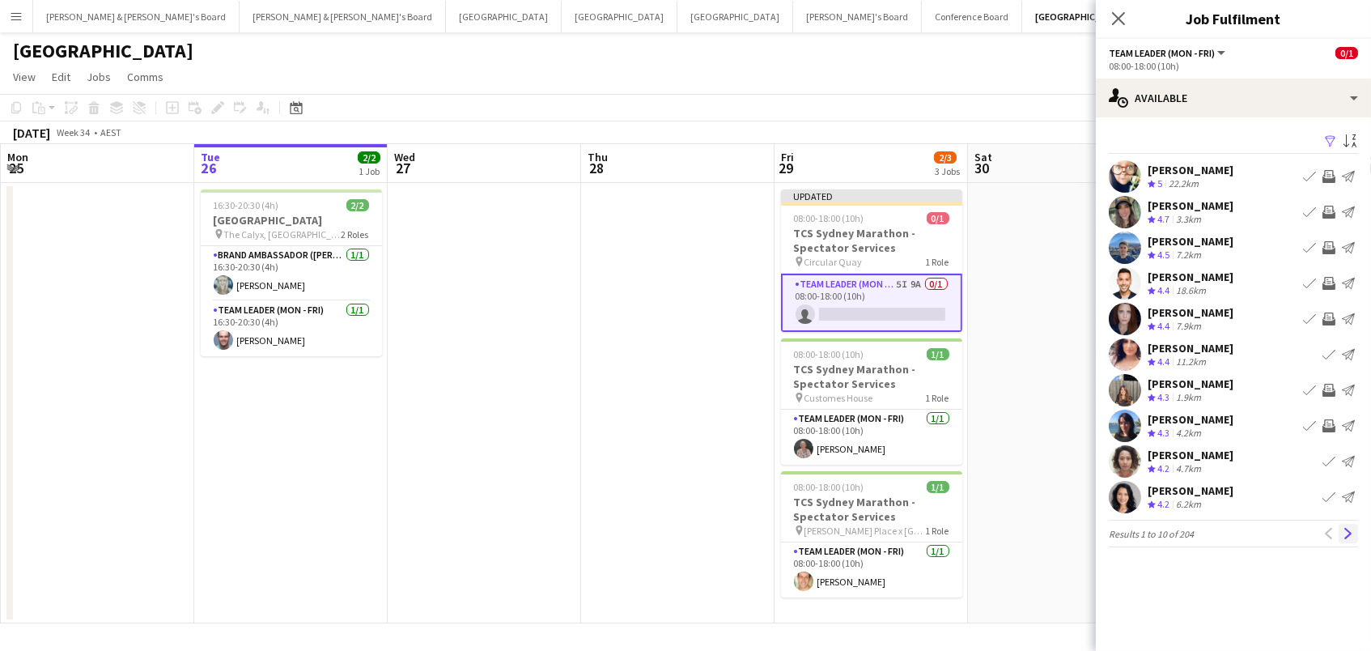
click at [1351, 538] on button "Next" at bounding box center [1347, 533] width 19 height 19
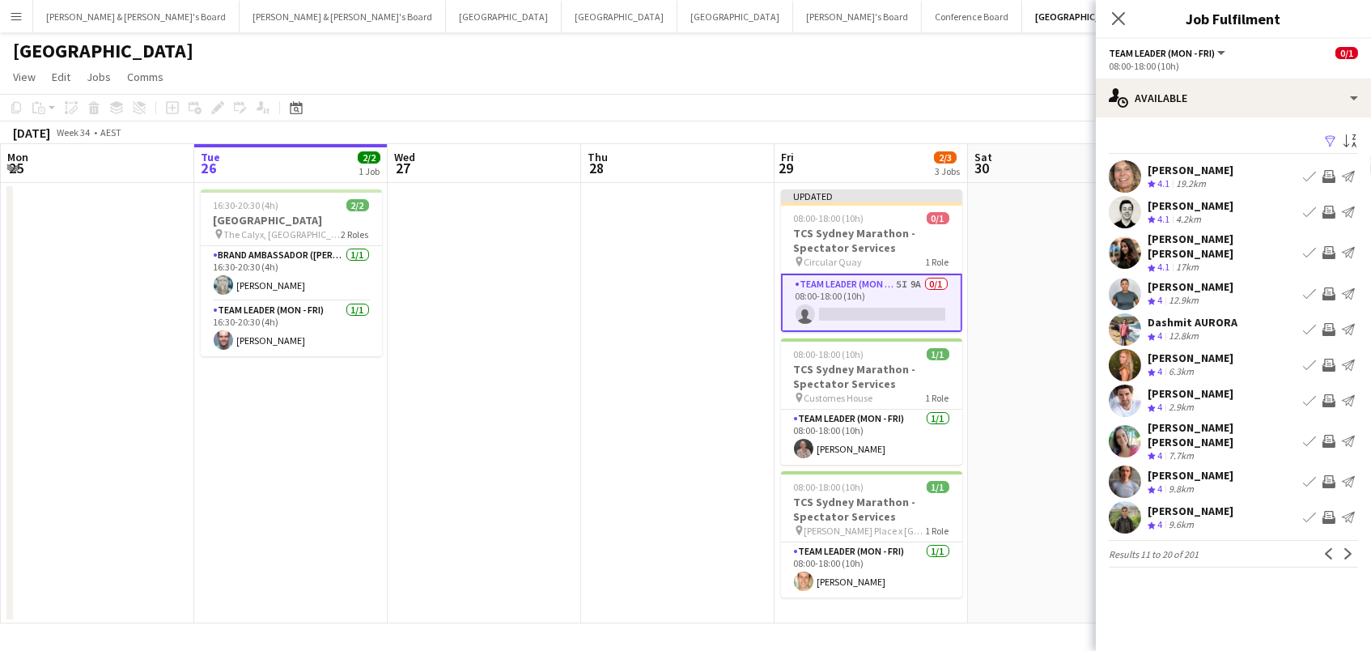
click at [1326, 323] on app-icon "Invite crew" at bounding box center [1328, 329] width 13 height 13
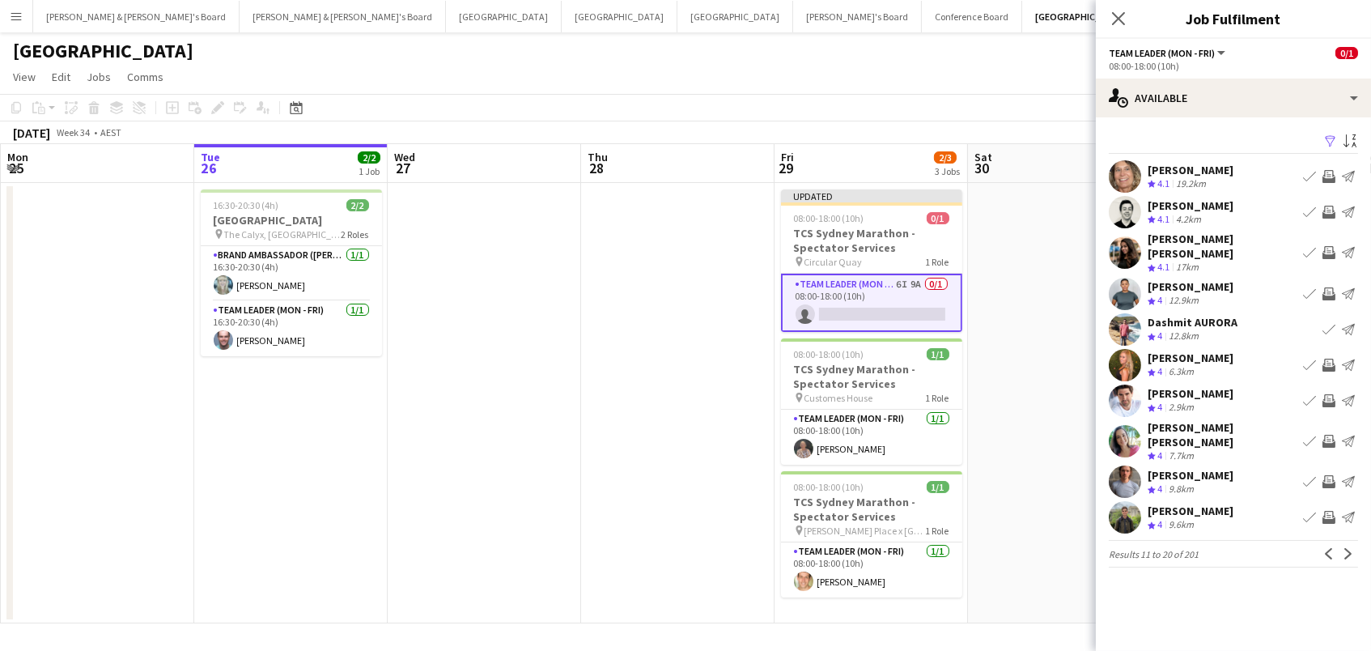
click at [1329, 287] on app-icon "Invite crew" at bounding box center [1328, 293] width 13 height 13
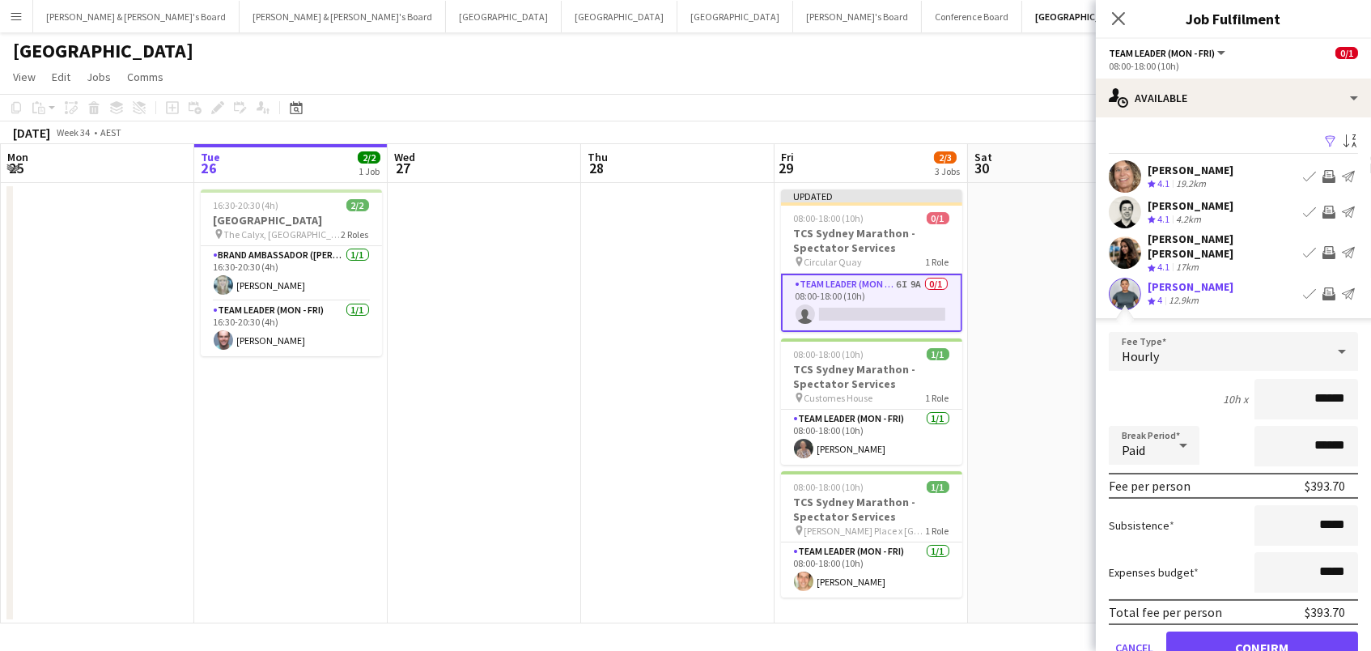
click at [1261, 634] on button "Confirm" at bounding box center [1262, 647] width 192 height 32
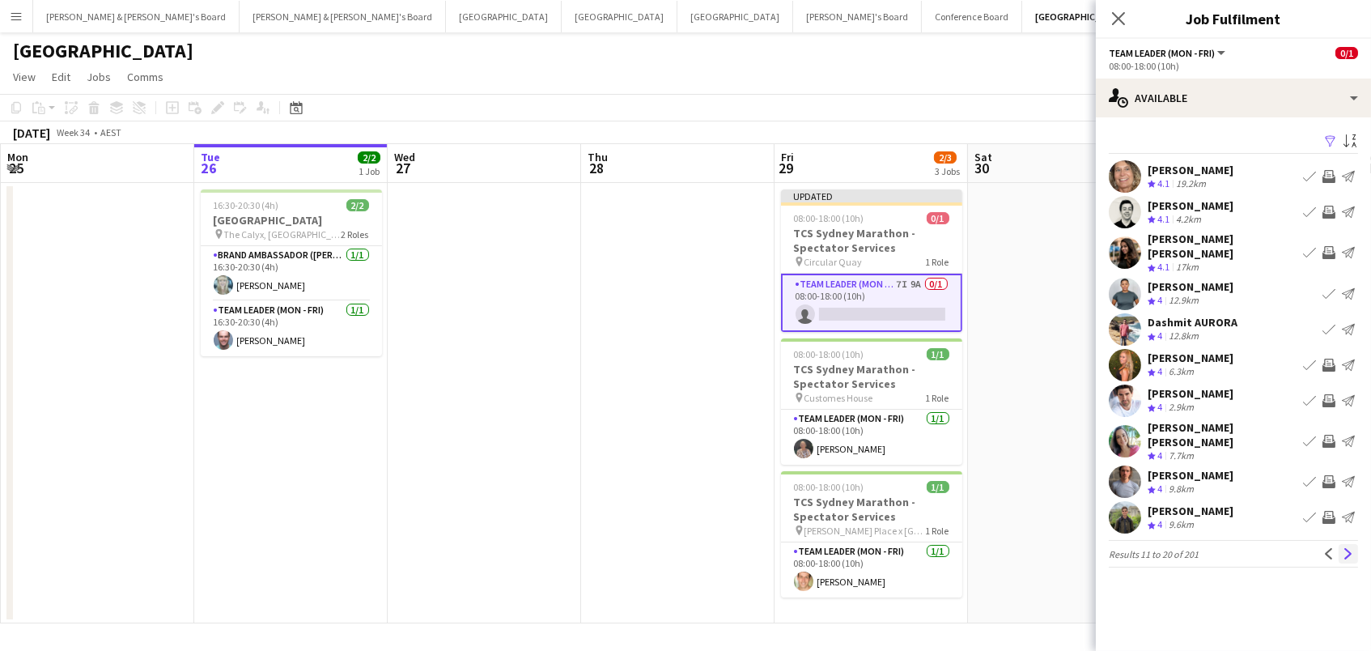
click at [1350, 548] on app-icon "Next" at bounding box center [1347, 553] width 11 height 11
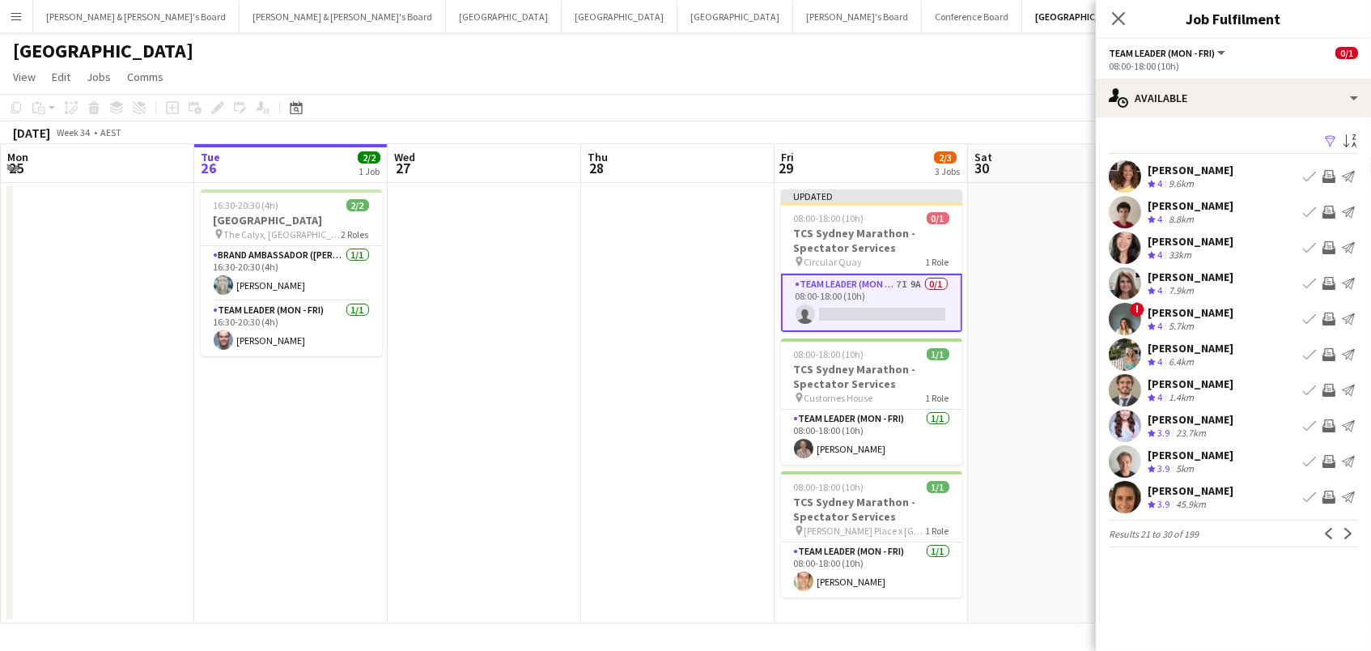
click at [1325, 389] on app-icon "Invite crew" at bounding box center [1328, 390] width 13 height 13
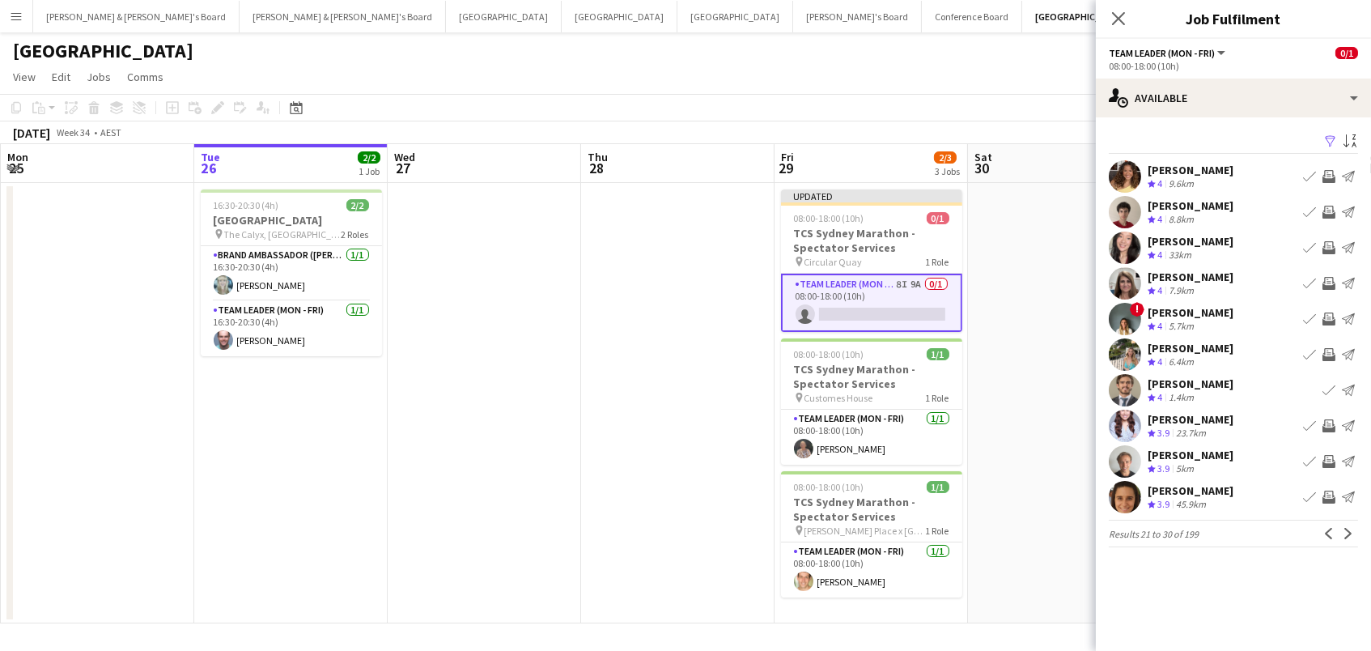
click at [1325, 354] on app-icon "Invite crew" at bounding box center [1328, 354] width 13 height 13
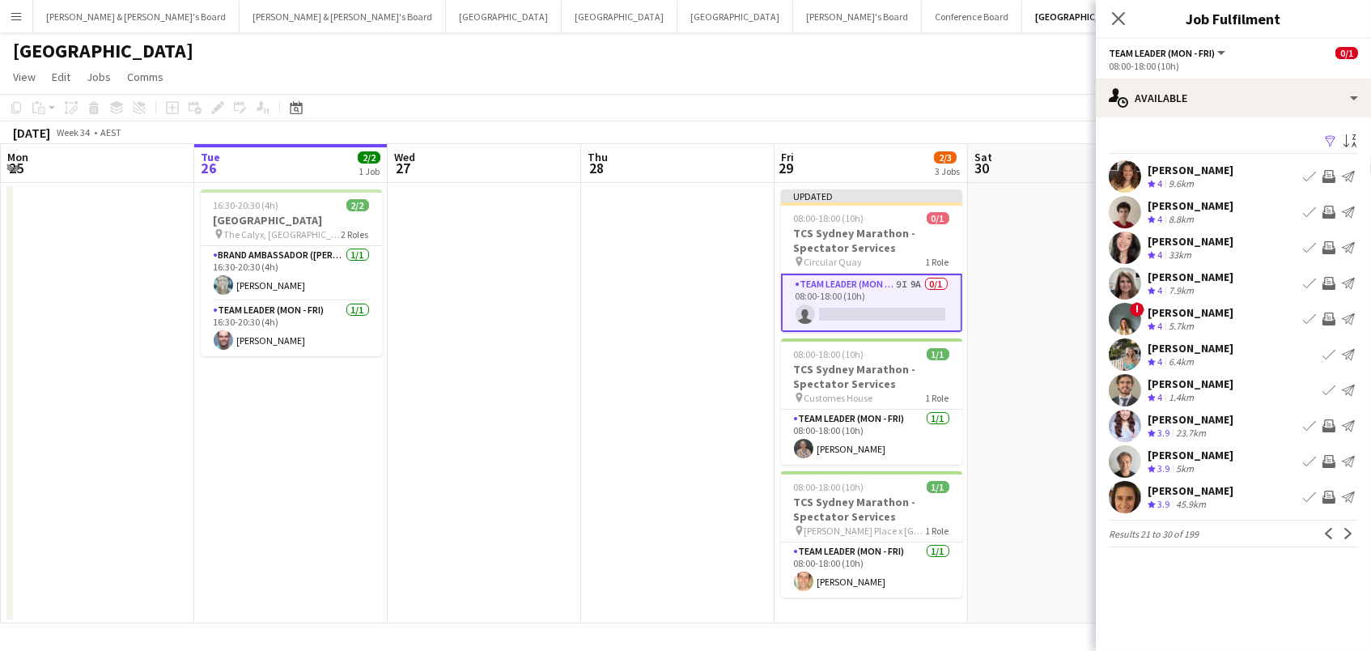
click at [1326, 499] on app-icon "Invite crew" at bounding box center [1328, 496] width 13 height 13
click at [1347, 531] on app-icon "Next" at bounding box center [1347, 533] width 11 height 11
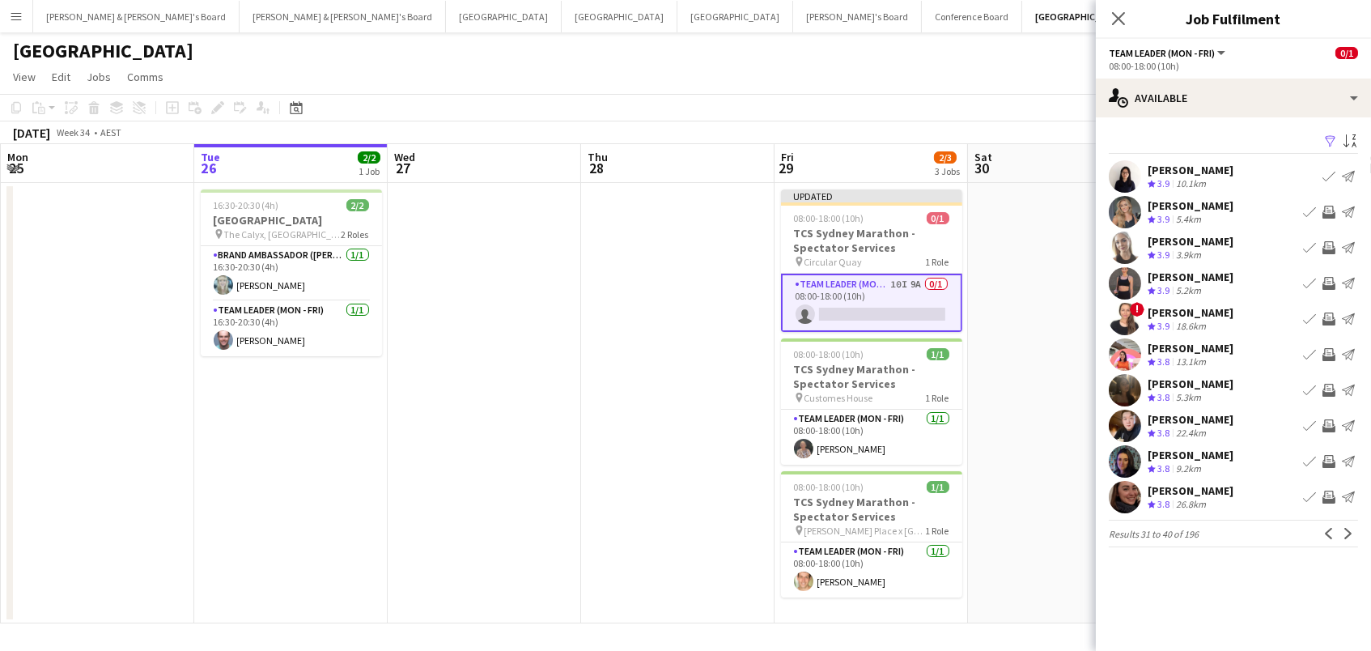
click at [1326, 244] on app-icon "Invite crew" at bounding box center [1328, 247] width 13 height 13
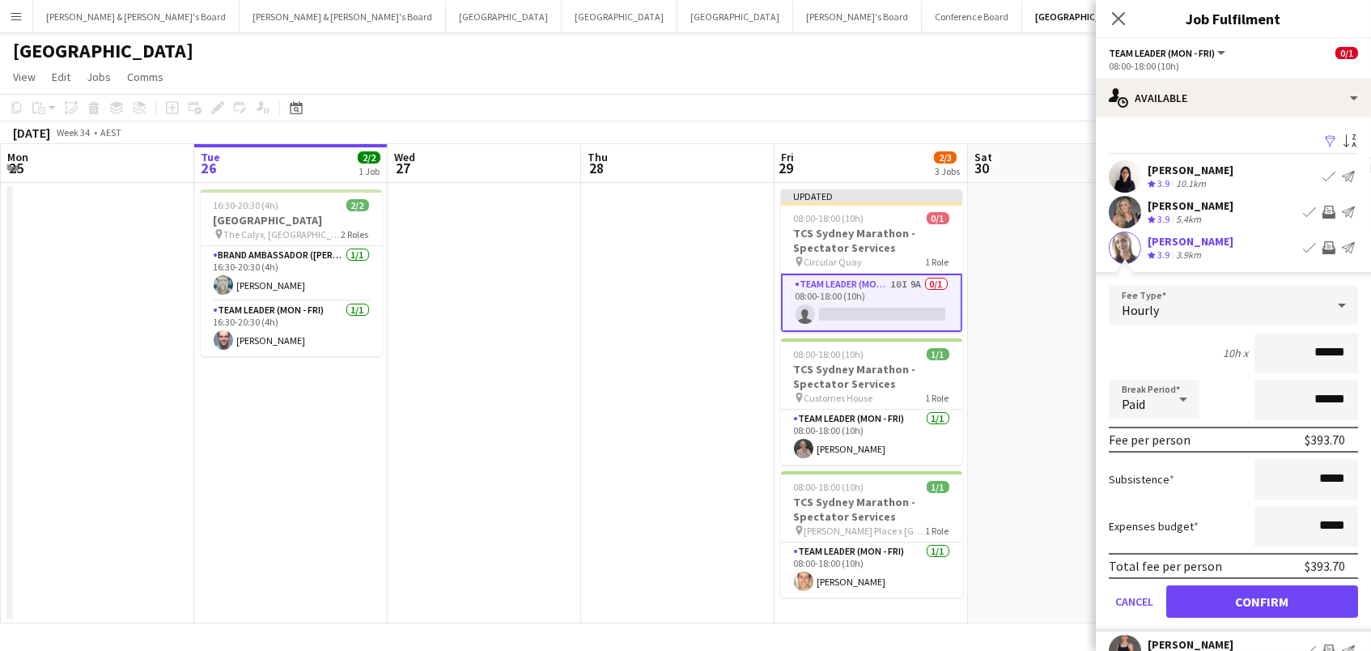
click at [1261, 599] on button "Confirm" at bounding box center [1262, 601] width 192 height 32
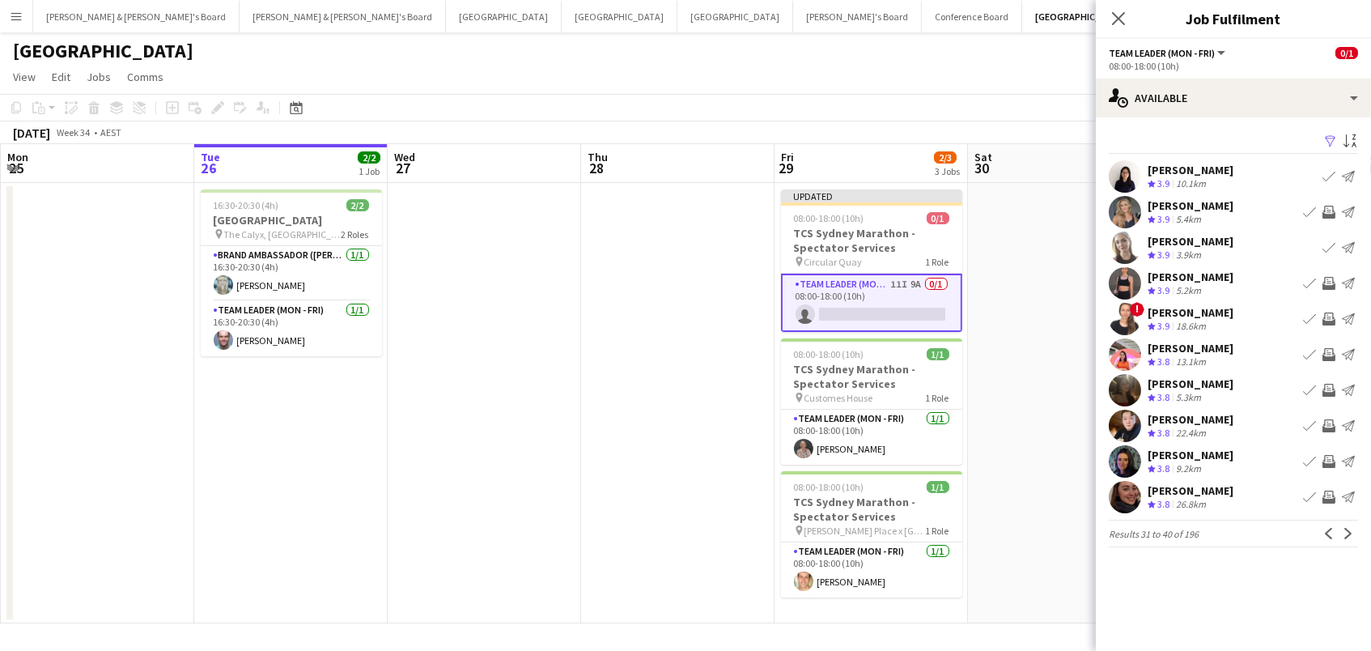
click at [1329, 281] on app-icon "Invite crew" at bounding box center [1328, 283] width 13 height 13
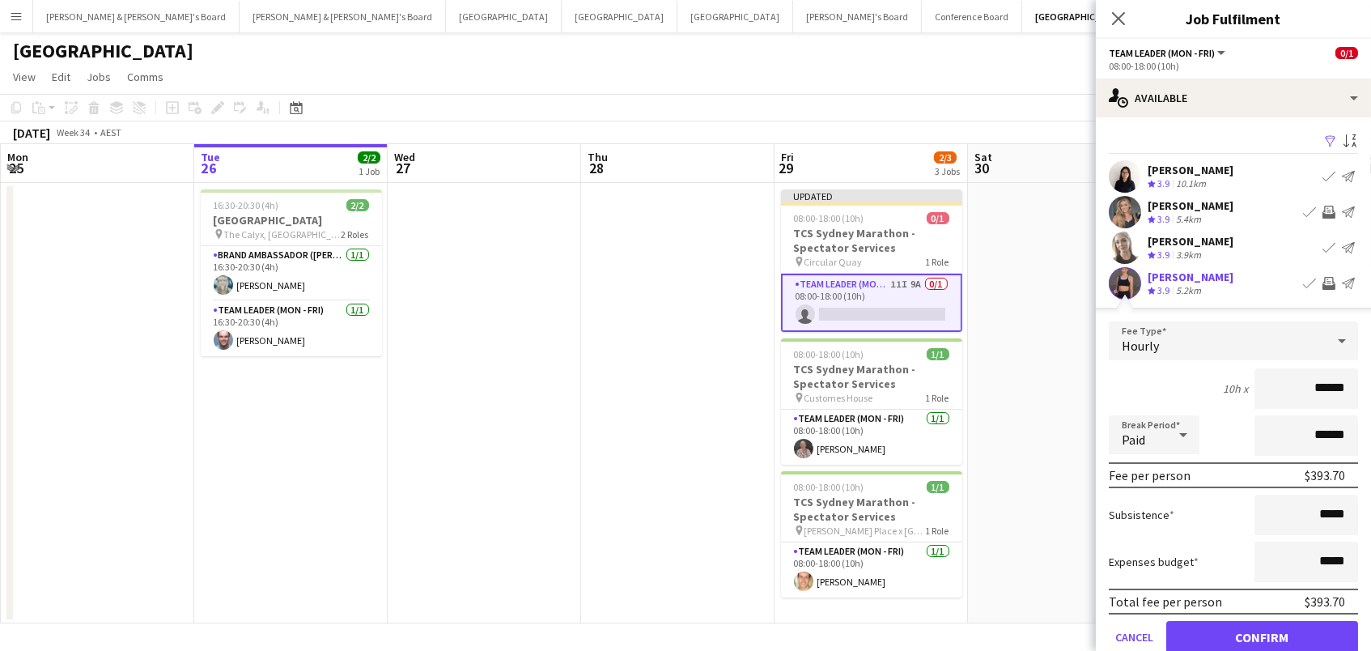
click at [1261, 634] on button "Confirm" at bounding box center [1262, 637] width 192 height 32
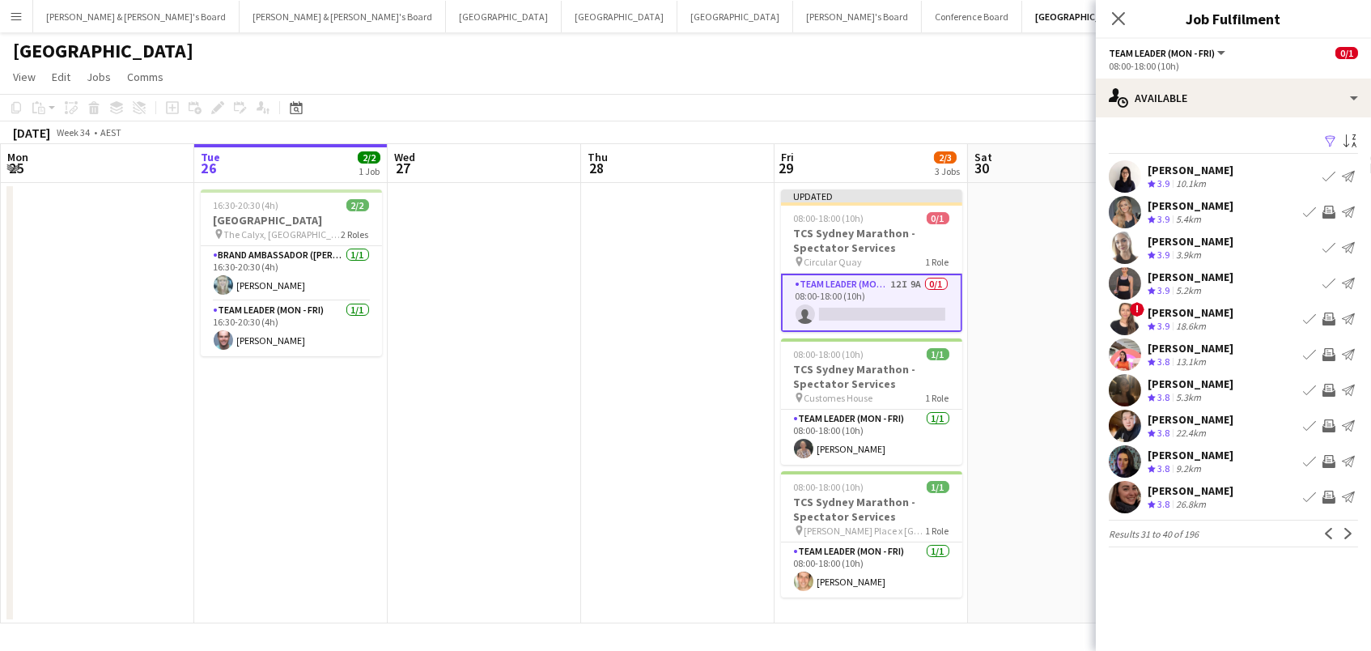
click at [1325, 351] on app-icon "Invite crew" at bounding box center [1328, 354] width 13 height 13
click at [1329, 457] on app-icon "Invite crew" at bounding box center [1328, 461] width 13 height 13
click at [1329, 493] on app-icon "Invite crew" at bounding box center [1328, 496] width 13 height 13
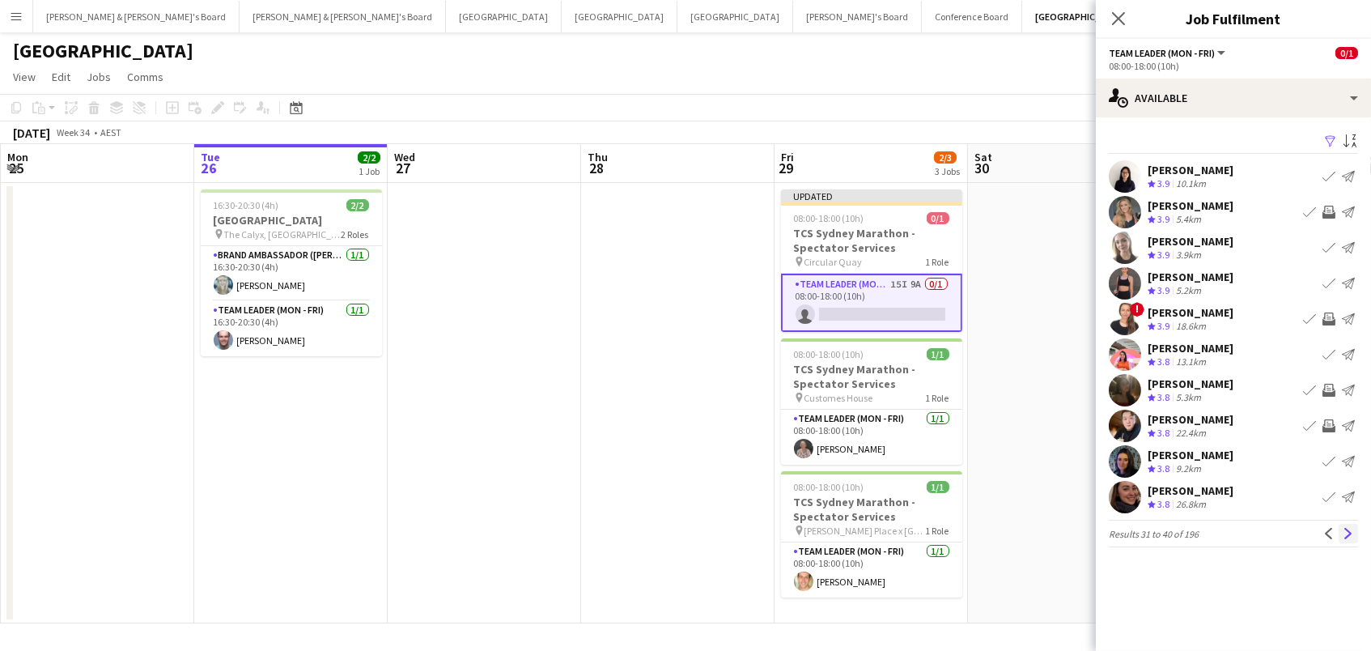
click at [1349, 535] on app-icon "Next" at bounding box center [1347, 533] width 11 height 11
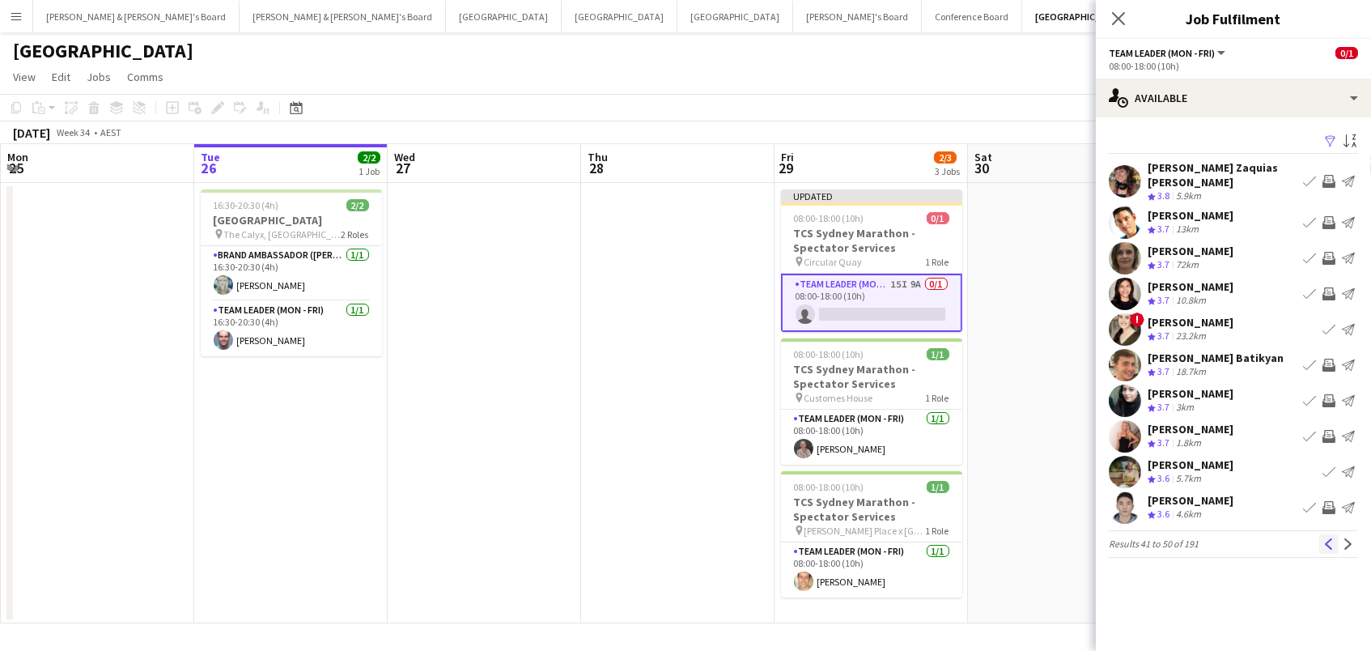
click at [1325, 538] on app-icon "Previous" at bounding box center [1328, 543] width 11 height 11
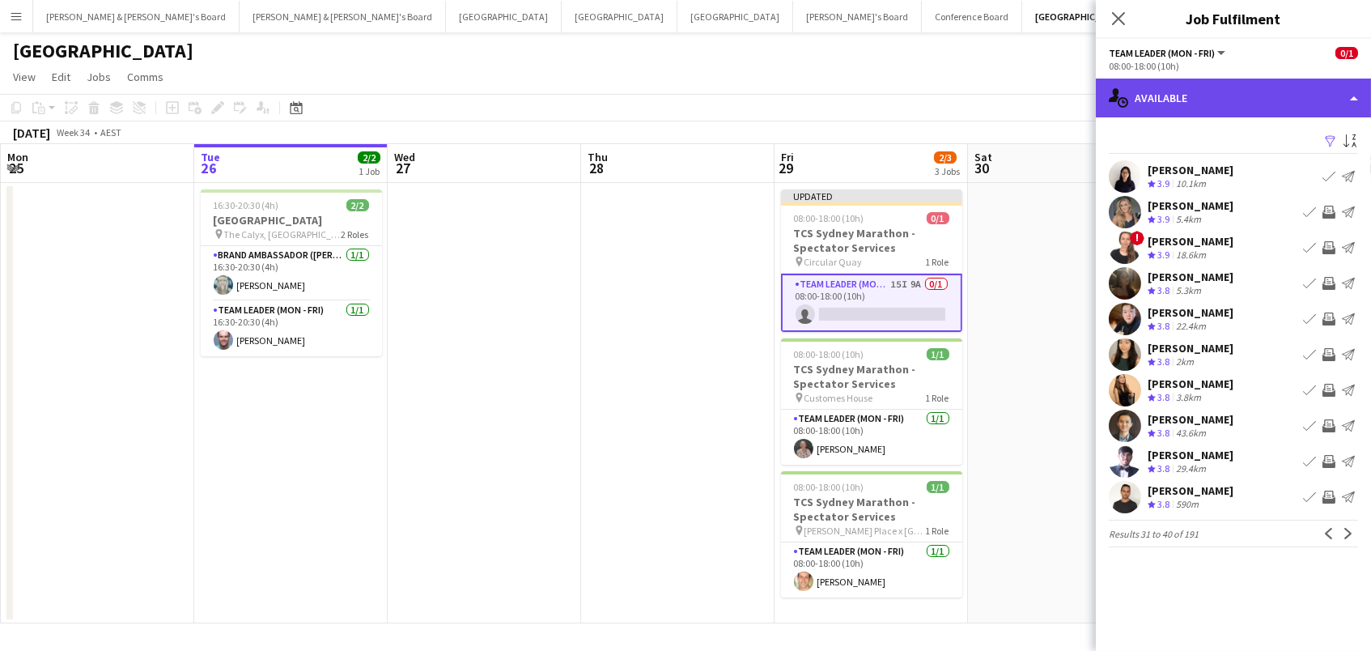
click at [1244, 104] on div "single-neutral-actions-upload Available" at bounding box center [1233, 97] width 275 height 39
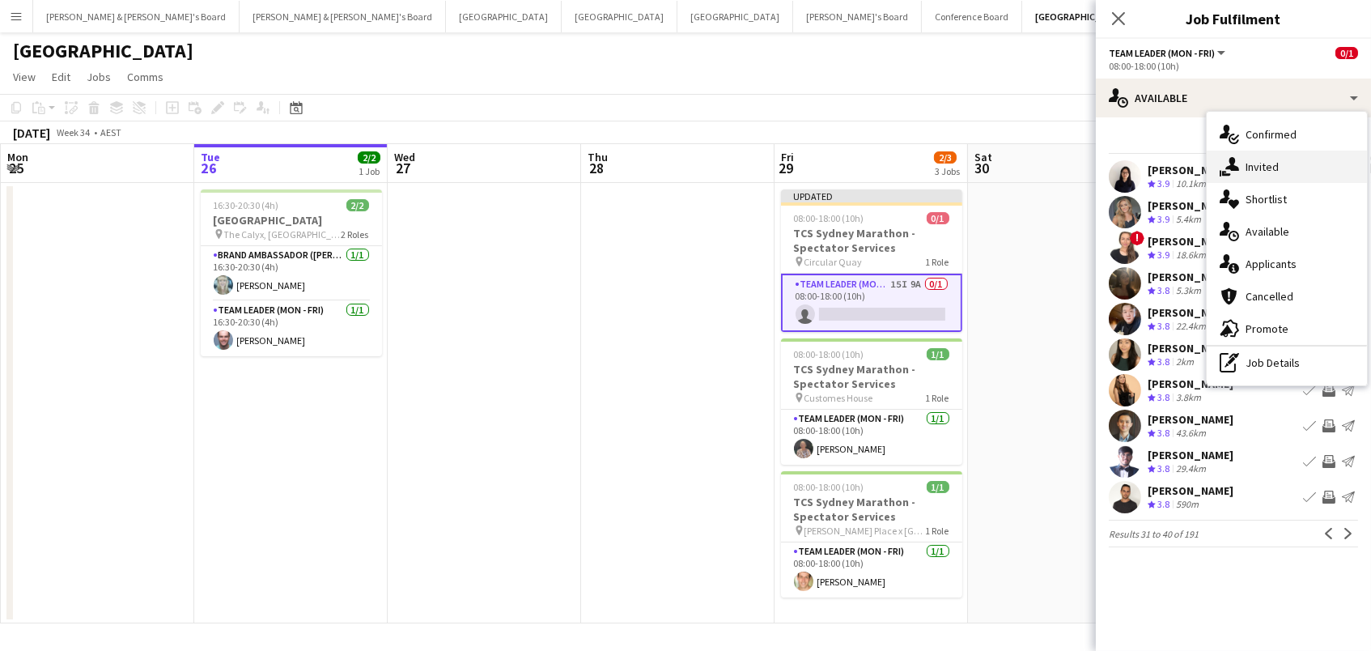
click at [1253, 167] on div "single-neutral-actions-share-1 Invited" at bounding box center [1286, 167] width 160 height 32
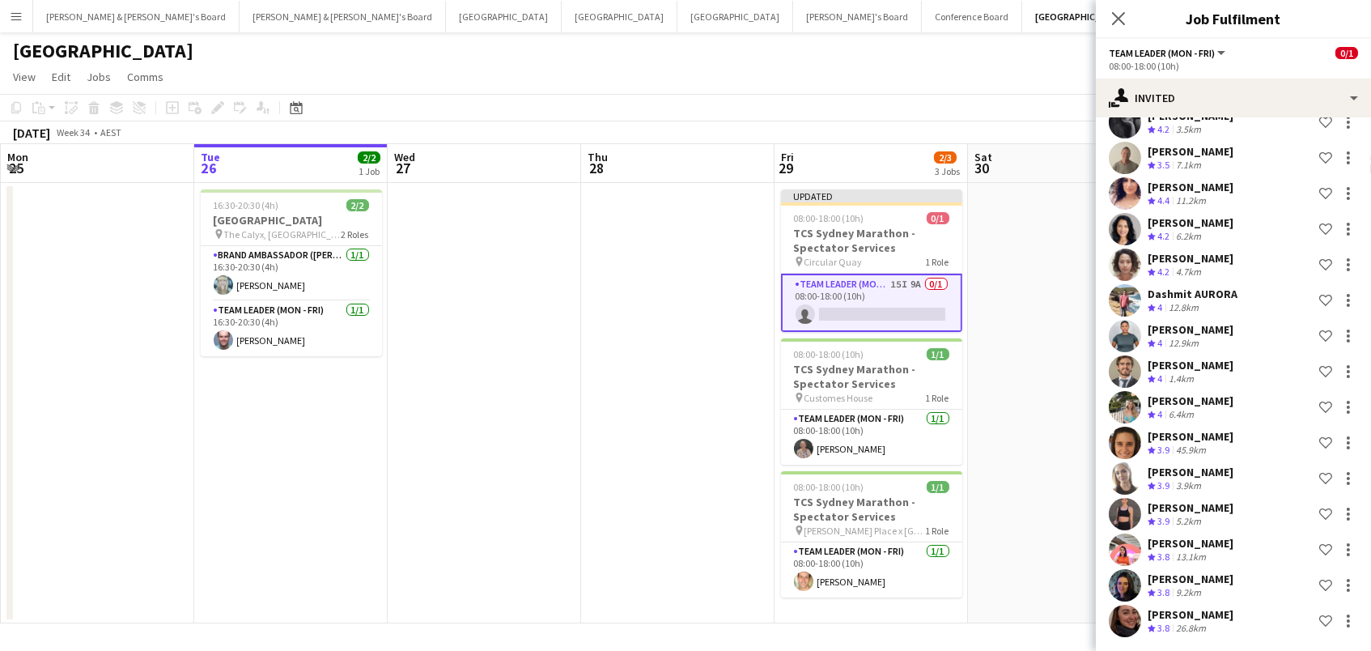
scroll to position [62, 0]
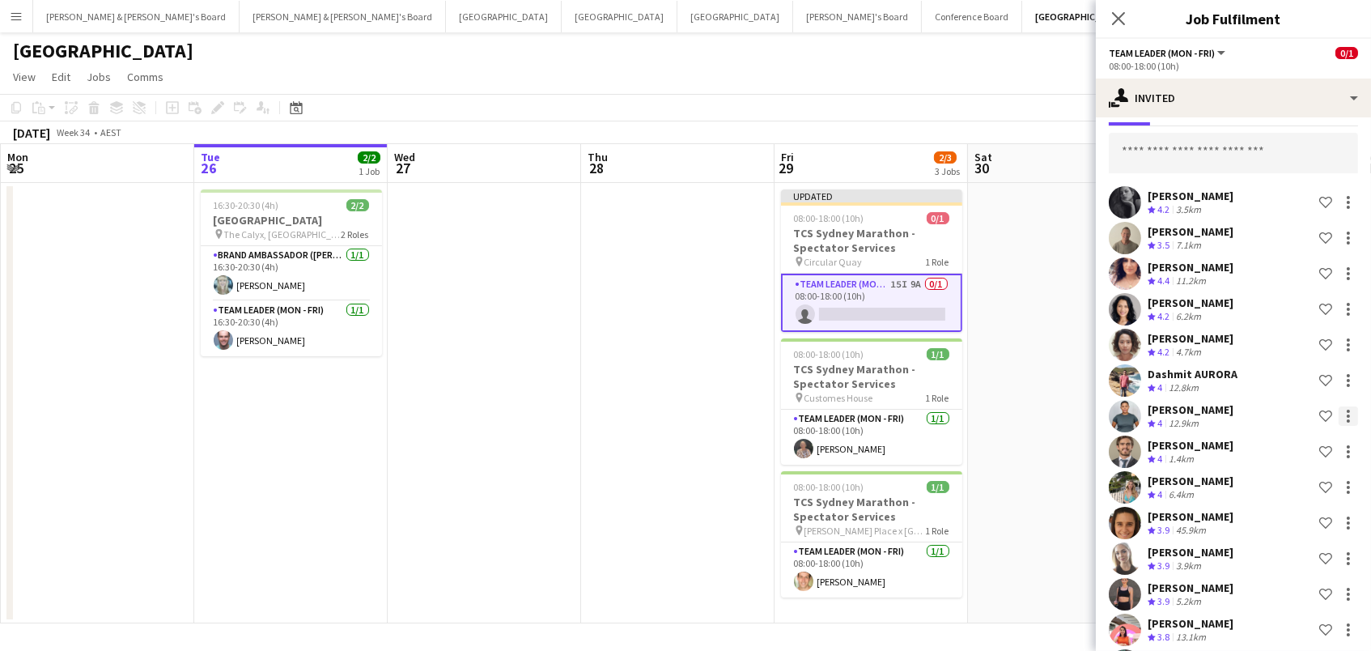
click at [1345, 413] on div at bounding box center [1347, 415] width 19 height 19
click at [1299, 563] on span "Cancel invitation" at bounding box center [1296, 560] width 95 height 14
click at [1087, 417] on app-date-cell at bounding box center [1064, 403] width 193 height 440
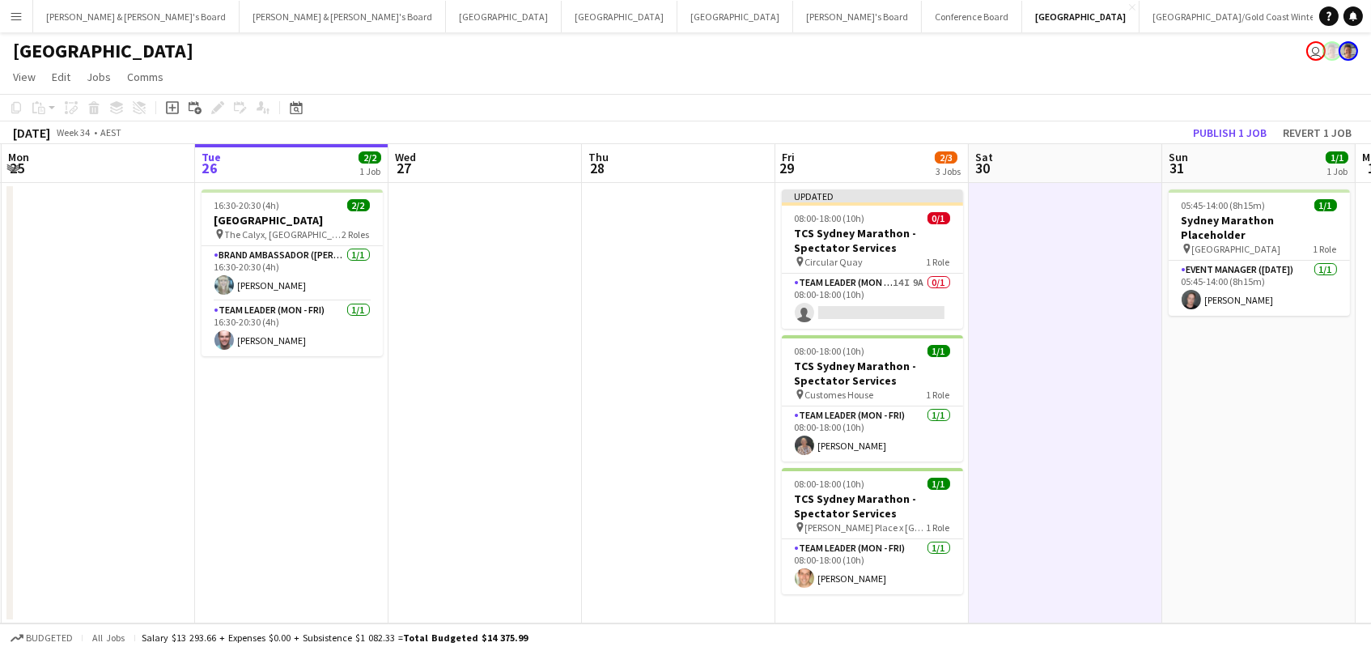
click at [1220, 144] on app-board-header-date "Sun 31 1/1 1 Job" at bounding box center [1258, 163] width 193 height 39
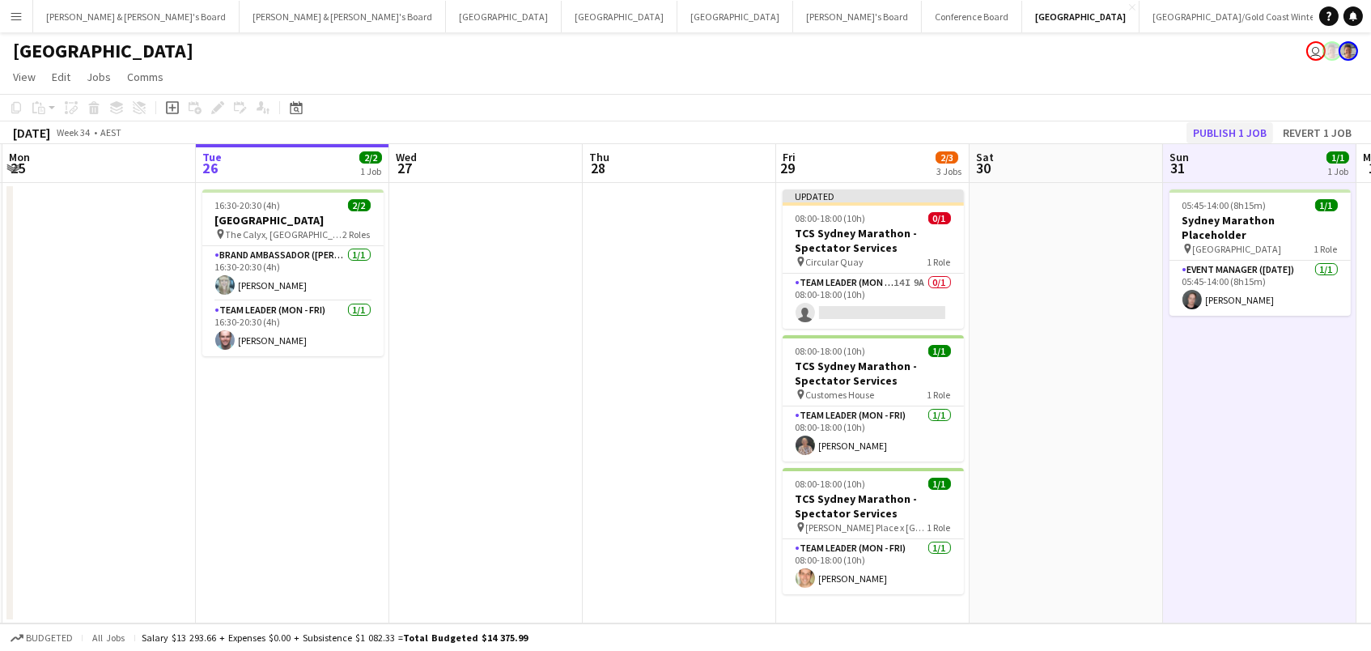
click at [1220, 133] on button "Publish 1 job" at bounding box center [1229, 132] width 87 height 21
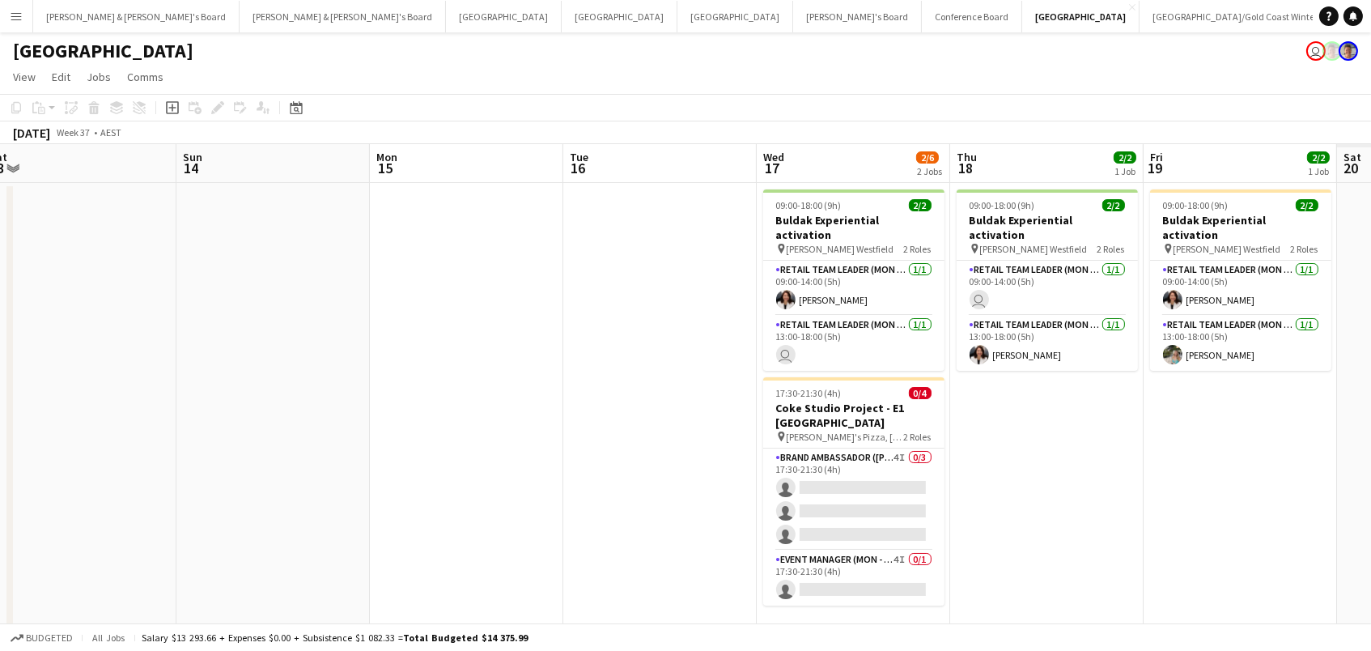
scroll to position [0, 817]
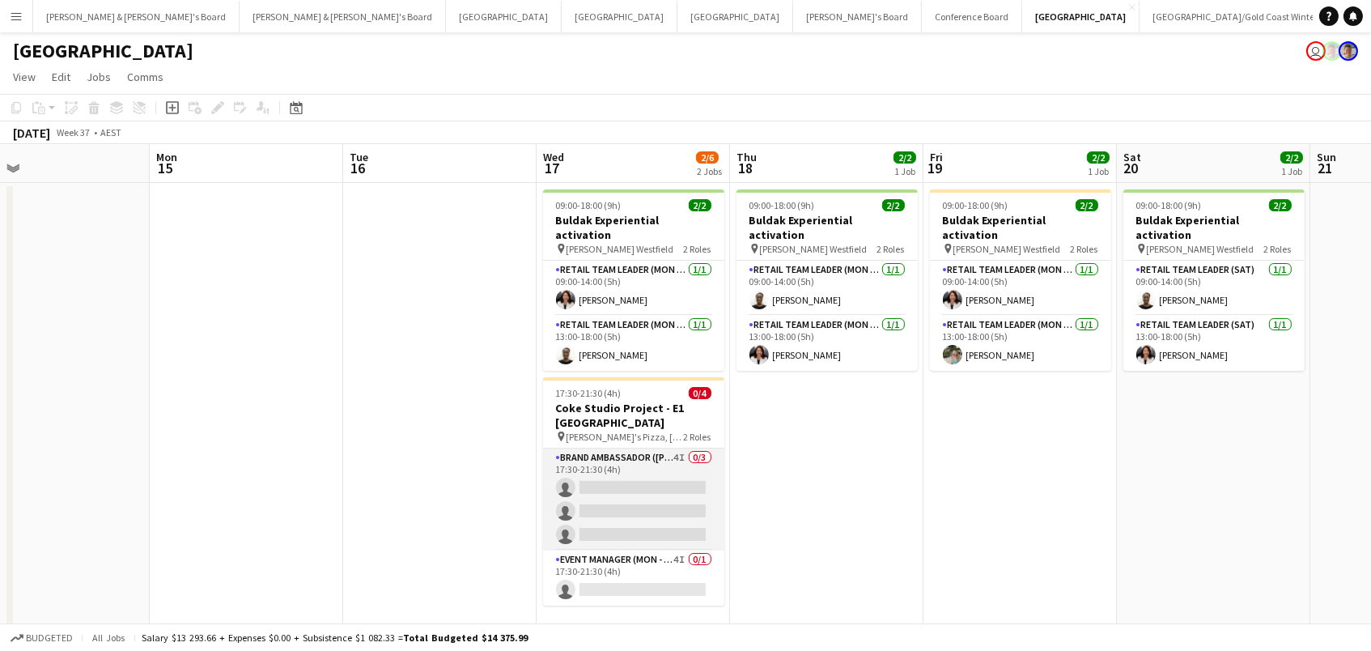
click at [651, 466] on app-card-role "Brand Ambassador (Mon - Fri) 4I 0/3 17:30-21:30 (4h) single-neutral-actions sin…" at bounding box center [633, 499] width 181 height 102
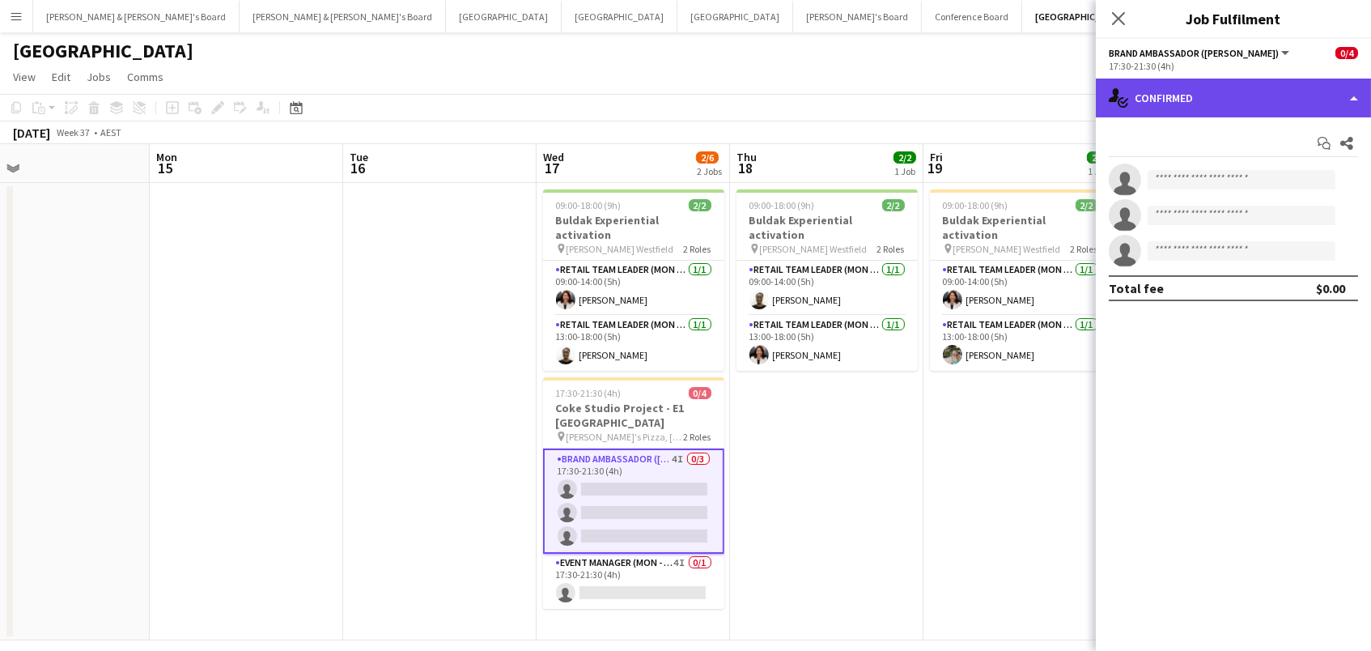
click at [1183, 91] on div "single-neutral-actions-check-2 Confirmed" at bounding box center [1233, 97] width 275 height 39
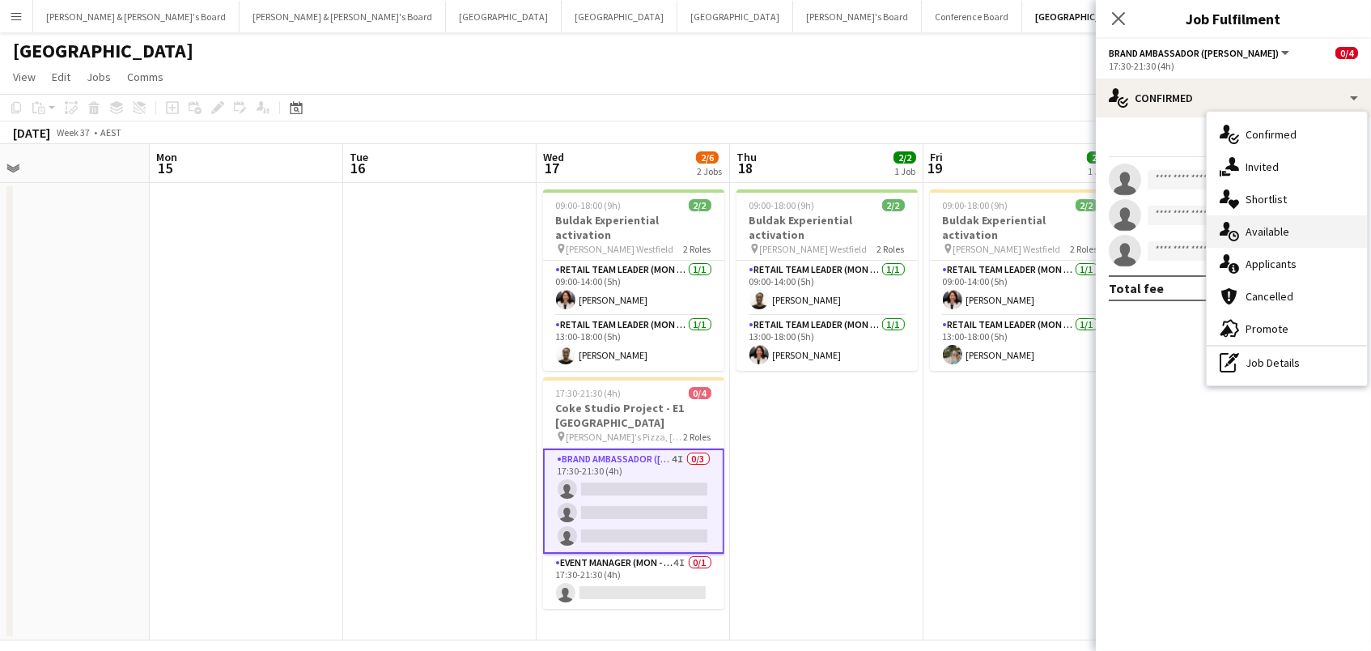
click at [1243, 220] on div "single-neutral-actions-upload Available" at bounding box center [1286, 231] width 160 height 32
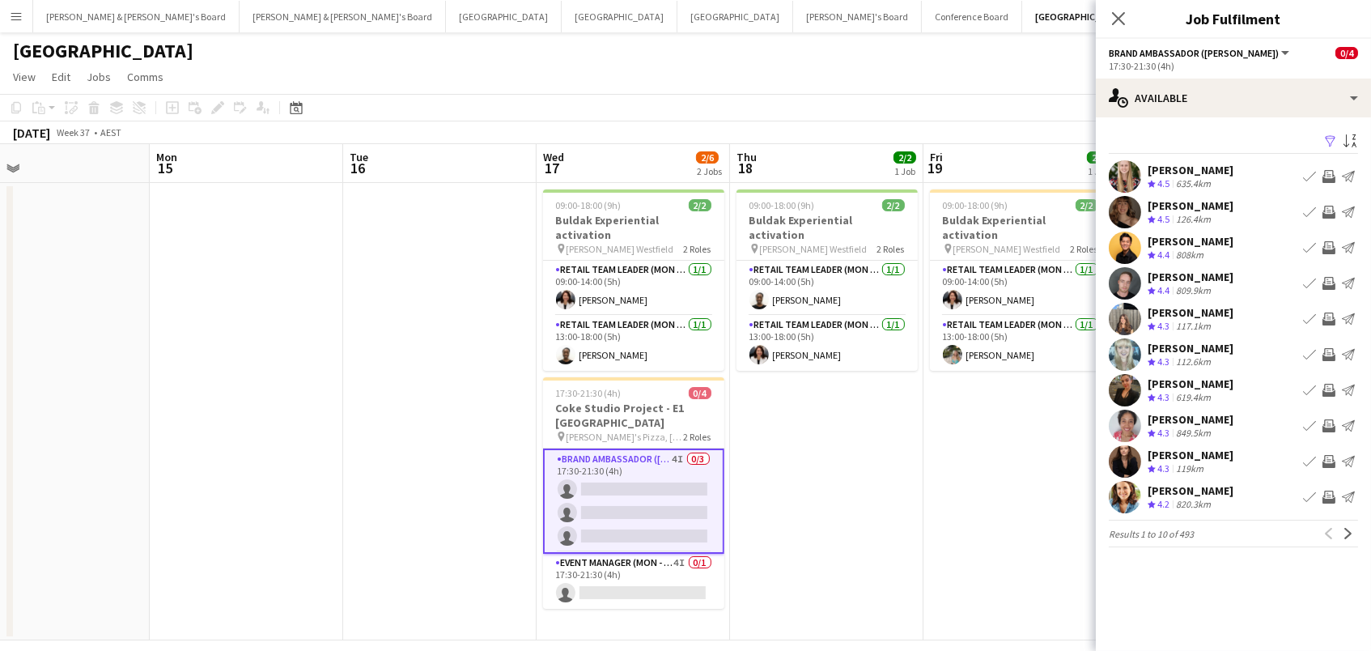
click at [1325, 143] on app-icon "Filter" at bounding box center [1330, 141] width 13 height 15
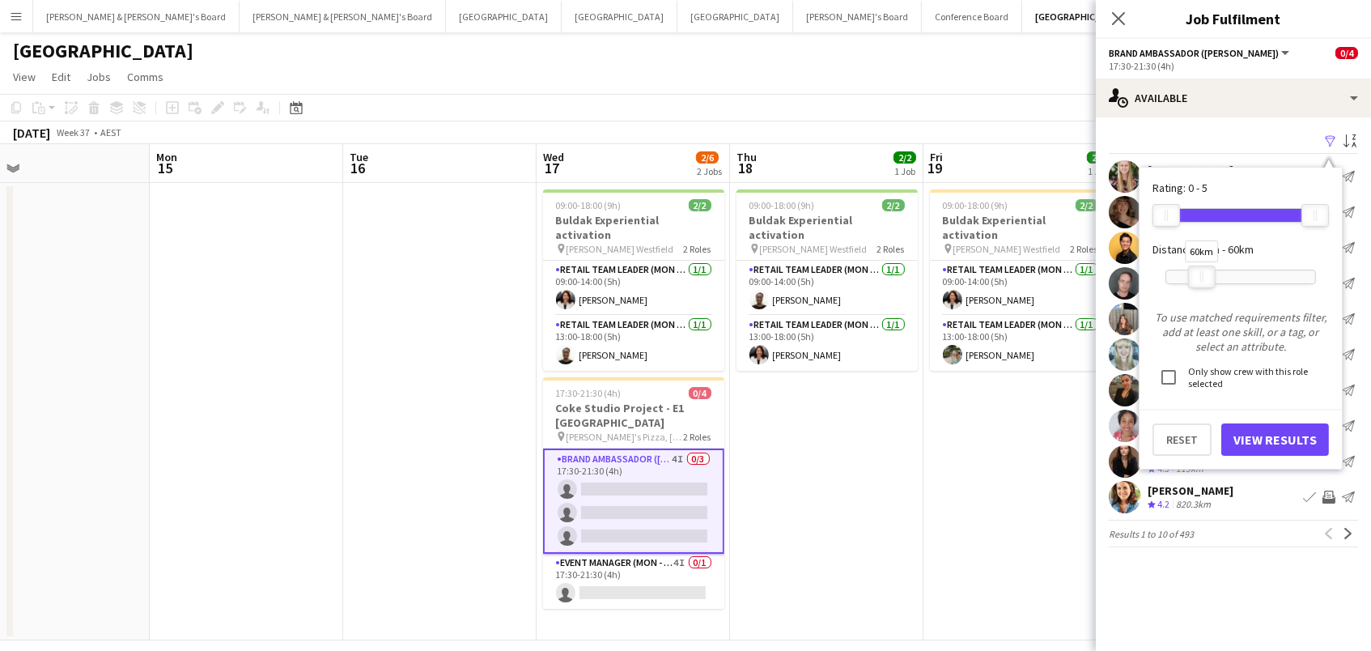
drag, startPoint x: 1313, startPoint y: 270, endPoint x: 1200, endPoint y: 271, distance: 113.3
click at [1200, 271] on div "60km" at bounding box center [1202, 276] width 28 height 23
click at [1274, 448] on button "View Results" at bounding box center [1275, 439] width 108 height 32
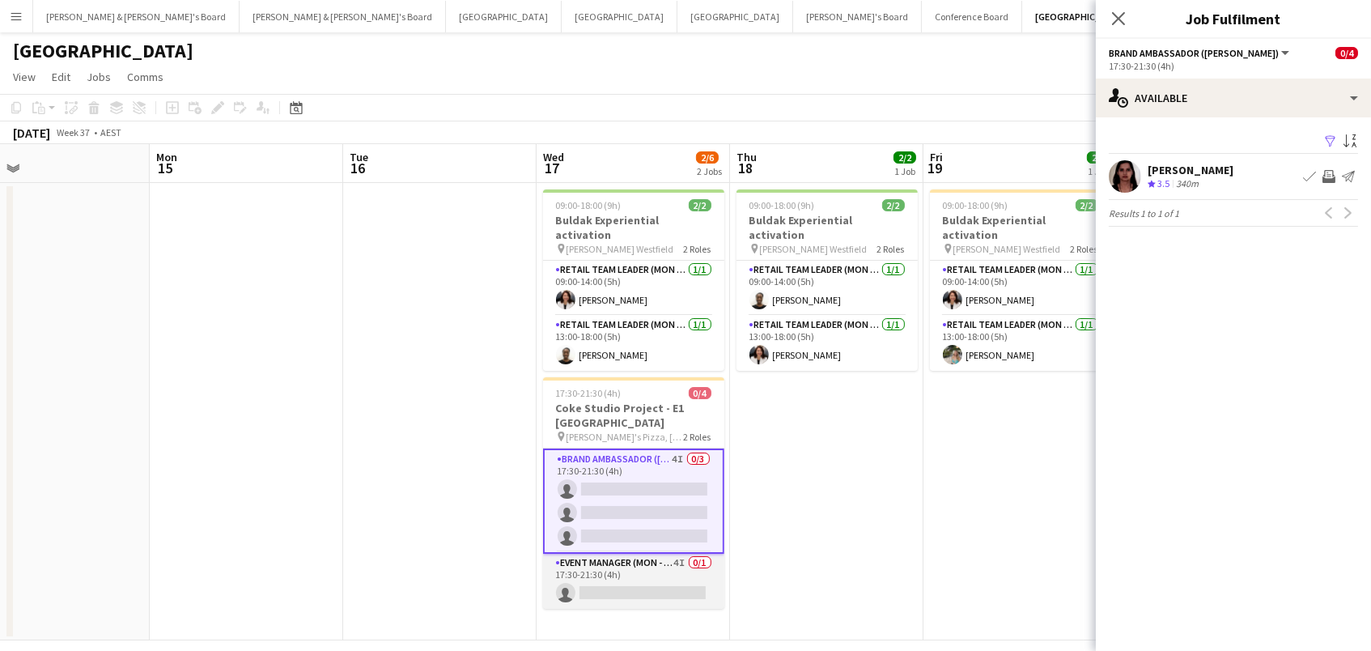
click at [655, 567] on app-card-role "Event Manager (Mon - Fri) 4I 0/1 17:30-21:30 (4h) single-neutral-actions" at bounding box center [633, 580] width 181 height 55
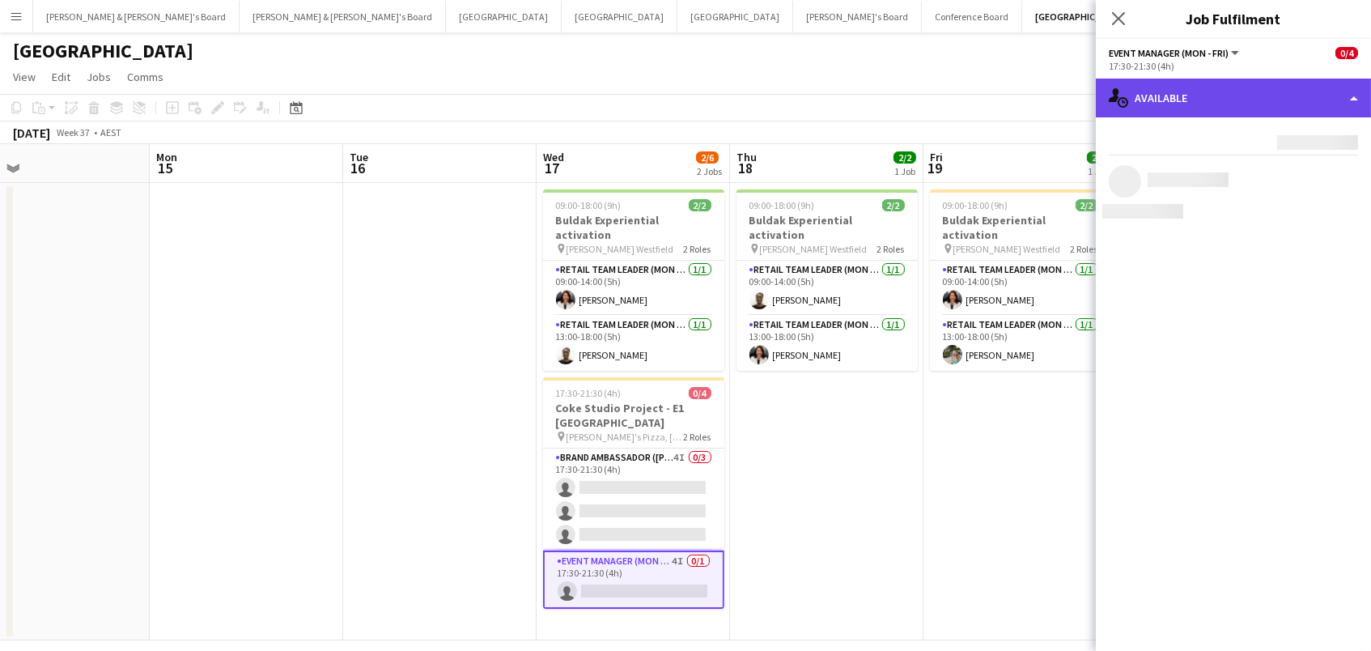
click at [1187, 93] on div "single-neutral-actions-upload Available" at bounding box center [1233, 97] width 275 height 39
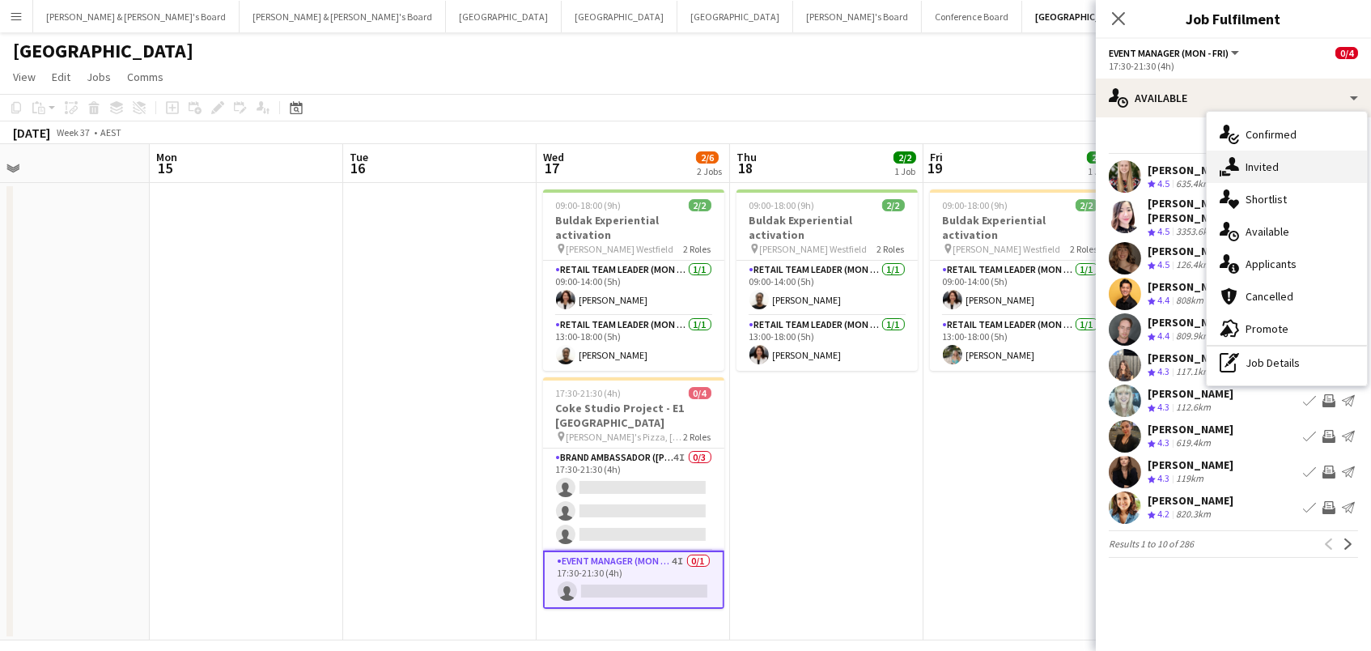
click at [1252, 180] on div "single-neutral-actions-share-1 Invited" at bounding box center [1286, 167] width 160 height 32
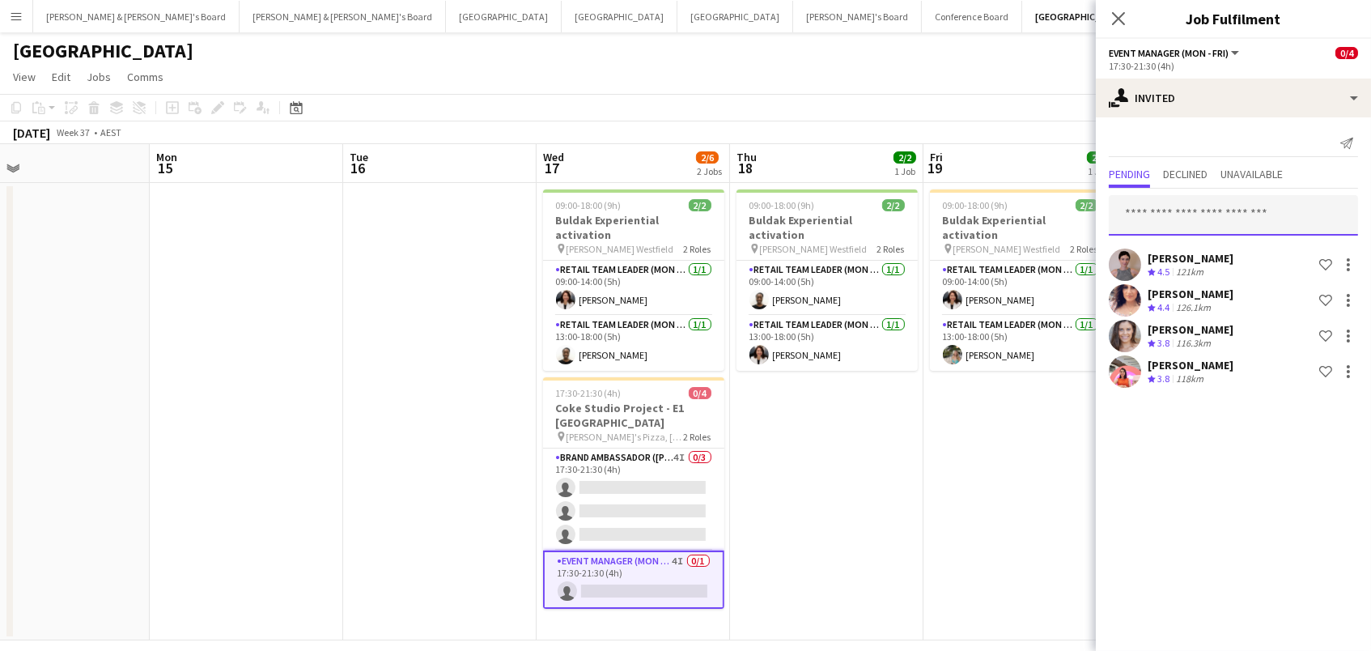
click at [1193, 217] on input "text" at bounding box center [1233, 215] width 249 height 40
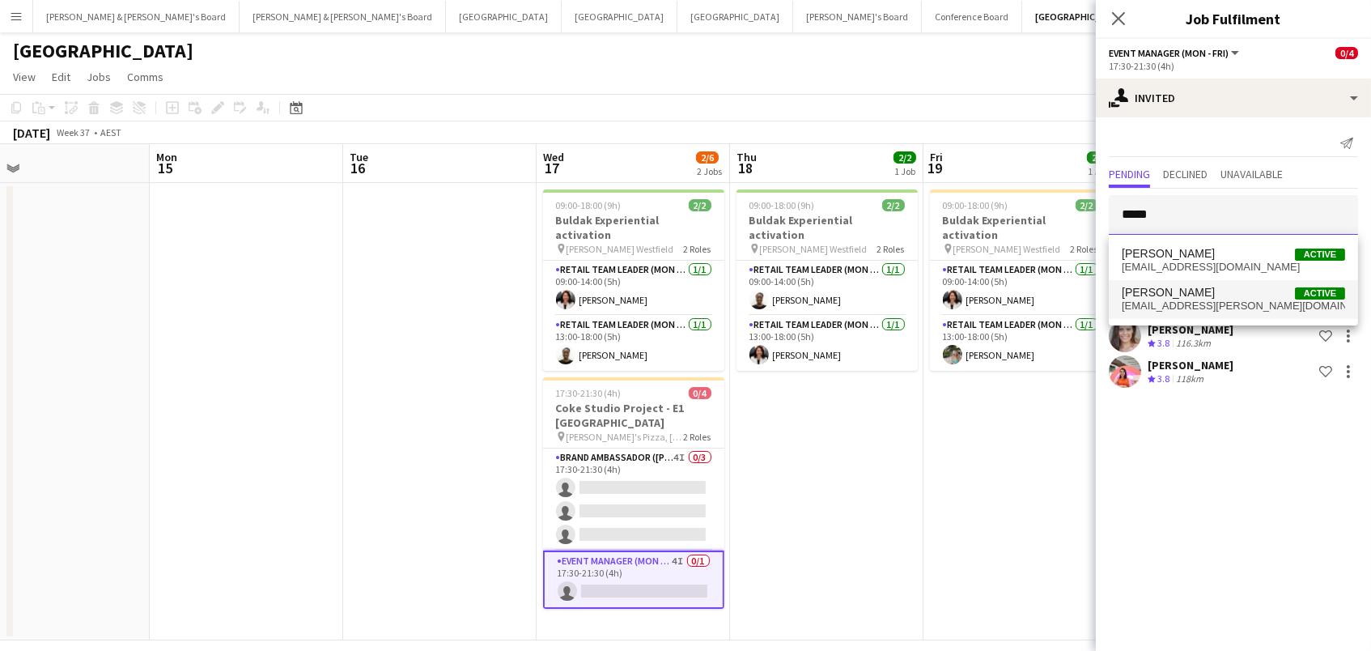
type input "*****"
click at [1229, 290] on span "Brittany Smith Active" at bounding box center [1232, 293] width 223 height 14
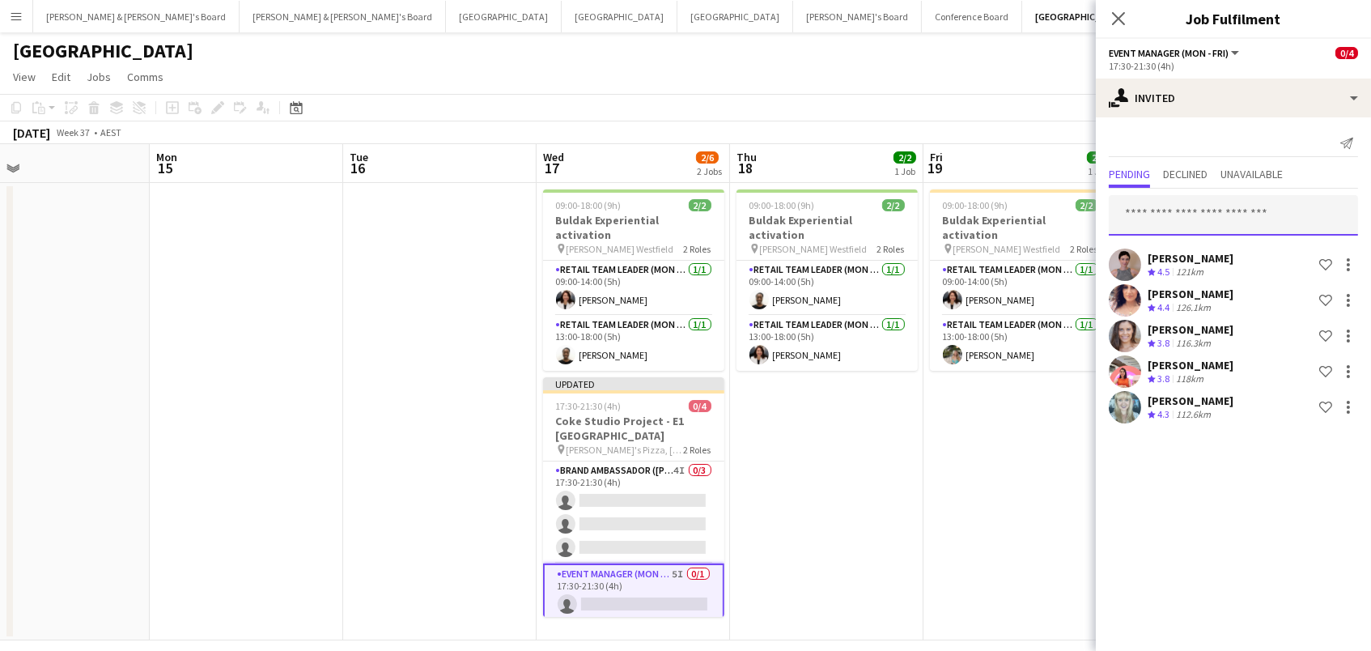
click at [1171, 207] on input "text" at bounding box center [1233, 215] width 249 height 40
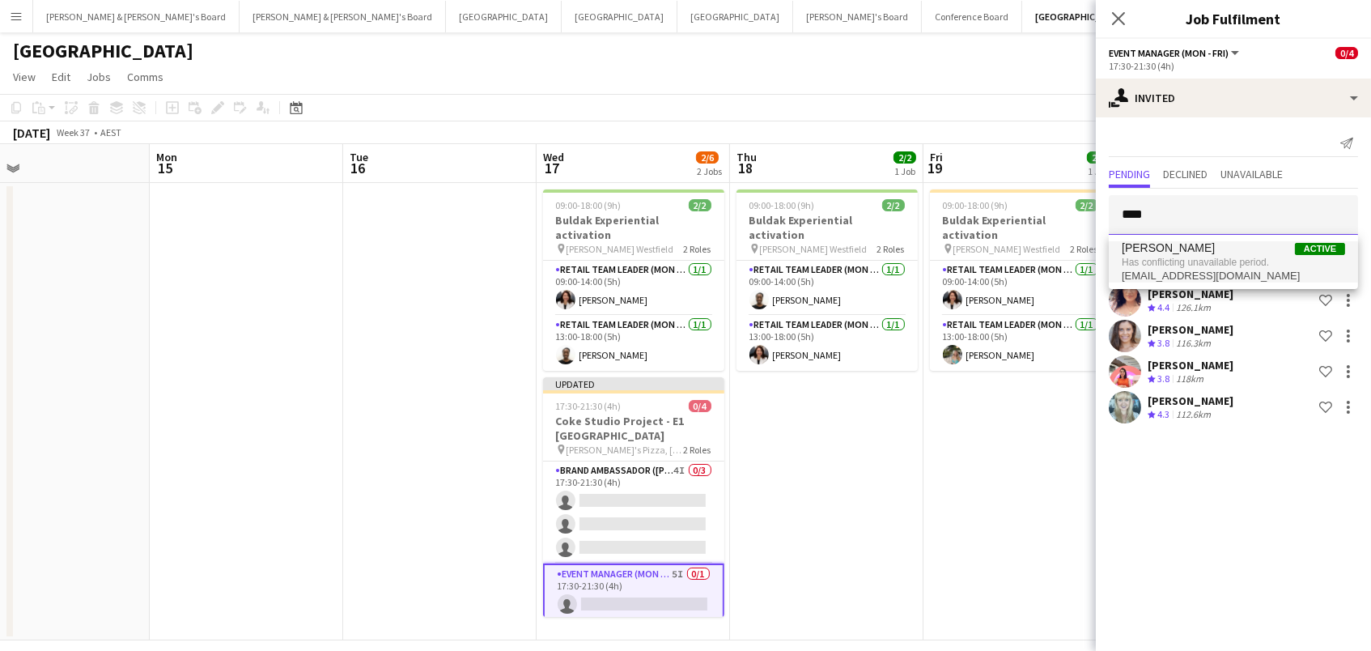
type input "****"
click at [1175, 261] on span "Has conflicting unavailable period." at bounding box center [1232, 262] width 223 height 15
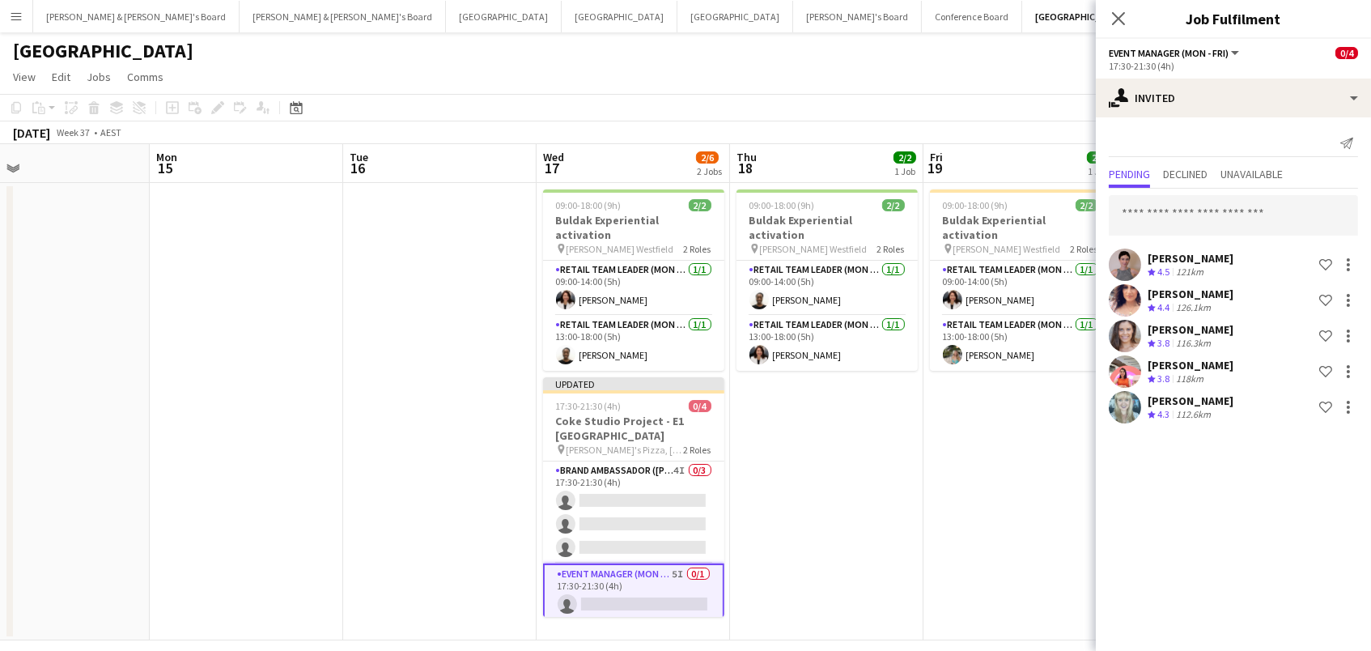
click at [983, 44] on div "Sydney user" at bounding box center [685, 47] width 1371 height 31
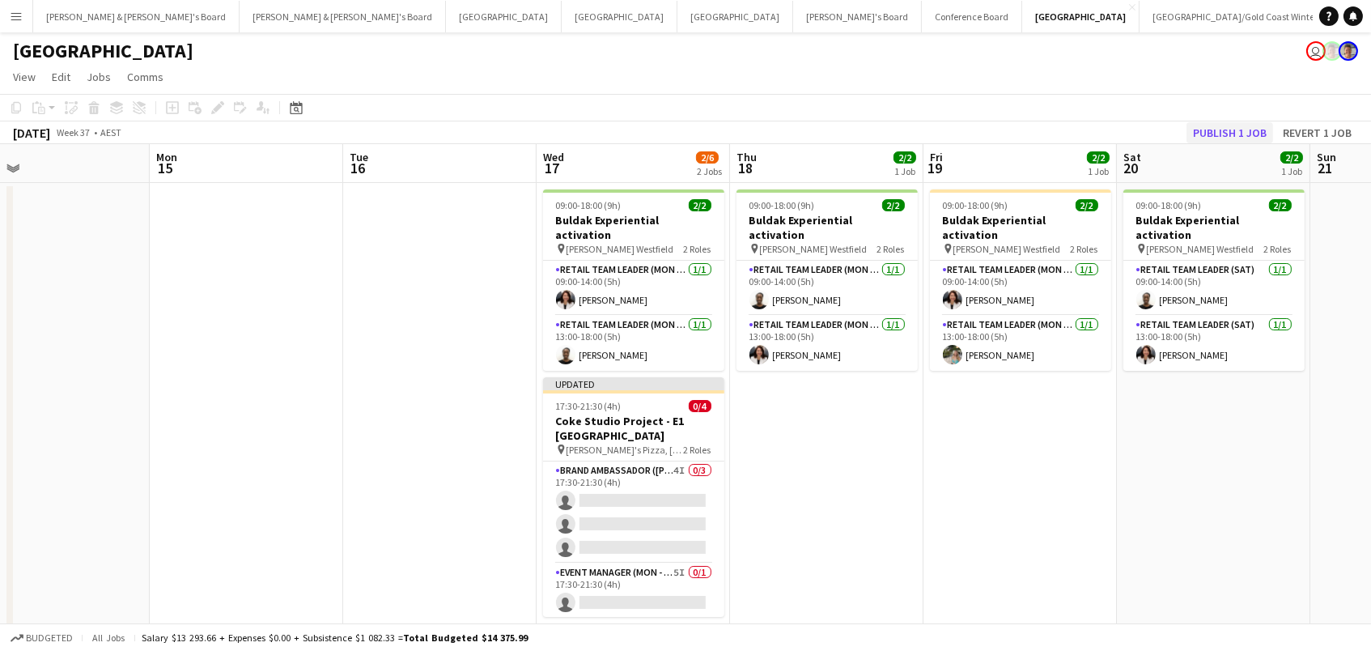
click at [1253, 133] on button "Publish 1 job" at bounding box center [1229, 132] width 87 height 21
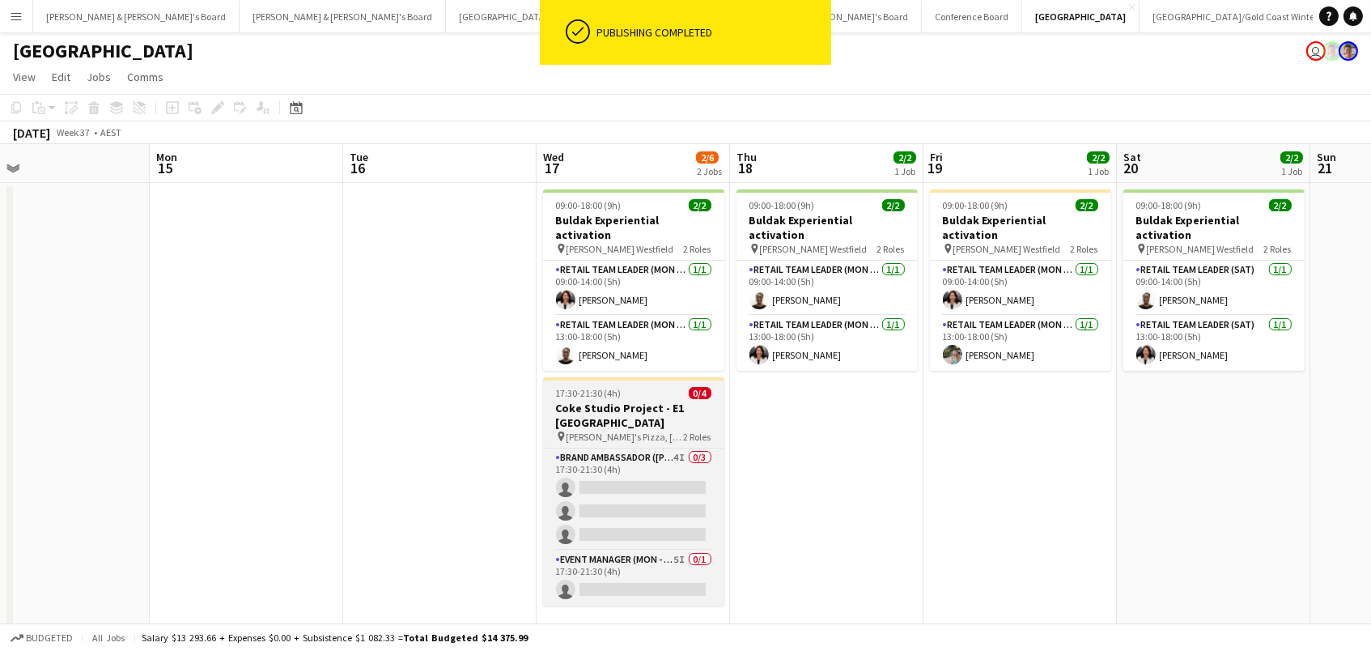
click at [665, 467] on app-card-role "Brand Ambassador (Mon - Fri) 4I 0/3 17:30-21:30 (4h) single-neutral-actions sin…" at bounding box center [633, 499] width 181 height 102
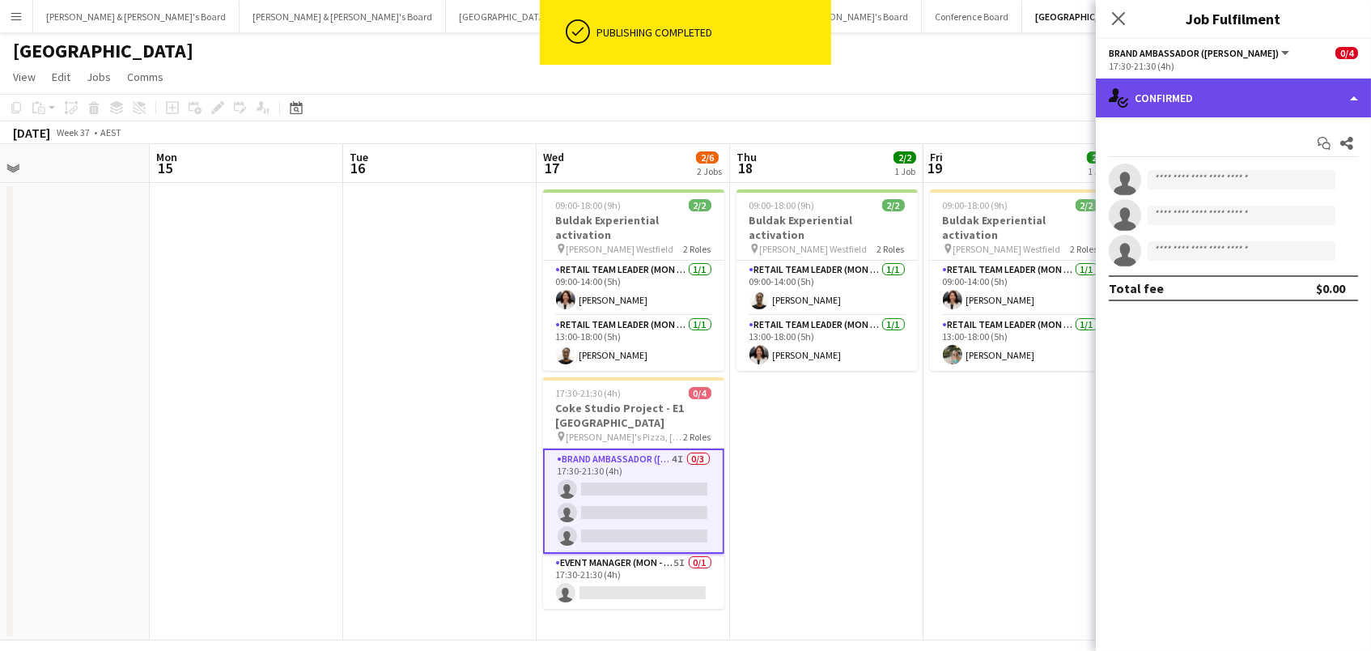
click at [1182, 108] on div "single-neutral-actions-check-2 Confirmed" at bounding box center [1233, 97] width 275 height 39
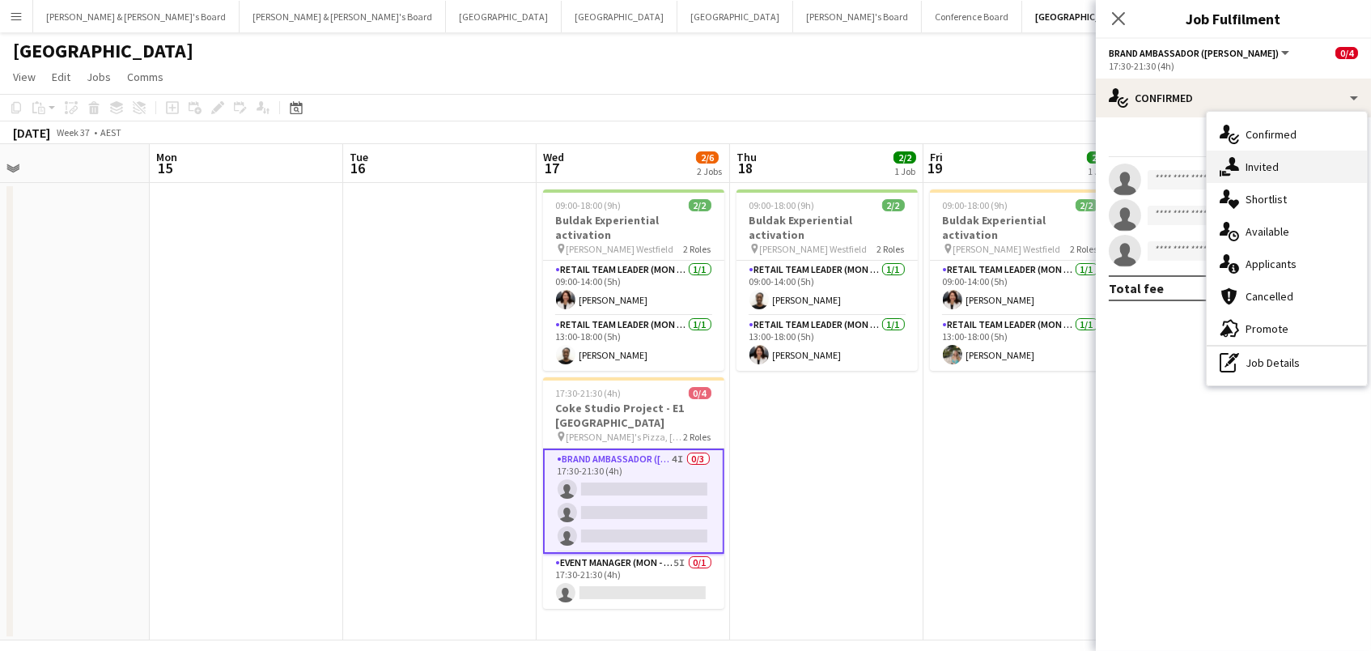
click at [1244, 166] on div "single-neutral-actions-share-1 Invited" at bounding box center [1286, 167] width 160 height 32
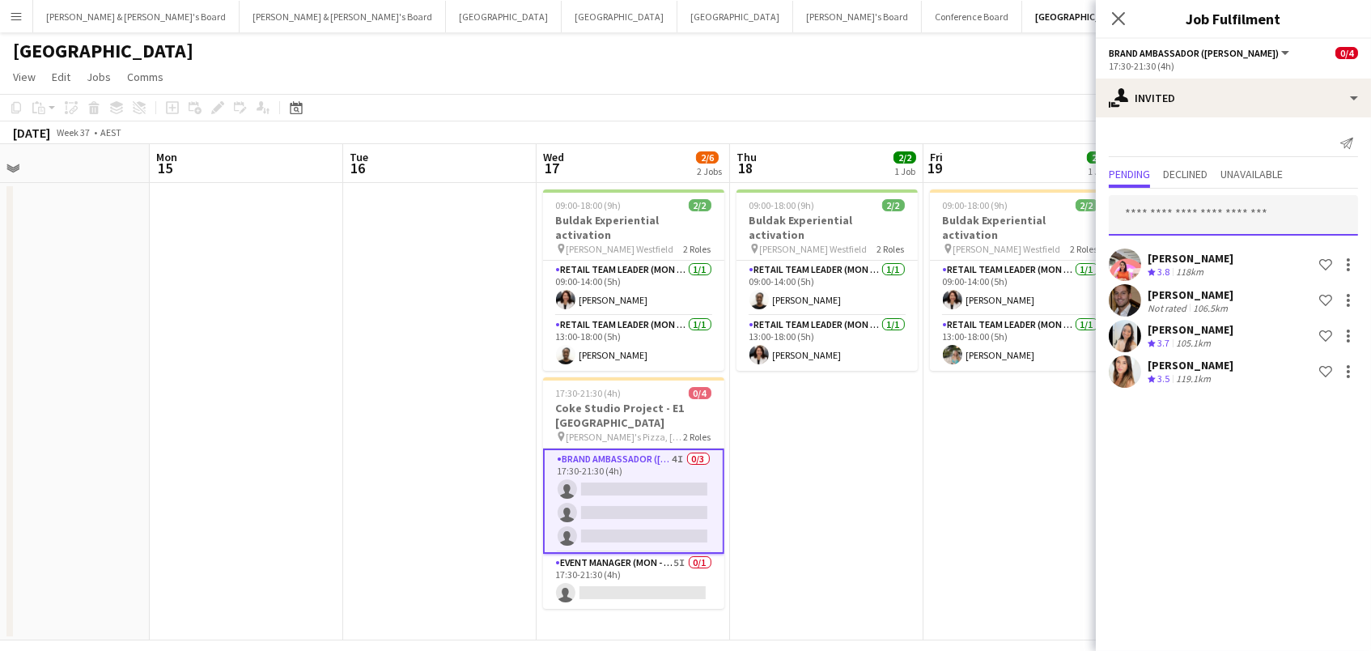
click at [1236, 211] on input "text" at bounding box center [1233, 215] width 249 height 40
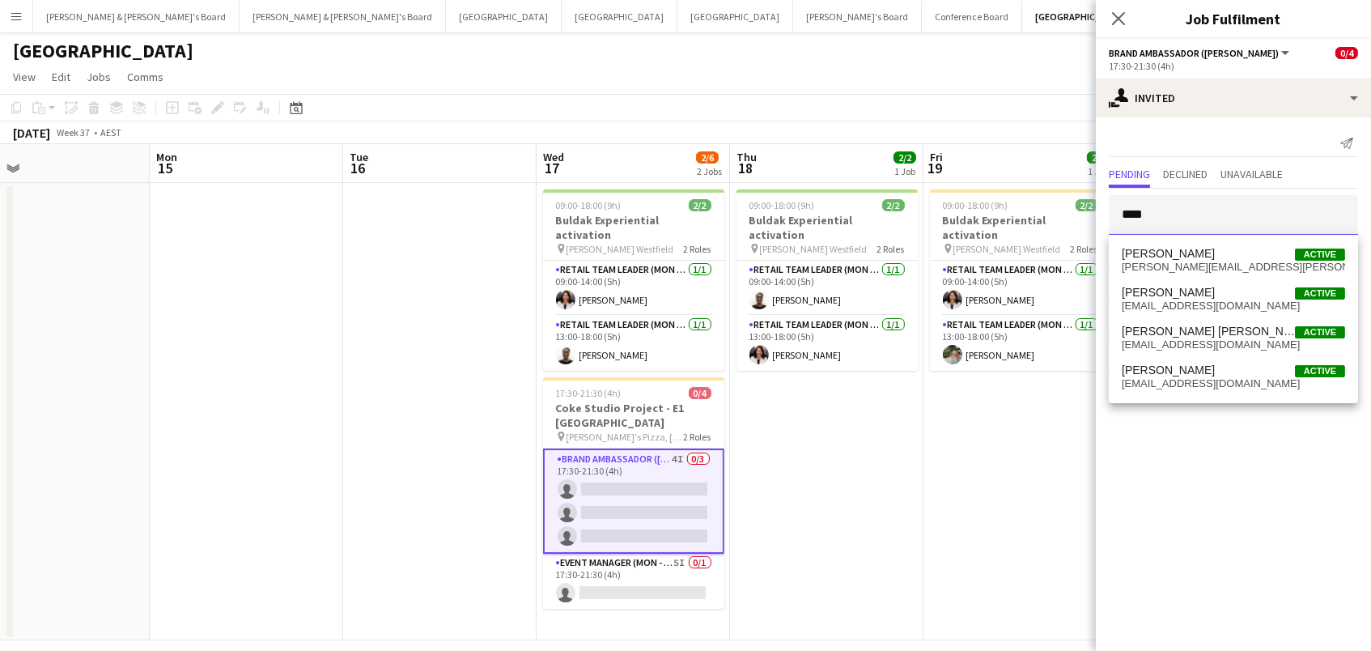
type input "****"
drag, startPoint x: 1236, startPoint y: 211, endPoint x: 1188, endPoint y: 391, distance: 186.1
click at [1188, 391] on mat-option "Juan Montes Active wertuc@gmail.com" at bounding box center [1233, 377] width 249 height 39
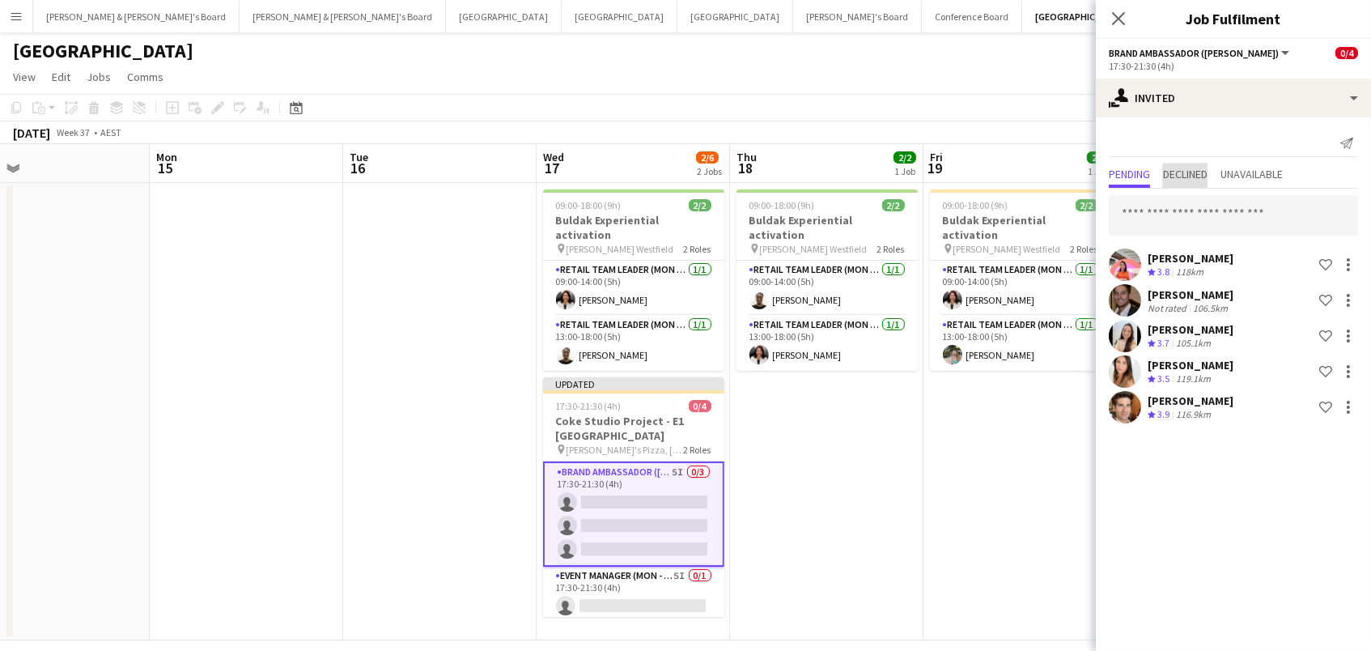
click at [1204, 179] on span "Declined" at bounding box center [1185, 173] width 45 height 11
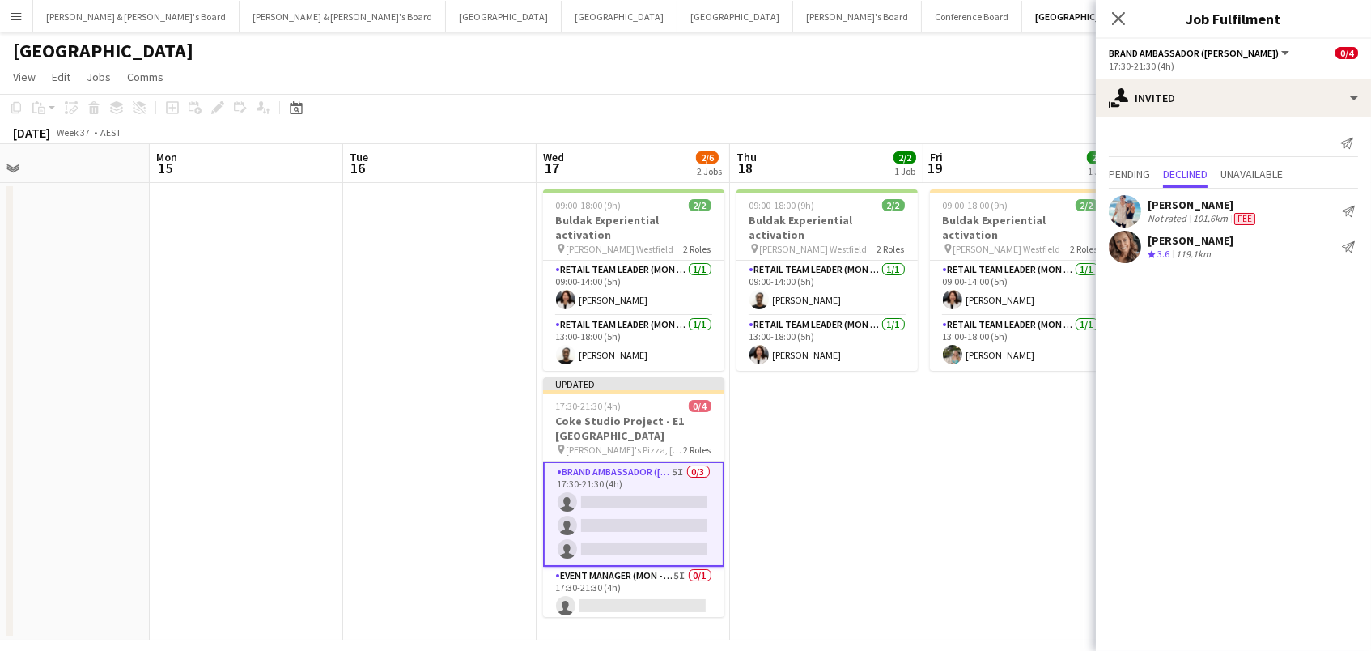
click at [1066, 126] on div "September 2025 Week 37 • AEST Publish 1 job Revert 1 job" at bounding box center [685, 132] width 1371 height 23
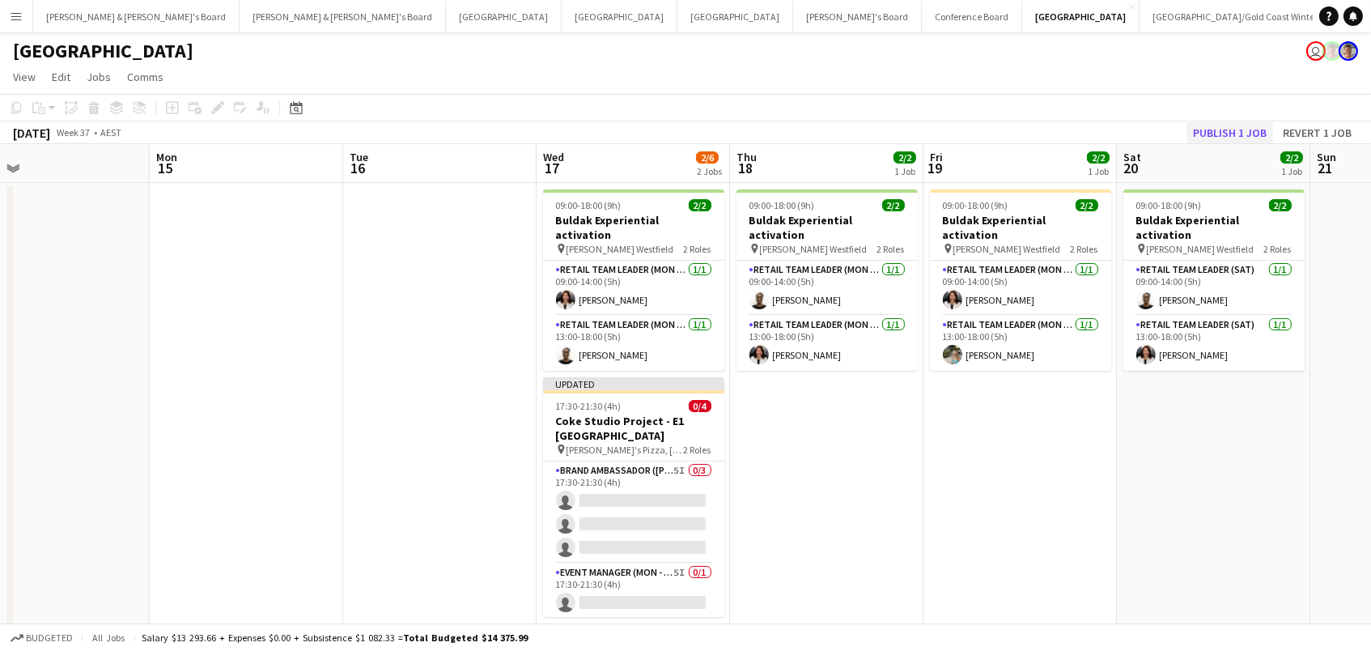
click at [1231, 131] on button "Publish 1 job" at bounding box center [1229, 132] width 87 height 21
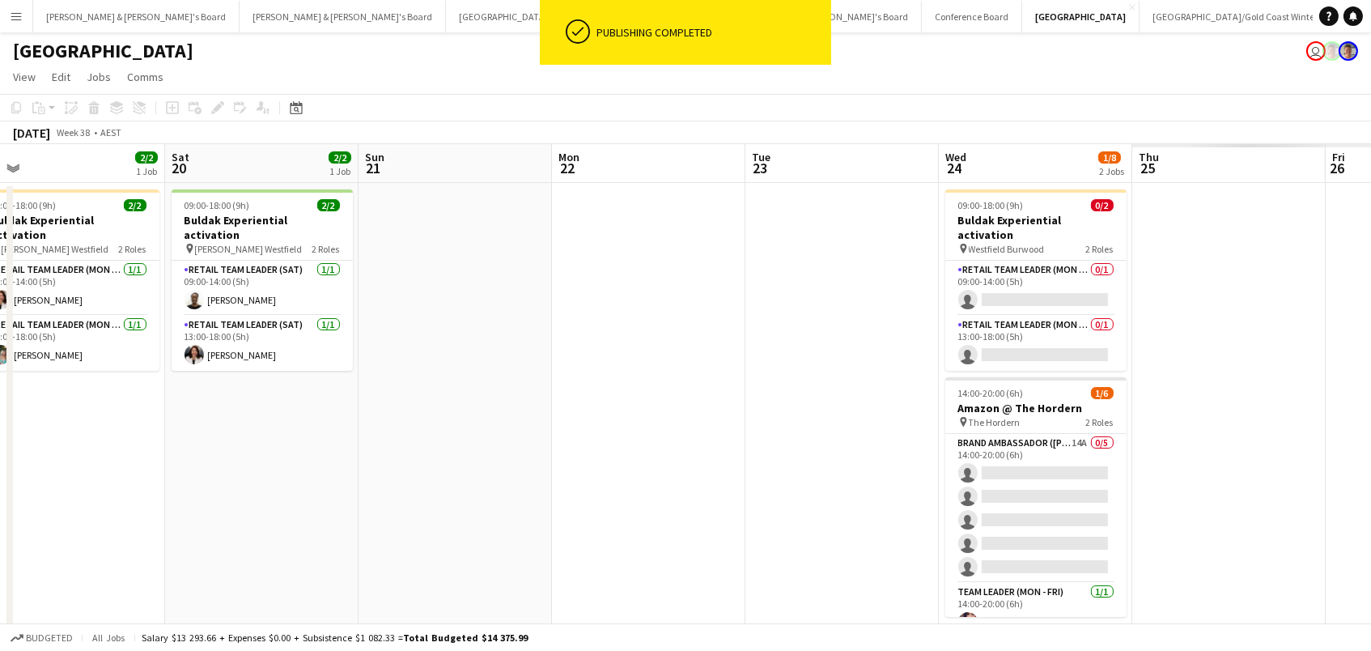
scroll to position [0, 743]
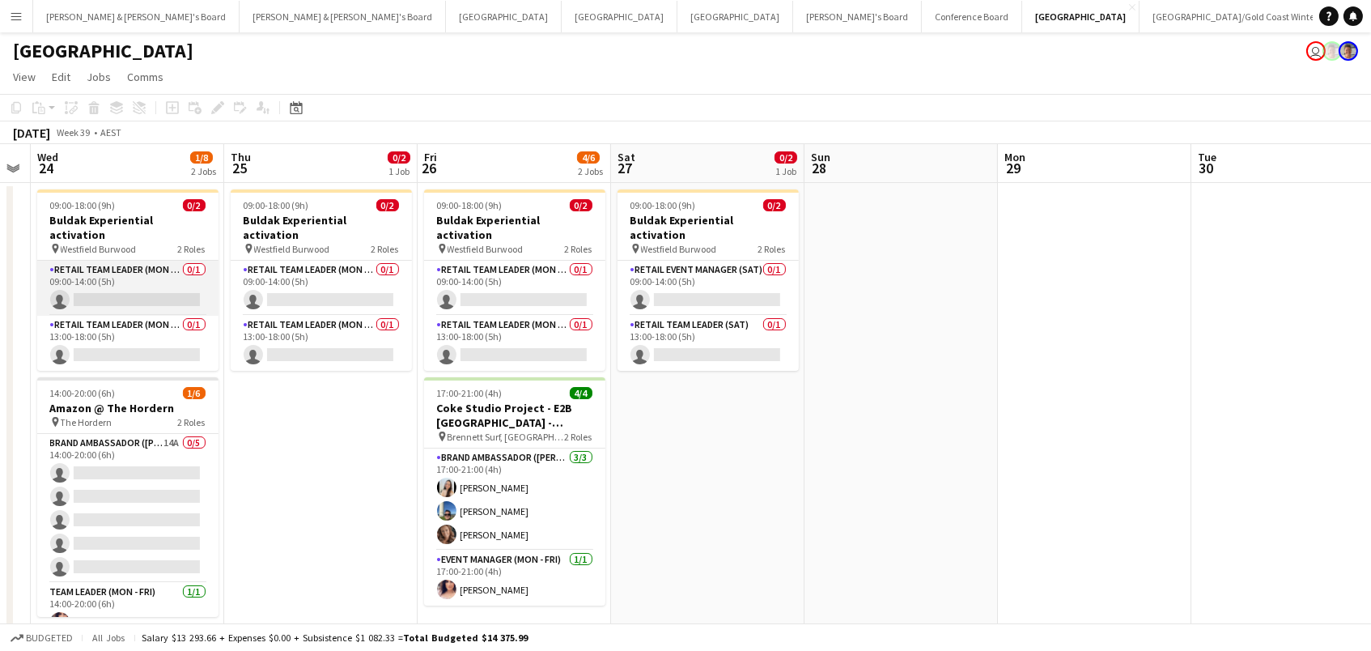
click at [148, 266] on app-card-role "RETAIL Team Leader (Mon - Fri) 0/1 09:00-14:00 (5h) single-neutral-actions" at bounding box center [127, 288] width 181 height 55
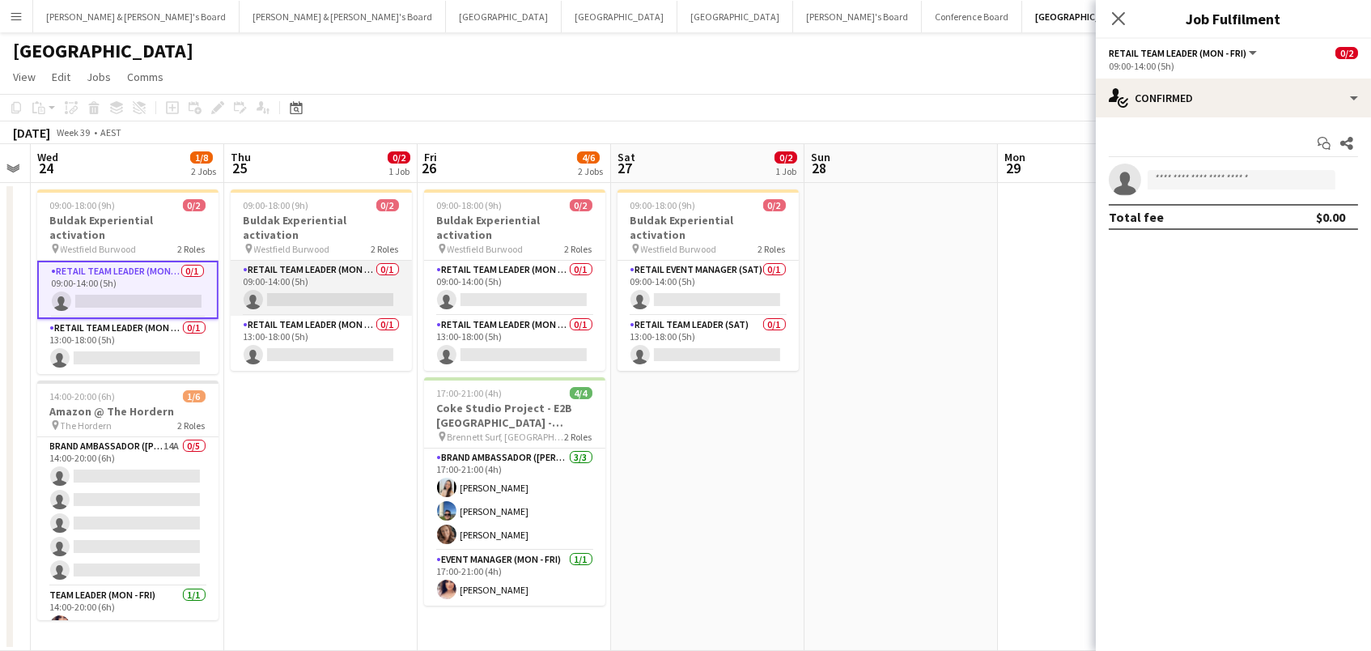
click at [281, 263] on app-card-role "RETAIL Team Leader (Mon - Fri) 0/1 09:00-14:00 (5h) single-neutral-actions" at bounding box center [321, 288] width 181 height 55
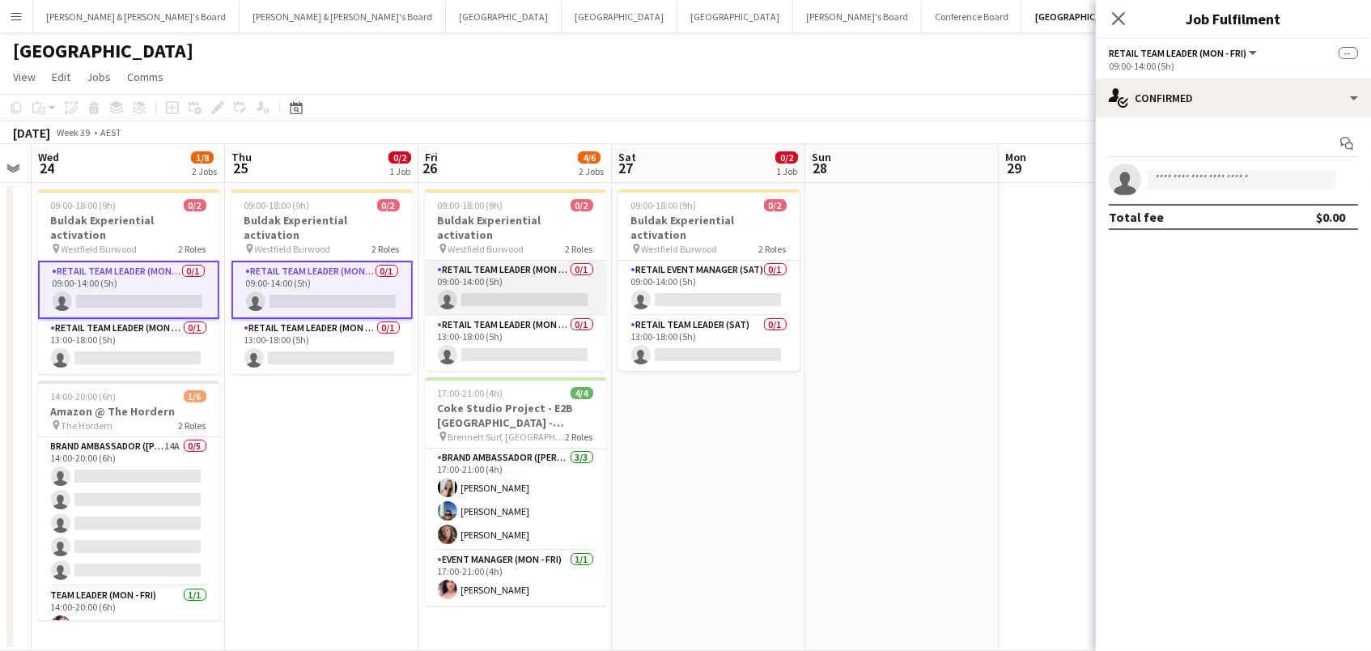
click at [536, 266] on app-card-role "RETAIL Team Leader (Mon - Fri) 0/1 09:00-14:00 (5h) single-neutral-actions" at bounding box center [515, 288] width 181 height 55
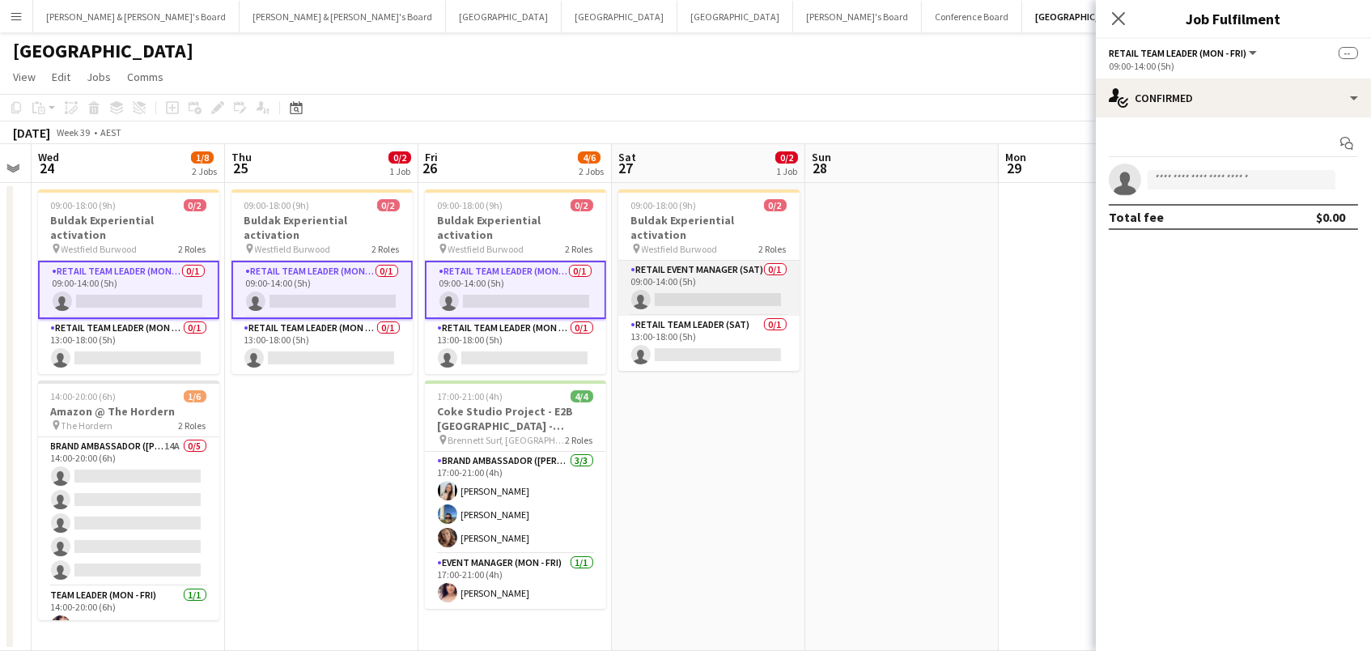
click at [693, 265] on app-card-role "RETAIL Event Manager (Sat) 0/1 09:00-14:00 (5h) single-neutral-actions" at bounding box center [708, 288] width 181 height 55
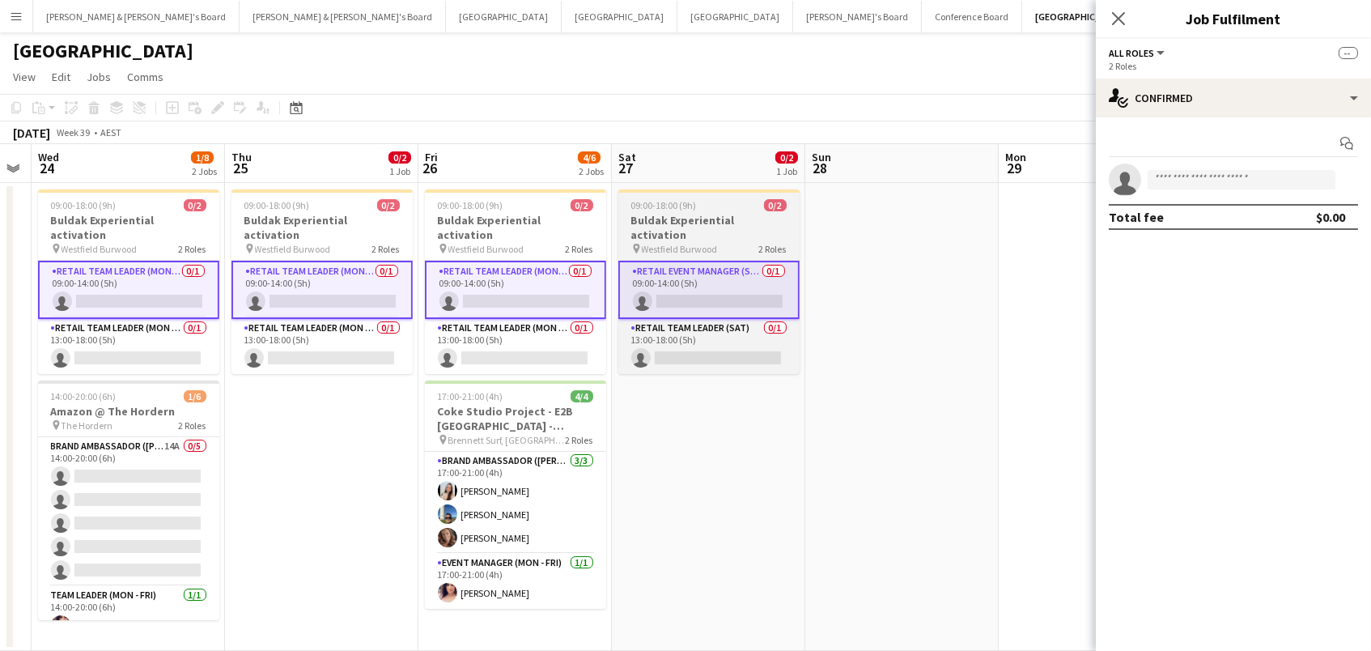
click at [719, 218] on h3 "Buldak Experiential activation" at bounding box center [708, 227] width 181 height 29
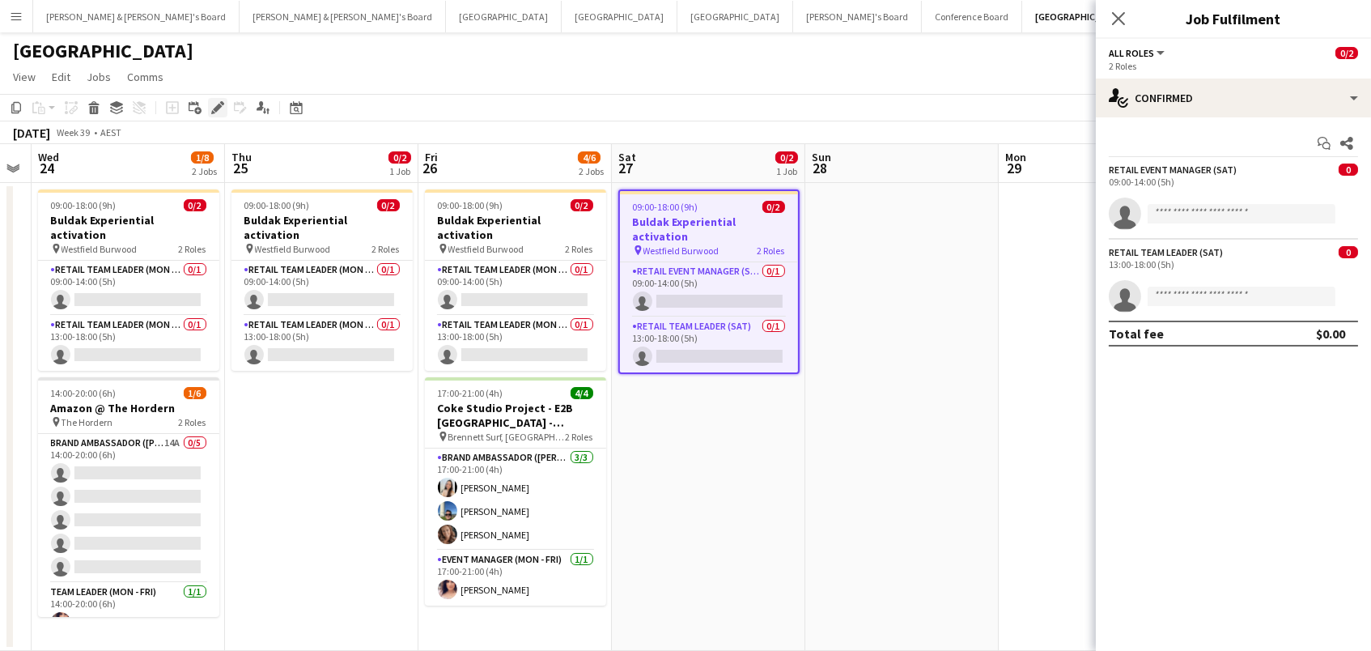
click at [218, 109] on icon "Edit" at bounding box center [217, 107] width 13 height 13
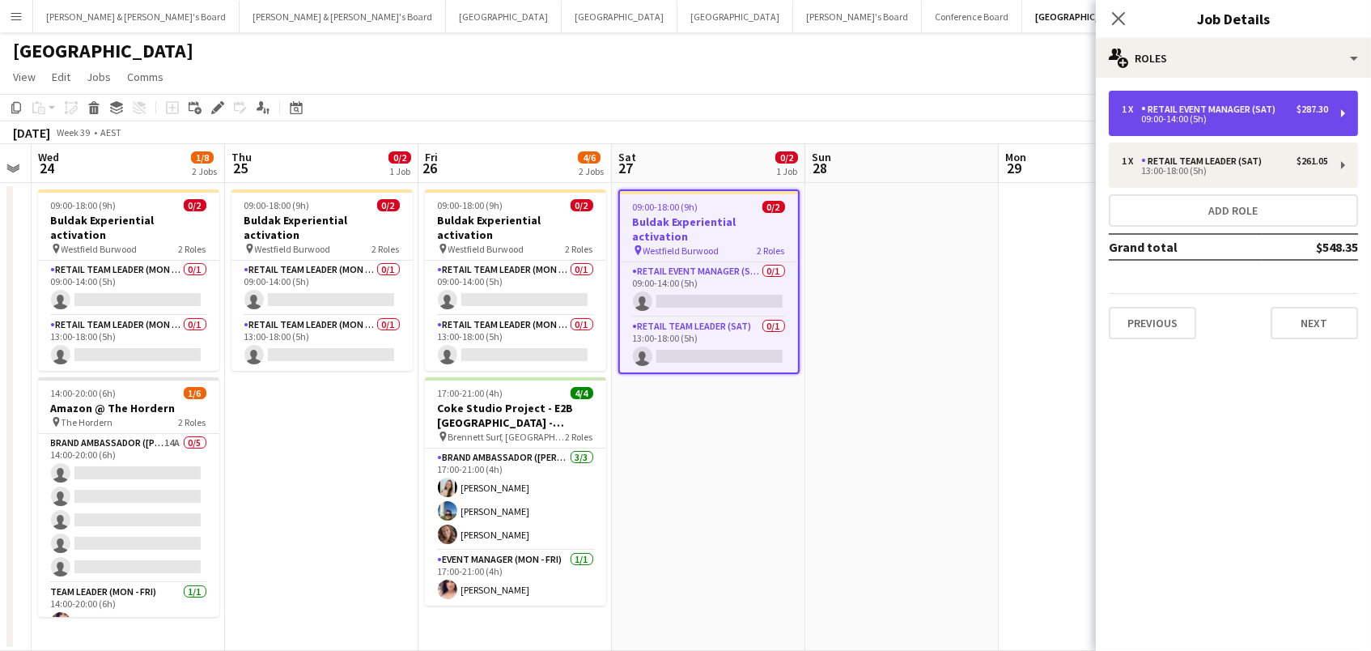
click at [1308, 100] on div "1 x RETAIL Event Manager (Sat) $287.30 09:00-14:00 (5h)" at bounding box center [1233, 113] width 249 height 45
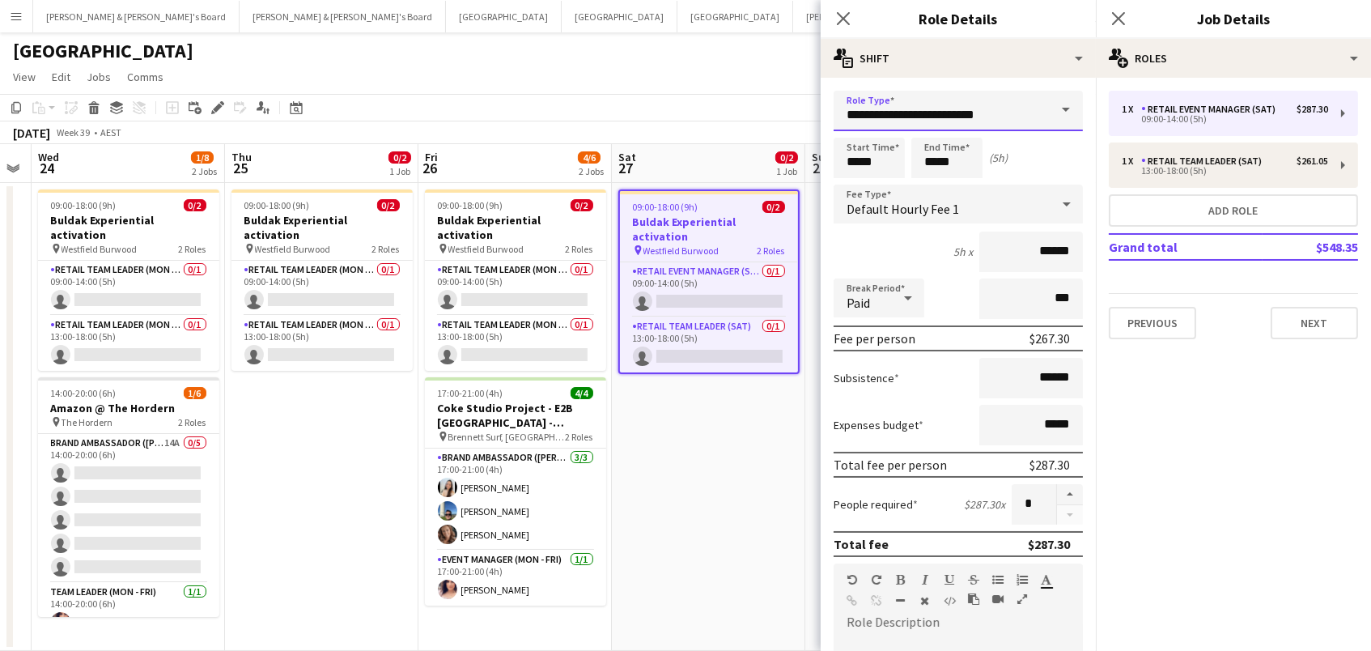
click at [980, 112] on input "**********" at bounding box center [957, 111] width 249 height 40
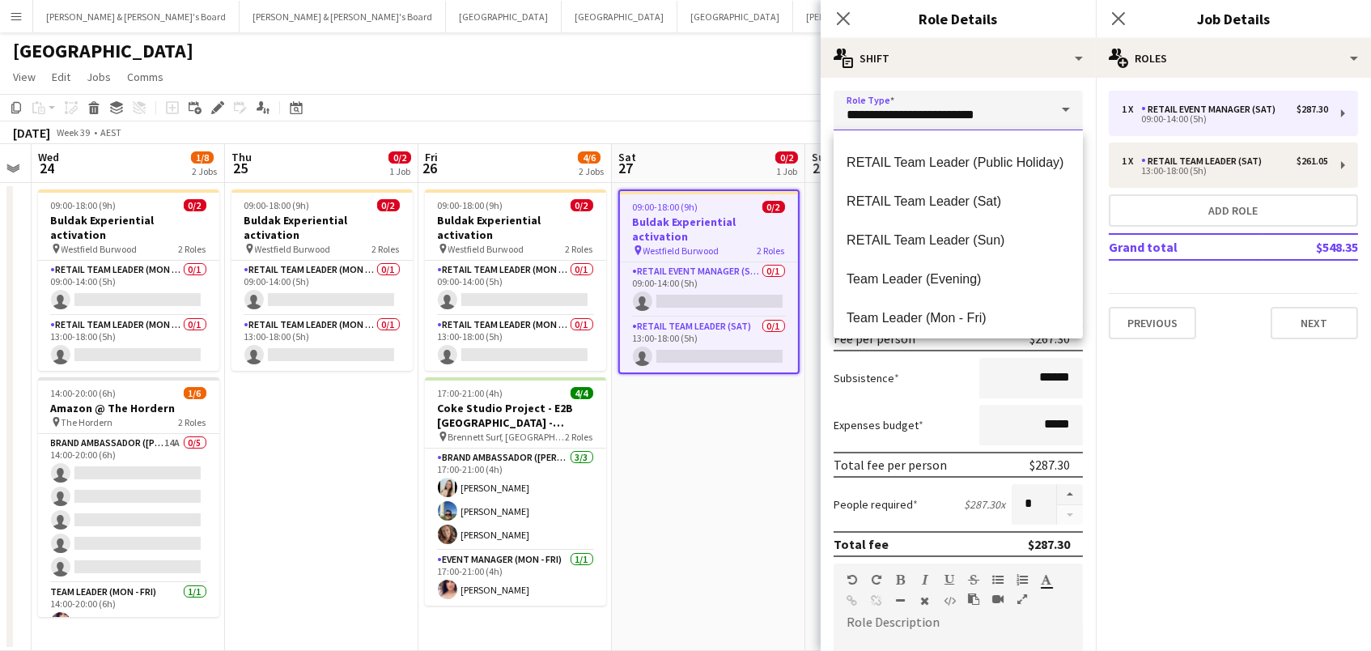
scroll to position [1473, 0]
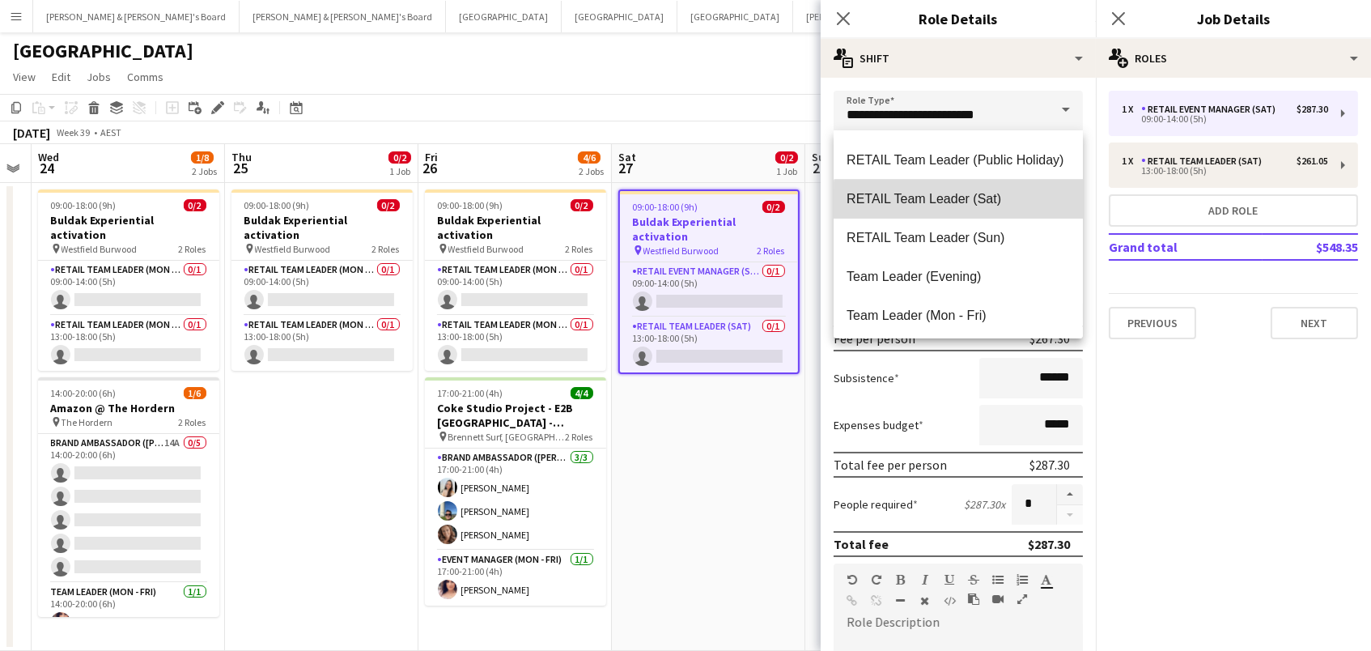
click at [1007, 206] on span "RETAIL Team Leader (Sat)" at bounding box center [957, 198] width 223 height 15
type input "**********"
type input "******"
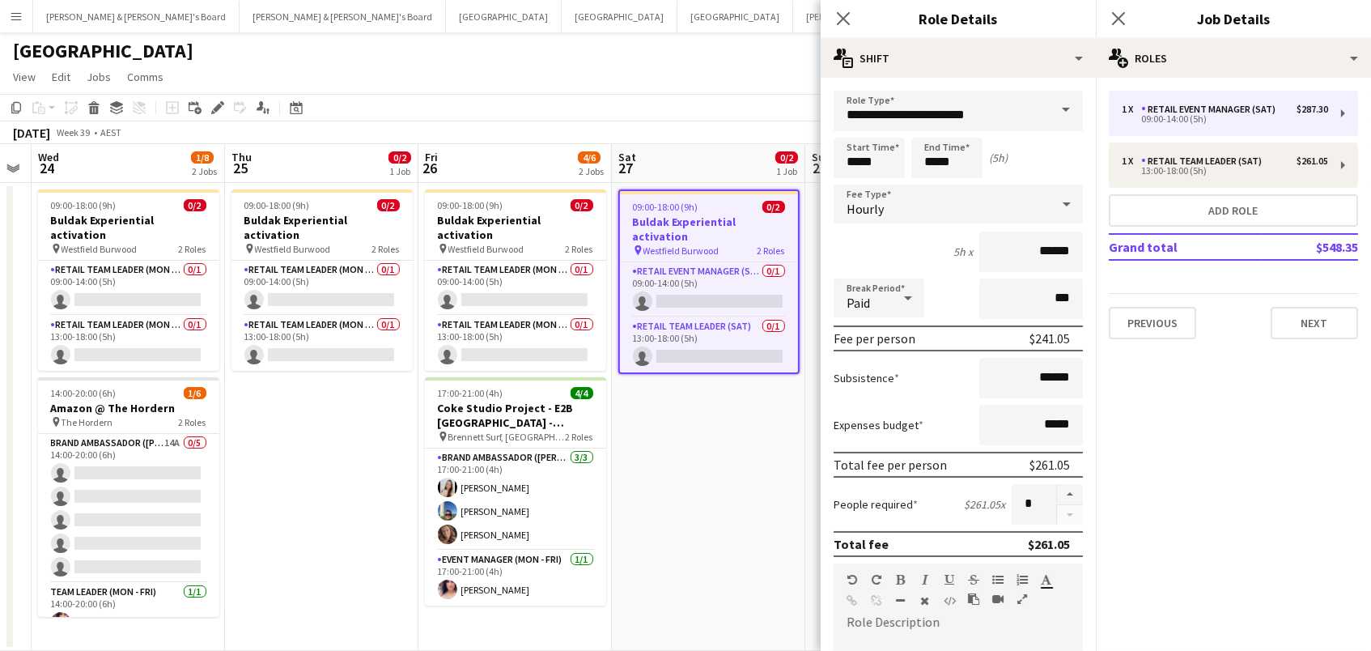
click at [638, 89] on app-page-menu "View Day view expanded Day view collapsed Month view Date picker Jump to today …" at bounding box center [685, 78] width 1371 height 31
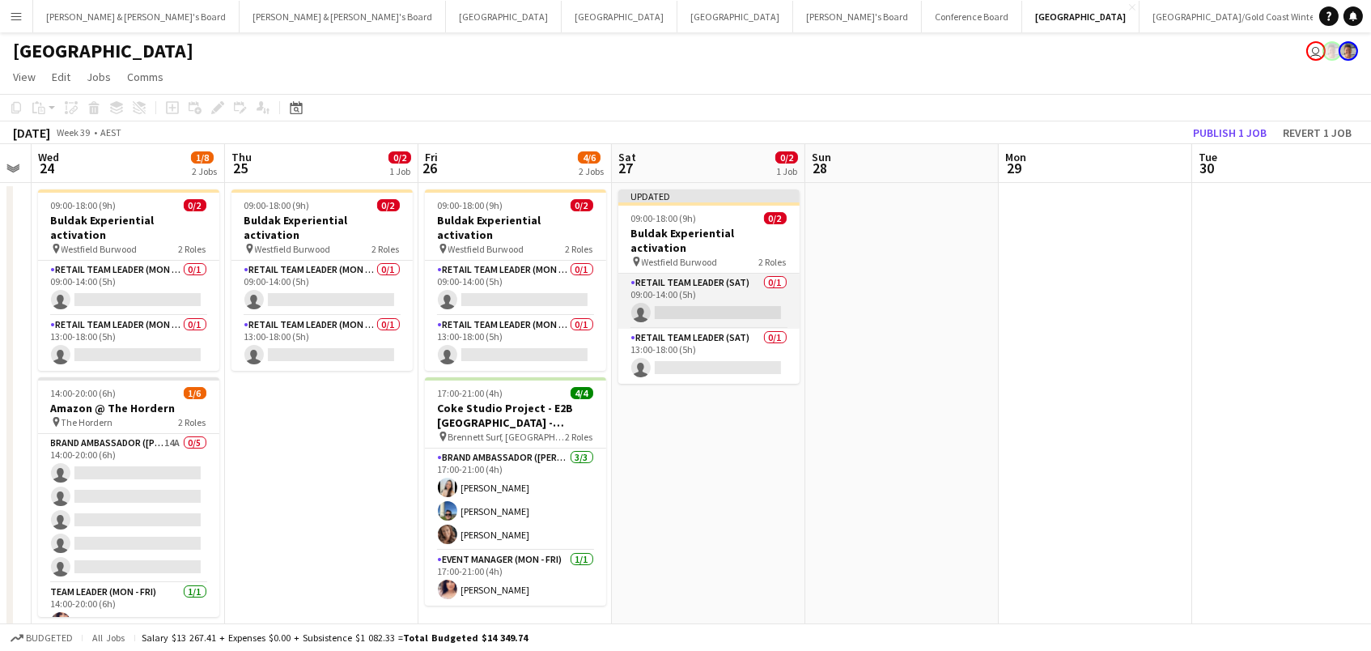
click at [719, 284] on app-card-role "RETAIL Team Leader (Sat) 0/1 09:00-14:00 (5h) single-neutral-actions" at bounding box center [708, 300] width 181 height 55
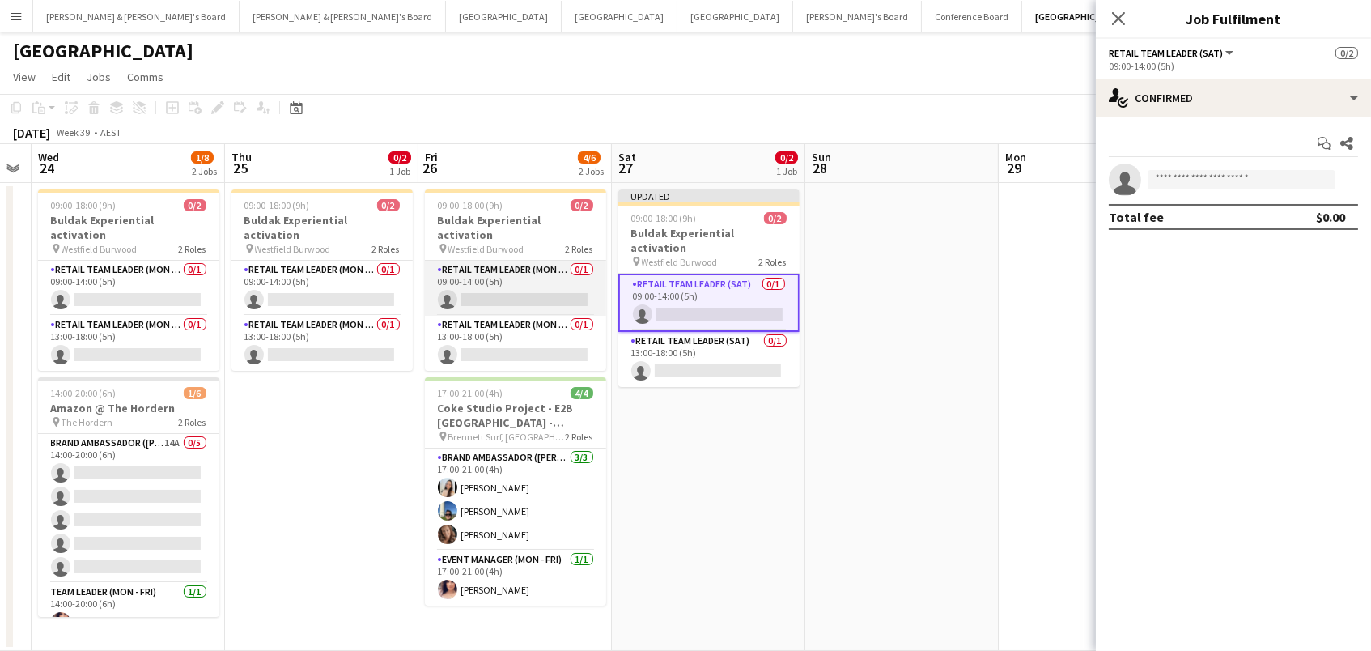
click at [501, 274] on app-card-role "RETAIL Team Leader (Mon - Fri) 0/1 09:00-14:00 (5h) single-neutral-actions" at bounding box center [515, 288] width 181 height 55
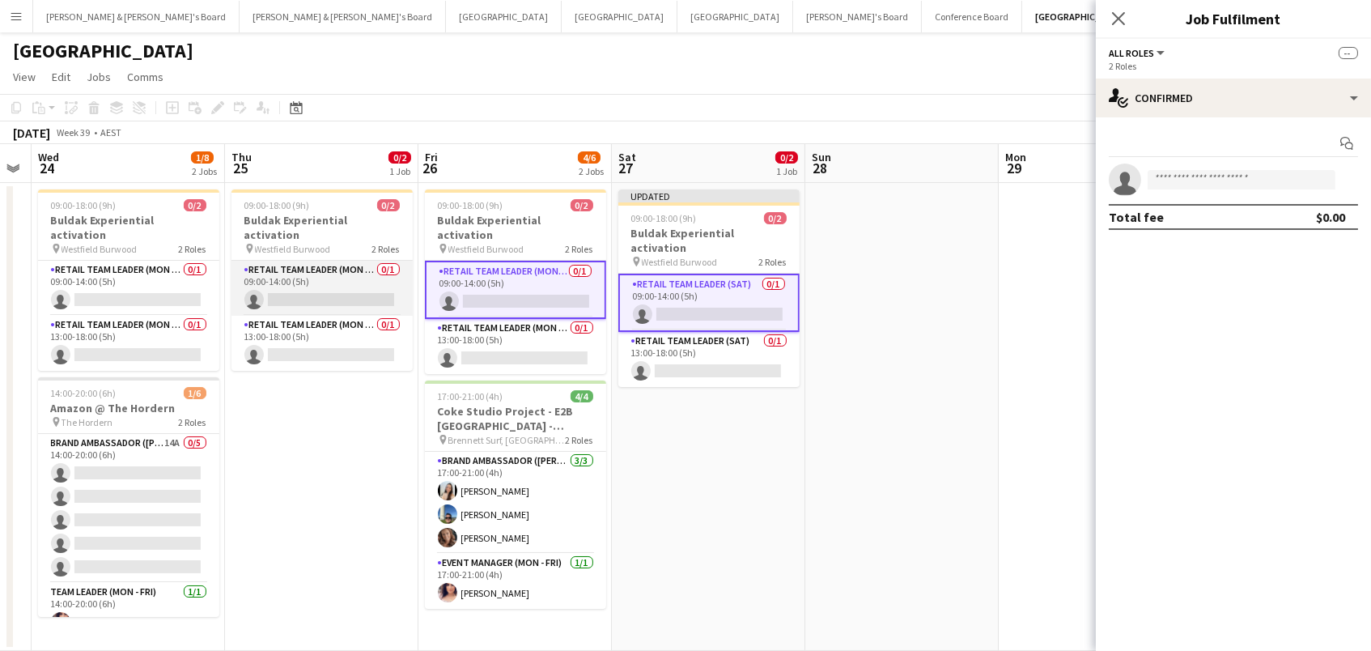
click at [317, 266] on app-card-role "RETAIL Team Leader (Mon - Fri) 0/1 09:00-14:00 (5h) single-neutral-actions" at bounding box center [321, 288] width 181 height 55
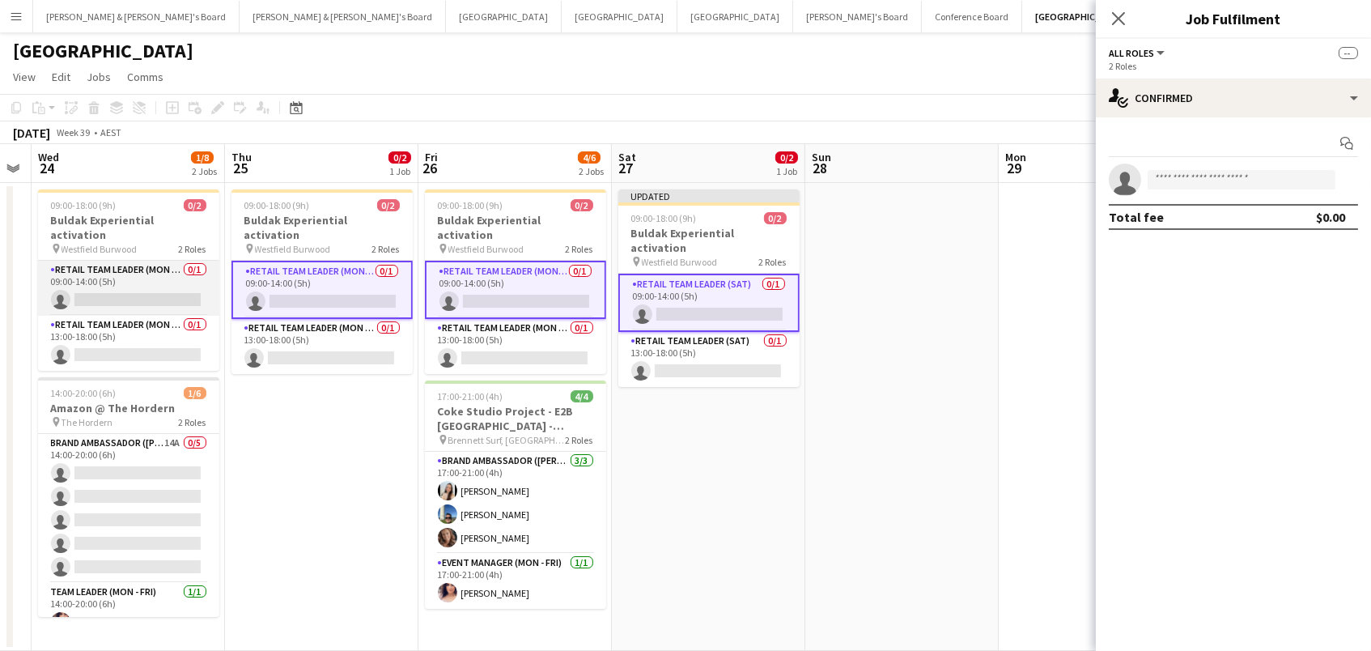
click at [142, 261] on app-card-role "RETAIL Team Leader (Mon - Fri) 0/1 09:00-14:00 (5h) single-neutral-actions" at bounding box center [128, 288] width 181 height 55
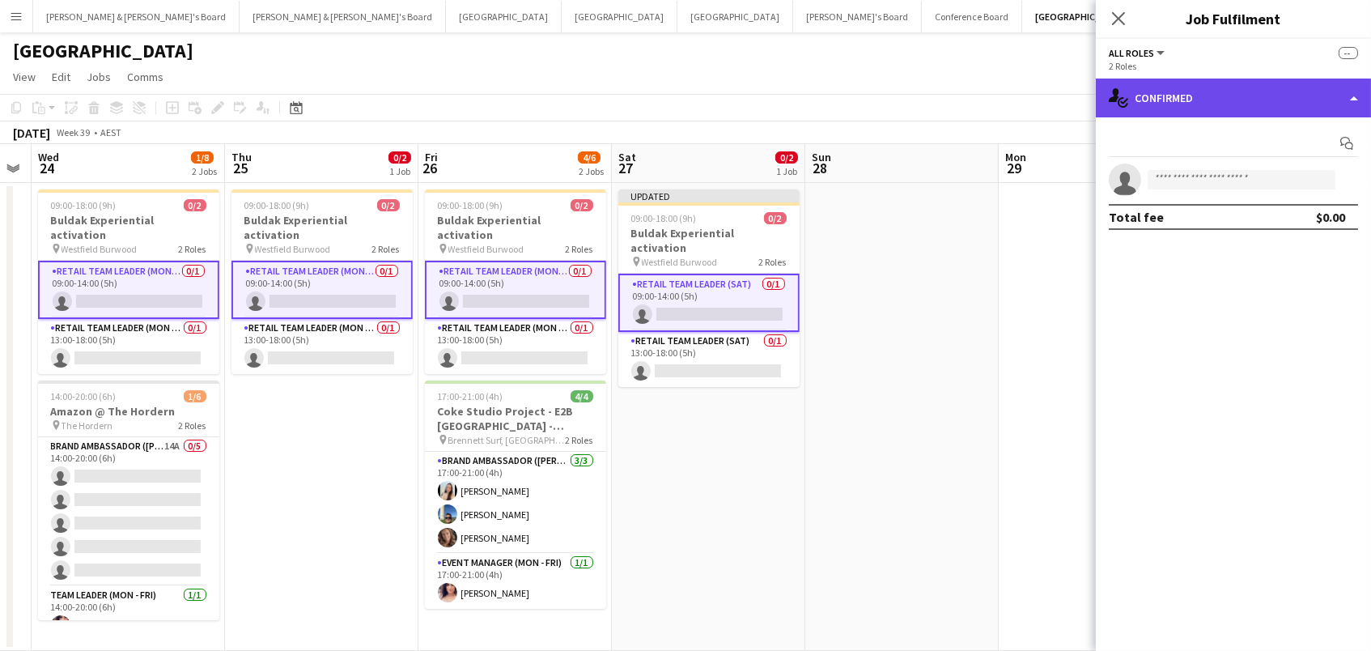
click at [1174, 100] on div "single-neutral-actions-check-2 Confirmed" at bounding box center [1233, 97] width 275 height 39
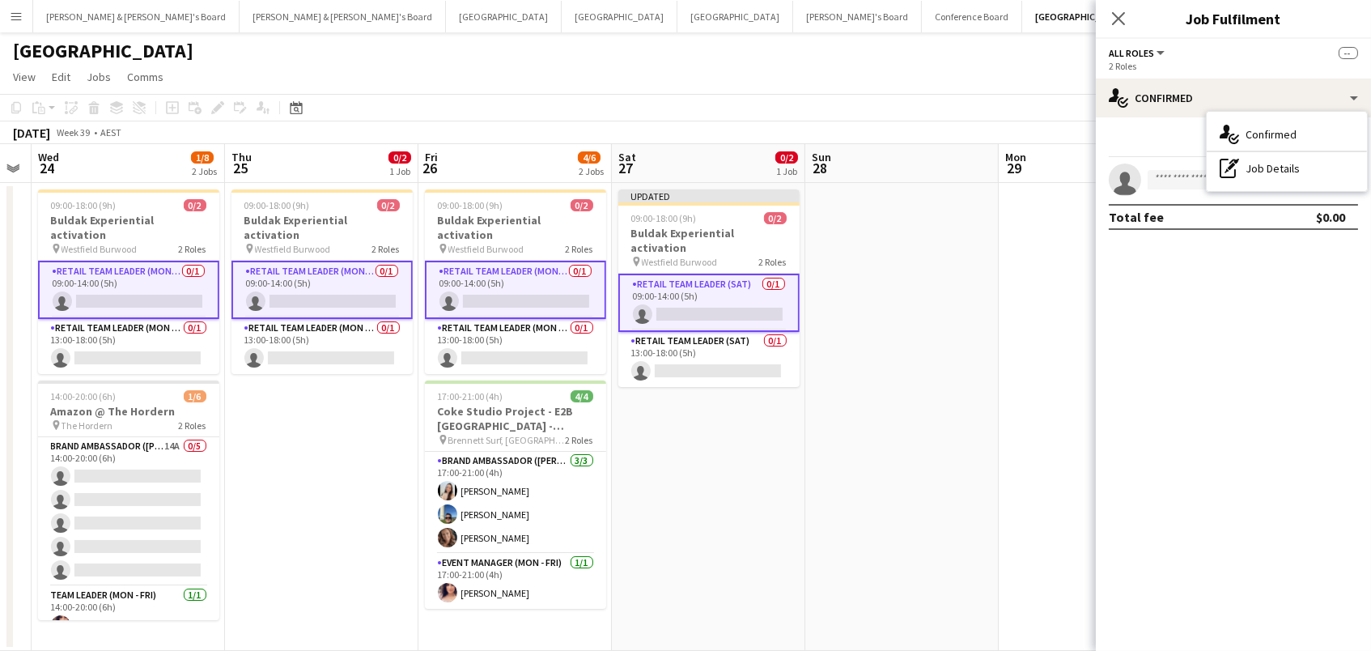
click at [675, 287] on app-card-role "RETAIL Team Leader (Sat) 0/1 09:00-14:00 (5h) single-neutral-actions" at bounding box center [708, 302] width 181 height 58
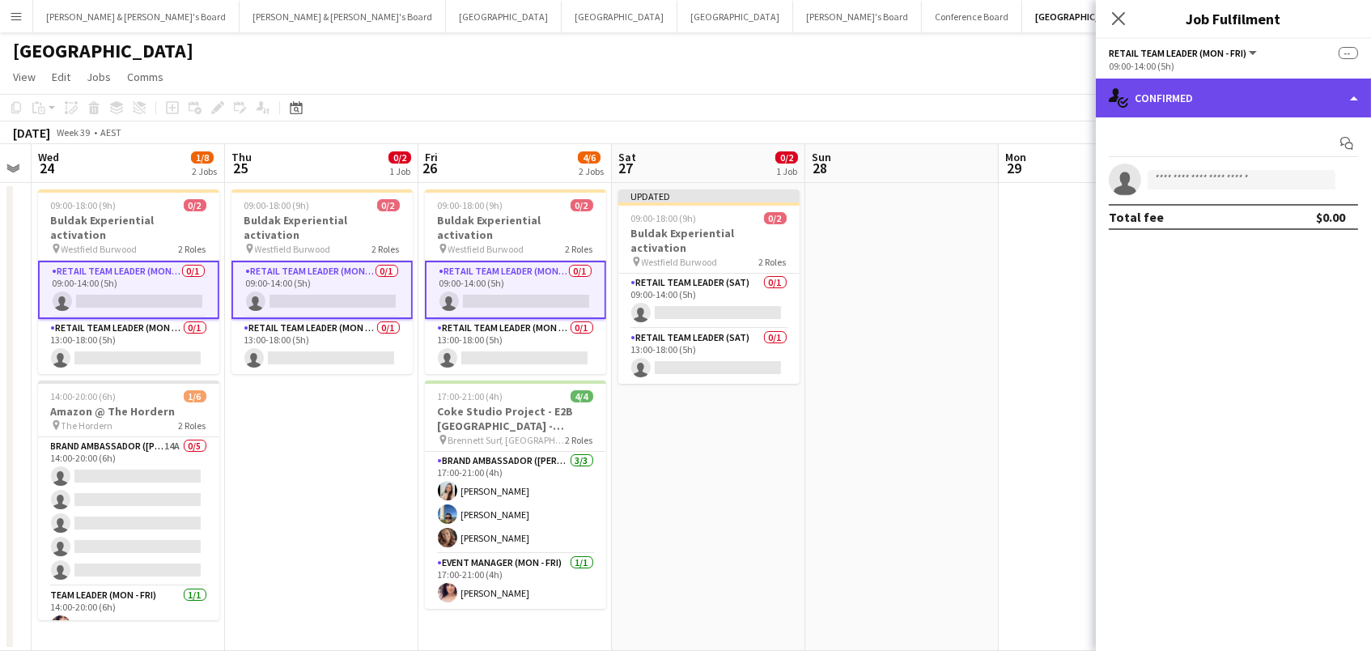
click at [1167, 105] on div "single-neutral-actions-check-2 Confirmed" at bounding box center [1233, 97] width 275 height 39
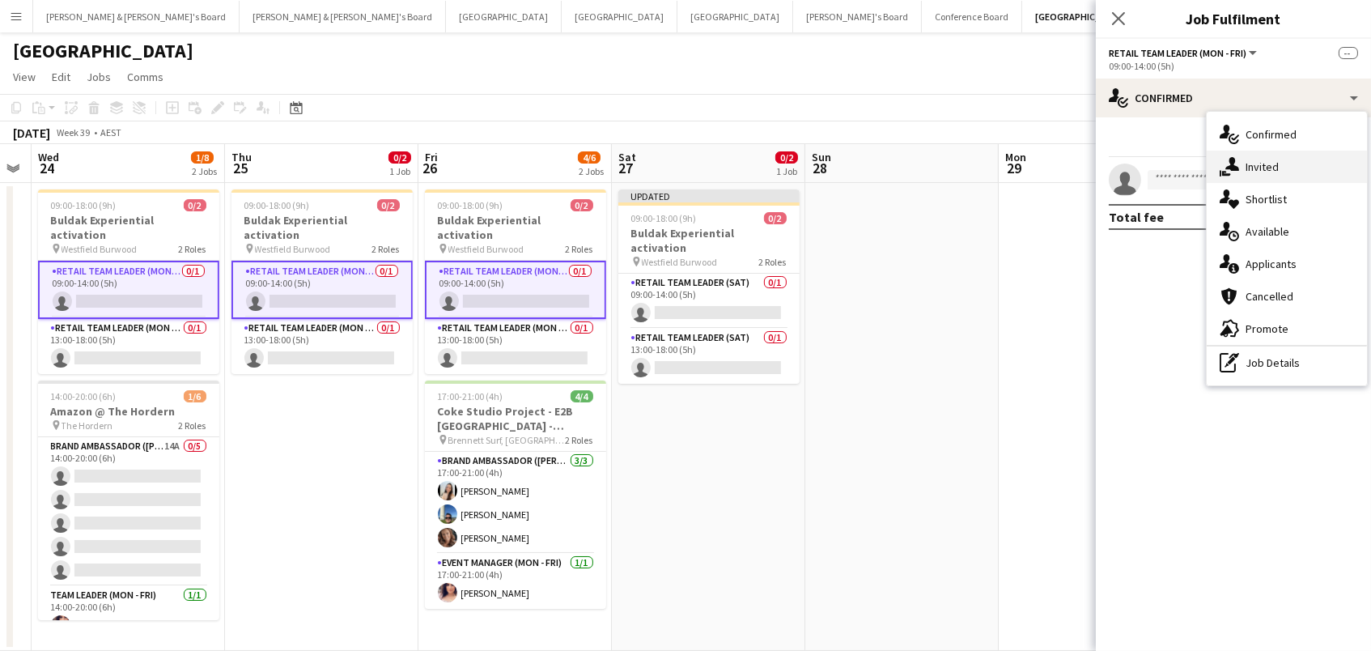
click at [1245, 151] on div "single-neutral-actions-share-1 Invited" at bounding box center [1286, 167] width 160 height 32
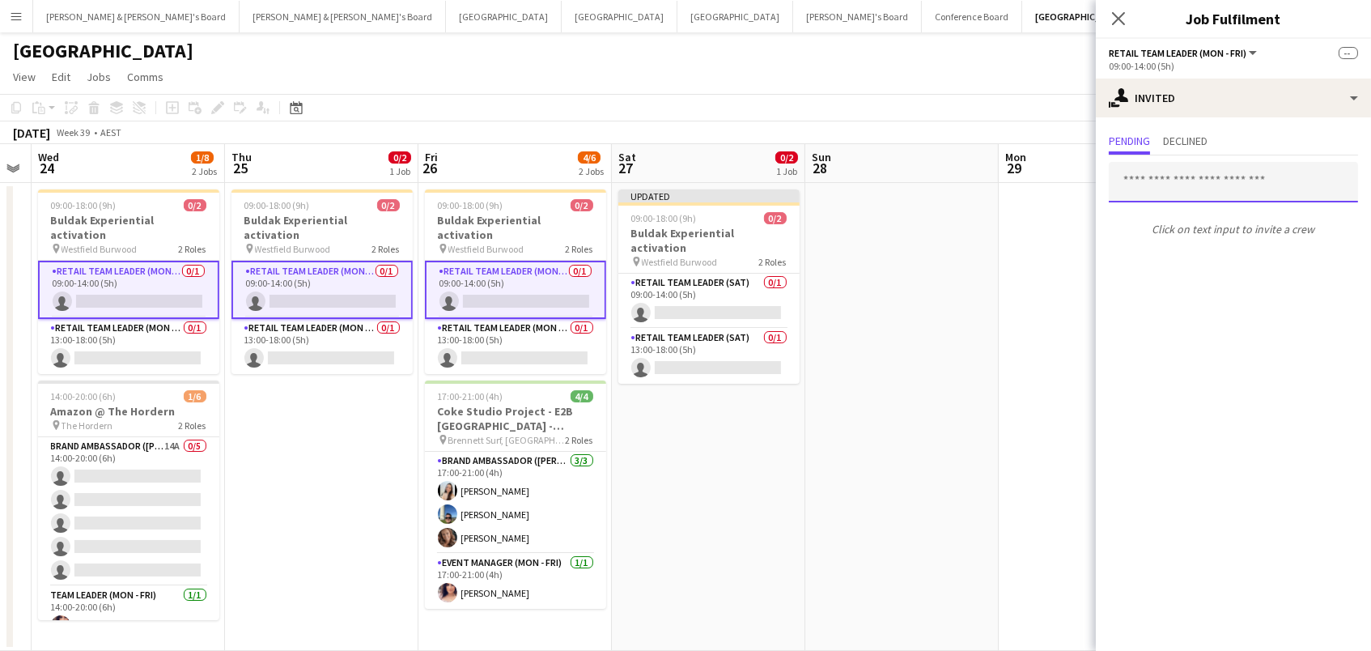
click at [1145, 172] on input "text" at bounding box center [1233, 182] width 249 height 40
click at [1145, 172] on input "****" at bounding box center [1233, 182] width 249 height 40
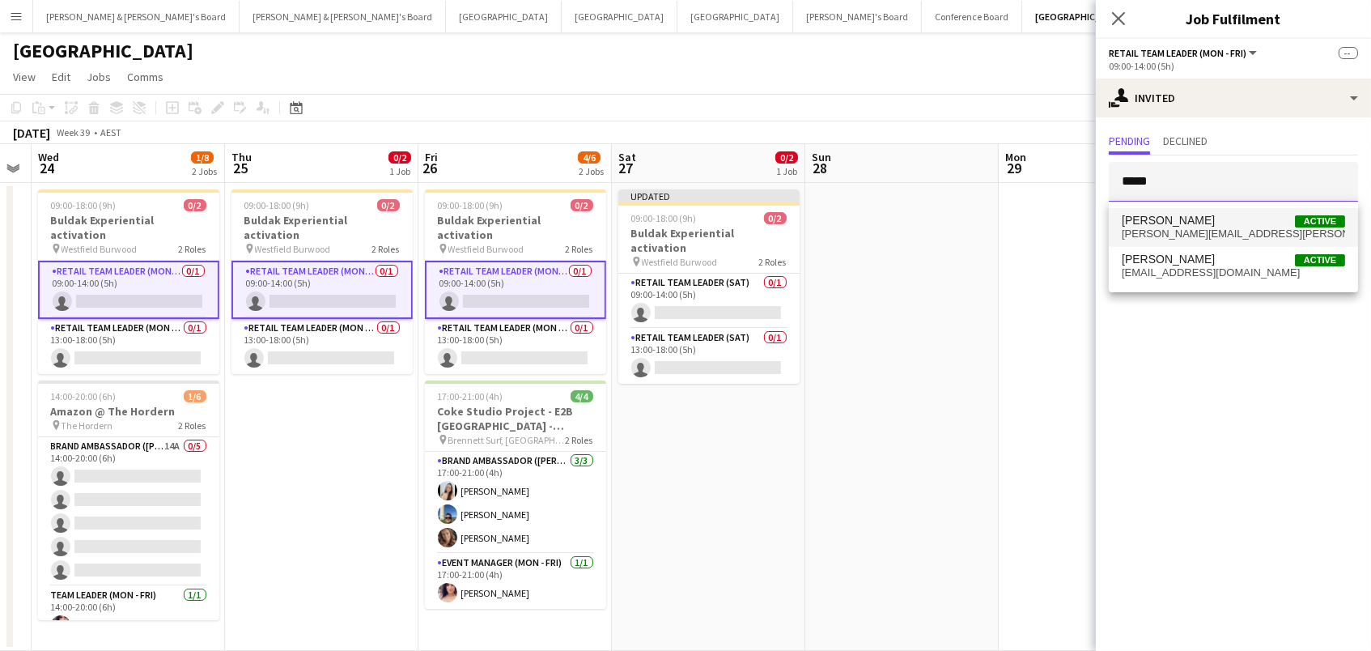
type input "****"
click at [1179, 223] on span "[PERSON_NAME]" at bounding box center [1167, 221] width 93 height 14
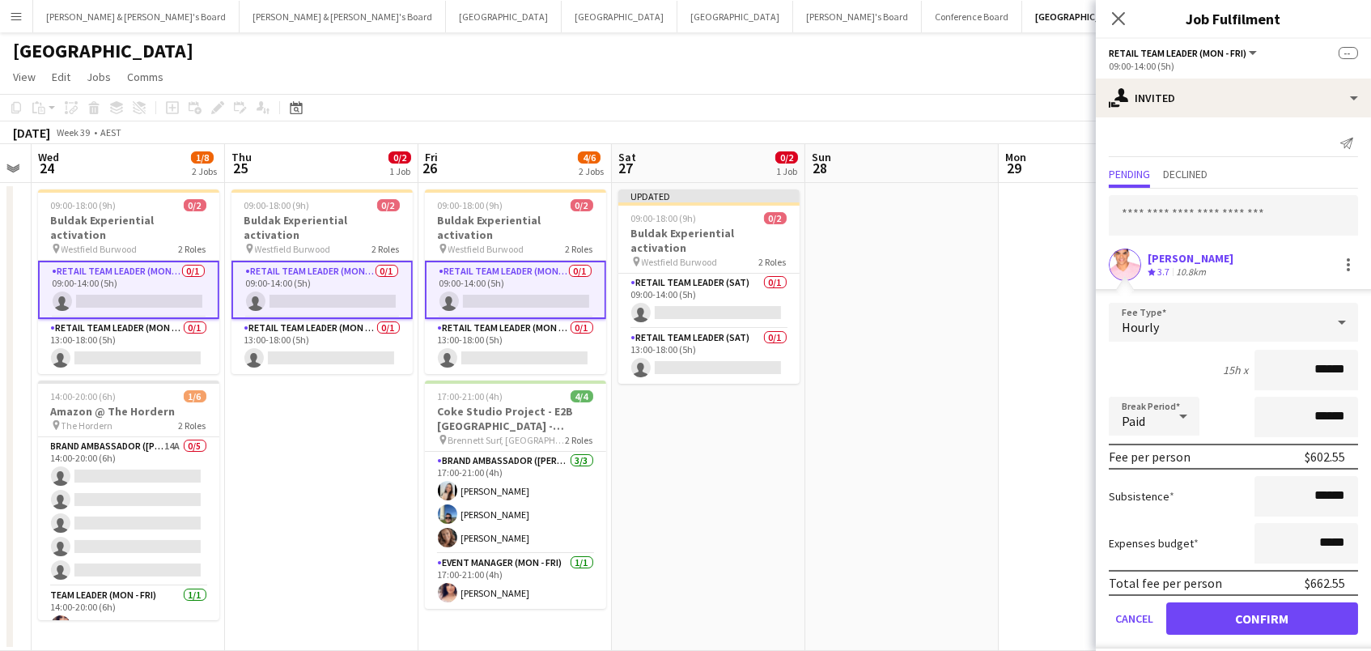
click at [1261, 616] on button "Confirm" at bounding box center [1262, 618] width 192 height 32
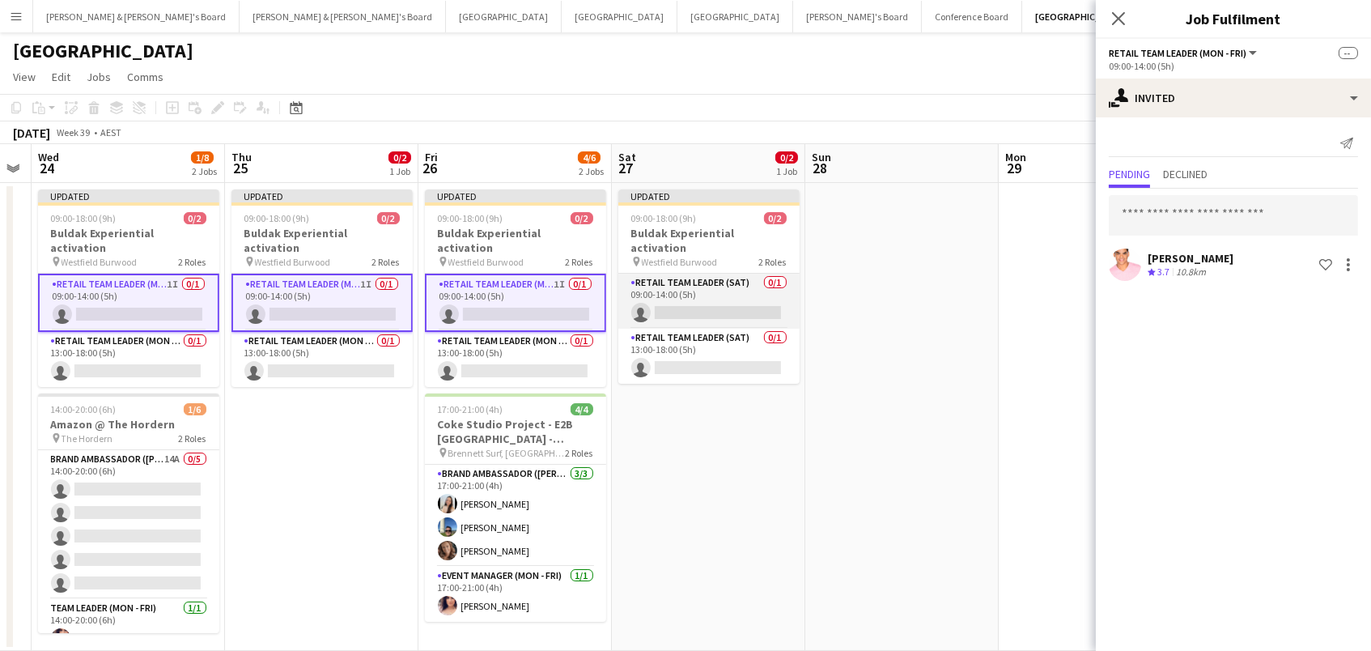
click at [638, 292] on app-card-role "RETAIL Team Leader (Sat) 0/1 09:00-14:00 (5h) single-neutral-actions" at bounding box center [708, 300] width 181 height 55
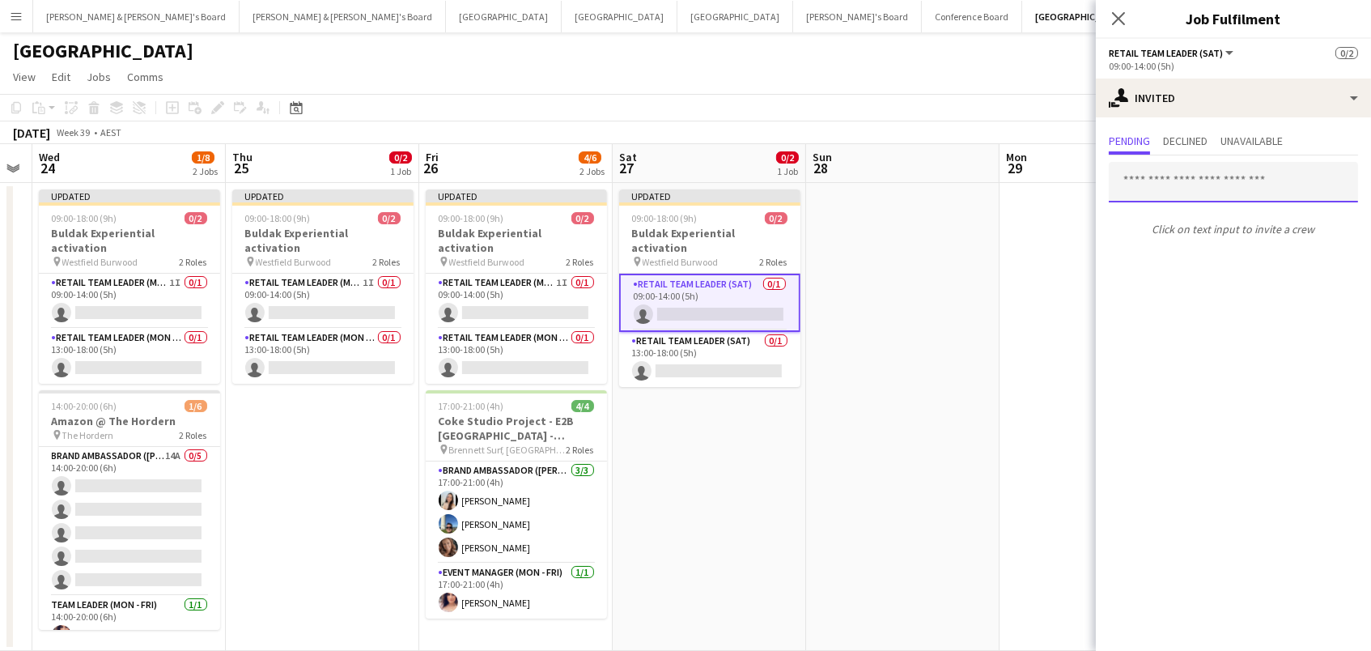
click at [1167, 180] on input "text" at bounding box center [1233, 182] width 249 height 40
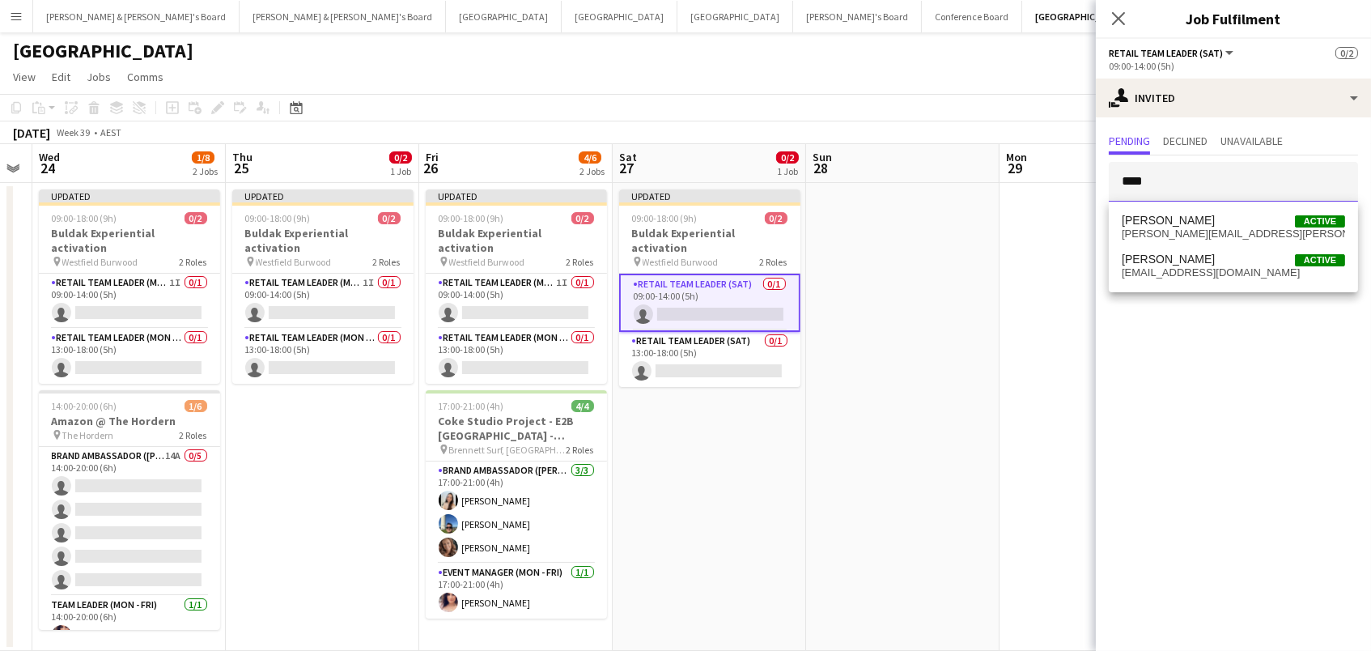
type input "****"
drag, startPoint x: 1187, startPoint y: 195, endPoint x: 1179, endPoint y: 226, distance: 31.8
click at [1179, 226] on span "[PERSON_NAME]" at bounding box center [1167, 221] width 93 height 14
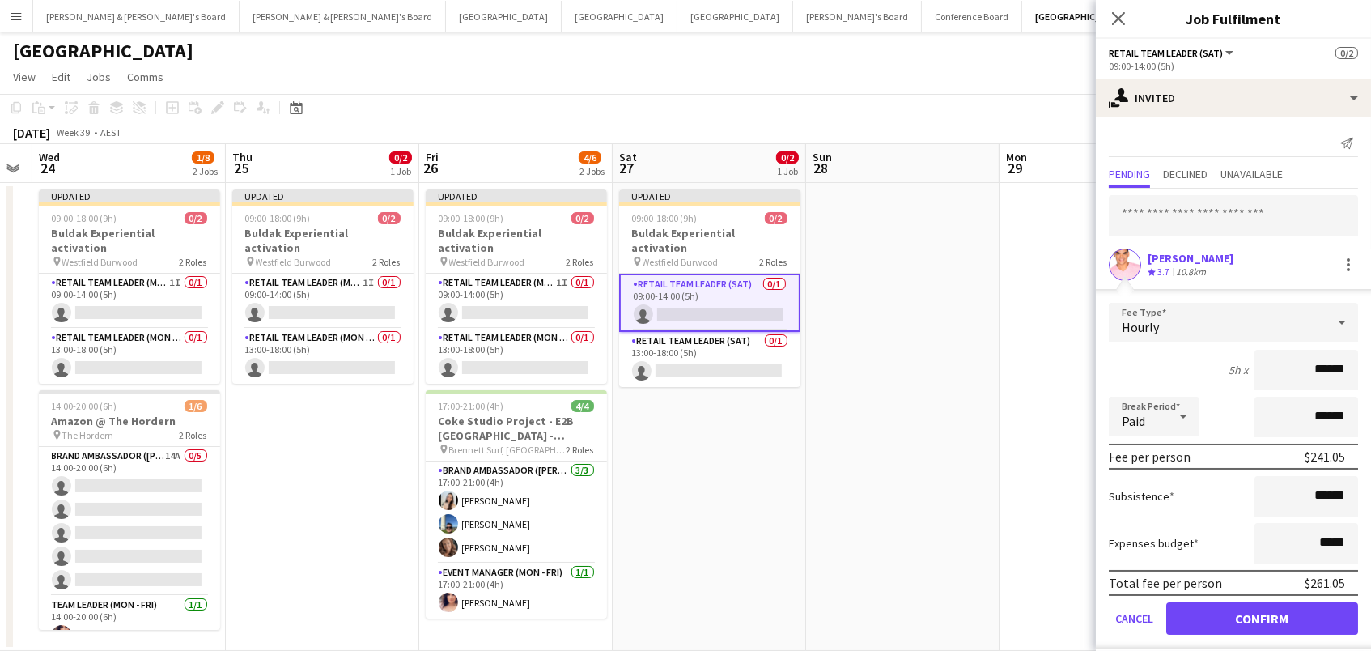
click at [1261, 616] on button "Confirm" at bounding box center [1262, 618] width 192 height 32
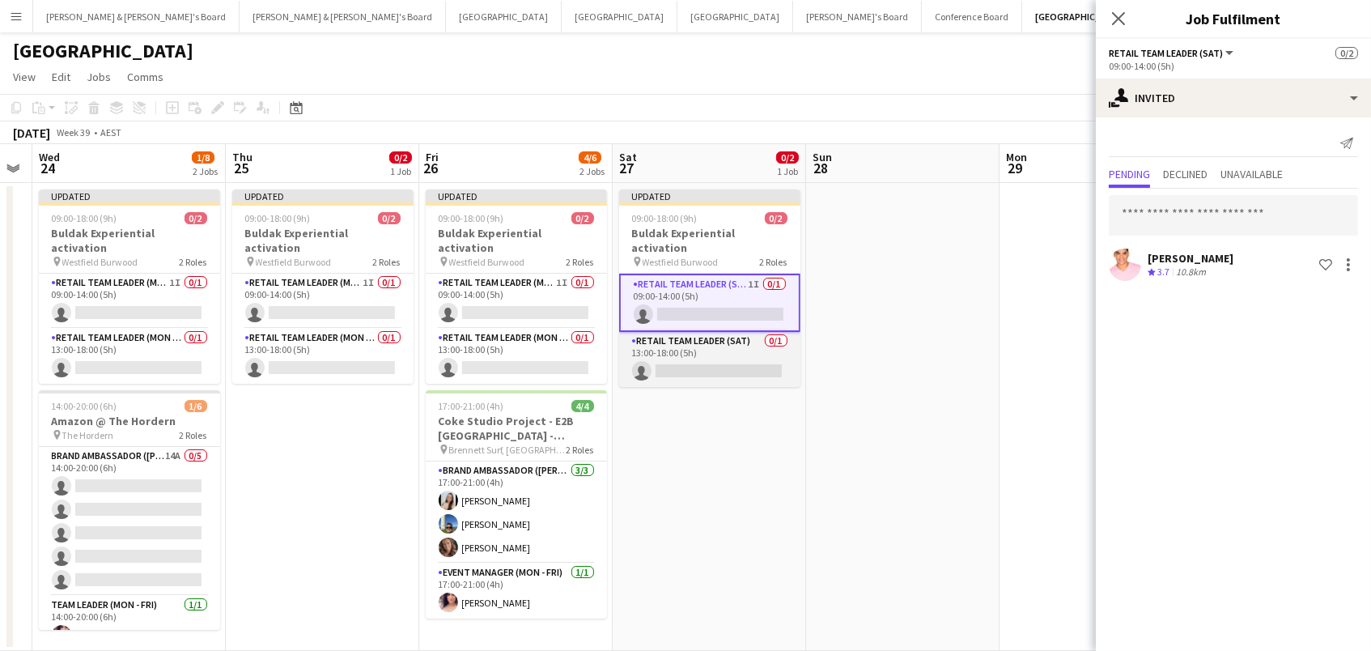
scroll to position [0, 740]
click at [665, 332] on app-card-role "RETAIL Team Leader (Sat) 0/1 13:00-18:00 (5h) single-neutral-actions" at bounding box center [711, 359] width 181 height 55
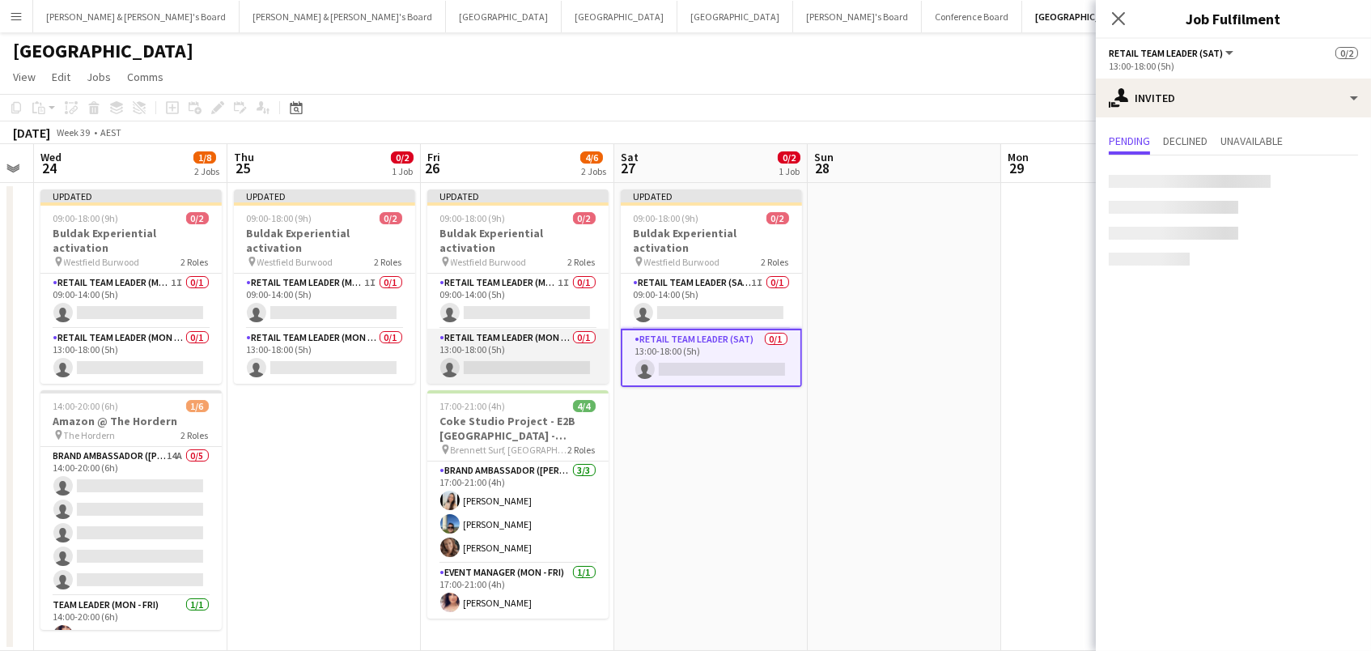
click at [565, 329] on app-card-role "RETAIL Team Leader (Mon - Fri) 0/1 13:00-18:00 (5h) single-neutral-actions" at bounding box center [517, 356] width 181 height 55
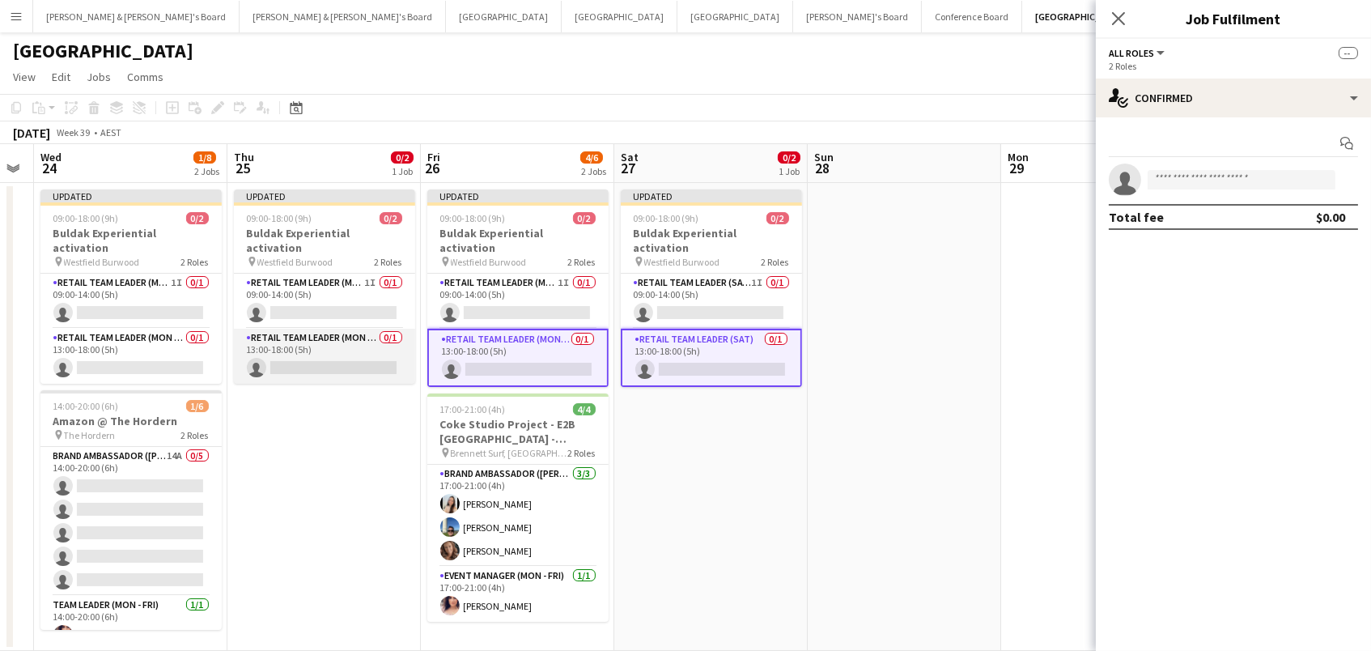
click at [379, 335] on app-card-role "RETAIL Team Leader (Mon - Fri) 0/1 13:00-18:00 (5h) single-neutral-actions" at bounding box center [324, 356] width 181 height 55
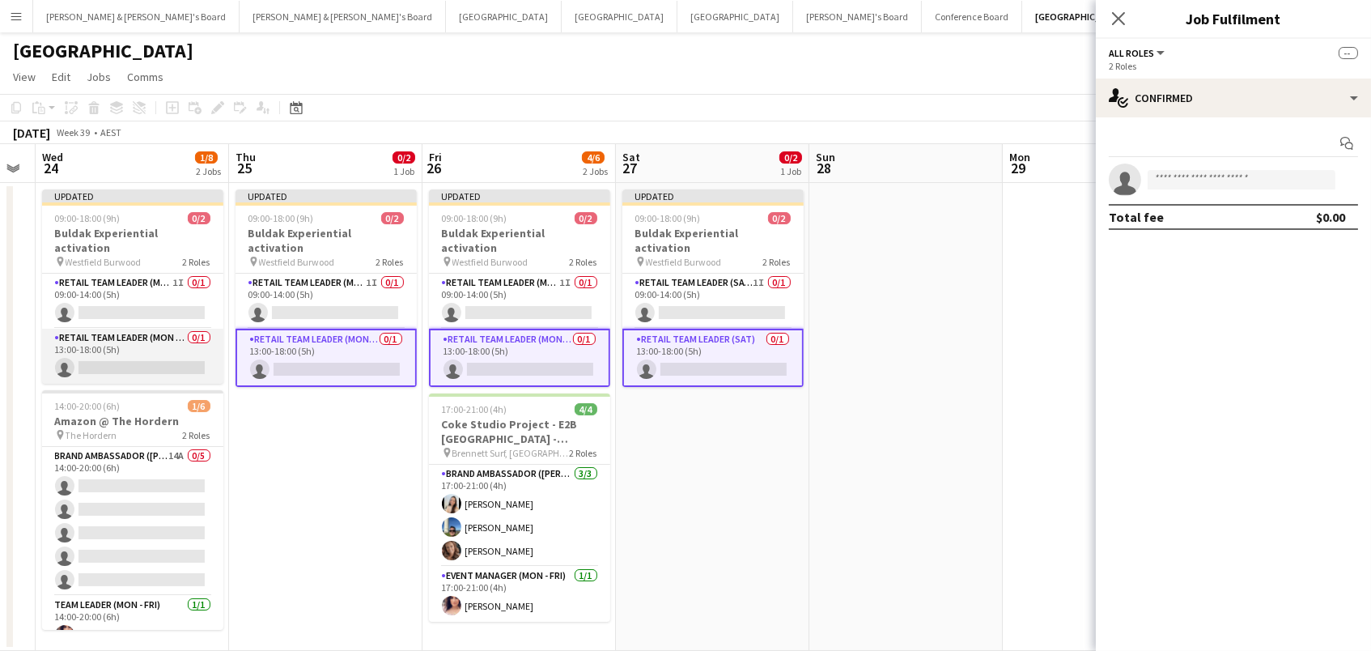
click at [185, 337] on app-card-role "RETAIL Team Leader (Mon - Fri) 0/1 13:00-18:00 (5h) single-neutral-actions" at bounding box center [132, 356] width 181 height 55
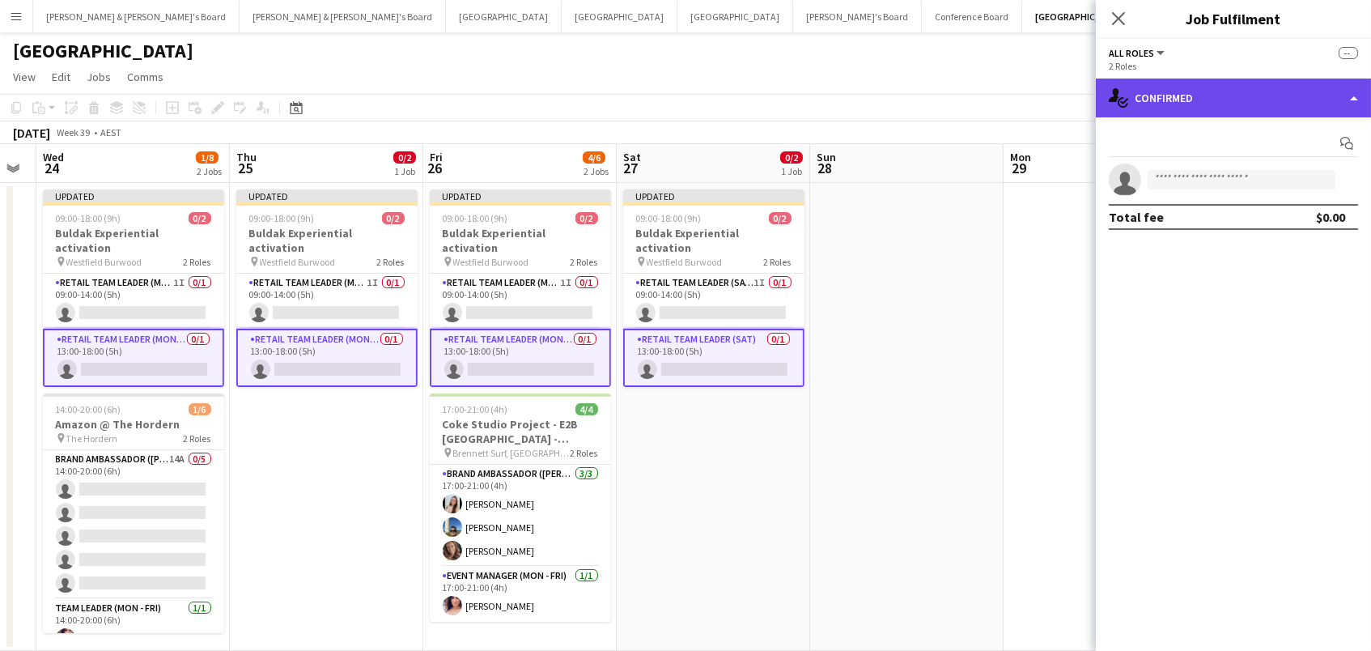
click at [1207, 95] on div "single-neutral-actions-check-2 Confirmed" at bounding box center [1233, 97] width 275 height 39
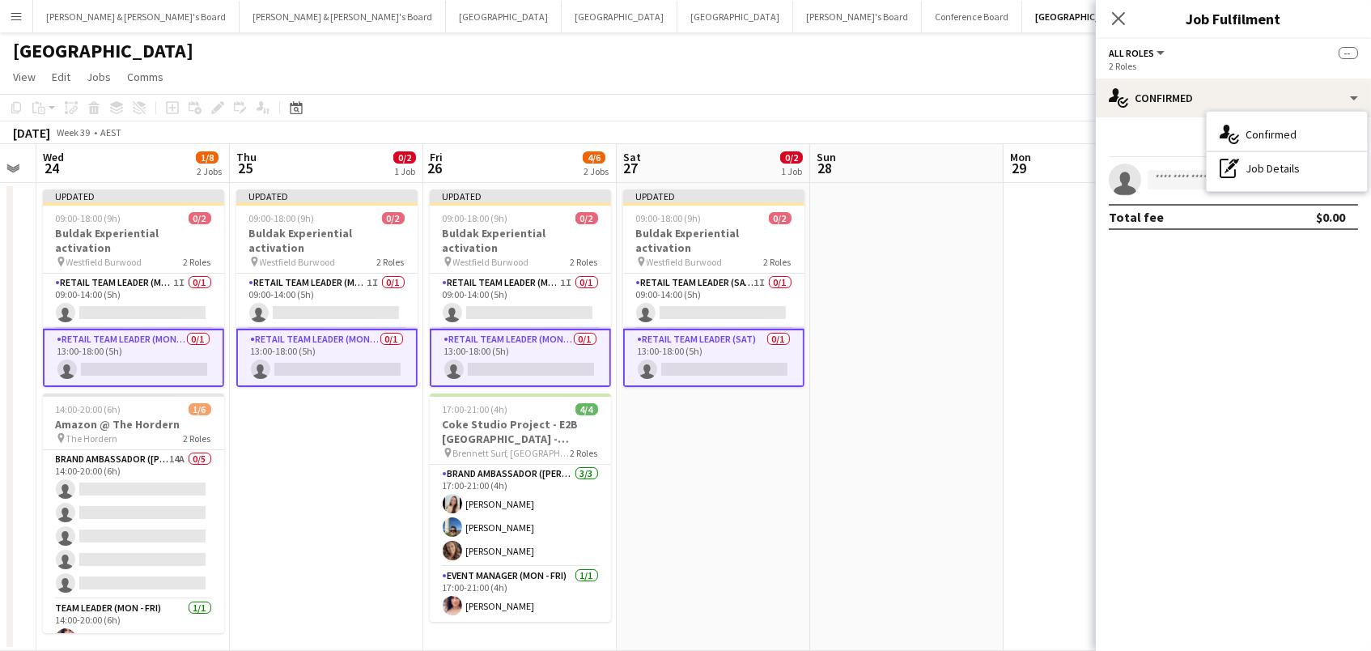
click at [764, 337] on app-card-role "RETAIL Team Leader (Sat) 0/1 13:00-18:00 (5h) single-neutral-actions" at bounding box center [713, 358] width 181 height 58
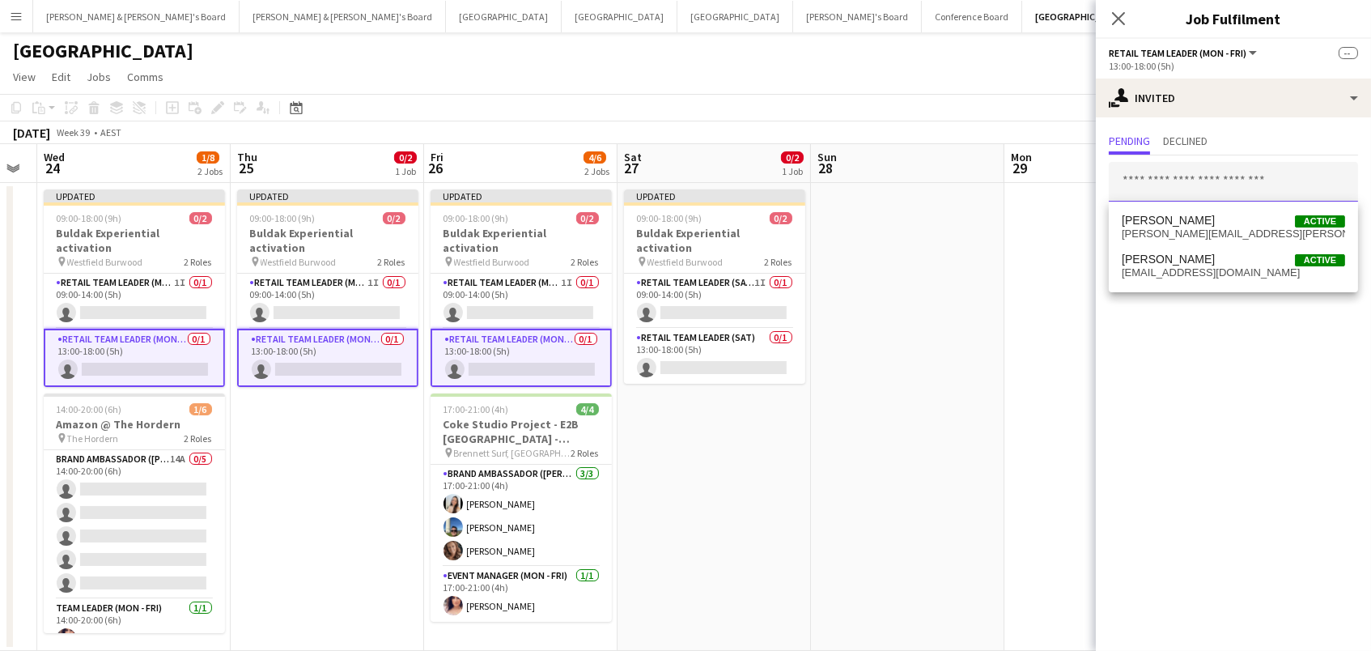
click at [1148, 176] on input "text" at bounding box center [1233, 182] width 249 height 40
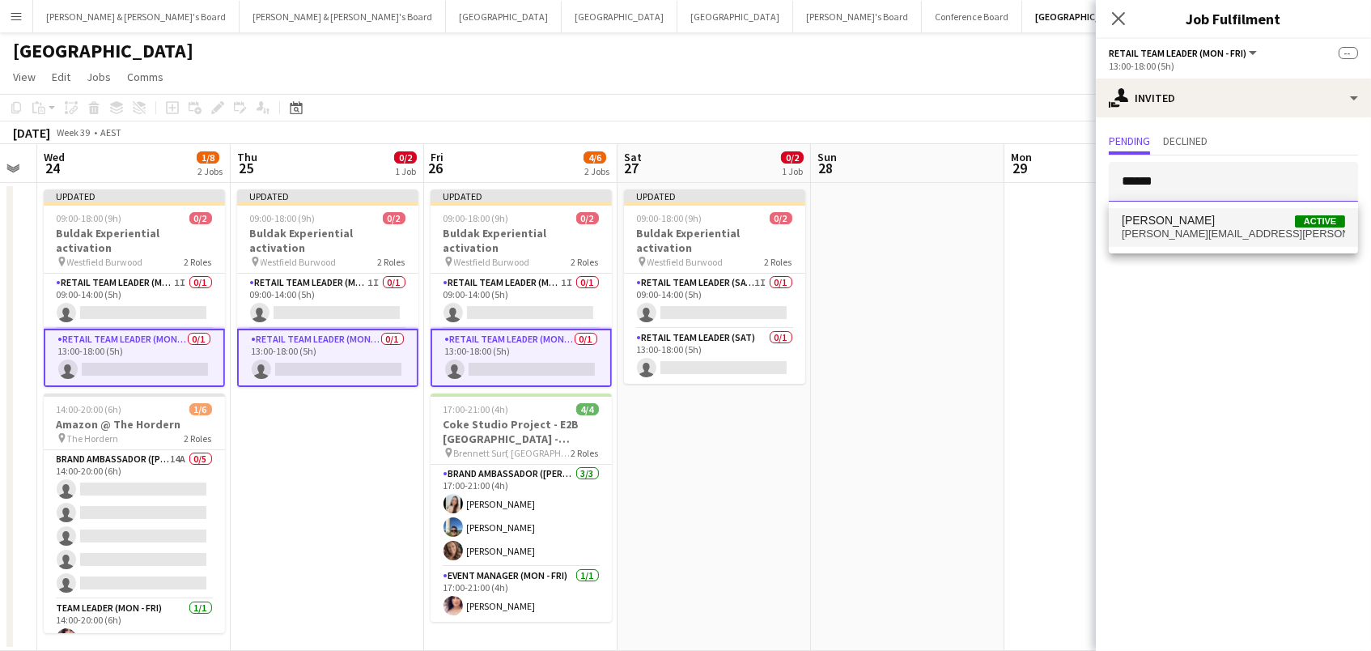
type input "******"
click at [1150, 210] on mat-option "Bonnie Renwick Active bonnie.ferguson@hotmail.com" at bounding box center [1233, 227] width 249 height 39
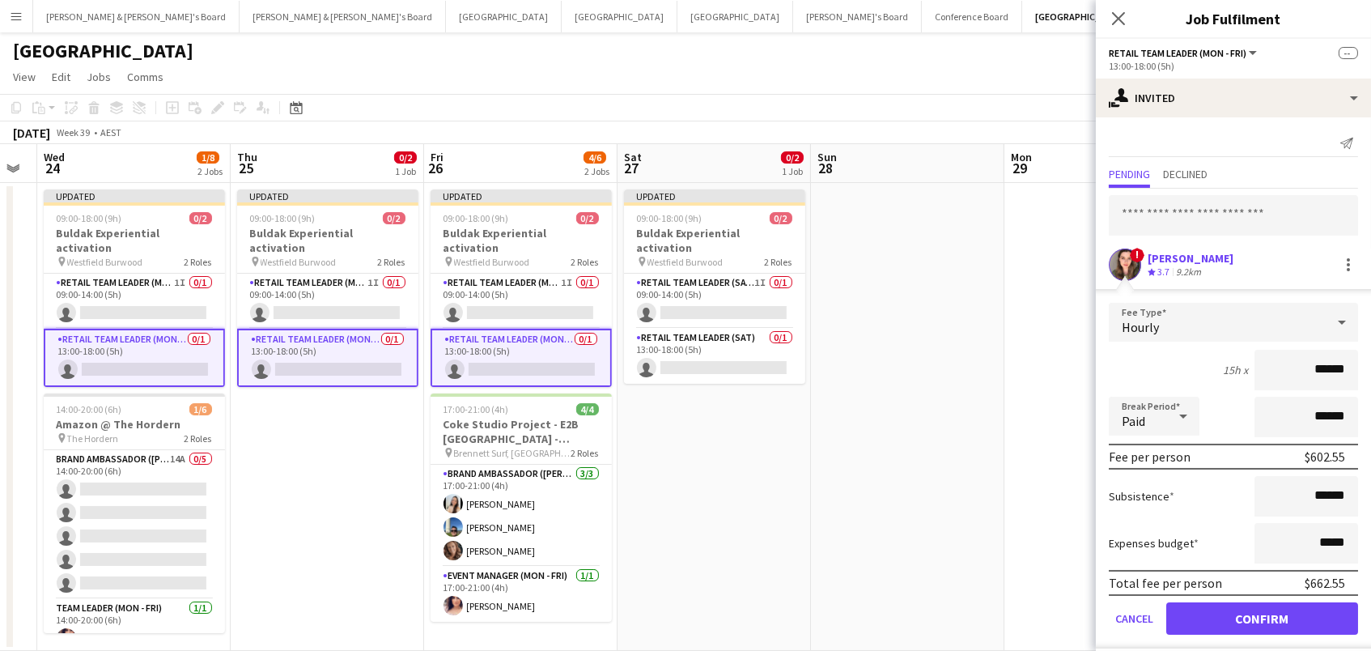
click at [1261, 616] on button "Confirm" at bounding box center [1262, 618] width 192 height 32
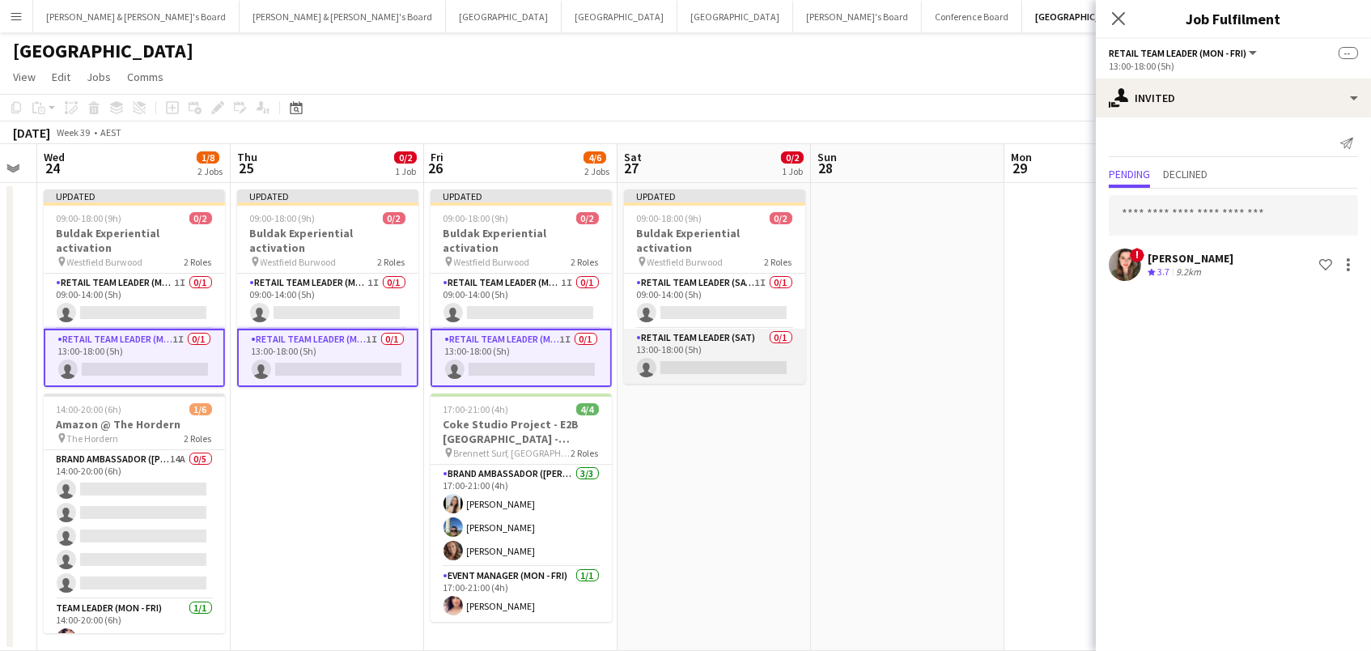
click at [757, 347] on app-card-role "RETAIL Team Leader (Sat) 0/1 13:00-18:00 (5h) single-neutral-actions" at bounding box center [714, 356] width 181 height 55
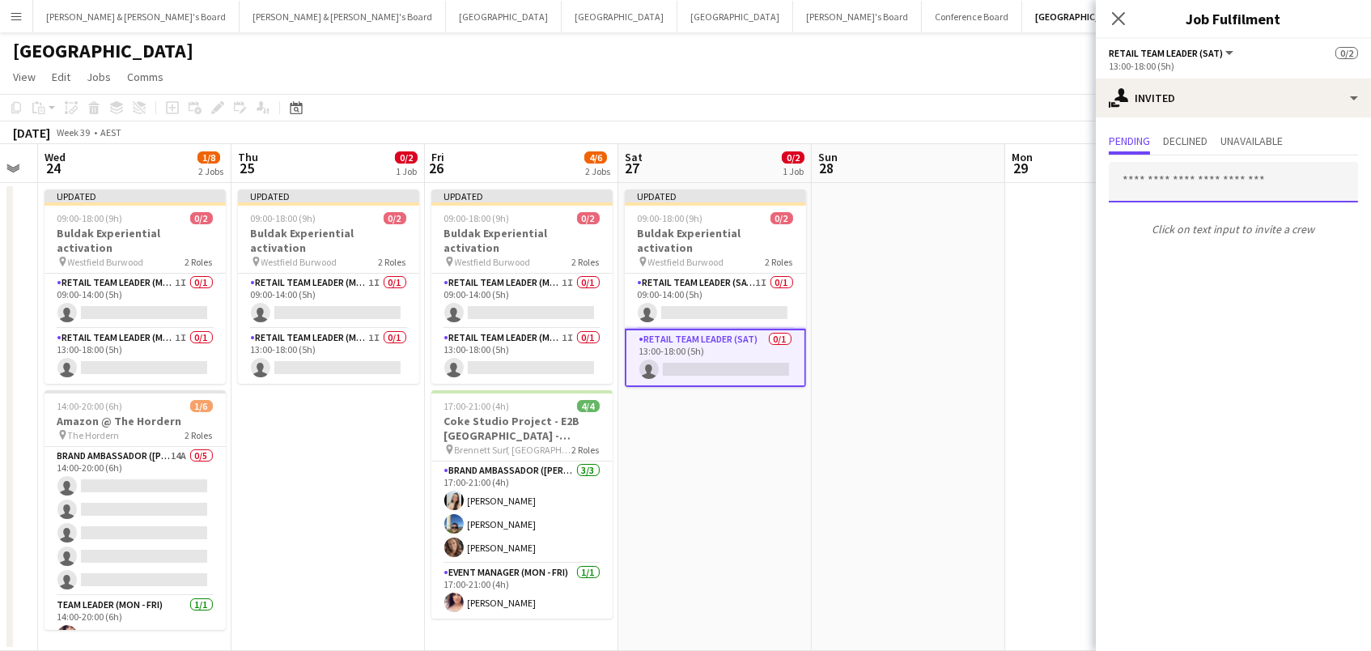
click at [1185, 173] on input "text" at bounding box center [1233, 182] width 249 height 40
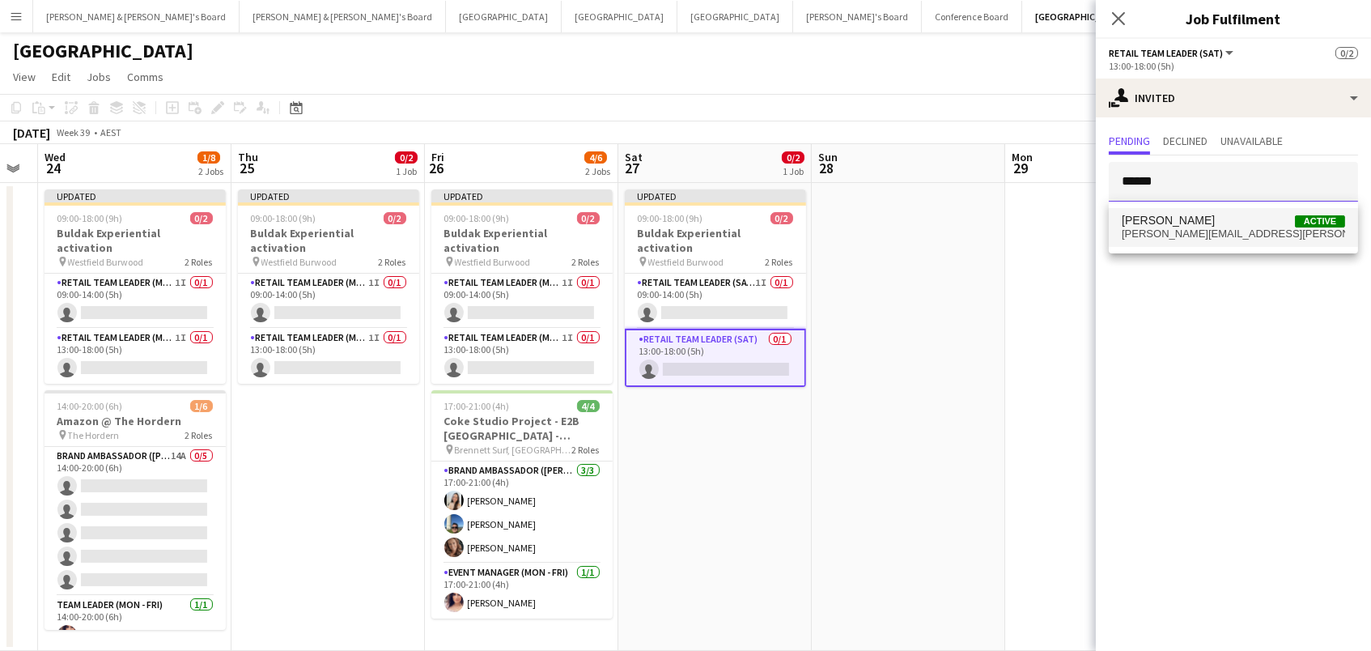
type input "******"
click at [1203, 240] on span "bonnie.ferguson@hotmail.com" at bounding box center [1232, 233] width 223 height 13
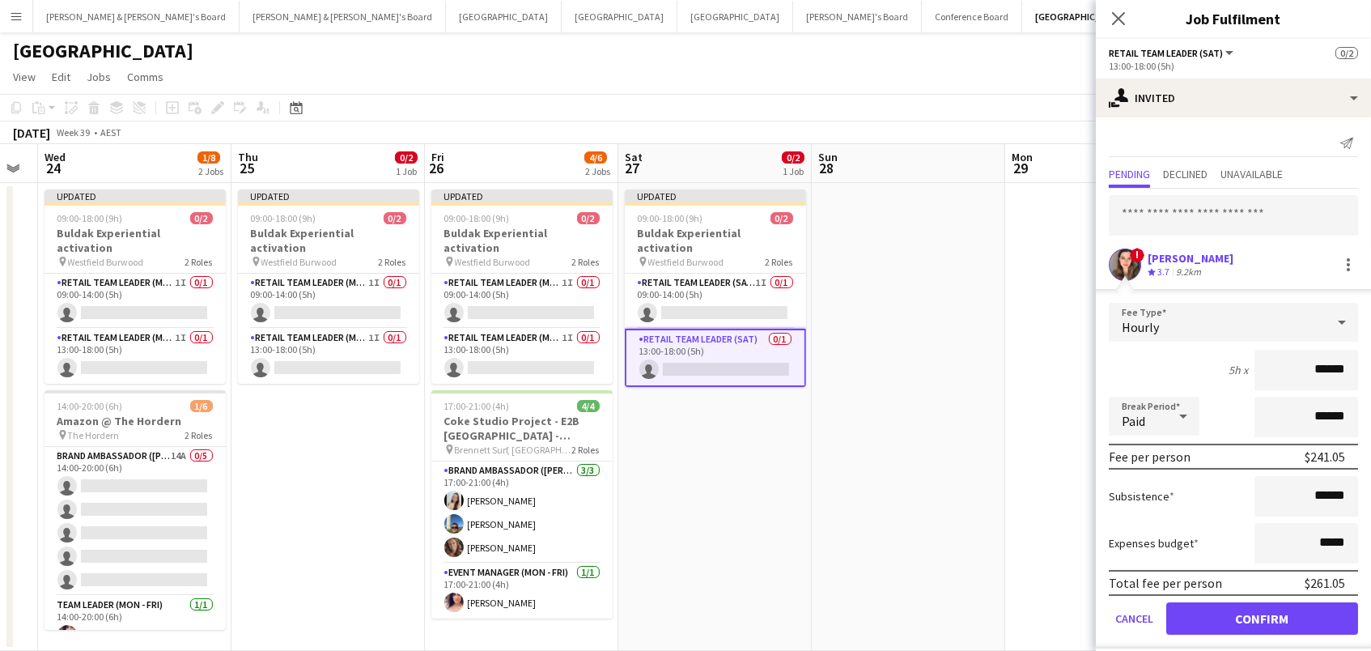
click at [1261, 616] on button "Confirm" at bounding box center [1262, 618] width 192 height 32
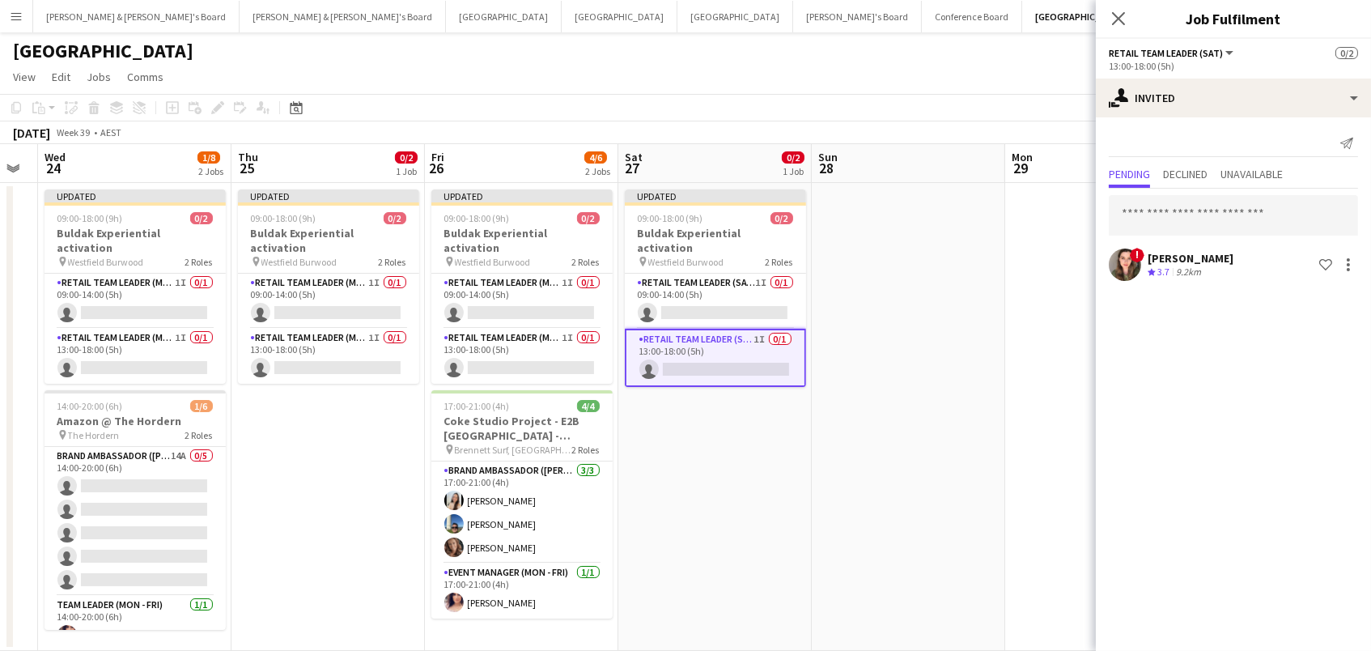
click at [990, 74] on app-page-menu "View Day view expanded Day view collapsed Month view Date picker Jump to today …" at bounding box center [685, 78] width 1371 height 31
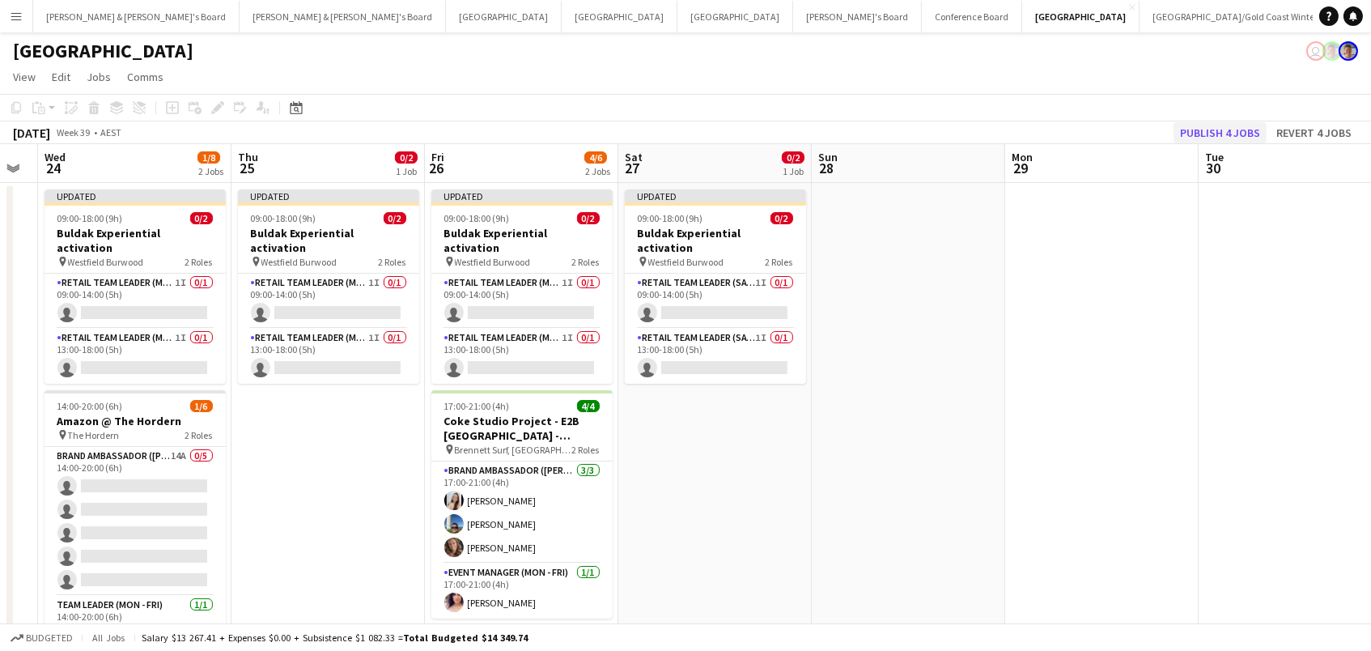
click at [1234, 129] on button "Publish 4 jobs" at bounding box center [1219, 132] width 93 height 21
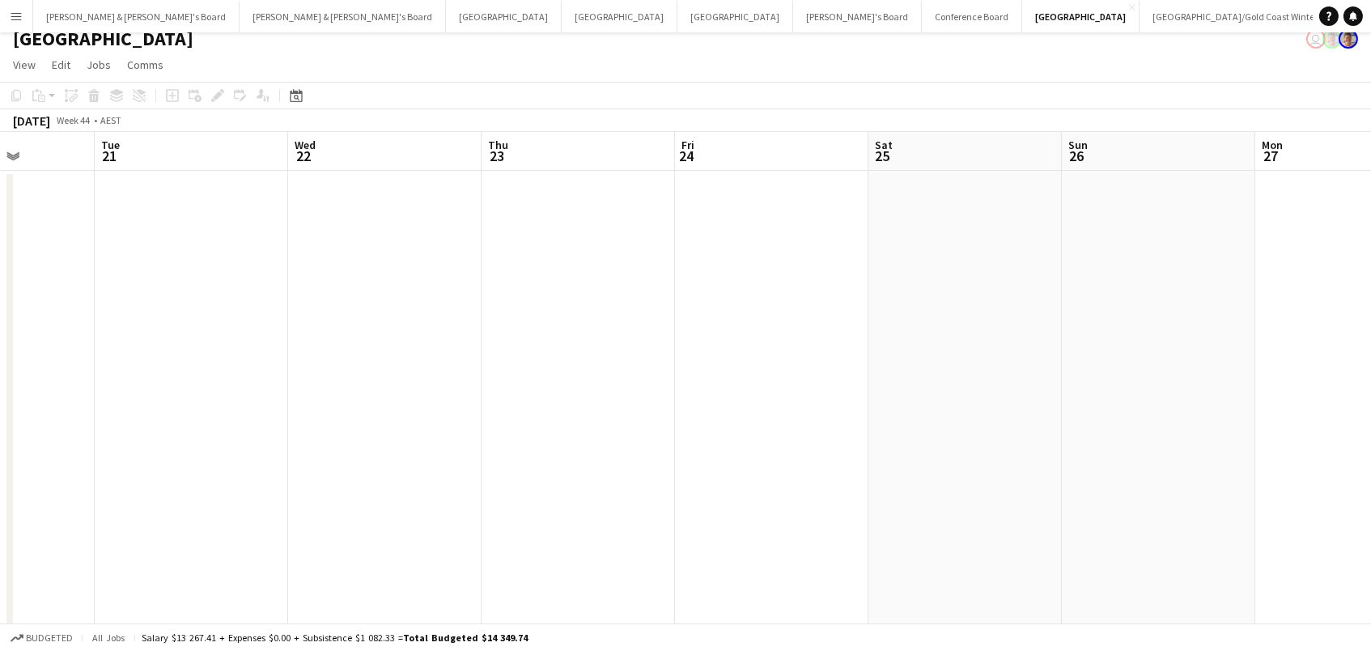
scroll to position [0, 367]
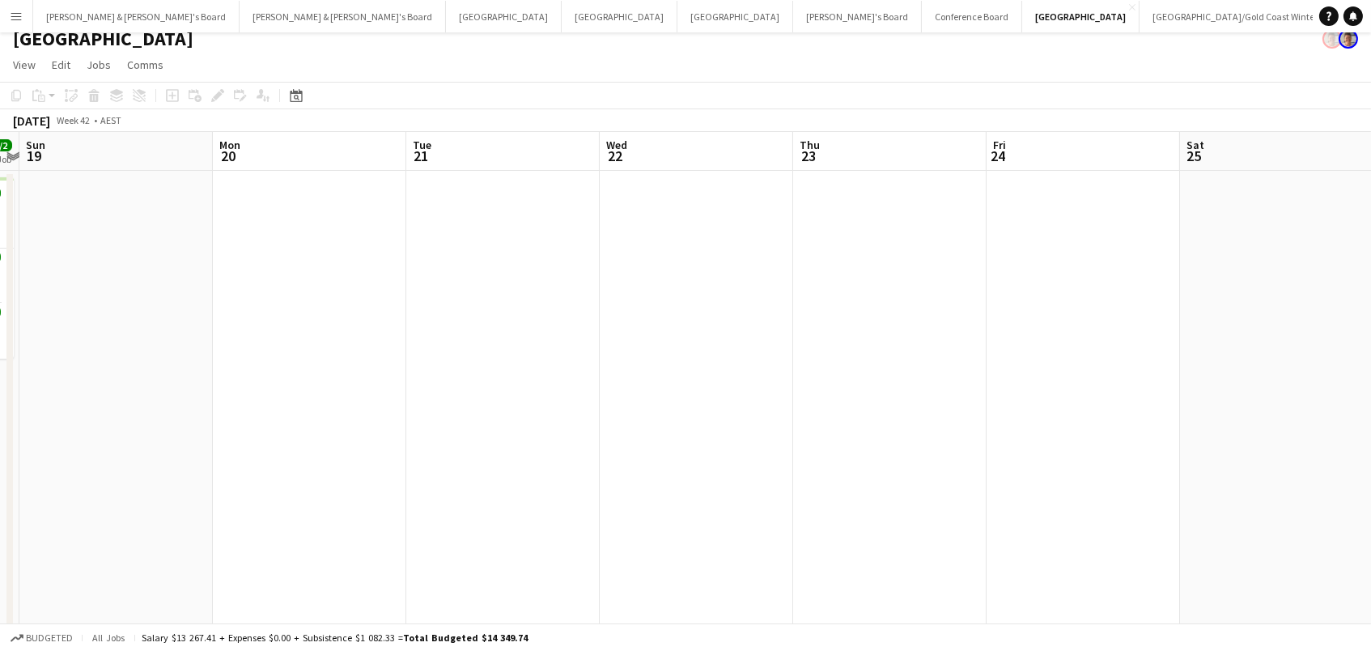
click at [18, 6] on button "Menu" at bounding box center [16, 16] width 32 height 32
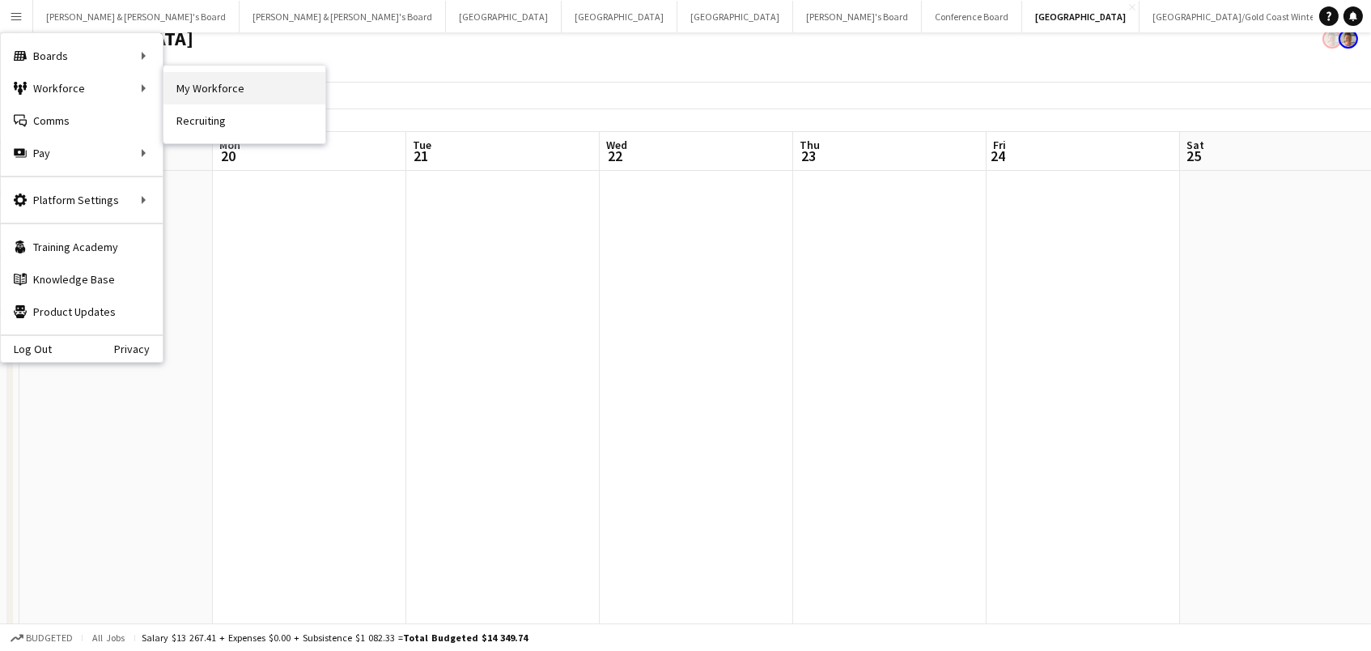
click at [187, 93] on link "My Workforce" at bounding box center [244, 88] width 162 height 32
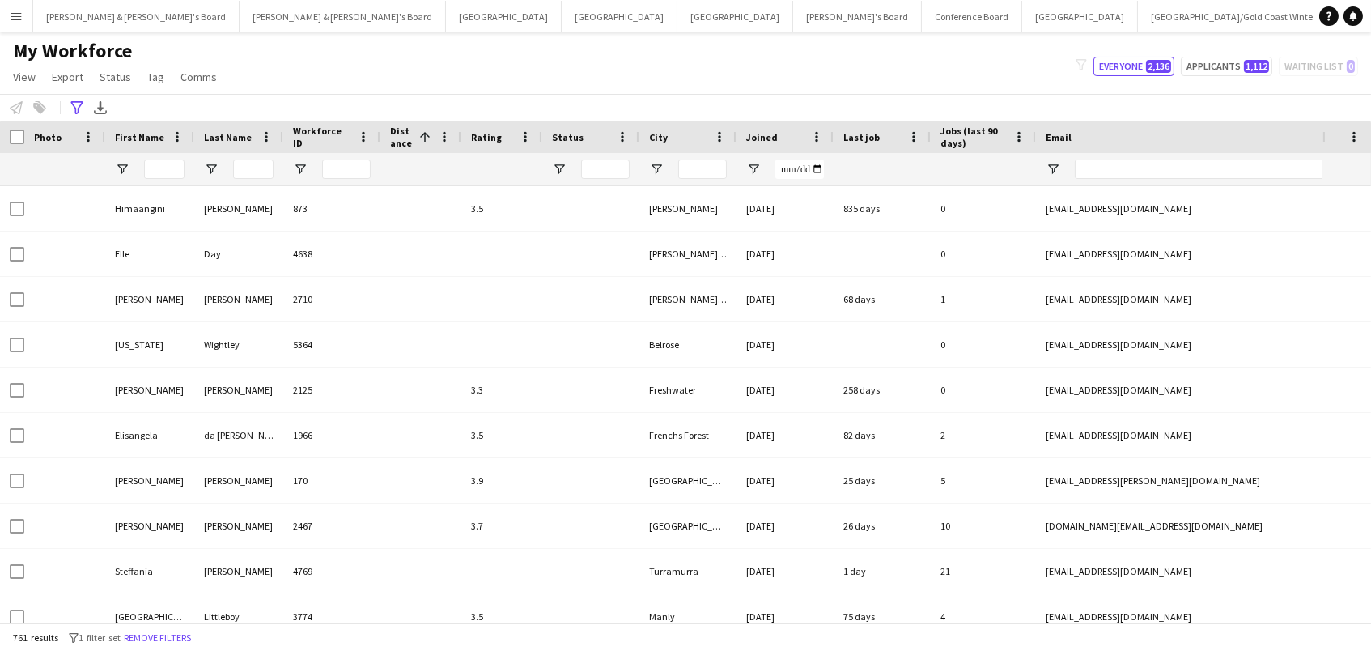
type input "**********"
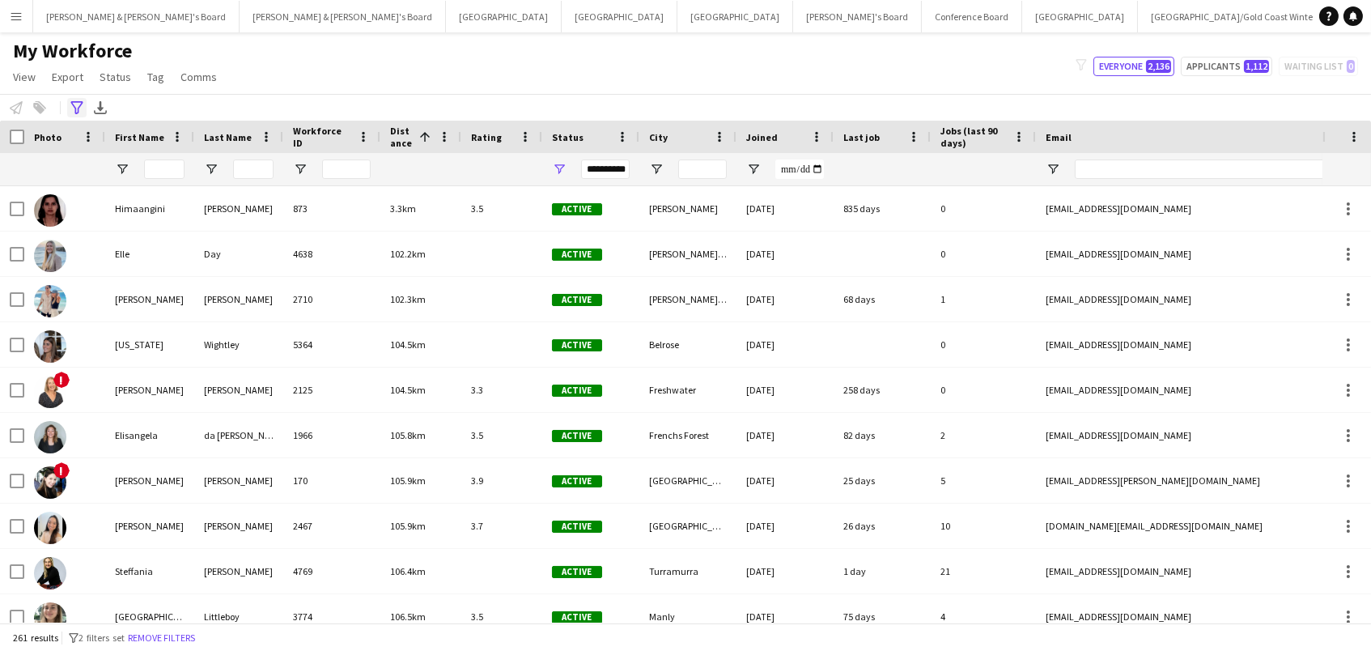
click at [73, 108] on icon "Advanced filters" at bounding box center [76, 107] width 13 height 13
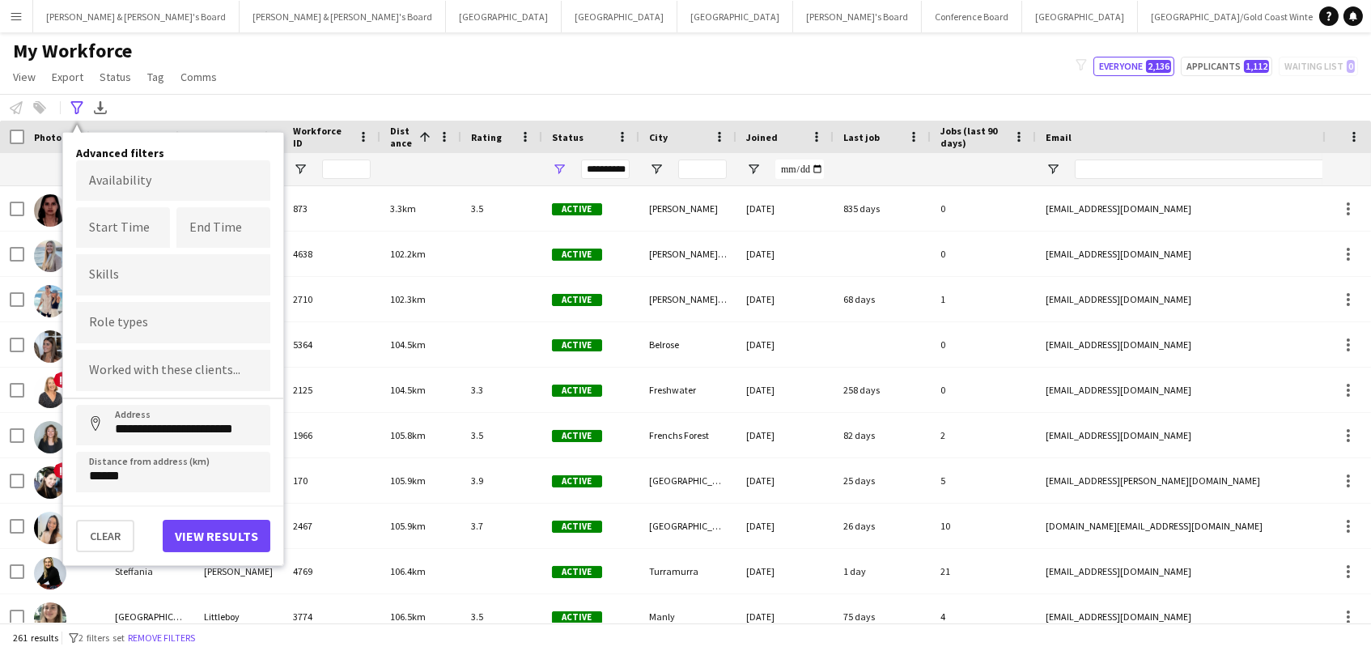
click at [379, 78] on div "My Workforce View Views Default view New view Update view Delete view Edit name…" at bounding box center [685, 66] width 1371 height 55
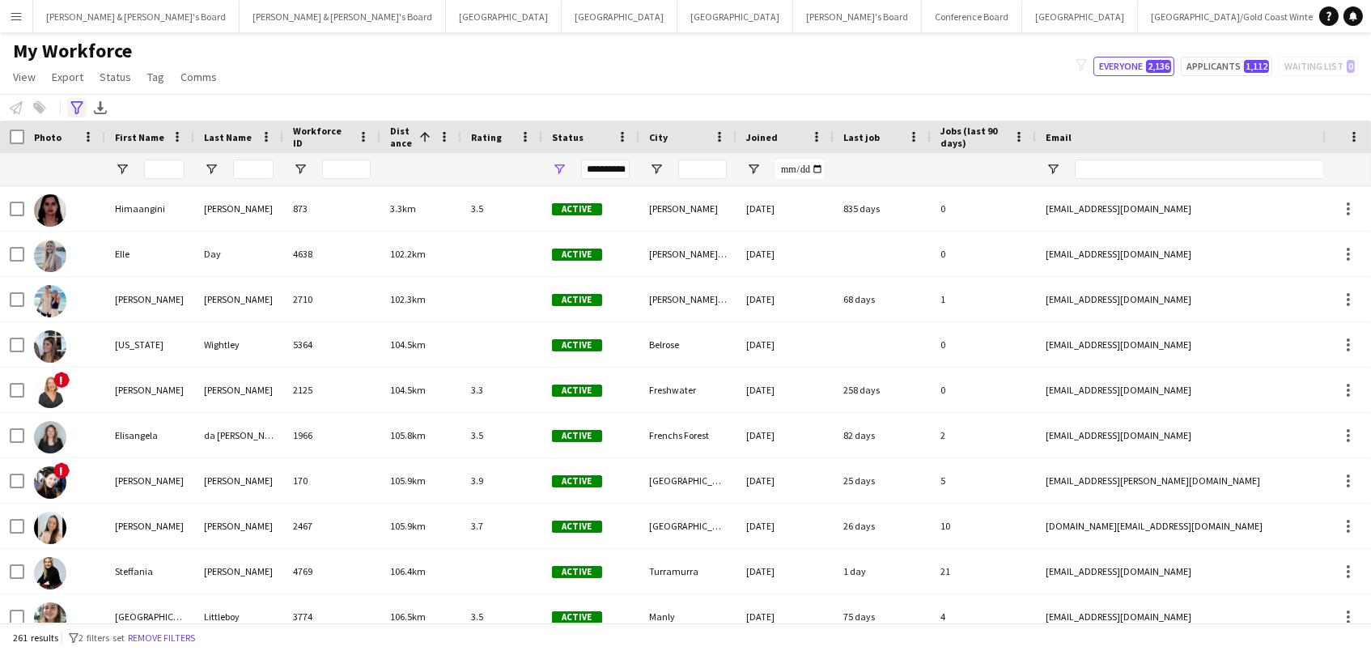
click at [83, 106] on icon "Advanced filters" at bounding box center [76, 107] width 13 height 13
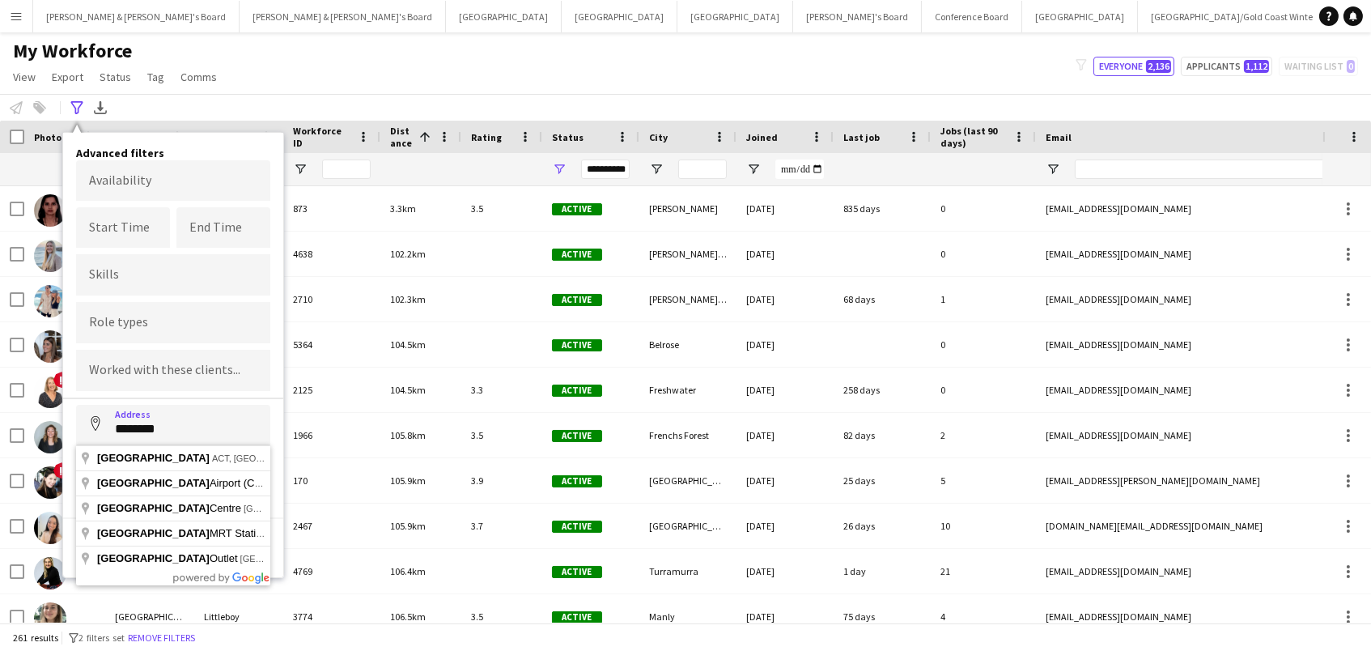
type input "**********"
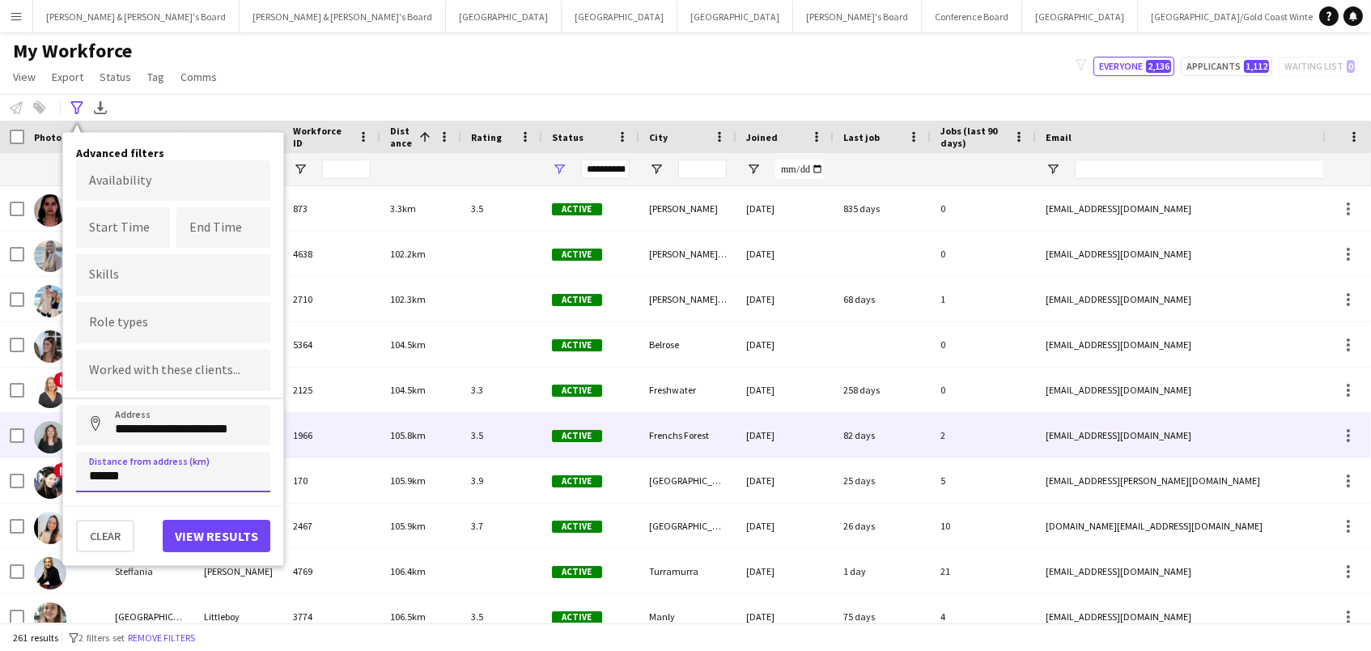
drag, startPoint x: 144, startPoint y: 476, endPoint x: 0, endPoint y: 429, distance: 151.5
click at [0, 429] on main "My Workforce View Views Default view New view Update view Delete view Edit name…" at bounding box center [685, 330] width 1371 height 596
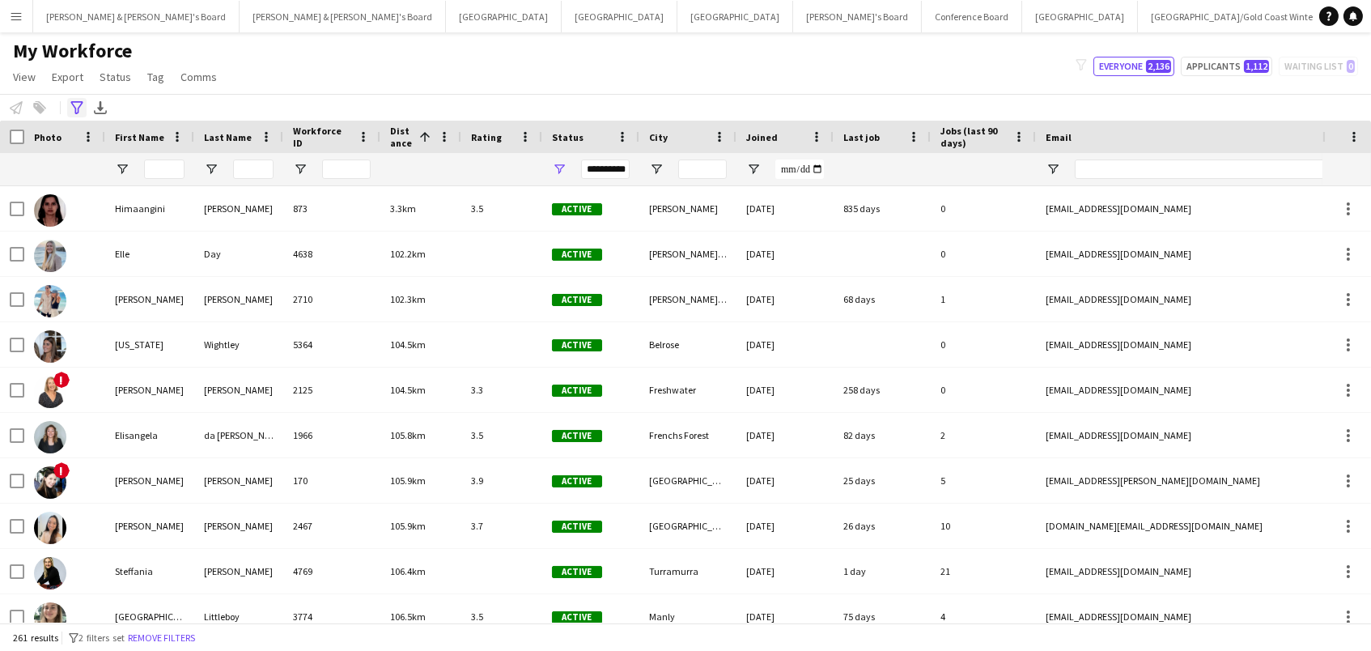
click at [70, 104] on icon "Advanced filters" at bounding box center [76, 107] width 13 height 13
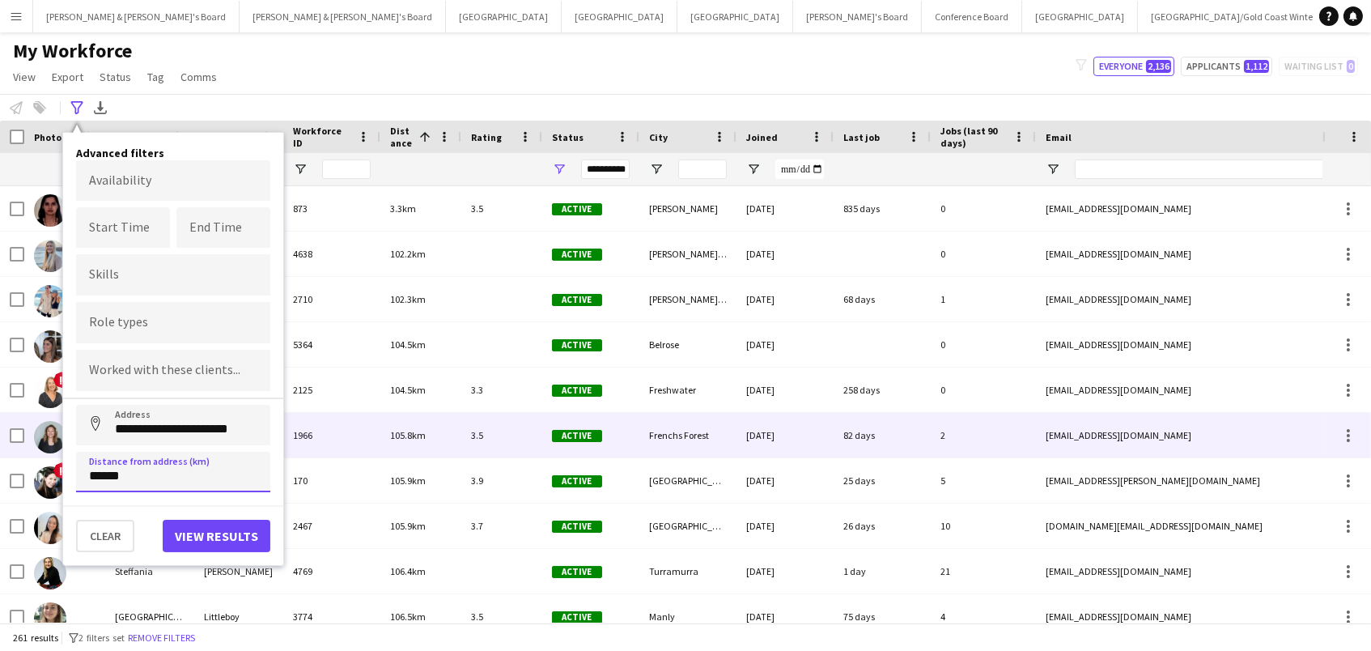
drag, startPoint x: 147, startPoint y: 481, endPoint x: 0, endPoint y: 395, distance: 170.8
click at [0, 395] on main "My Workforce View Views Default view New view Update view Delete view Edit name…" at bounding box center [685, 330] width 1371 height 596
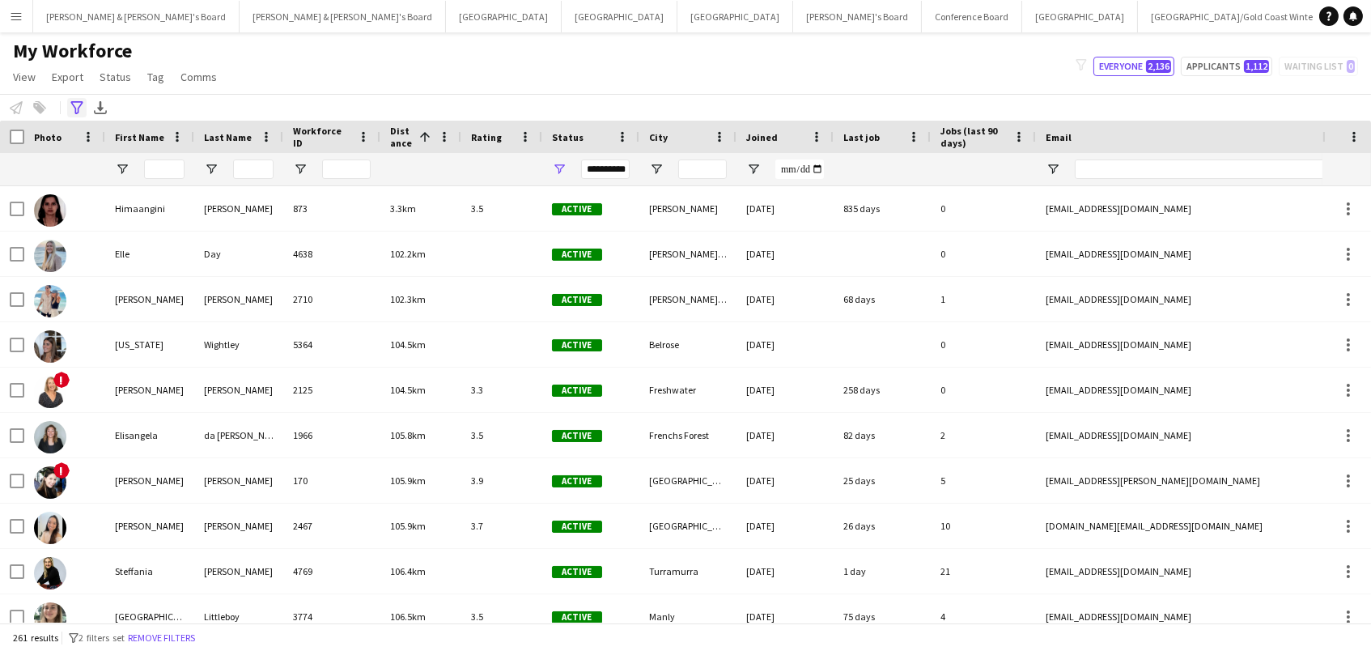
click at [73, 106] on icon "Advanced filters" at bounding box center [76, 107] width 13 height 13
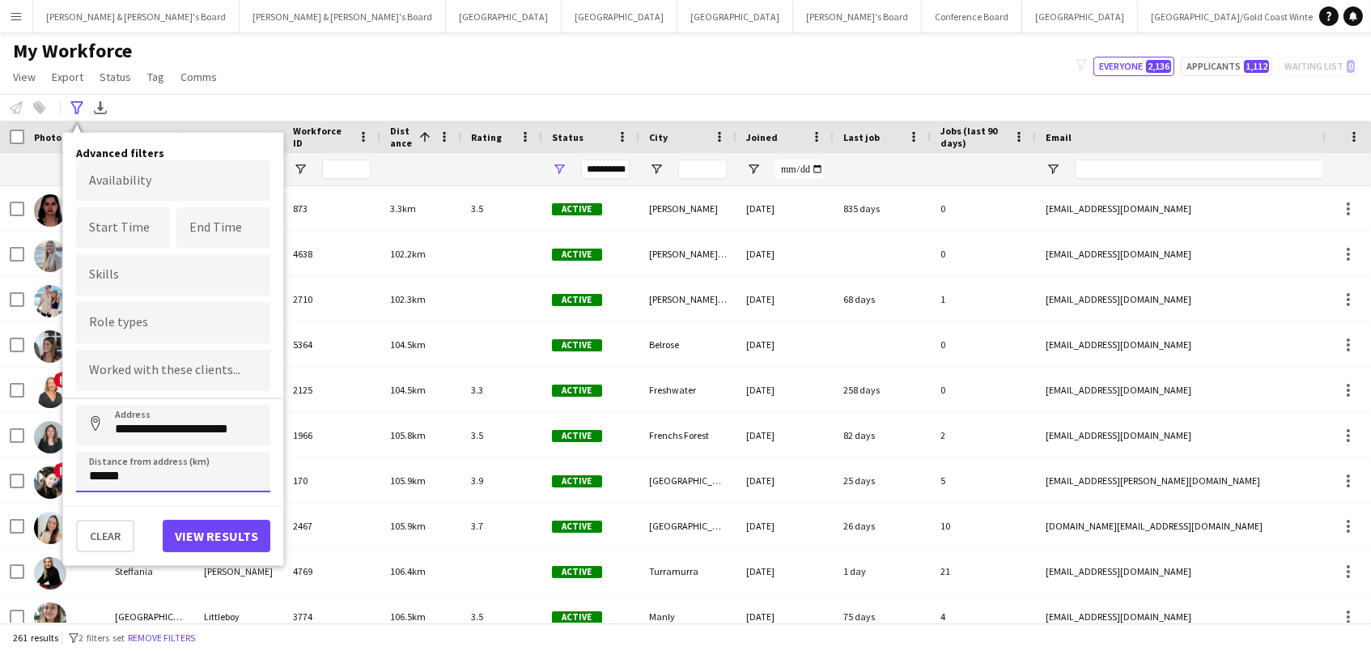
click at [218, 484] on input "******" at bounding box center [173, 472] width 194 height 40
type input "******"
click at [95, 423] on button "Address" at bounding box center [95, 424] width 39 height 39
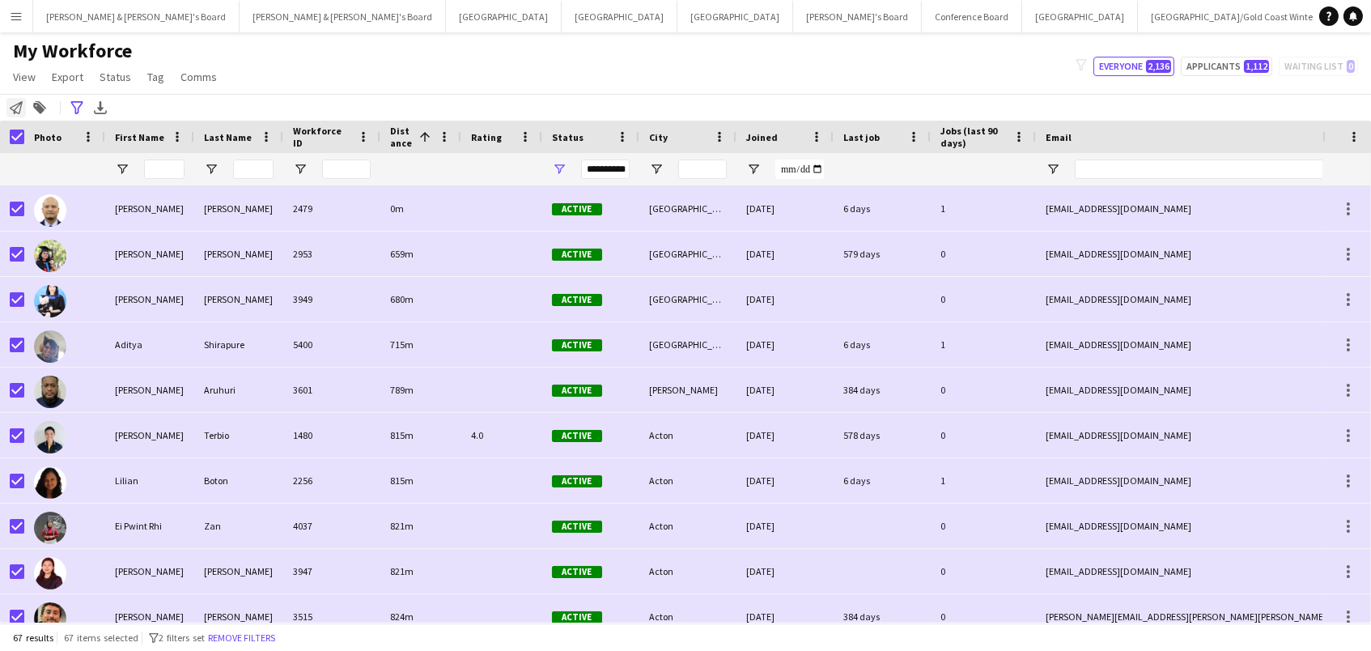
click at [19, 103] on icon at bounding box center [16, 107] width 13 height 13
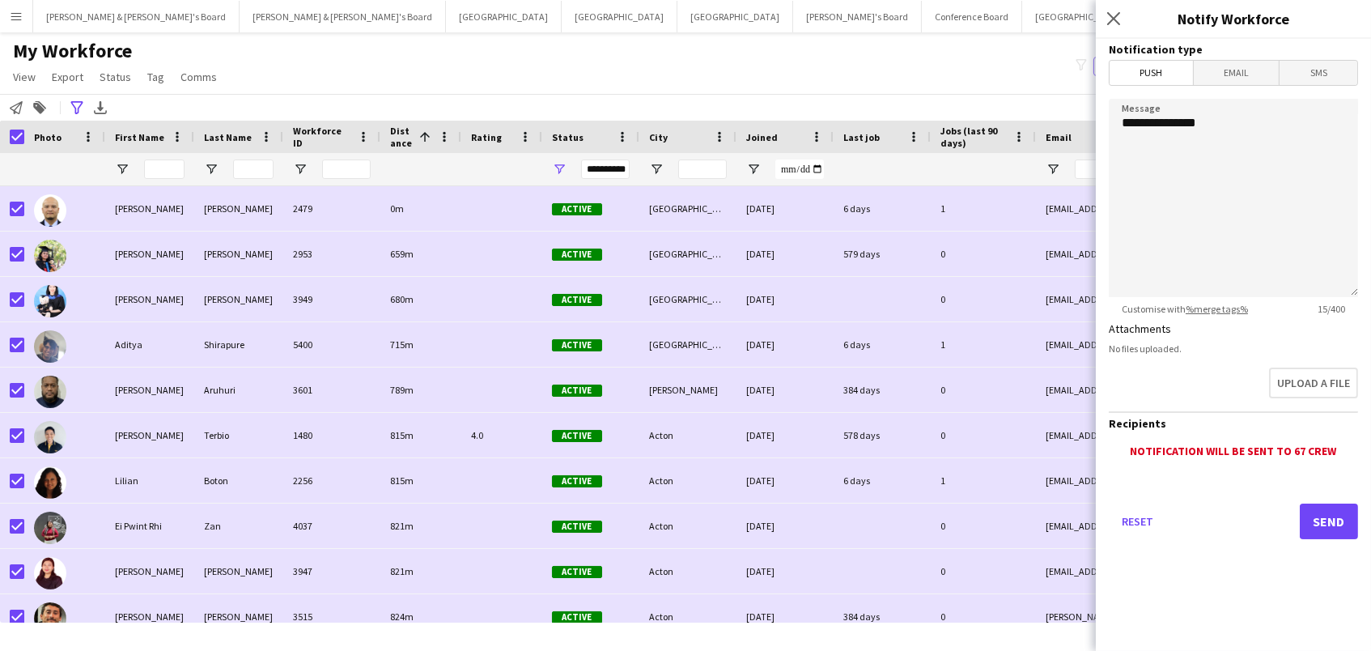
click at [1226, 77] on span "Email" at bounding box center [1237, 73] width 86 height 24
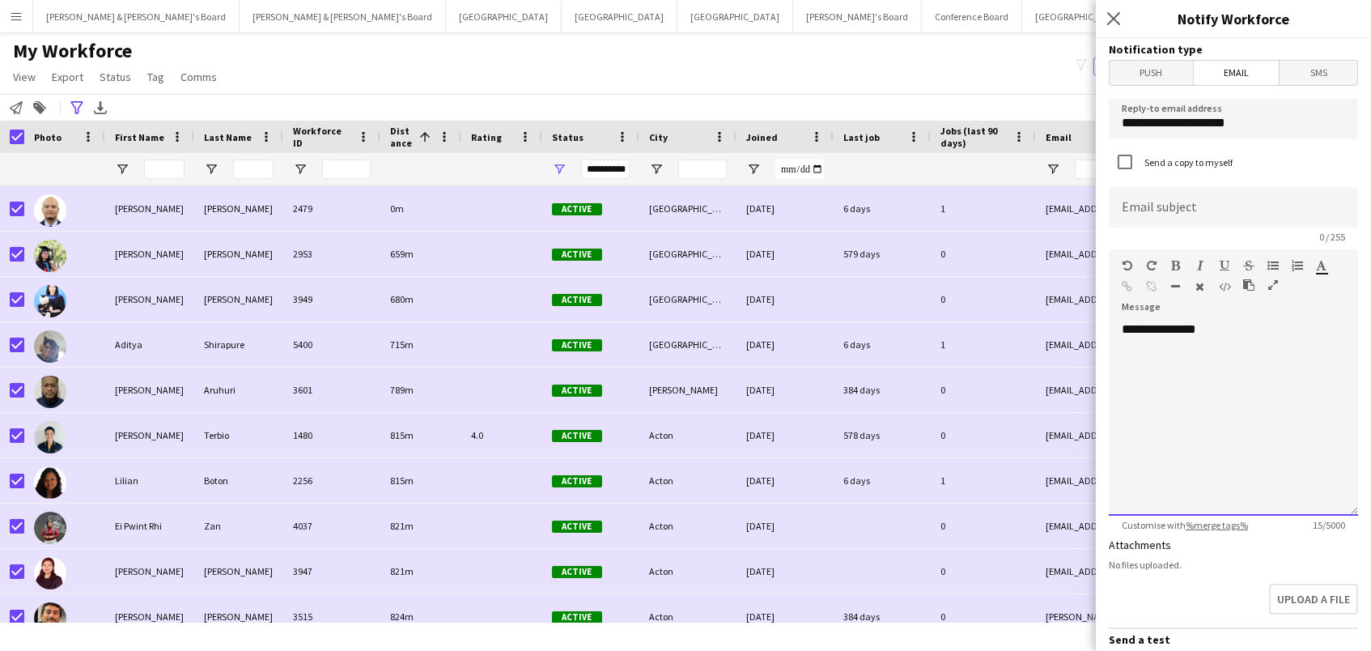
click at [1249, 321] on div "**********" at bounding box center [1233, 418] width 249 height 194
click at [1248, 325] on div "**********" at bounding box center [1233, 418] width 249 height 194
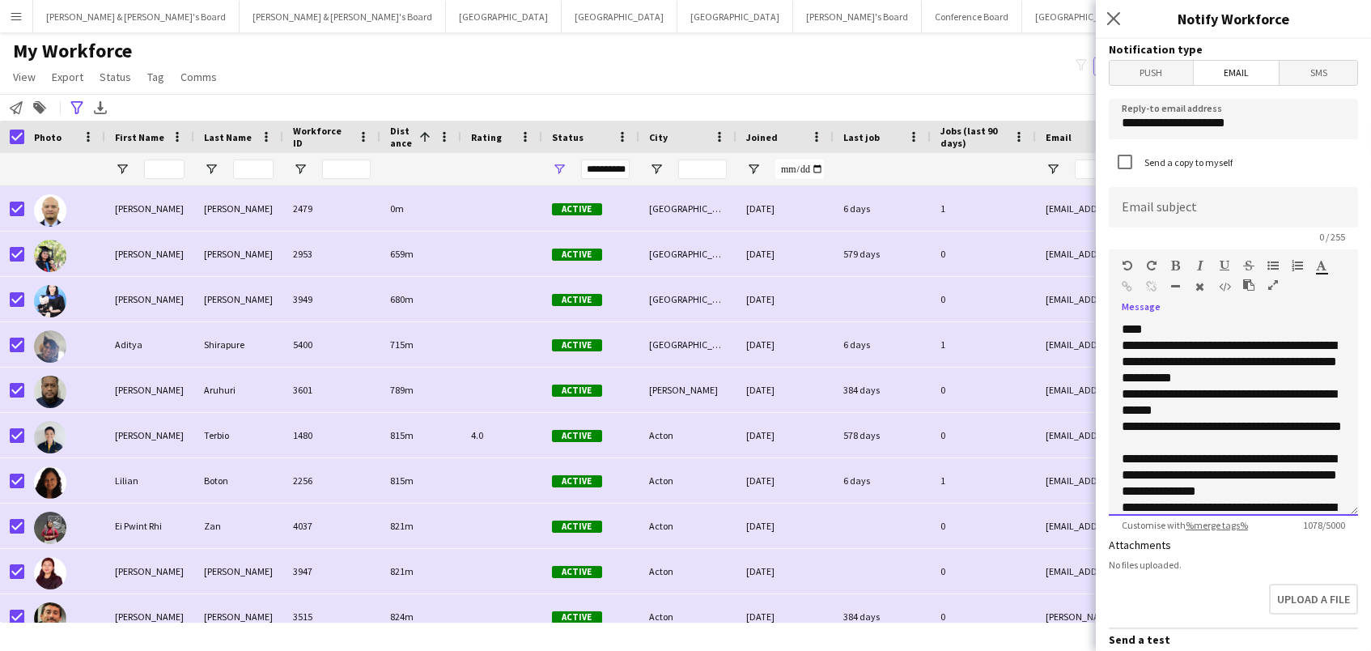
scroll to position [249, 0]
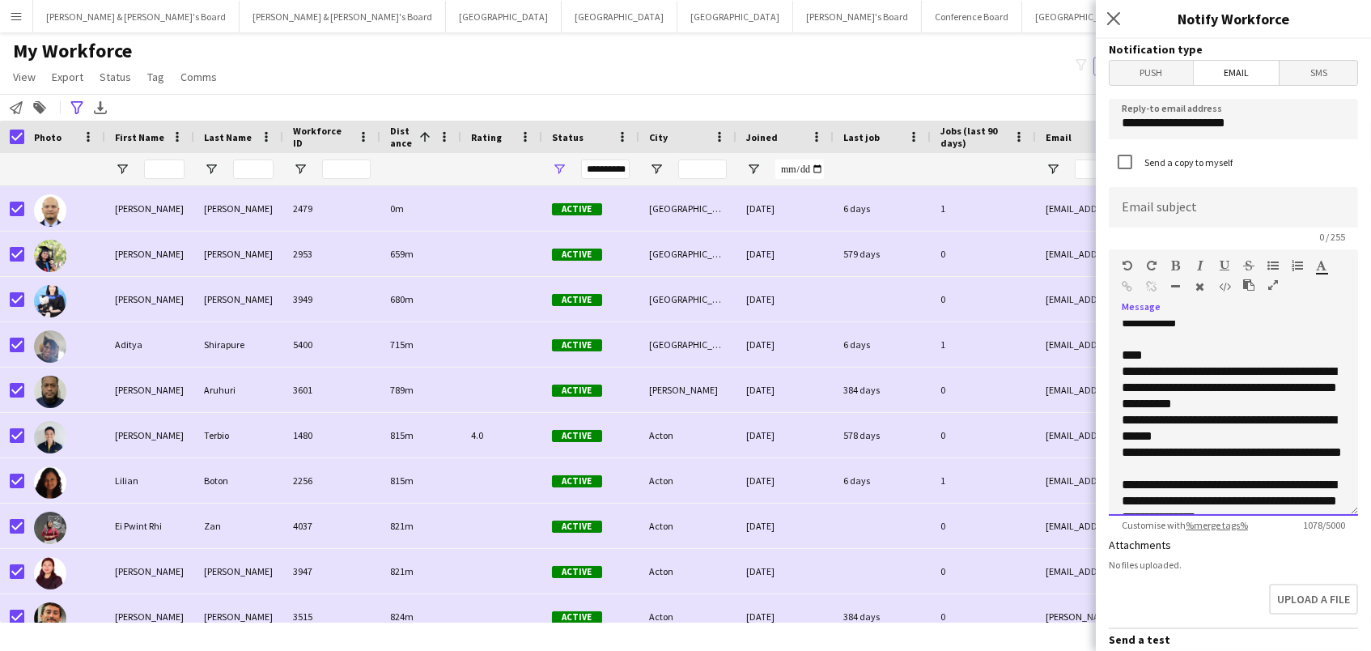
click at [1167, 397] on div "**********" at bounding box center [1232, 387] width 223 height 49
click at [1119, 413] on div "**********" at bounding box center [1233, 418] width 249 height 194
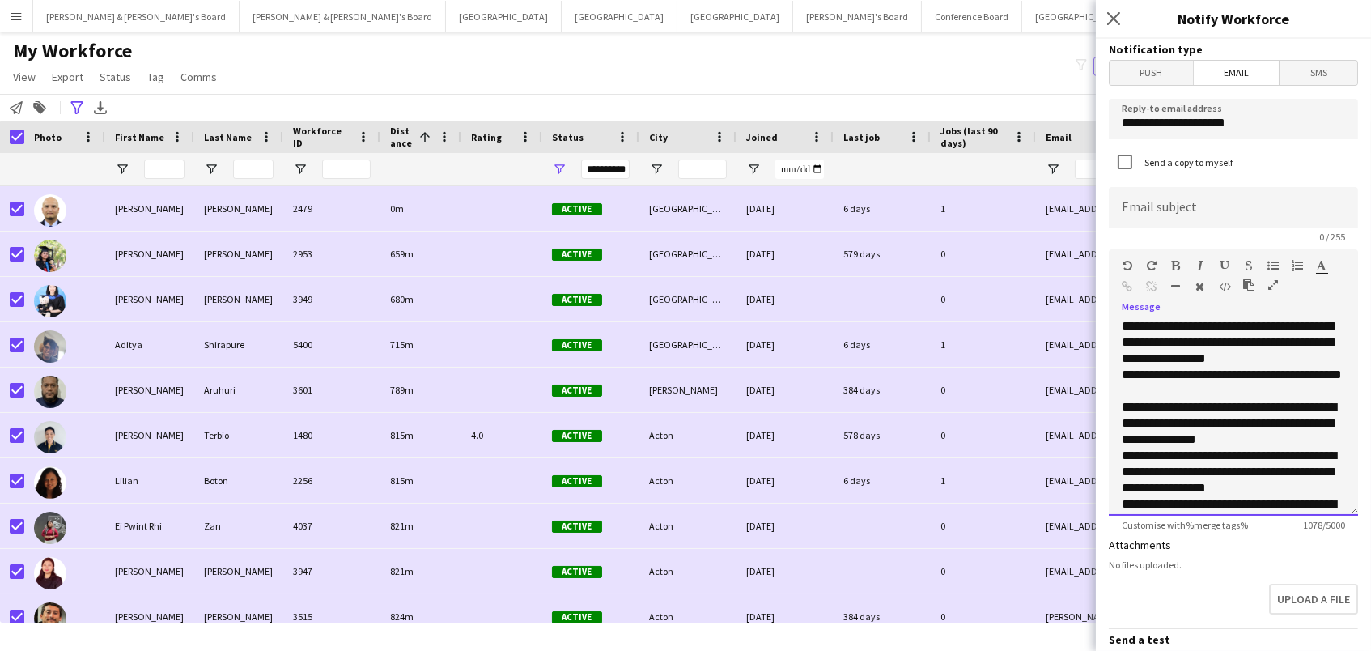
scroll to position [313, 0]
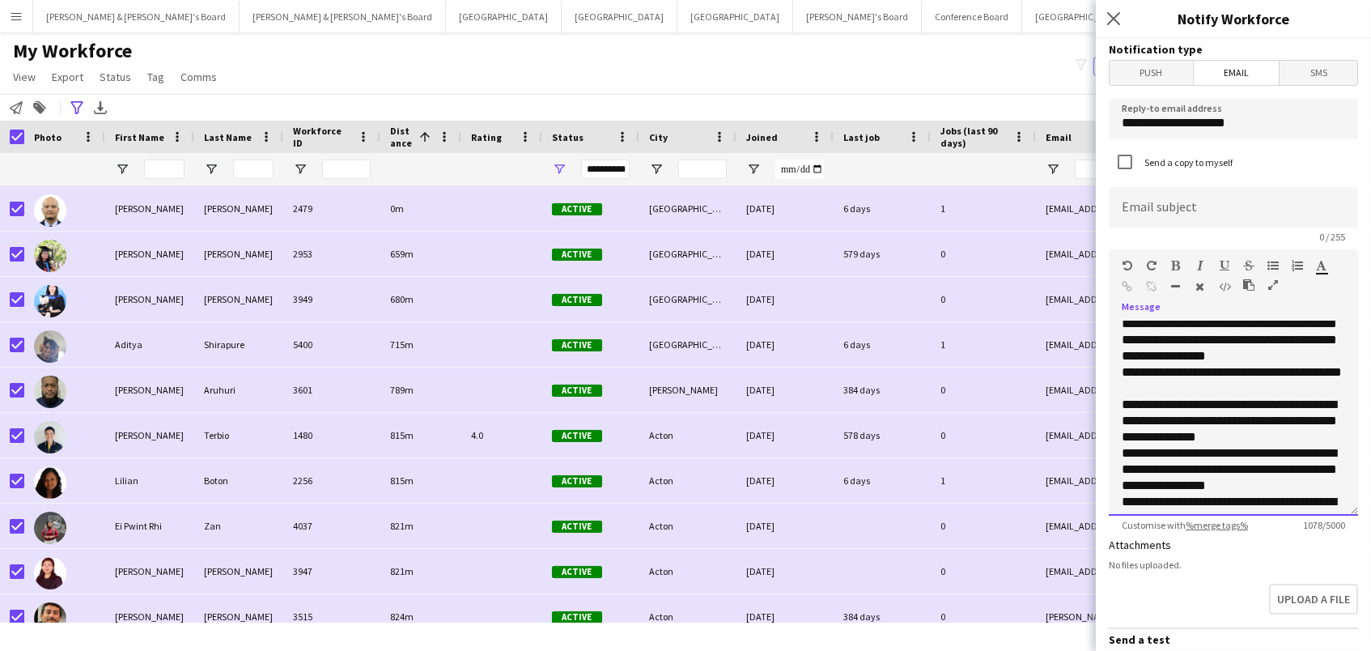
click at [1121, 448] on div "**********" at bounding box center [1232, 469] width 223 height 49
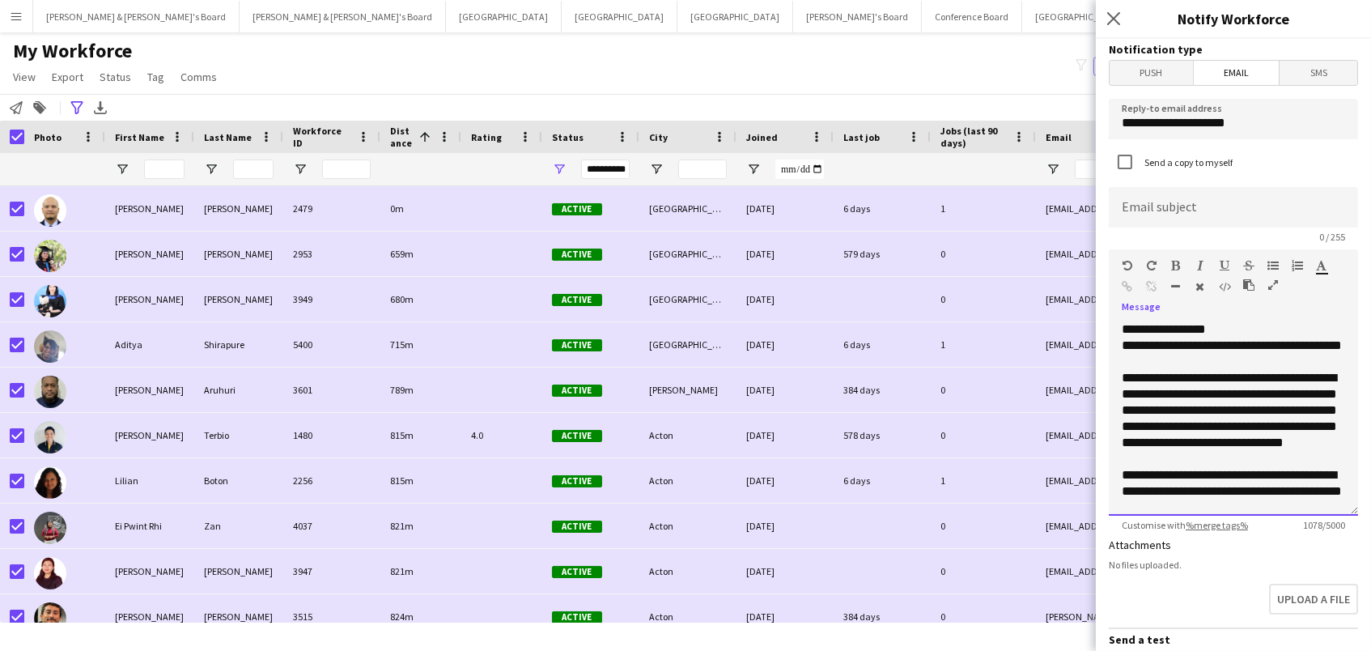
scroll to position [346, 0]
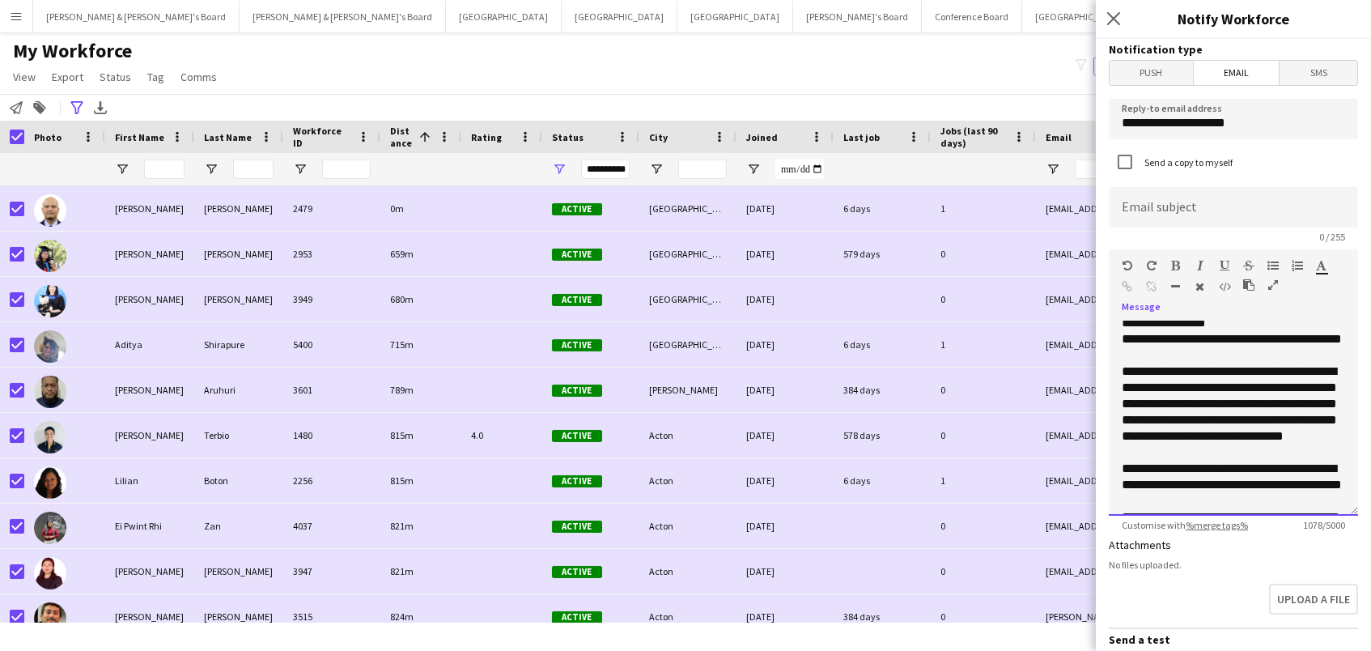
click at [1123, 467] on div "**********" at bounding box center [1232, 484] width 223 height 49
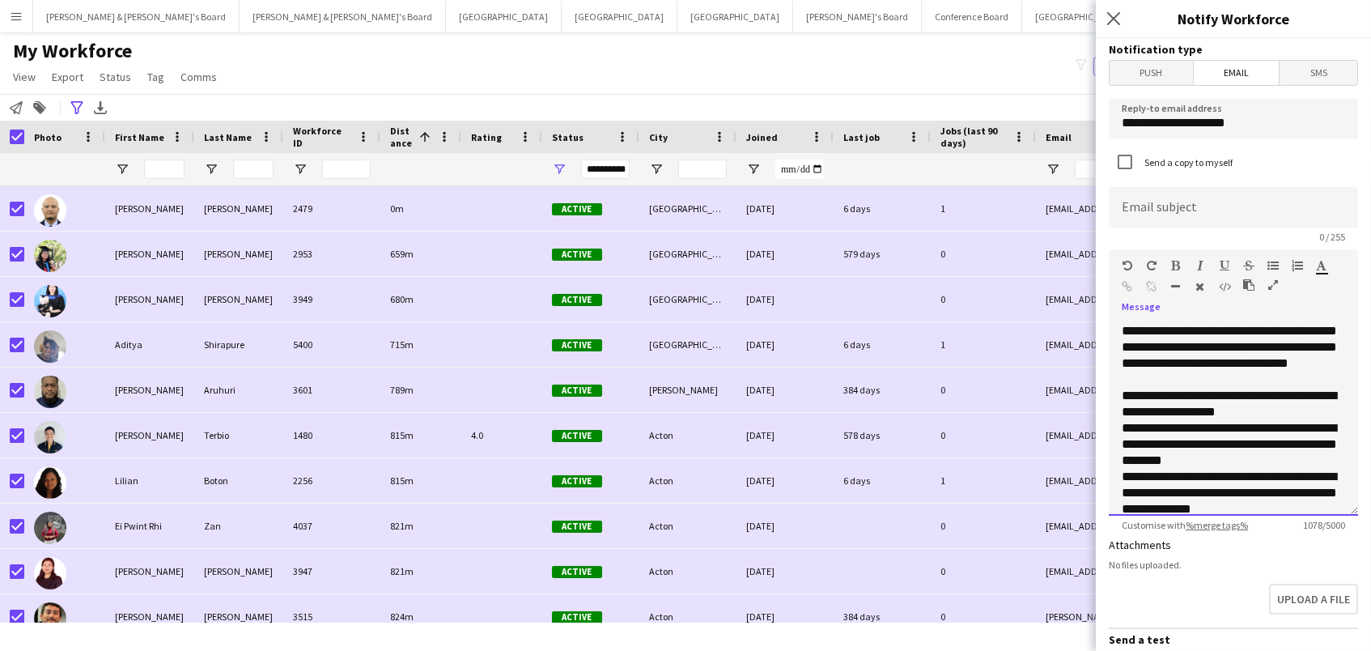
scroll to position [453, 0]
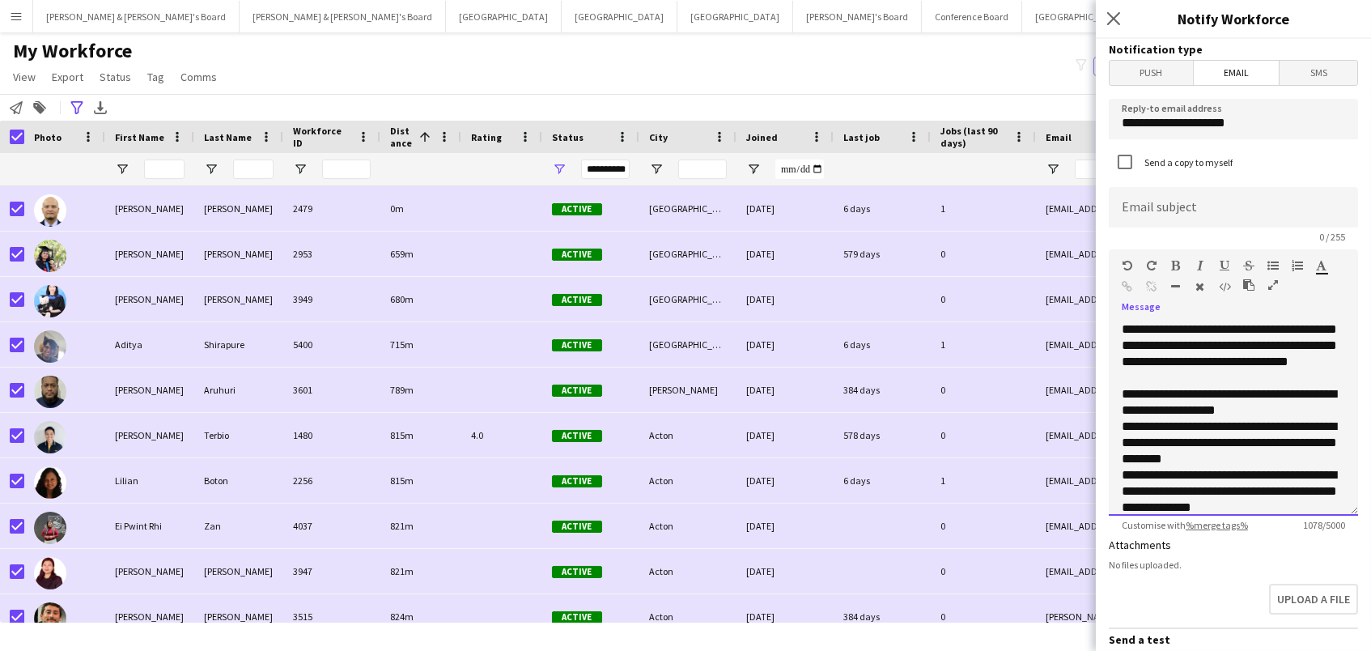
click at [1121, 473] on div "**********" at bounding box center [1232, 491] width 223 height 49
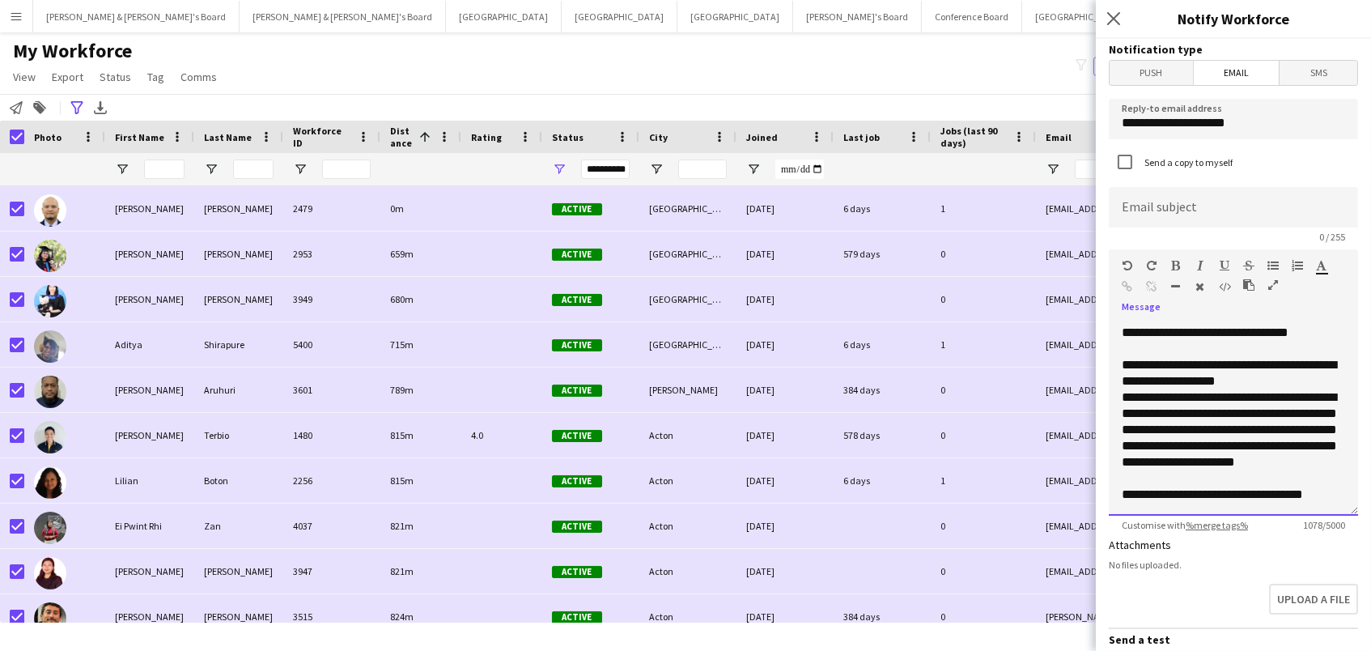
scroll to position [481, 0]
click at [1122, 497] on div "**********" at bounding box center [1232, 495] width 223 height 16
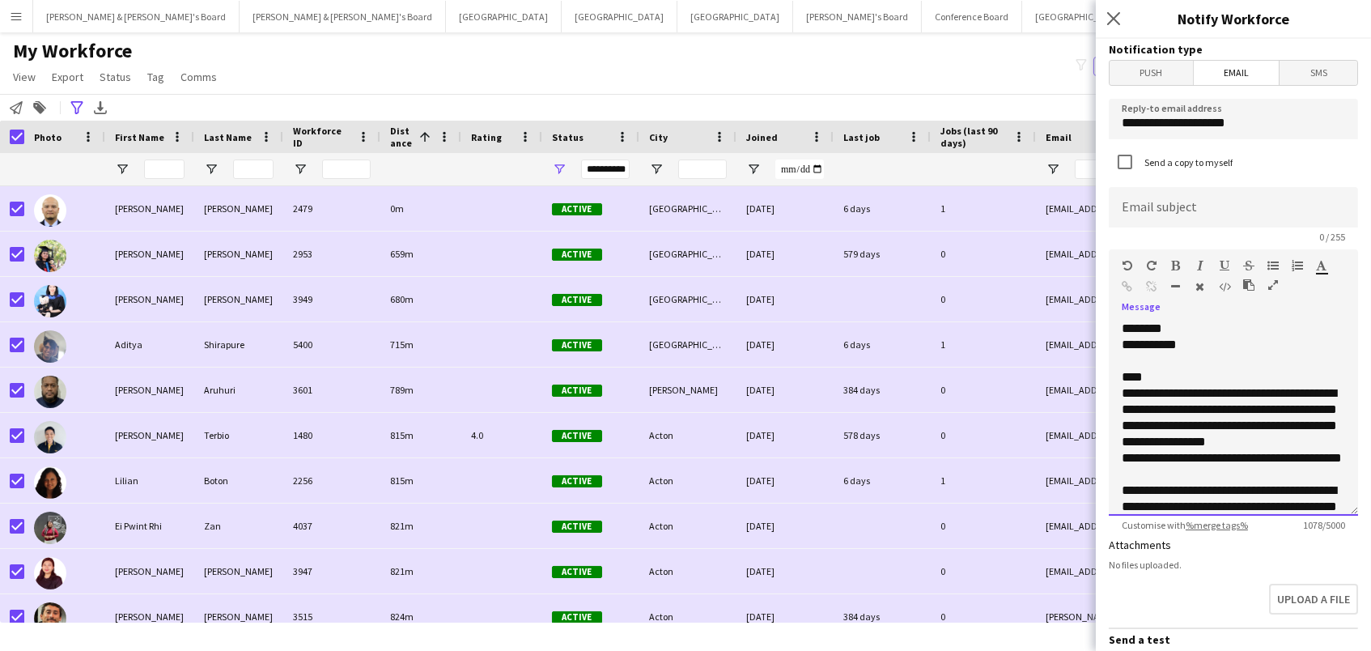
scroll to position [171, 0]
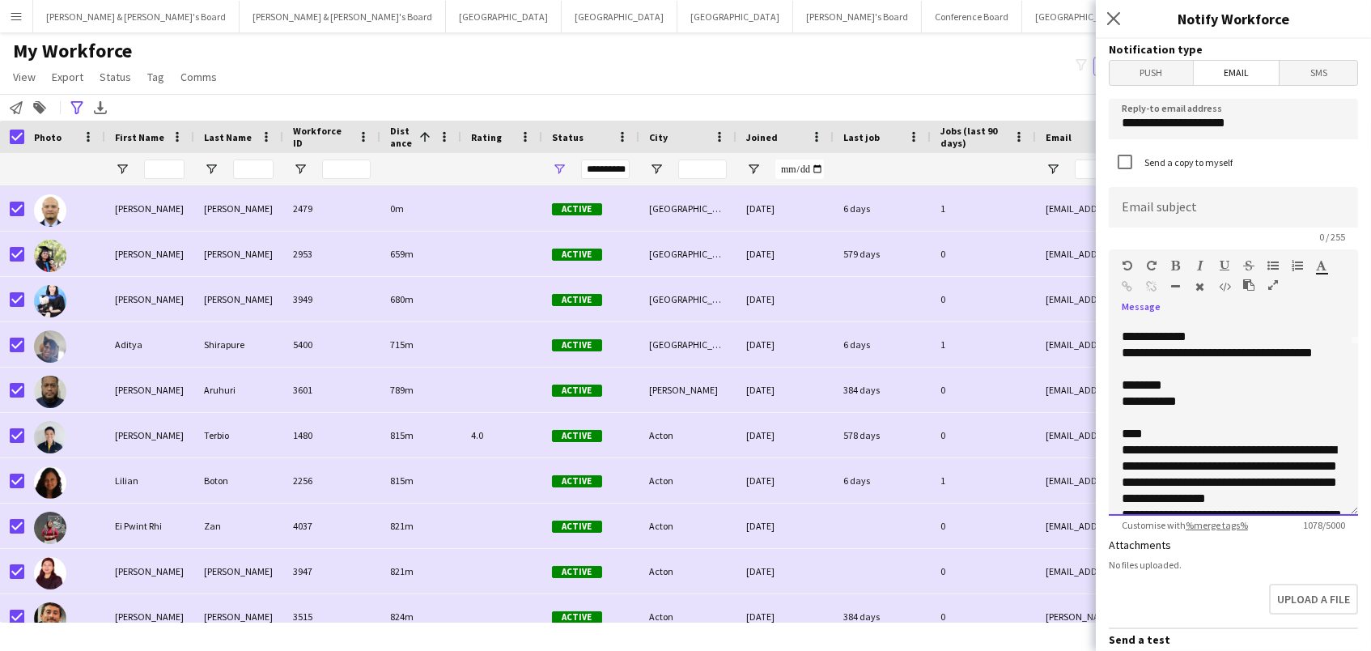
click at [1121, 445] on div "**********" at bounding box center [1232, 474] width 223 height 65
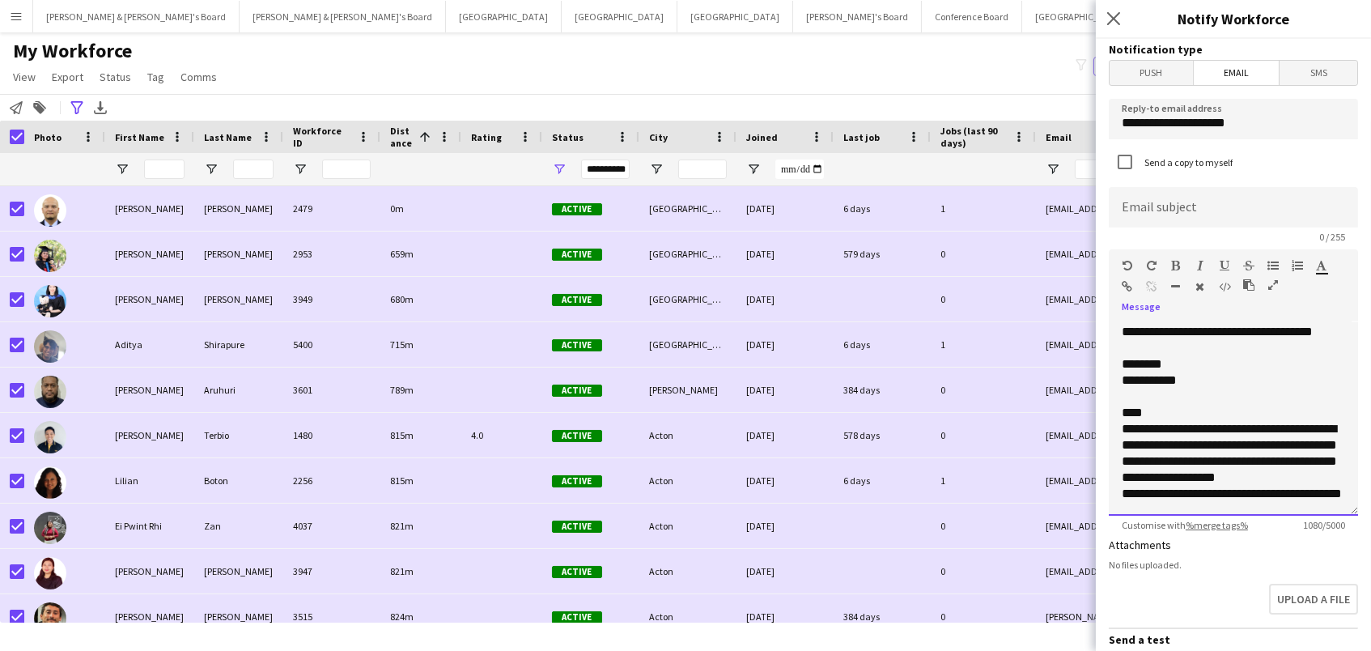
scroll to position [208, 0]
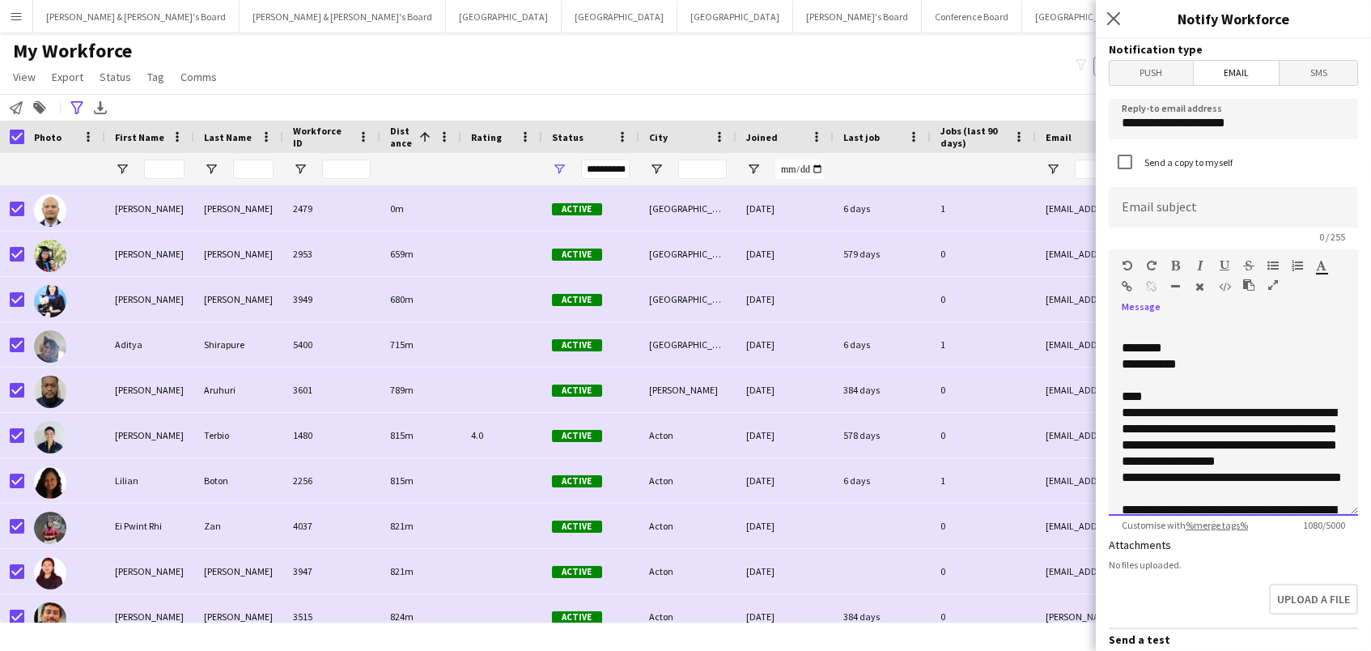
drag, startPoint x: 1168, startPoint y: 492, endPoint x: 1116, endPoint y: 467, distance: 58.3
click at [1116, 467] on div "**********" at bounding box center [1233, 418] width 249 height 194
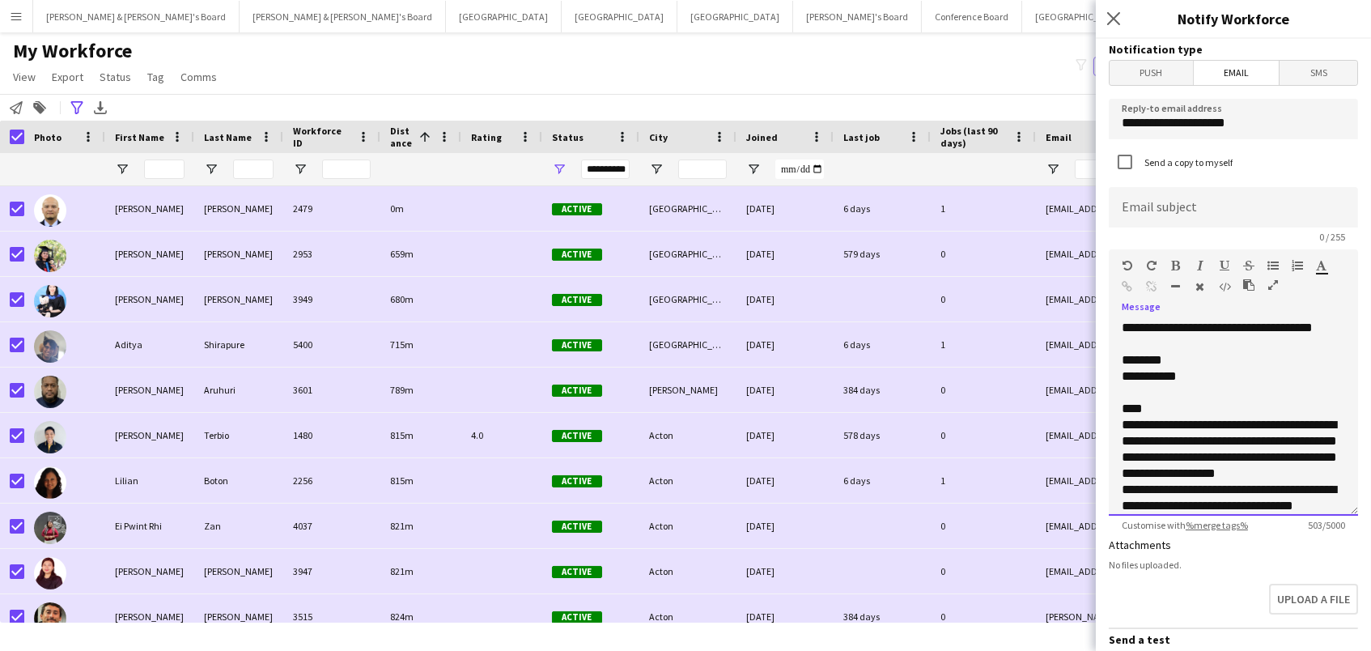
scroll to position [212, 0]
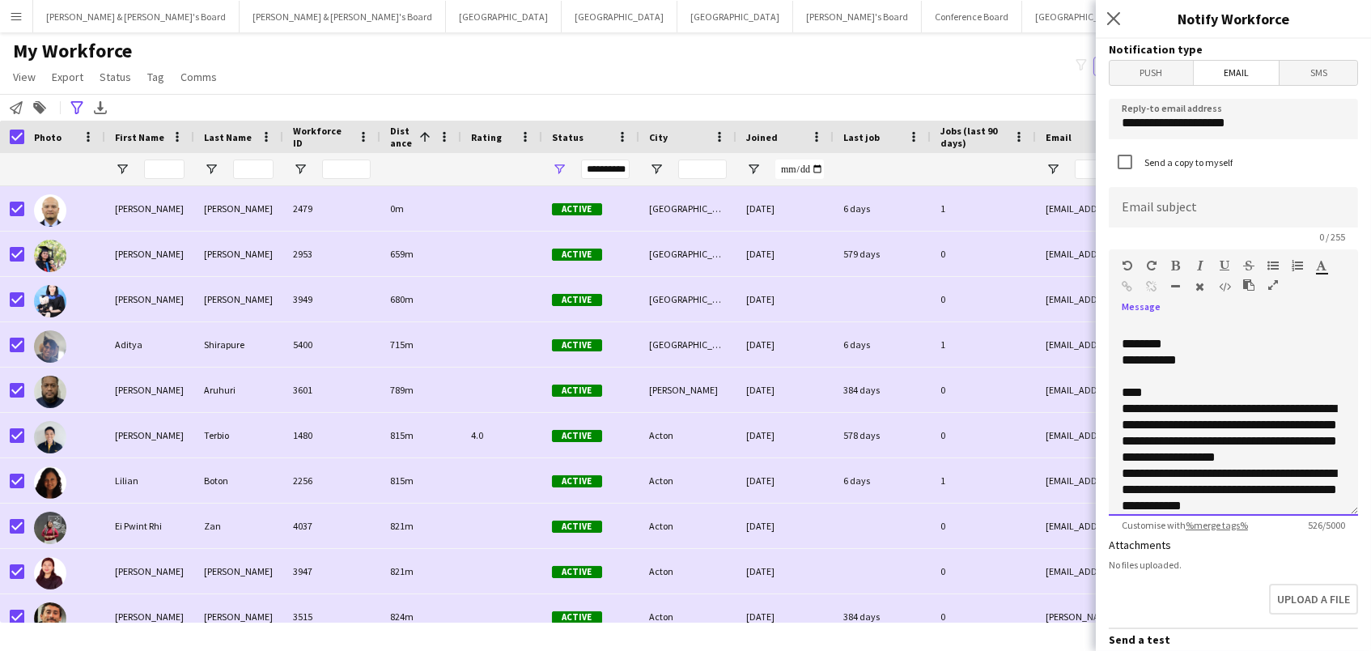
click at [1124, 470] on div "**********" at bounding box center [1232, 489] width 223 height 49
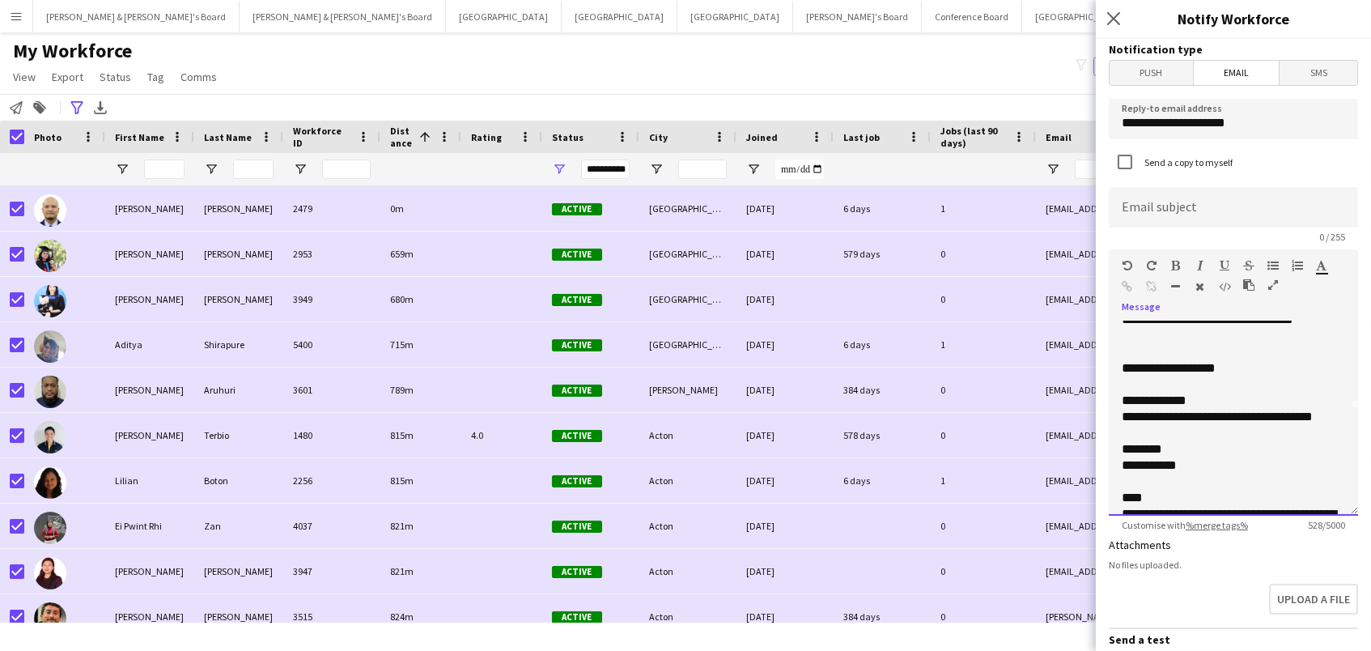
scroll to position [99, 0]
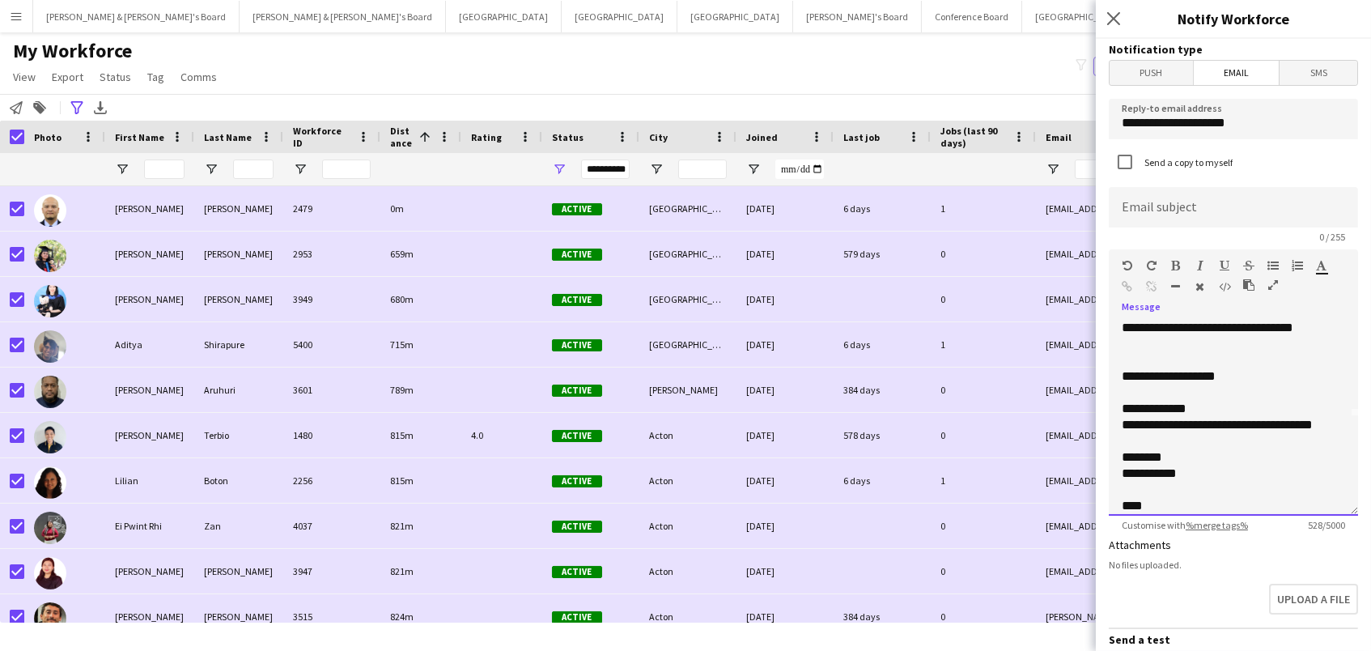
click at [1164, 433] on div at bounding box center [1232, 441] width 223 height 16
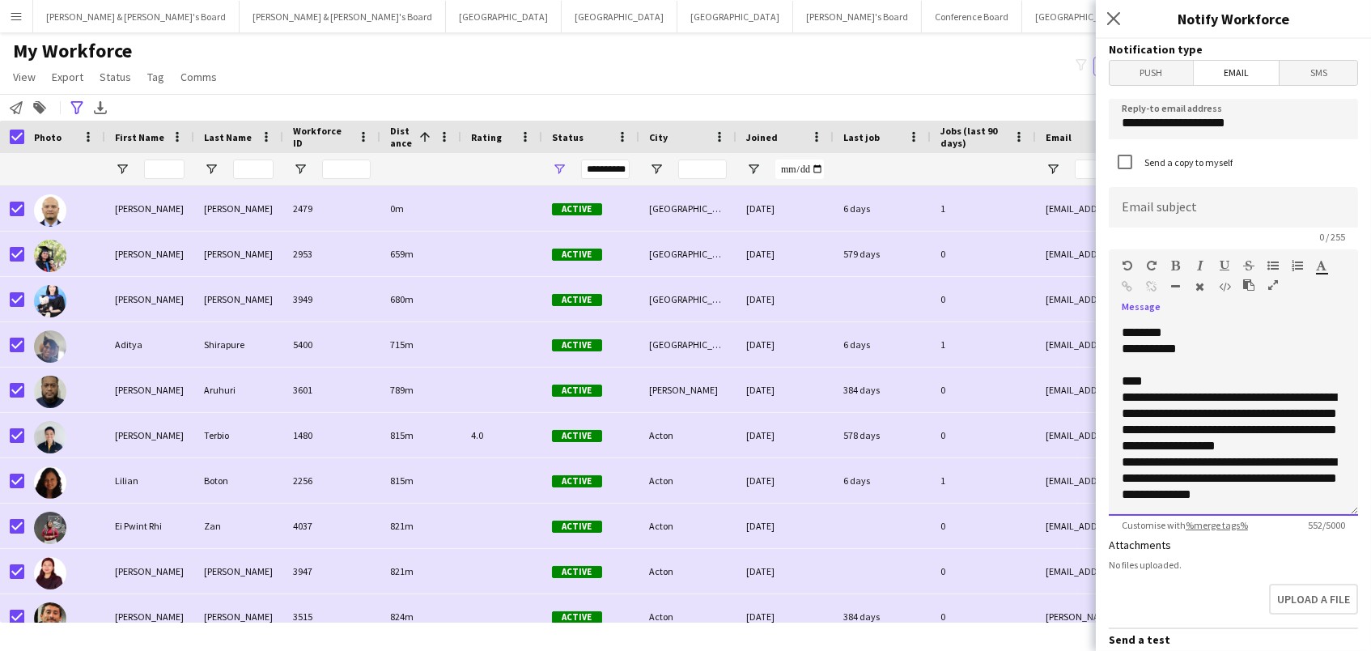
scroll to position [239, 0]
click at [1298, 495] on div "**********" at bounding box center [1232, 479] width 223 height 49
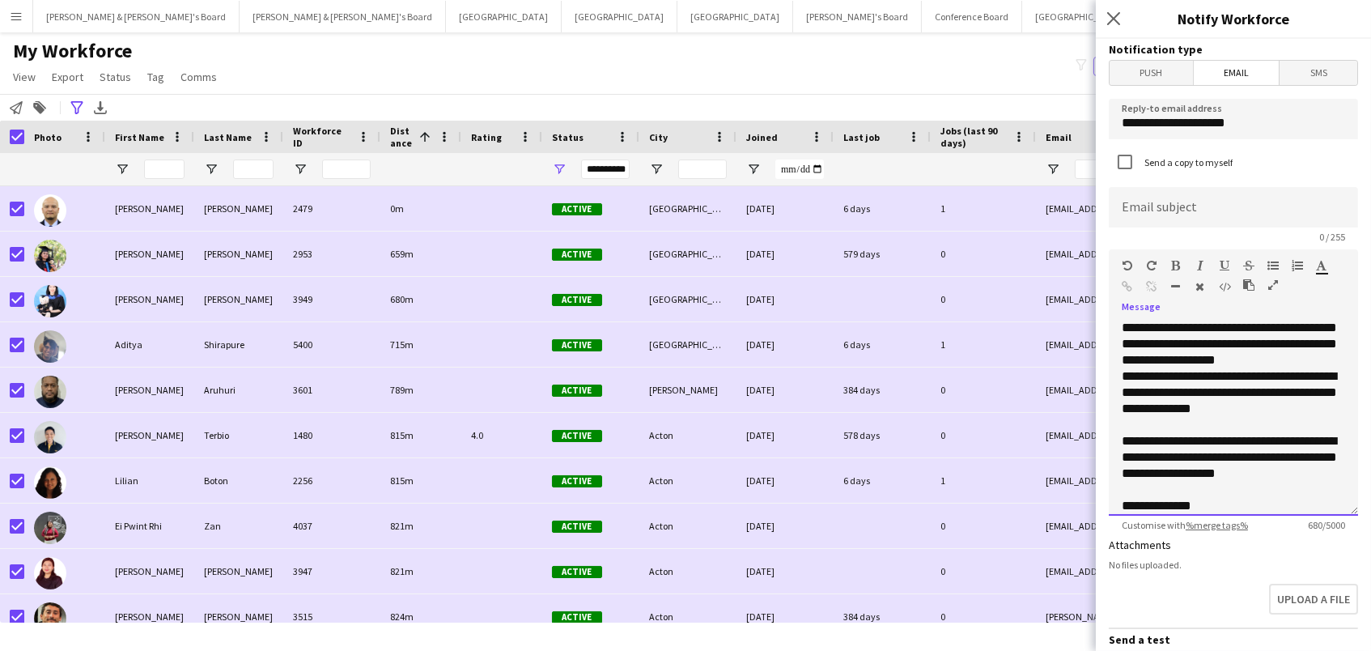
scroll to position [358, 0]
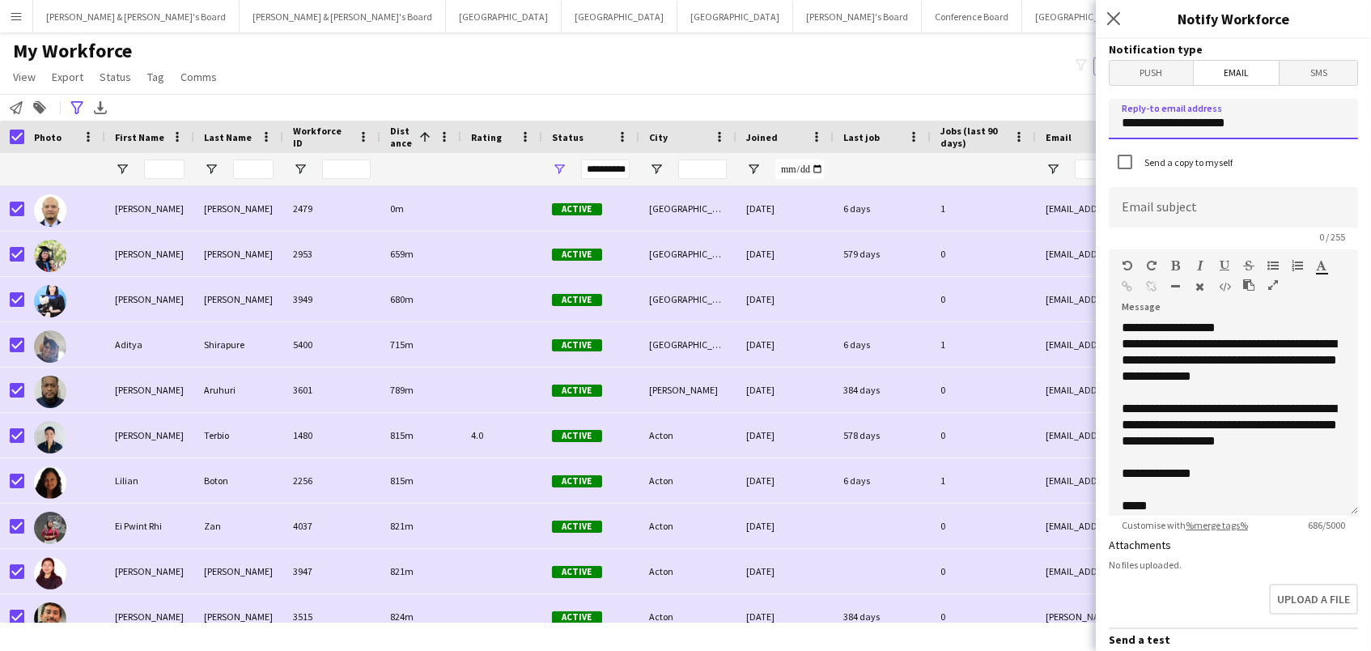
drag, startPoint x: 1261, startPoint y: 127, endPoint x: 840, endPoint y: 78, distance: 424.4
type input "**********"
paste input "**********"
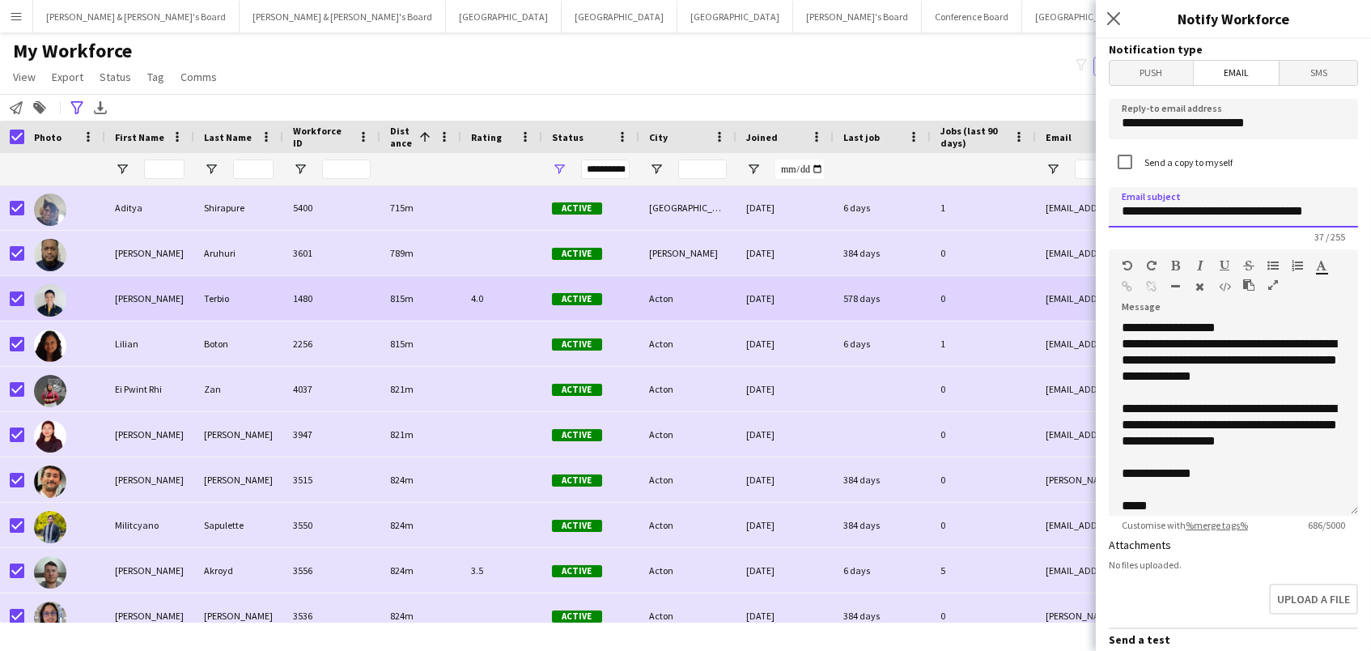
scroll to position [0, 0]
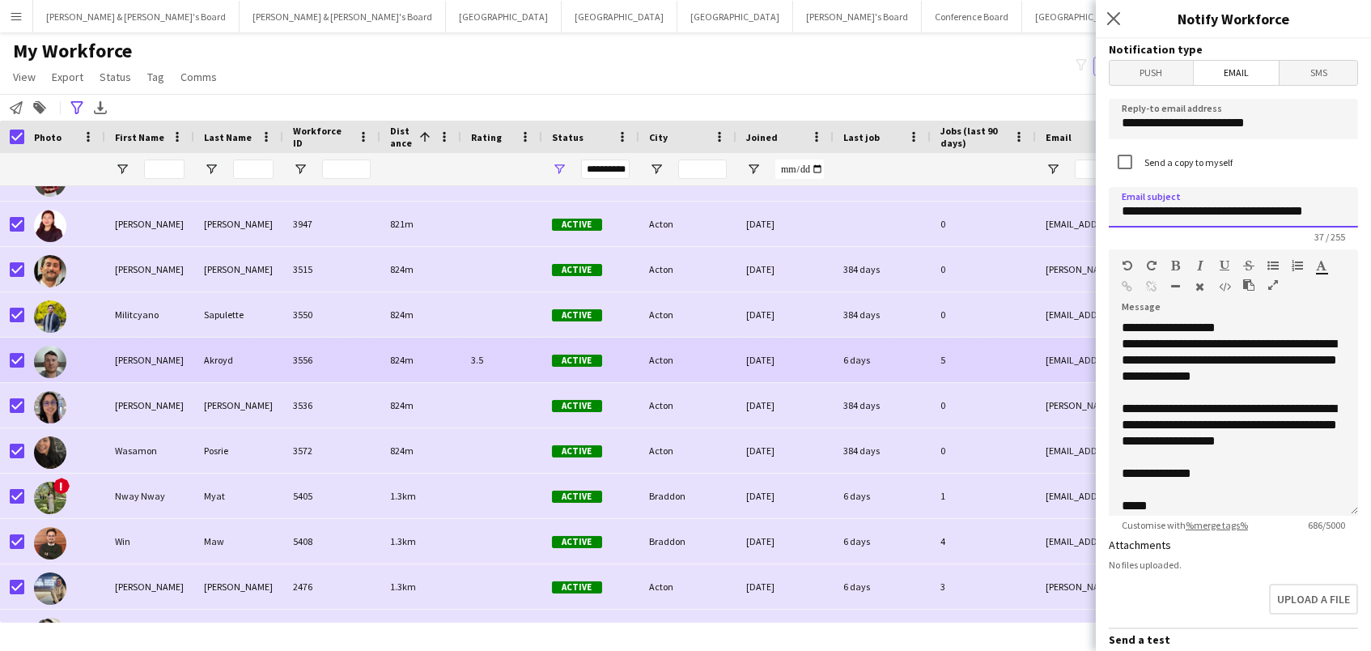
type input "**********"
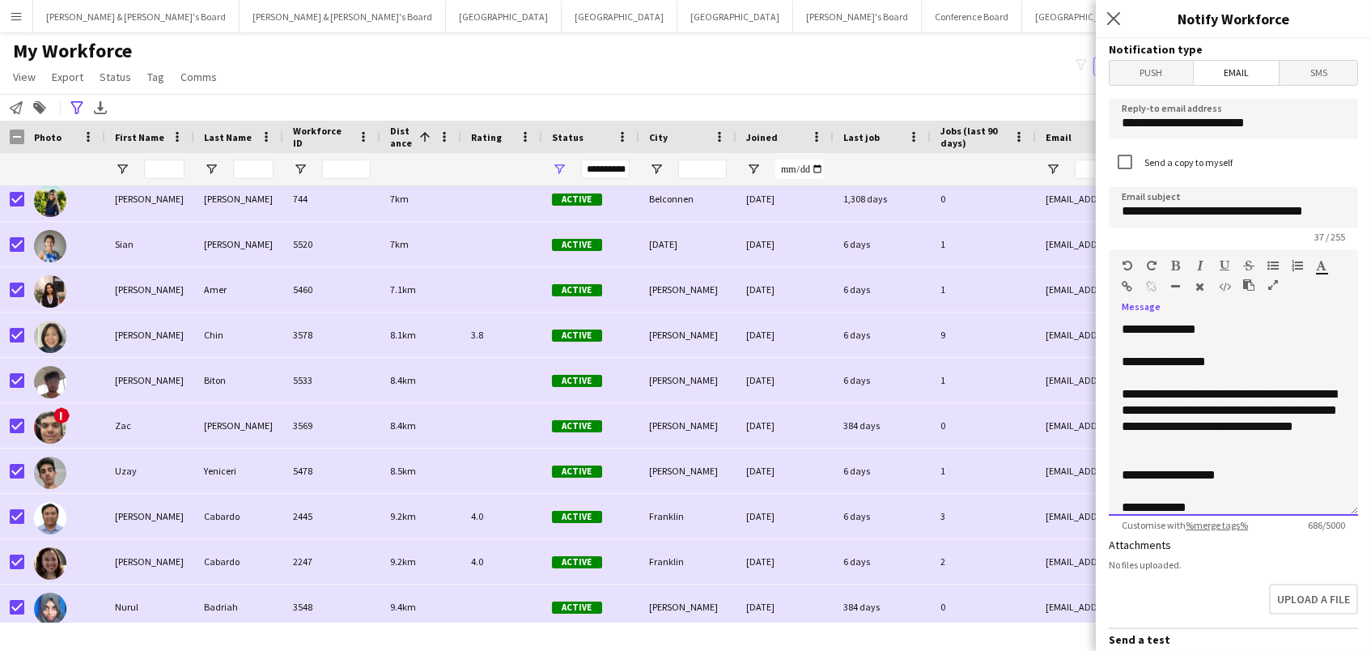
drag, startPoint x: 1221, startPoint y: 436, endPoint x: 1112, endPoint y: 419, distance: 110.5
click at [1112, 419] on div "**********" at bounding box center [1233, 418] width 249 height 194
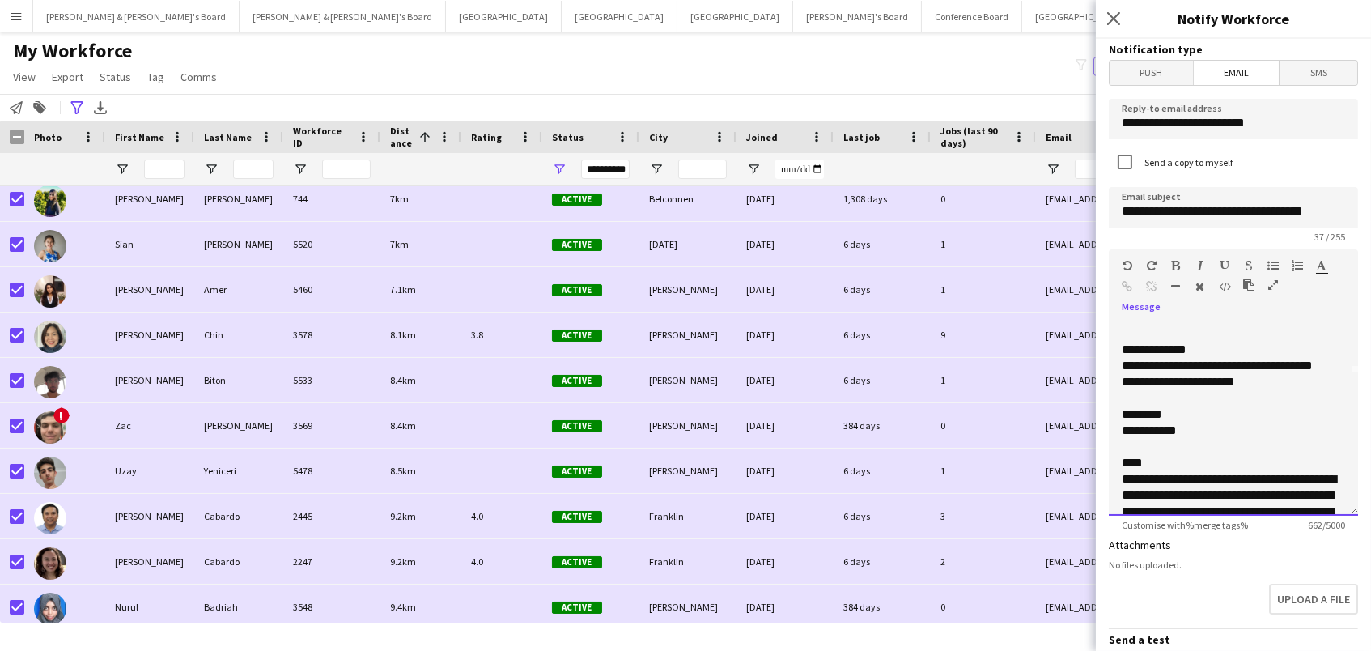
click at [1218, 430] on div "**********" at bounding box center [1232, 430] width 223 height 16
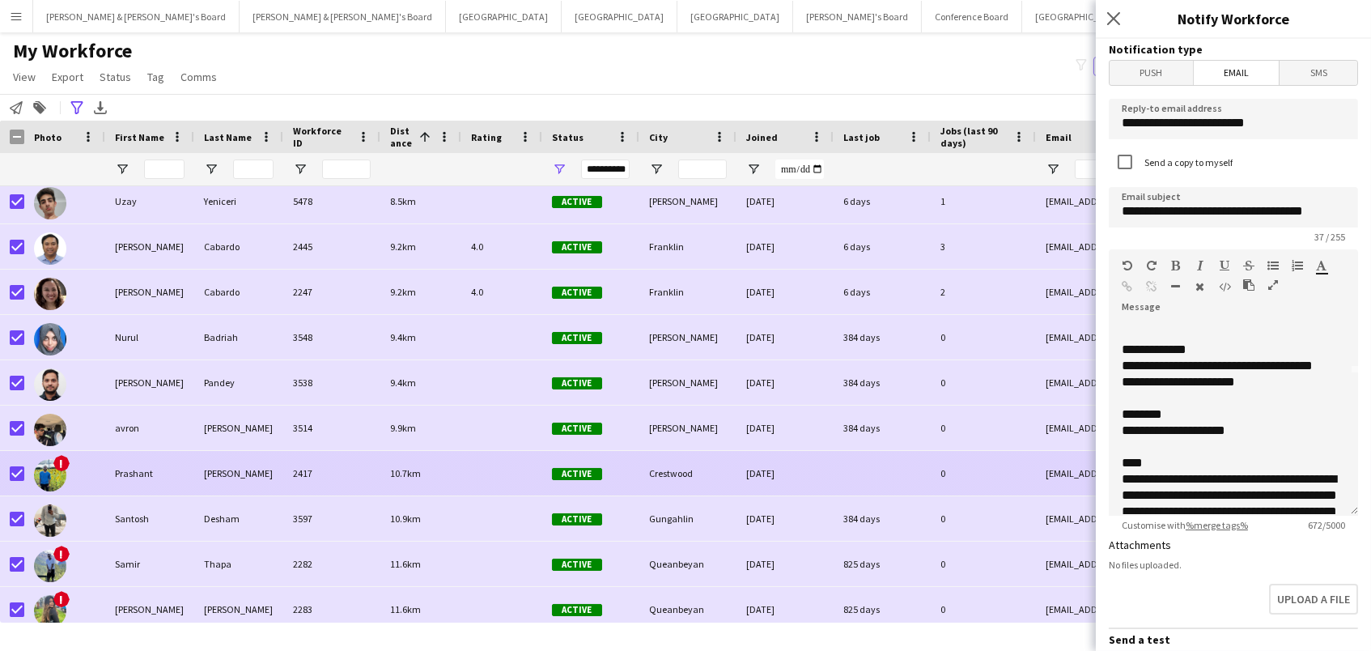
click at [142, 463] on div "Prashant" at bounding box center [149, 473] width 89 height 45
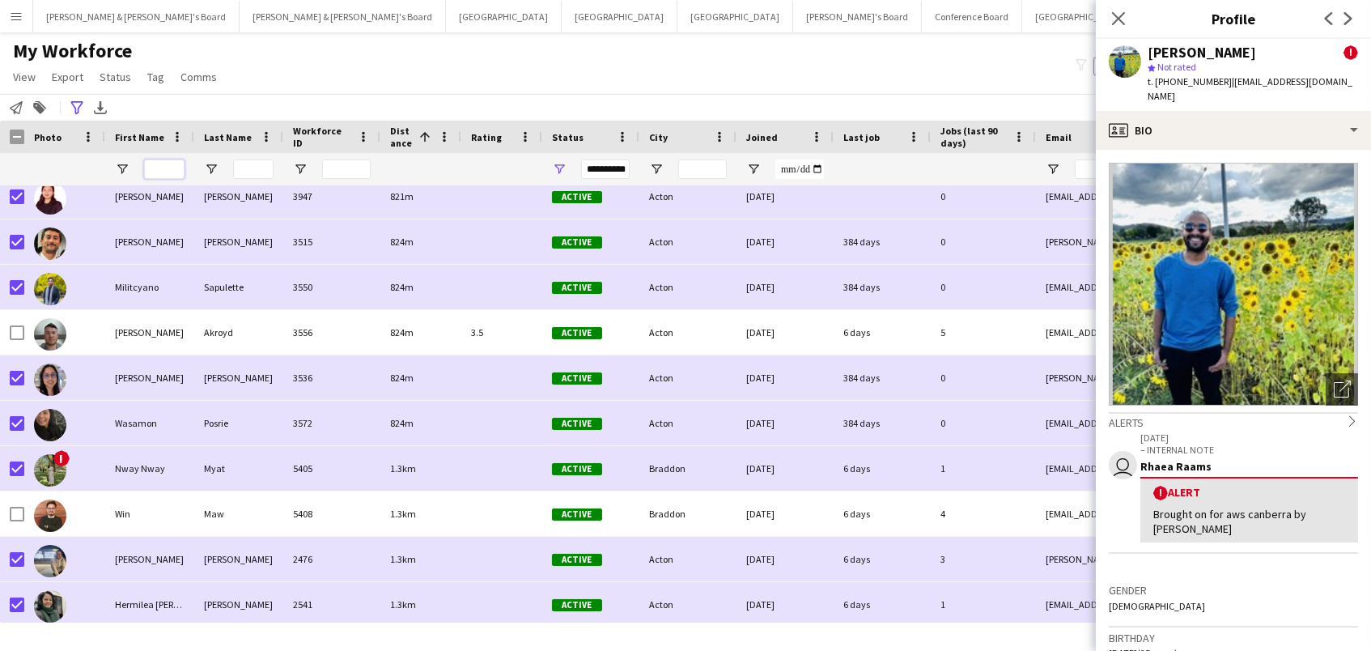
click at [169, 163] on input "First Name Filter Input" at bounding box center [164, 168] width 40 height 19
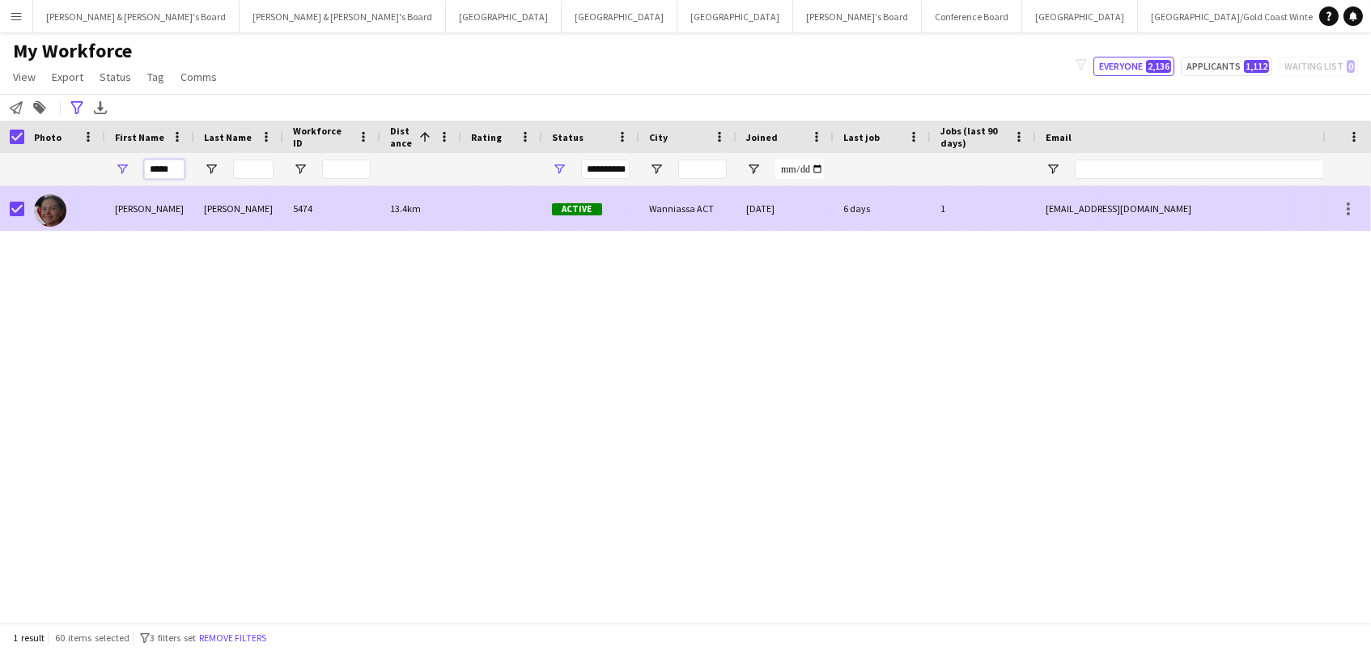
type input "*****"
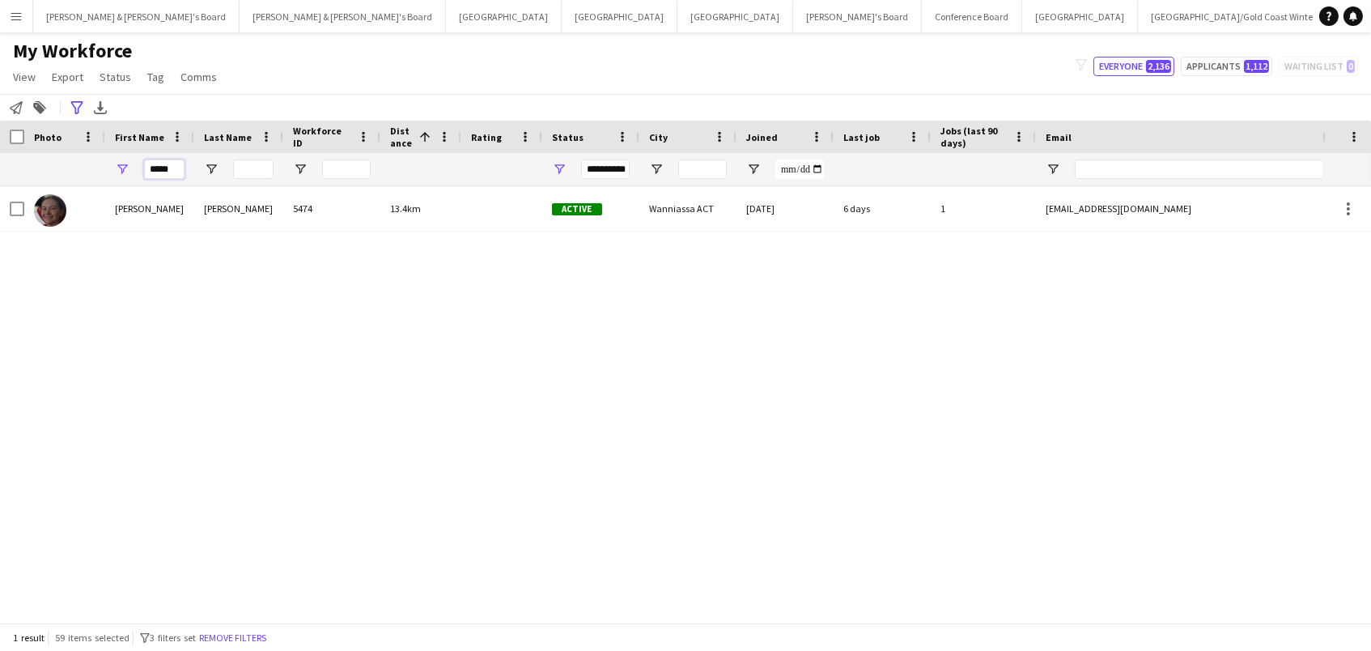
drag, startPoint x: 176, startPoint y: 175, endPoint x: 0, endPoint y: 114, distance: 185.8
click at [0, 116] on main "My Workforce View Views Default view New view Update view Delete view Edit name…" at bounding box center [685, 330] width 1371 height 596
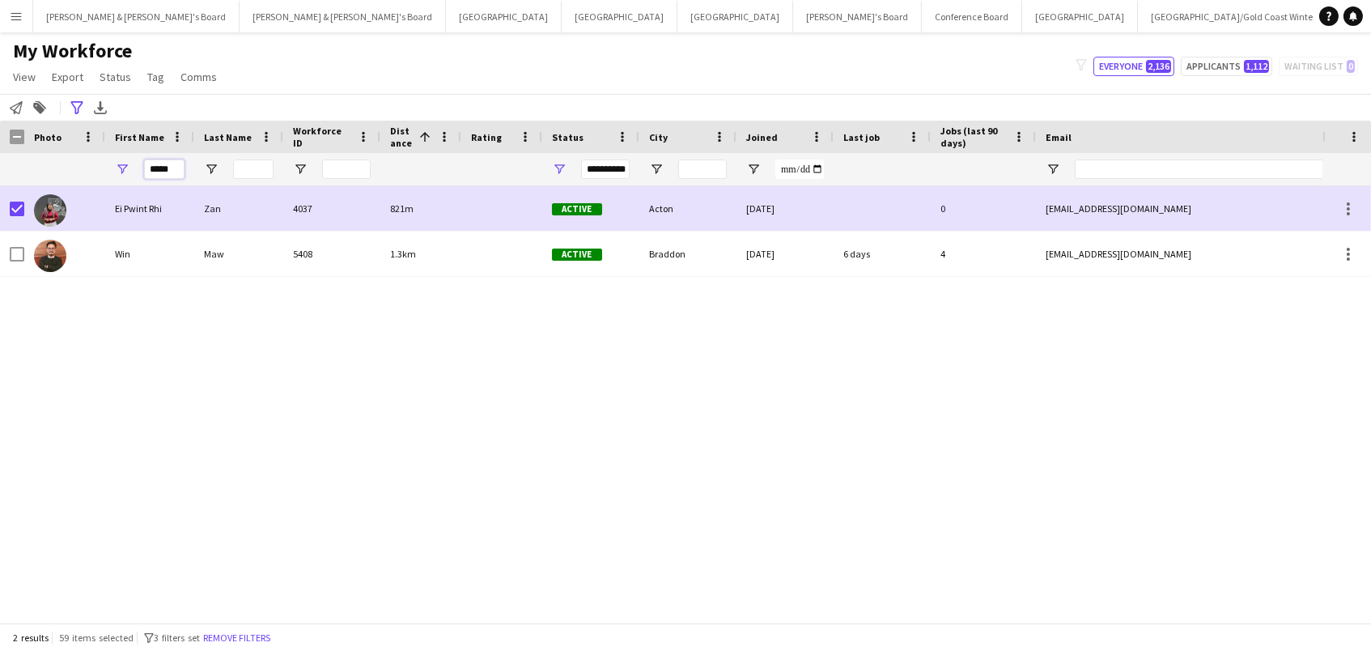
type input "******"
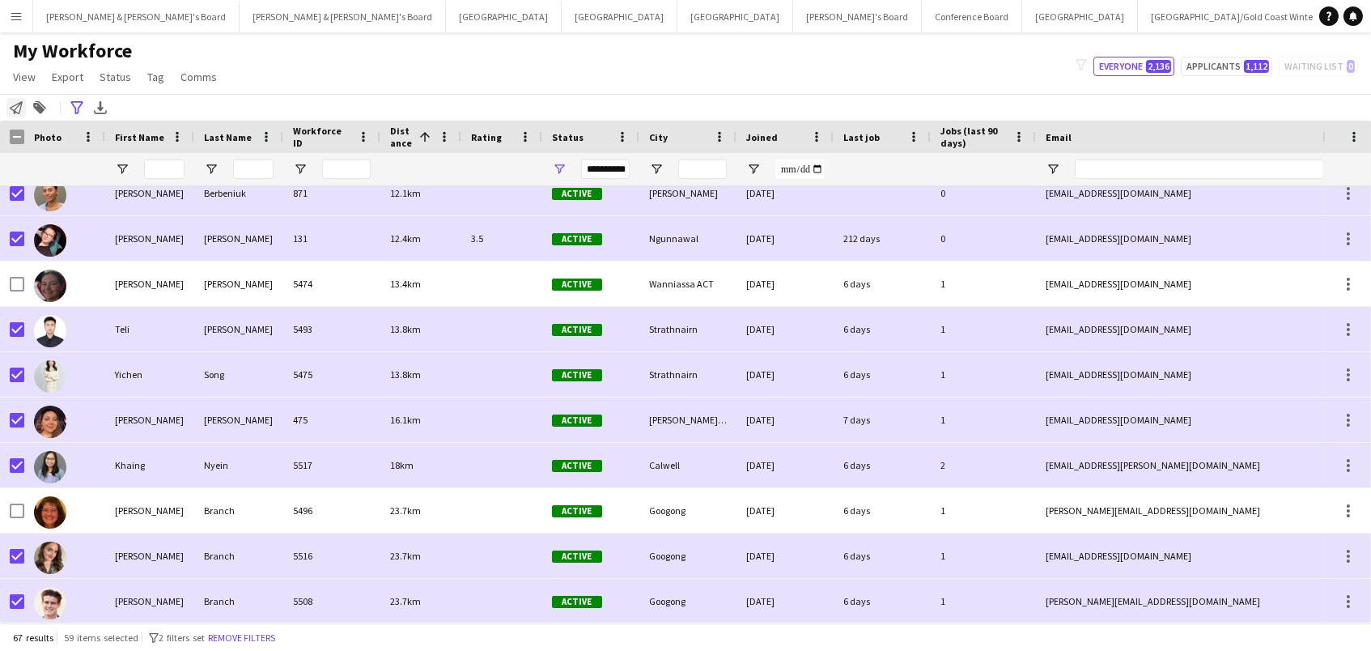
click at [19, 105] on icon "Notify workforce" at bounding box center [16, 107] width 13 height 13
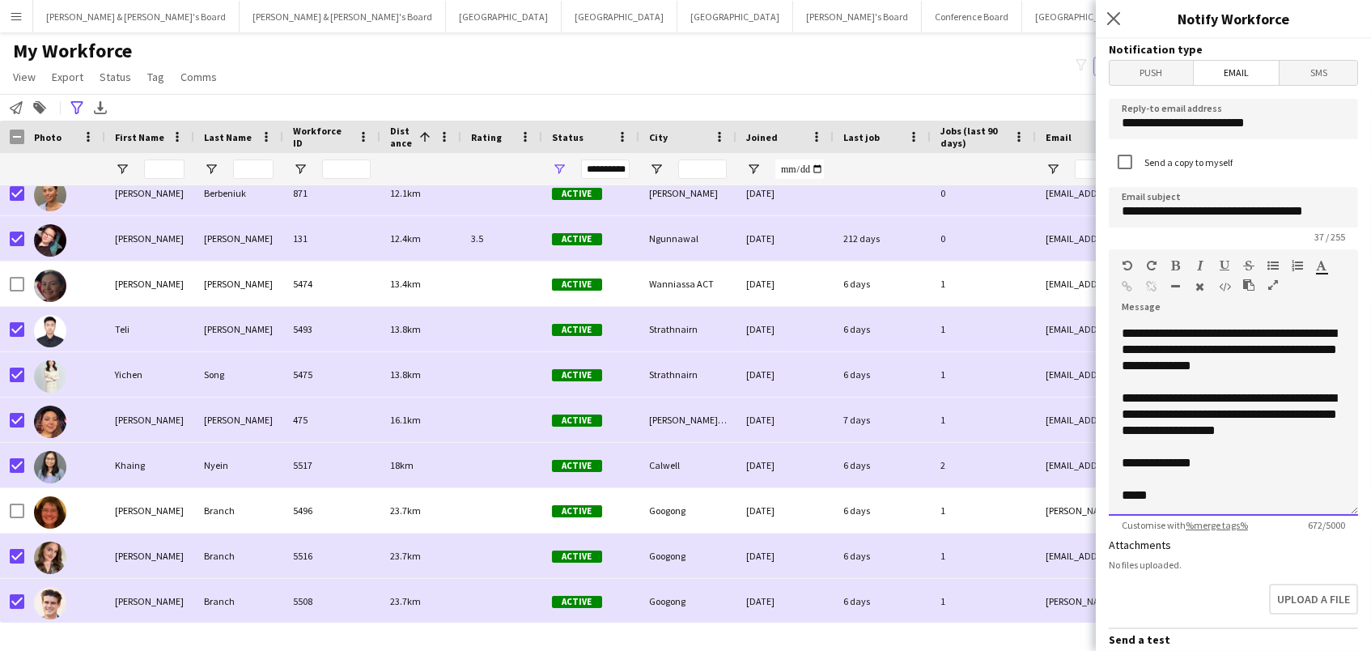
click at [1180, 428] on div "**********" at bounding box center [1232, 414] width 223 height 49
click at [1266, 413] on div "**********" at bounding box center [1232, 414] width 223 height 49
drag, startPoint x: 1294, startPoint y: 410, endPoint x: 1253, endPoint y: 410, distance: 41.3
click at [1253, 410] on div "**********" at bounding box center [1232, 414] width 223 height 49
click at [1306, 409] on div "**********" at bounding box center [1232, 414] width 223 height 49
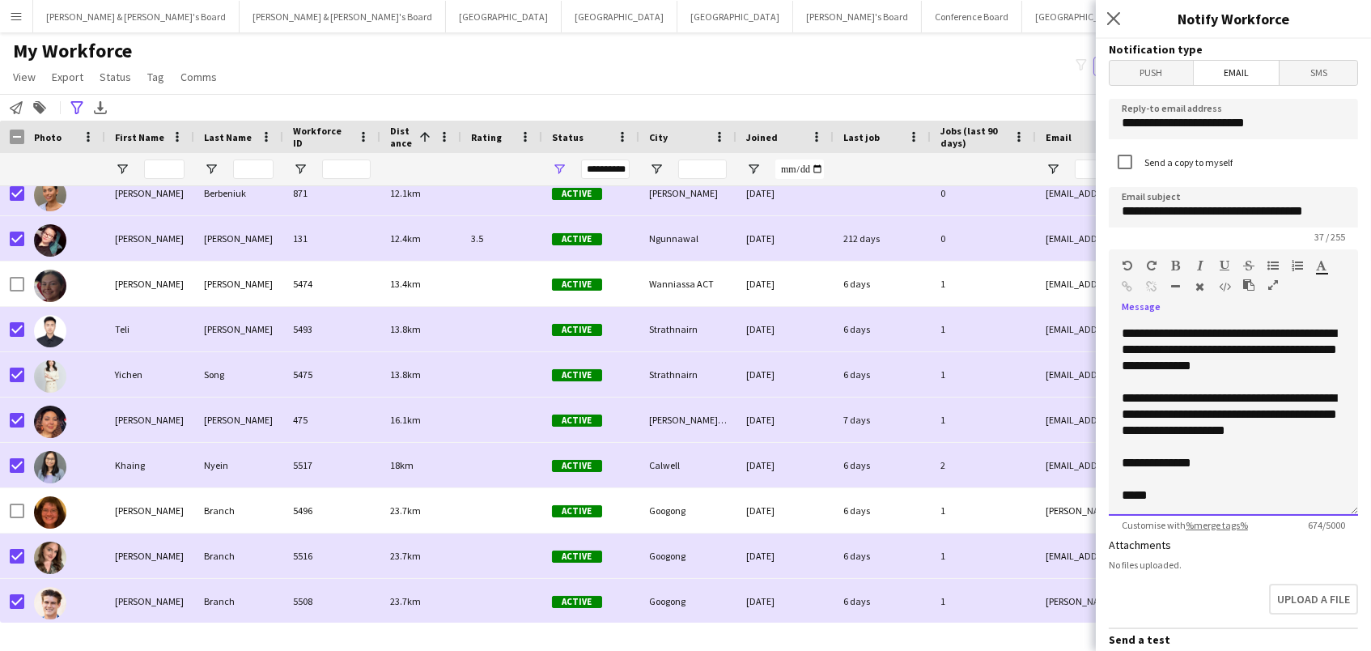
click at [1268, 428] on div "**********" at bounding box center [1232, 414] width 223 height 49
click at [1278, 493] on div "**********" at bounding box center [1232, 495] width 223 height 16
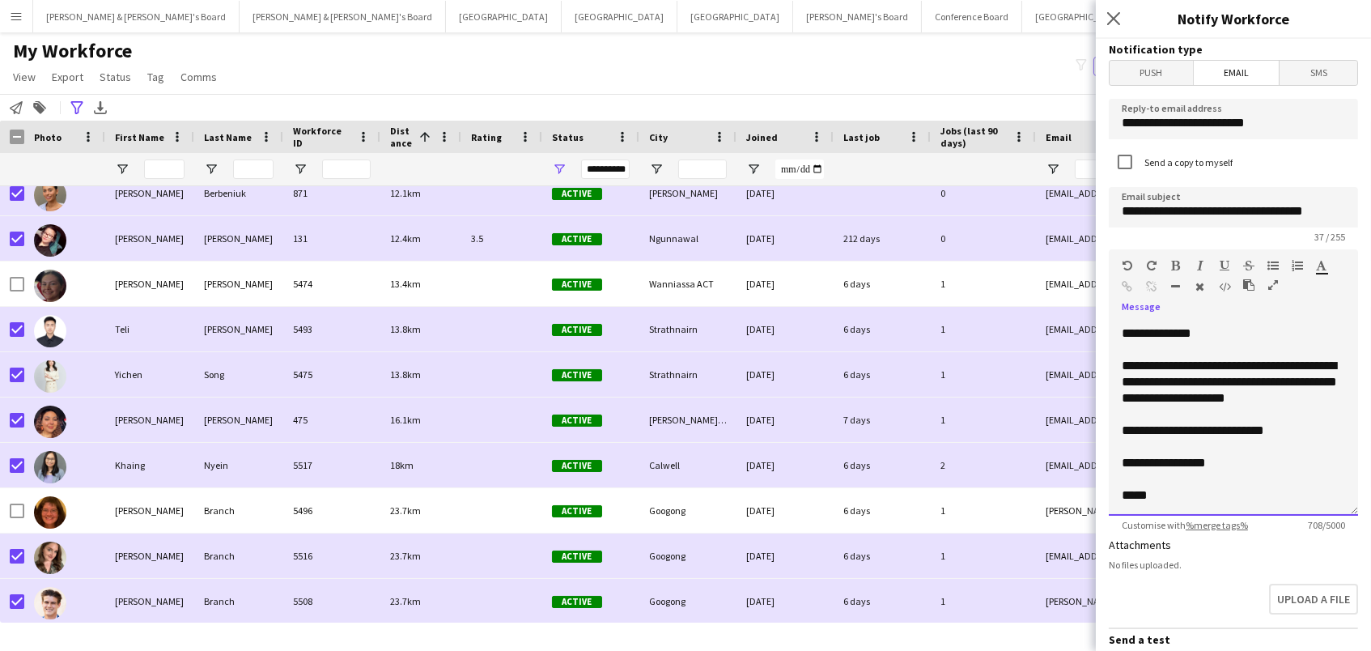
scroll to position [240, 0]
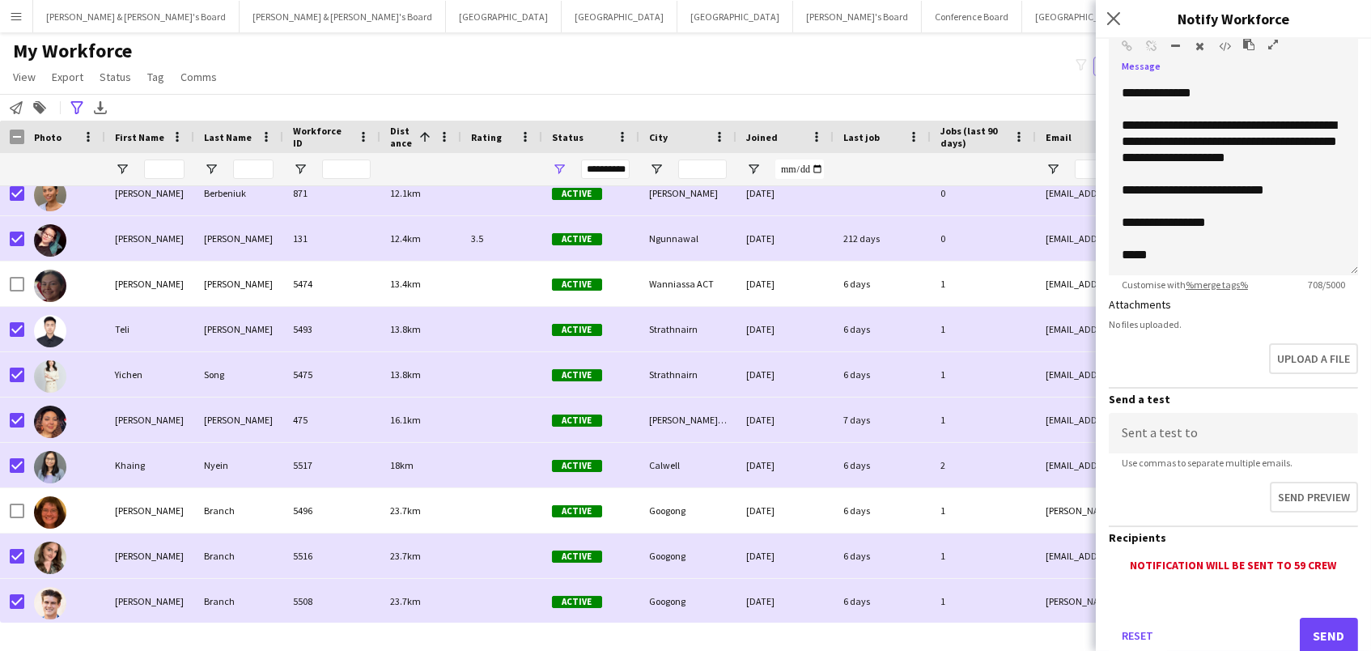
click at [1325, 624] on button "Send" at bounding box center [1329, 635] width 58 height 36
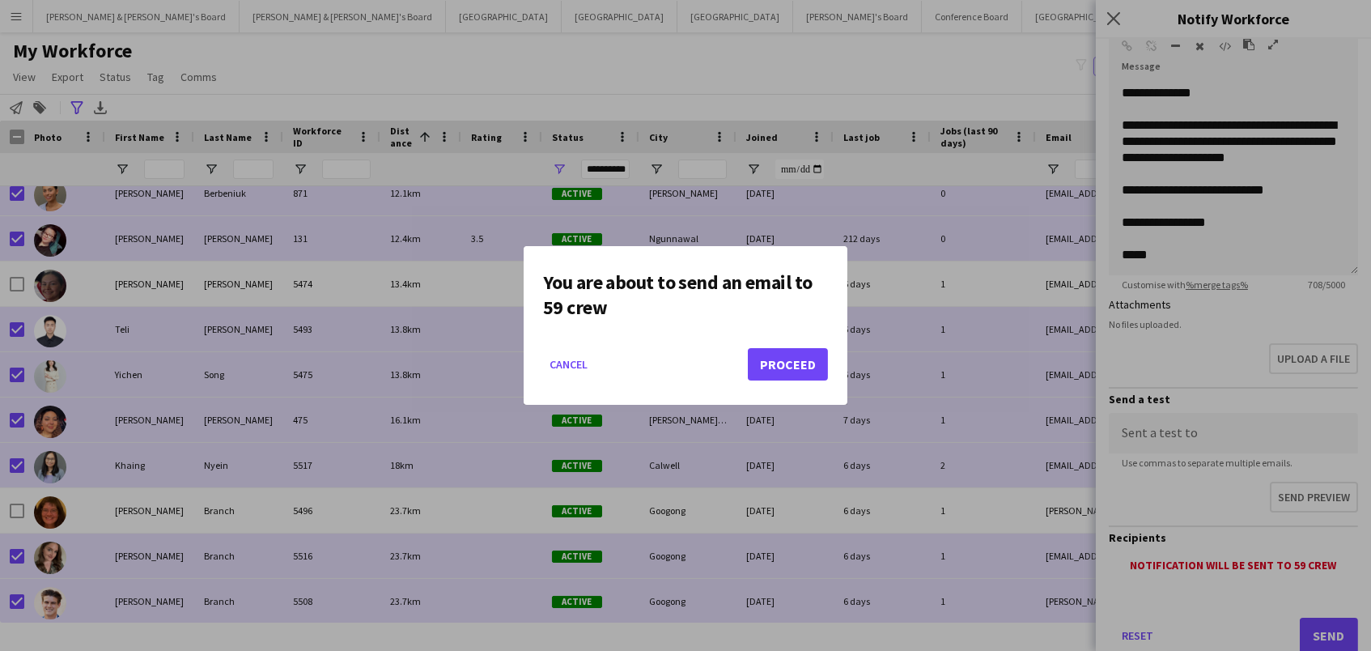
click at [794, 370] on button "Proceed" at bounding box center [788, 364] width 80 height 32
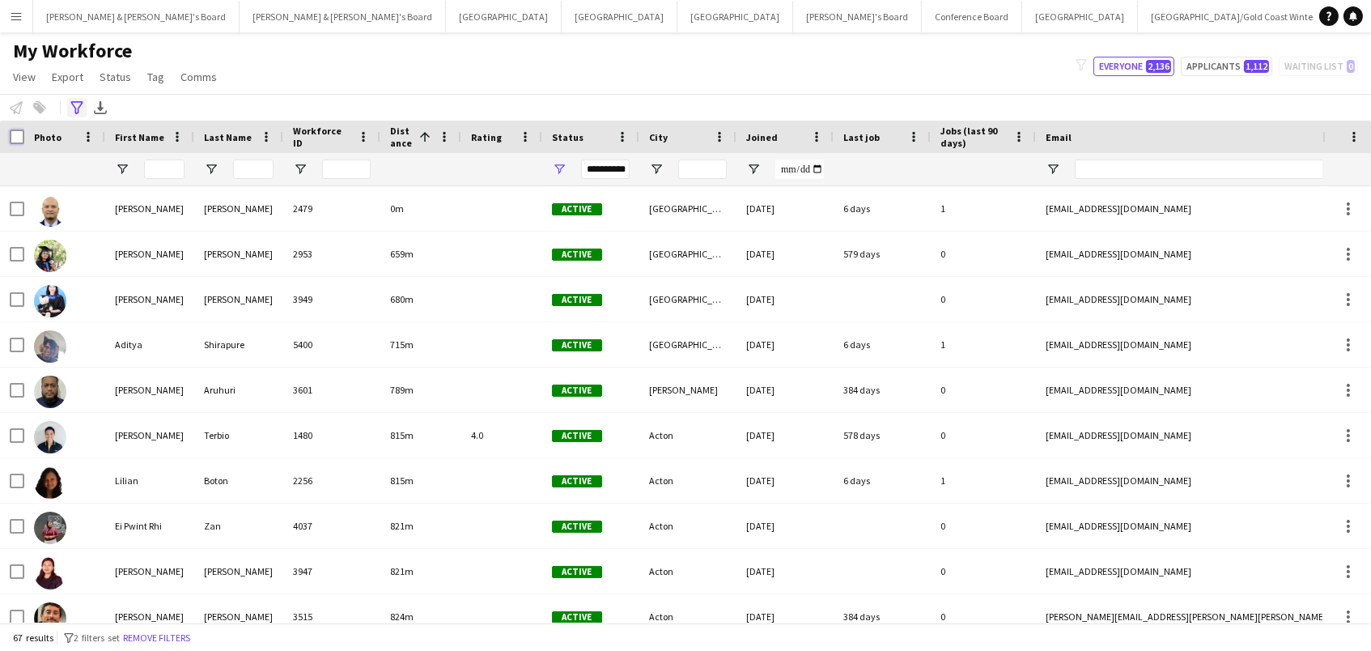
scroll to position [0, 0]
click at [73, 105] on icon "Advanced filters" at bounding box center [76, 107] width 13 height 13
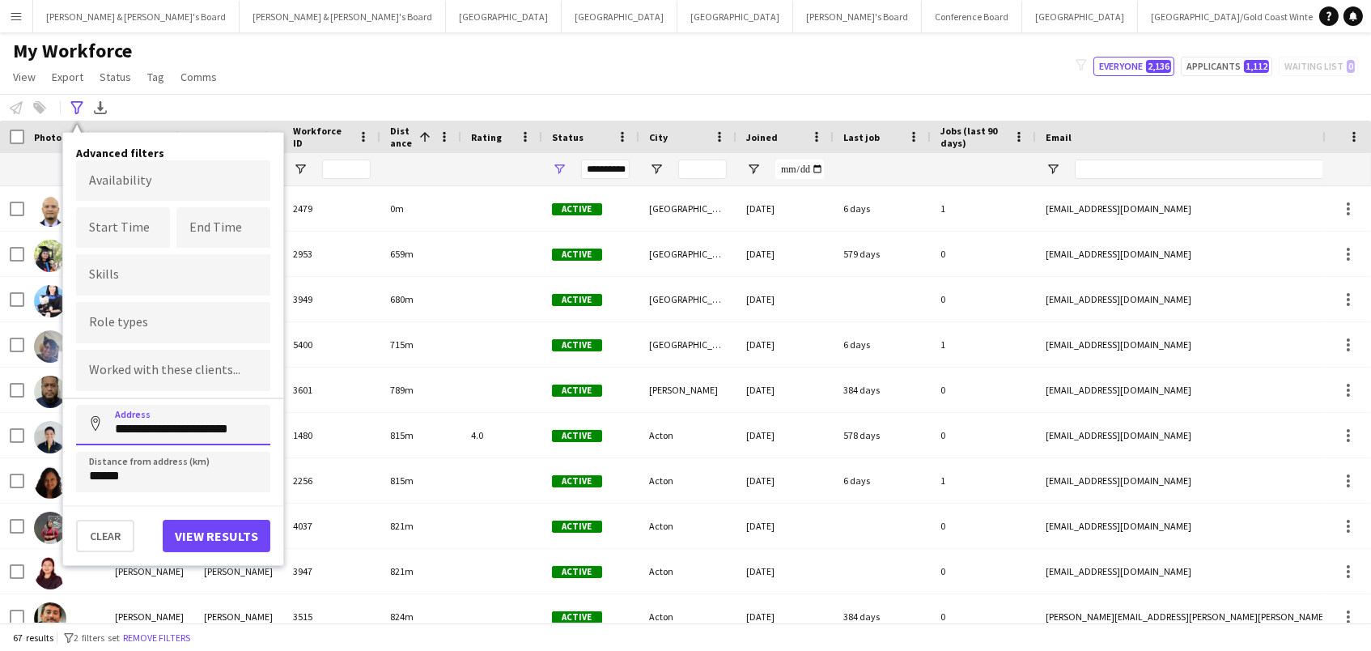
click at [247, 423] on input "**********" at bounding box center [173, 425] width 194 height 40
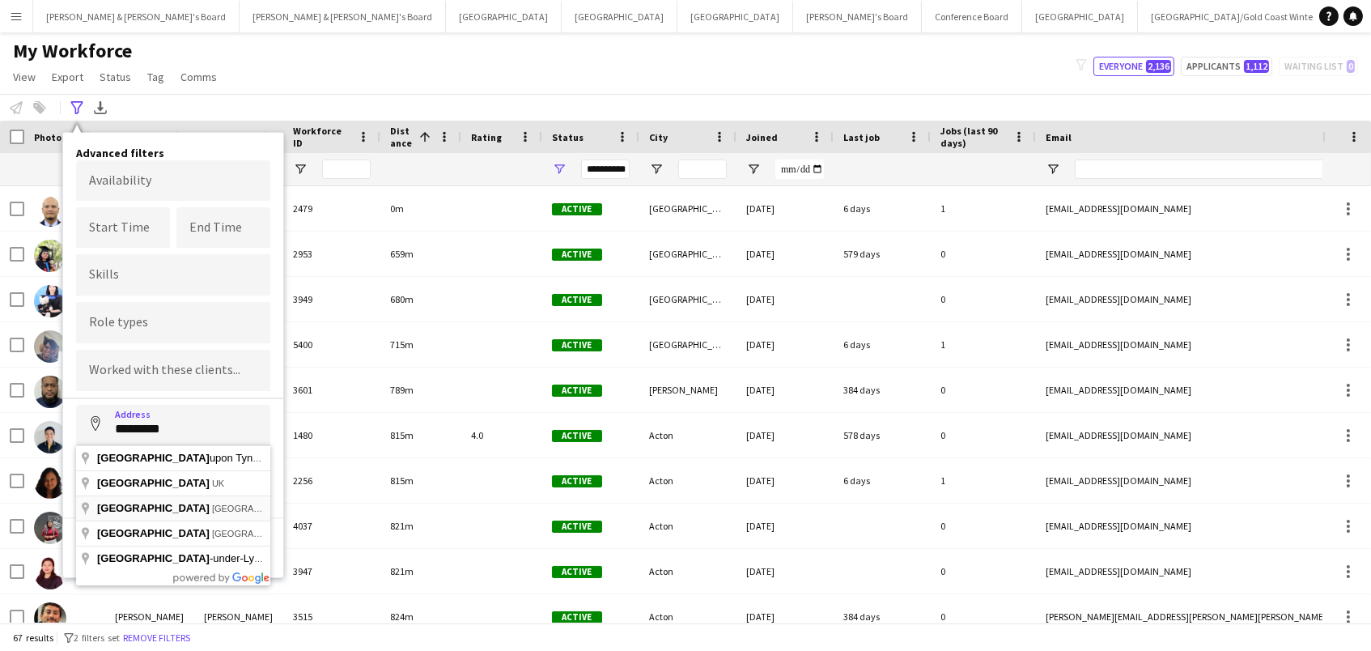
type input "**********"
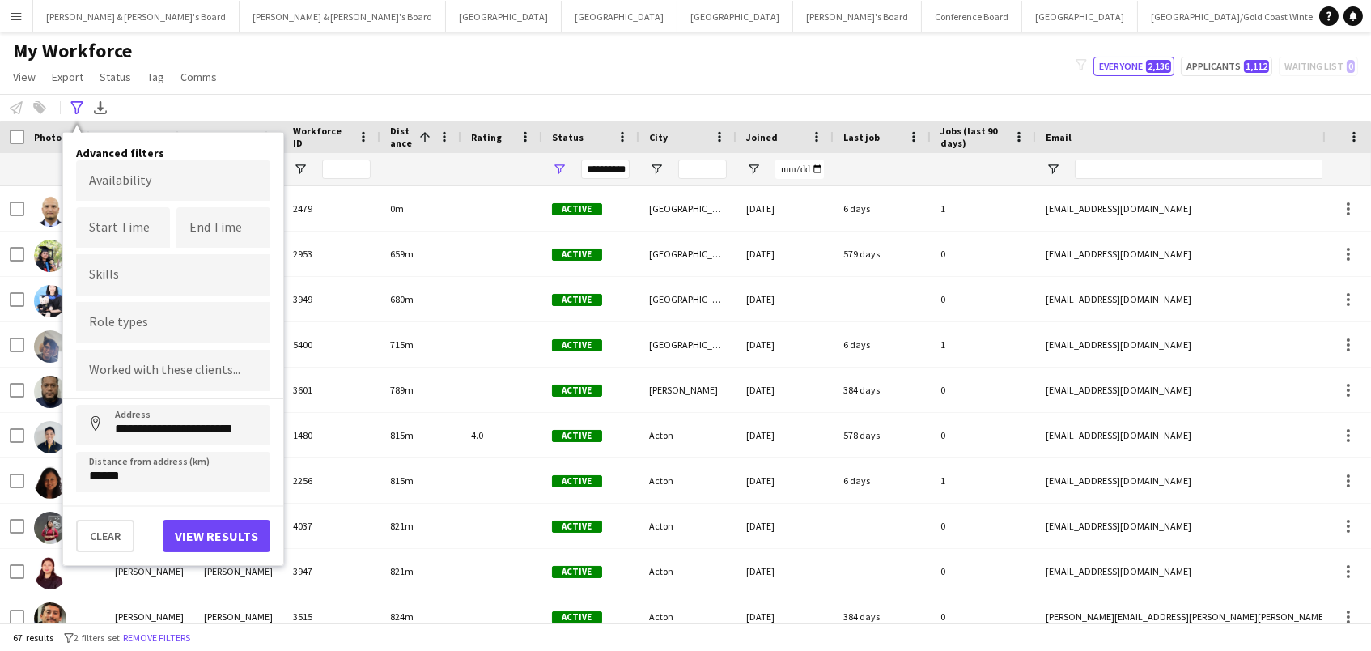
click at [200, 536] on button "View results" at bounding box center [217, 535] width 108 height 32
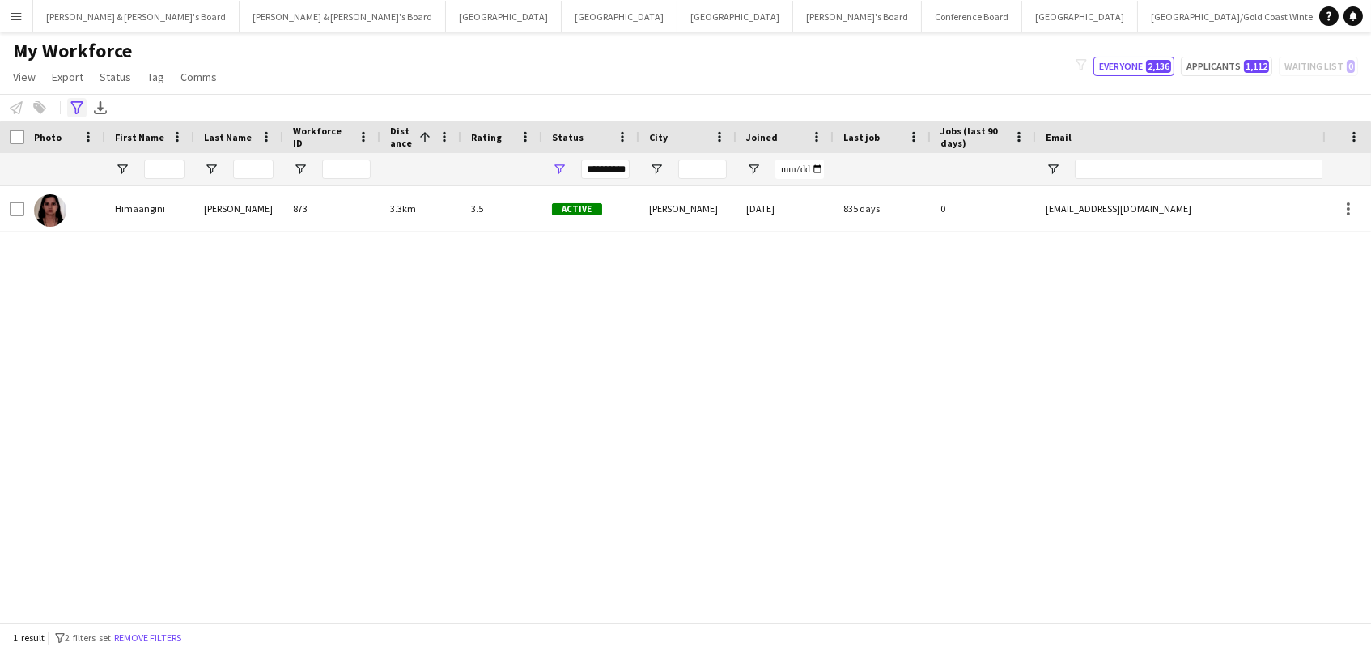
click at [72, 107] on icon "Advanced filters" at bounding box center [76, 107] width 13 height 13
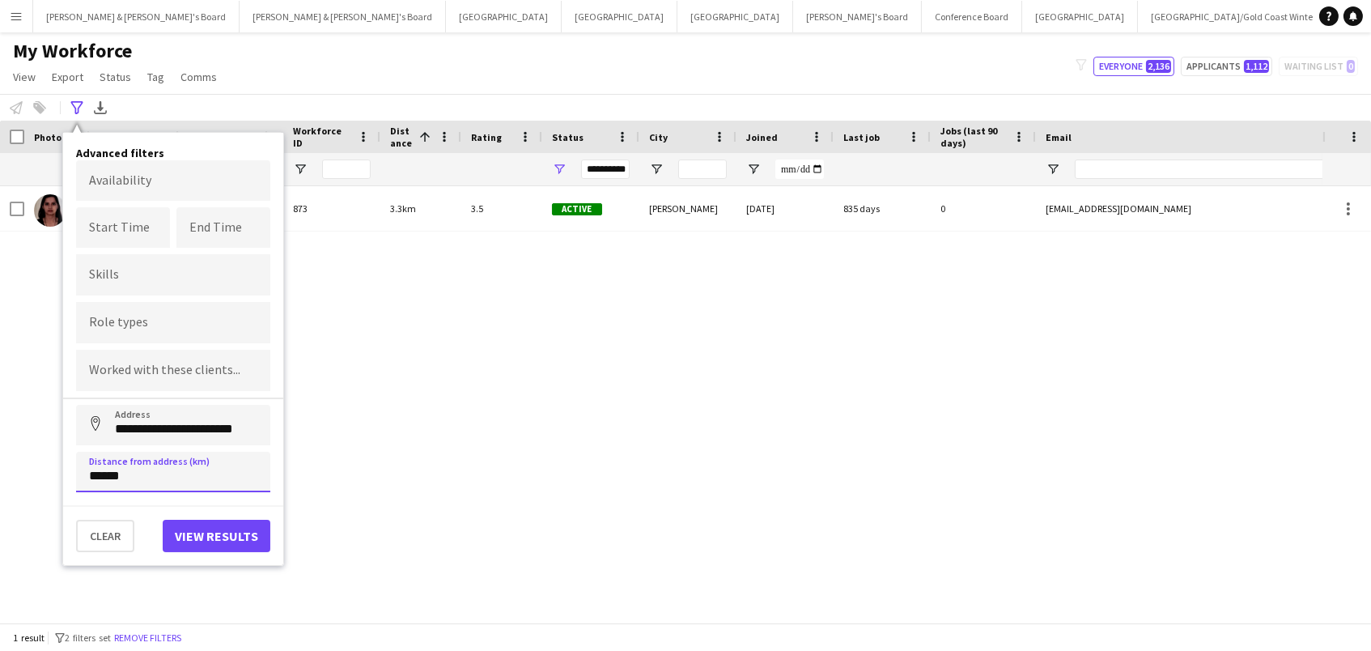
drag, startPoint x: 154, startPoint y: 476, endPoint x: 0, endPoint y: 449, distance: 156.0
click at [0, 449] on main "My Workforce View Views Default view New view Update view Delete view Edit name…" at bounding box center [685, 330] width 1371 height 596
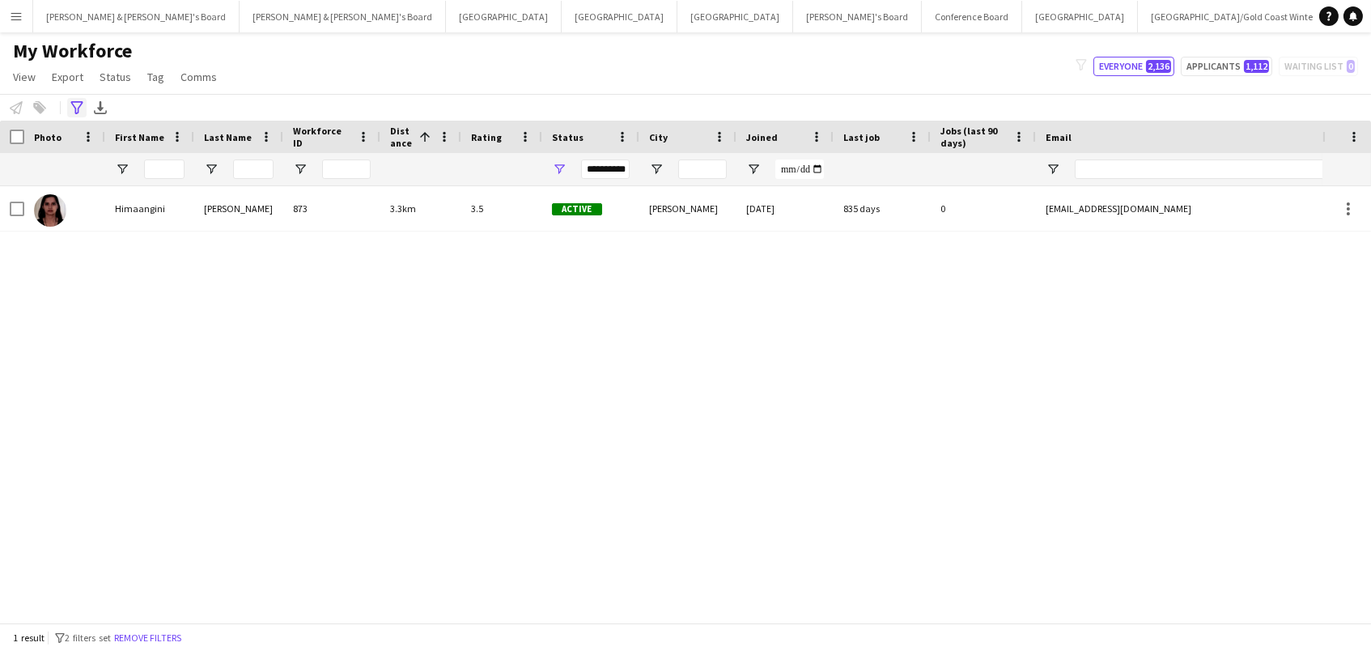
click at [73, 112] on icon "Advanced filters" at bounding box center [76, 107] width 13 height 13
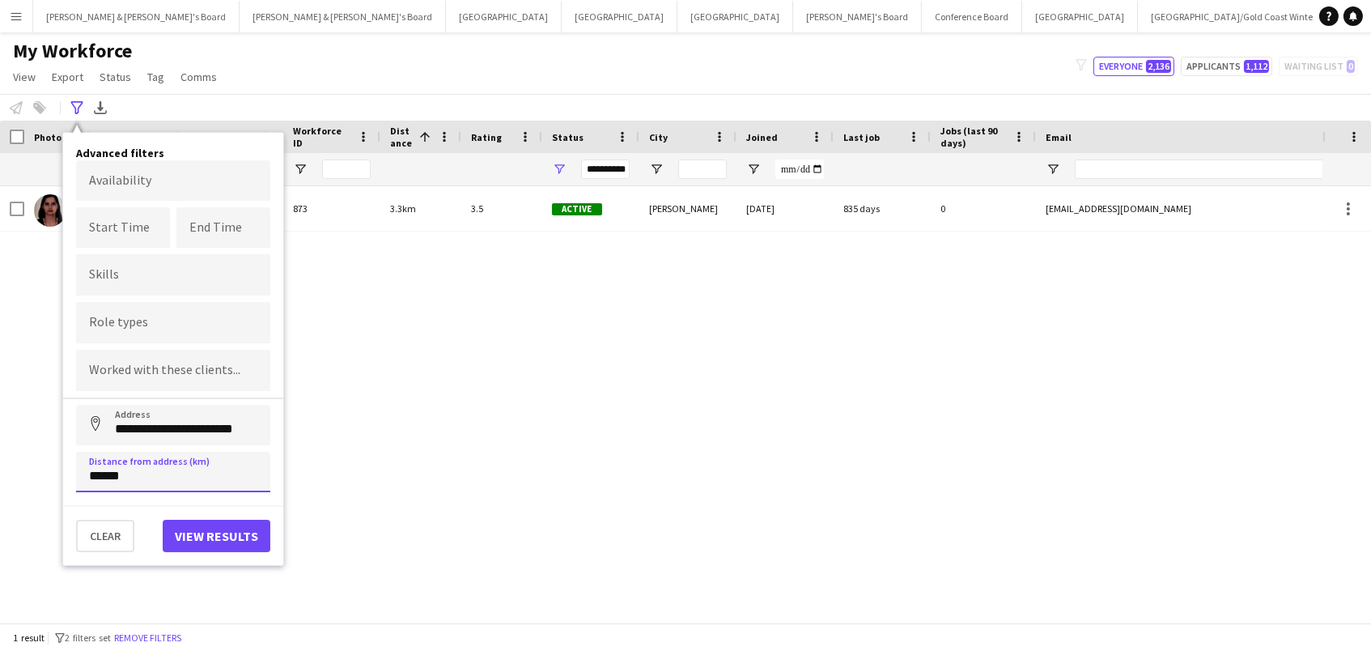
click at [111, 476] on input "******" at bounding box center [173, 472] width 194 height 40
drag, startPoint x: 143, startPoint y: 481, endPoint x: 31, endPoint y: 452, distance: 116.2
click at [31, 452] on main "My Workforce View Views Default view New view Update view Delete view Edit name…" at bounding box center [685, 330] width 1371 height 596
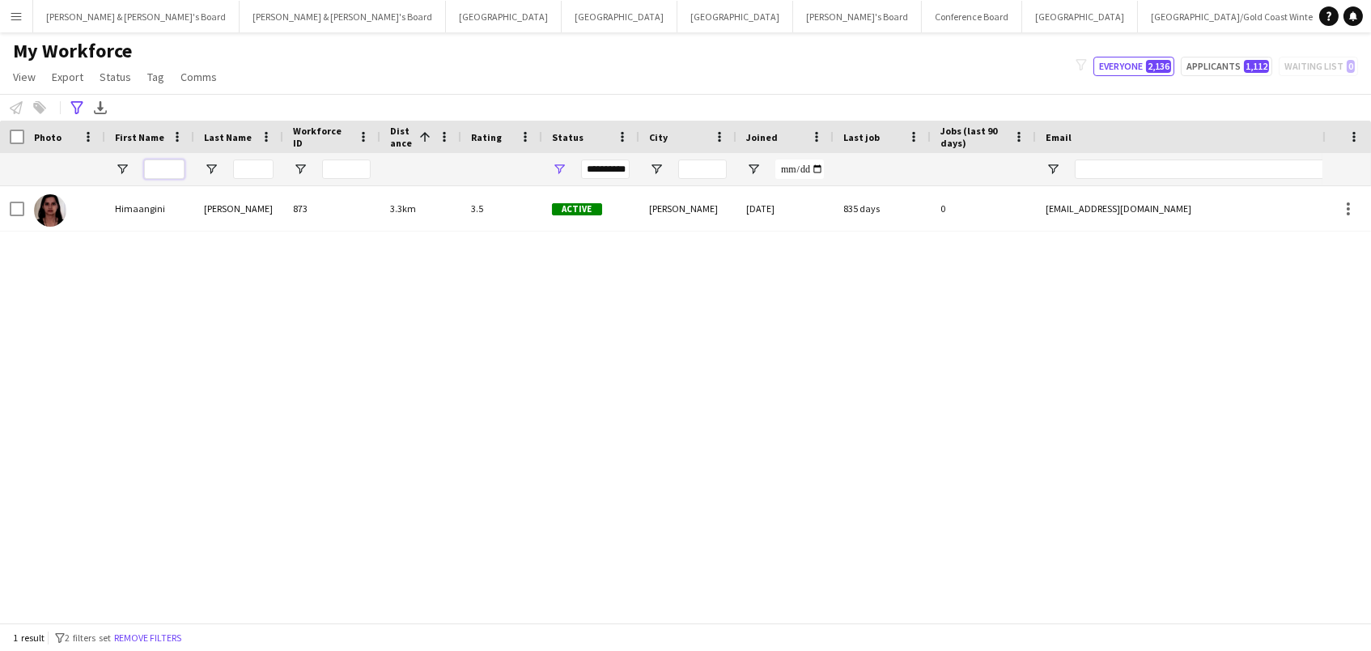
click at [144, 163] on input "First Name Filter Input" at bounding box center [164, 168] width 40 height 19
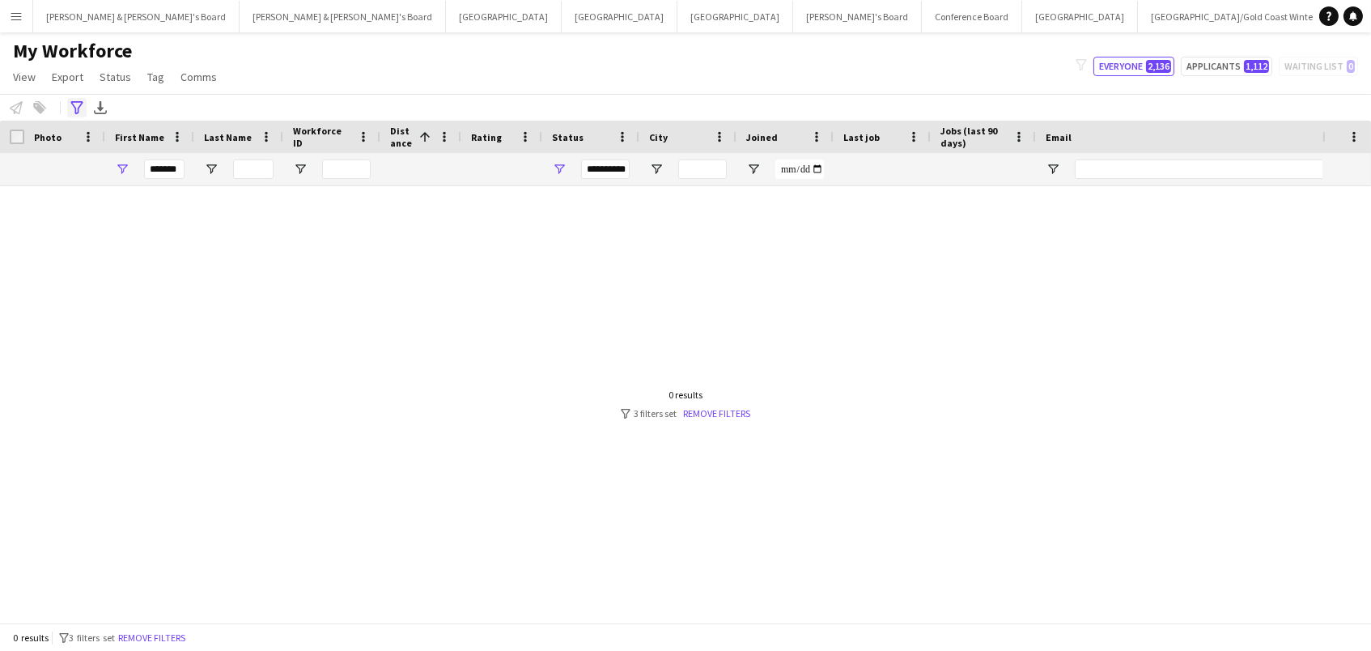
click at [74, 108] on icon "Advanced filters" at bounding box center [76, 107] width 13 height 13
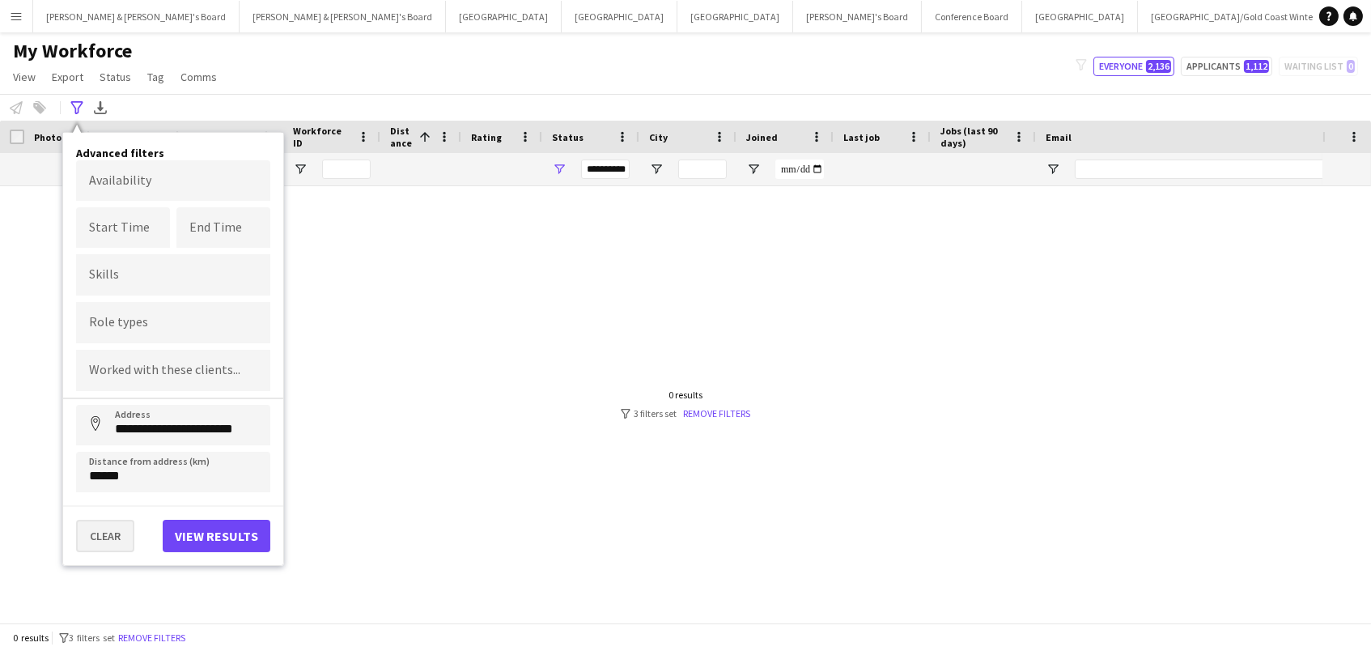
click at [117, 530] on button "Clear" at bounding box center [105, 535] width 58 height 32
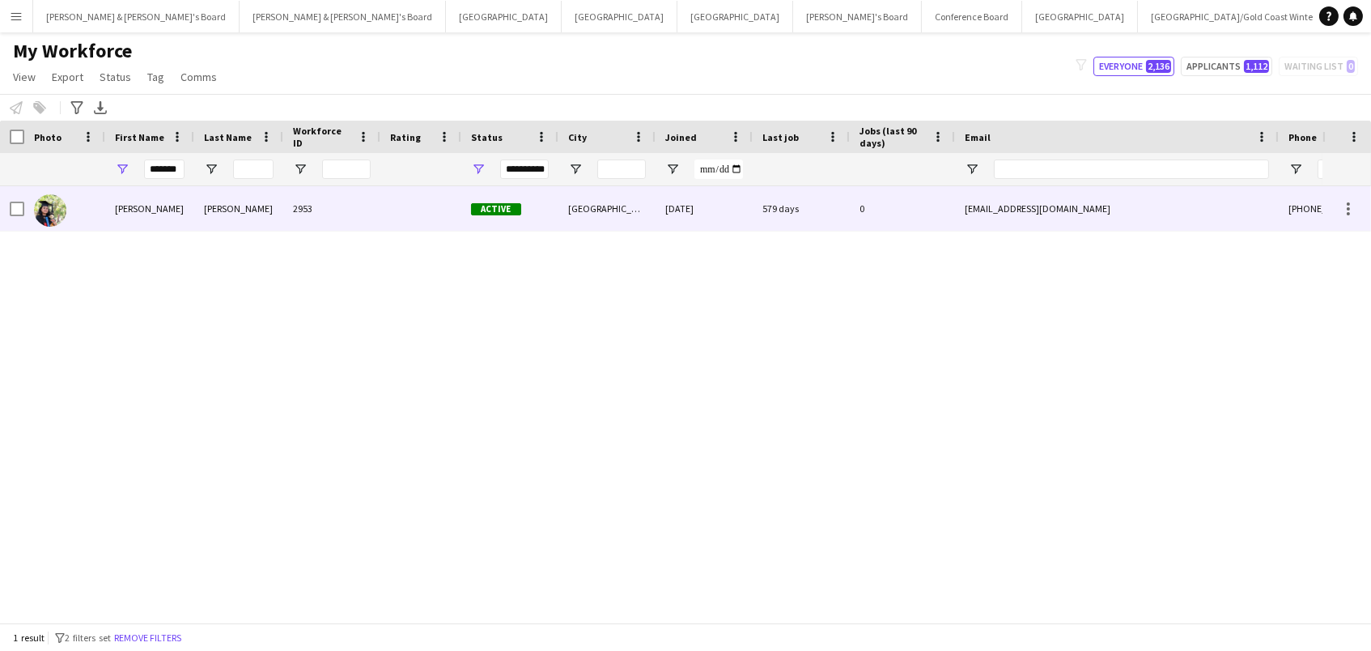
click at [198, 200] on div "Bondugula" at bounding box center [238, 208] width 89 height 45
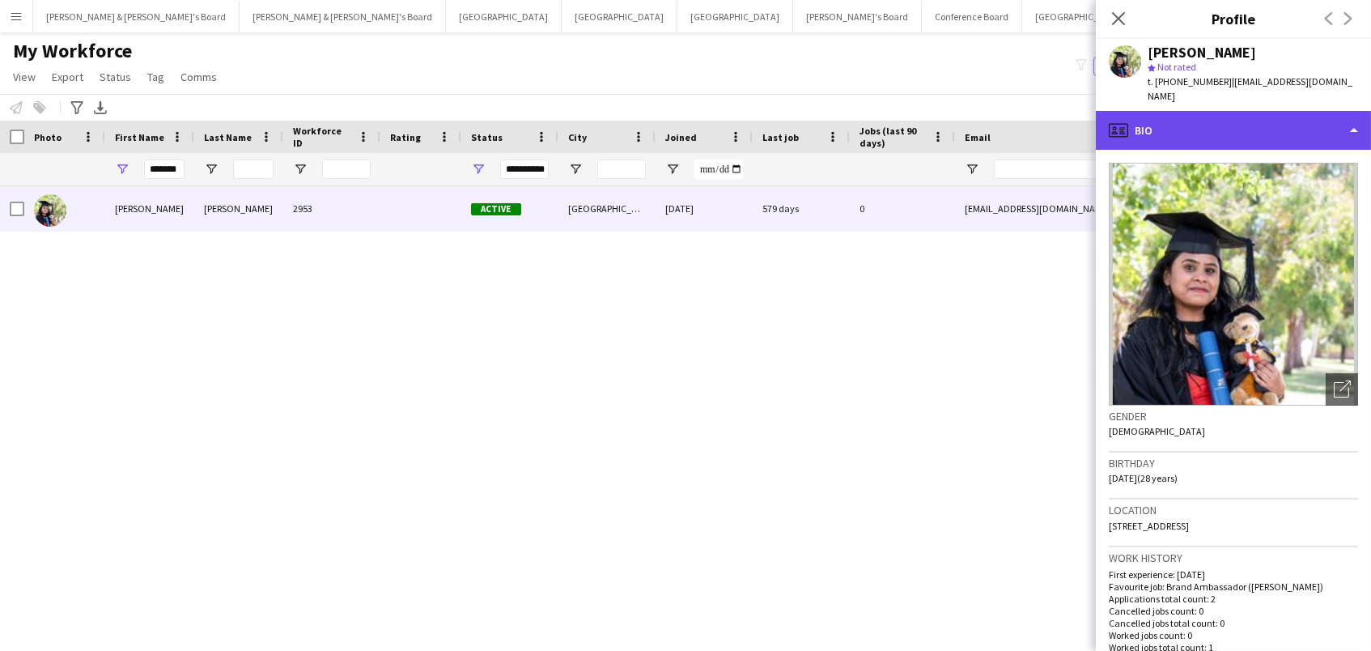
click at [1242, 111] on div "profile Bio" at bounding box center [1233, 130] width 275 height 39
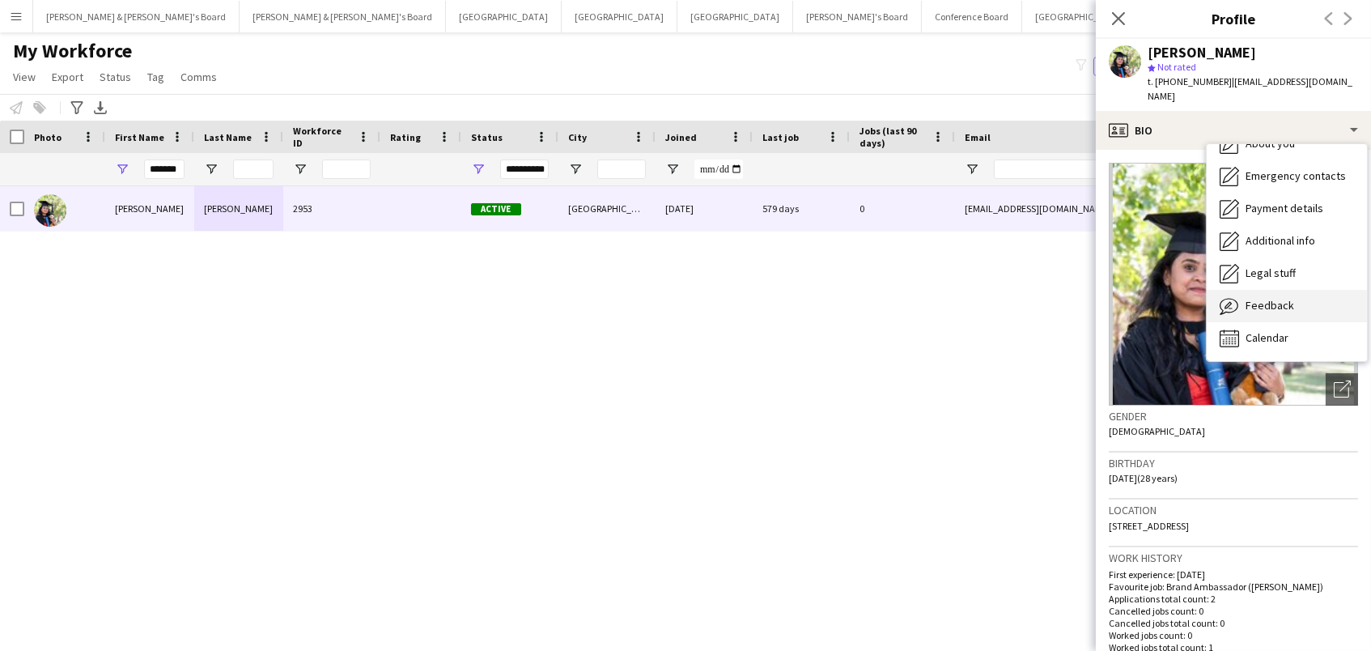
scroll to position [119, 0]
click at [1257, 299] on span "Feedback" at bounding box center [1269, 306] width 49 height 15
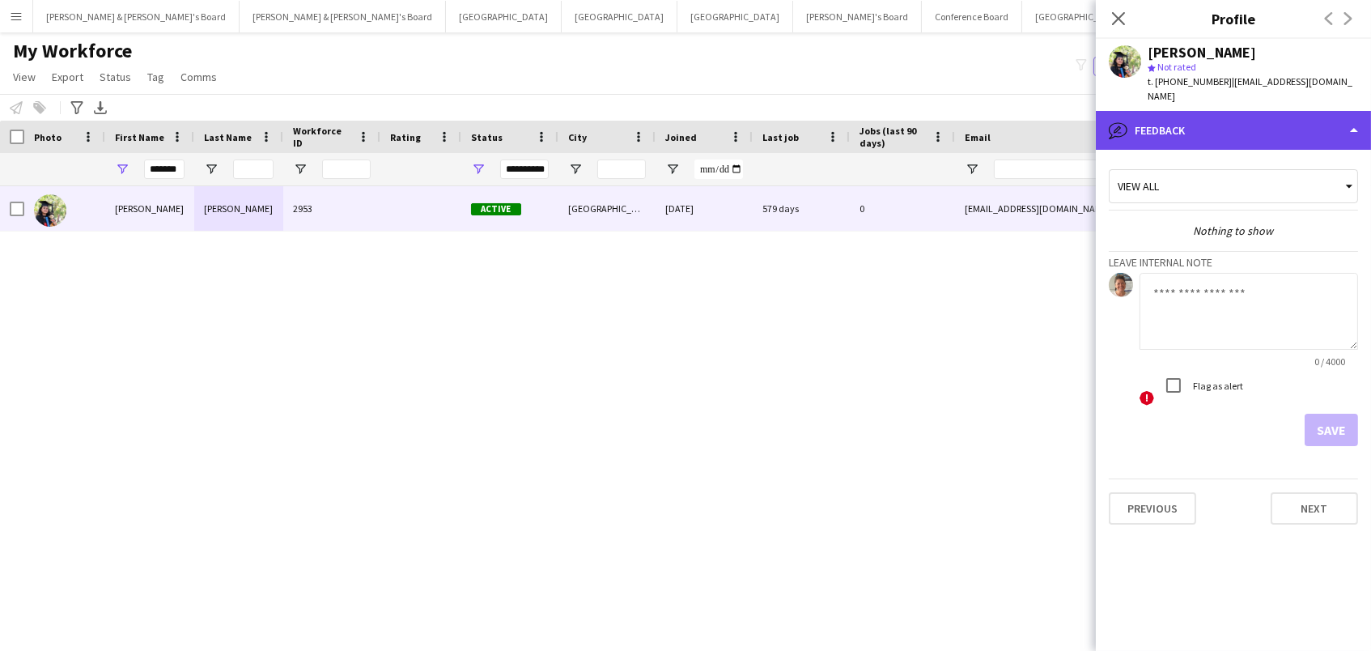
click at [1199, 120] on div "bubble-pencil Feedback" at bounding box center [1233, 130] width 275 height 39
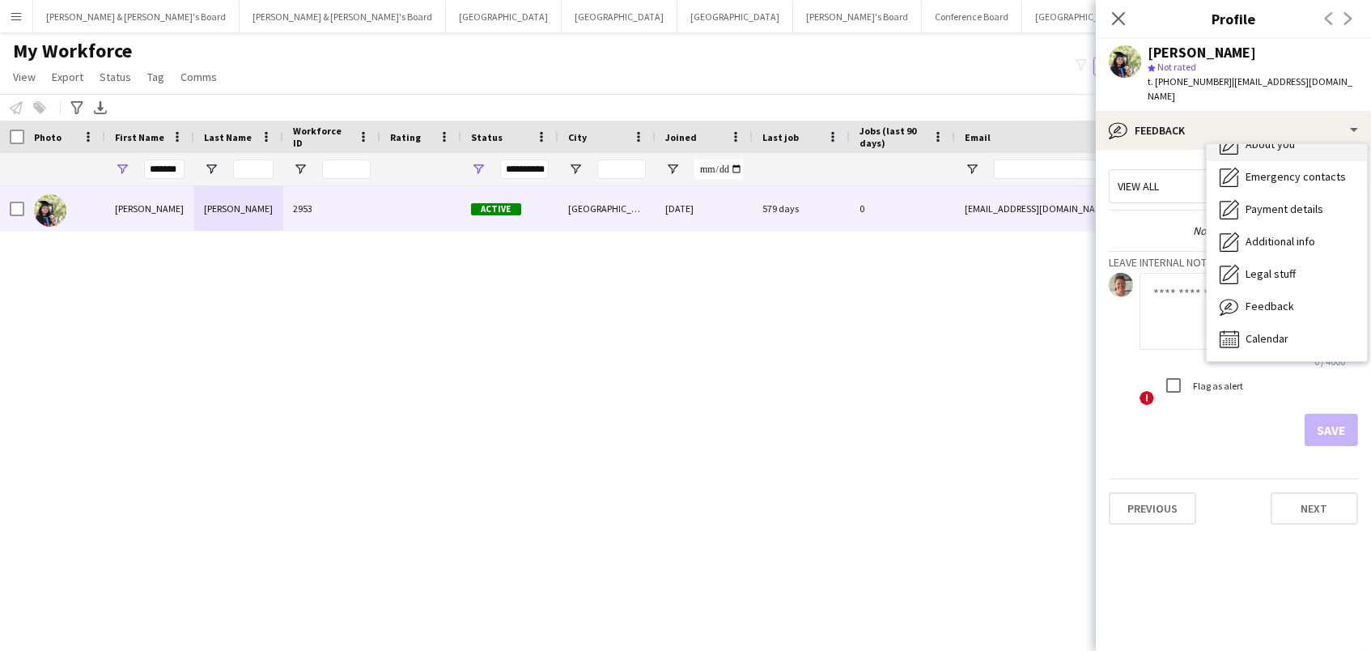
click at [1266, 142] on div "About you About you" at bounding box center [1286, 145] width 160 height 32
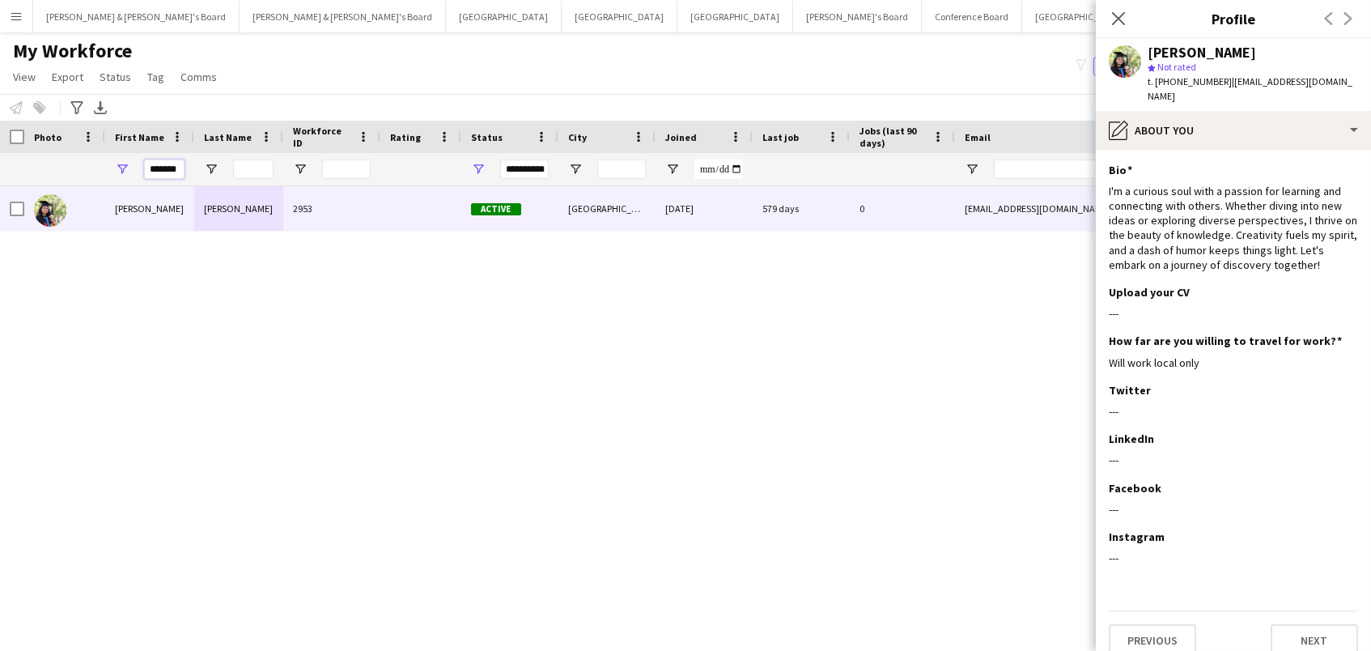
drag, startPoint x: 179, startPoint y: 169, endPoint x: 40, endPoint y: 155, distance: 139.9
click at [40, 155] on div "**********" at bounding box center [877, 169] width 1754 height 32
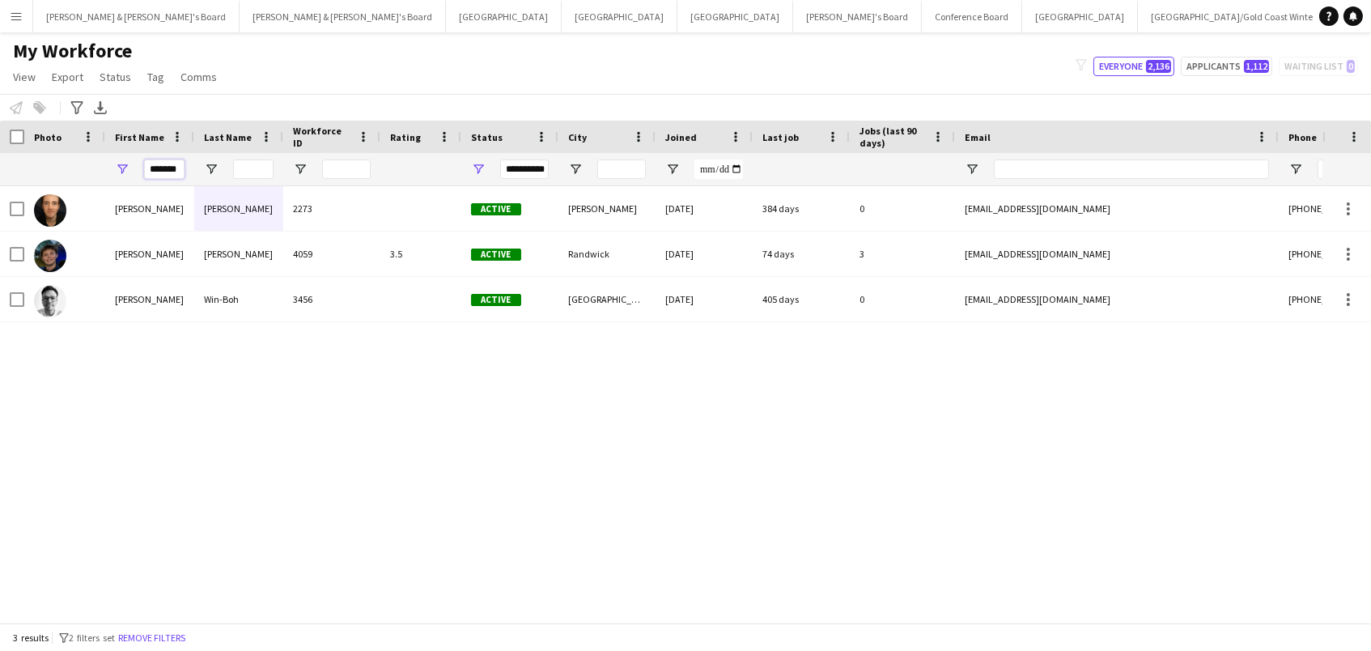
type input "*******"
drag, startPoint x: 40, startPoint y: 155, endPoint x: 121, endPoint y: 206, distance: 95.6
click at [121, 206] on div "Jackson" at bounding box center [149, 208] width 89 height 45
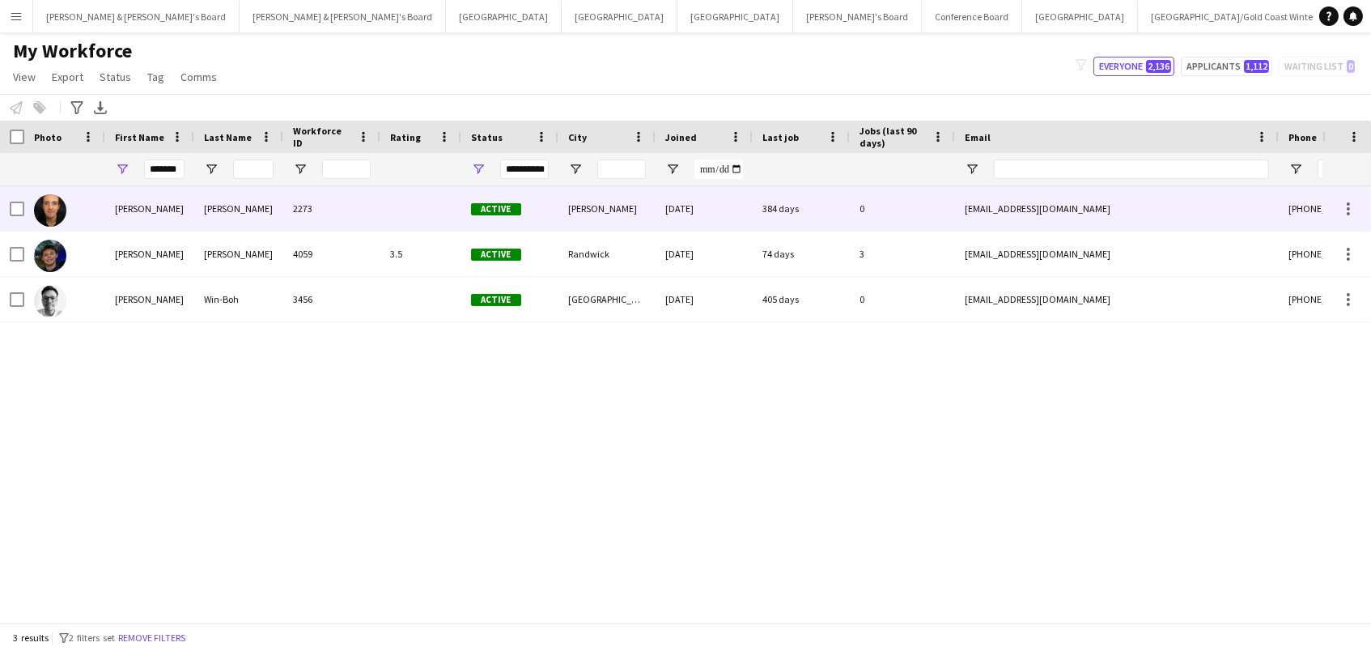
click at [959, 217] on div "jacksonflannery03@gmail.com" at bounding box center [1117, 208] width 324 height 45
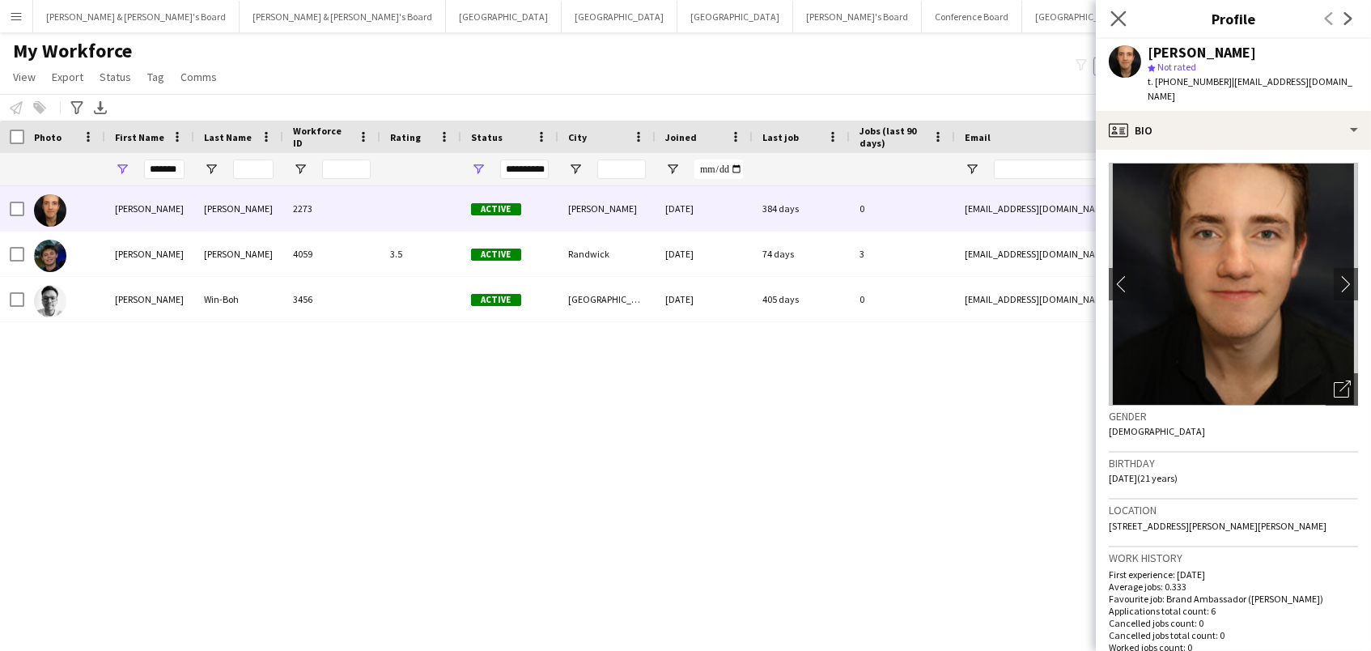
click at [1108, 19] on app-icon "Close pop-in" at bounding box center [1118, 18] width 23 height 23
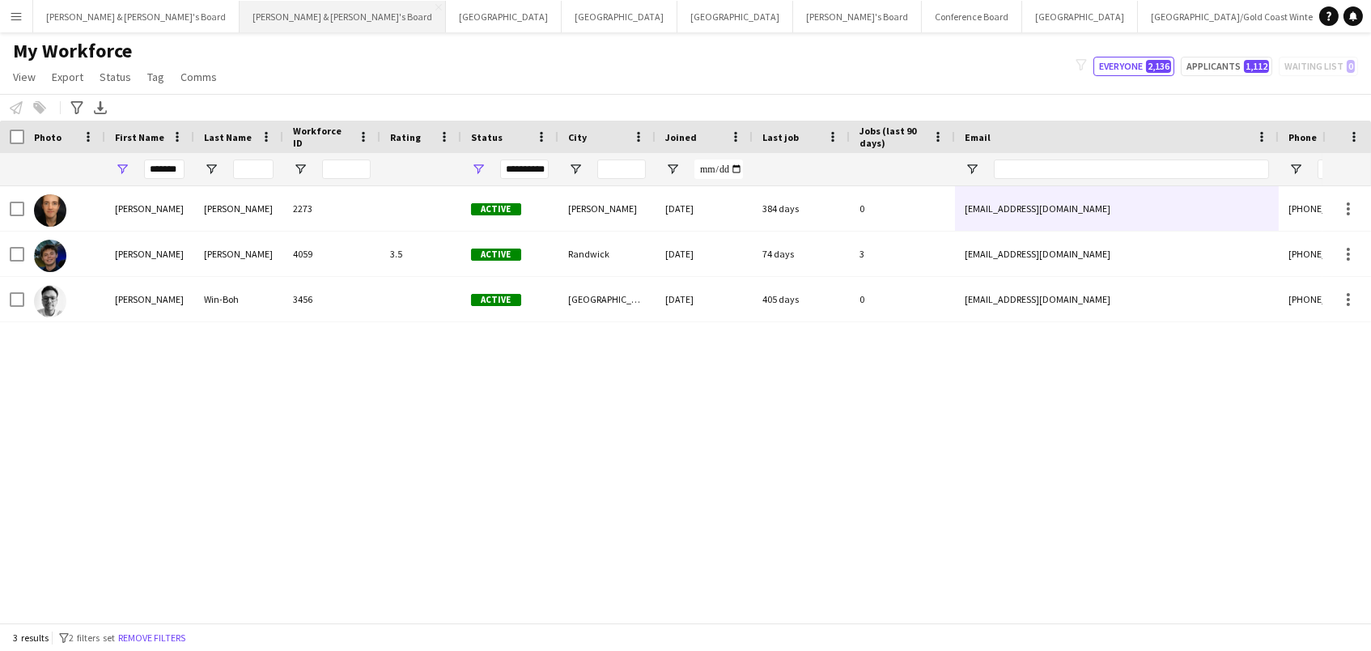
click at [240, 1] on button "James & Arrence's Board Close" at bounding box center [343, 17] width 206 height 32
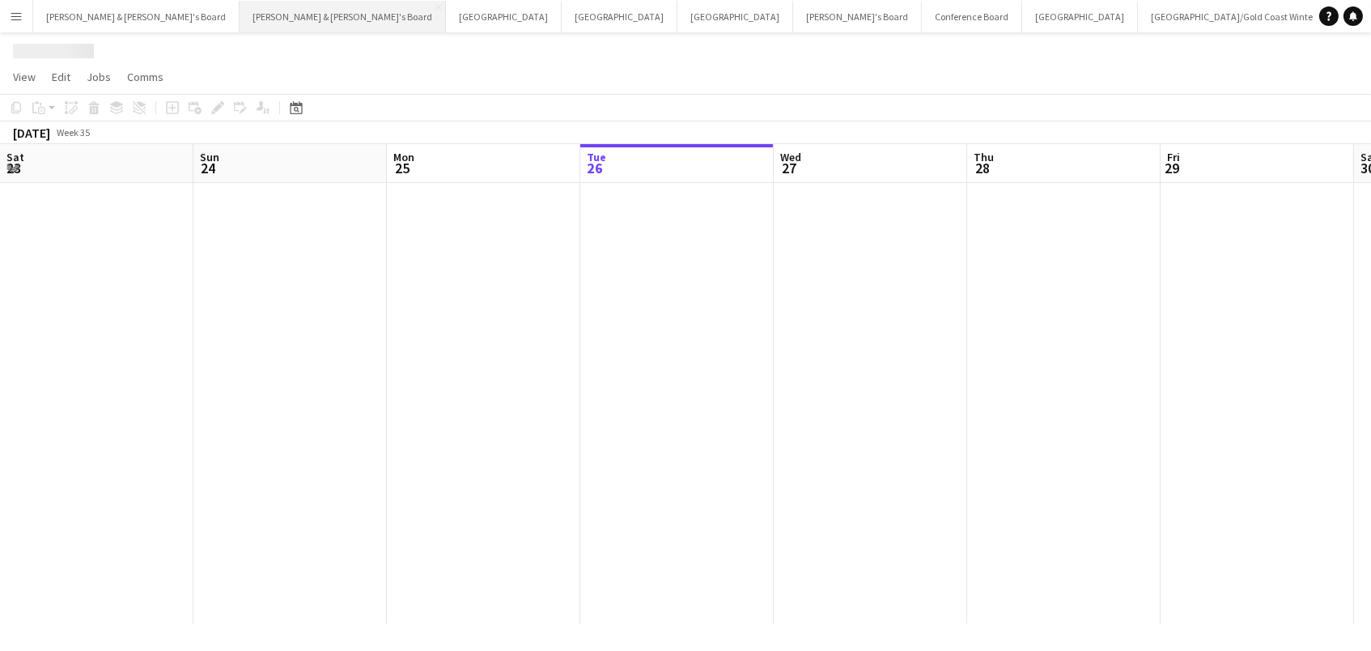
scroll to position [0, 386]
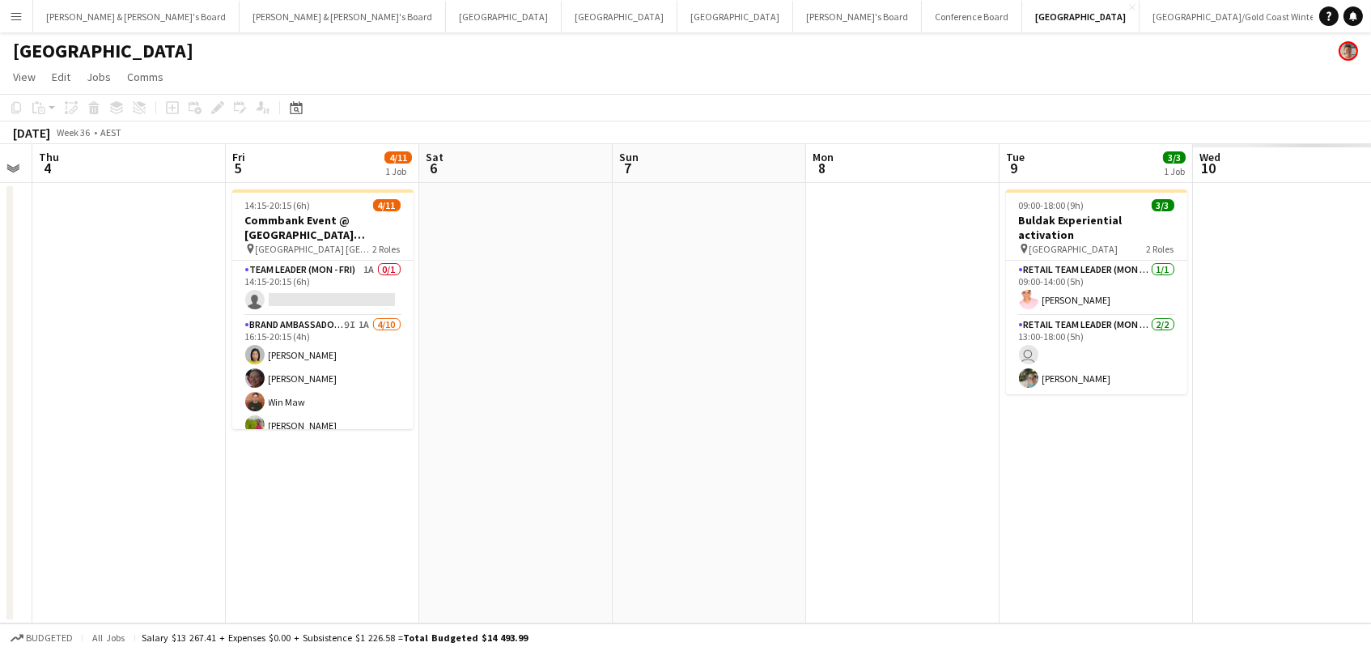
scroll to position [0, 606]
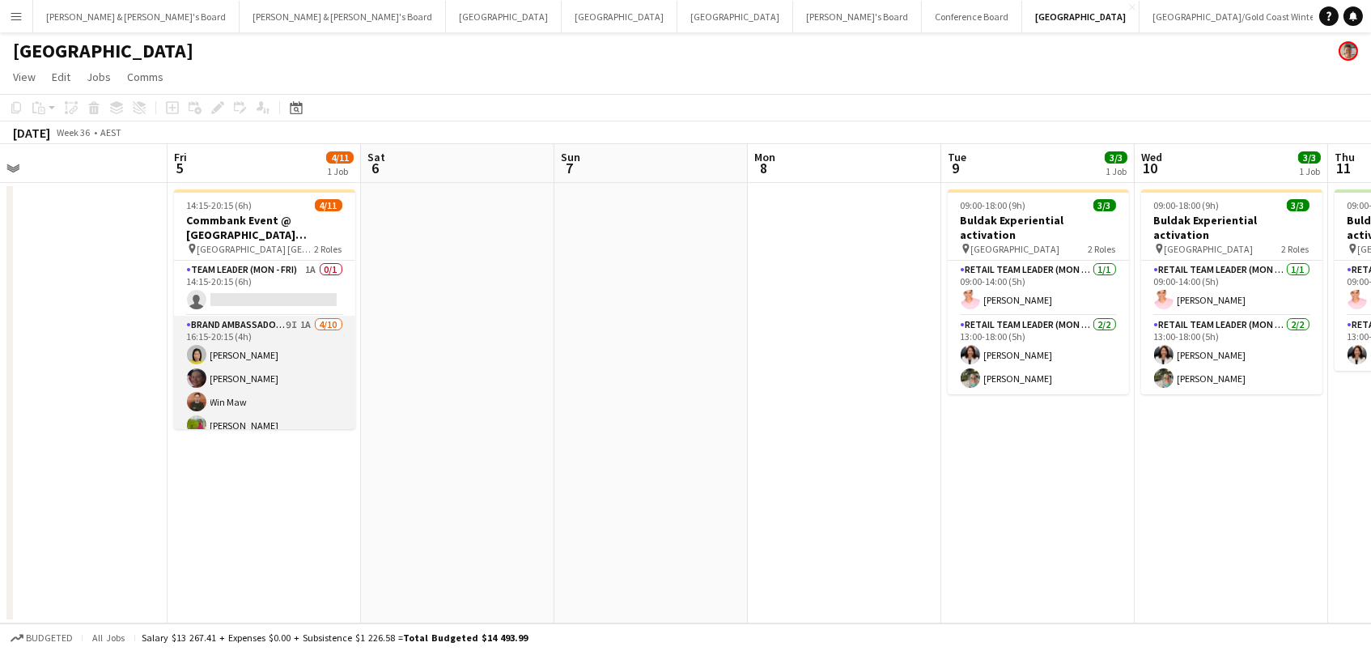
click at [263, 355] on app-card-role "Brand Ambassador (Mon - Fri) 9I 1A [DATE] 16:15-20:15 (4h) [PERSON_NAME] Win Ma…" at bounding box center [264, 449] width 181 height 266
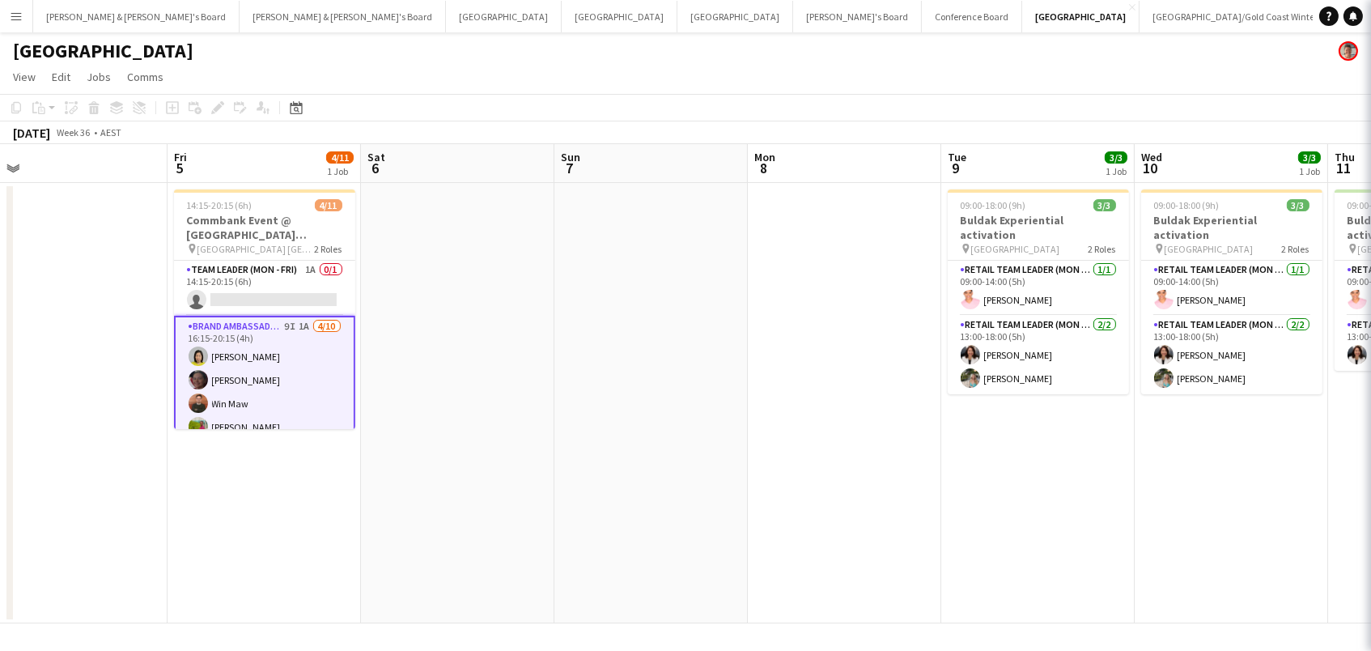
scroll to position [0, 605]
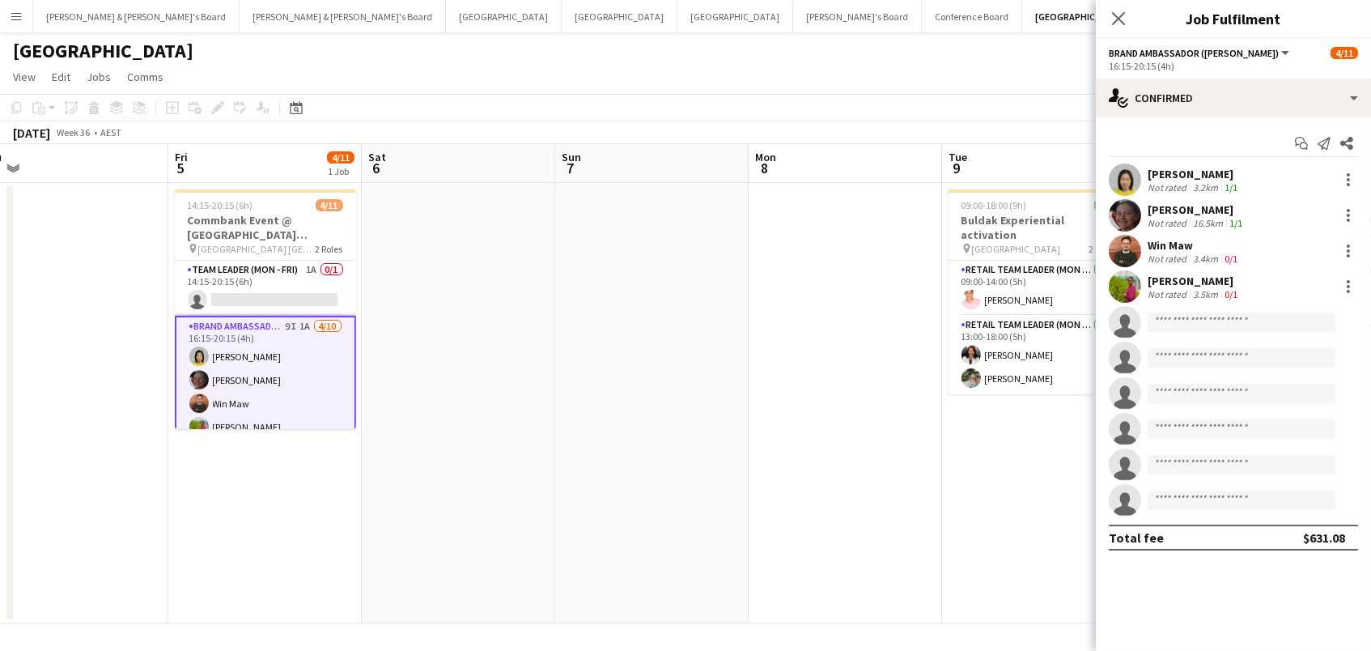
click at [1144, 179] on div "Yadana Ni Ni Not rated 3.2km 1/1" at bounding box center [1233, 179] width 275 height 32
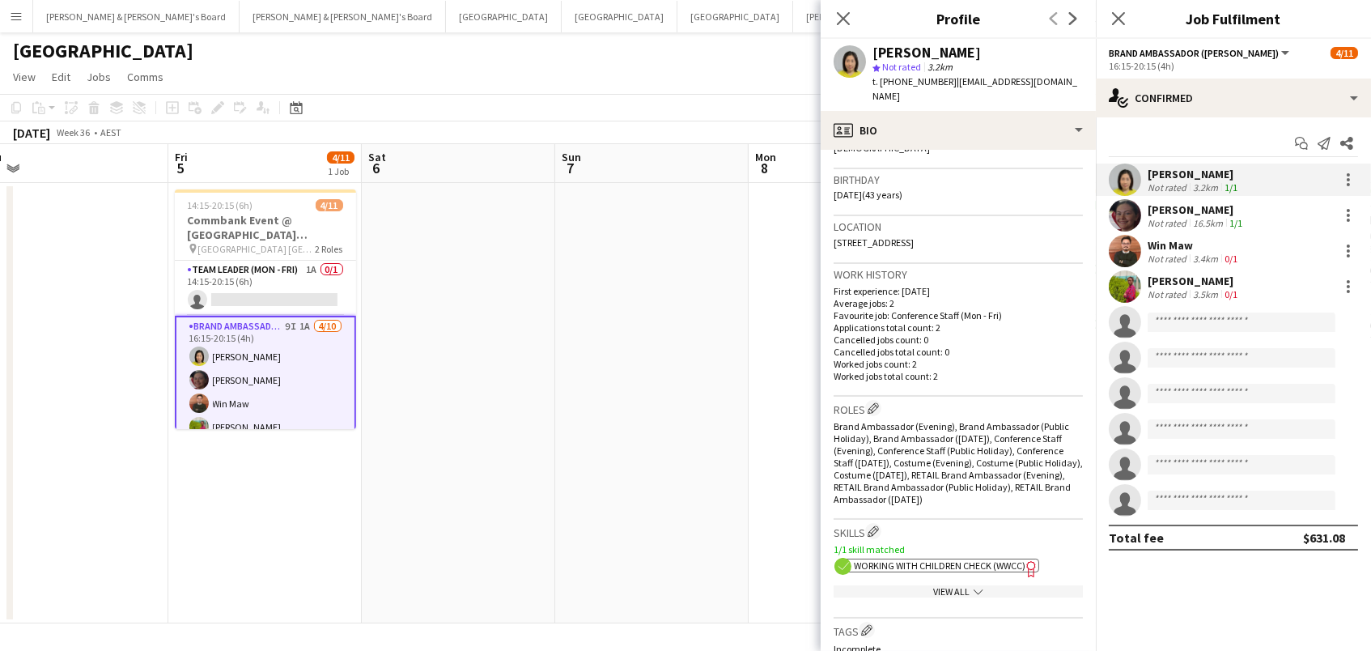
scroll to position [328, 0]
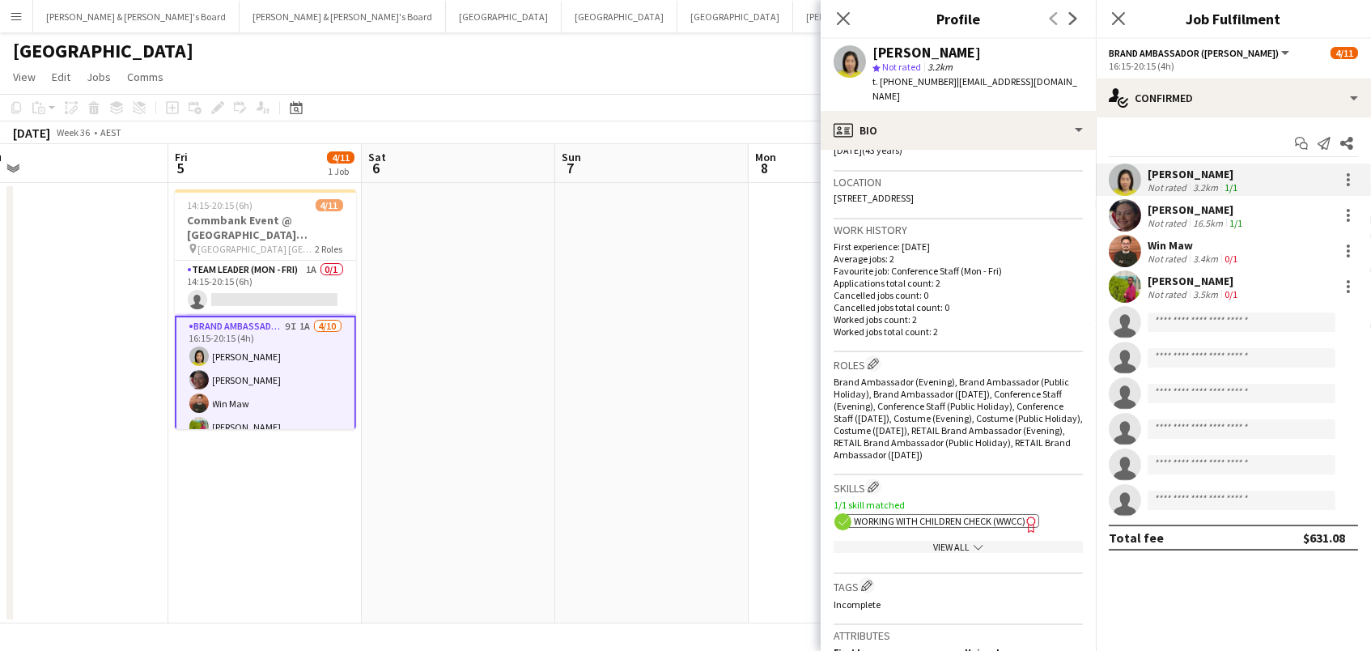
click at [1007, 515] on span "Working With Children Check (WWCC)" at bounding box center [940, 521] width 172 height 12
click at [1174, 218] on div "Not rated" at bounding box center [1168, 223] width 42 height 12
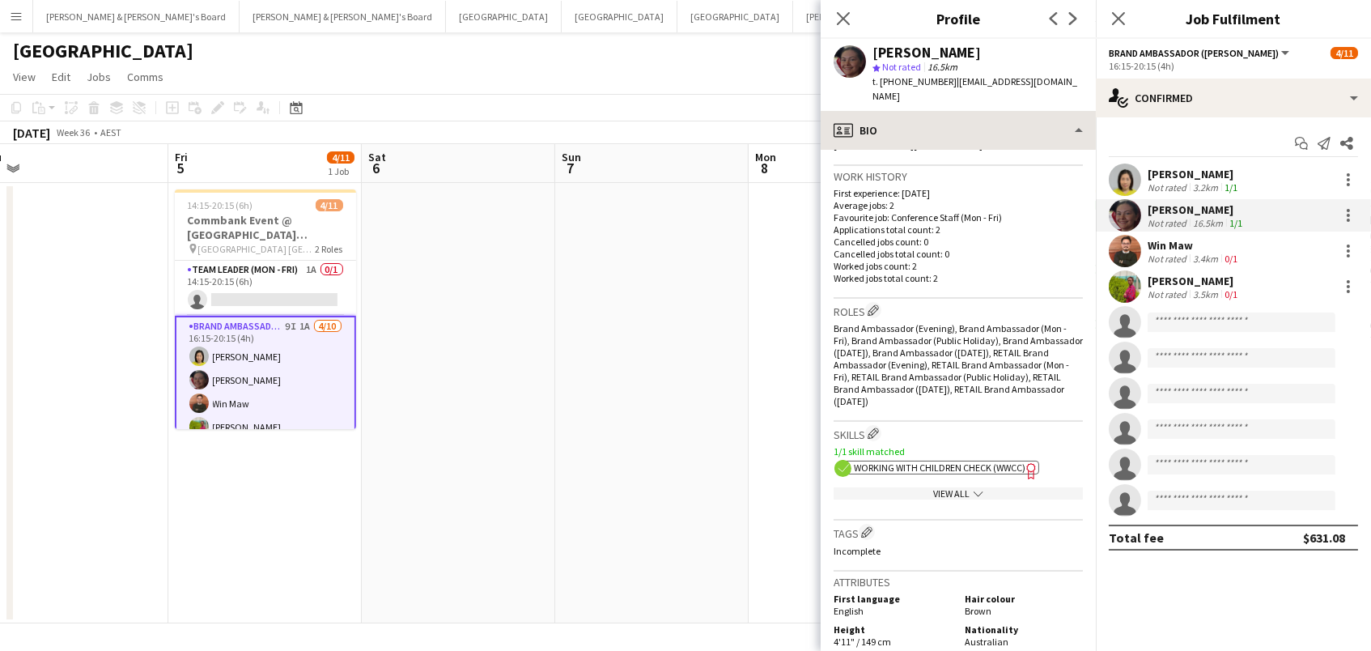
scroll to position [341, 0]
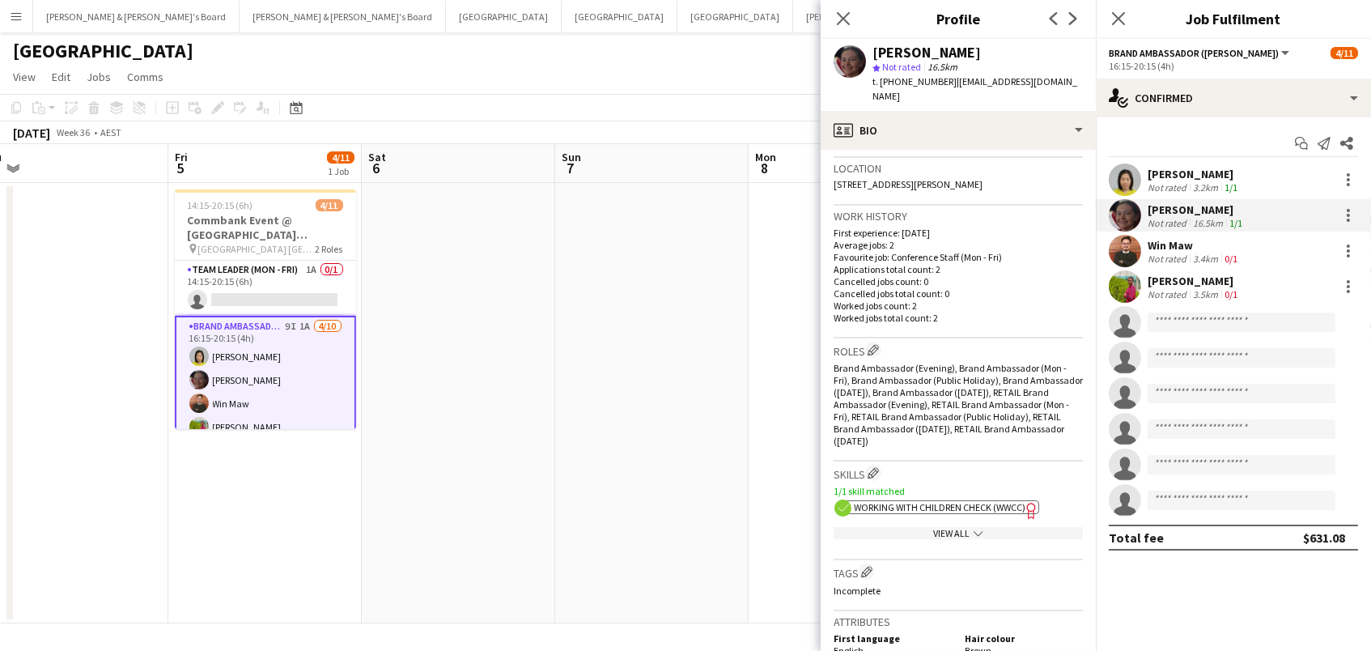
click at [907, 501] on span "Working With Children Check (WWCC)" at bounding box center [940, 507] width 172 height 12
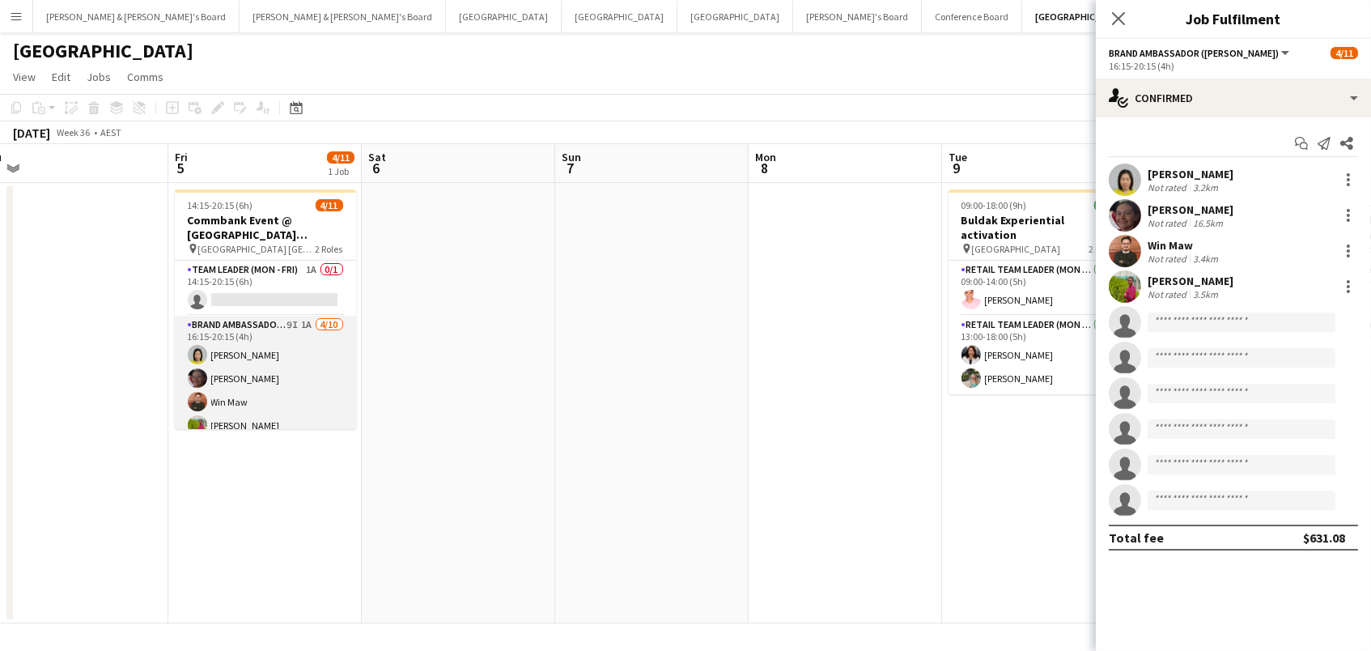
click at [303, 390] on app-card-role "Brand Ambassador (Mon - Fri) 9I 1A [DATE] 16:15-20:15 (4h) [PERSON_NAME] Win Ma…" at bounding box center [265, 449] width 181 height 266
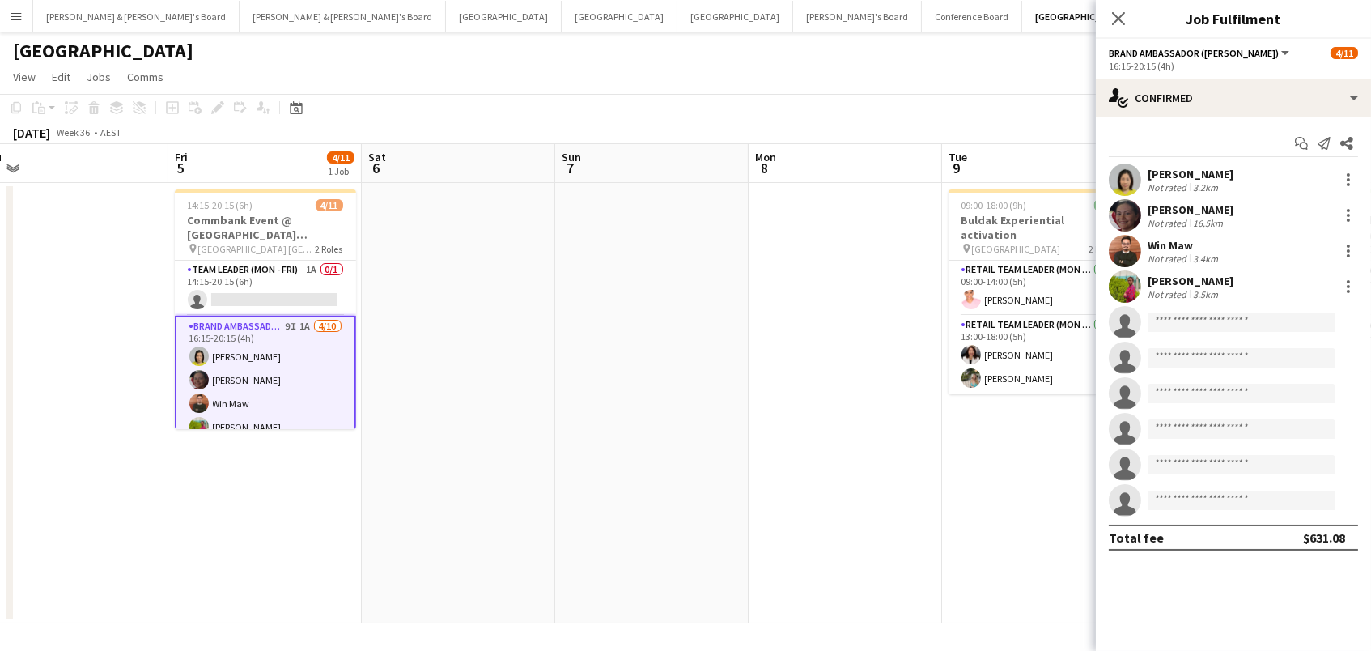
scroll to position [0, 604]
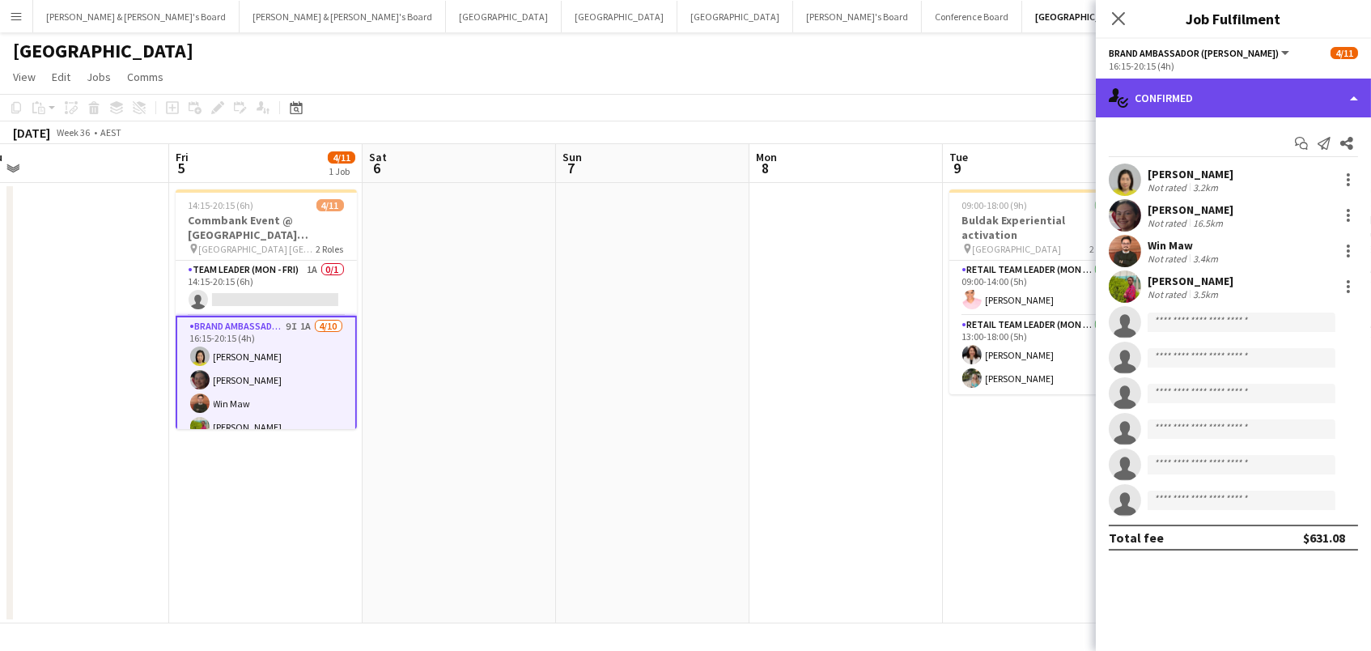
click at [1194, 78] on div "single-neutral-actions-check-2 Confirmed" at bounding box center [1233, 97] width 275 height 39
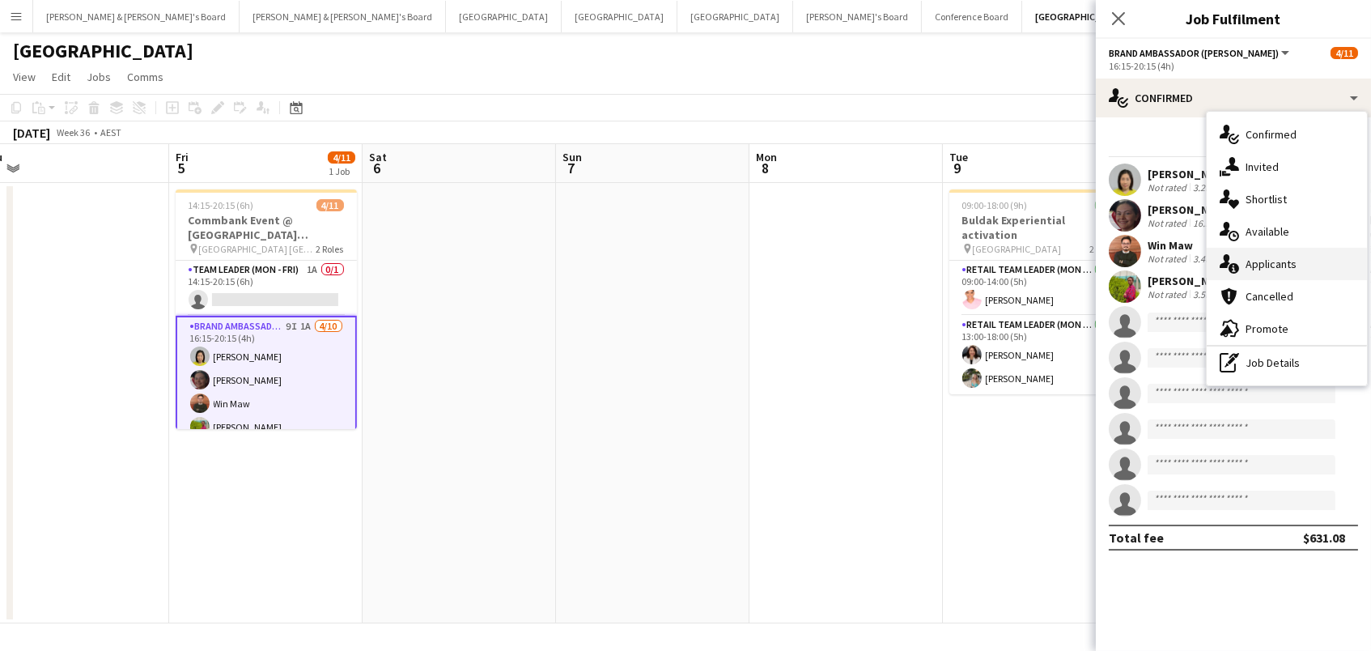
click at [1269, 258] on div "single-neutral-actions-information Applicants" at bounding box center [1286, 264] width 160 height 32
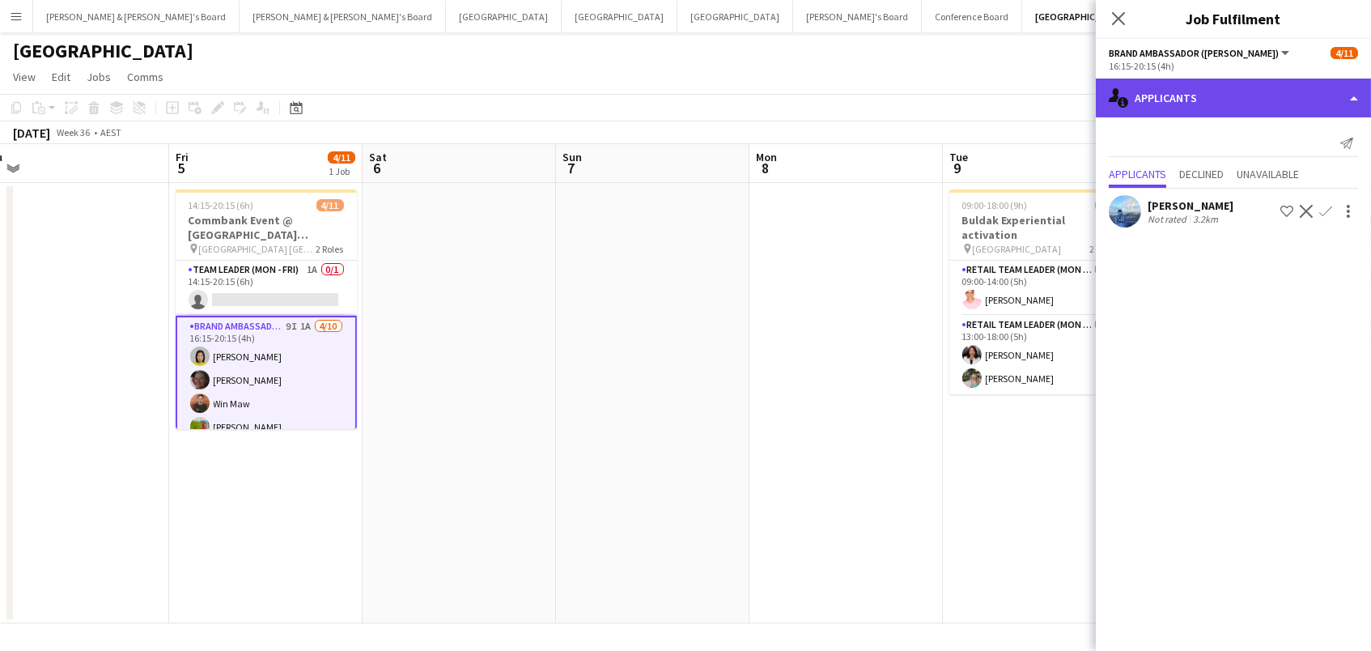
click at [1167, 106] on div "single-neutral-actions-information Applicants" at bounding box center [1233, 97] width 275 height 39
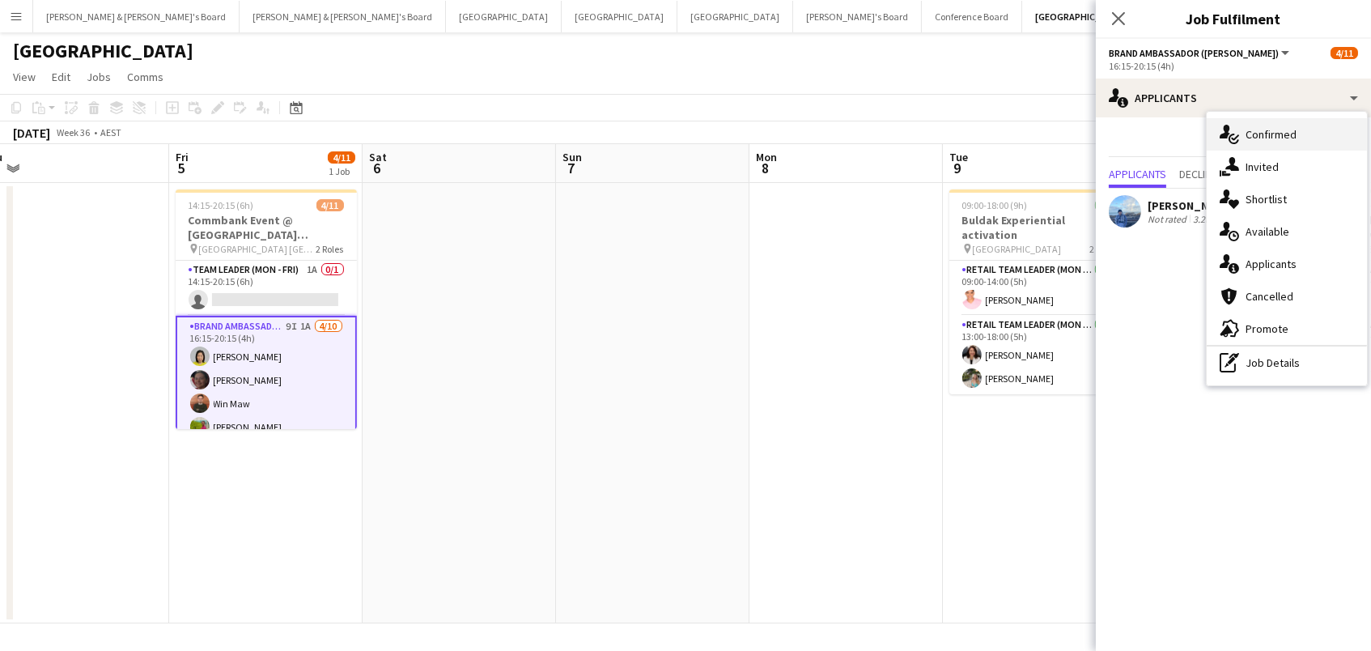
click at [1270, 142] on div "single-neutral-actions-check-2 Confirmed" at bounding box center [1286, 134] width 160 height 32
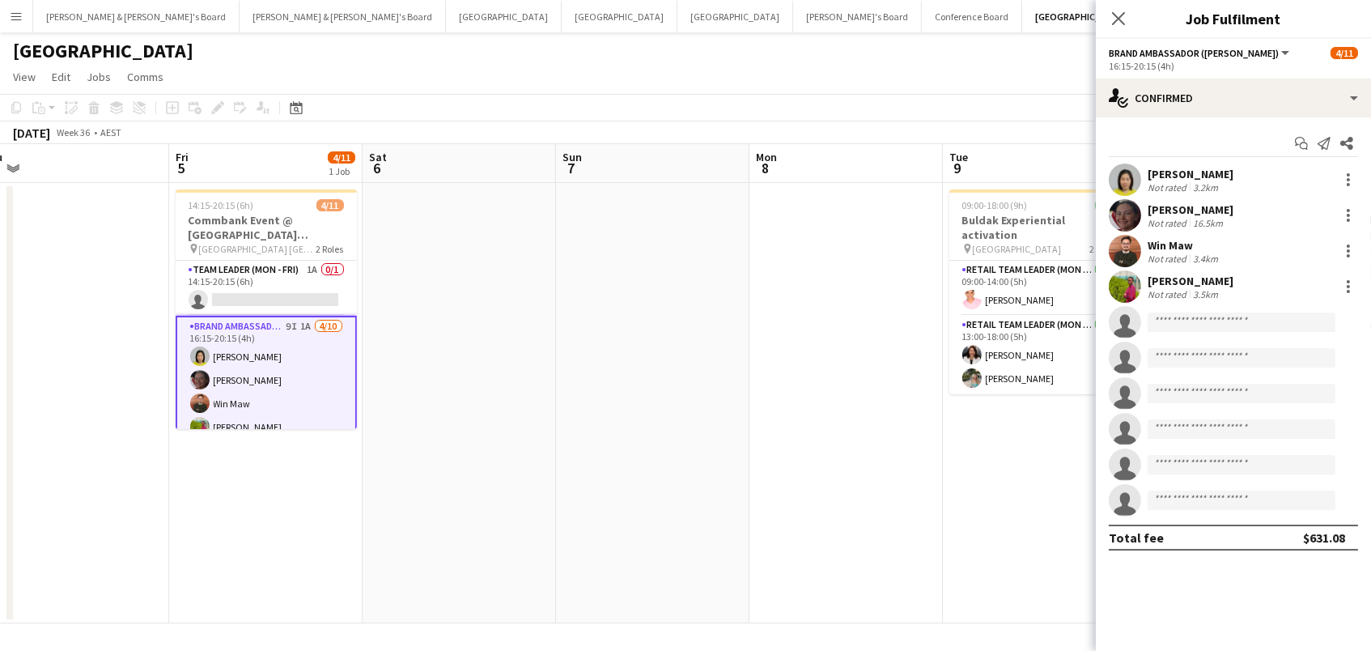
click at [1188, 310] on app-invite-slot "single-neutral-actions" at bounding box center [1233, 322] width 275 height 32
click at [1187, 319] on input at bounding box center [1241, 321] width 188 height 19
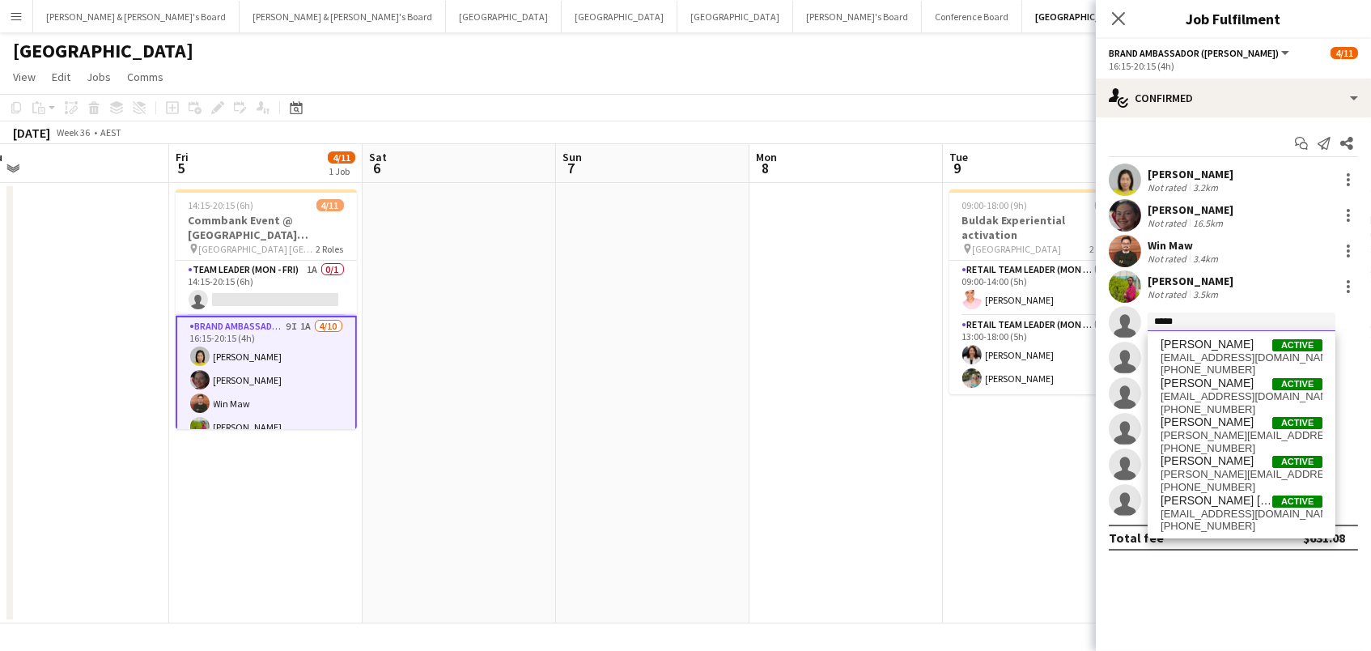
type input "*****"
drag, startPoint x: 1191, startPoint y: 350, endPoint x: 1244, endPoint y: 380, distance: 61.6
click at [1244, 380] on span "[PERSON_NAME]" at bounding box center [1206, 383] width 93 height 14
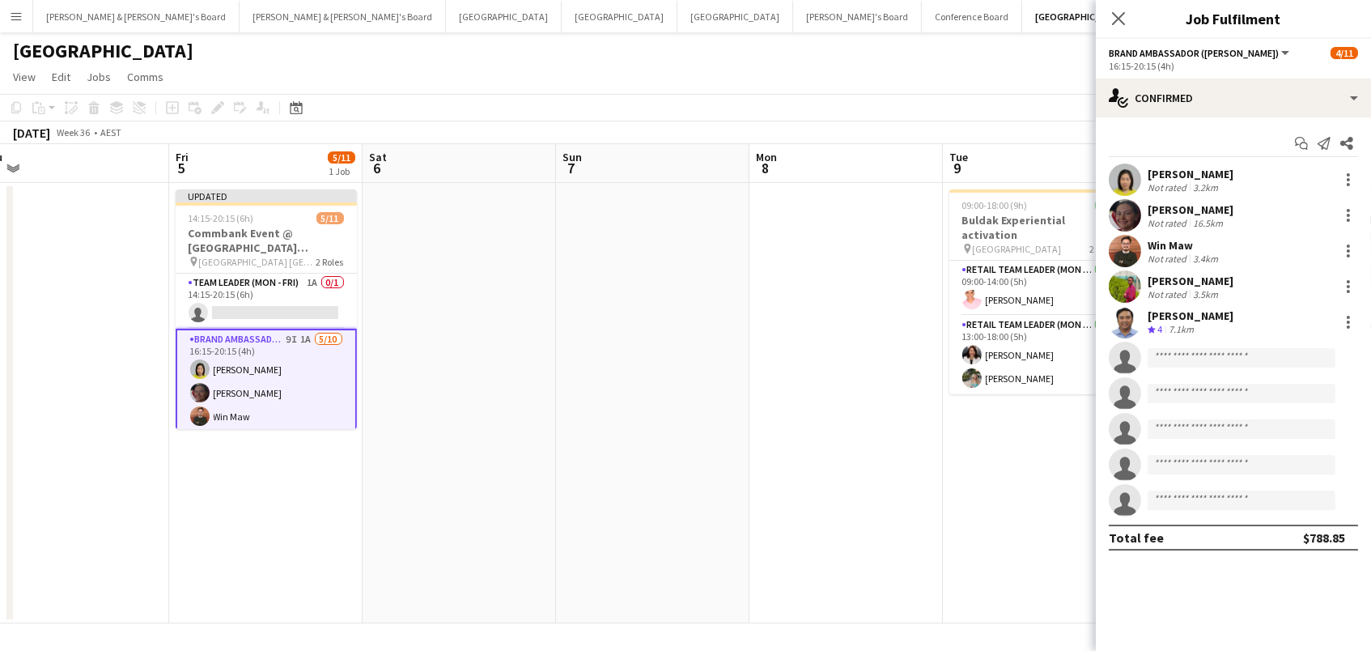
click at [897, 53] on div "[GEOGRAPHIC_DATA]" at bounding box center [685, 47] width 1371 height 31
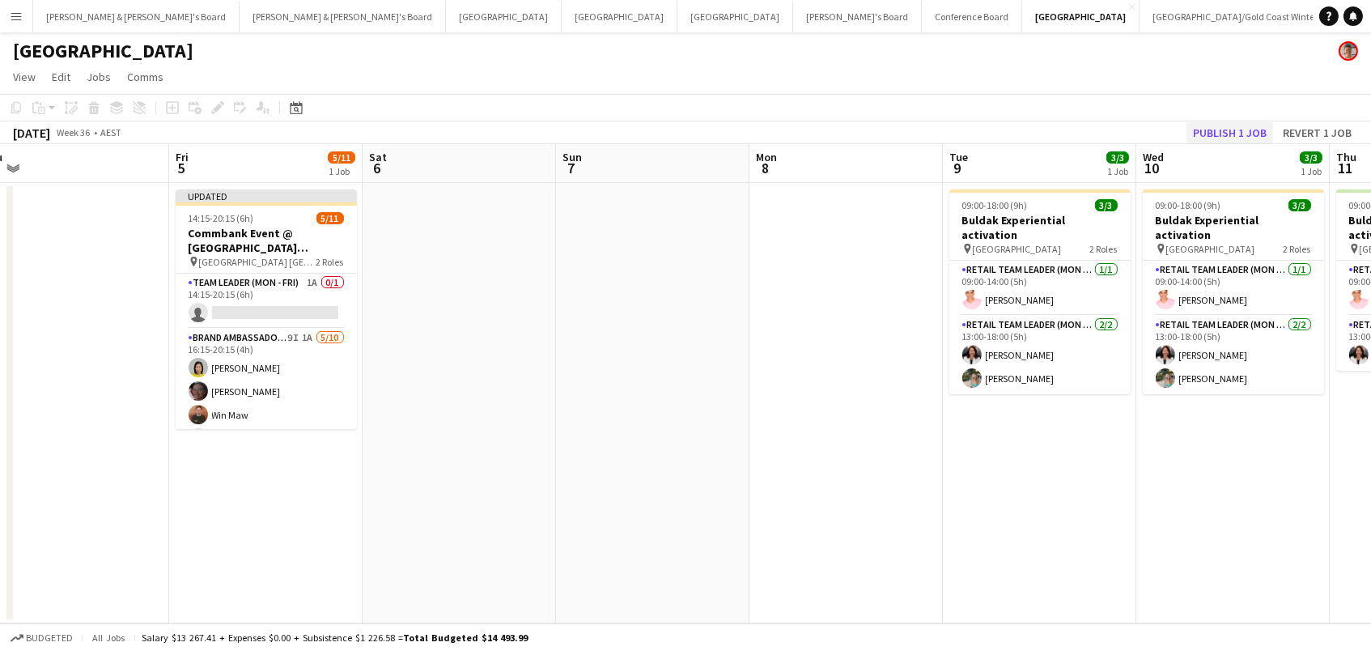
click at [1223, 139] on button "Publish 1 job" at bounding box center [1229, 132] width 87 height 21
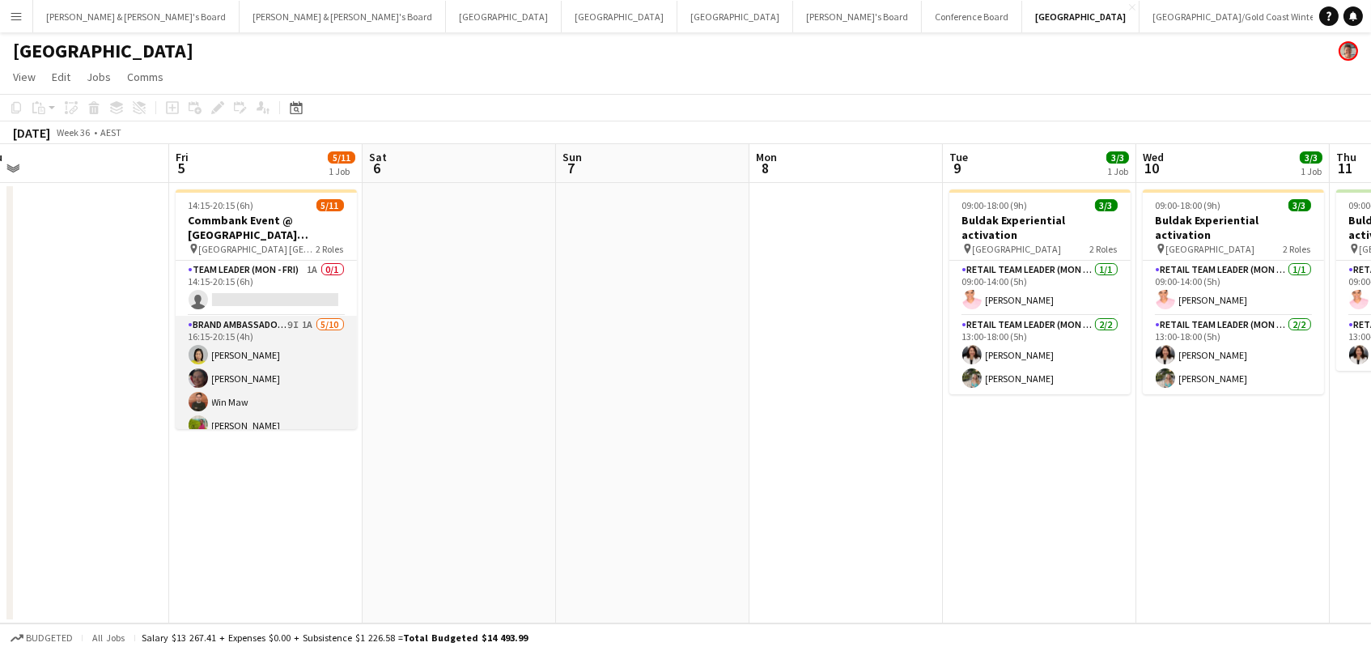
click at [287, 384] on app-card-role "Brand Ambassador (Mon - Fri) 9I 1A [DATE] 16:15-20:15 (4h) [PERSON_NAME] Win Ma…" at bounding box center [266, 449] width 181 height 266
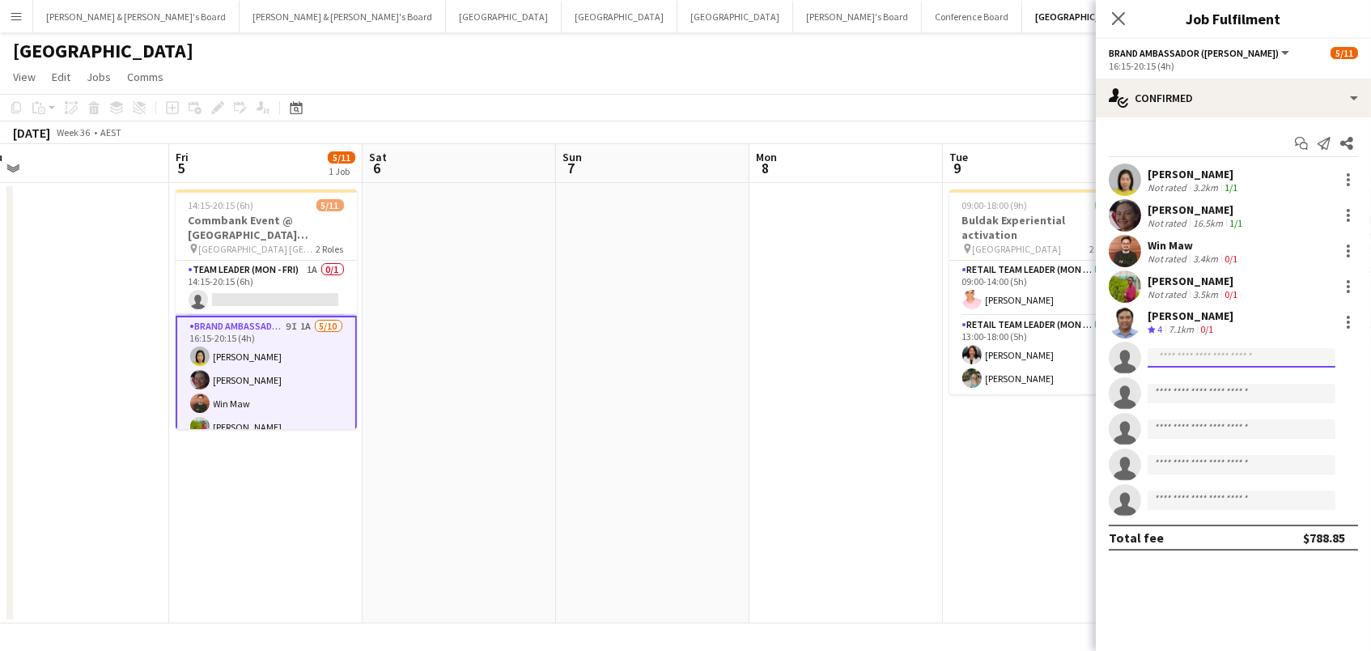
click at [1189, 358] on input at bounding box center [1241, 357] width 188 height 19
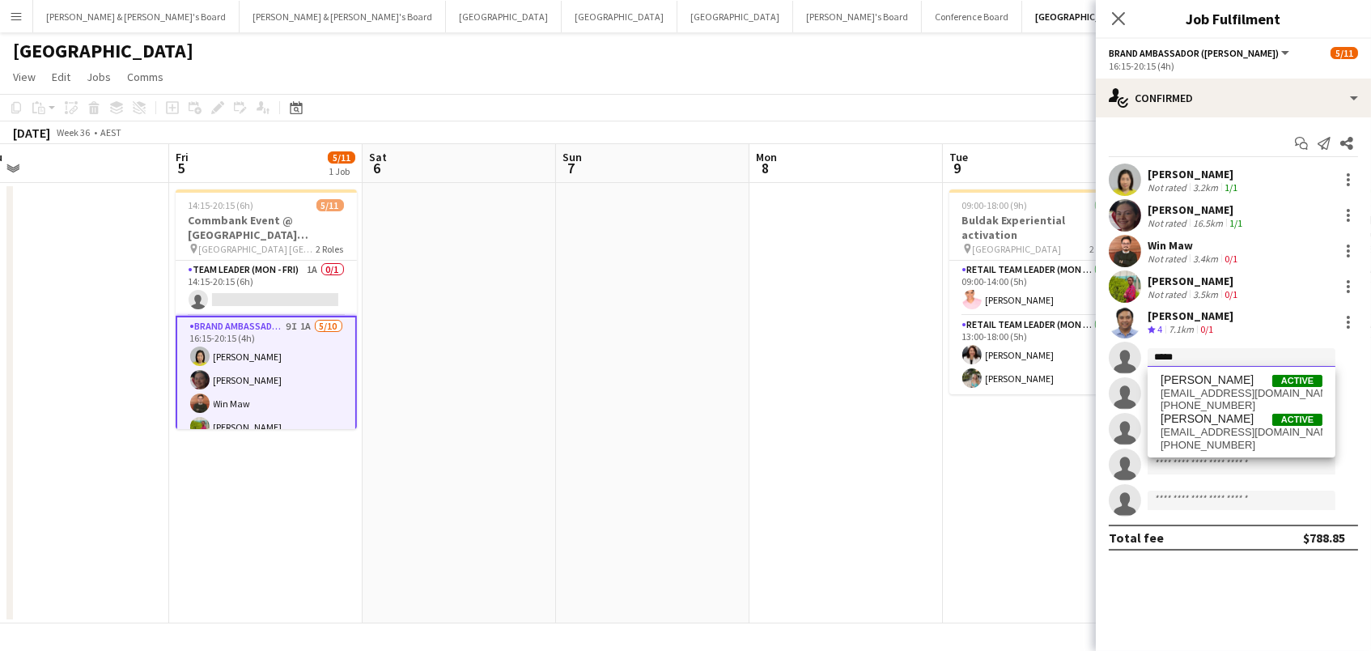
type input "*****"
drag, startPoint x: 1190, startPoint y: 364, endPoint x: 1197, endPoint y: 434, distance: 69.9
click at [1197, 434] on span "[EMAIL_ADDRESS][DOMAIN_NAME]" at bounding box center [1241, 432] width 162 height 13
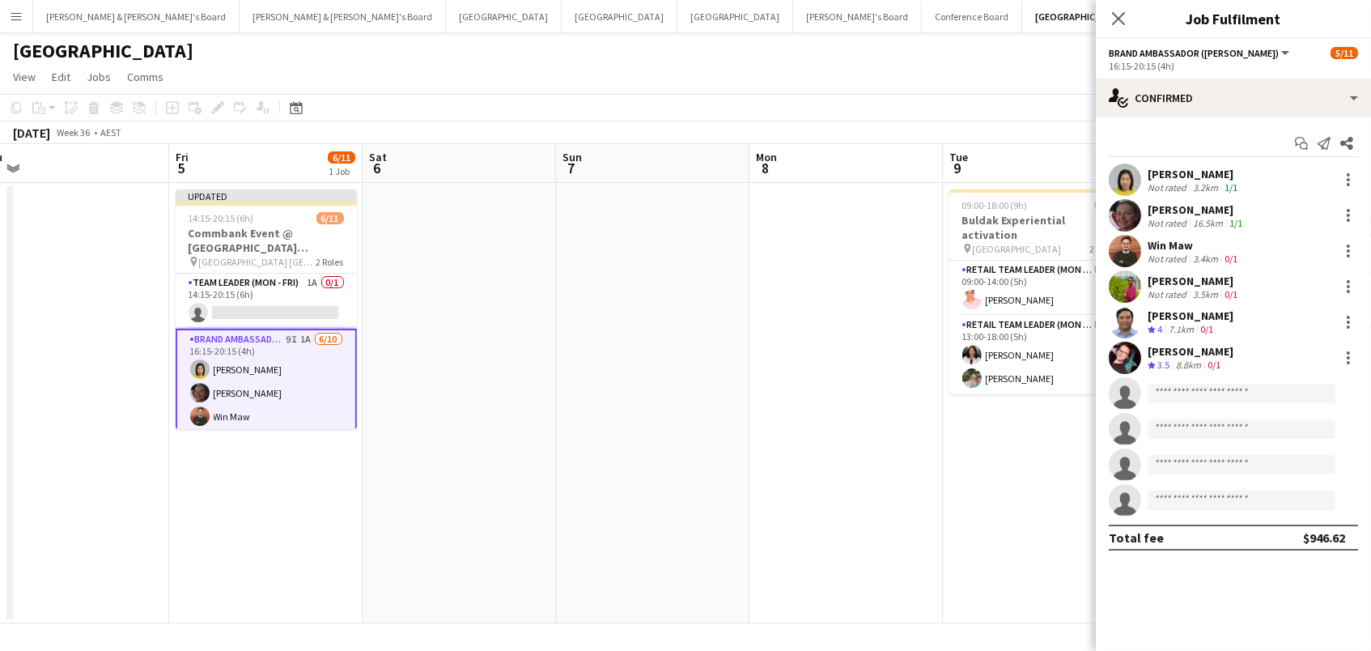
click at [849, 337] on app-date-cell at bounding box center [845, 403] width 193 height 440
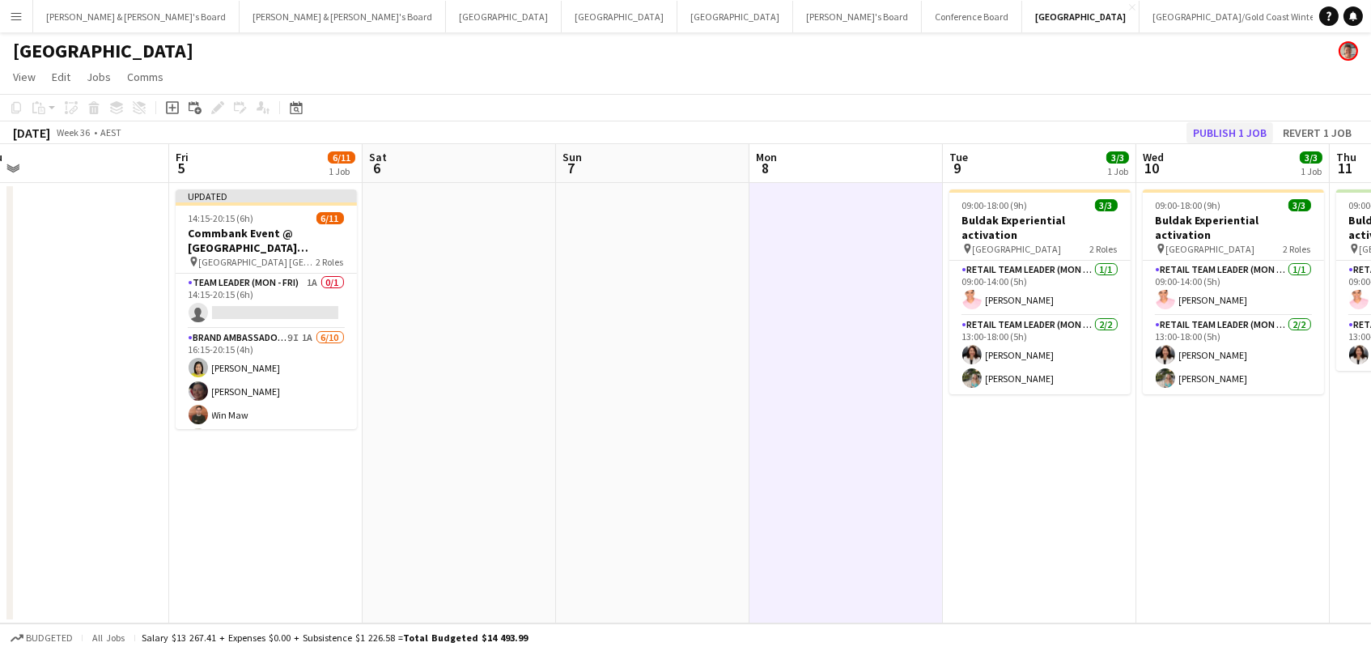
click at [1247, 128] on button "Publish 1 job" at bounding box center [1229, 132] width 87 height 21
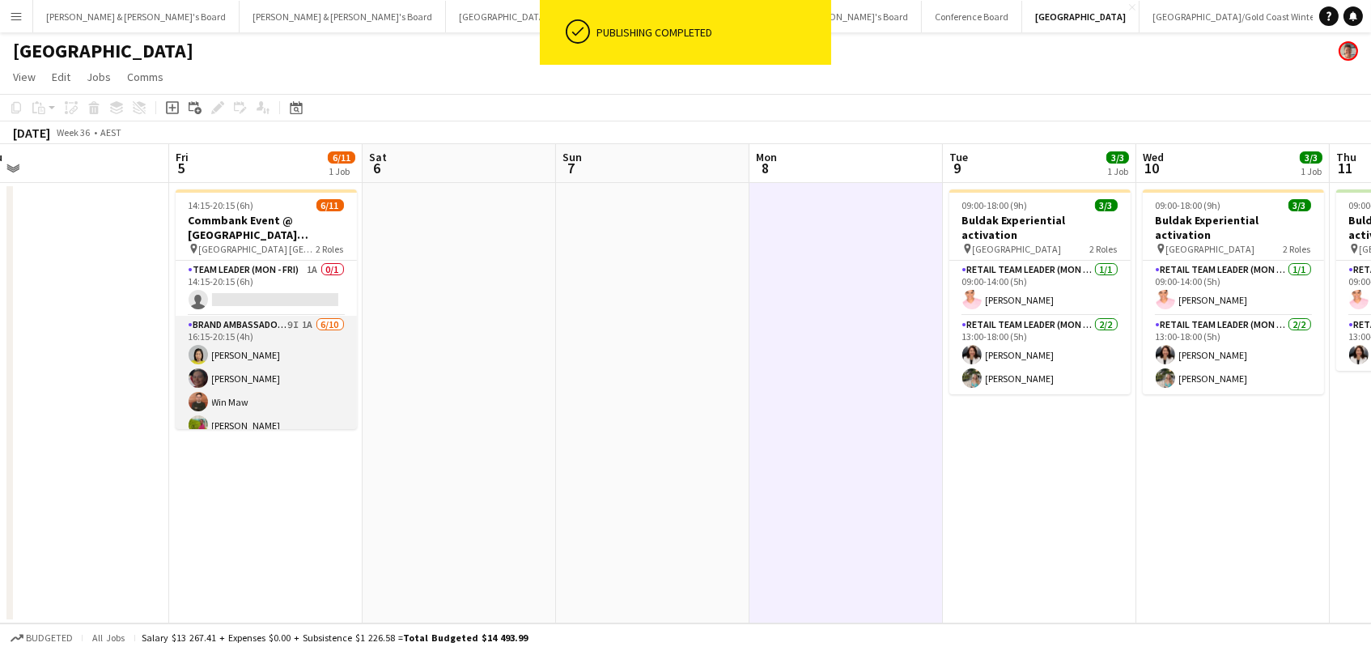
scroll to position [-2, 0]
click at [288, 329] on app-card-role "Brand Ambassador ([PERSON_NAME]) 9I 1A [DATE] 16:15-20:15 (4h) [PERSON_NAME] Wi…" at bounding box center [266, 449] width 181 height 266
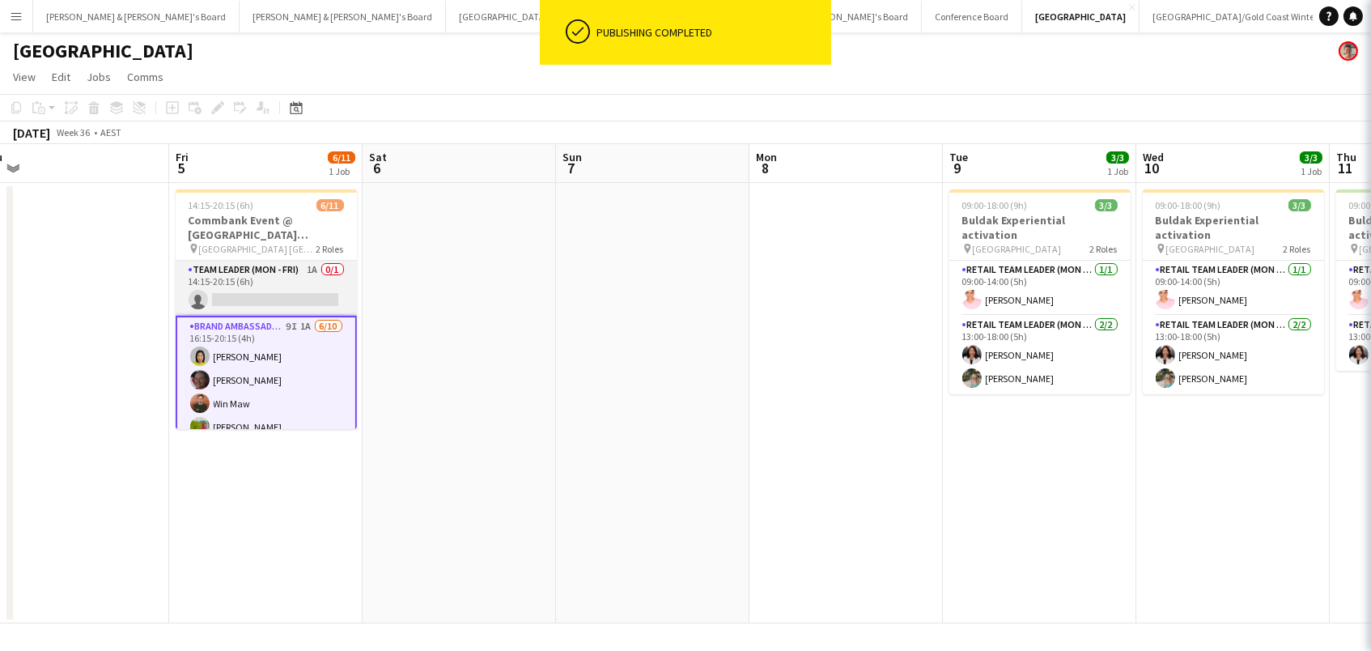
click at [287, 293] on app-card-role "Team Leader (Mon - Fri) 1A 0/1 14:15-20:15 (6h) single-neutral-actions" at bounding box center [266, 288] width 181 height 55
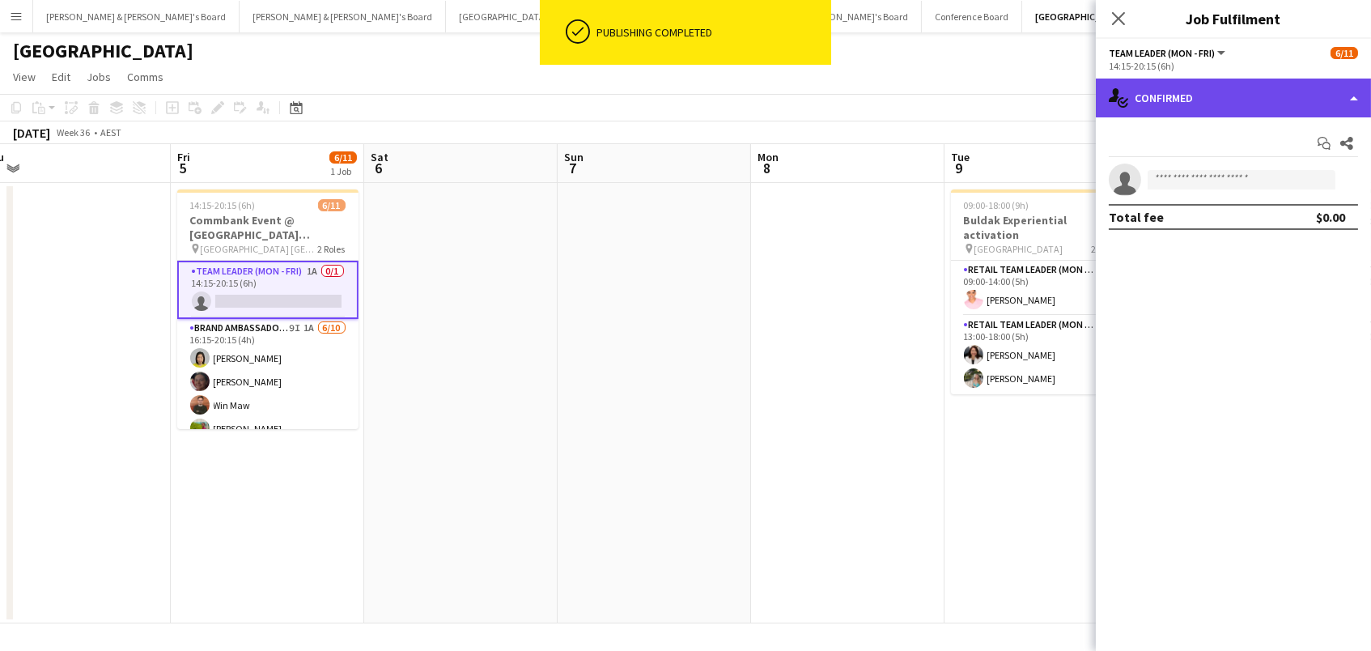
click at [1169, 96] on div "single-neutral-actions-check-2 Confirmed" at bounding box center [1233, 97] width 275 height 39
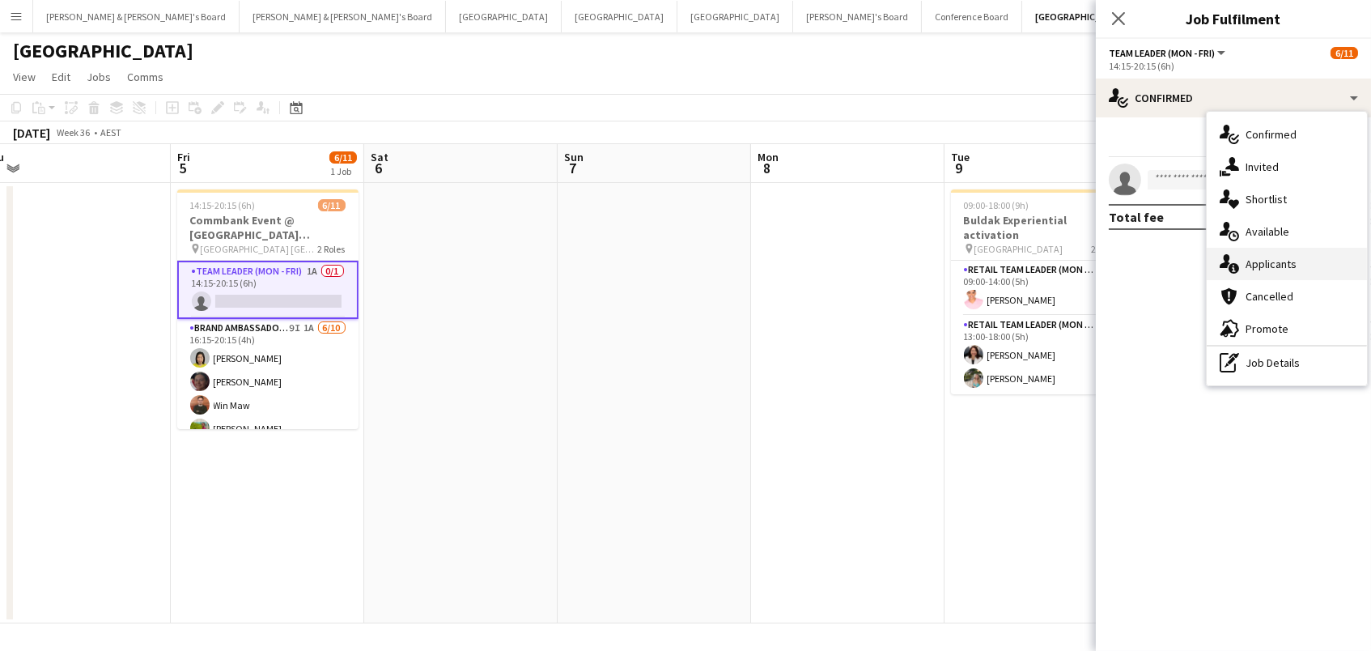
click at [1266, 260] on div "single-neutral-actions-information Applicants" at bounding box center [1286, 264] width 160 height 32
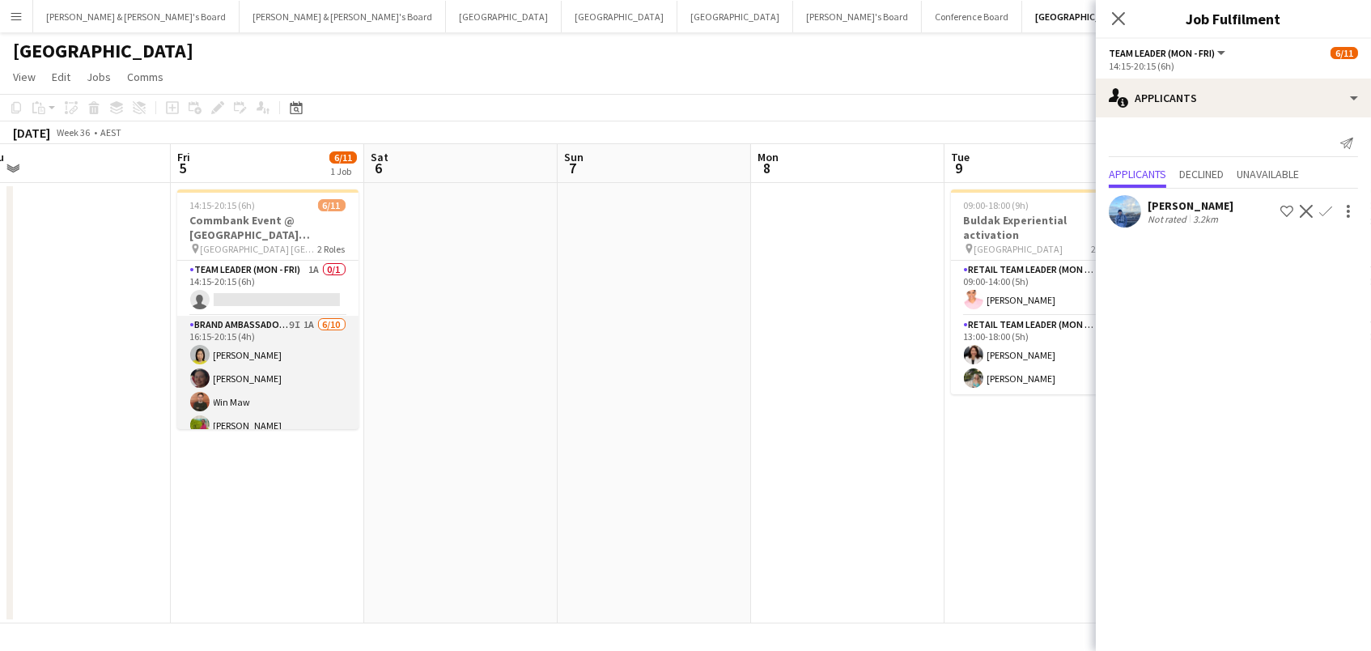
click at [247, 367] on app-card-role "Brand Ambassador ([PERSON_NAME]) 9I 1A [DATE] 16:15-20:15 (4h) [PERSON_NAME] Wi…" at bounding box center [267, 449] width 181 height 266
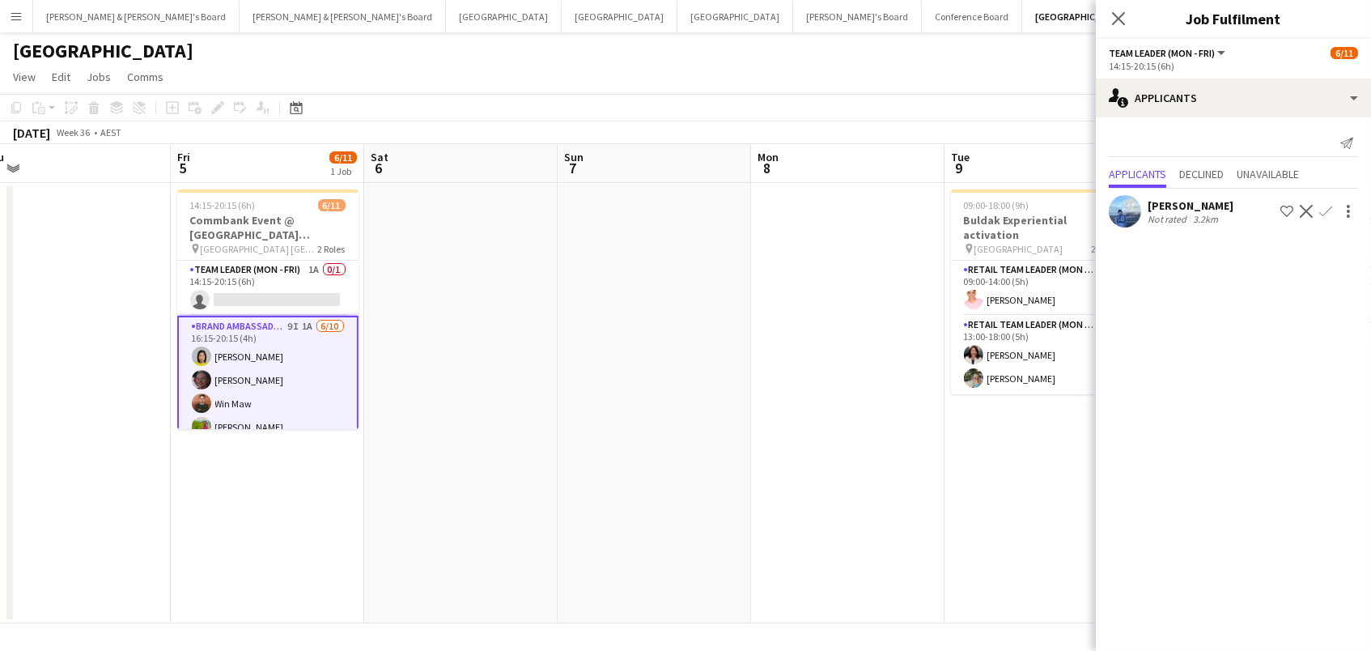
click at [23, 19] on button "Menu" at bounding box center [16, 16] width 32 height 32
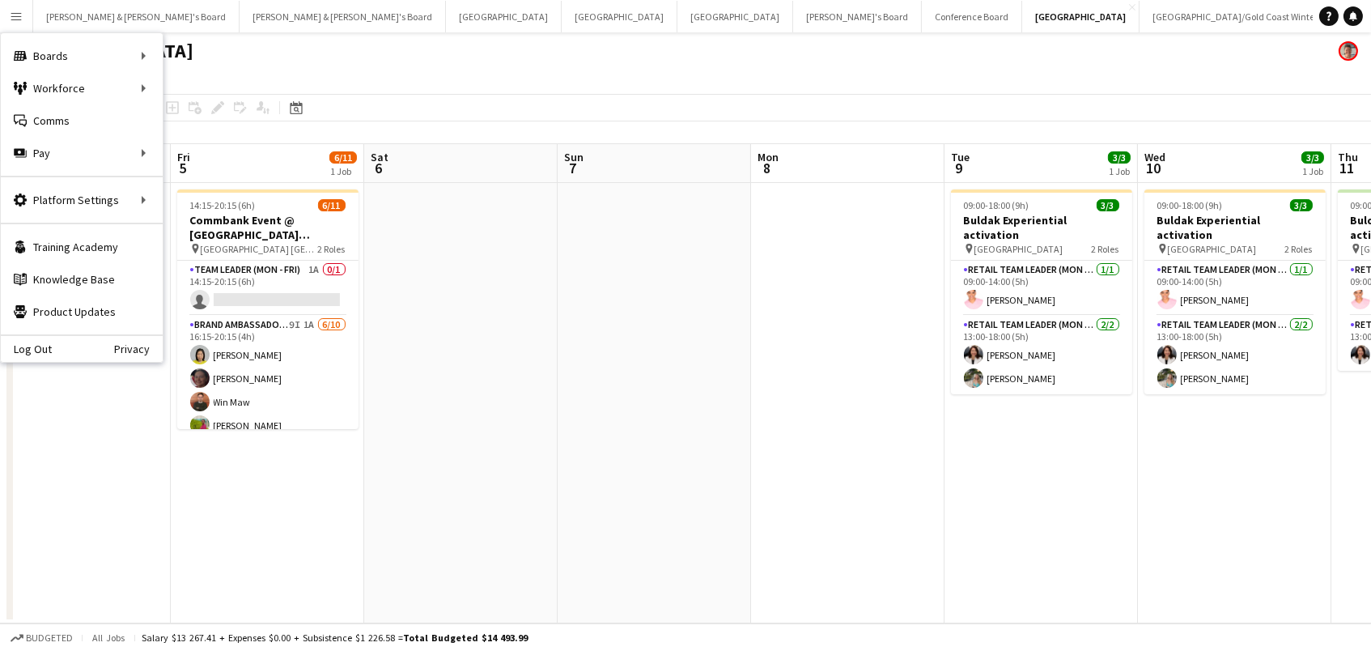
click at [574, 432] on app-date-cell at bounding box center [654, 403] width 193 height 440
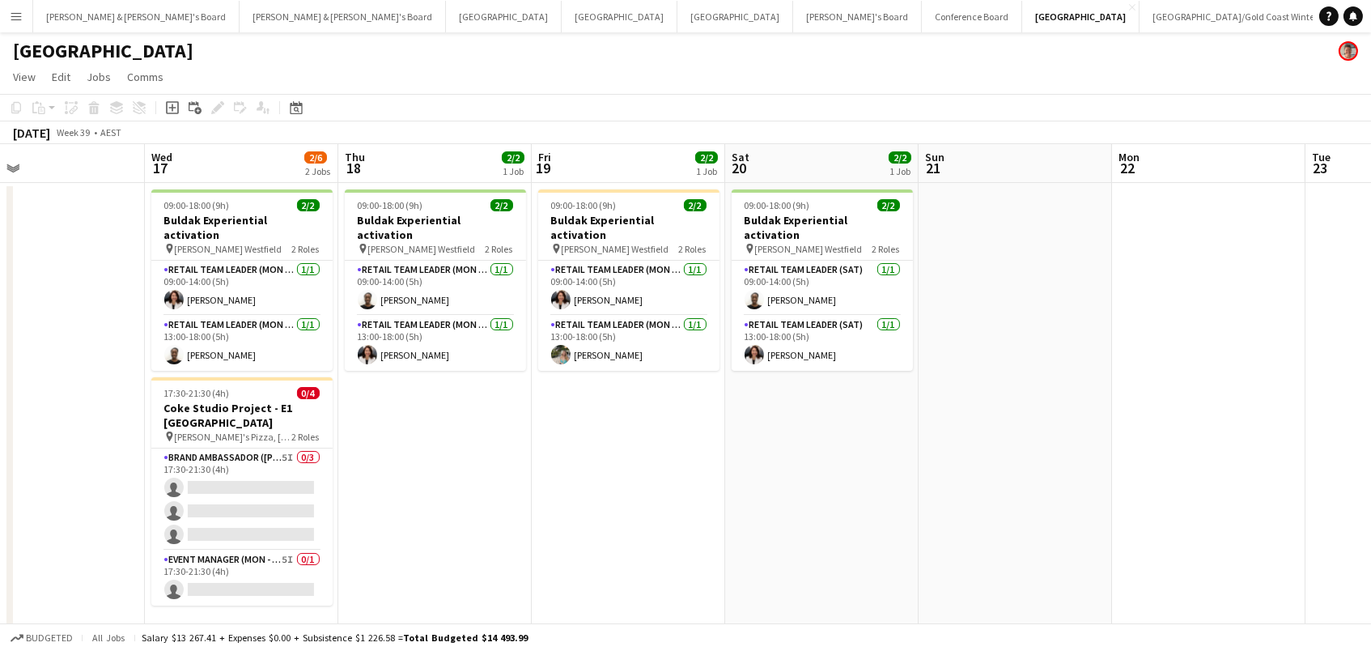
scroll to position [0, 506]
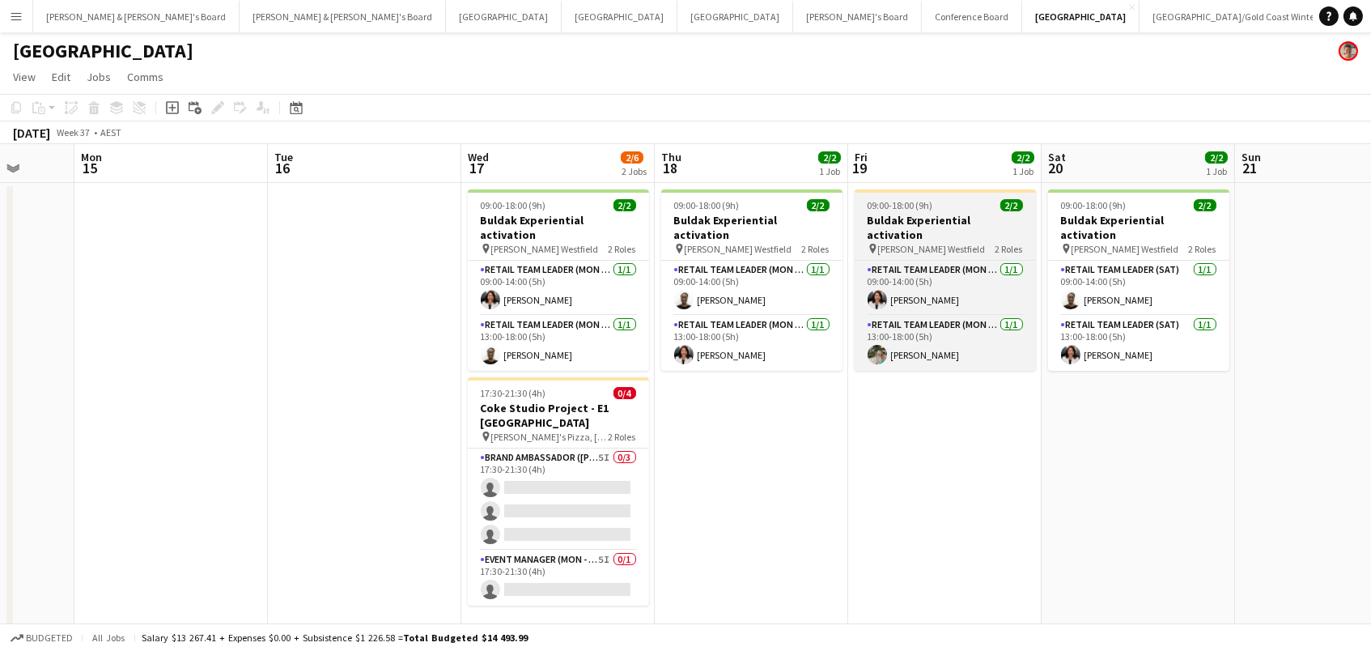
click at [990, 196] on app-job-card "09:00-18:00 (9h) 2/2 Buldak Experiential activation pin [PERSON_NAME] Westfield…" at bounding box center [944, 279] width 181 height 181
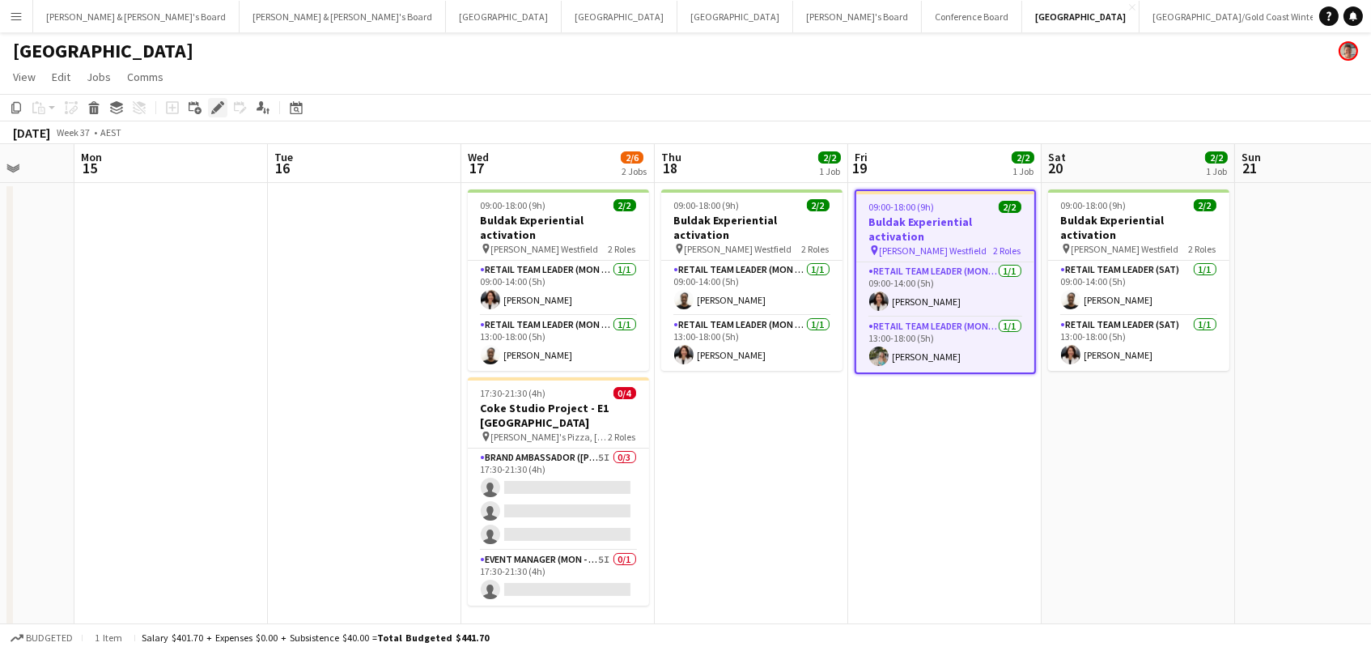
click at [223, 106] on div "Edit" at bounding box center [217, 107] width 19 height 19
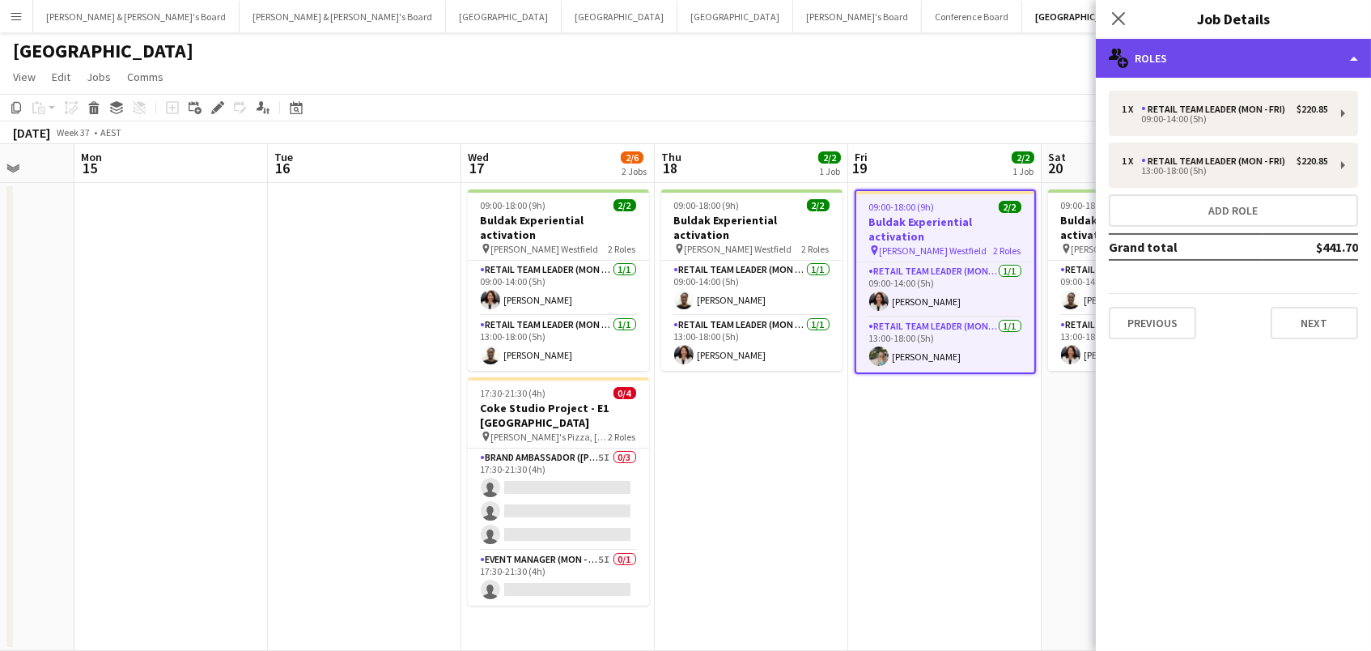
click at [1210, 71] on div "multiple-users-add Roles" at bounding box center [1233, 58] width 275 height 39
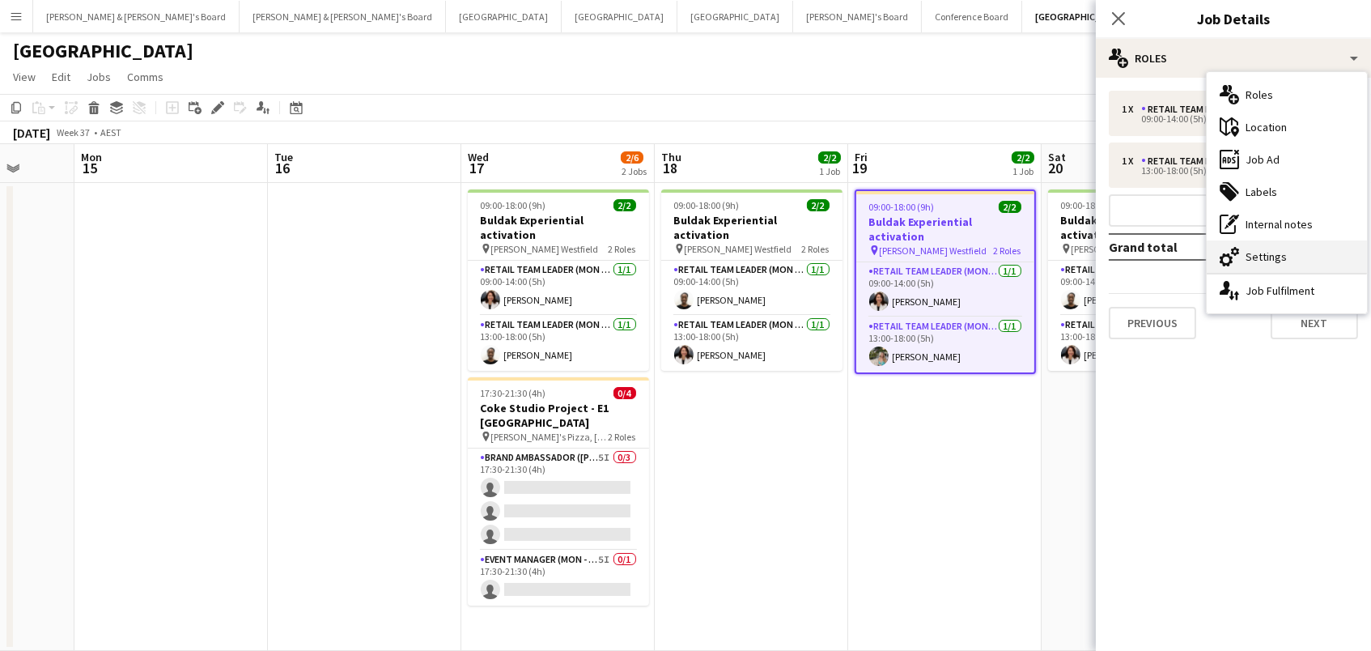
click at [1232, 257] on icon "cog-double-3" at bounding box center [1228, 256] width 19 height 19
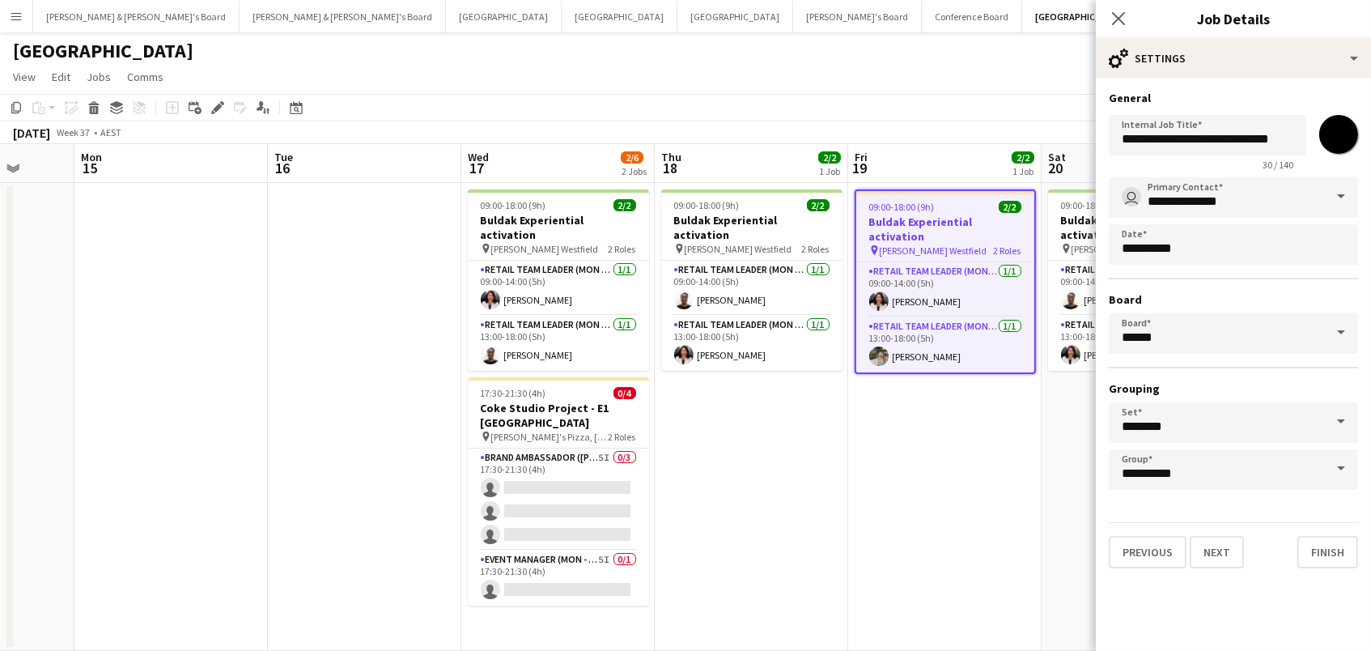
click at [1333, 123] on input "*******" at bounding box center [1338, 134] width 58 height 58
type input "*******"
click at [964, 109] on app-toolbar "Copy Paste Paste Command V Paste with crew Command Shift V Paste linked Job [GE…" at bounding box center [685, 108] width 1371 height 28
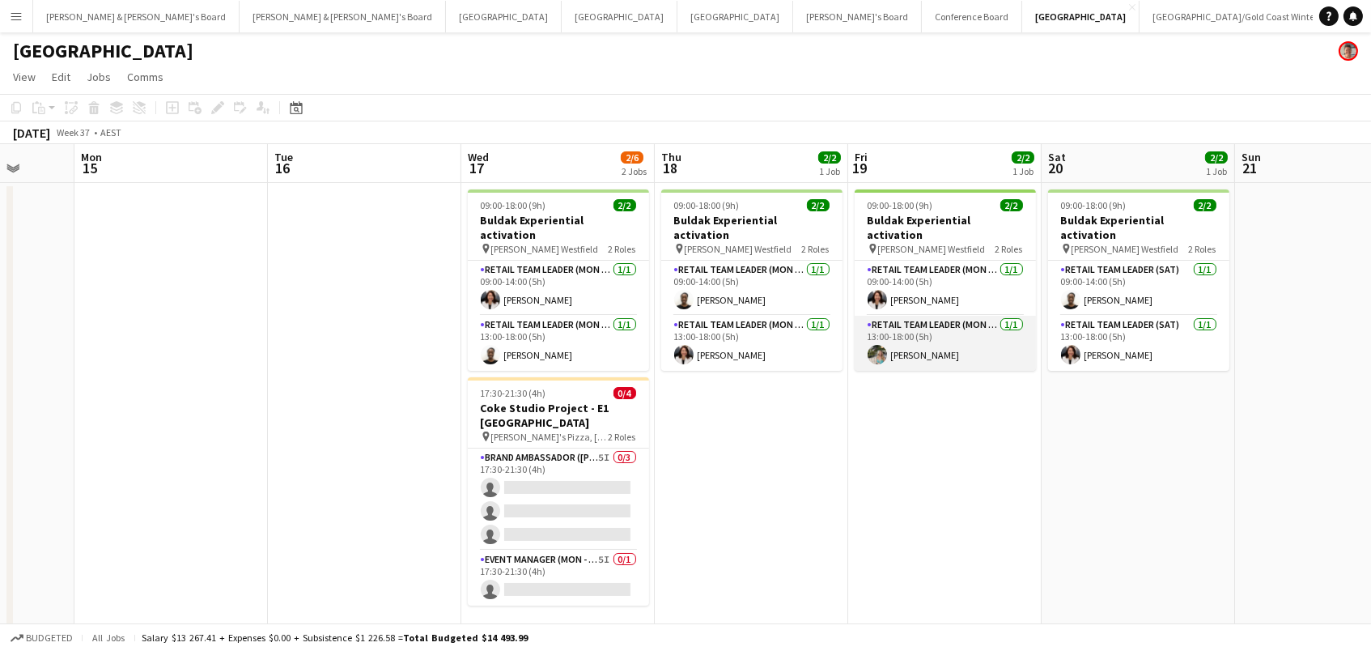
scroll to position [0, 651]
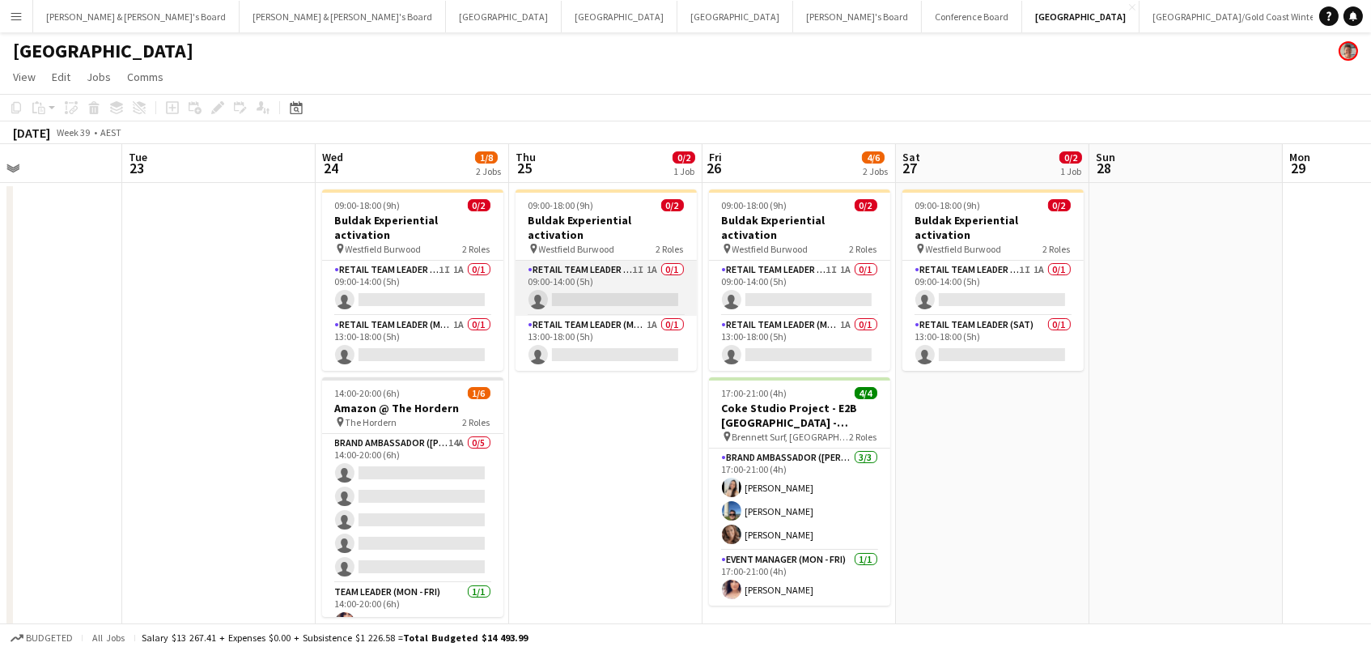
click at [566, 261] on app-card-role "RETAIL Team Leader (Mon - Fri) 1I 1A 0/1 09:00-14:00 (5h) single-neutral-actions" at bounding box center [605, 288] width 181 height 55
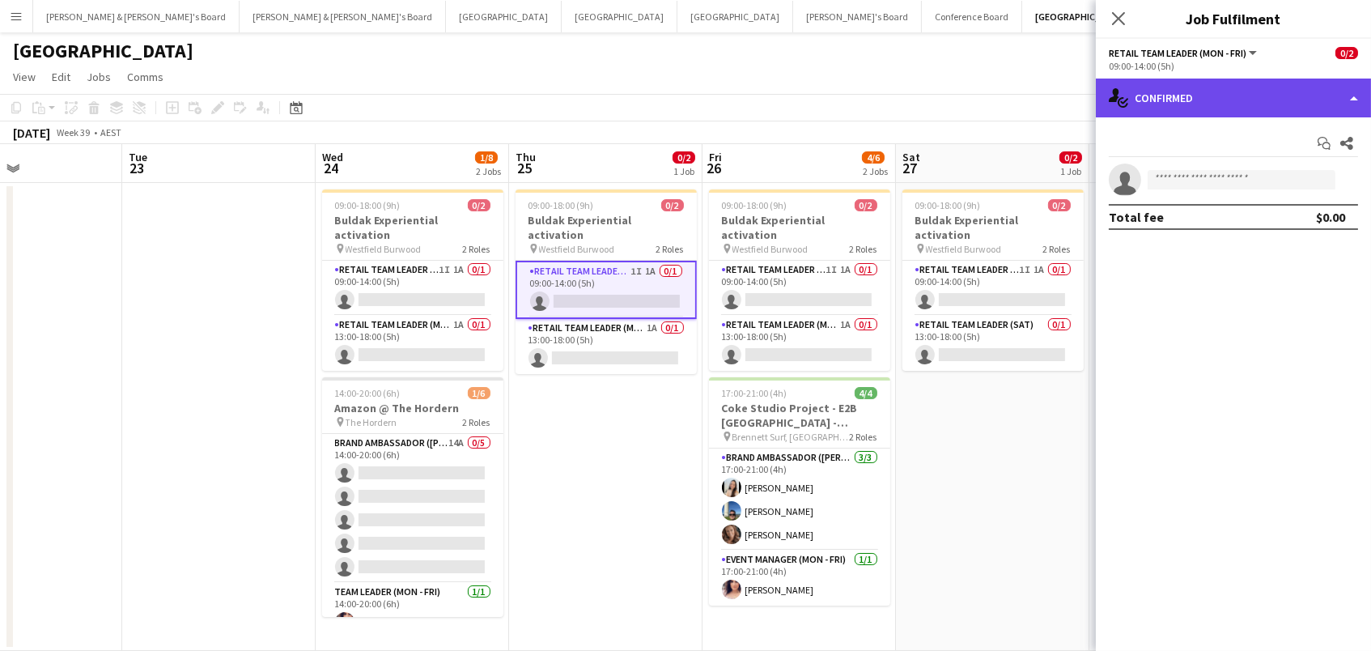
click at [1321, 100] on div "single-neutral-actions-check-2 Confirmed" at bounding box center [1233, 97] width 275 height 39
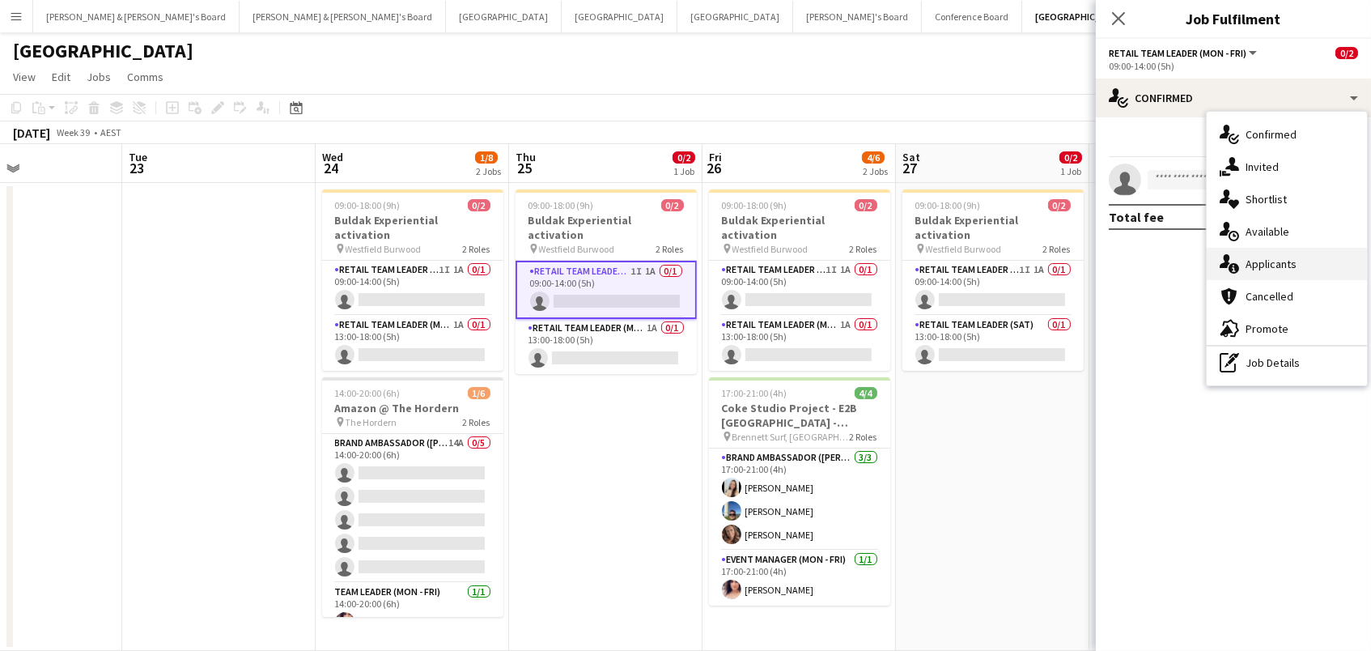
click at [1317, 257] on div "single-neutral-actions-information Applicants" at bounding box center [1286, 264] width 160 height 32
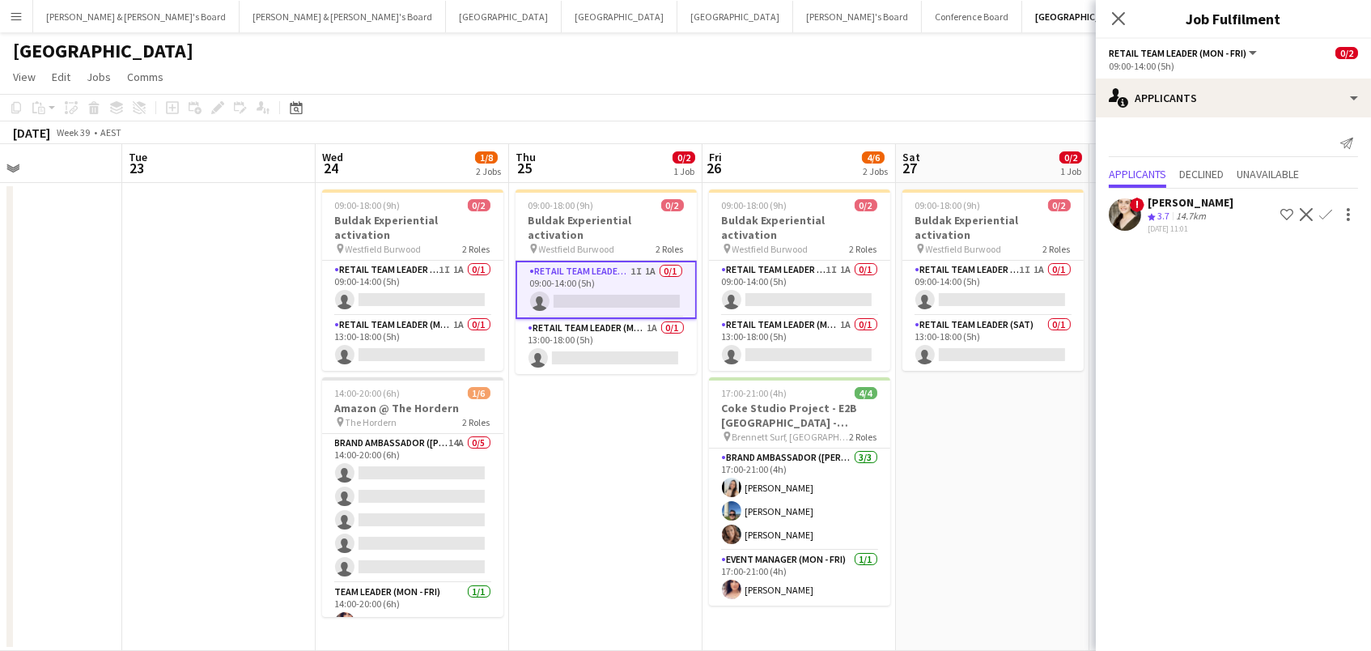
click at [623, 273] on app-card-role "RETAIL Team Leader (Mon - Fri) 1I 1A 0/1 09:00-14:00 (5h) single-neutral-actions" at bounding box center [605, 290] width 181 height 58
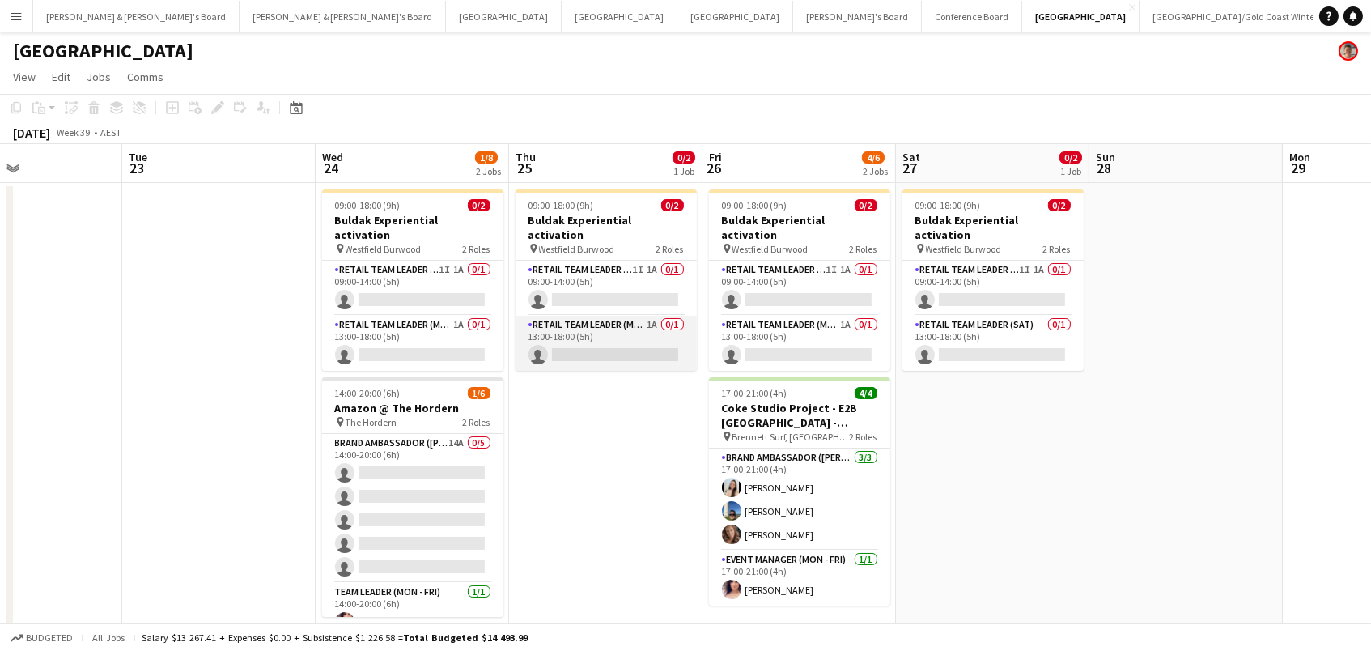
click at [628, 323] on app-card-role "RETAIL Team Leader (Mon - Fri) 1A 0/1 13:00-18:00 (5h) single-neutral-actions" at bounding box center [605, 343] width 181 height 55
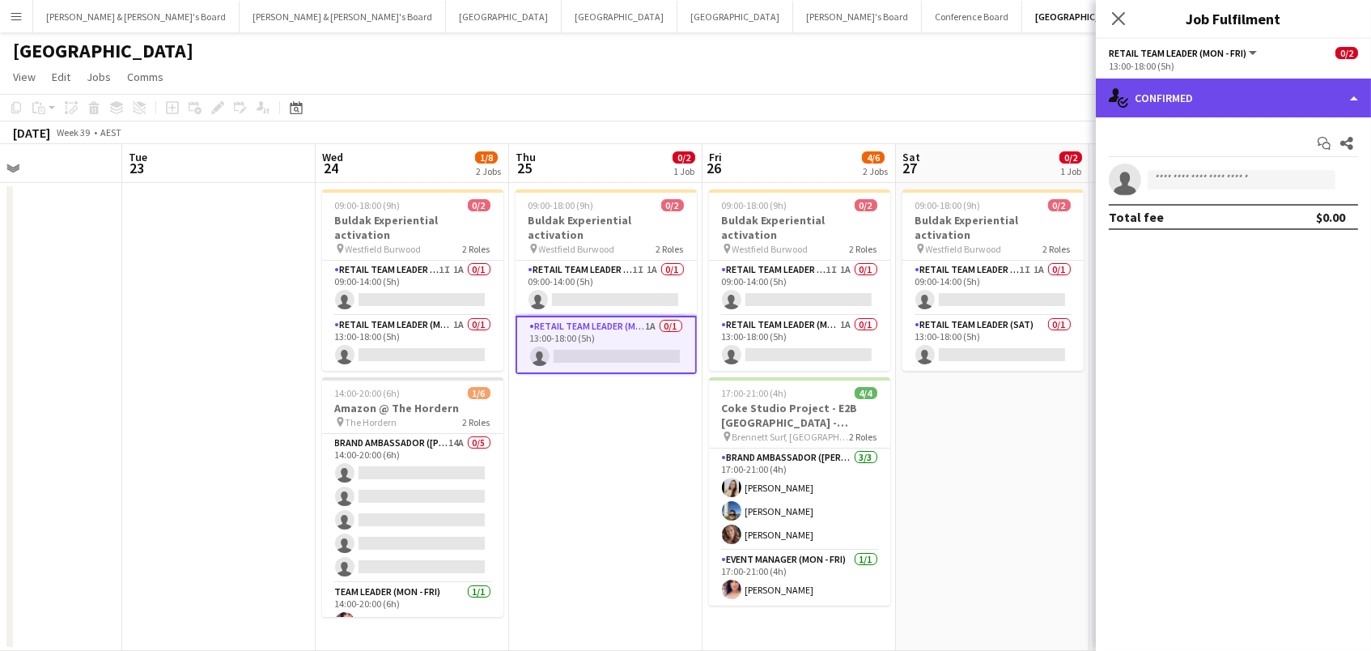
click at [1155, 100] on div "single-neutral-actions-check-2 Confirmed" at bounding box center [1233, 97] width 275 height 39
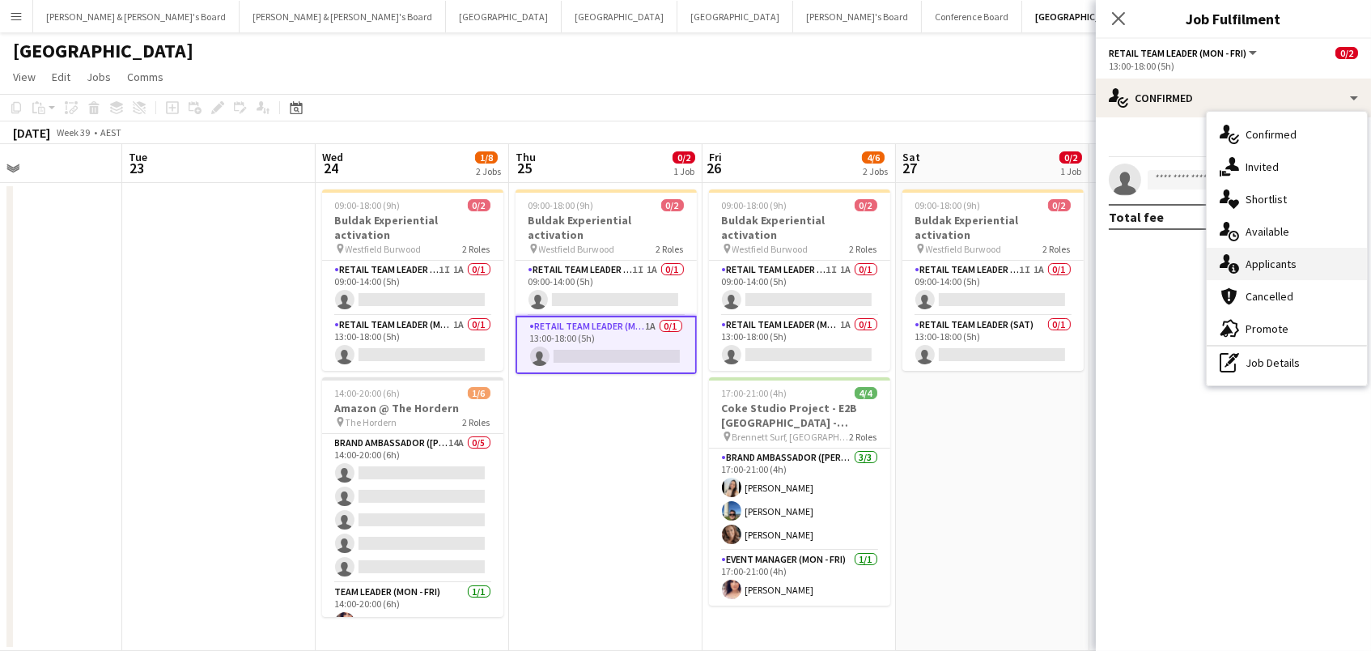
click at [1236, 262] on icon "single-neutral-actions-information" at bounding box center [1228, 263] width 19 height 19
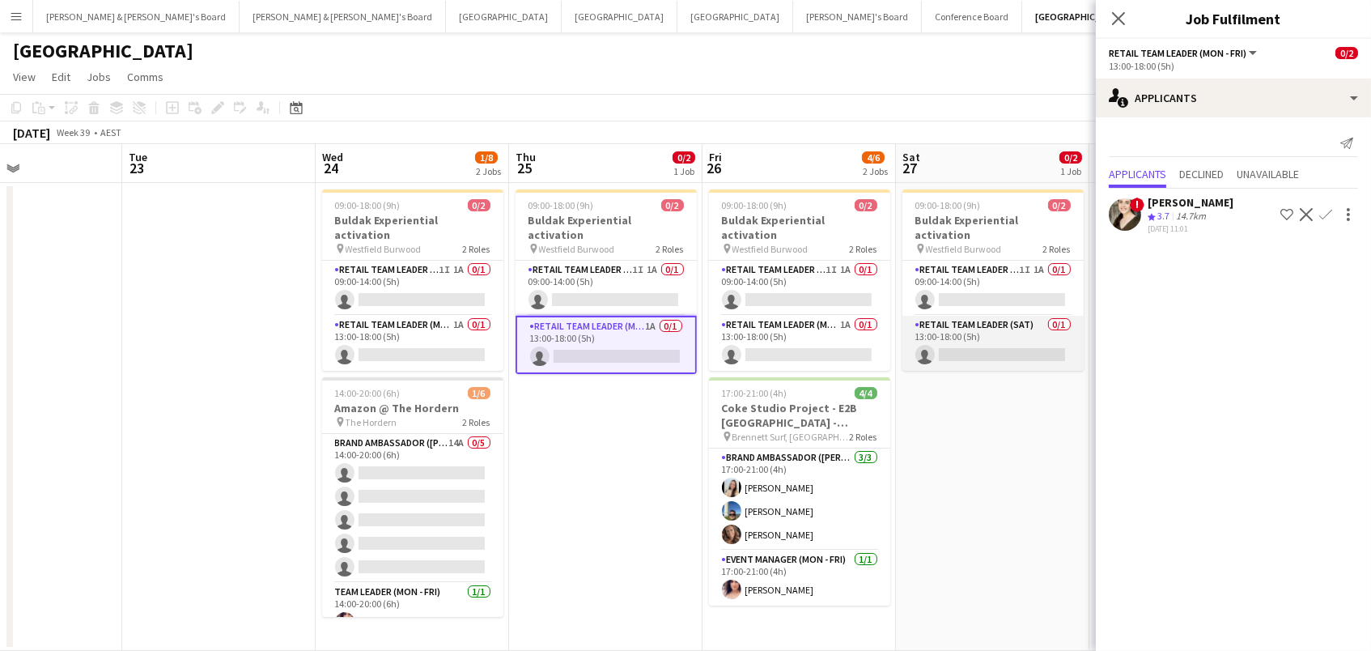
click at [986, 341] on app-card-role "RETAIL Team Leader (Sat) 0/1 13:00-18:00 (5h) single-neutral-actions" at bounding box center [992, 343] width 181 height 55
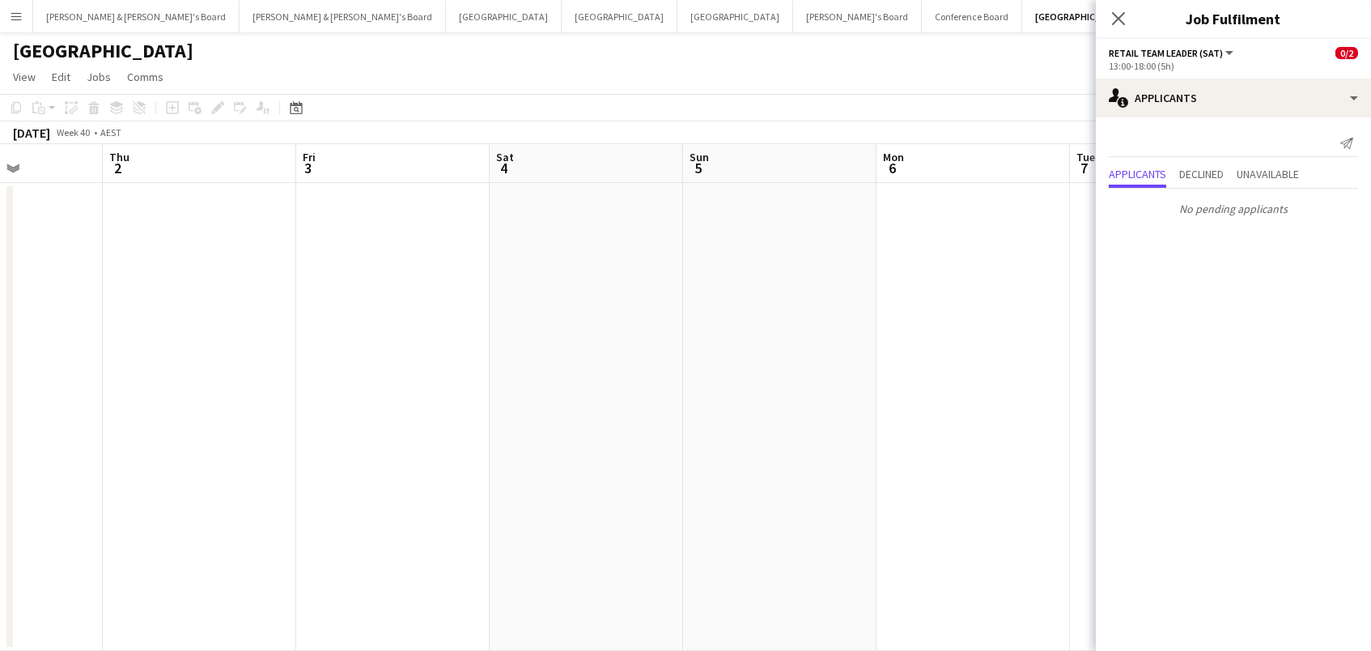
scroll to position [0, 386]
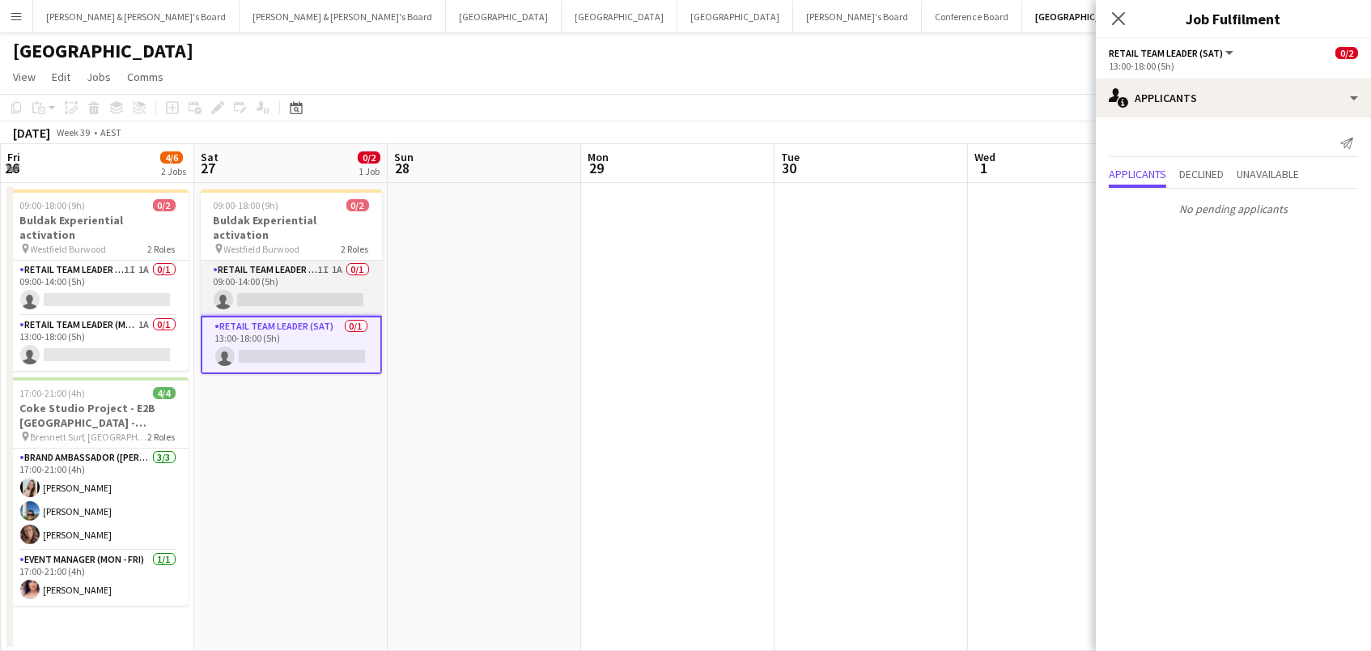
click at [274, 278] on app-card-role "RETAIL Team Leader (Sat) 1I 1A 0/1 09:00-14:00 (5h) single-neutral-actions" at bounding box center [291, 288] width 181 height 55
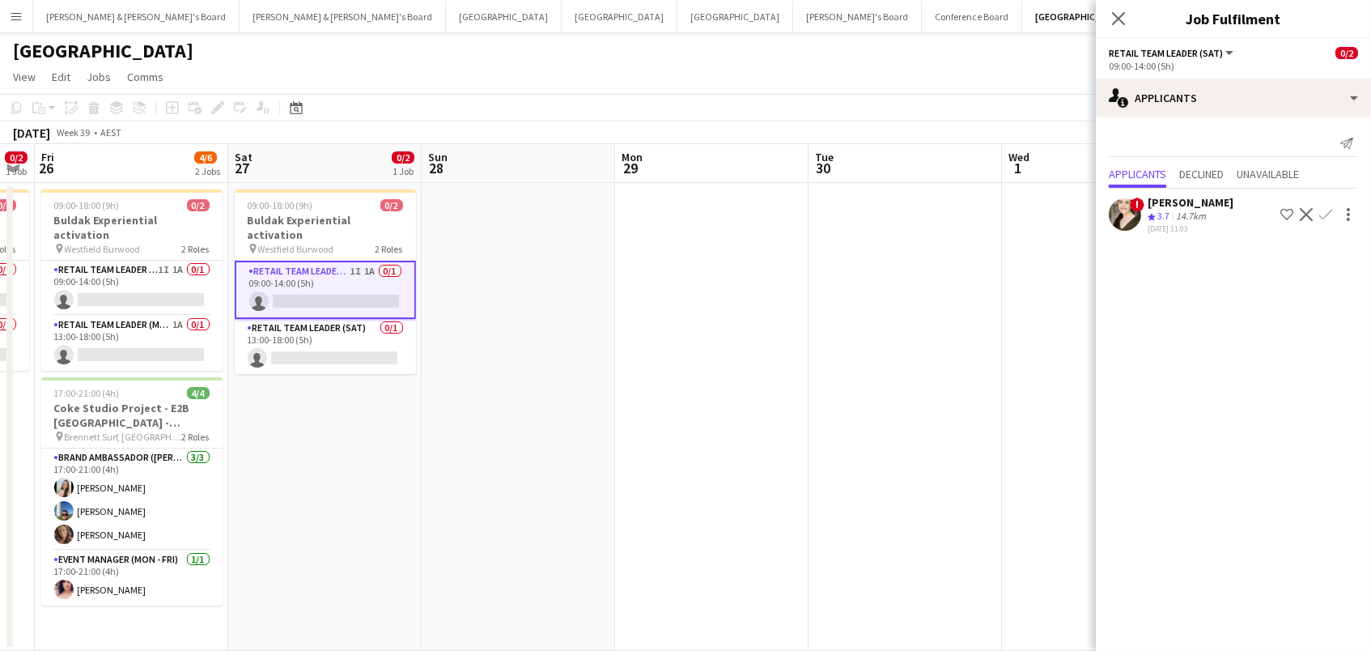
scroll to position [0, 433]
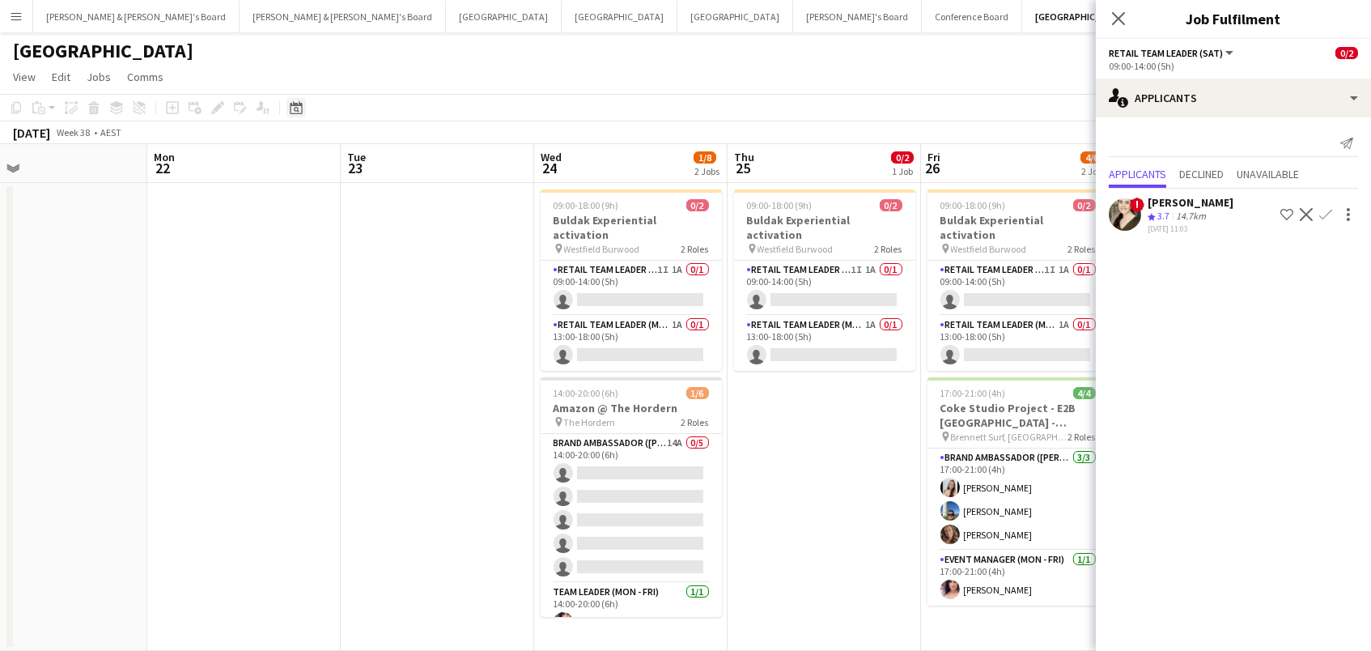
click at [292, 107] on icon "Date picker" at bounding box center [296, 107] width 13 height 13
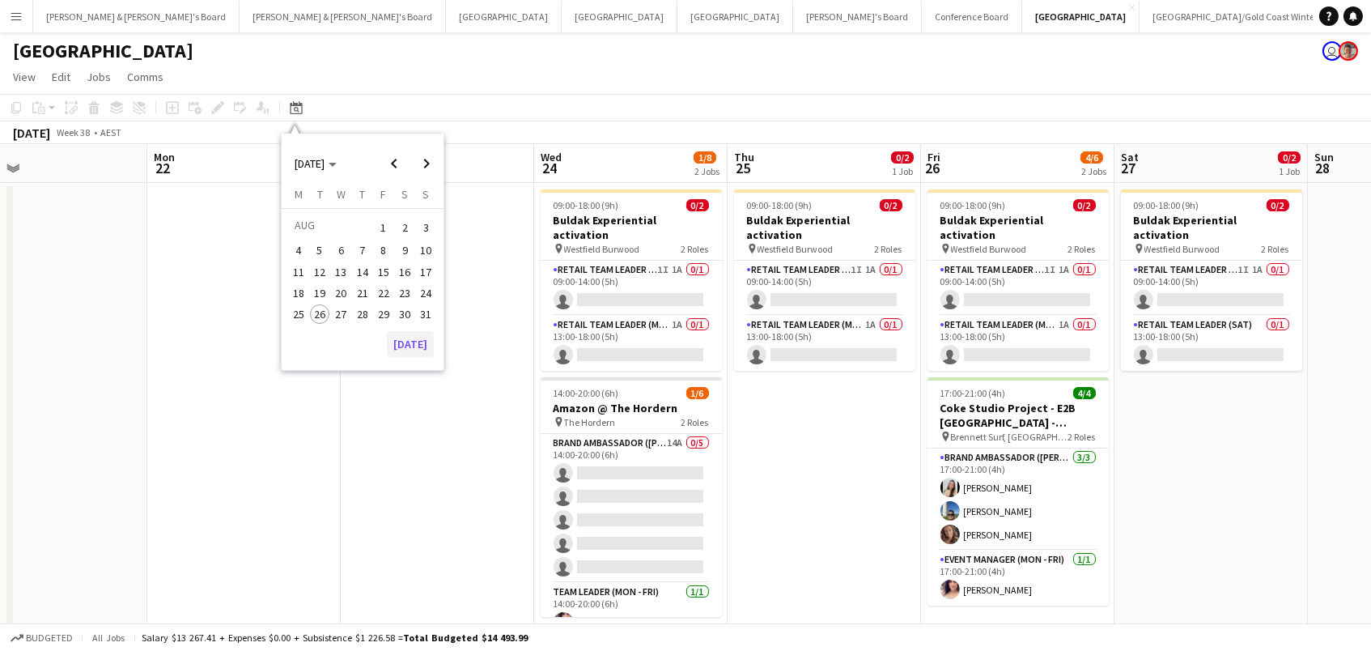
click at [413, 336] on button "[DATE]" at bounding box center [410, 344] width 47 height 26
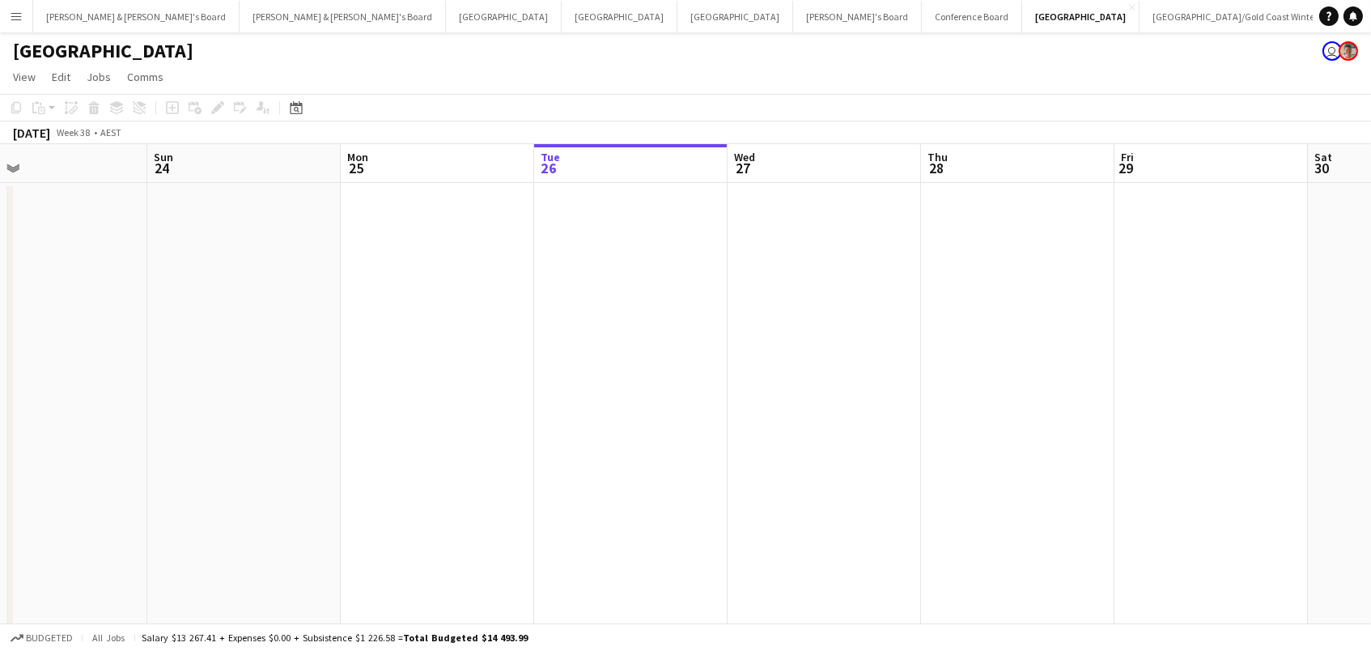
scroll to position [0, 554]
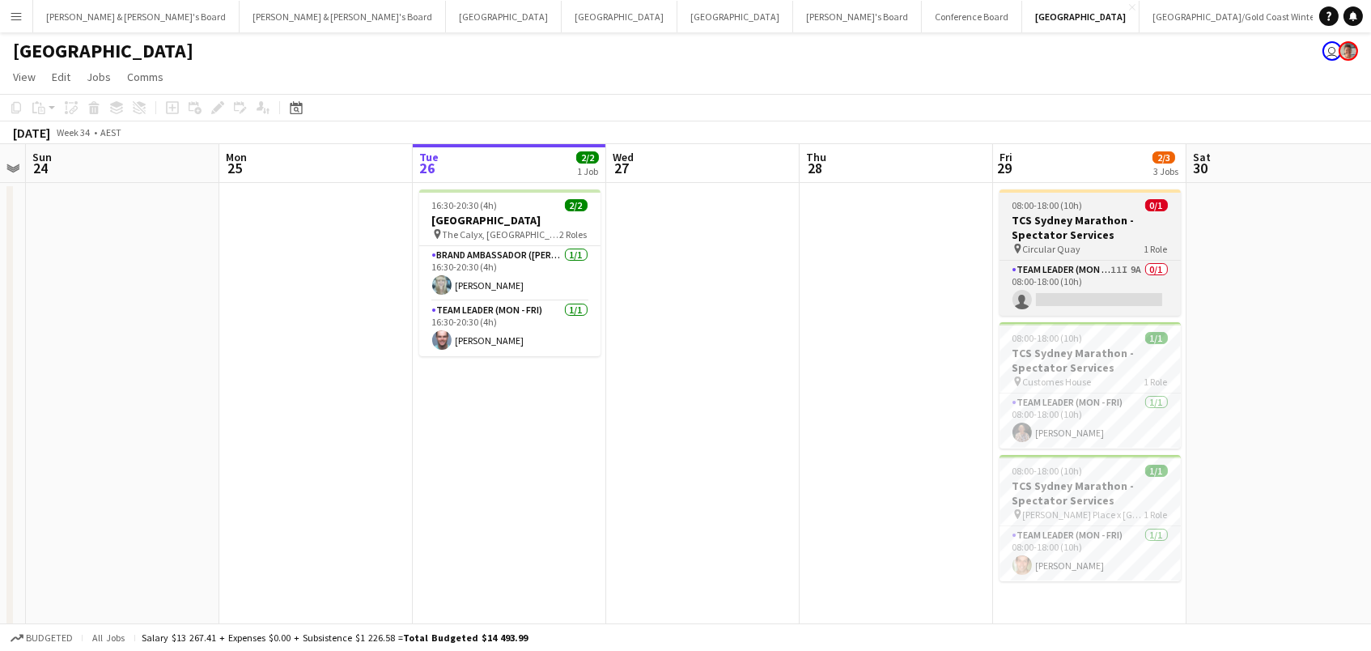
click at [1093, 193] on app-job-card "08:00-18:00 (10h) 0/1 TCS Sydney Marathon - Spectator Services pin Circular Qua…" at bounding box center [1089, 252] width 181 height 126
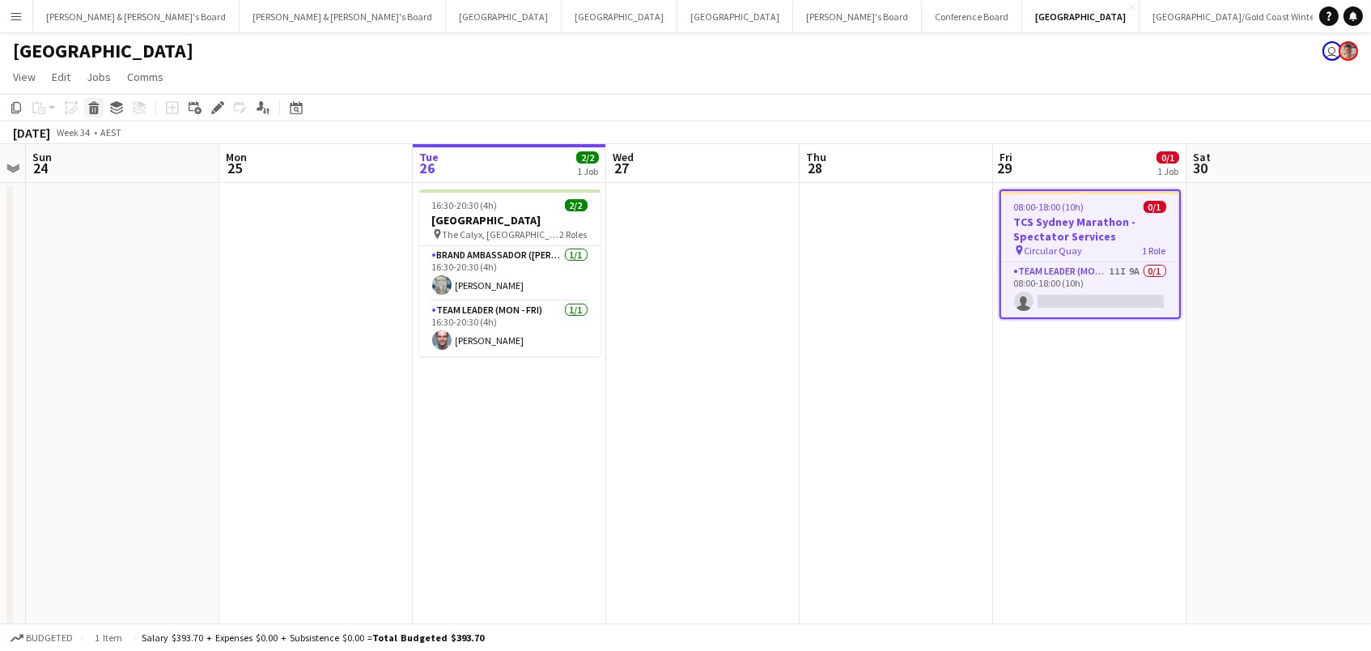
click at [90, 109] on icon at bounding box center [94, 110] width 9 height 8
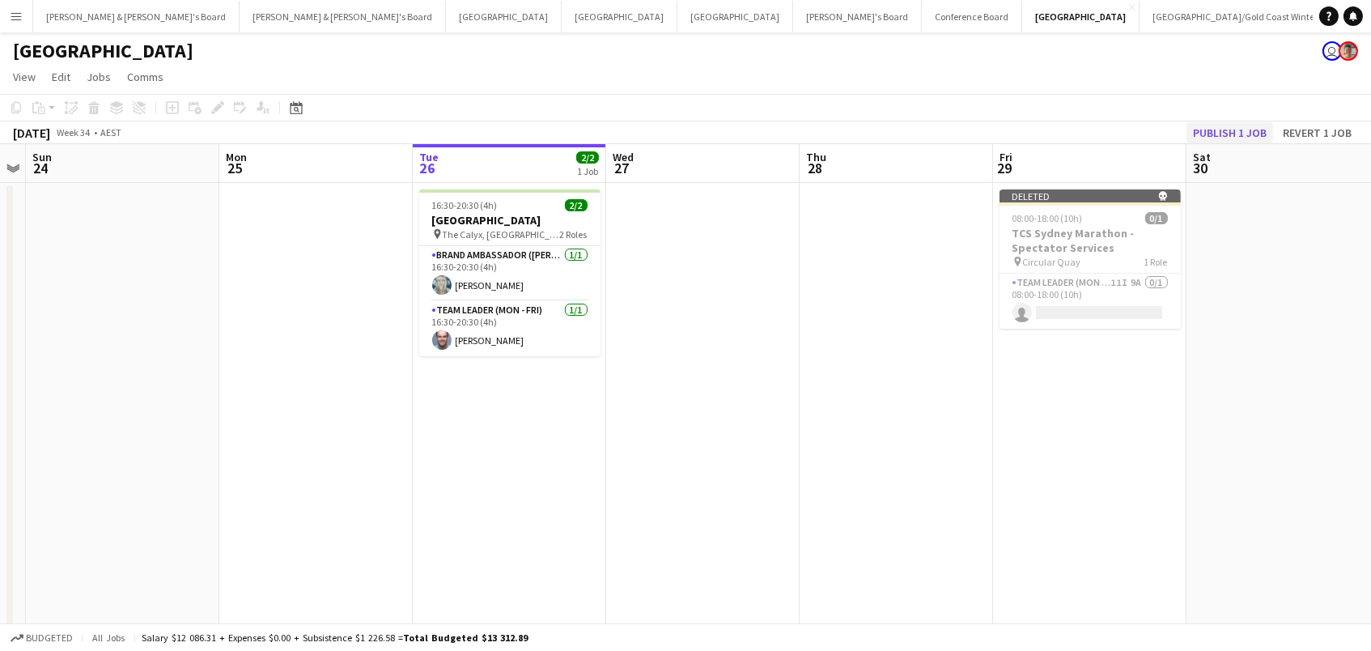
click at [1250, 130] on button "Publish 1 job" at bounding box center [1229, 132] width 87 height 21
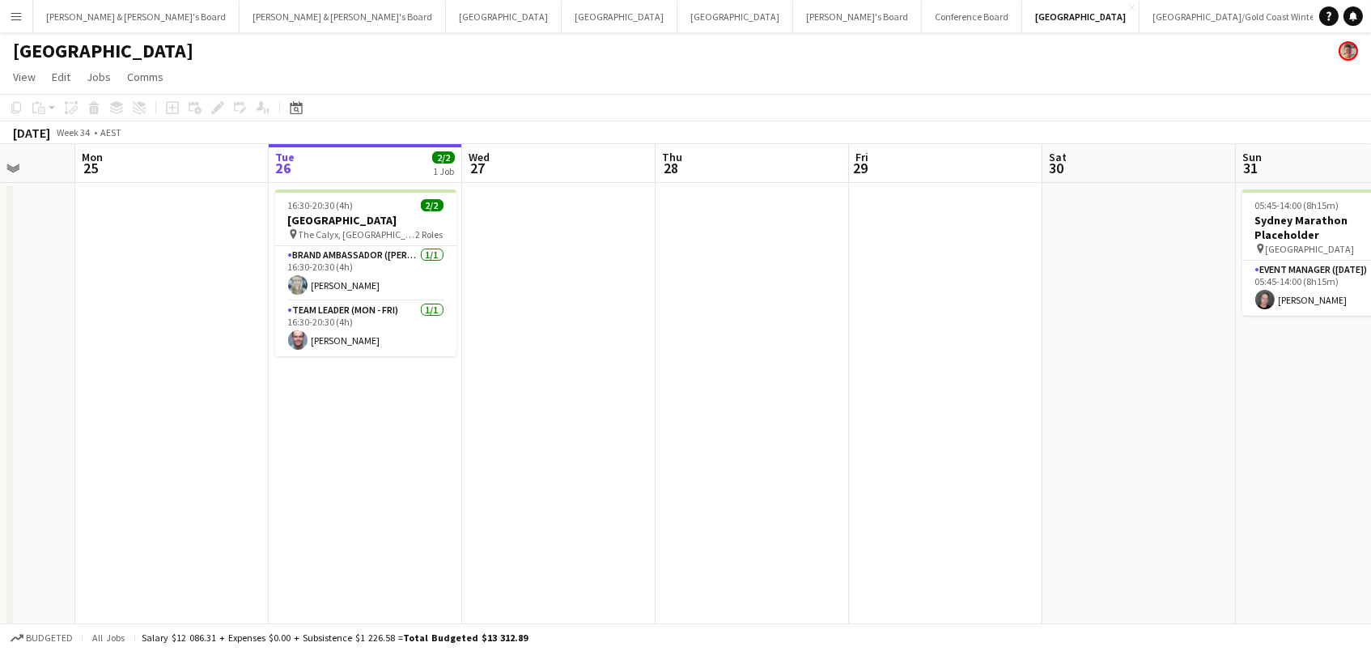
scroll to position [0, 479]
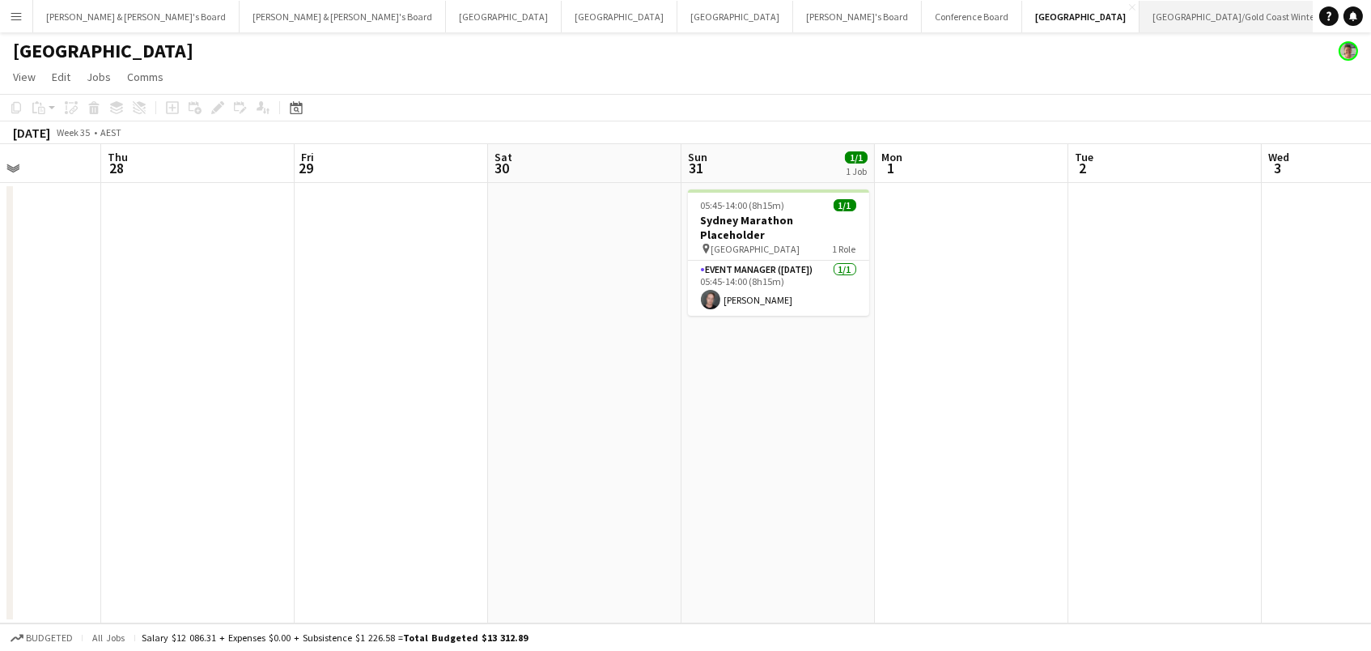
click at [1139, 20] on button "[GEOGRAPHIC_DATA]/[GEOGRAPHIC_DATA] Winter Close" at bounding box center [1235, 17] width 192 height 32
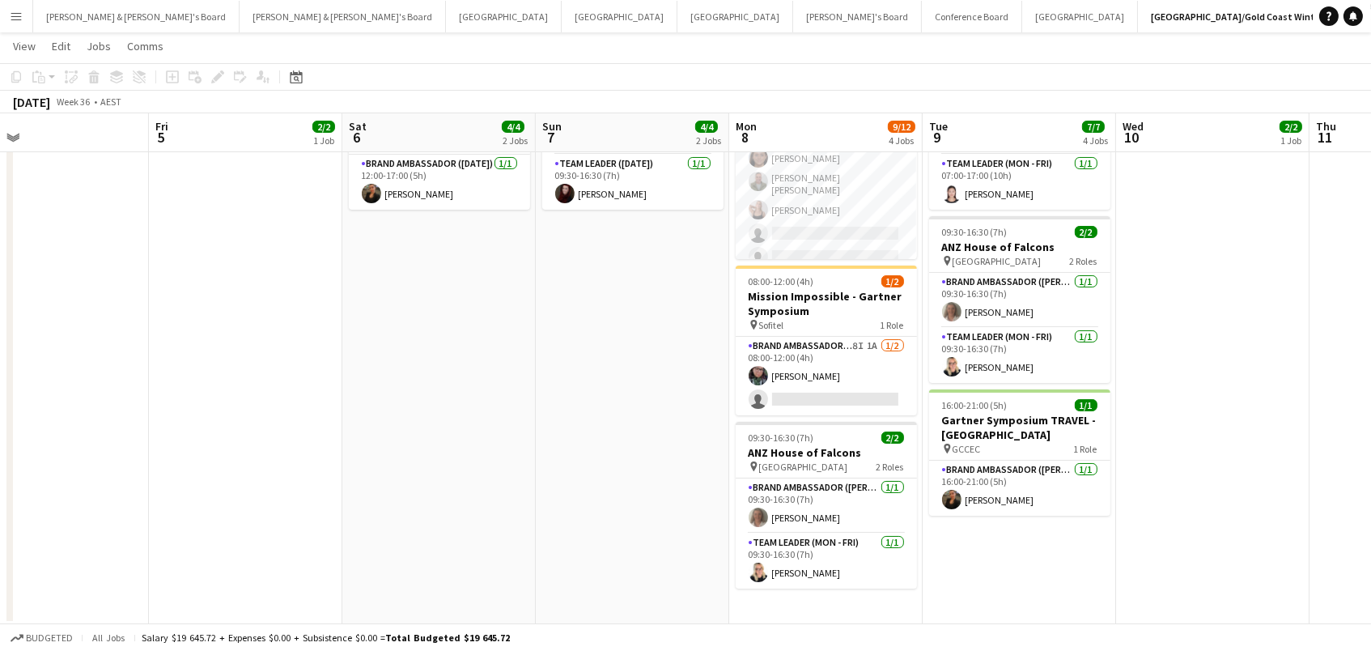
scroll to position [0, 522]
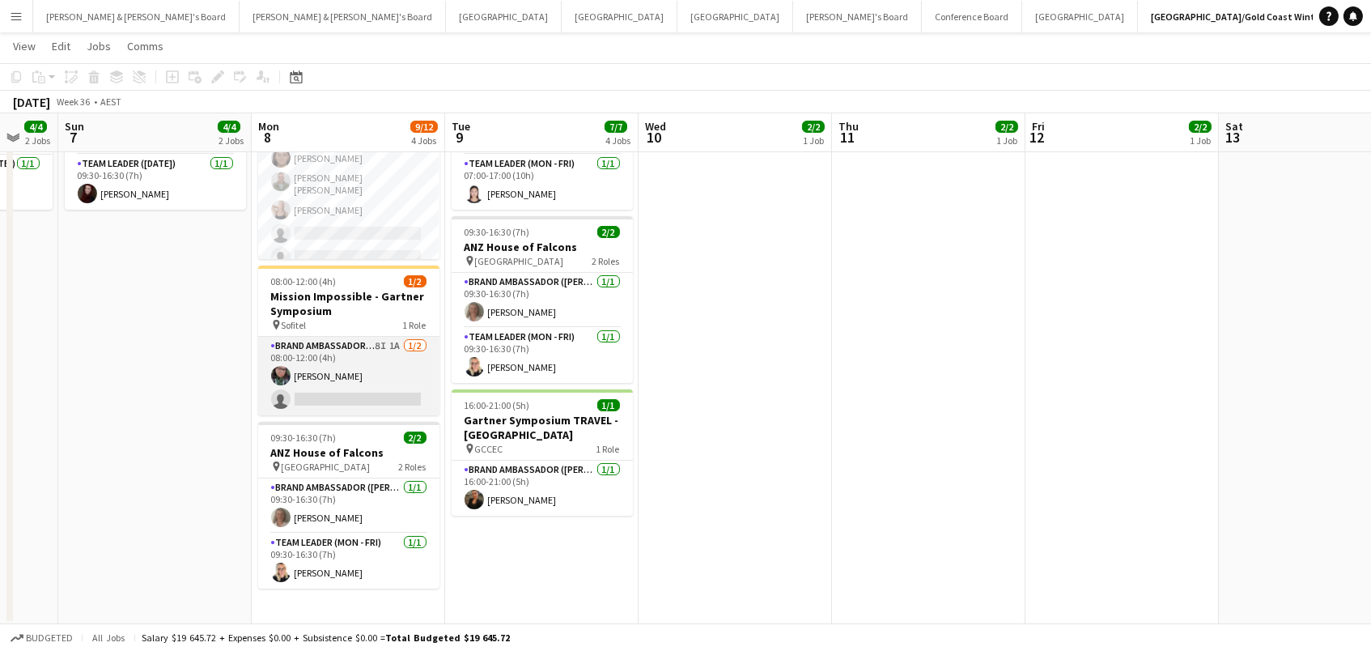
click at [368, 354] on app-card-role "Brand Ambassador (Mon - Fri) 8I 1A [DATE] 08:00-12:00 (4h) [PERSON_NAME] single…" at bounding box center [348, 376] width 181 height 78
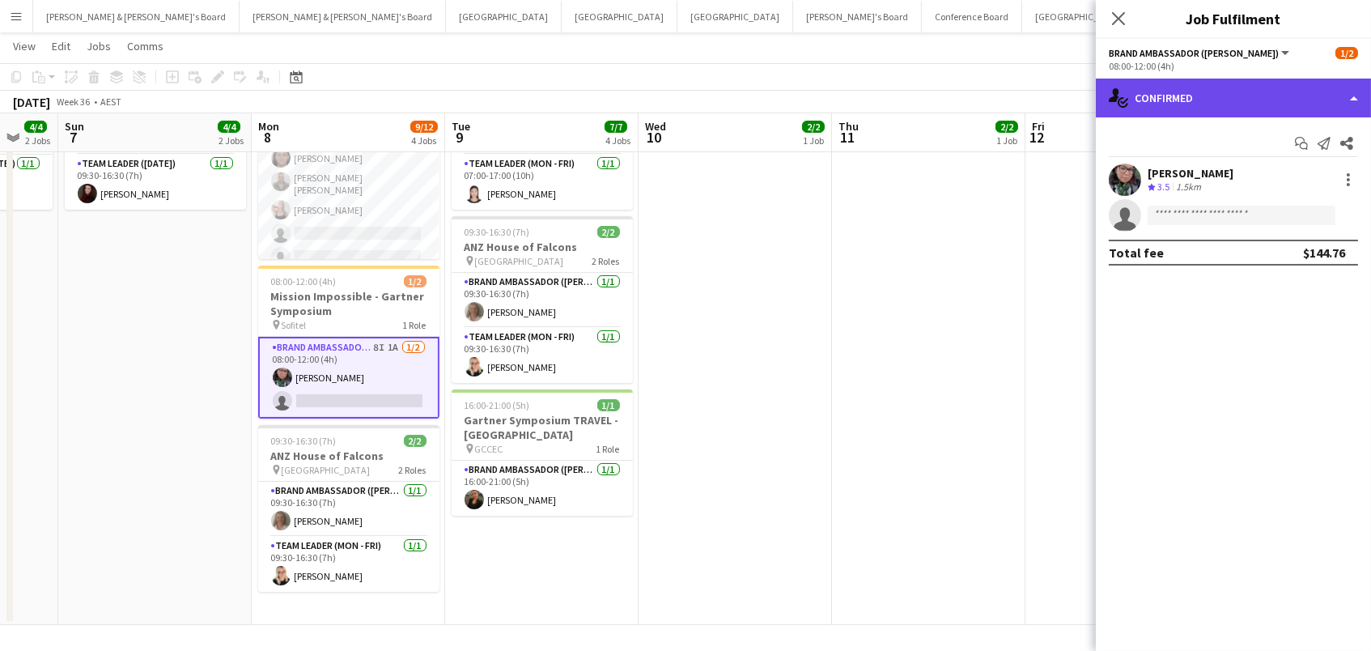
click at [1233, 93] on div "single-neutral-actions-check-2 Confirmed" at bounding box center [1233, 97] width 275 height 39
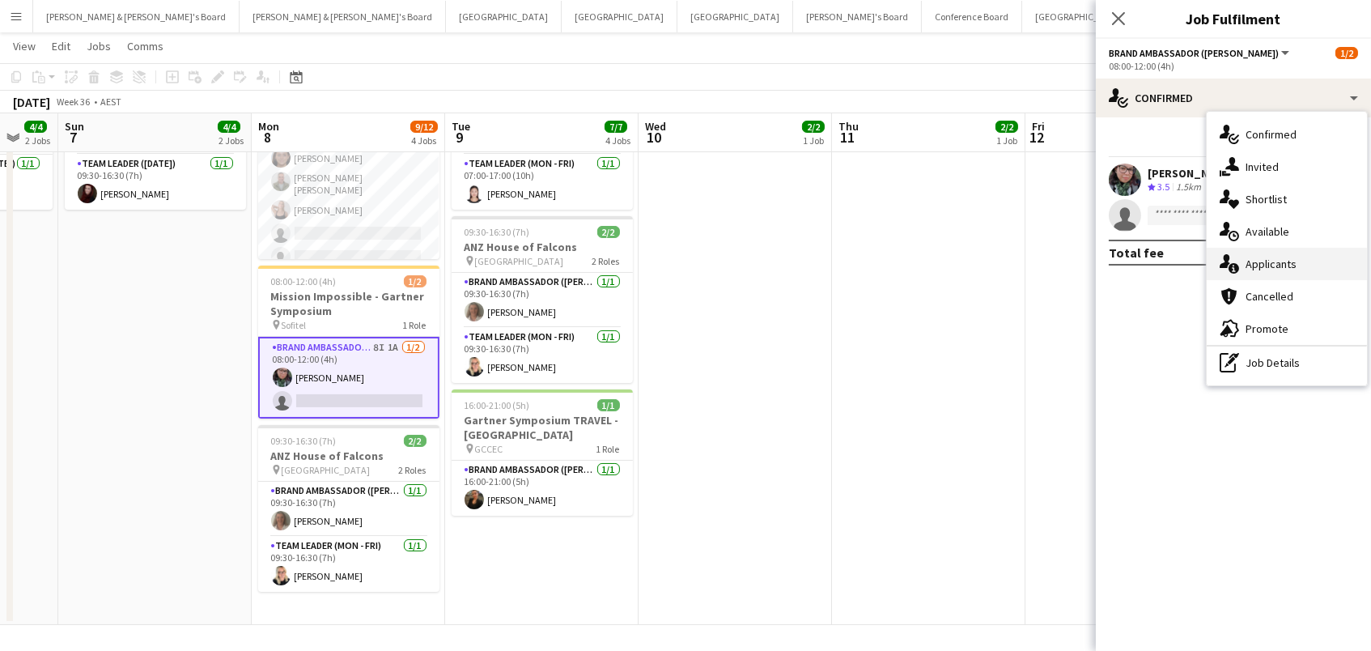
click at [1274, 273] on div "single-neutral-actions-information Applicants" at bounding box center [1286, 264] width 160 height 32
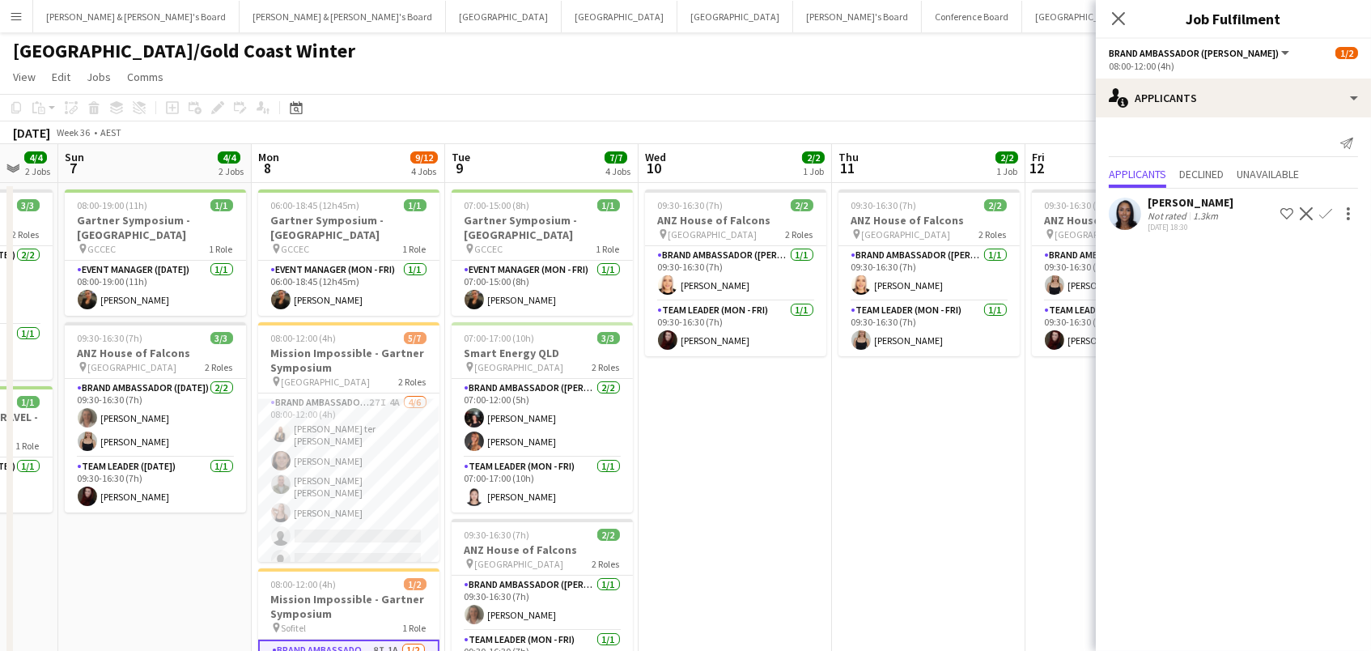
scroll to position [0, 0]
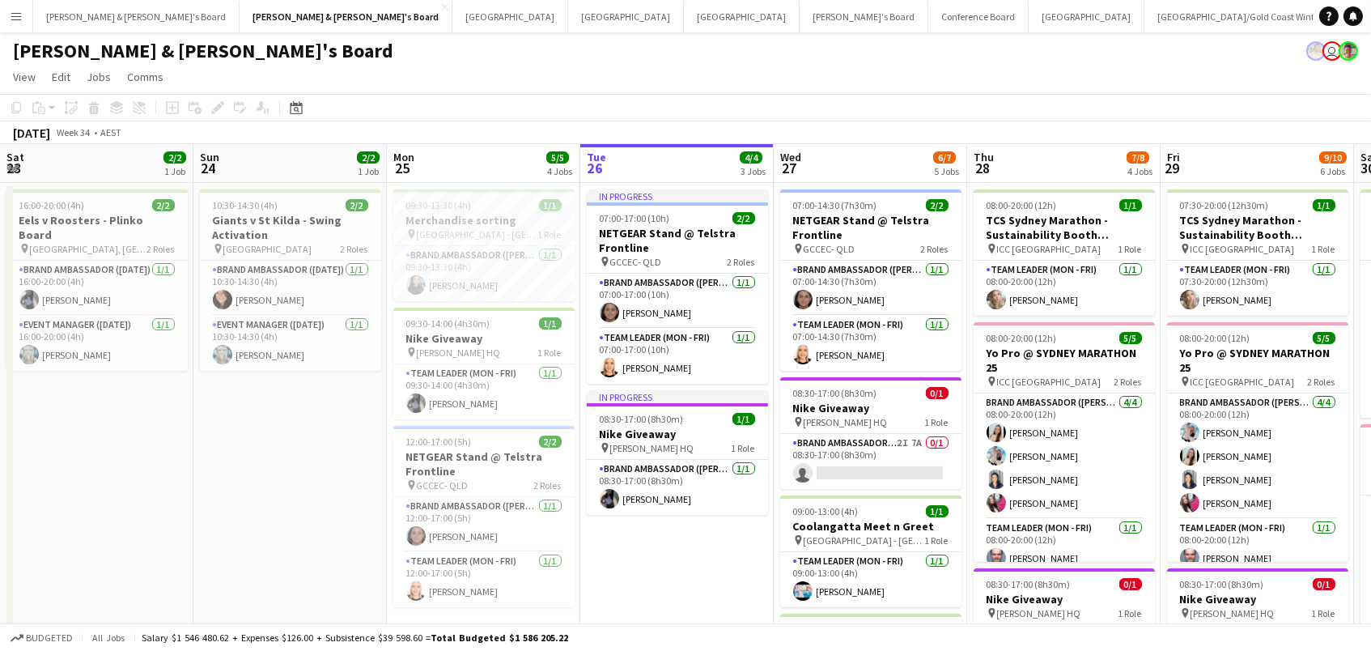
scroll to position [0, 386]
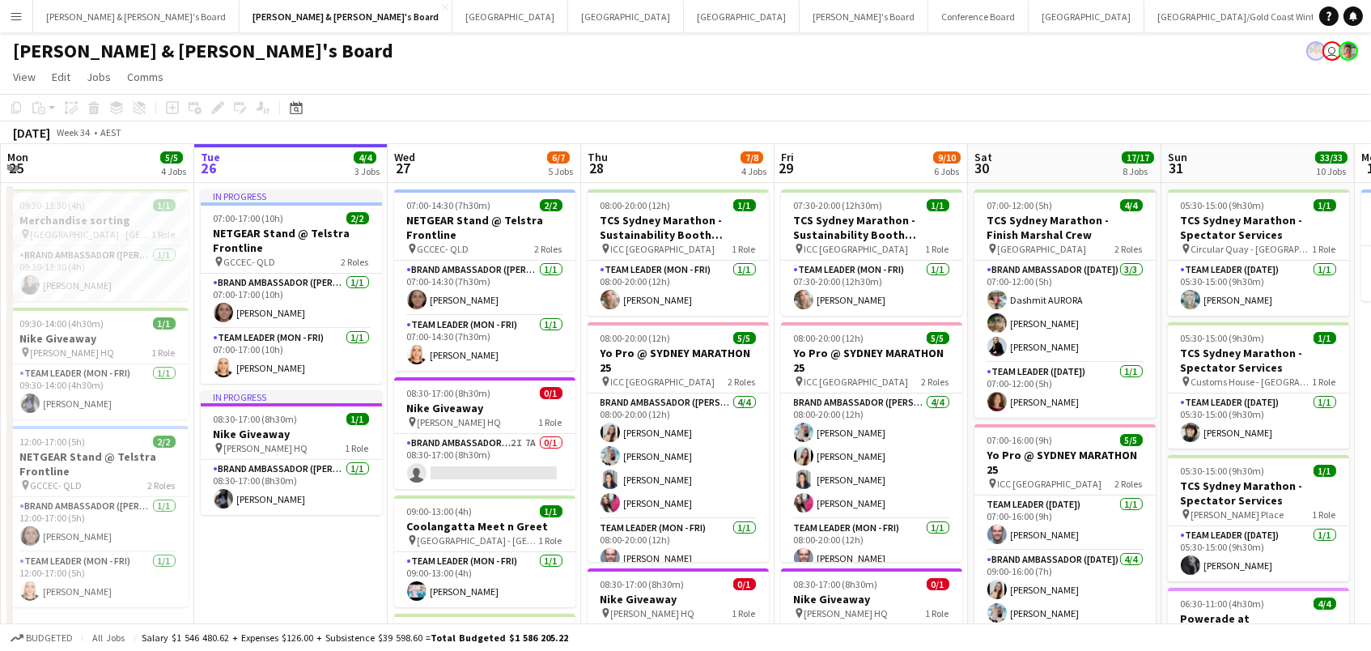
click at [19, 13] on app-icon "Menu" at bounding box center [16, 16] width 13 height 13
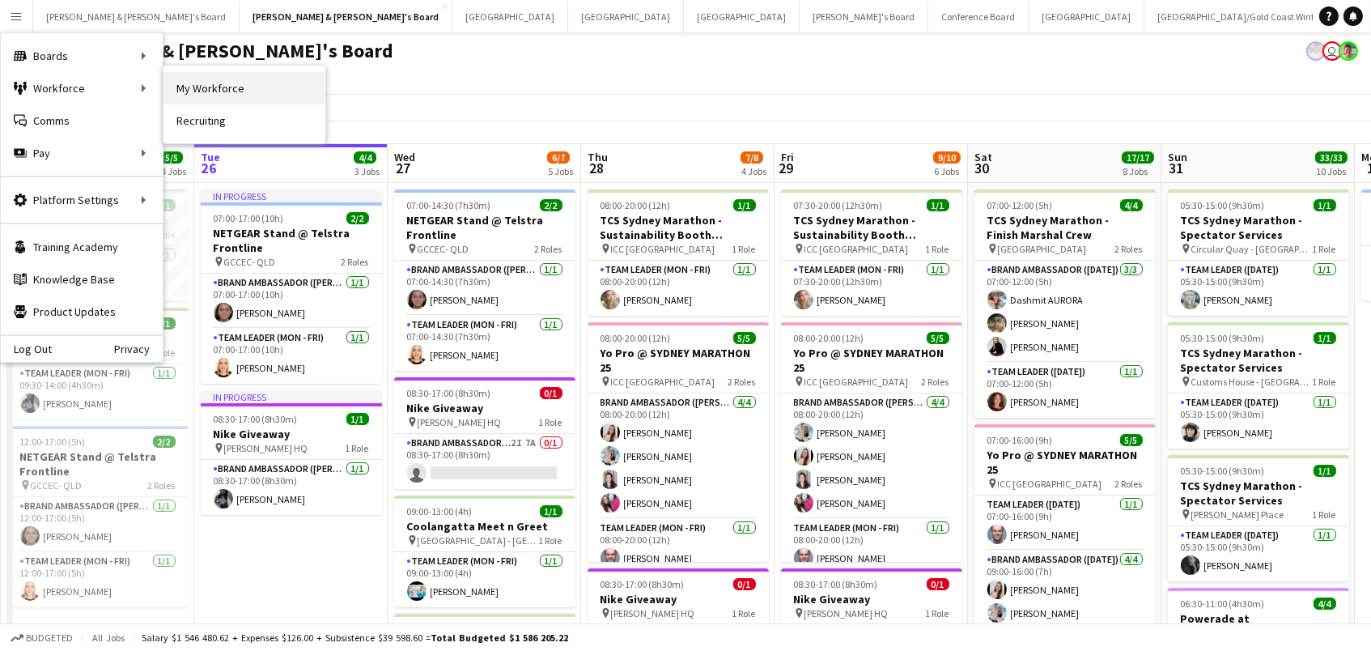
click at [206, 87] on link "My Workforce" at bounding box center [244, 88] width 162 height 32
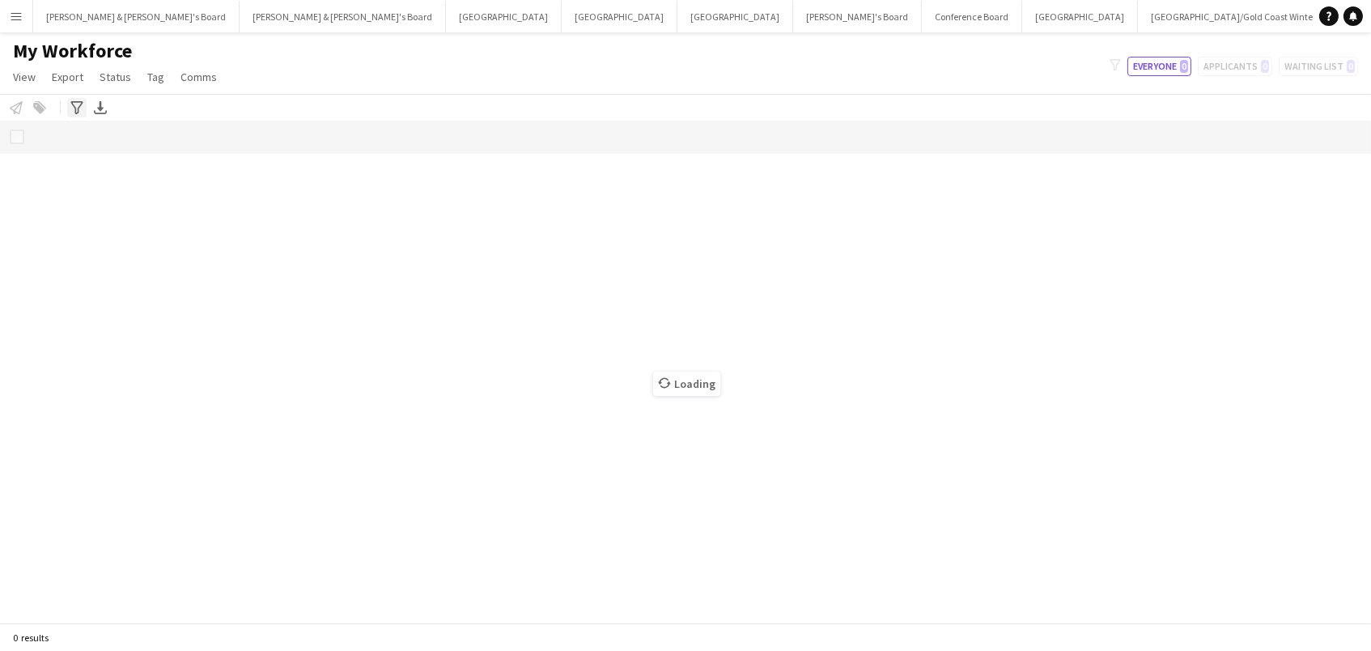
click at [76, 105] on icon "Advanced filters" at bounding box center [76, 107] width 13 height 13
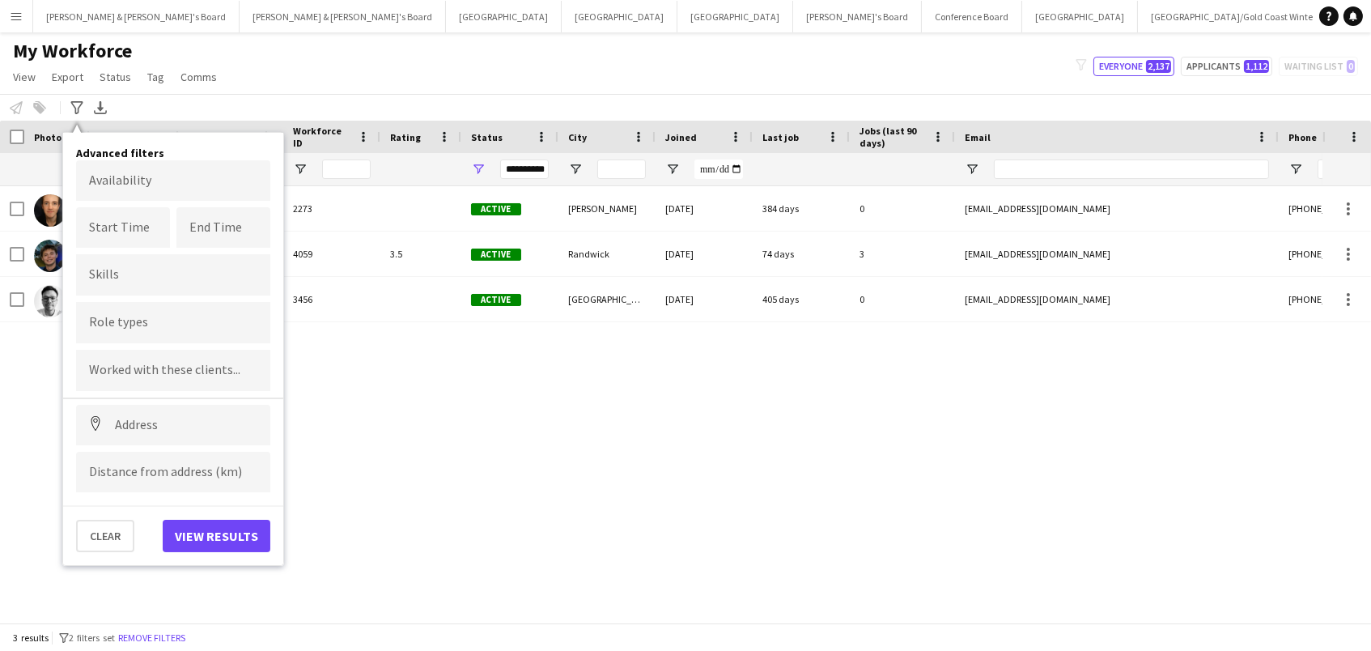
click at [202, 105] on div "Notify workforce Add to tag Select at least one crew to tag him or her. Advance…" at bounding box center [685, 107] width 1371 height 27
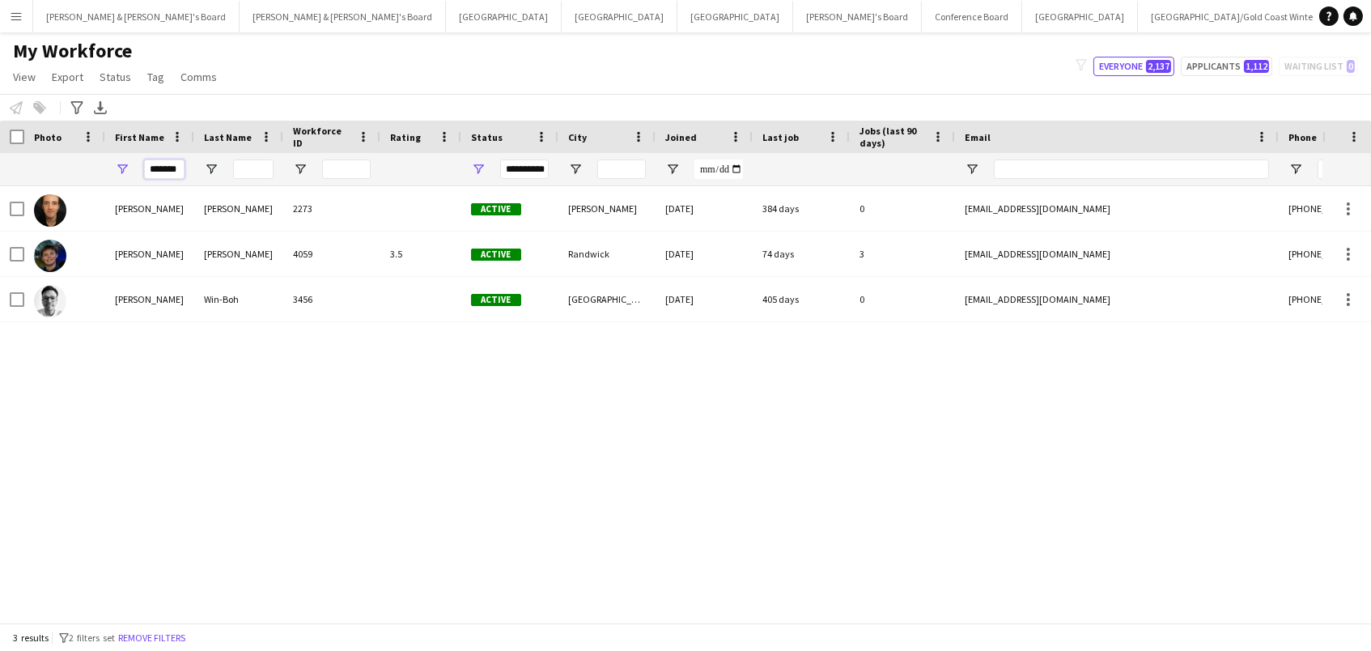
click at [177, 172] on input "*******" at bounding box center [164, 168] width 40 height 19
type input "*"
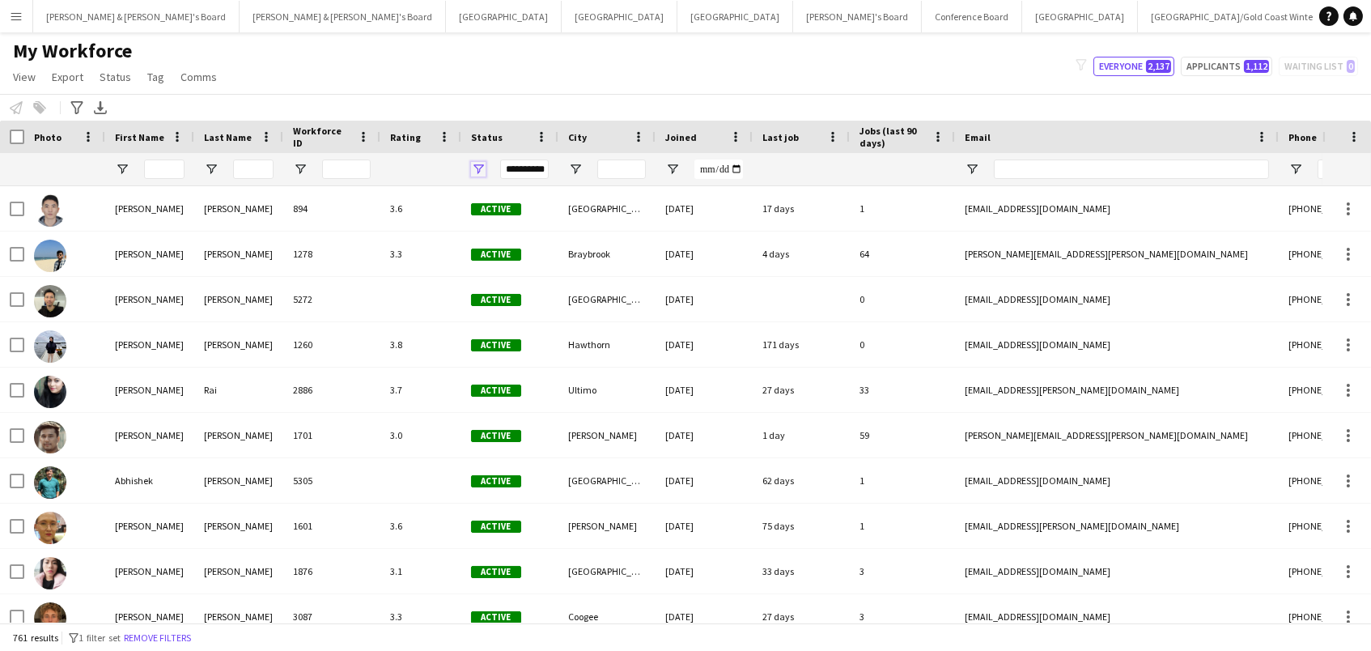
click at [477, 169] on span "Open Filter Menu" at bounding box center [478, 169] width 15 height 15
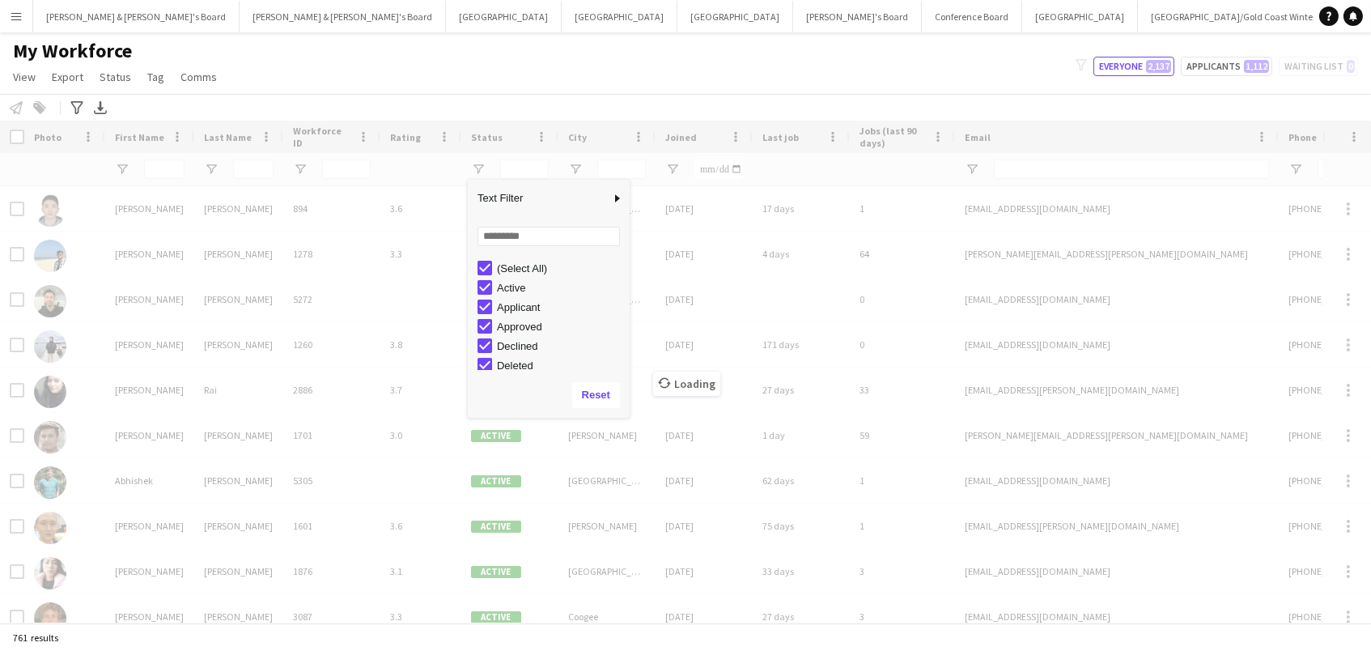
click at [492, 274] on div "(Select All)" at bounding box center [553, 267] width 152 height 19
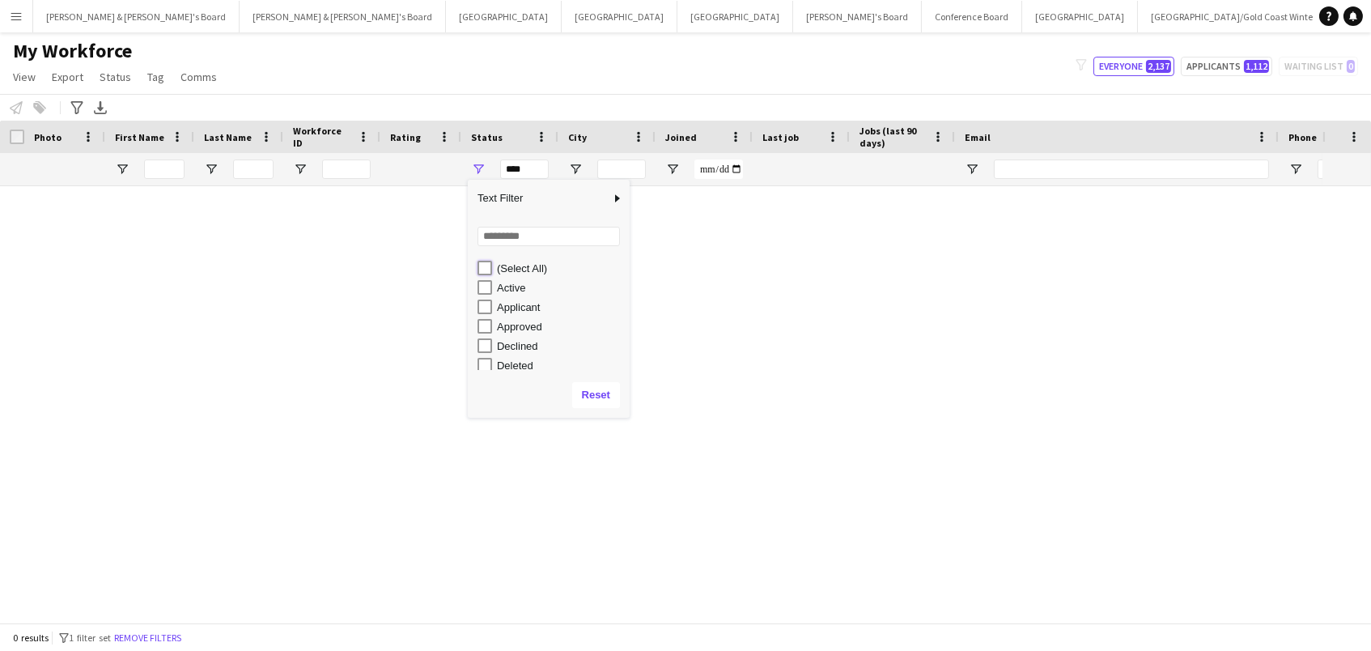
scroll to position [101, 0]
type input "**********"
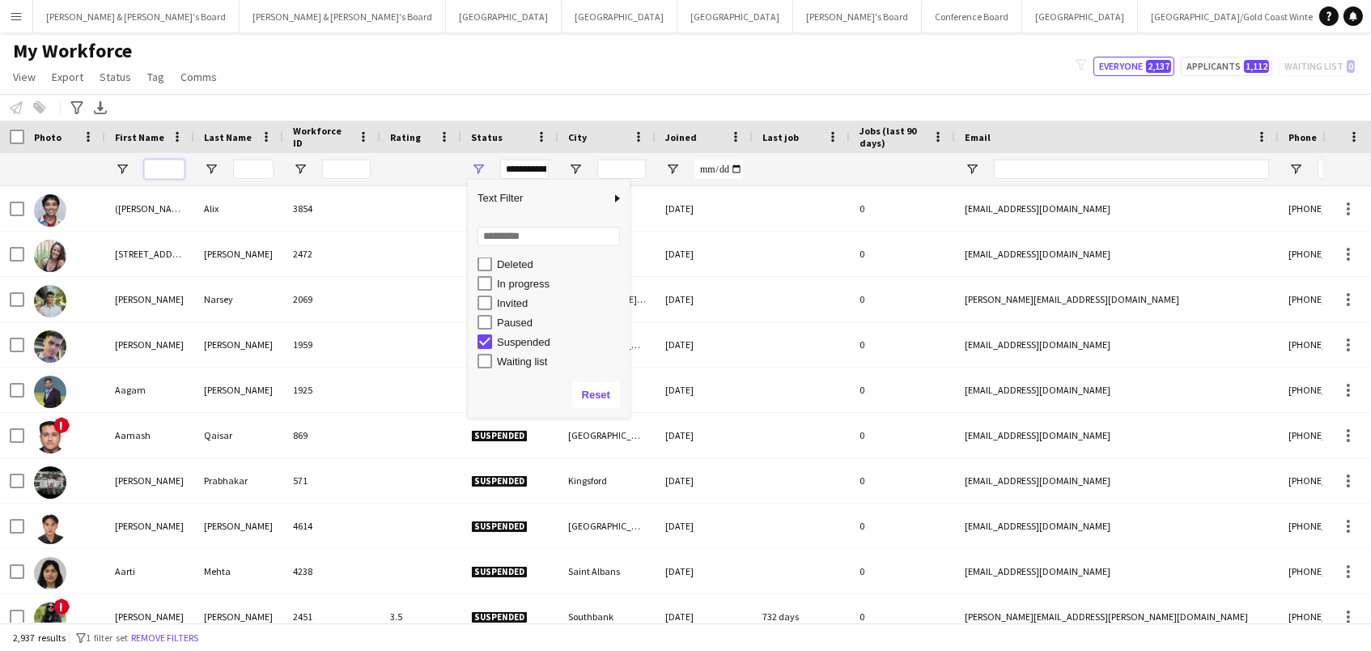
click at [168, 166] on input "First Name Filter Input" at bounding box center [164, 168] width 40 height 19
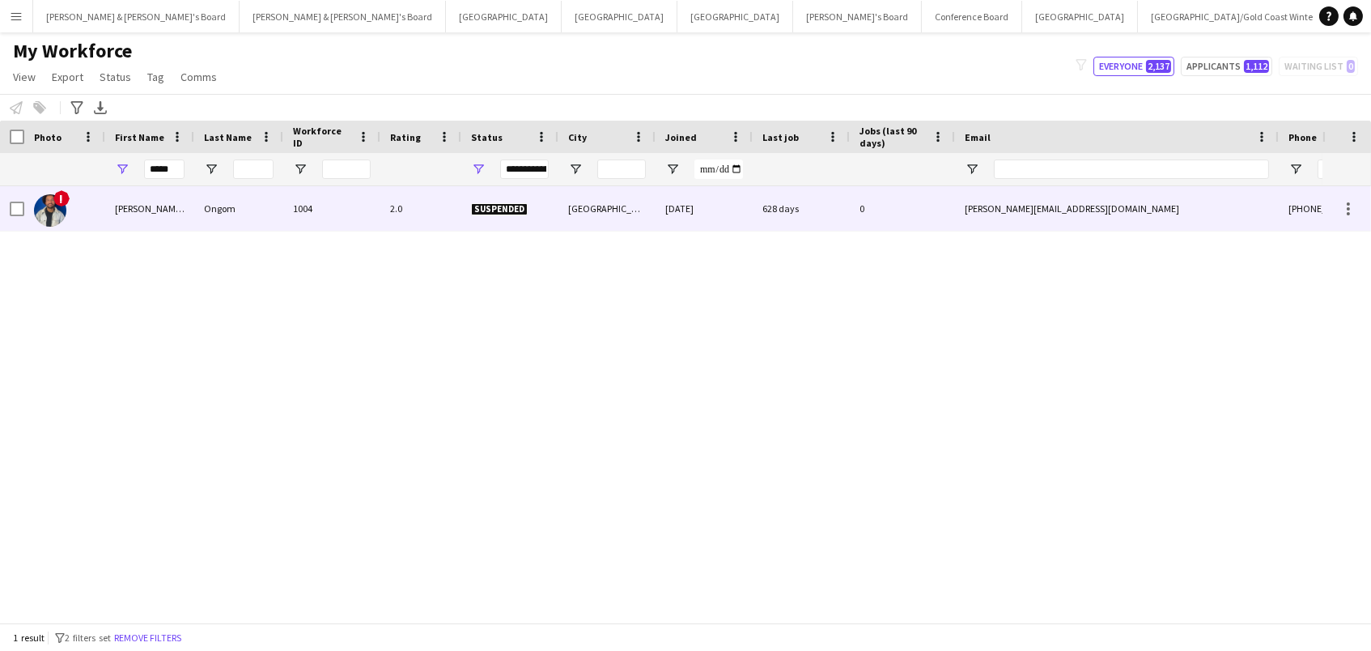
click at [564, 216] on div "Northcote" at bounding box center [606, 208] width 97 height 45
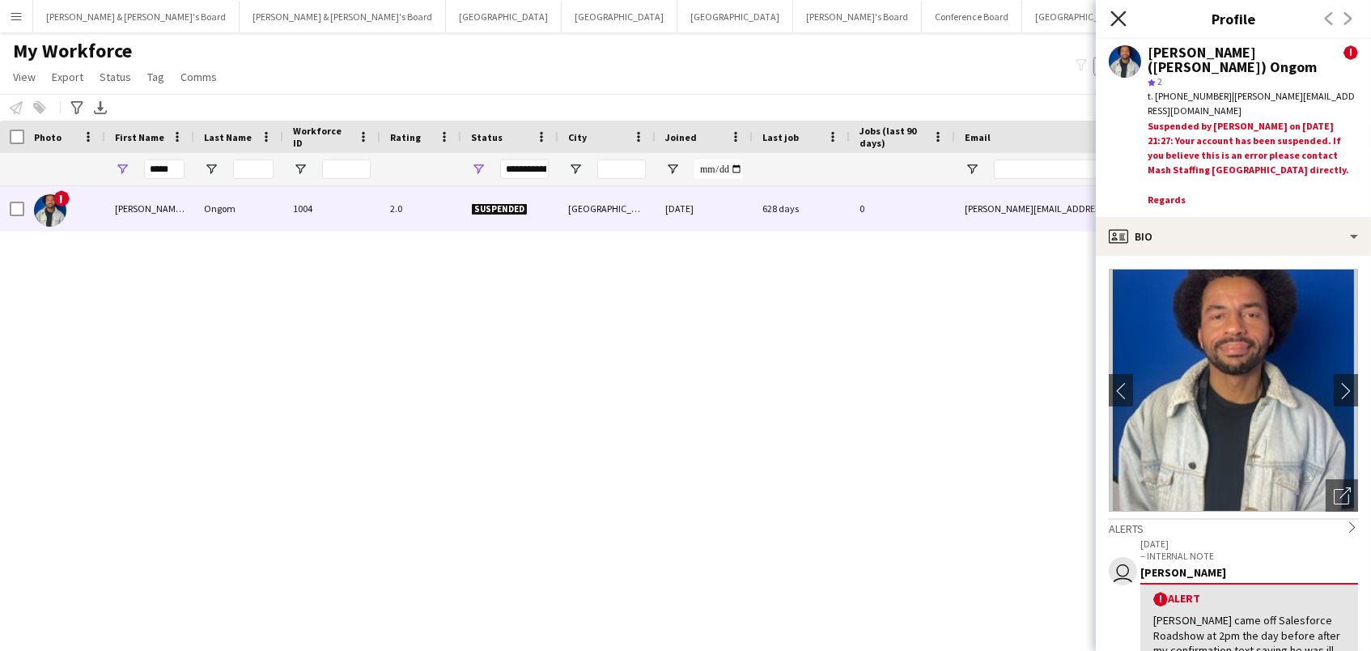
click at [1116, 13] on icon "Close pop-in" at bounding box center [1117, 18] width 15 height 15
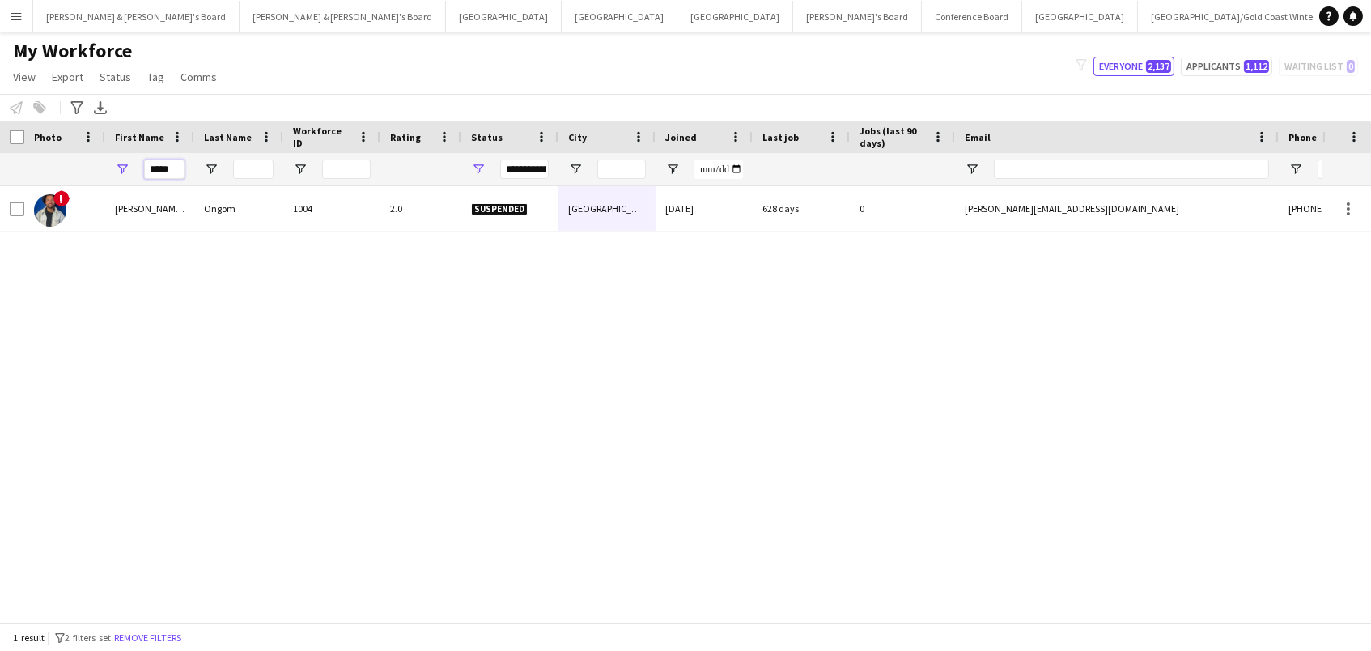
drag, startPoint x: 174, startPoint y: 171, endPoint x: 0, endPoint y: 15, distance: 233.8
click at [0, 15] on div "Menu Boards Boards Boards All jobs Status Workforce Workforce My Workforce Recr…" at bounding box center [685, 325] width 1371 height 651
type input "*"
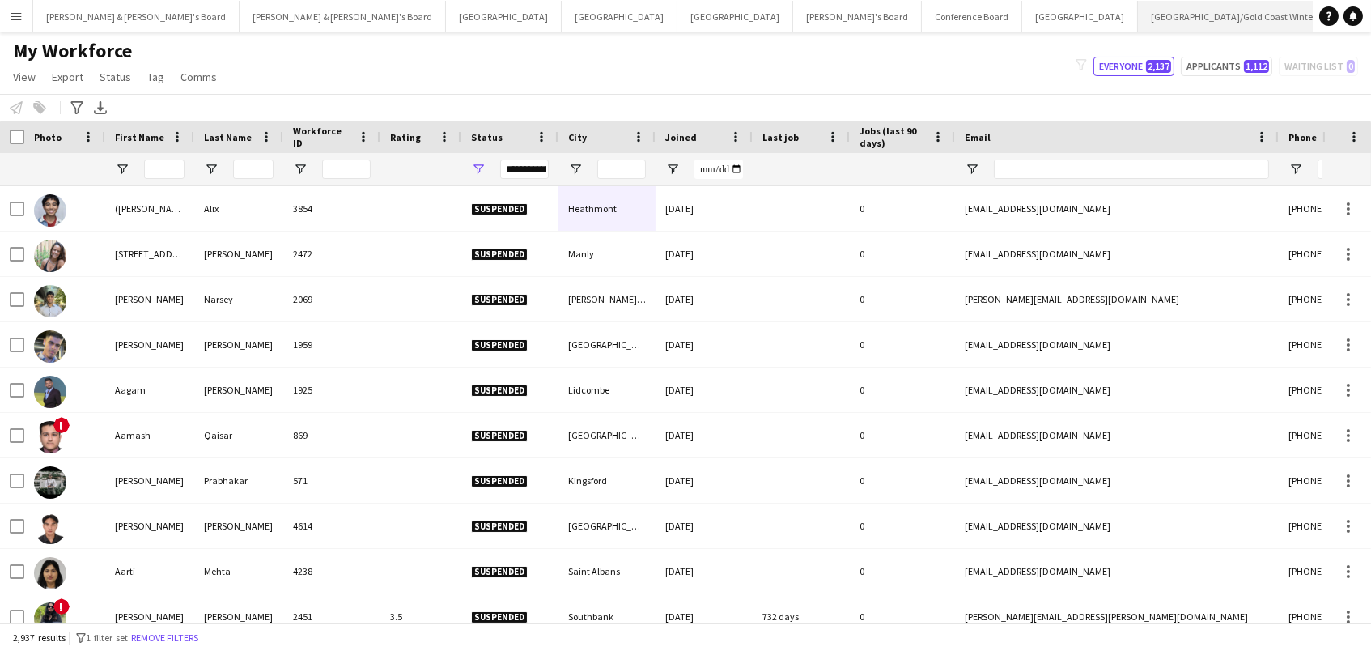
click at [1138, 8] on button "Brisbane/Gold Coast Winter Close" at bounding box center [1234, 17] width 192 height 32
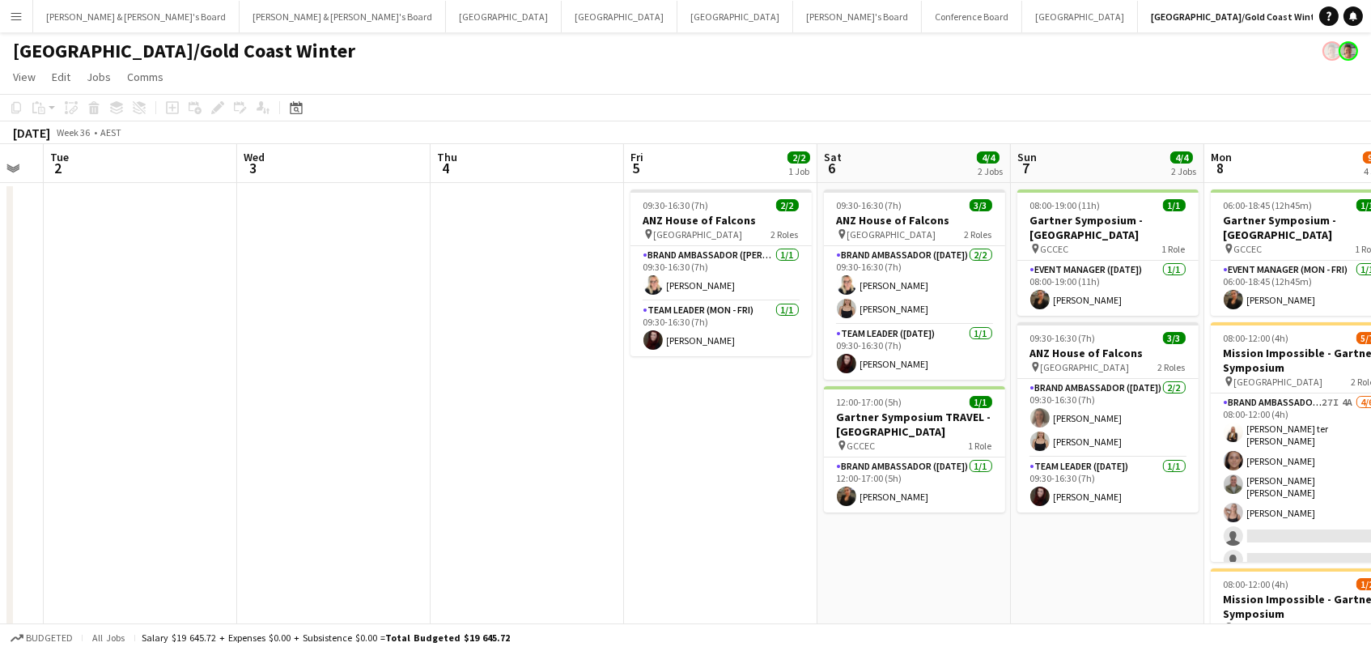
scroll to position [0, 737]
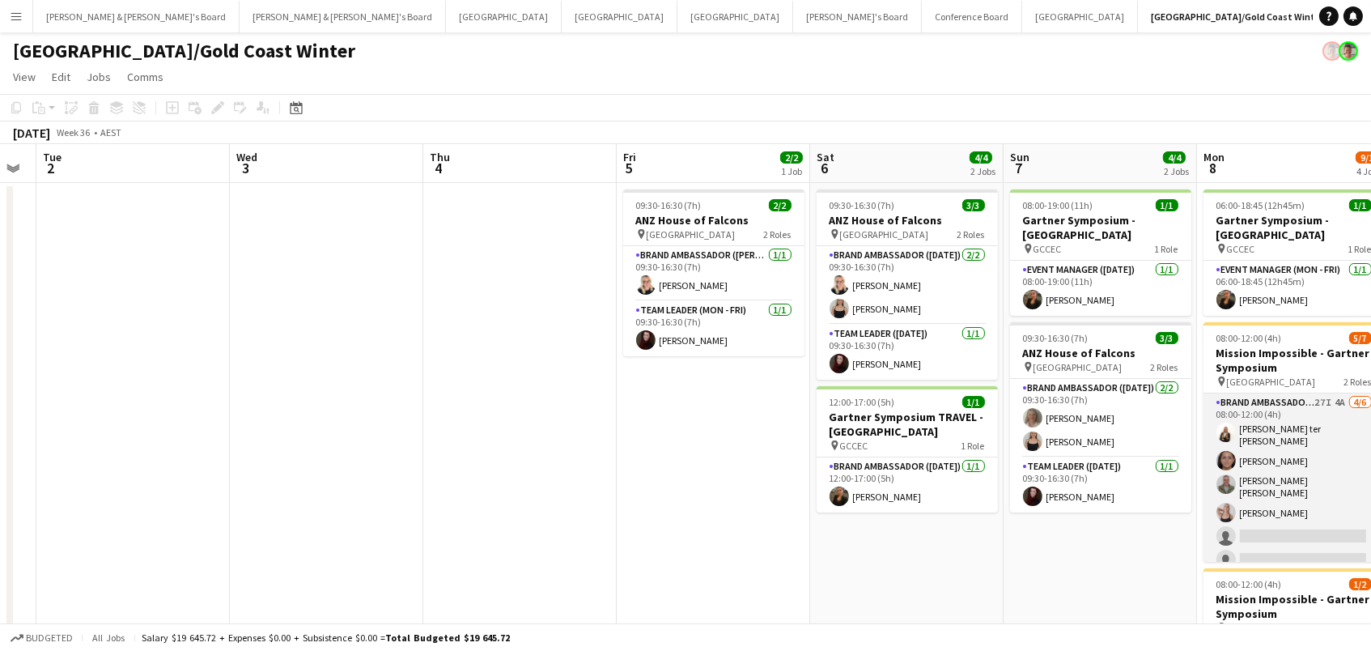
click at [1256, 449] on app-card-role "Brand Ambassador (Mon - Fri) 27I 4A [DATE] 08:00-12:00 (4h) [PERSON_NAME] ter […" at bounding box center [1293, 484] width 181 height 182
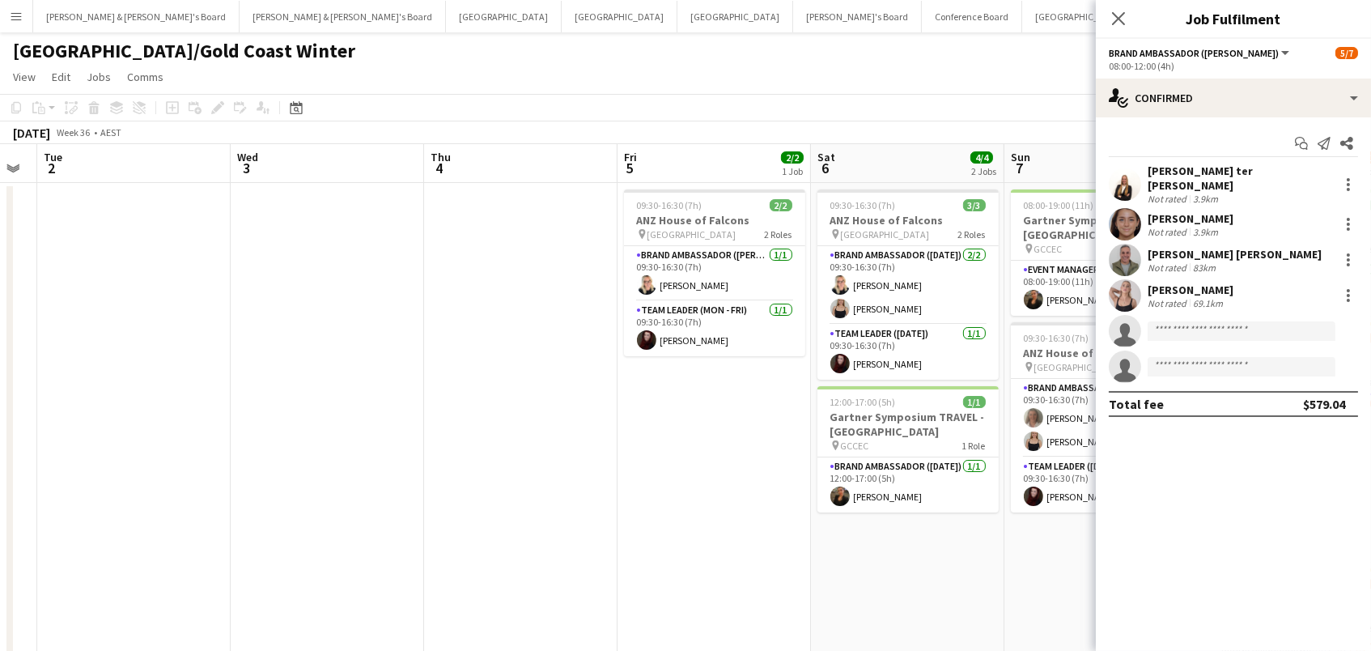
click at [1223, 74] on app-options-switcher "Brand Ambassador (Mon - Fri) All roles Brand Ambassador (Mon - Fri) 5/7 08:00-1…" at bounding box center [1233, 59] width 275 height 40
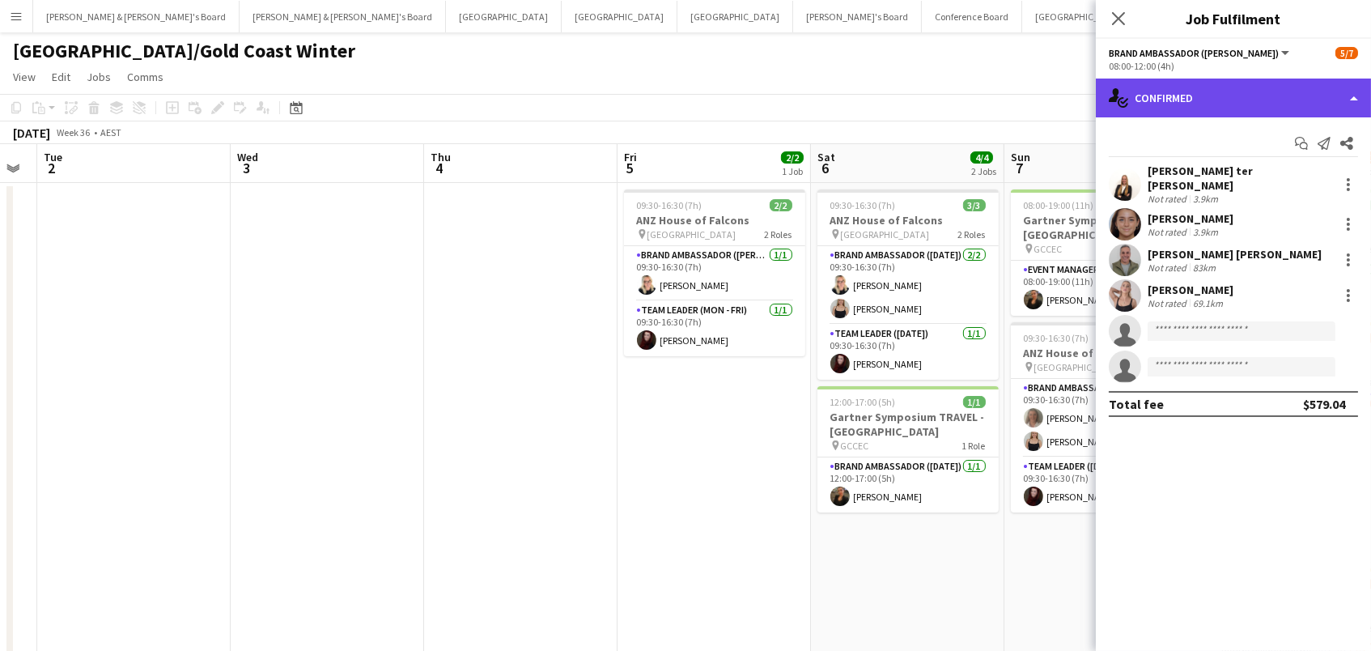
click at [1223, 87] on div "single-neutral-actions-check-2 Confirmed" at bounding box center [1233, 97] width 275 height 39
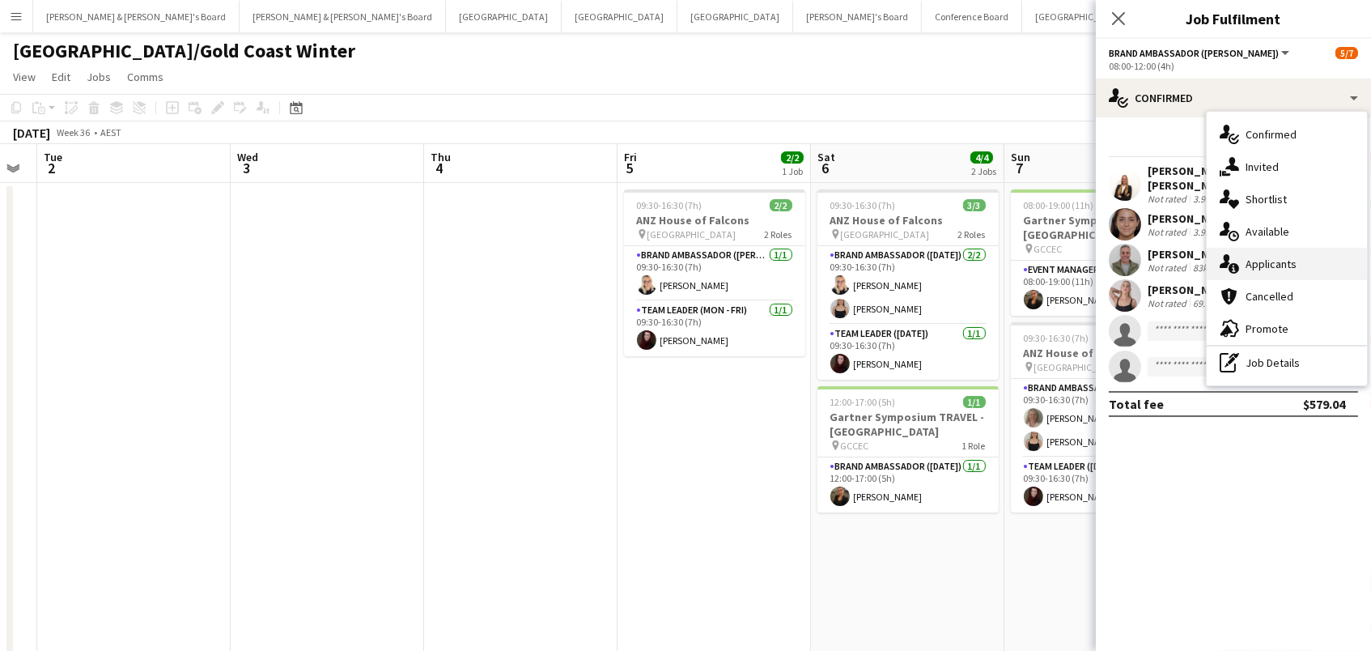
click at [1328, 263] on div "single-neutral-actions-information Applicants" at bounding box center [1286, 264] width 160 height 32
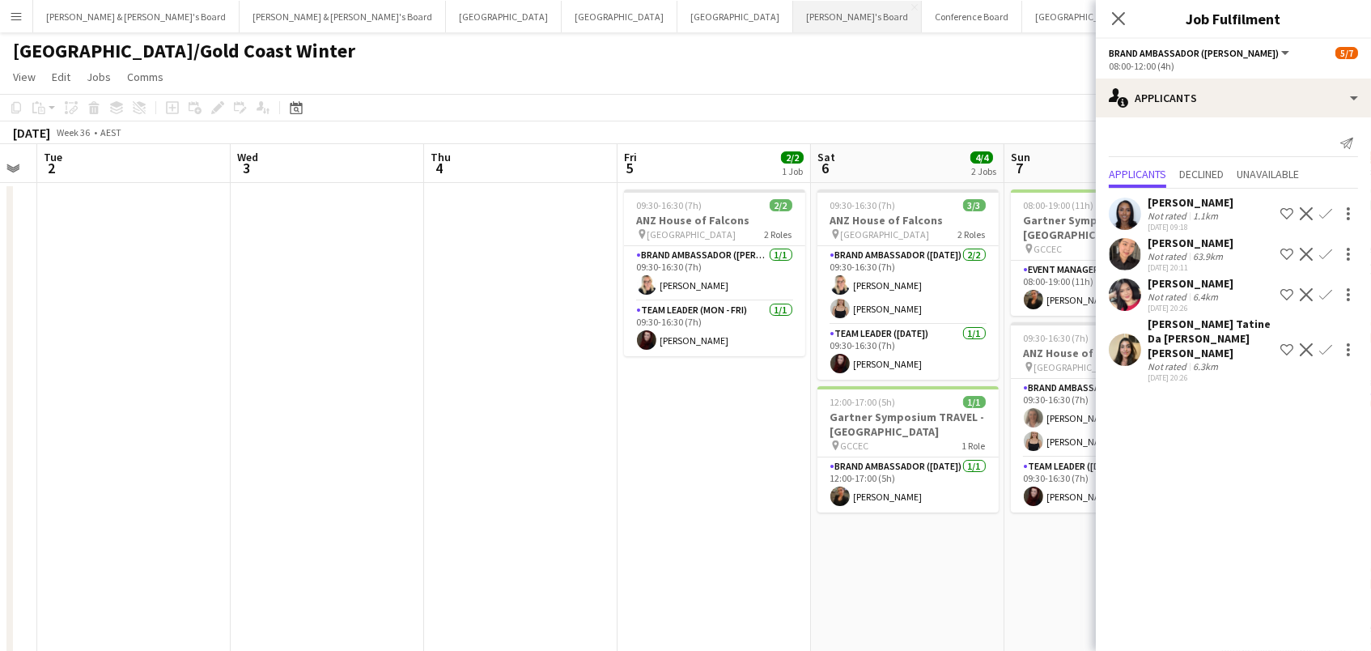
click at [793, 19] on button "Tennille's Board Close" at bounding box center [857, 17] width 129 height 32
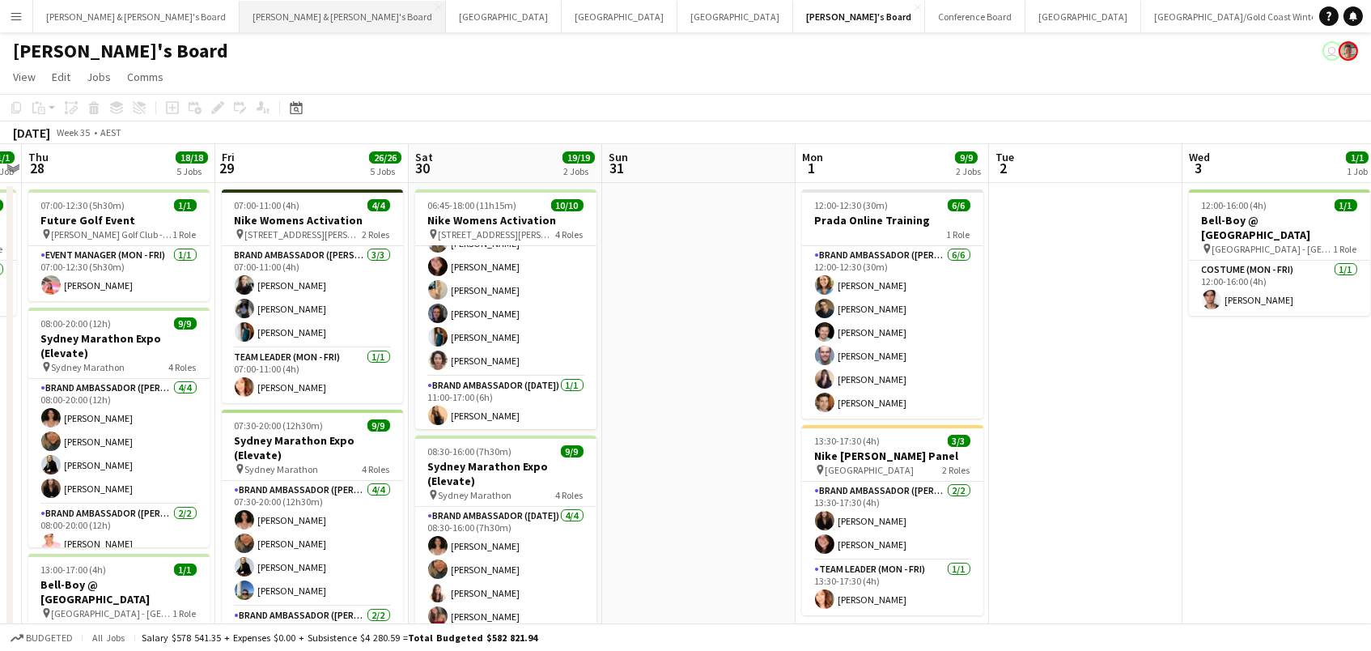
click at [240, 17] on button "James & Arrence's Board Close" at bounding box center [343, 17] width 206 height 32
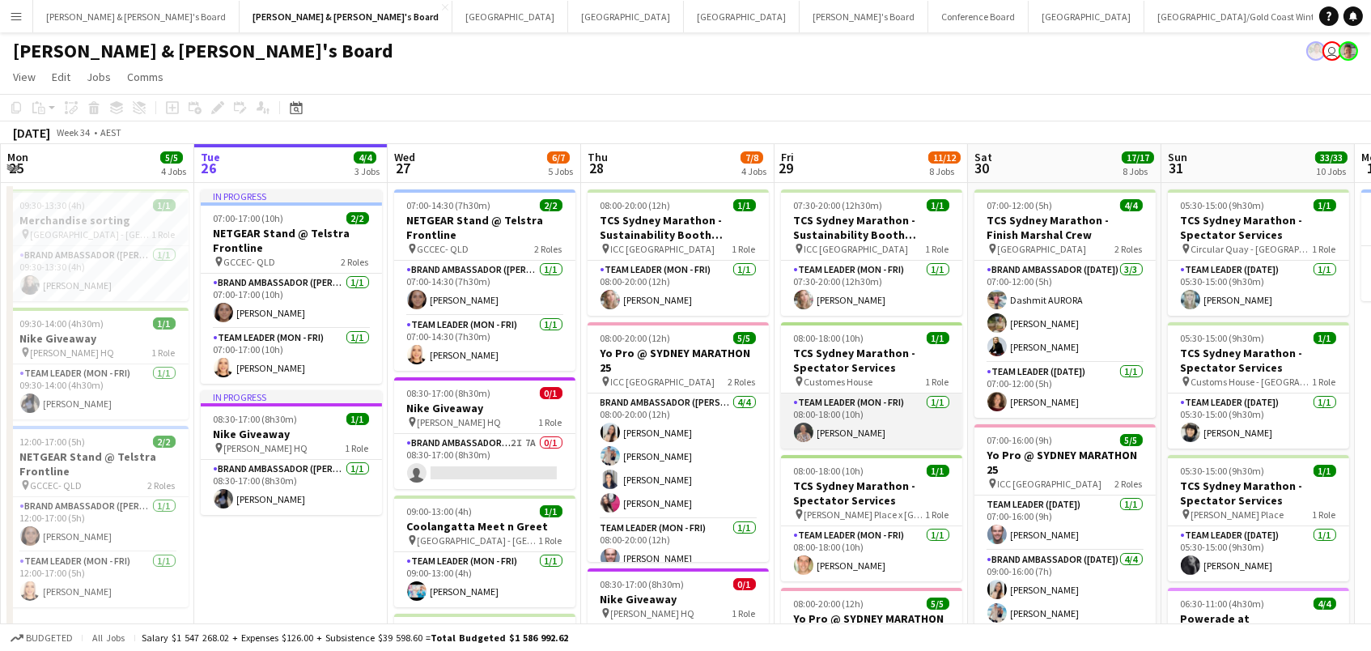
click at [924, 405] on app-card-role "Team Leader (Mon - Fri) 1/1 08:00-18:00 (10h) Kathryn Molloy" at bounding box center [871, 420] width 181 height 55
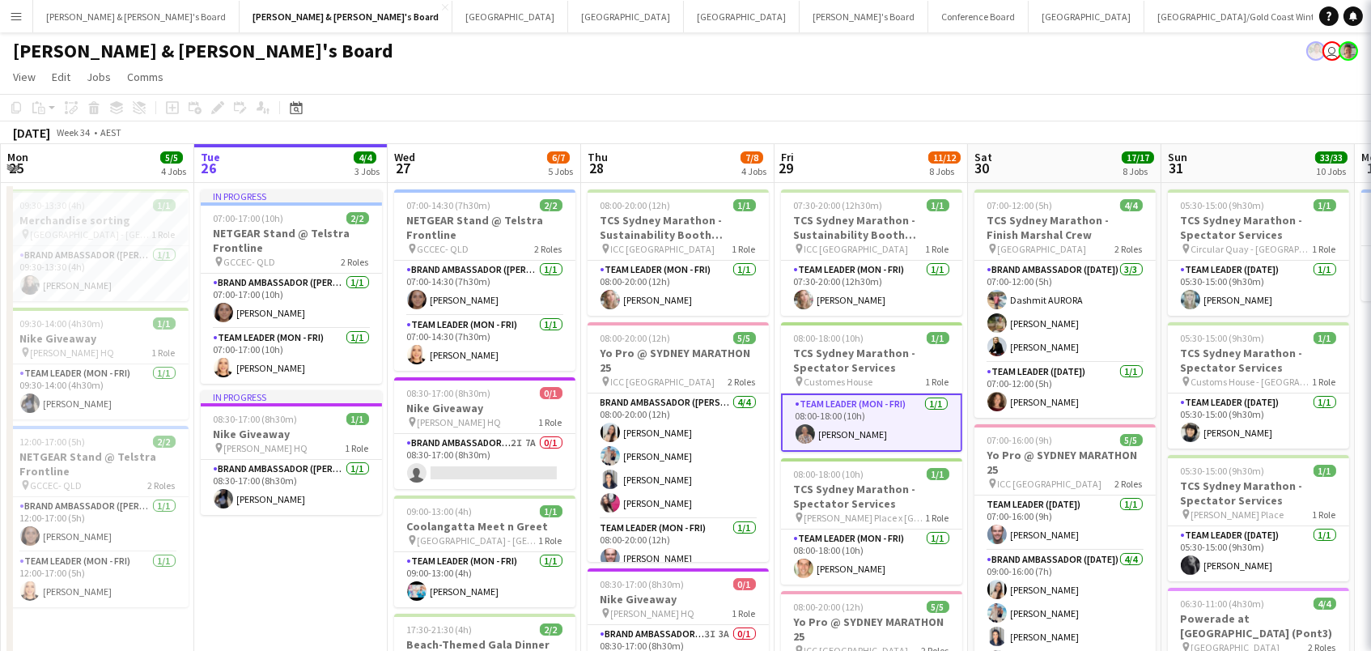
scroll to position [0, 385]
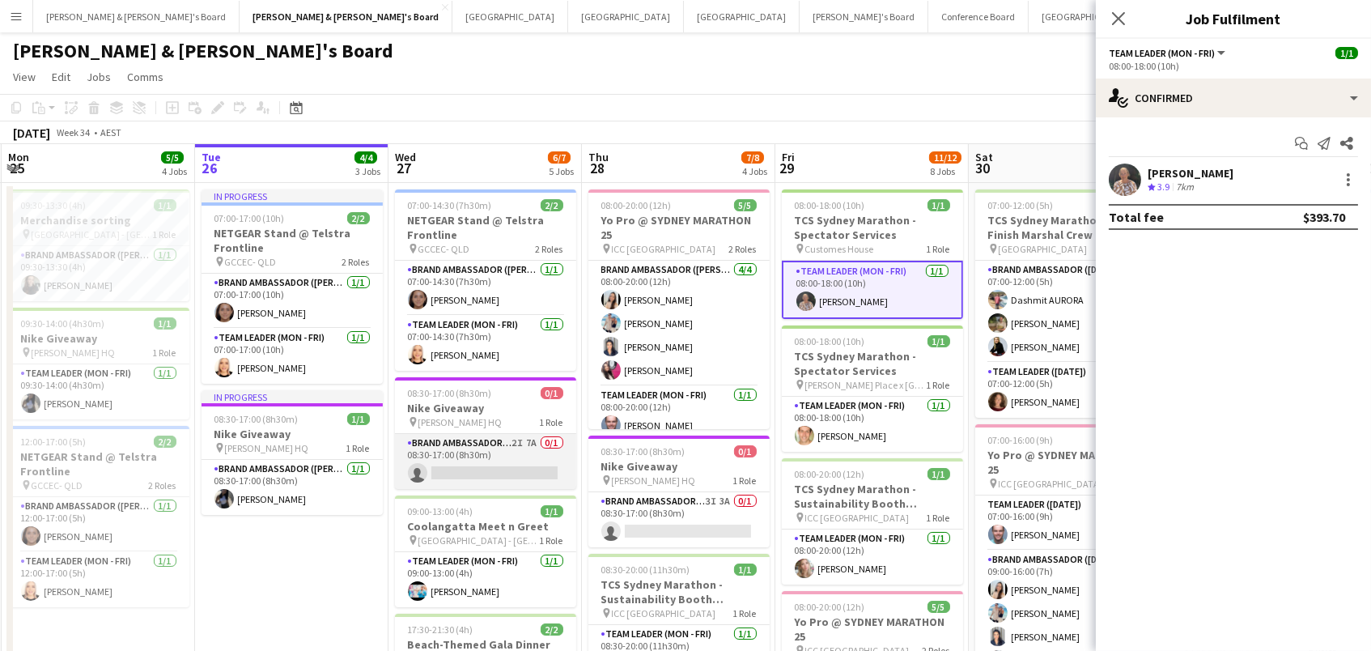
click at [473, 446] on app-card-role "Brand Ambassador (Mon - Fri) 2I 7A 0/1 08:30-17:00 (8h30m) single-neutral-actio…" at bounding box center [485, 461] width 181 height 55
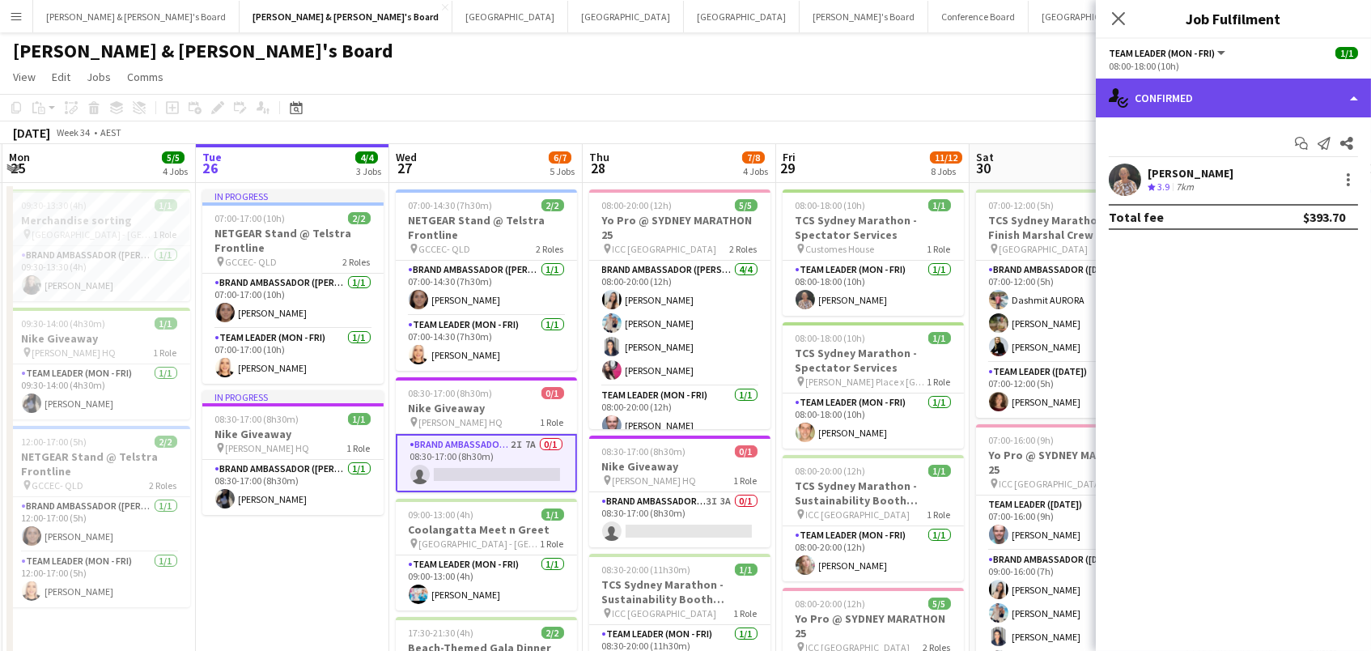
click at [1216, 109] on div "single-neutral-actions-check-2 Confirmed" at bounding box center [1233, 97] width 275 height 39
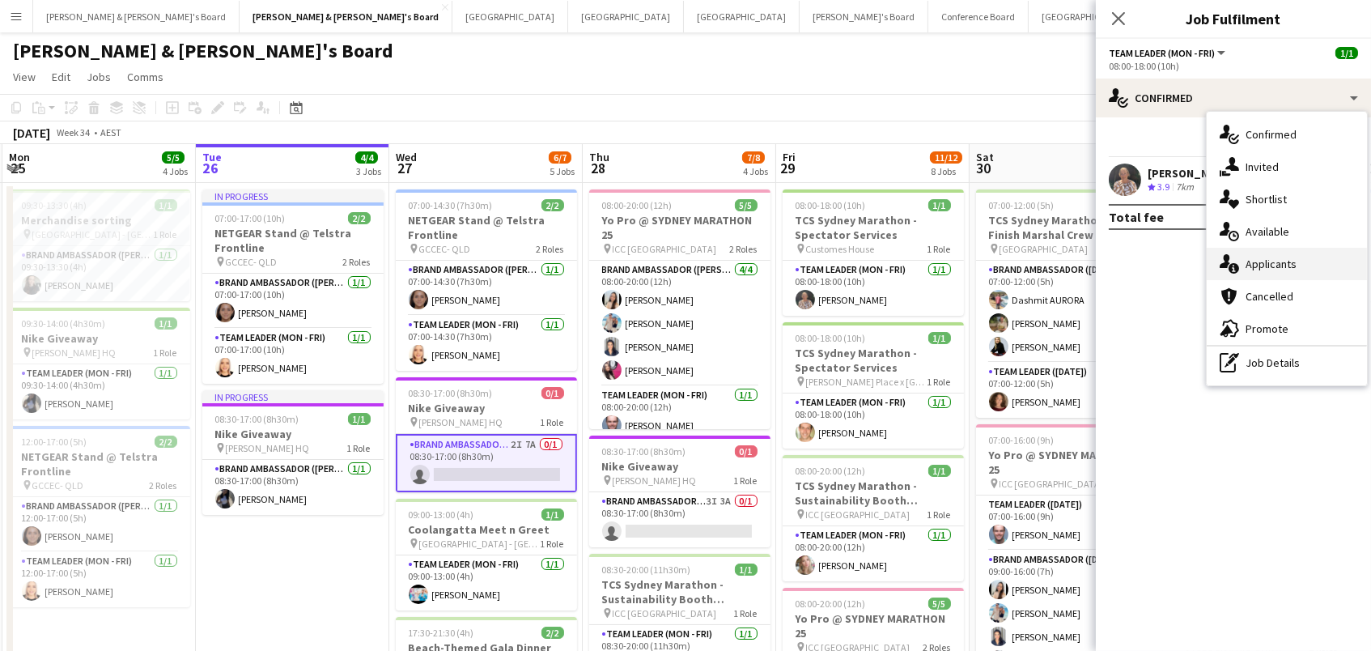
click at [1304, 263] on div "single-neutral-actions-information Applicants" at bounding box center [1286, 264] width 160 height 32
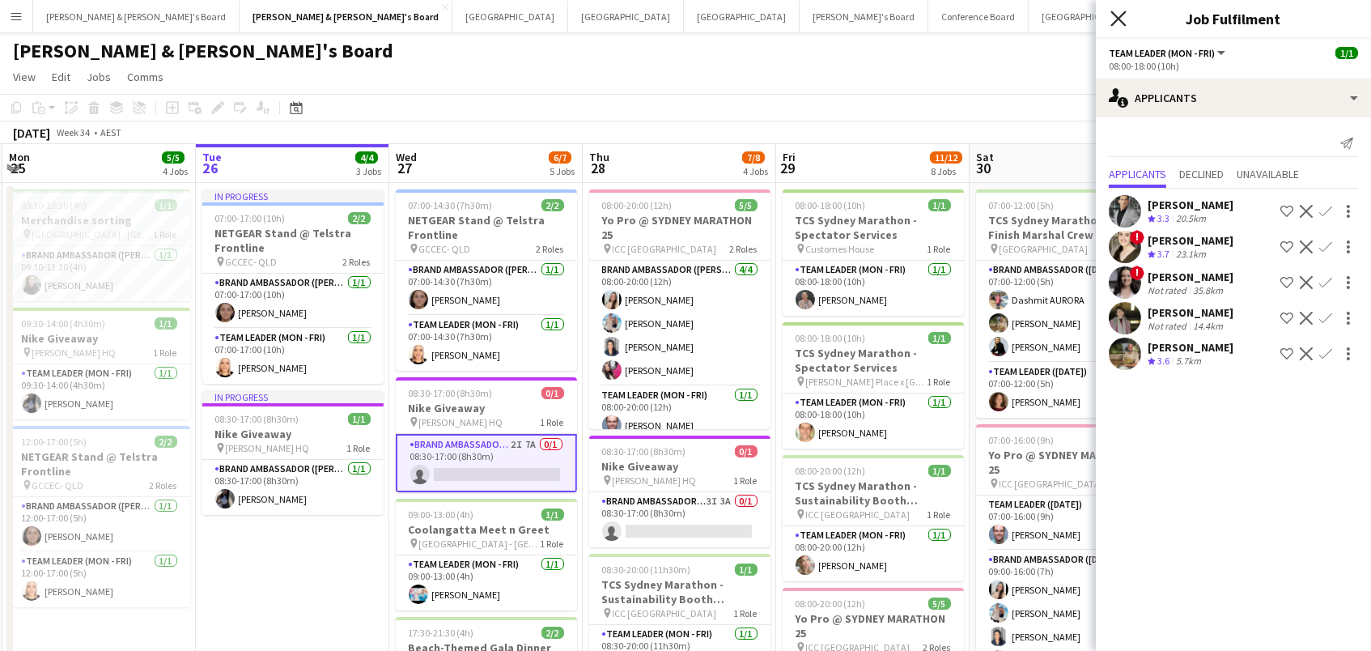
click at [1122, 19] on icon "Close pop-in" at bounding box center [1117, 18] width 15 height 15
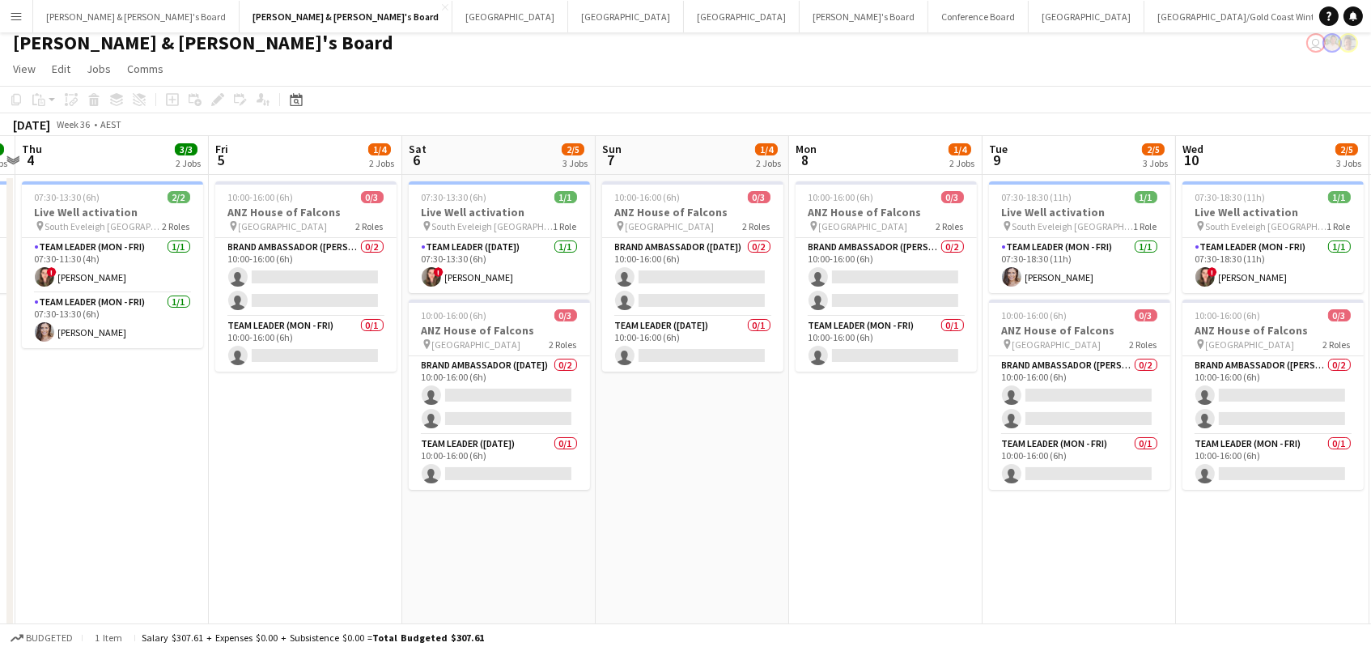
scroll to position [0, 573]
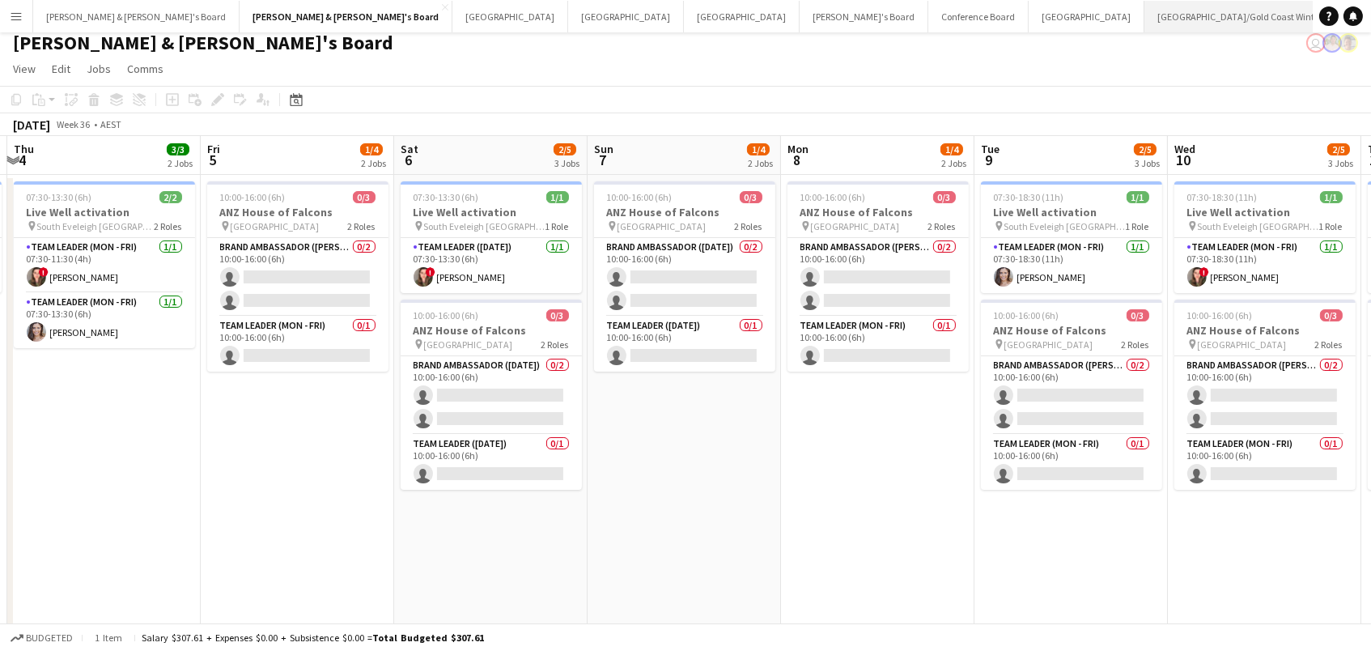
click at [1144, 19] on button "Brisbane/Gold Coast Winter Close" at bounding box center [1240, 17] width 192 height 32
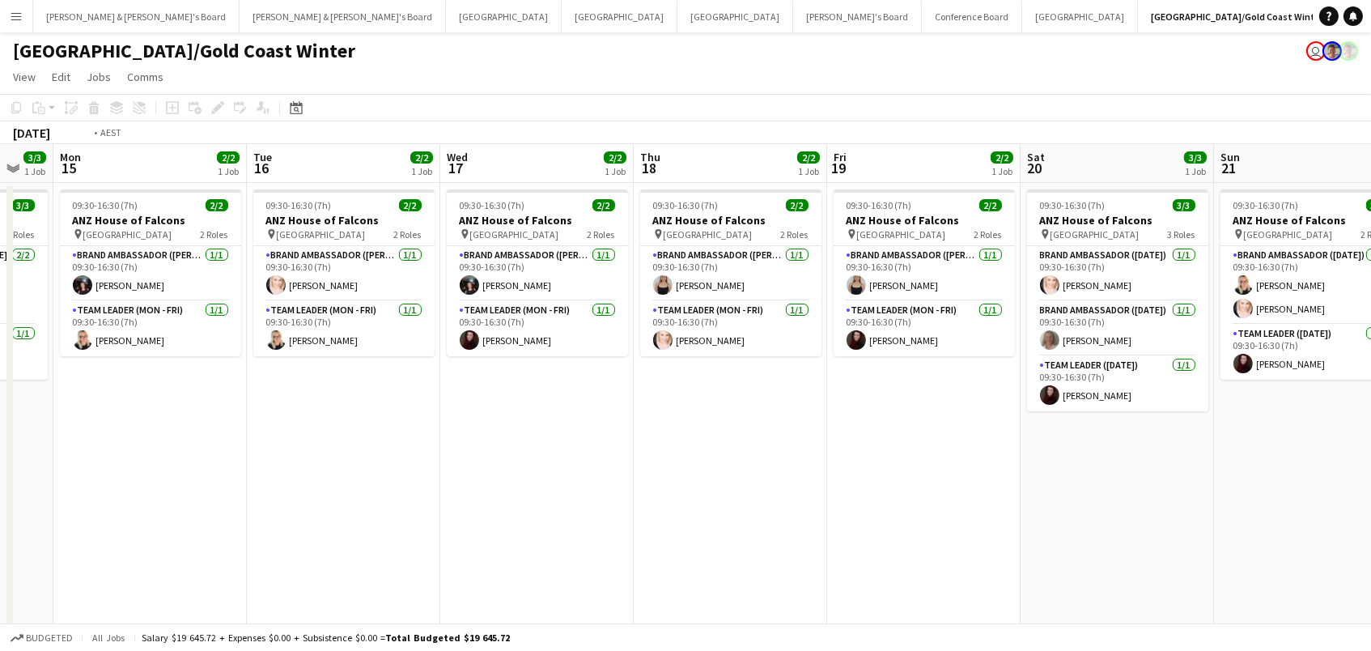
scroll to position [0, 613]
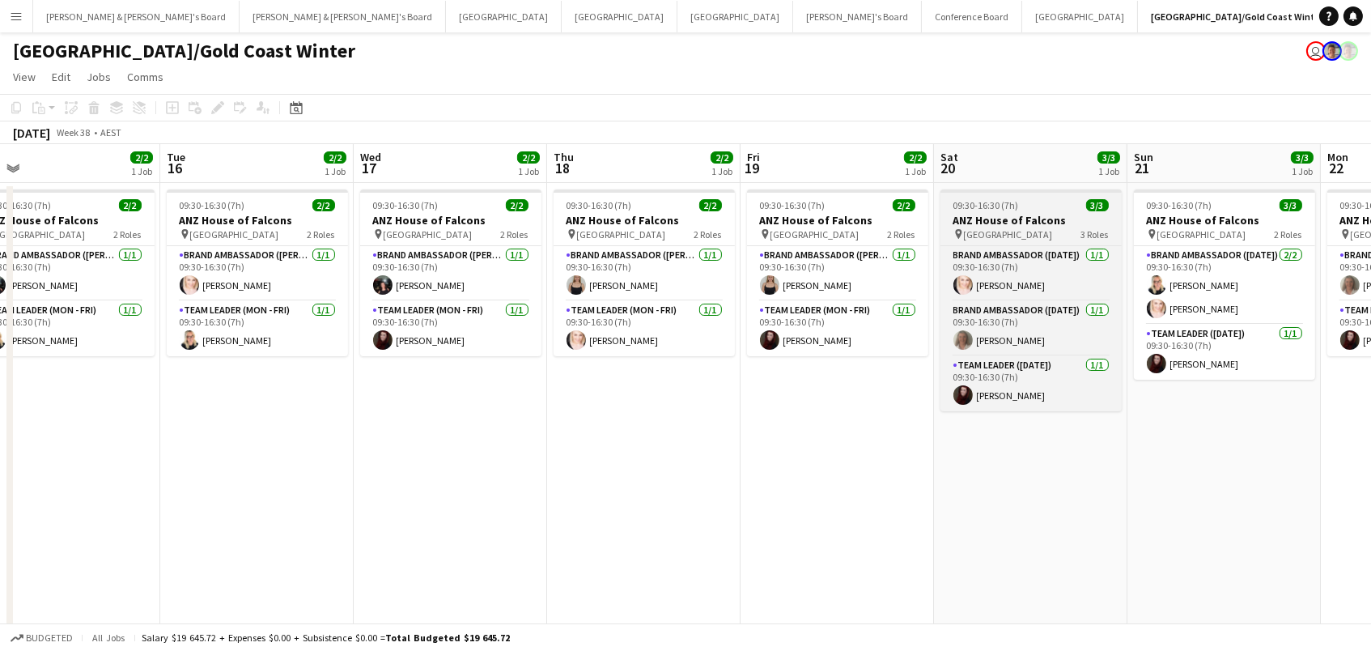
click at [975, 214] on h3 "ANZ House of Falcons" at bounding box center [1030, 220] width 181 height 15
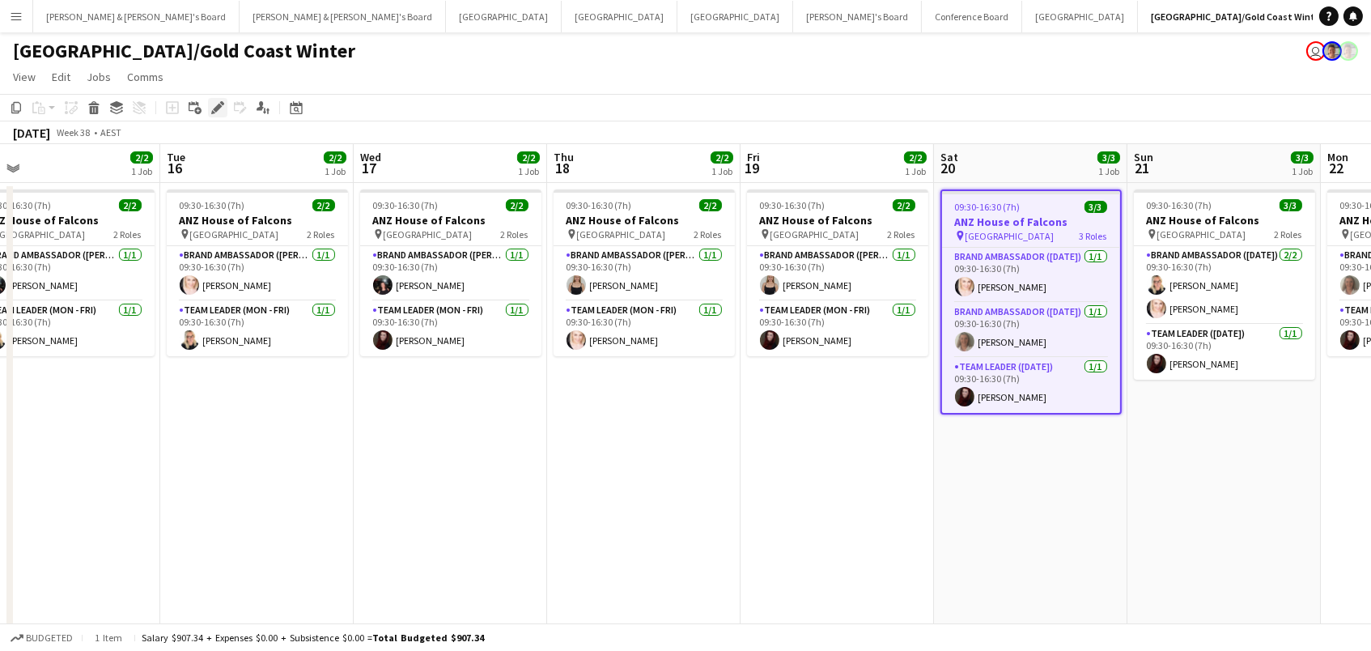
click at [218, 104] on icon at bounding box center [217, 108] width 9 height 9
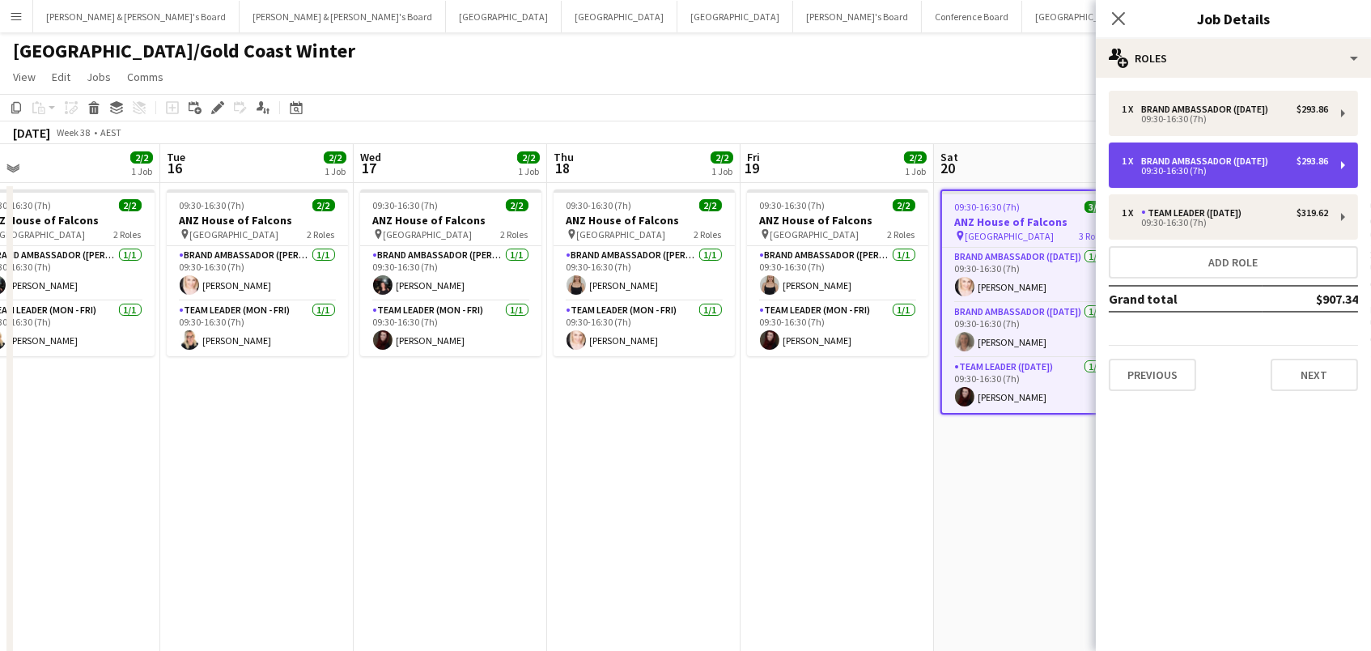
click at [1260, 168] on div "09:30-16:30 (7h)" at bounding box center [1224, 171] width 206 height 8
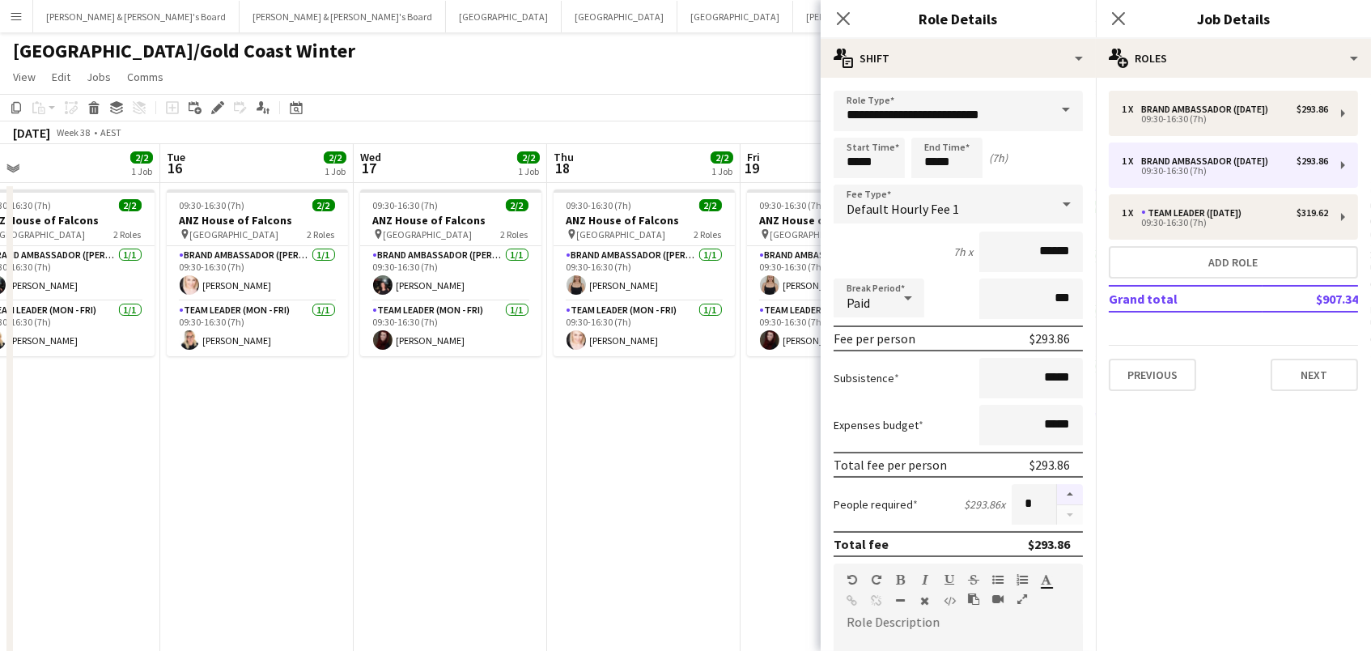
click at [1070, 488] on button "button" at bounding box center [1070, 494] width 26 height 21
type input "*"
click at [681, 452] on app-date-cell "09:30-16:30 (7h) 2/2 ANZ House of Falcons pin Brisbane 2 Roles Brand Ambassador…" at bounding box center [643, 555] width 193 height 744
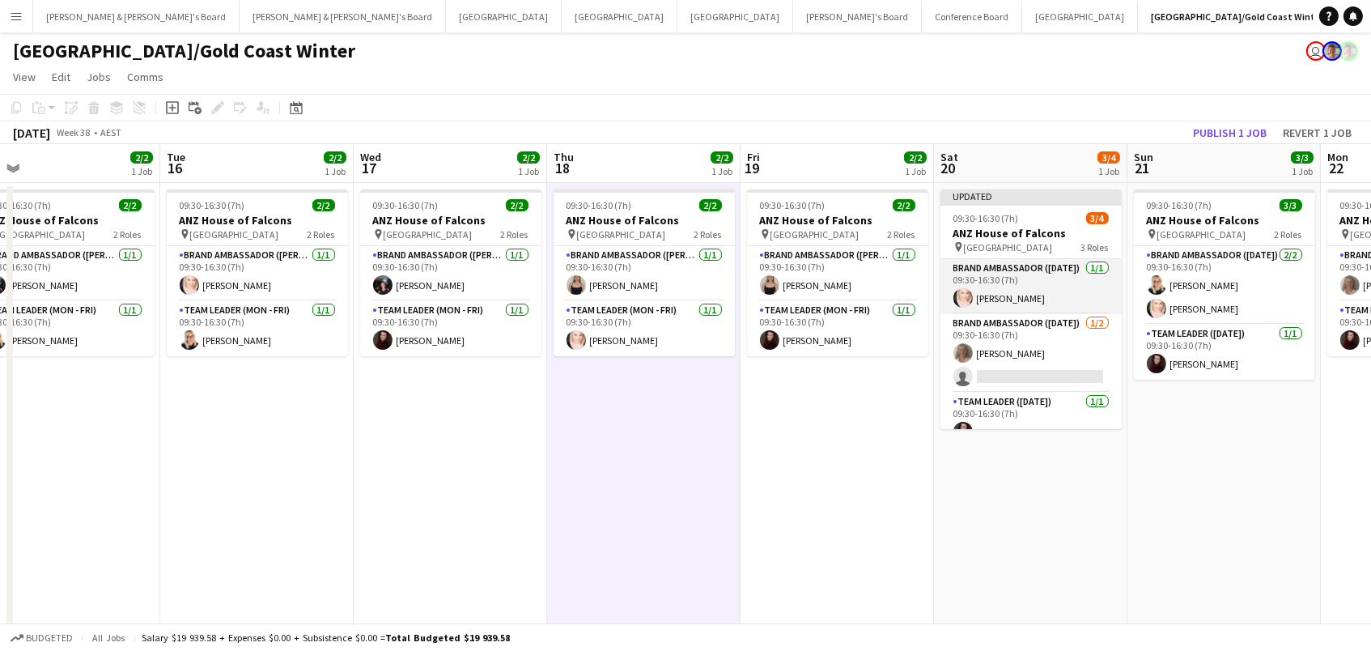
click at [1027, 298] on app-card-role "Brand Ambassador (Saturday) 1/1 09:30-16:30 (7h) Dolly Papillo" at bounding box center [1030, 286] width 181 height 55
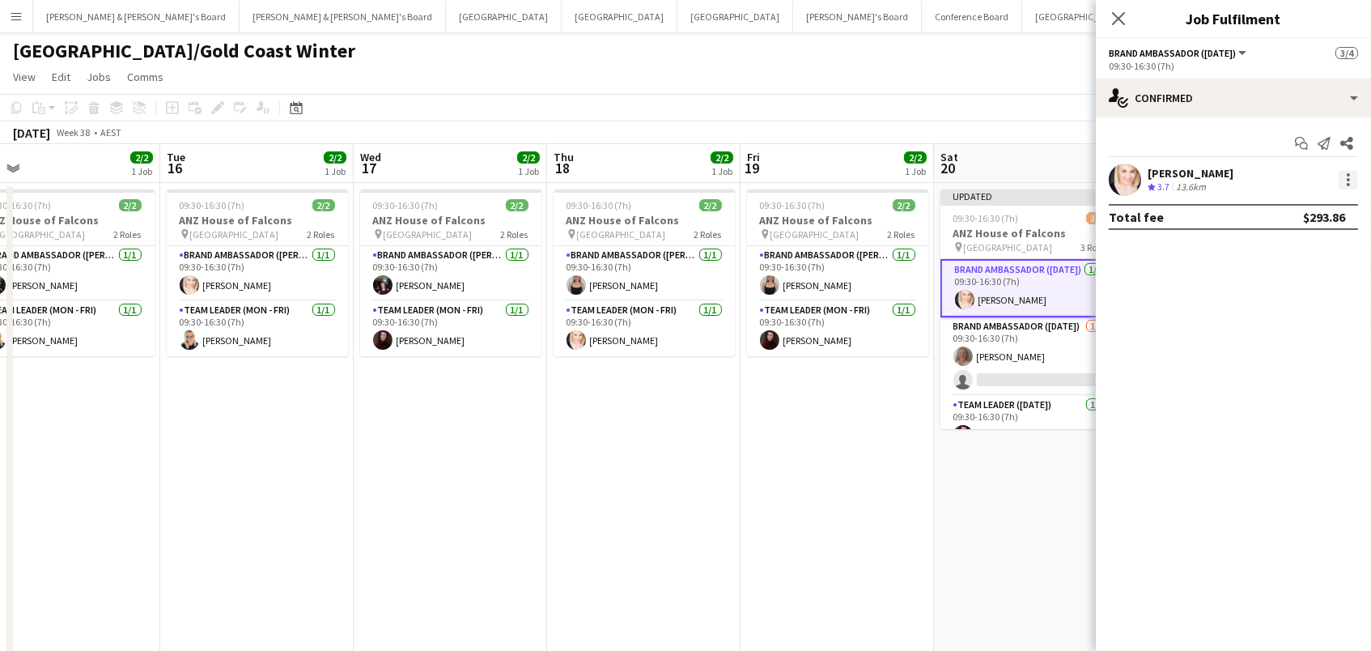
click at [1347, 184] on div at bounding box center [1347, 184] width 3 height 3
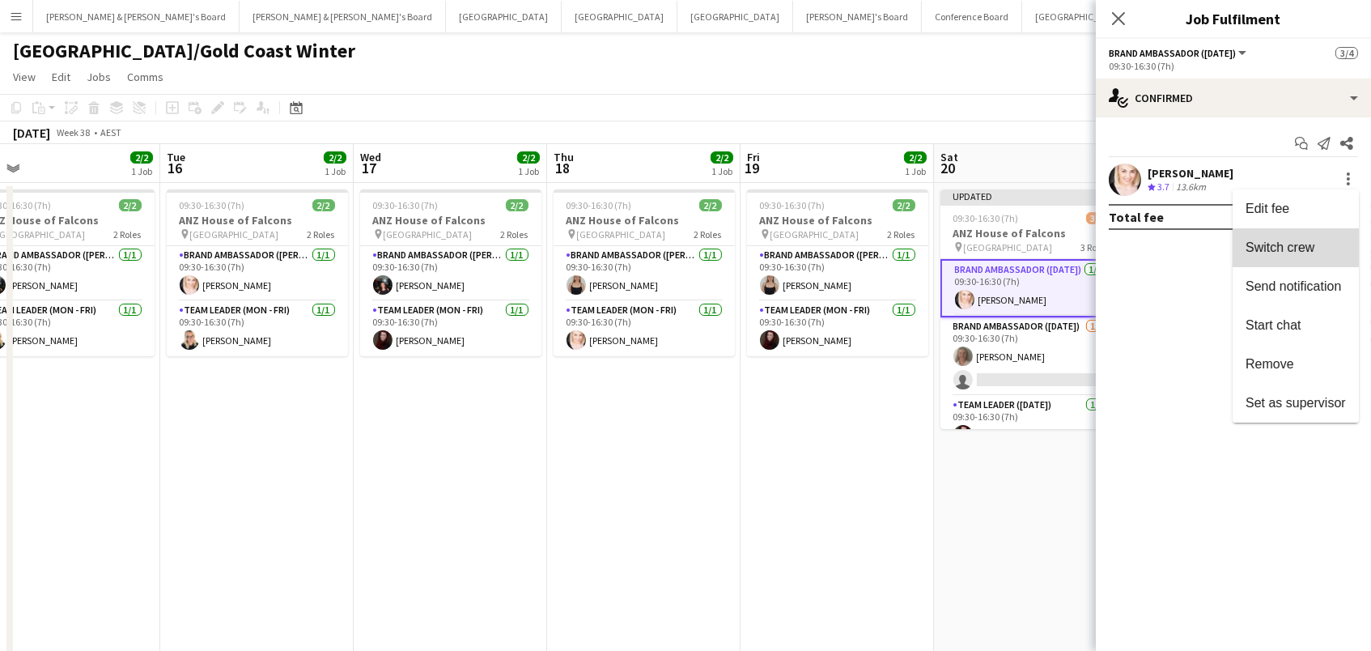
click at [1308, 252] on span "Switch crew" at bounding box center [1279, 247] width 69 height 14
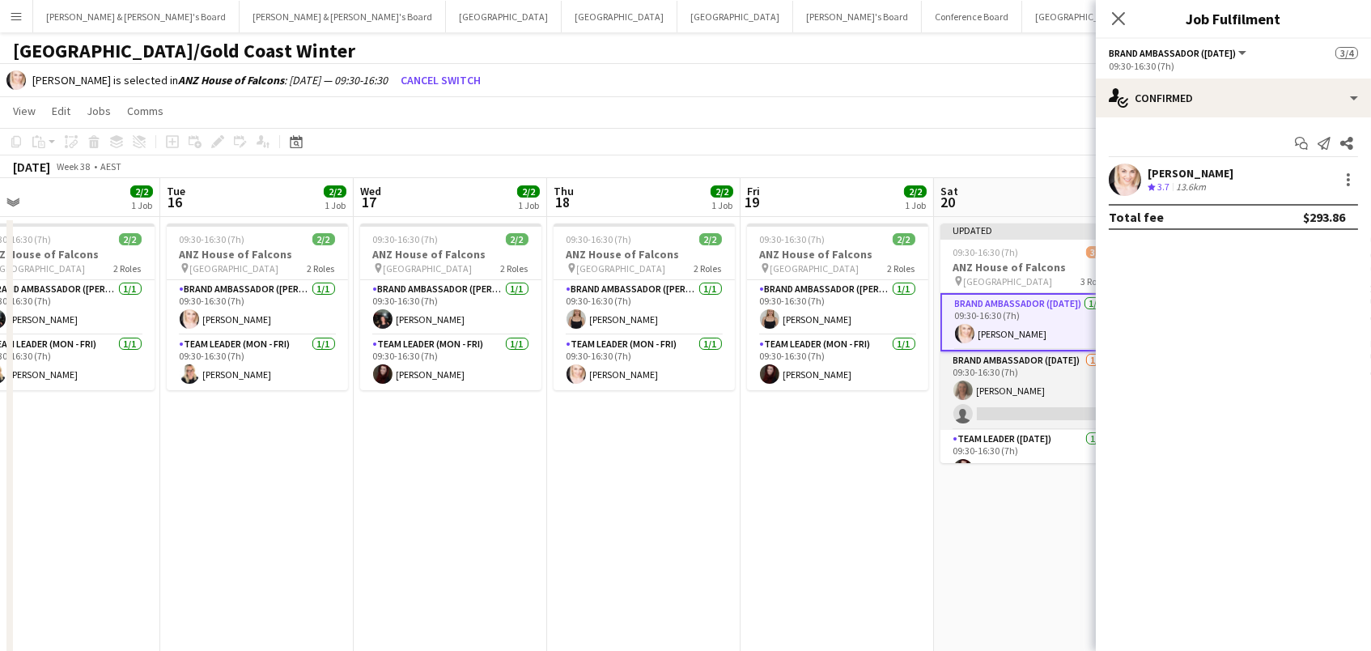
click at [1017, 380] on app-card-role "Brand Ambassador (Saturday) 1/2 09:30-16:30 (7h) Lesley Merriman single-neutral…" at bounding box center [1030, 390] width 181 height 78
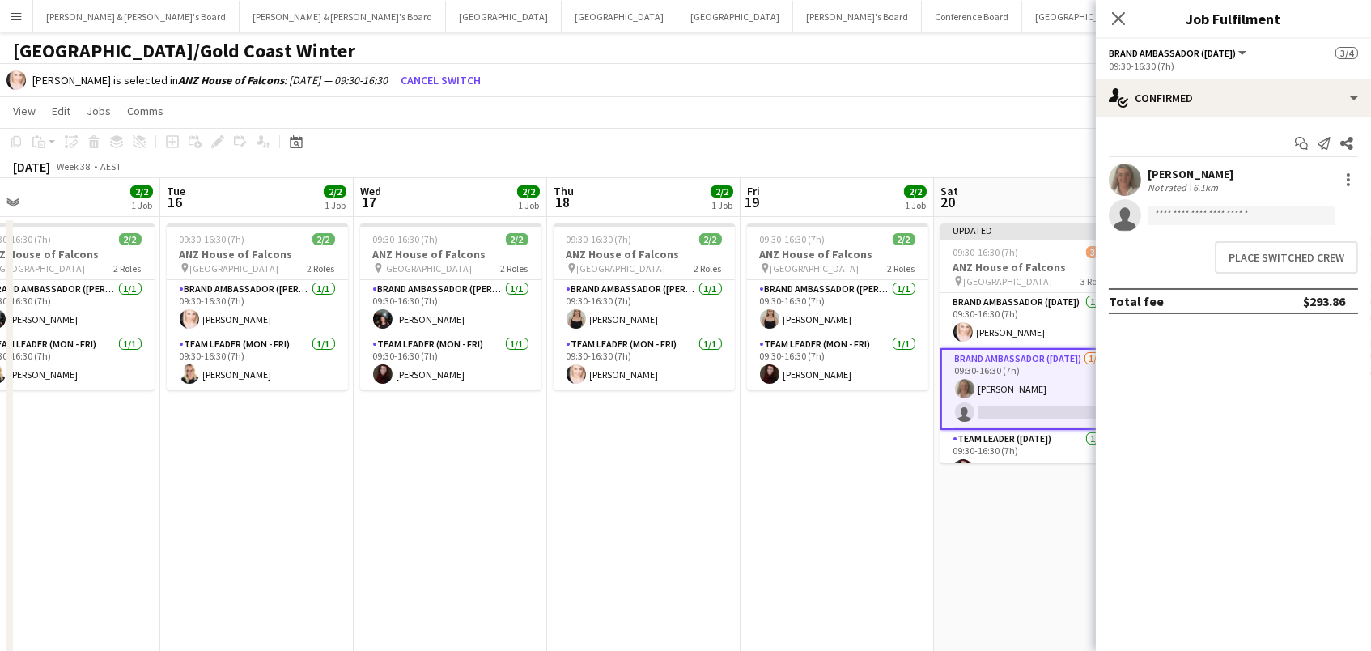
scroll to position [0, 613]
click at [1308, 244] on button "Place switched crew" at bounding box center [1286, 257] width 143 height 32
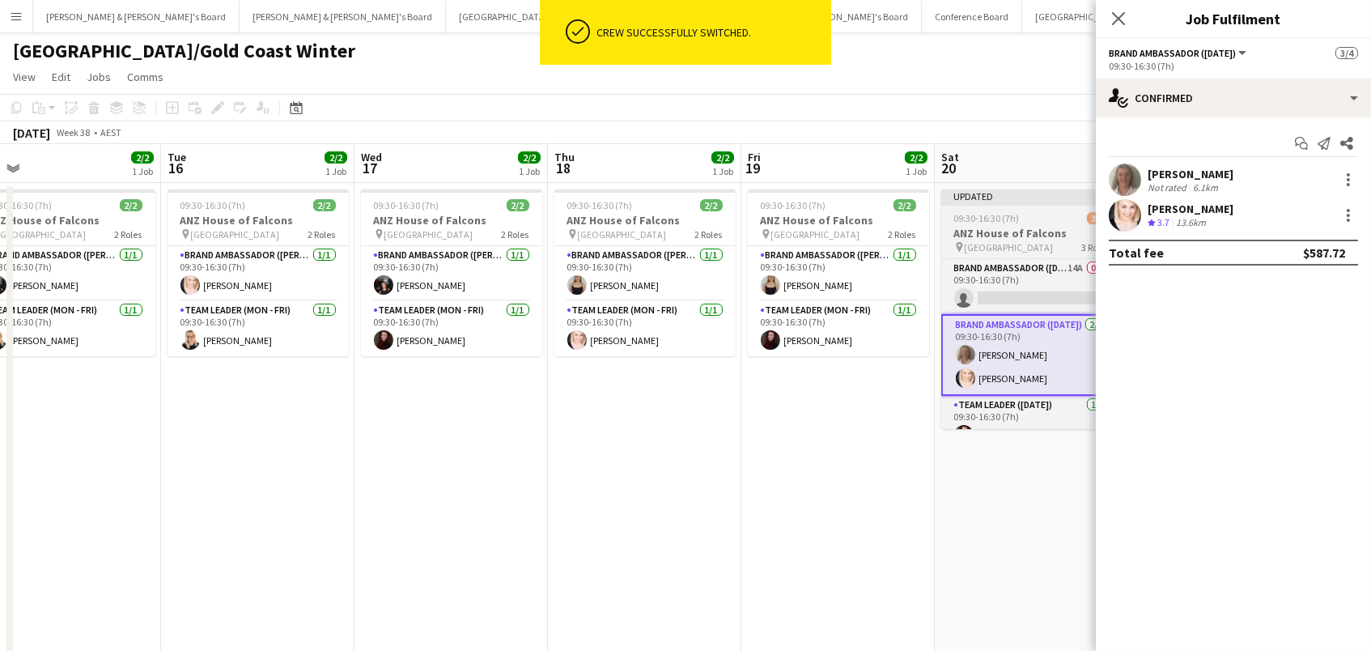
click at [968, 223] on span "09:30-16:30 (7h)" at bounding box center [987, 218] width 66 height 12
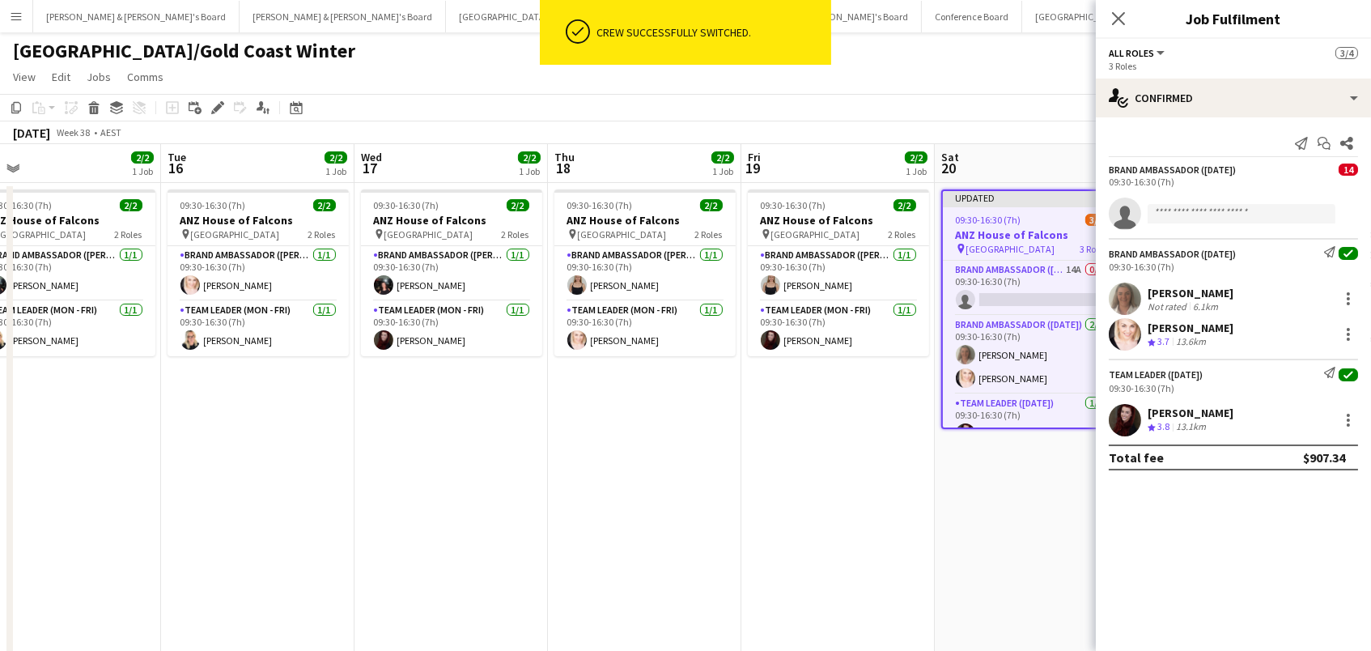
click at [220, 125] on div "September 2025 Week 38 • AEST Publish 1 job Revert 1 job" at bounding box center [685, 132] width 1371 height 23
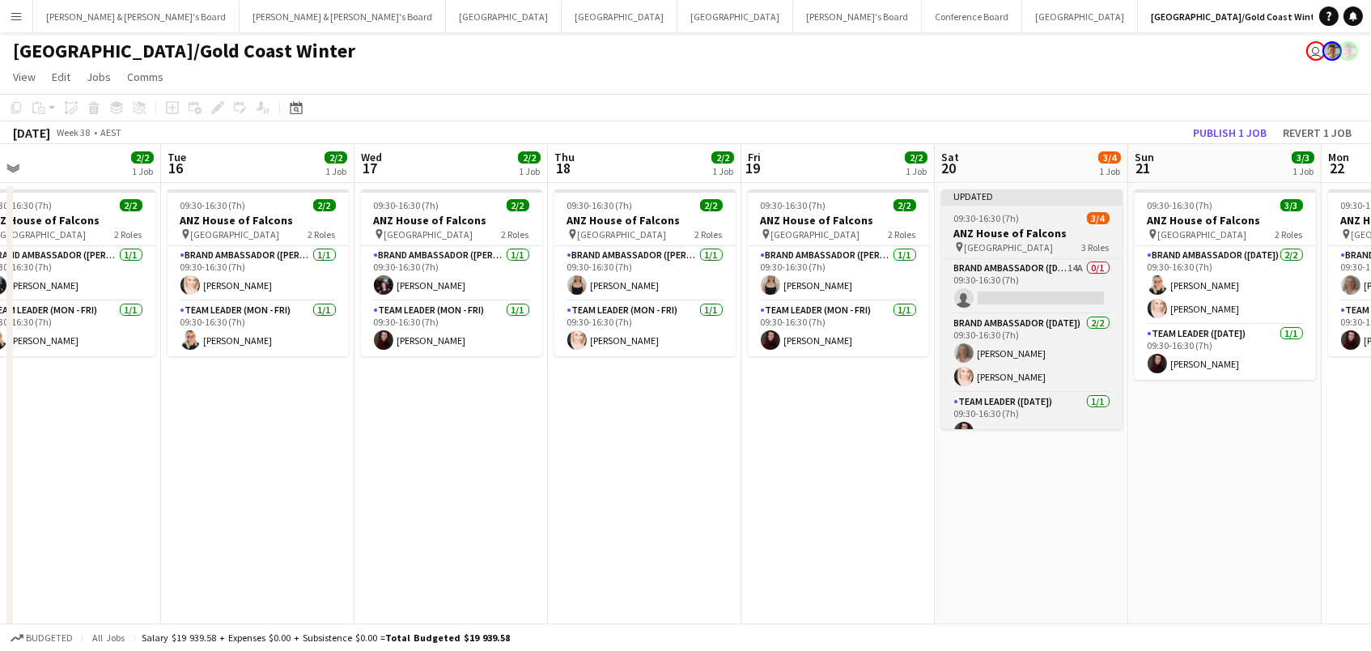
click at [1011, 214] on span "09:30-16:30 (7h)" at bounding box center [987, 218] width 66 height 12
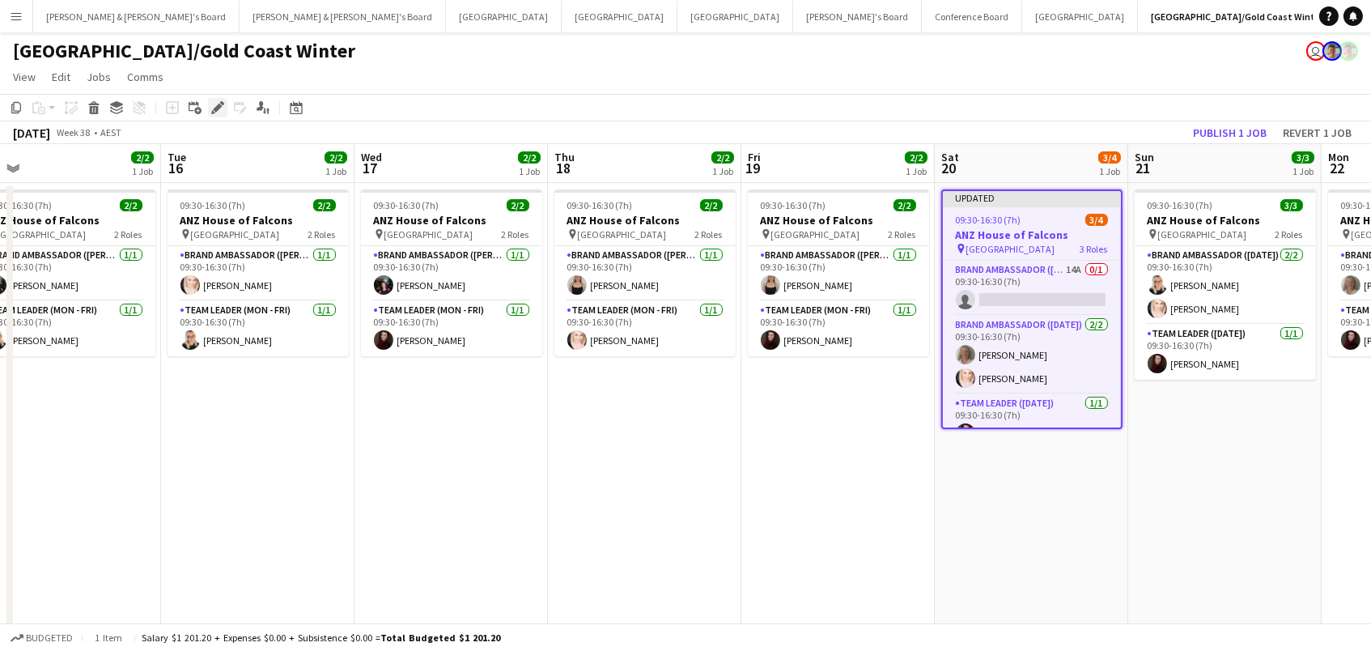
click at [212, 110] on icon "Edit" at bounding box center [217, 107] width 13 height 13
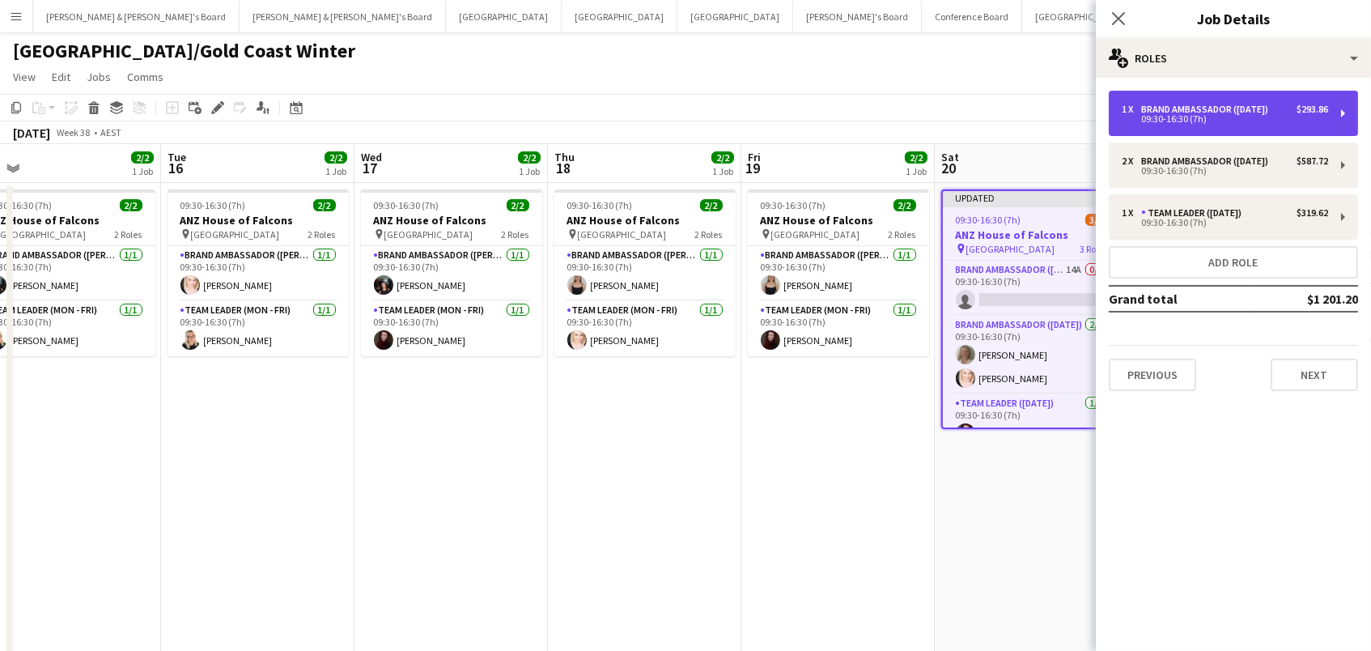
click at [1274, 105] on div "Brand Ambassador ([DATE])" at bounding box center [1208, 109] width 134 height 11
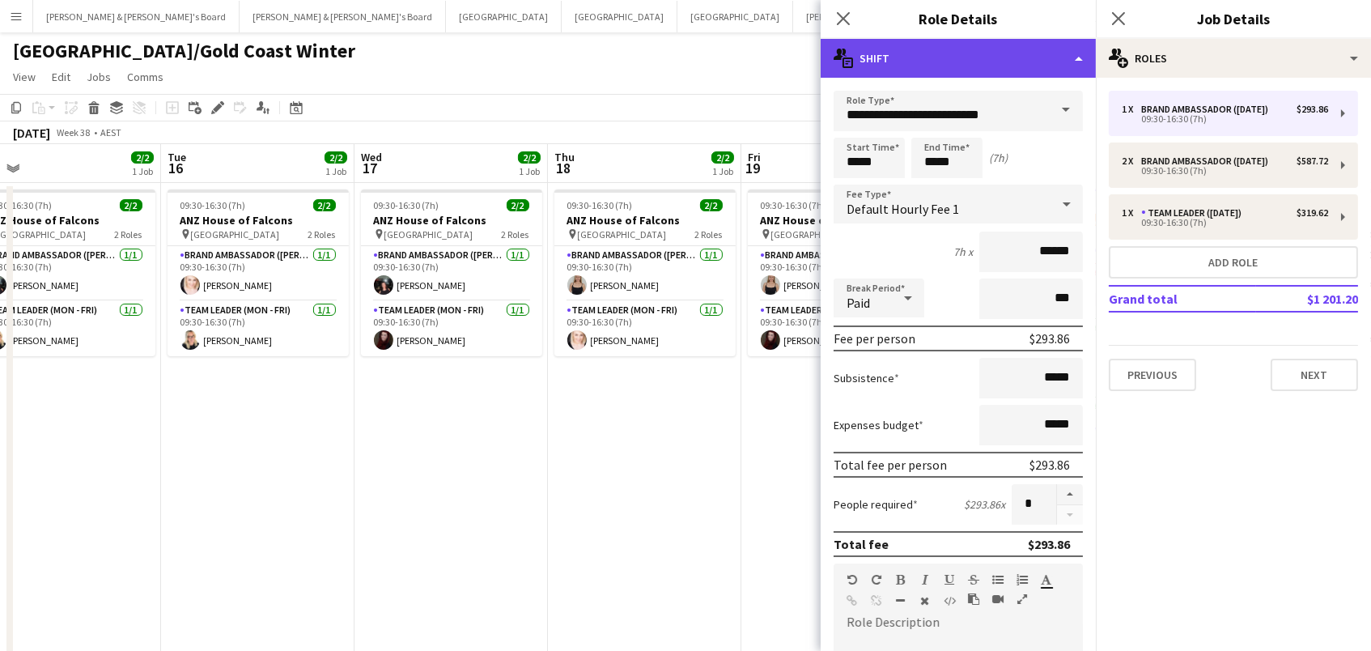
click at [970, 66] on div "multiple-actions-text Shift" at bounding box center [957, 58] width 275 height 39
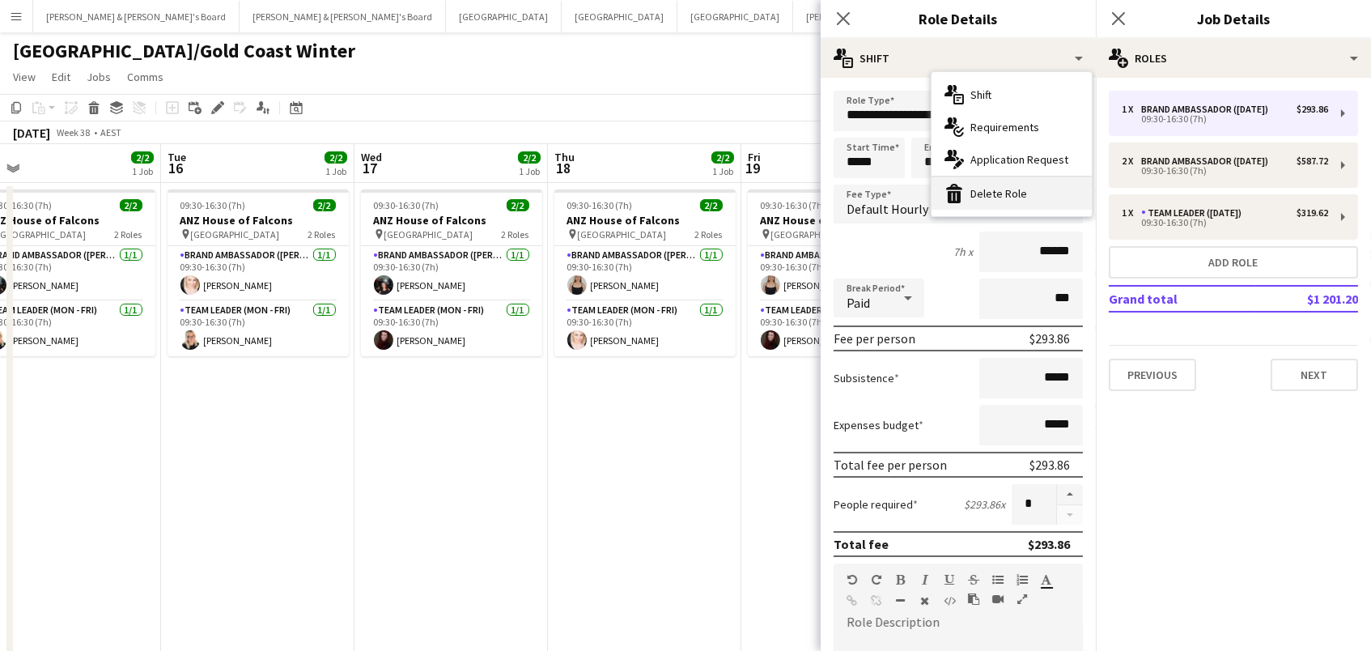
click at [990, 203] on div "bin-2 Delete Role" at bounding box center [1011, 193] width 160 height 32
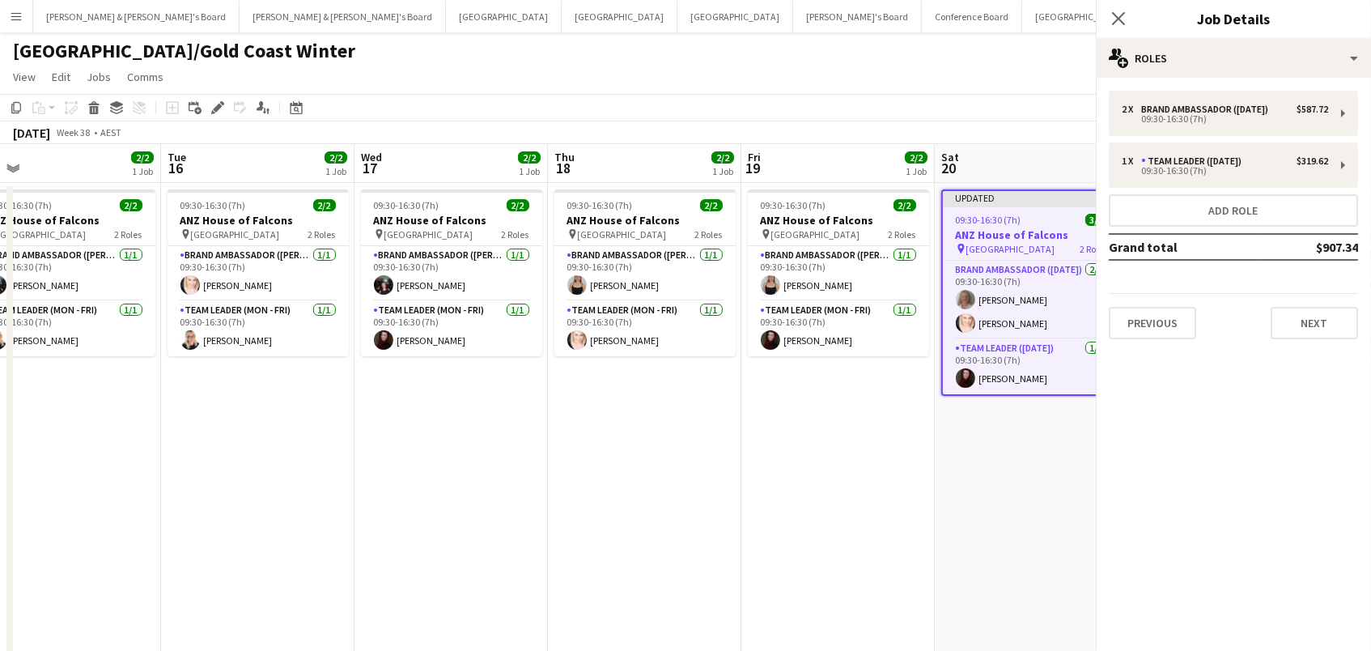
click at [756, 95] on app-toolbar "Copy Paste Paste Command V Paste with crew Command Shift V Paste linked Job Del…" at bounding box center [685, 108] width 1371 height 28
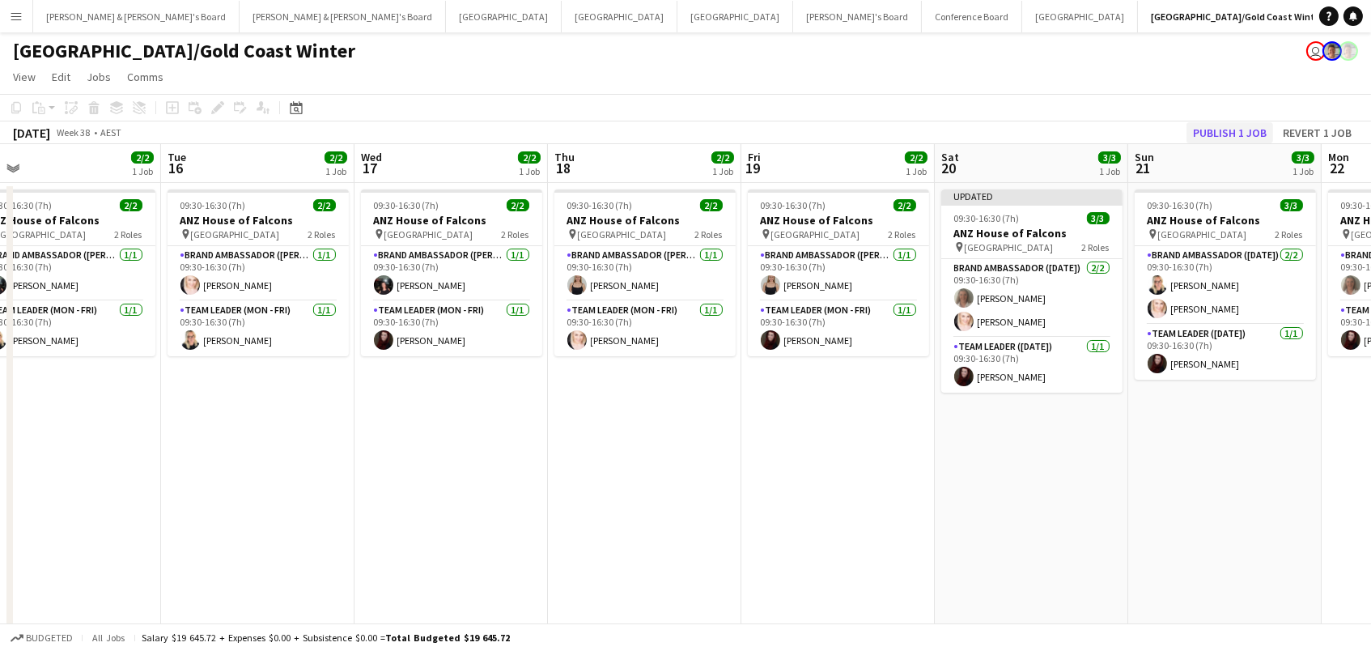
click at [1253, 128] on button "Publish 1 job" at bounding box center [1229, 132] width 87 height 21
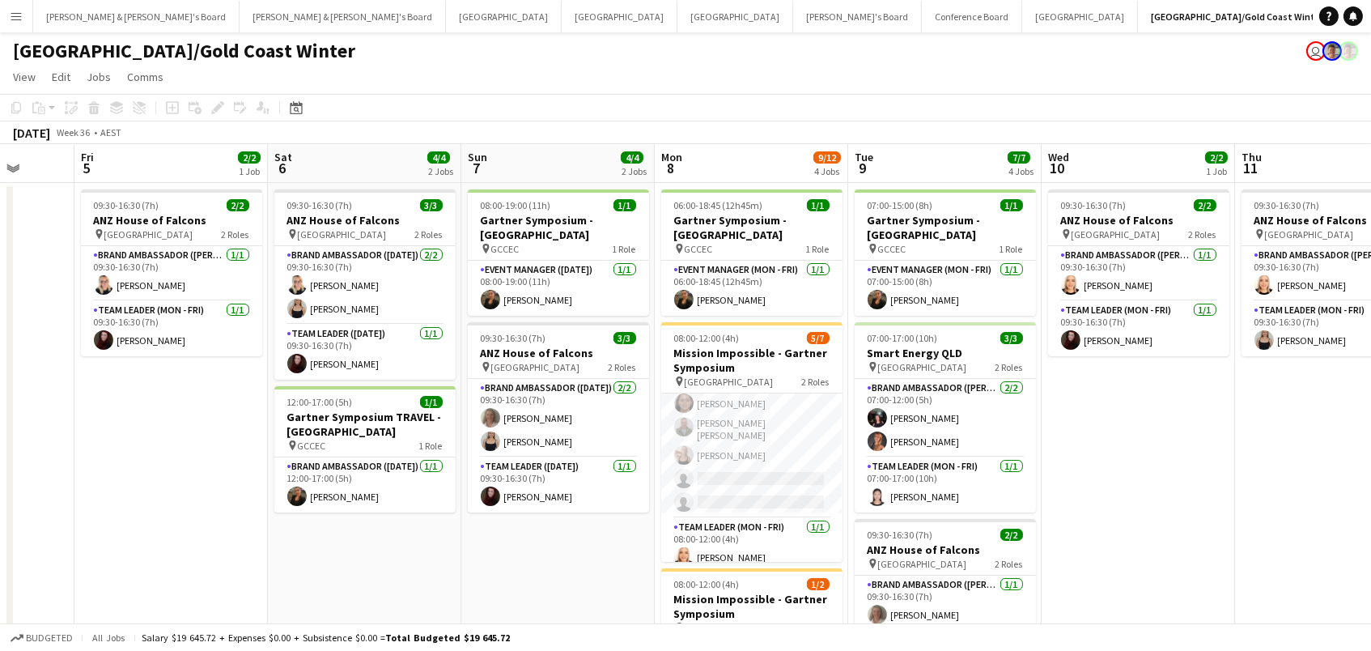
scroll to position [0, 0]
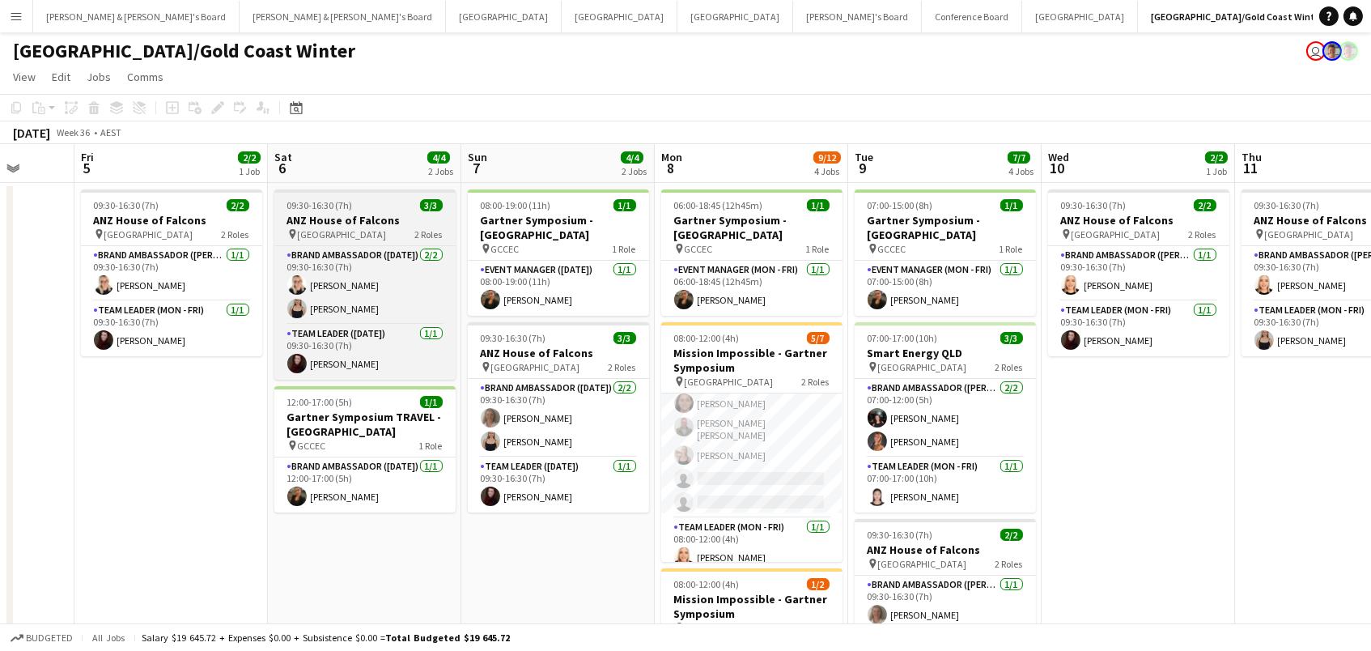
click at [325, 214] on h3 "ANZ House of Falcons" at bounding box center [364, 220] width 181 height 15
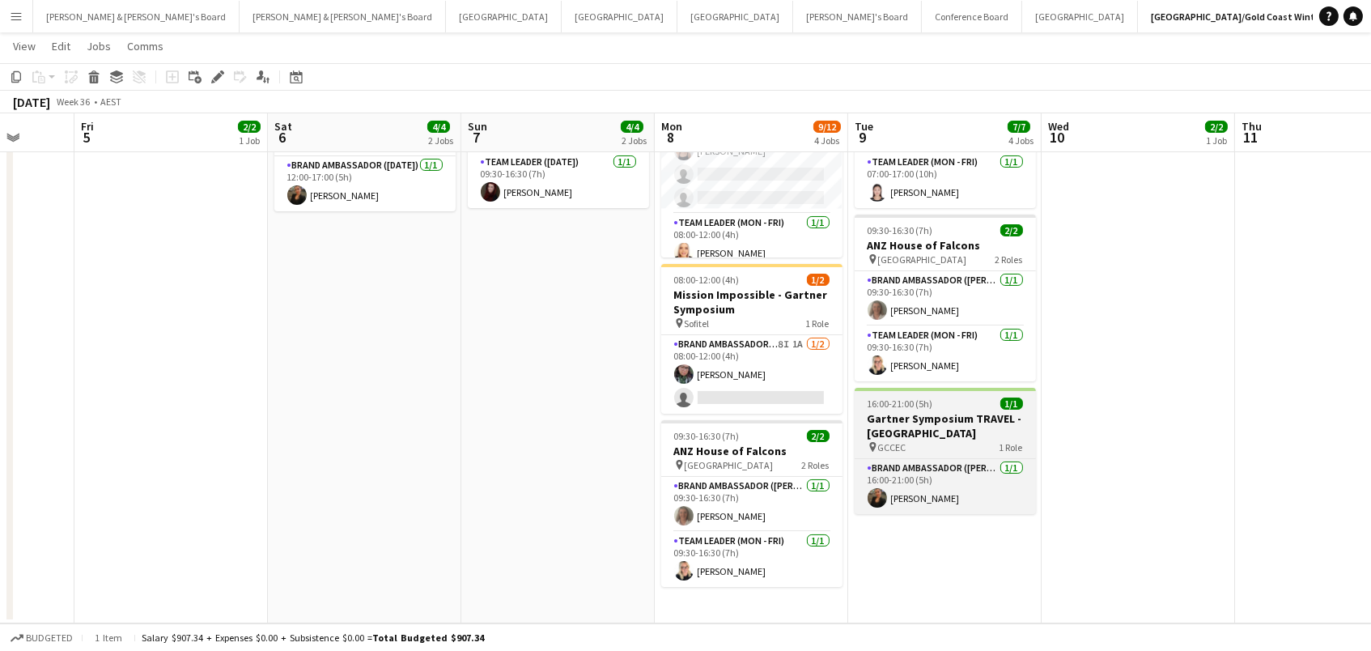
scroll to position [301, 0]
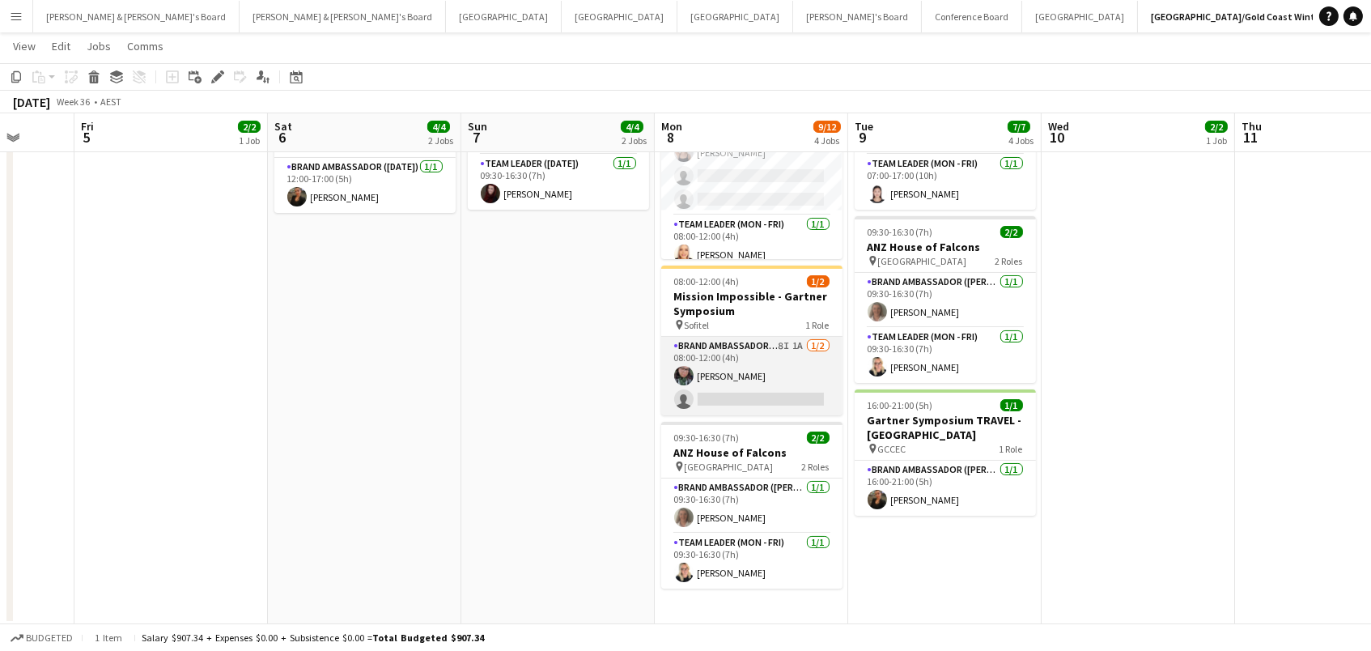
click at [831, 398] on app-card-role "Brand Ambassador (Mon - Fri) 8I 1A 1/2 08:00-12:00 (4h) Beatriz Barreto single-…" at bounding box center [751, 376] width 181 height 78
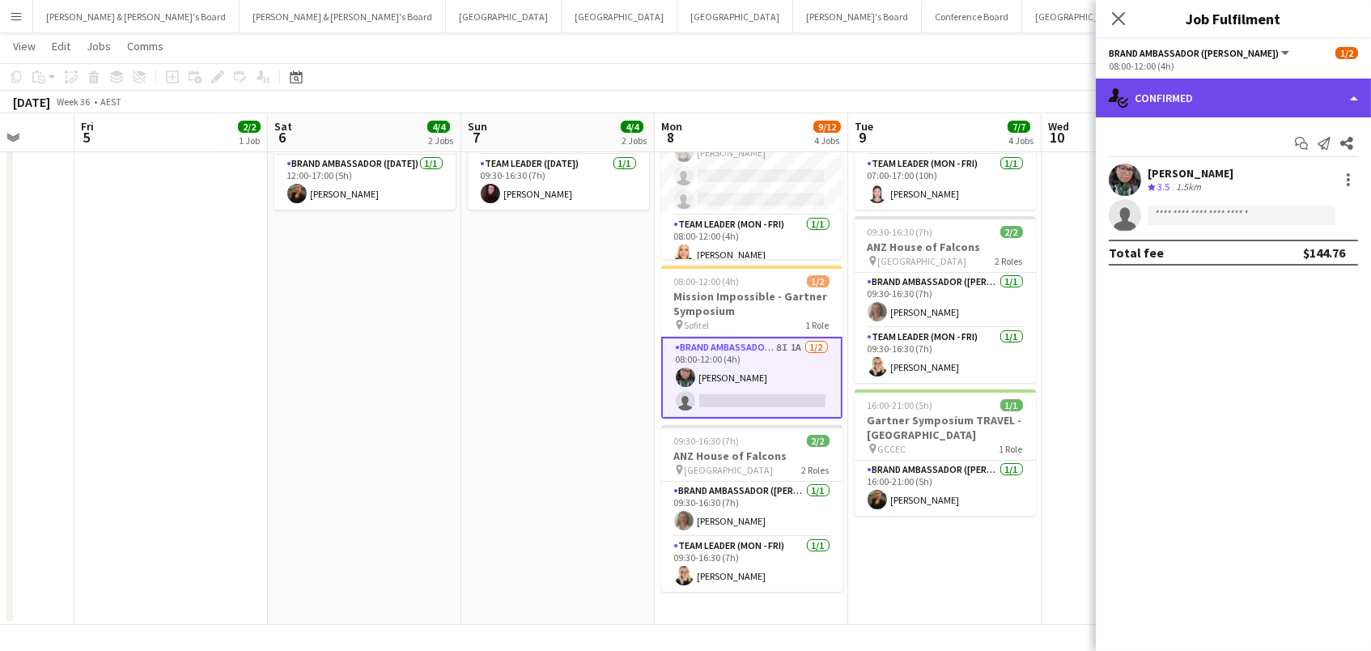
click at [1194, 112] on div "single-neutral-actions-check-2 Confirmed" at bounding box center [1233, 97] width 275 height 39
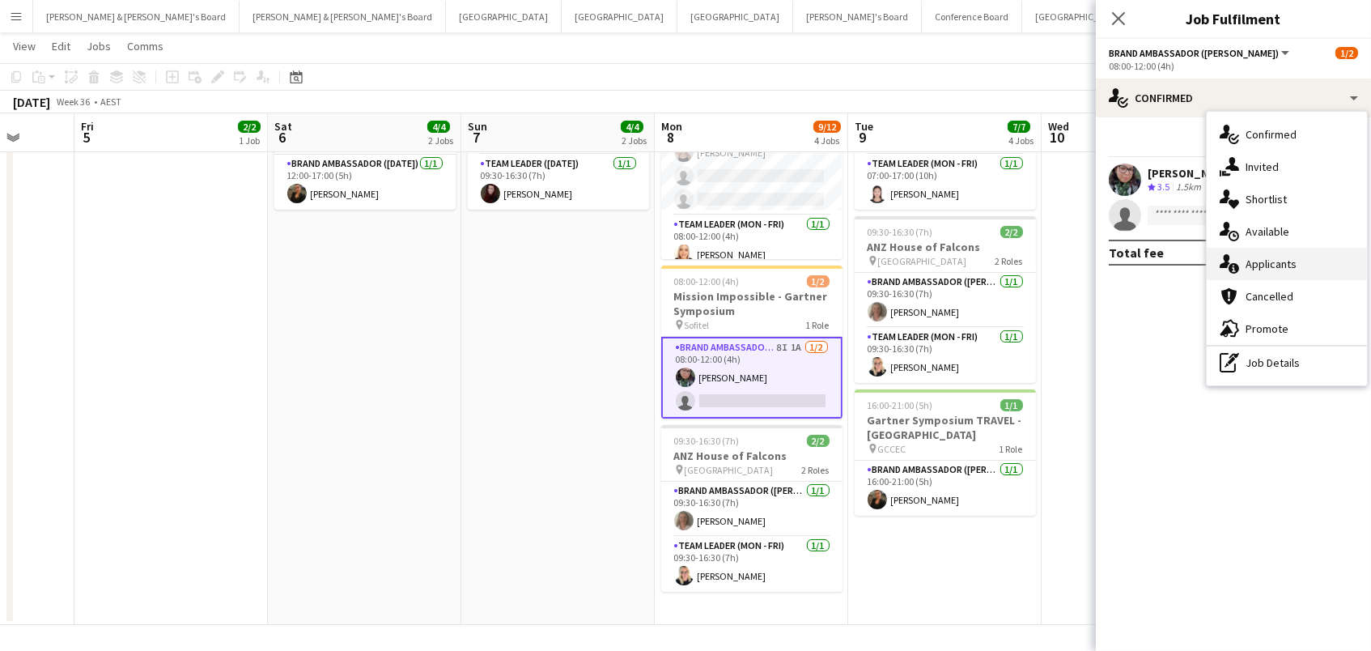
click at [1254, 250] on div "single-neutral-actions-information Applicants" at bounding box center [1286, 264] width 160 height 32
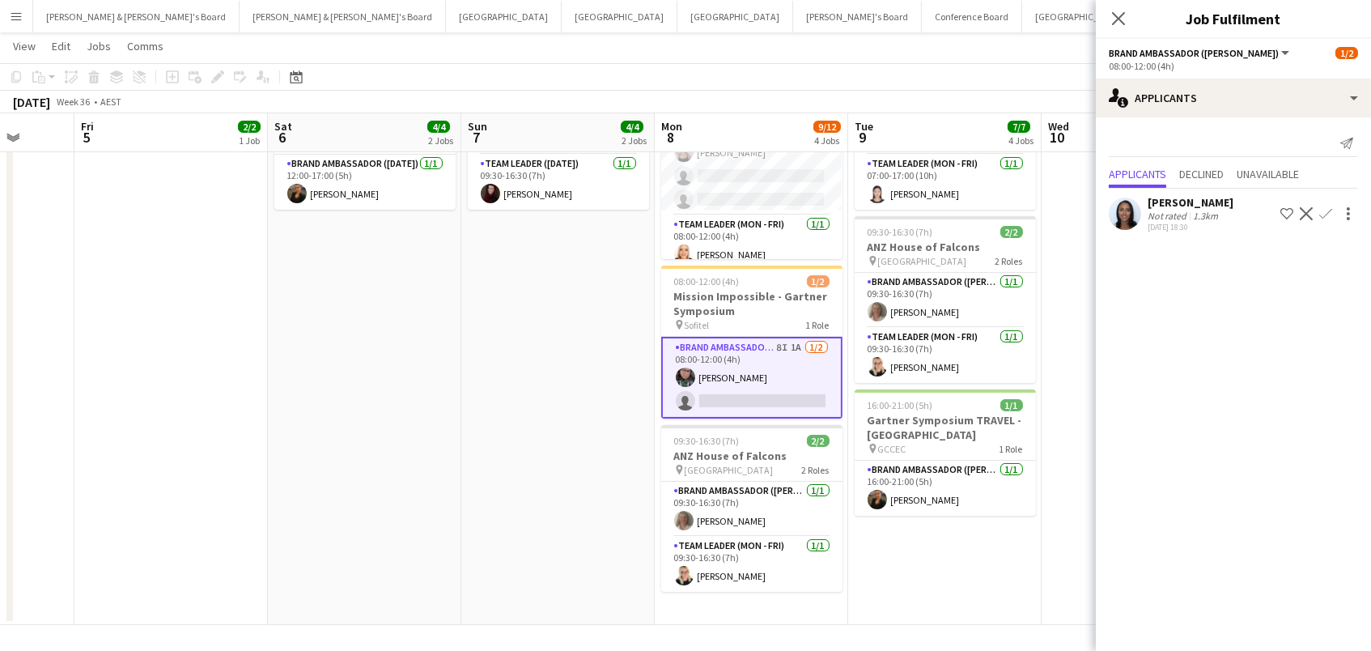
scroll to position [188, 0]
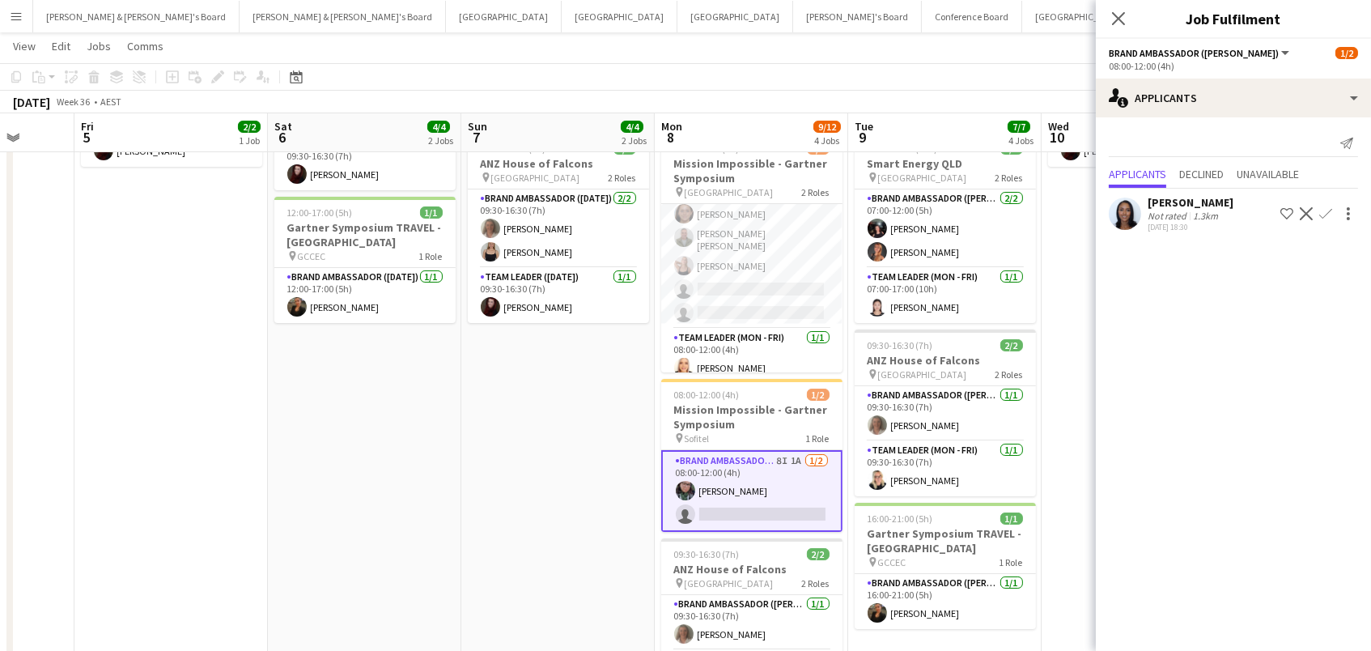
click at [851, 240] on app-date-cell "07:00-15:00 (8h) 1/1 Gartner Symposium - Gold Coast pin GCCEC 1 Role Event Mana…" at bounding box center [944, 366] width 193 height 744
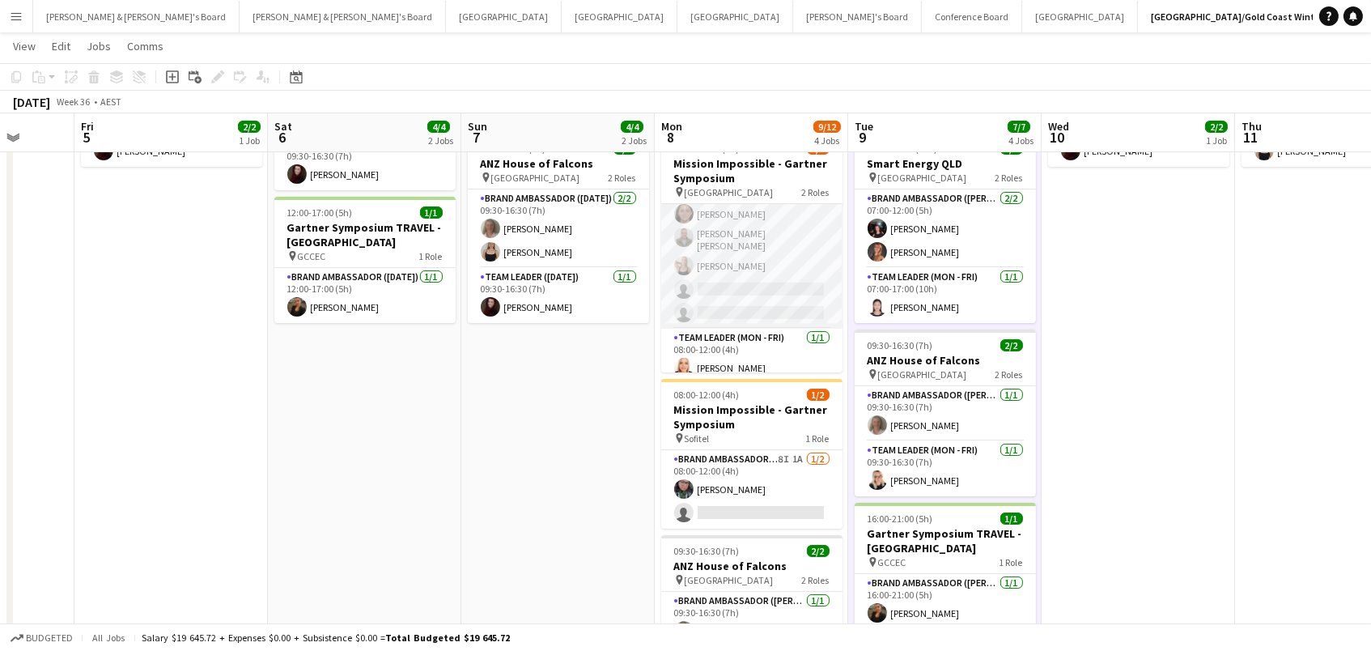
click at [736, 239] on app-card-role "Brand Ambassador (Mon - Fri) 27I 4A [DATE] 08:00-12:00 (4h) [PERSON_NAME] ter […" at bounding box center [751, 237] width 181 height 182
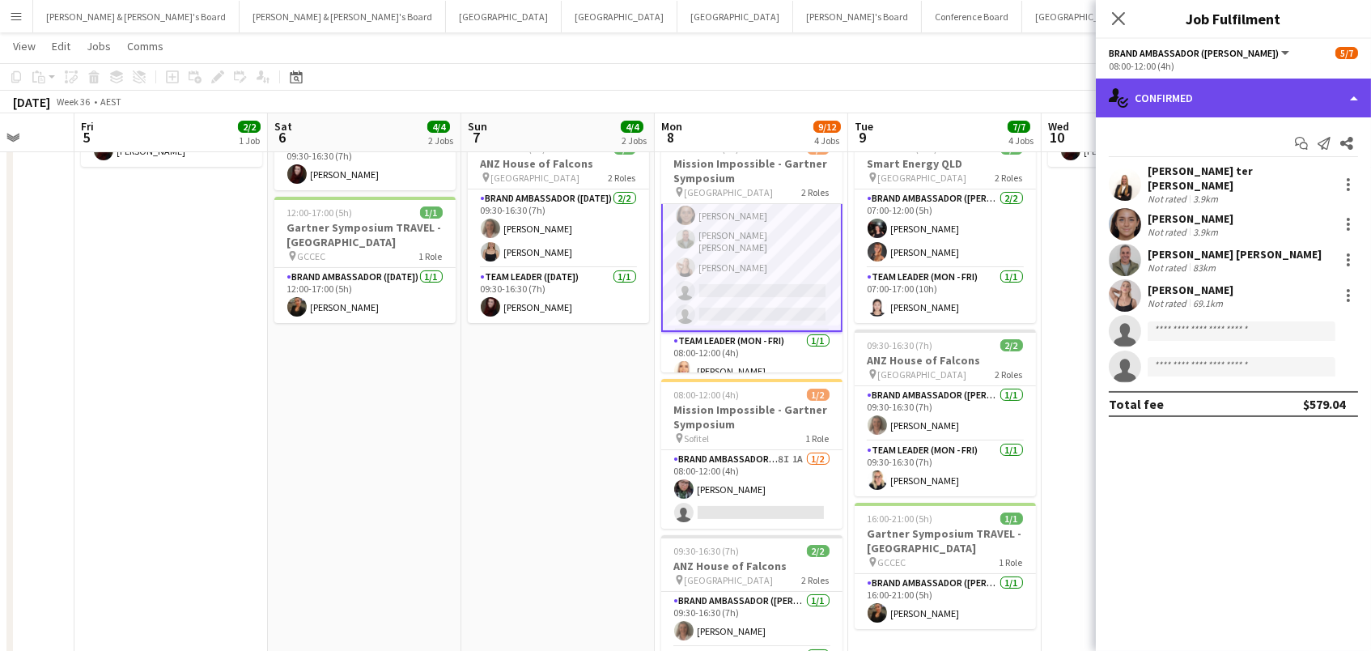
click at [1291, 98] on div "single-neutral-actions-check-2 Confirmed" at bounding box center [1233, 97] width 275 height 39
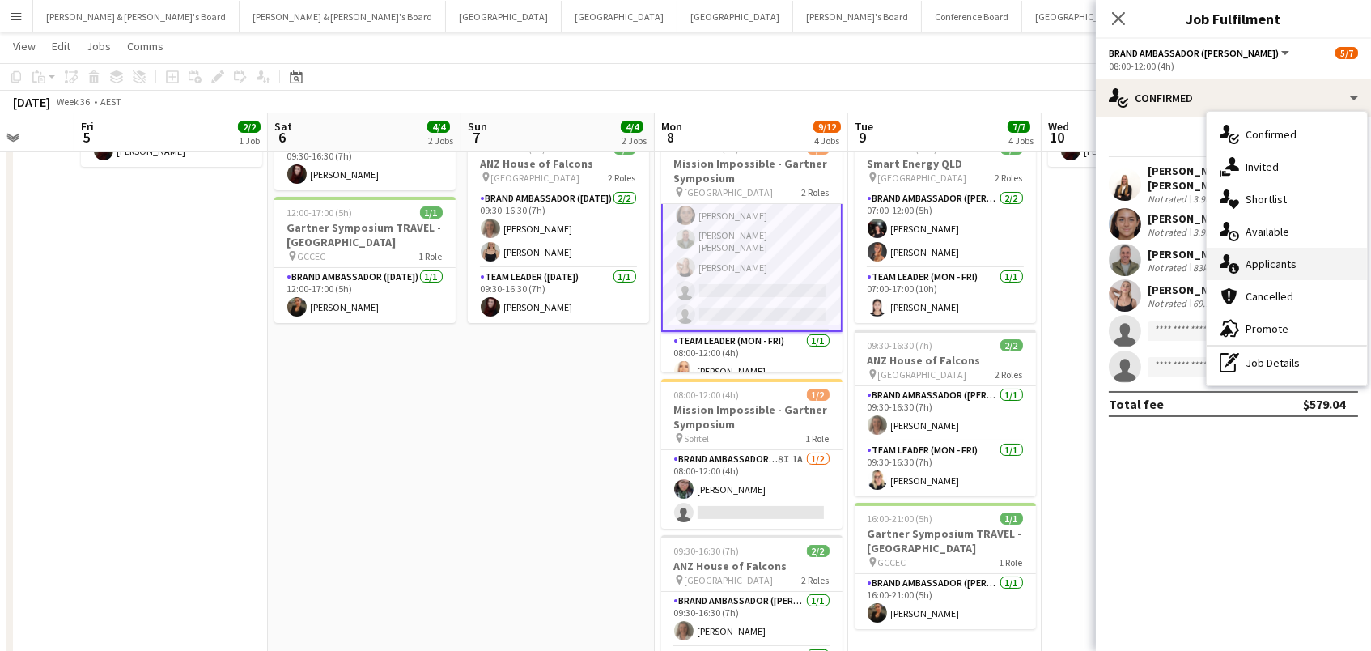
click at [1286, 250] on div "single-neutral-actions-information Applicants" at bounding box center [1286, 264] width 160 height 32
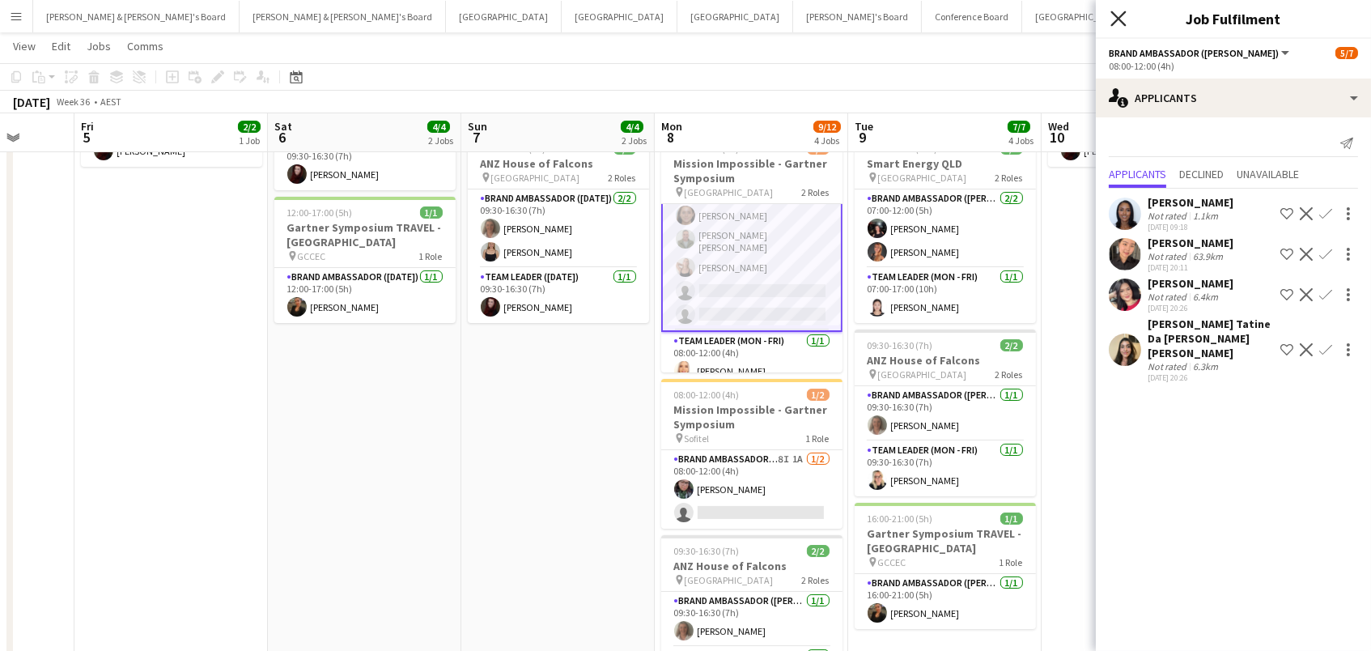
click at [1119, 19] on icon at bounding box center [1117, 18] width 15 height 15
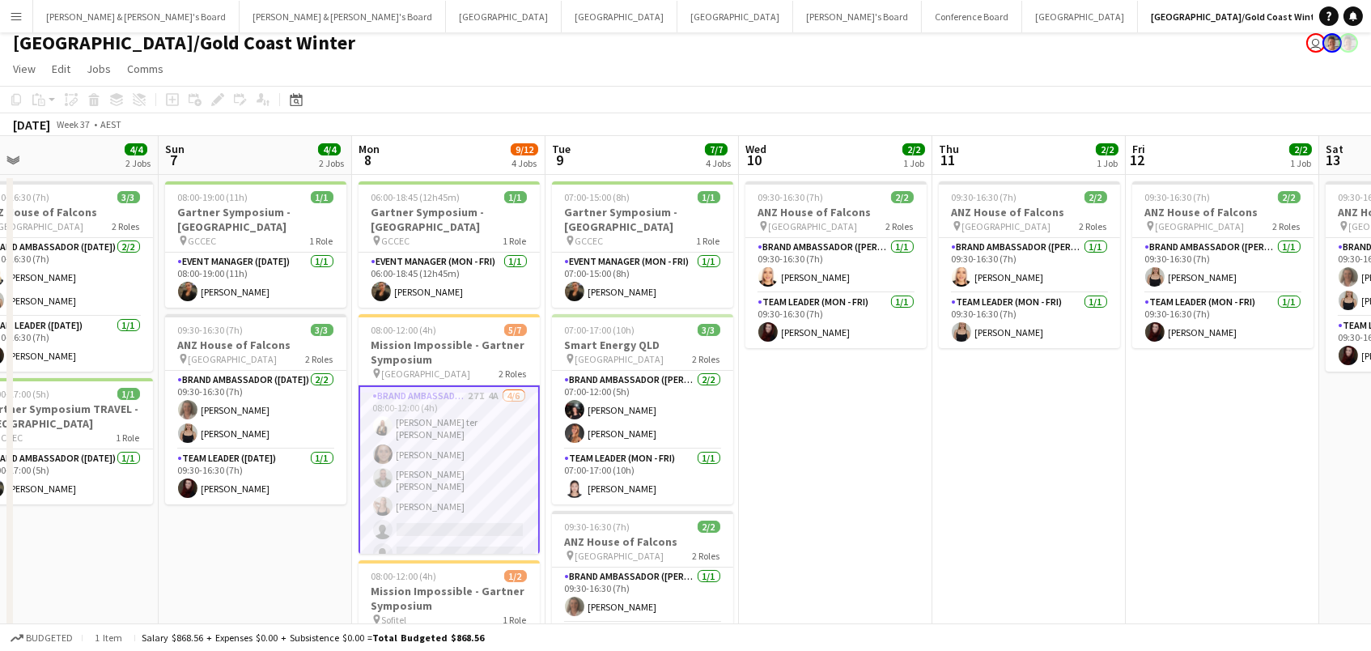
scroll to position [0, 379]
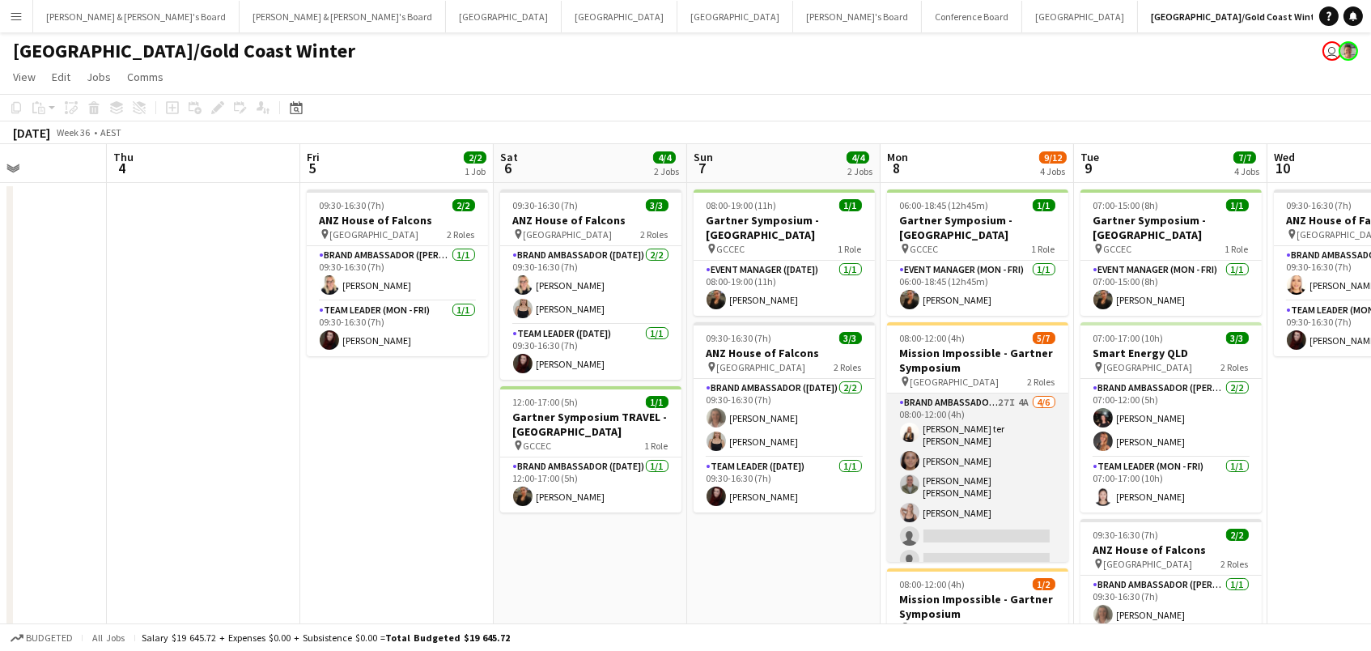
click at [961, 478] on app-card-role "Brand Ambassador (Mon - Fri) 27I 4A [DATE] 08:00-12:00 (4h) [PERSON_NAME] ter […" at bounding box center [977, 484] width 181 height 182
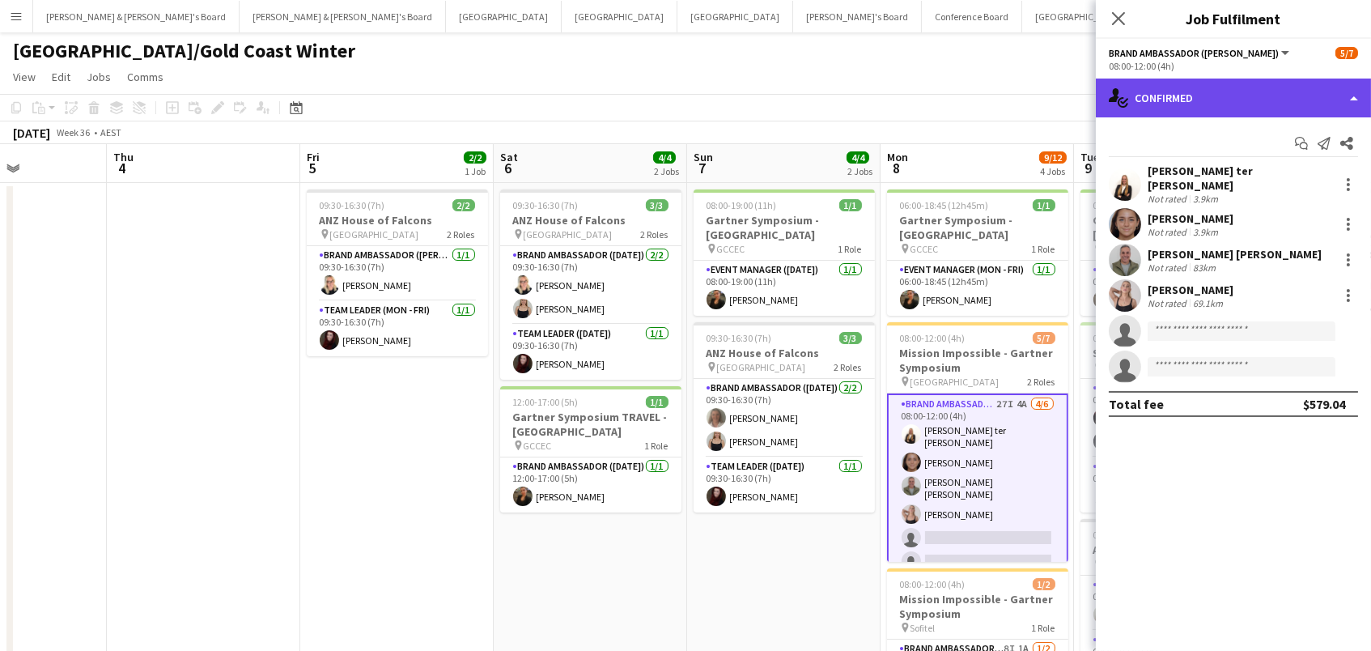
click at [1323, 100] on div "single-neutral-actions-check-2 Confirmed" at bounding box center [1233, 97] width 275 height 39
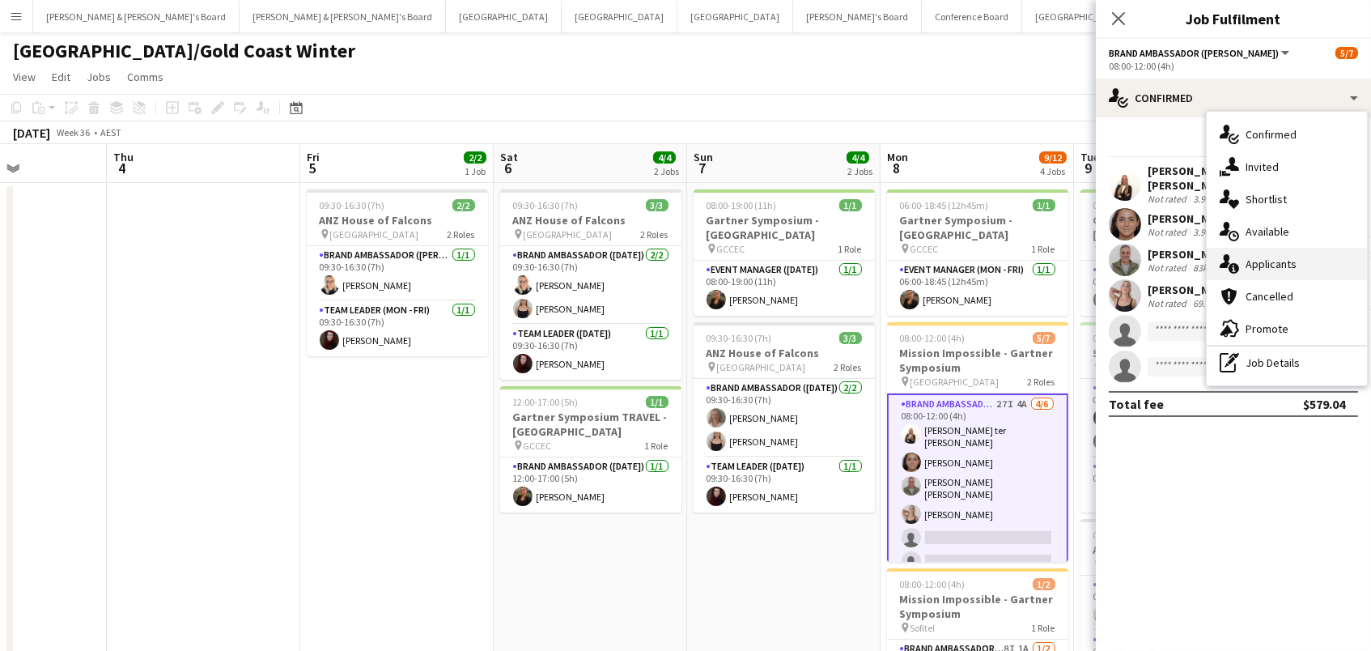
click at [1325, 255] on div "single-neutral-actions-information Applicants" at bounding box center [1286, 264] width 160 height 32
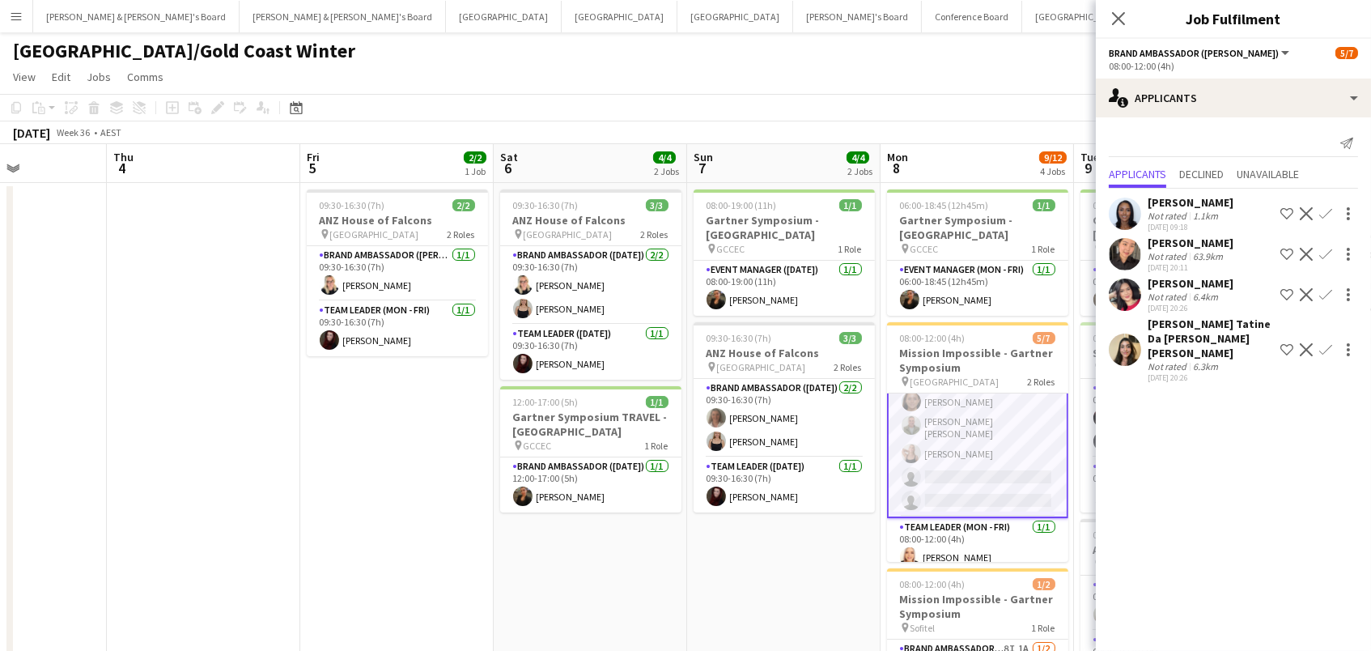
click at [1129, 19] on div "Close pop-in" at bounding box center [1118, 18] width 45 height 37
click at [1124, 15] on icon "Close pop-in" at bounding box center [1117, 18] width 15 height 15
